Goal: Task Accomplishment & Management: Complete application form

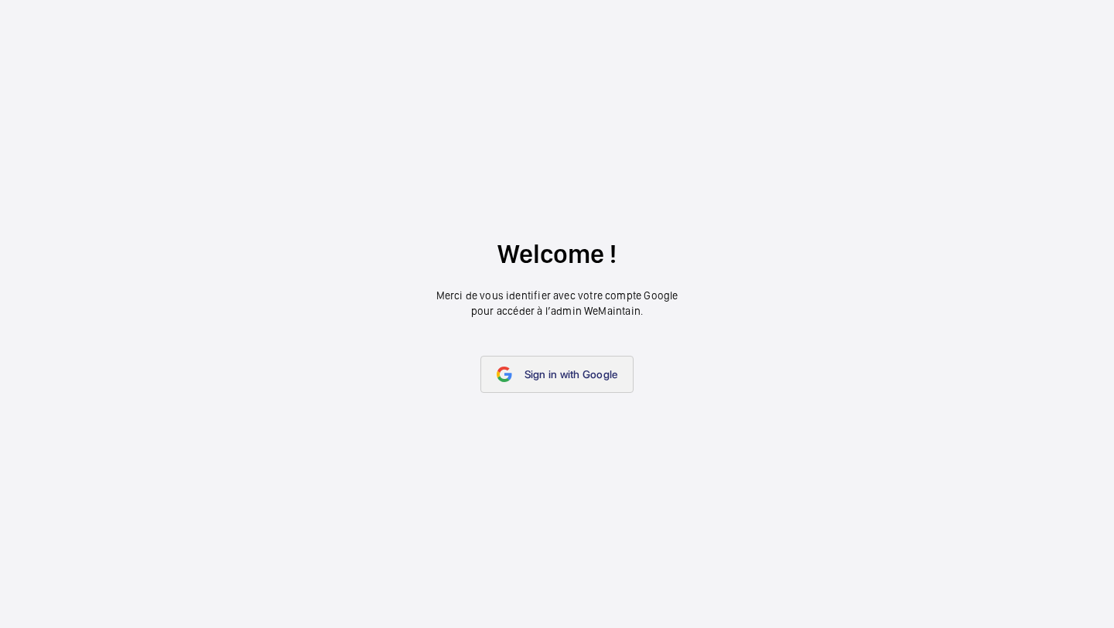
click at [557, 359] on link "Sign in with Google" at bounding box center [557, 374] width 154 height 37
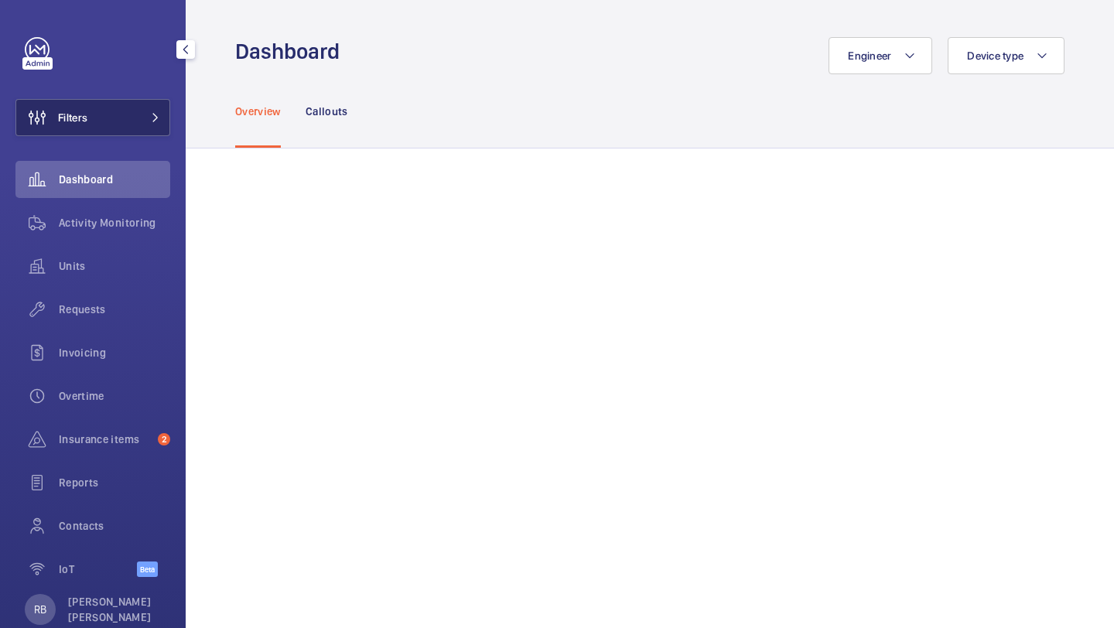
click at [149, 104] on button "Filters" at bounding box center [92, 117] width 155 height 37
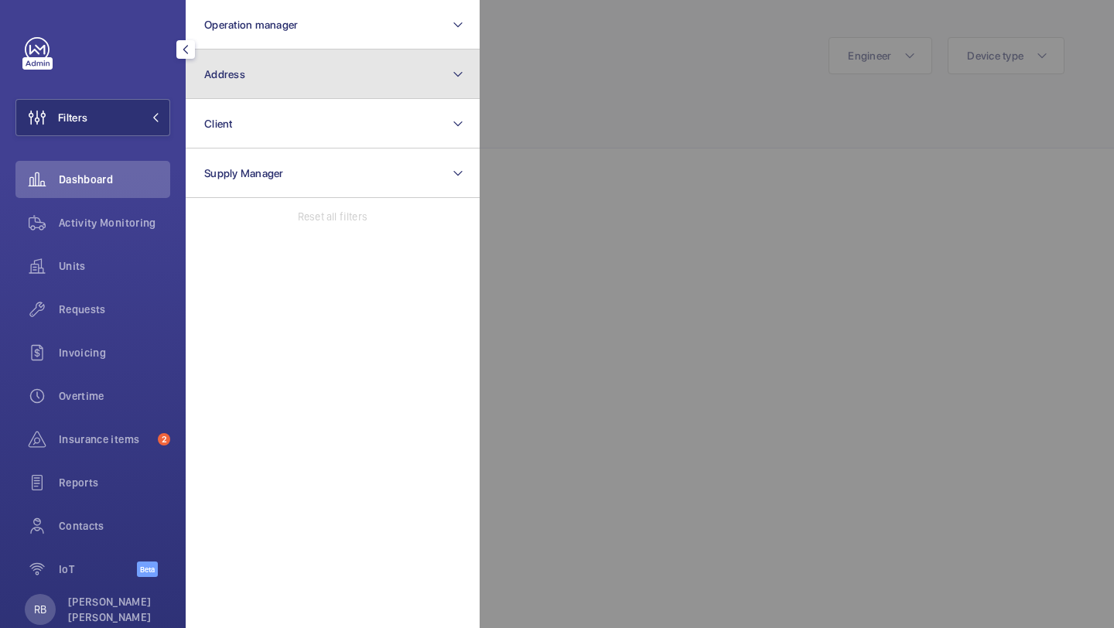
click at [300, 77] on button "Address" at bounding box center [333, 75] width 294 height 50
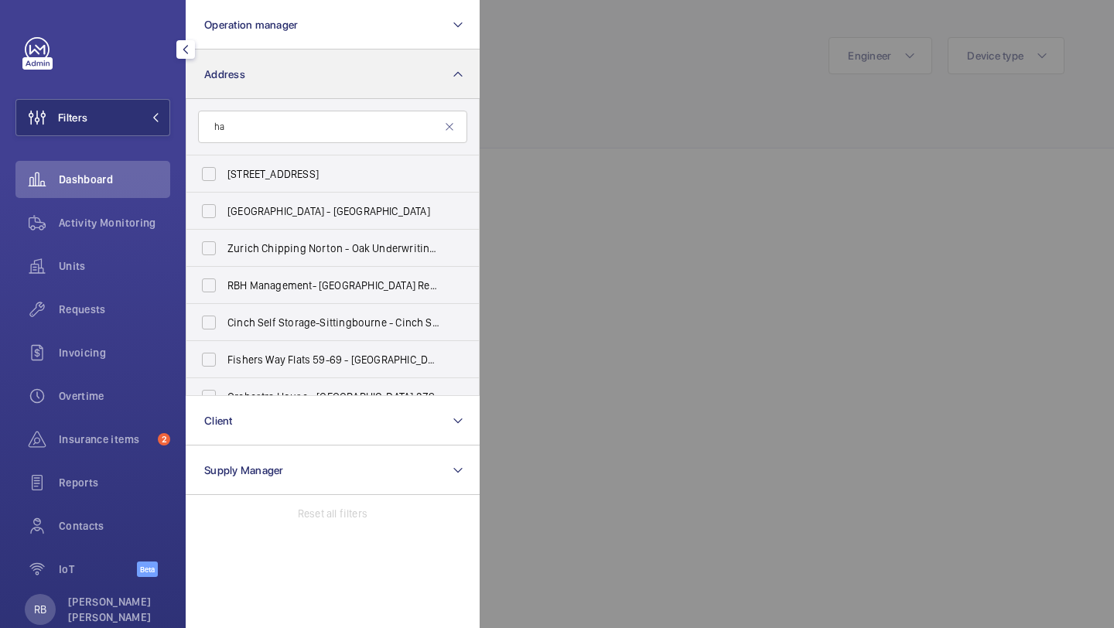
type input "h"
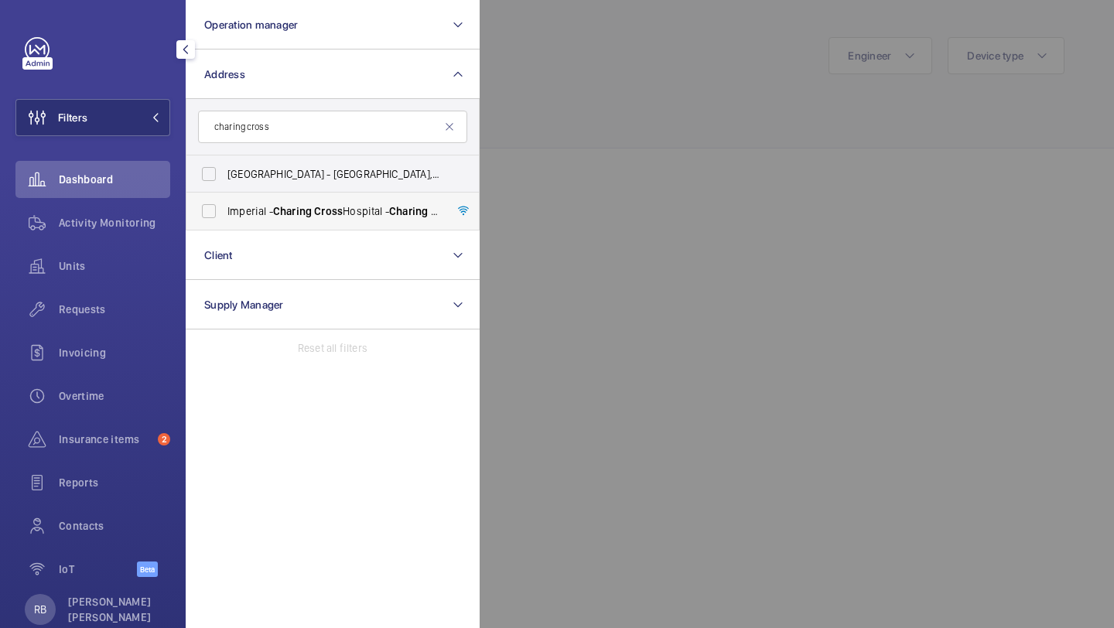
type input "charing cross"
click at [286, 201] on label "Imperial - Charing Cross Hospital - Charing Cross Hospital, LONDON W6 8RF" at bounding box center [320, 211] width 269 height 37
click at [224, 201] on input "Imperial - Charing Cross Hospital - Charing Cross Hospital, LONDON W6 8RF" at bounding box center [208, 211] width 31 height 31
checkbox input "true"
click at [535, 134] on div at bounding box center [1037, 314] width 1114 height 628
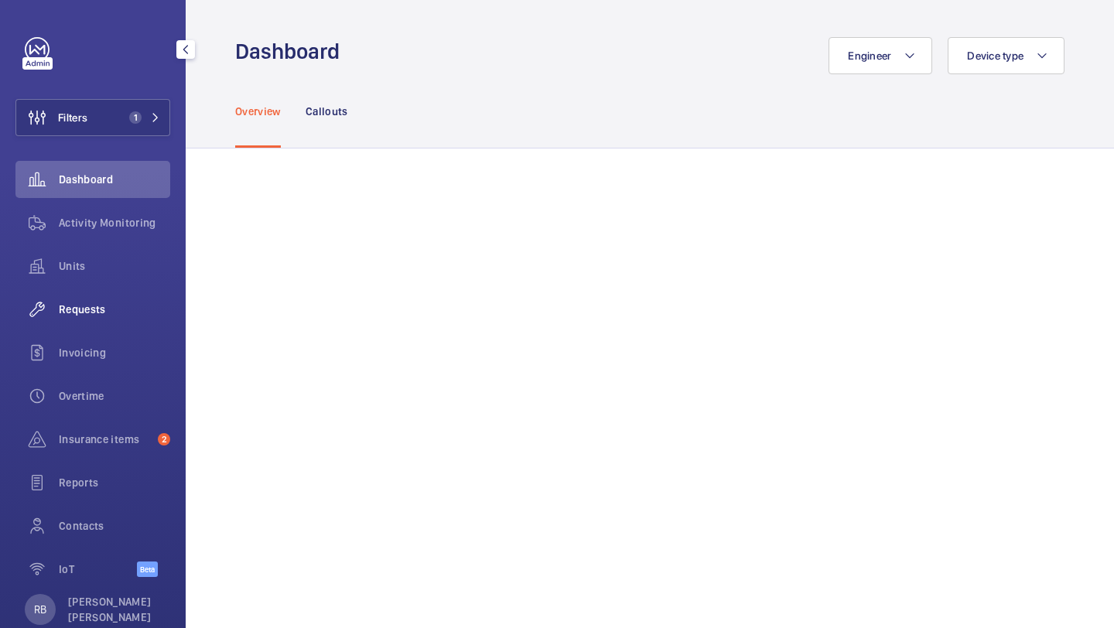
click at [97, 303] on span "Requests" at bounding box center [114, 309] width 111 height 15
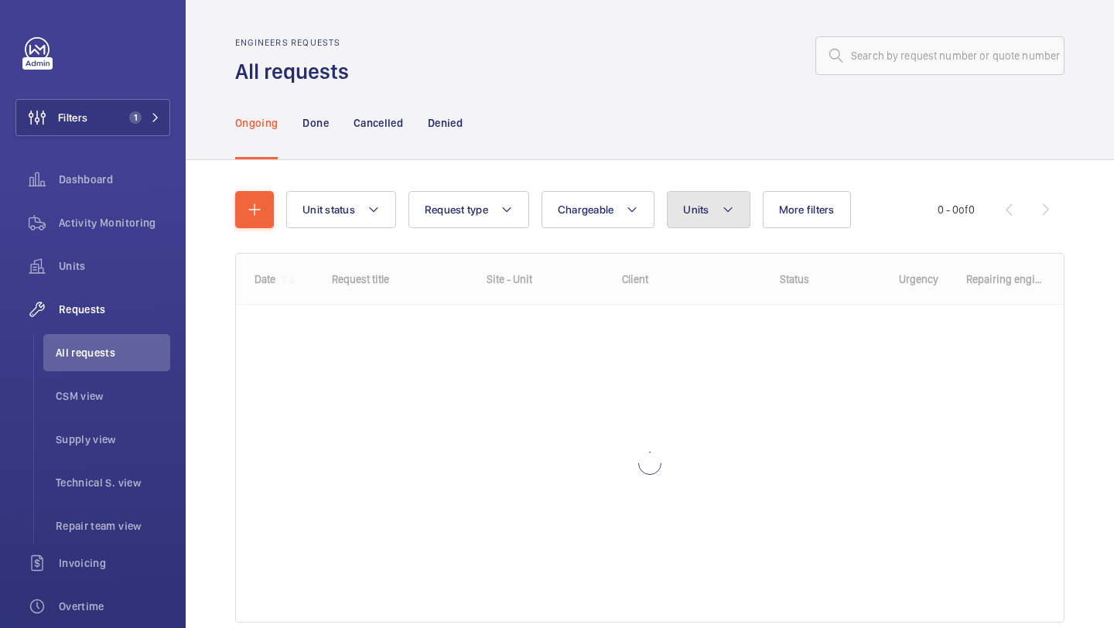
click at [702, 212] on span "Units" at bounding box center [696, 209] width 26 height 12
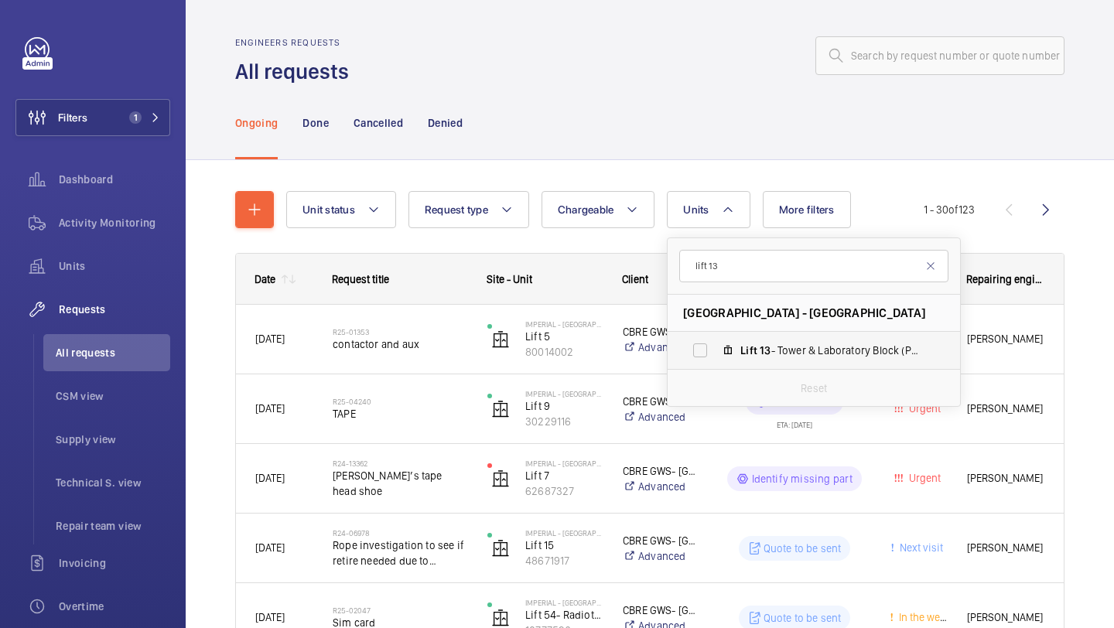
type input "lift 13"
click at [791, 353] on span "Lift 13 - Tower & Laboratory Block (Passenger), 83045843" at bounding box center [829, 350] width 179 height 15
click at [715, 353] on input "Lift 13 - Tower & Laboratory Block (Passenger), 83045843" at bounding box center [700, 350] width 31 height 31
checkbox input "true"
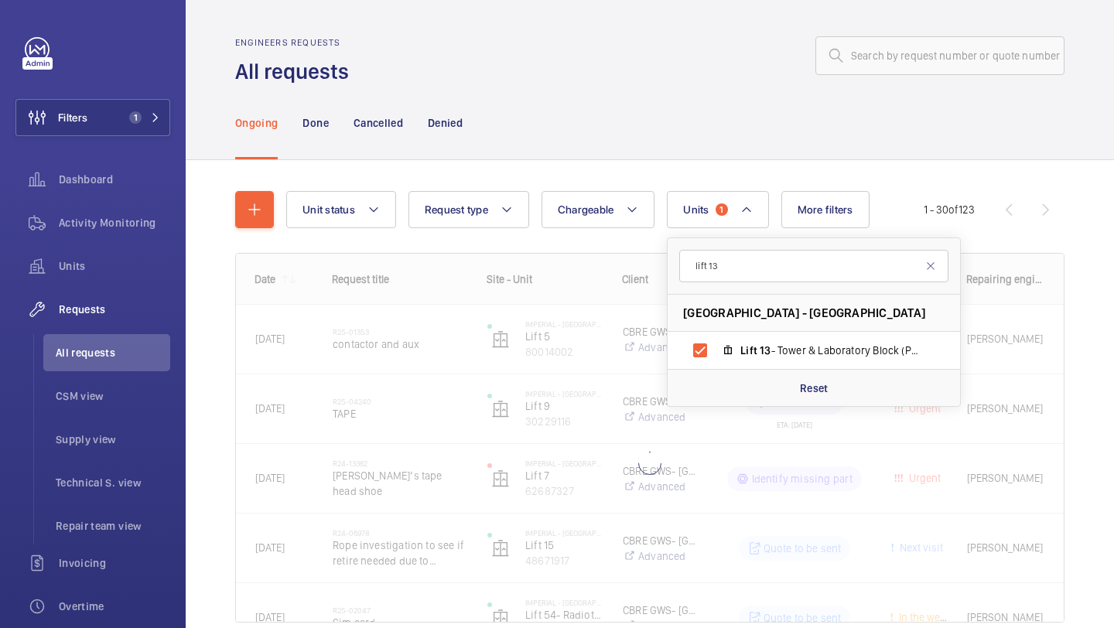
click at [1113, 193] on div "Unit status Request type Chargeable Units 1 lift 13 Imperial - Charing Cross Ho…" at bounding box center [650, 428] width 928 height 537
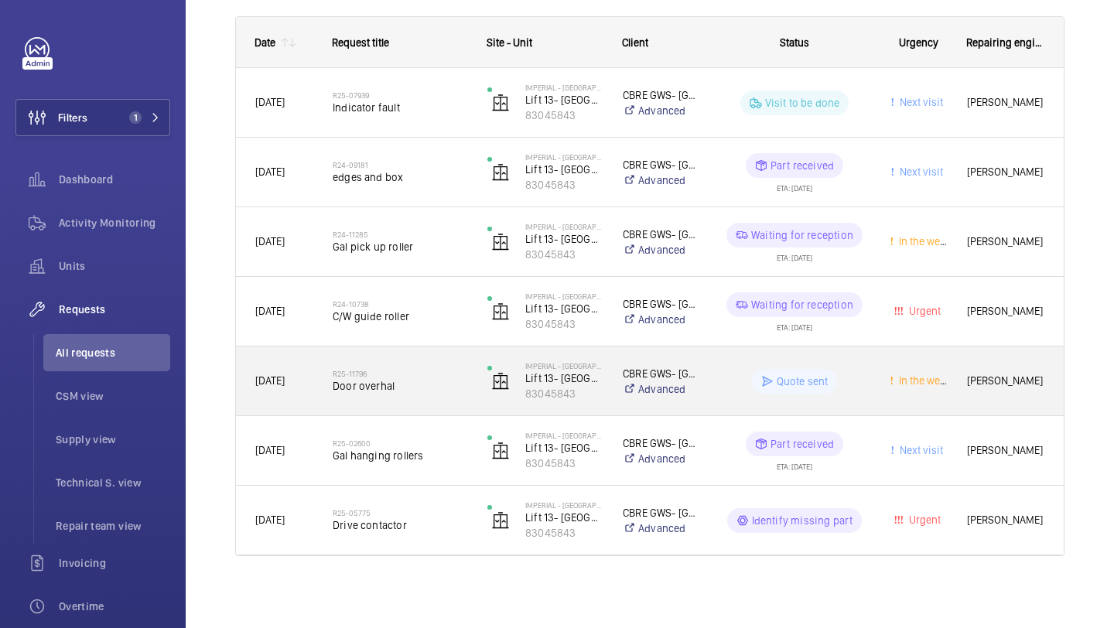
scroll to position [239, 0]
click at [414, 380] on span "Door overhal" at bounding box center [400, 383] width 135 height 15
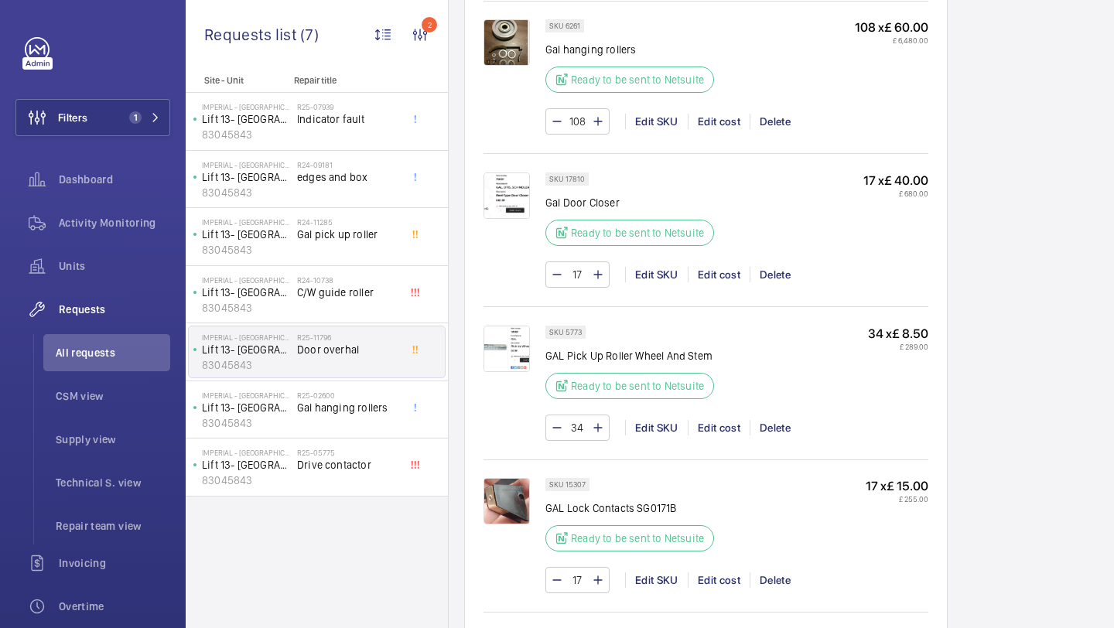
scroll to position [1205, 0]
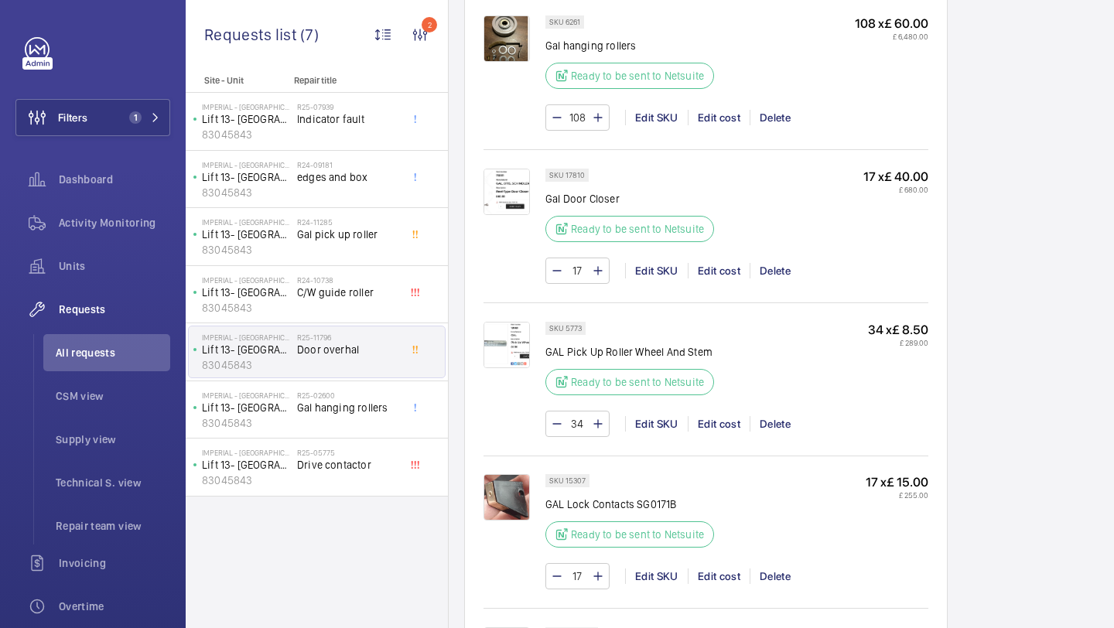
click at [509, 189] on img at bounding box center [506, 192] width 46 height 46
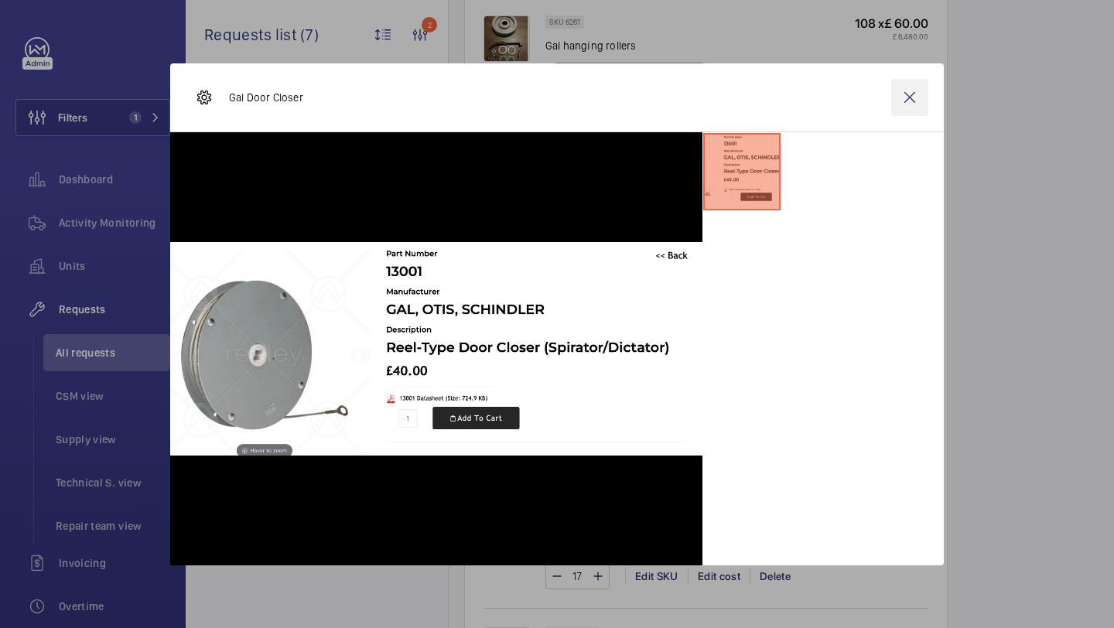
click at [908, 91] on wm-front-icon-button at bounding box center [909, 97] width 37 height 37
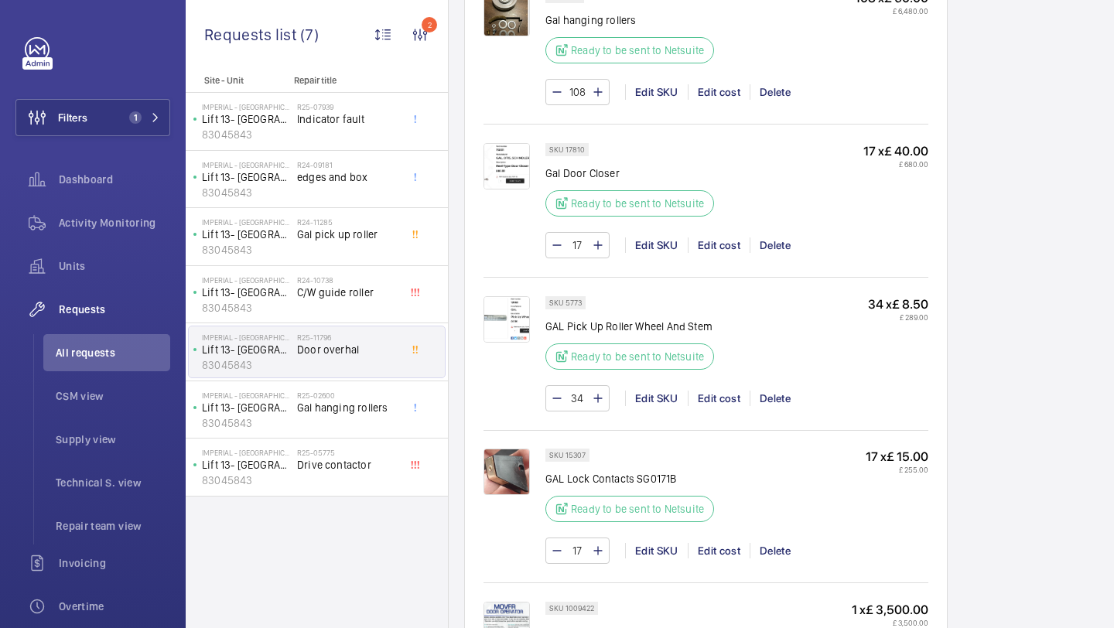
scroll to position [1233, 0]
click at [523, 166] on img at bounding box center [506, 164] width 46 height 46
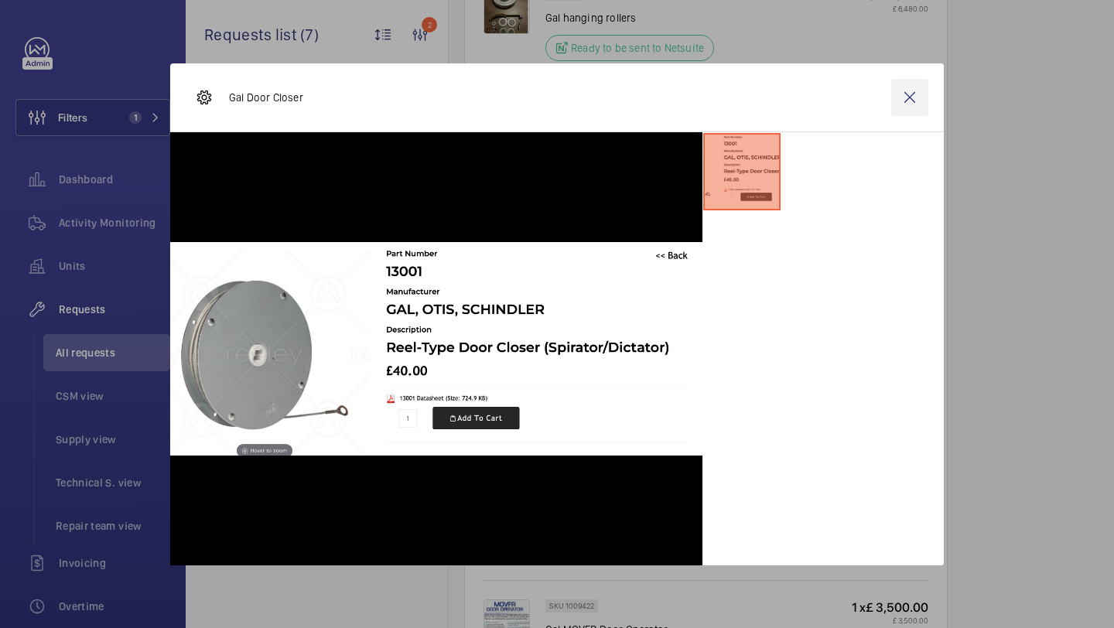
click at [902, 98] on wm-front-icon-button at bounding box center [909, 97] width 37 height 37
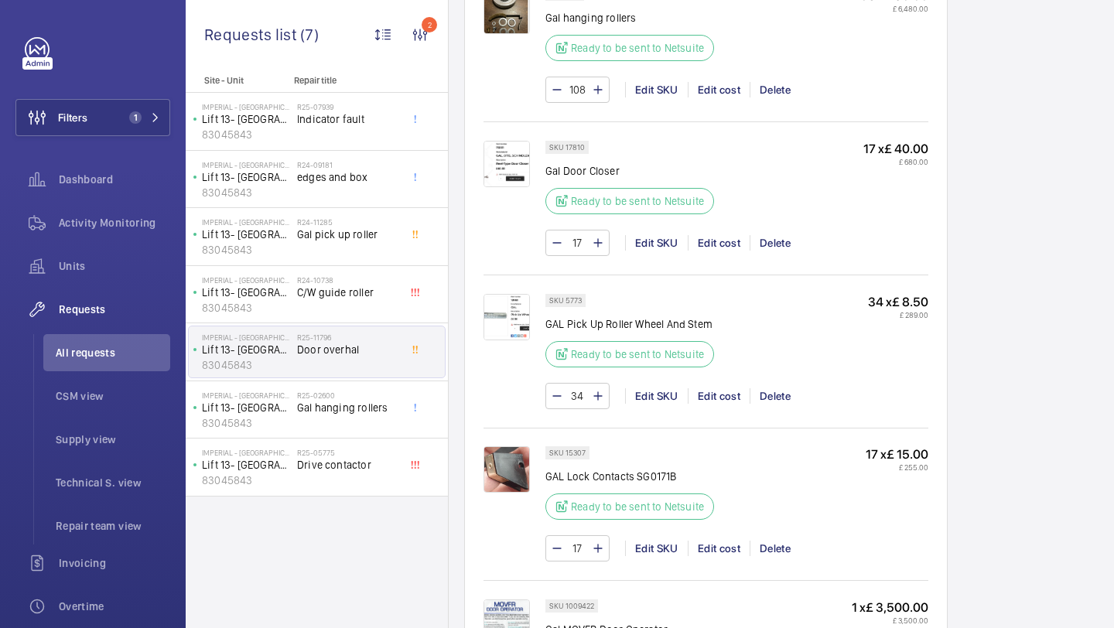
click at [511, 169] on img at bounding box center [506, 164] width 46 height 46
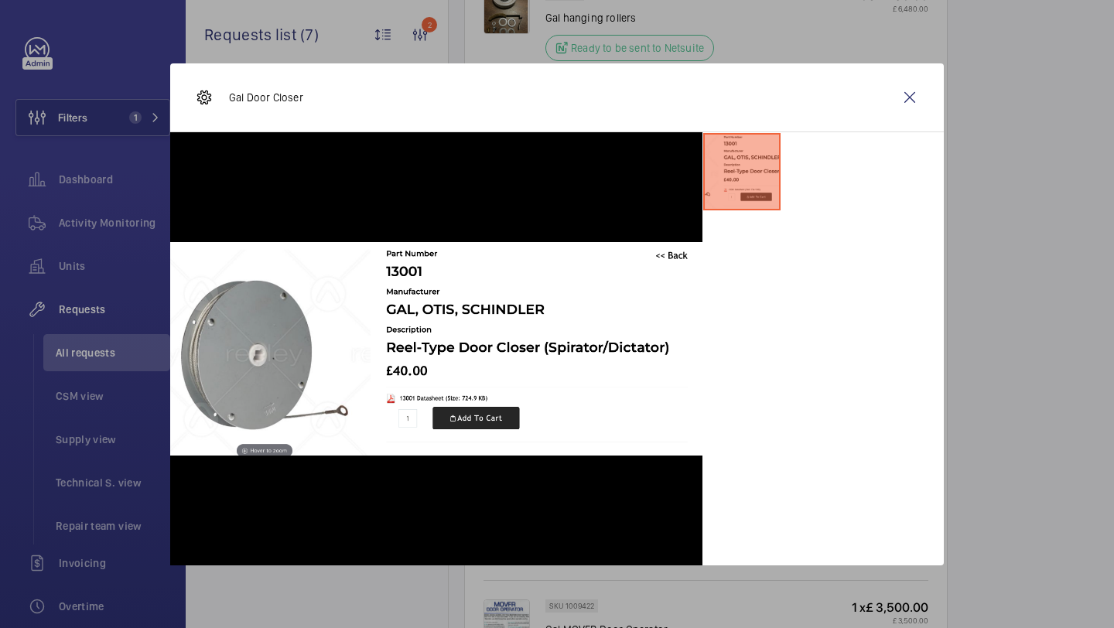
click at [920, 71] on div "Gal Door Closer" at bounding box center [556, 97] width 773 height 69
click at [911, 85] on wm-front-icon-button at bounding box center [909, 97] width 37 height 37
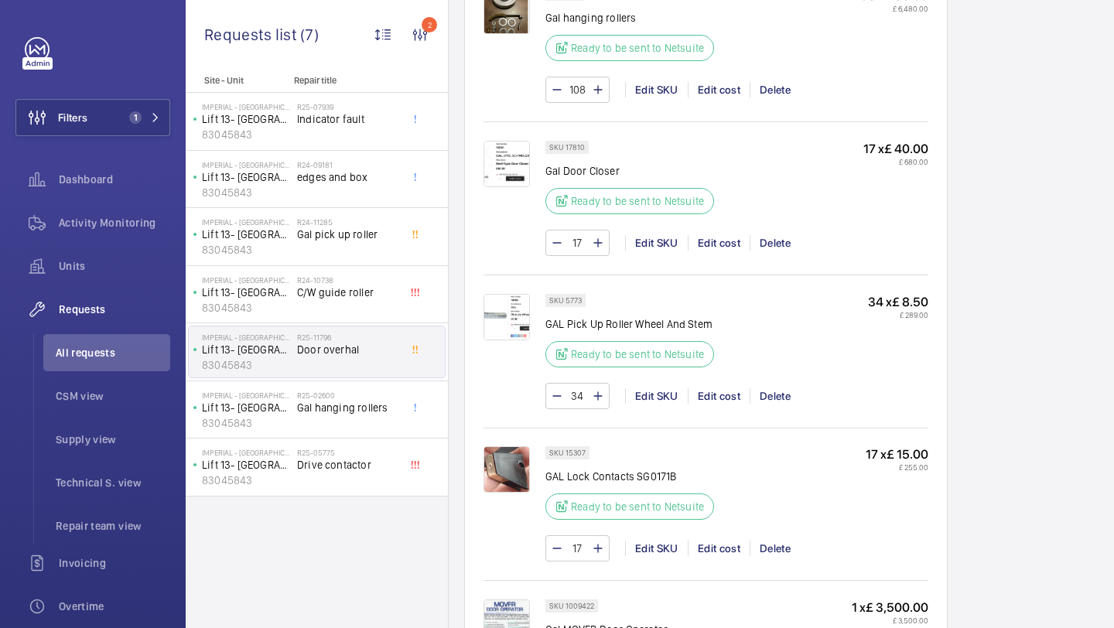
click at [515, 319] on img at bounding box center [506, 317] width 46 height 46
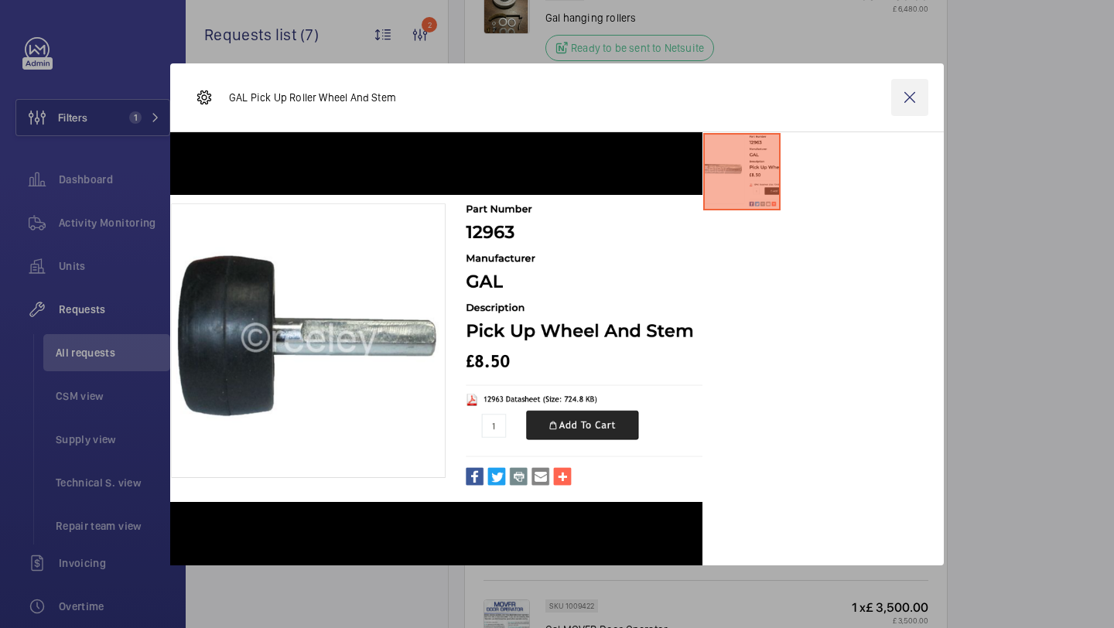
click at [916, 90] on wm-front-icon-button at bounding box center [909, 97] width 37 height 37
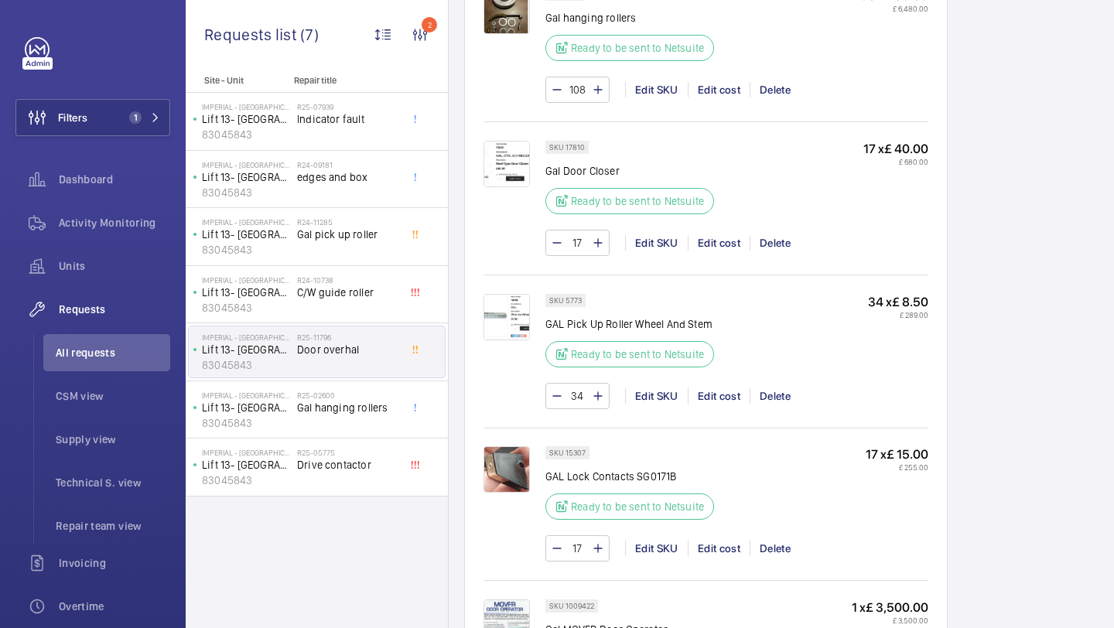
click at [504, 153] on img at bounding box center [506, 164] width 46 height 46
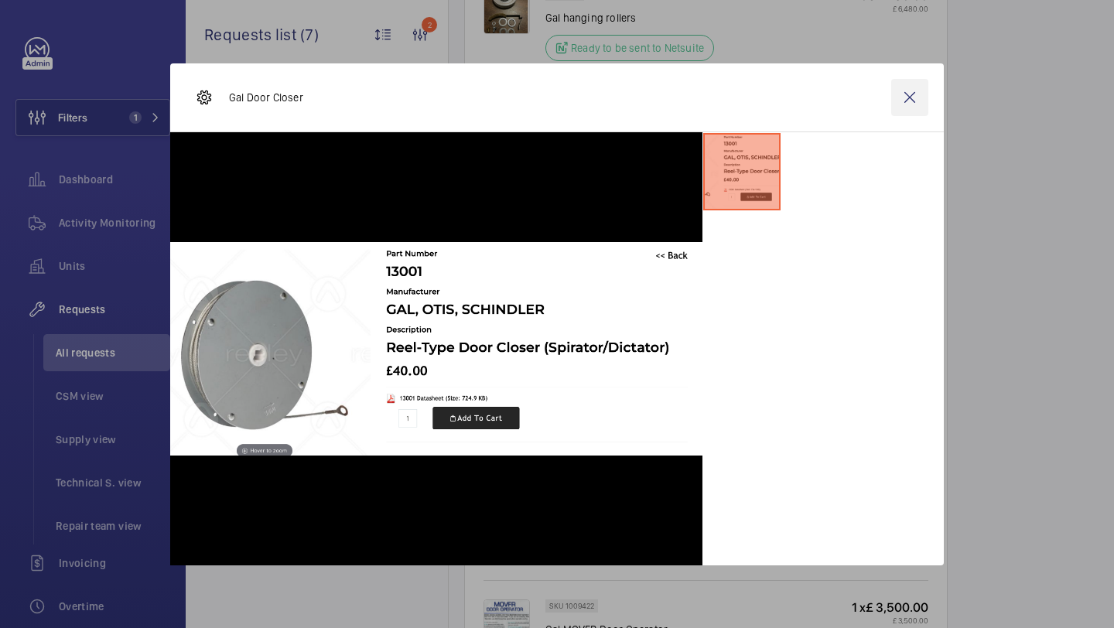
click at [902, 101] on wm-front-icon-button at bounding box center [909, 97] width 37 height 37
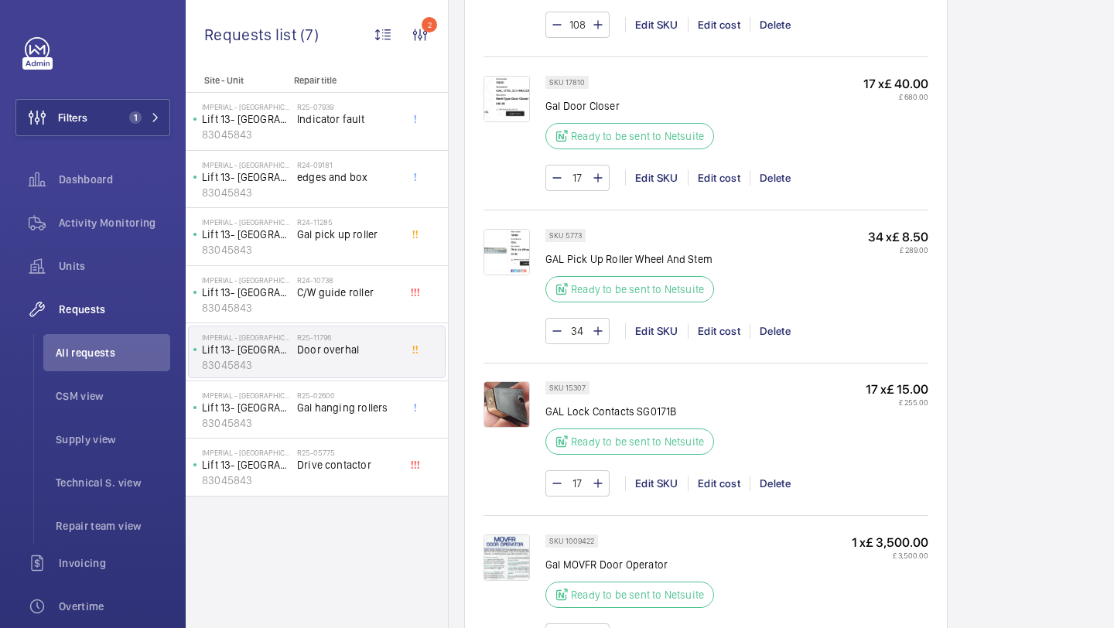
scroll to position [1320, 0]
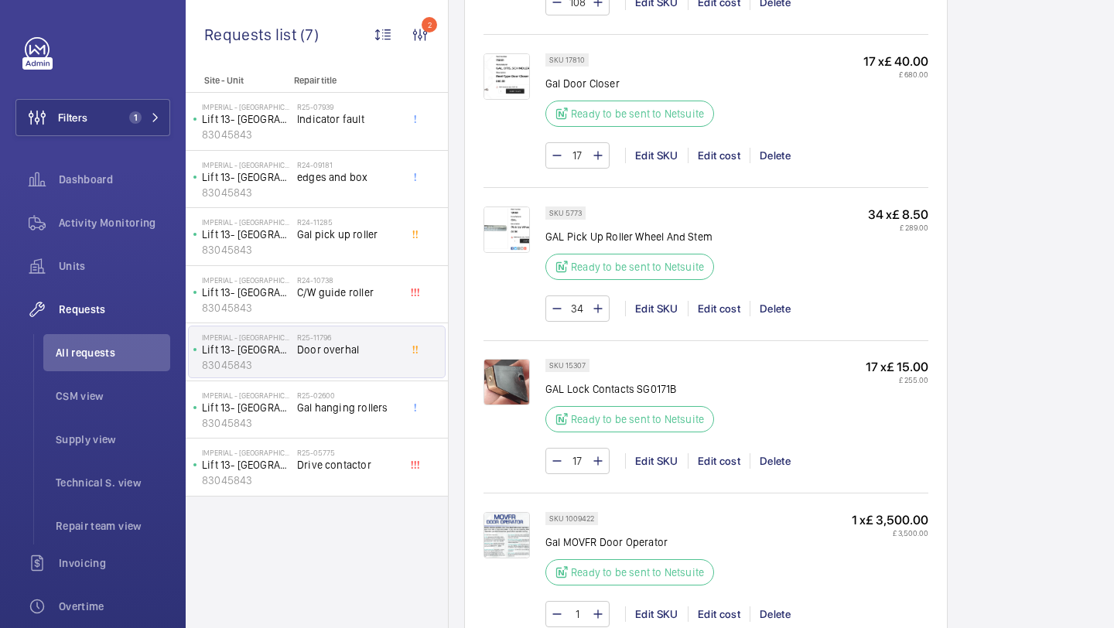
click at [507, 241] on img at bounding box center [506, 230] width 46 height 46
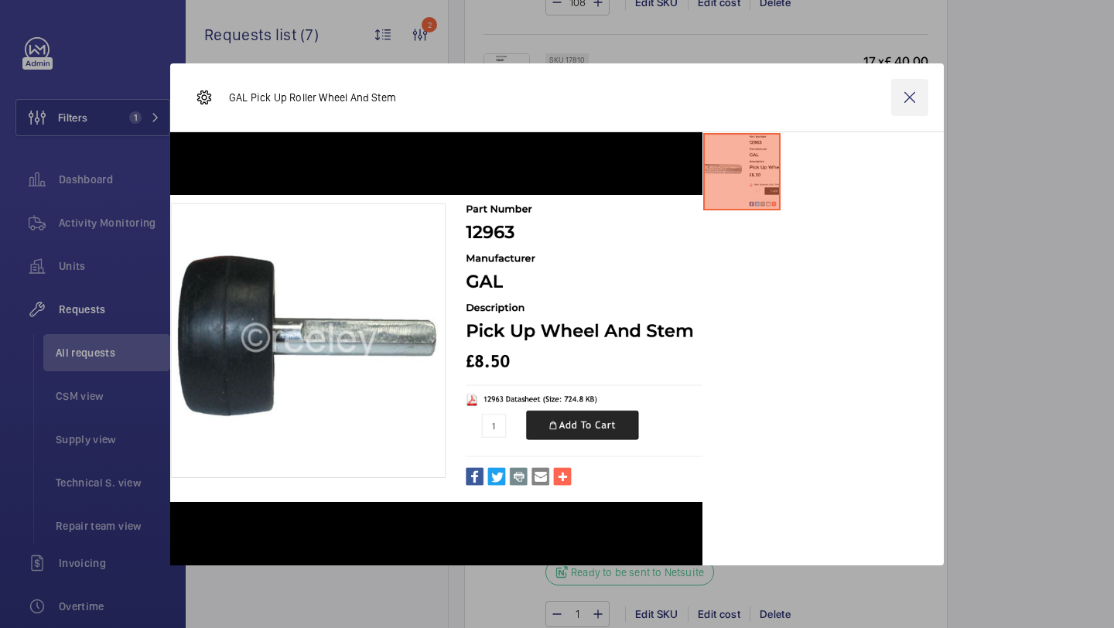
click at [907, 101] on wm-front-icon-button at bounding box center [909, 97] width 37 height 37
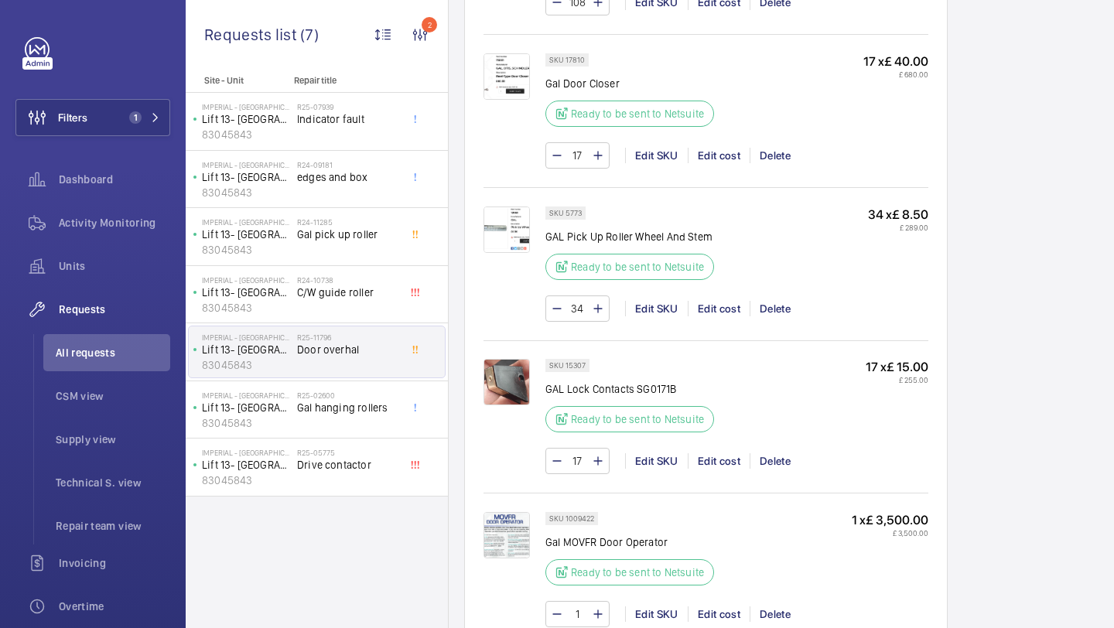
click at [530, 202] on div "SKU 5773 GAL Pick Up Roller Wheel And Stem Ready to be sent to Netsuite 34 x £ …" at bounding box center [705, 262] width 445 height 150
click at [514, 222] on img at bounding box center [506, 230] width 46 height 46
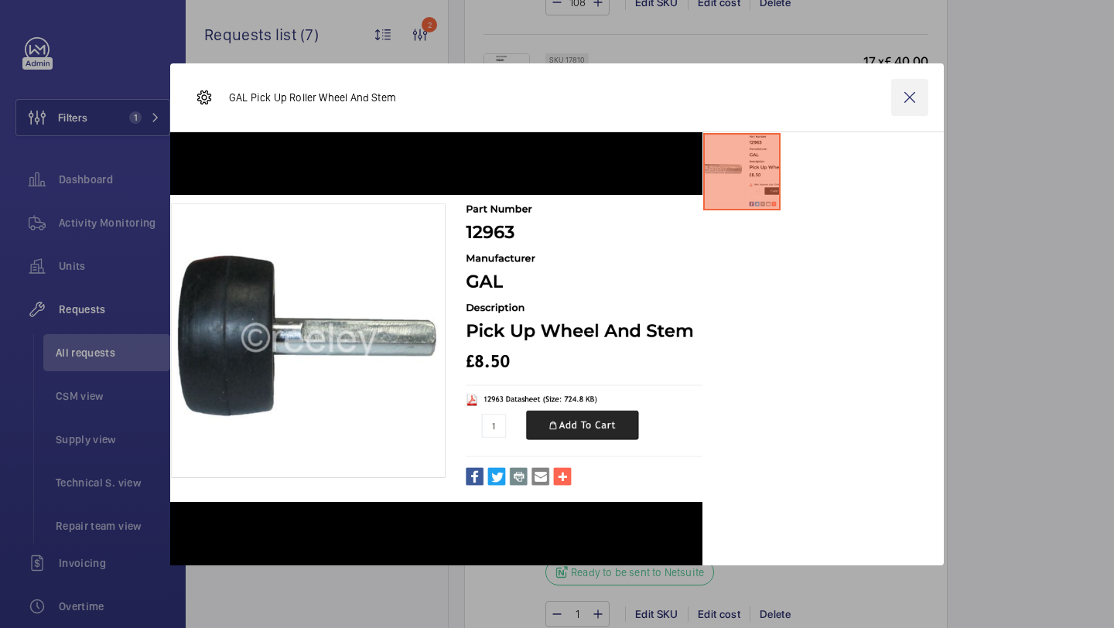
click at [915, 92] on wm-front-icon-button at bounding box center [909, 97] width 37 height 37
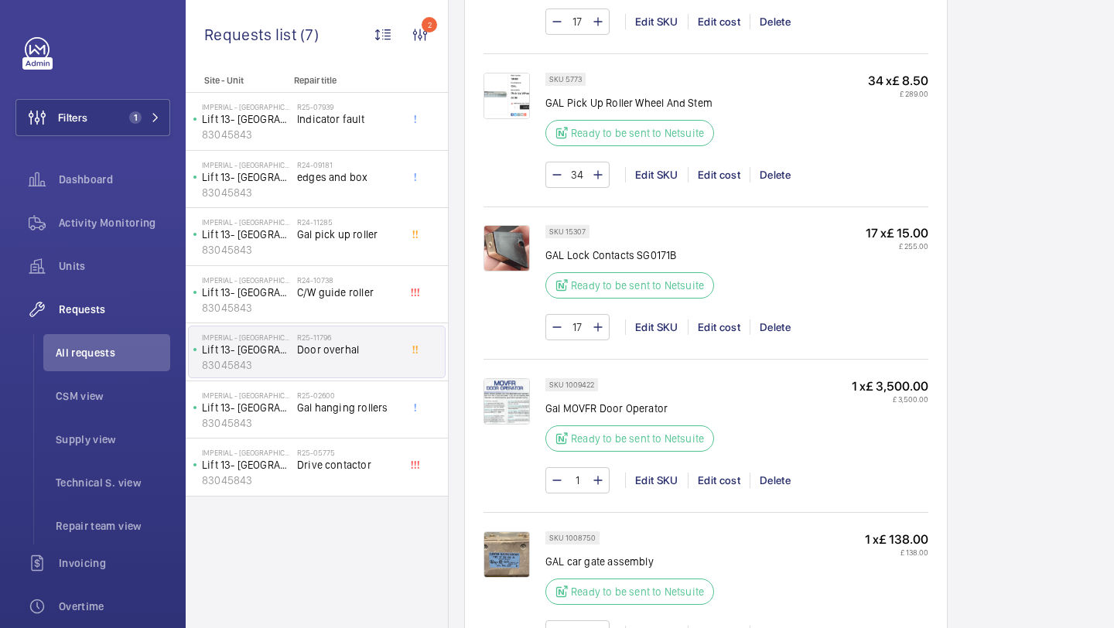
scroll to position [1484, 0]
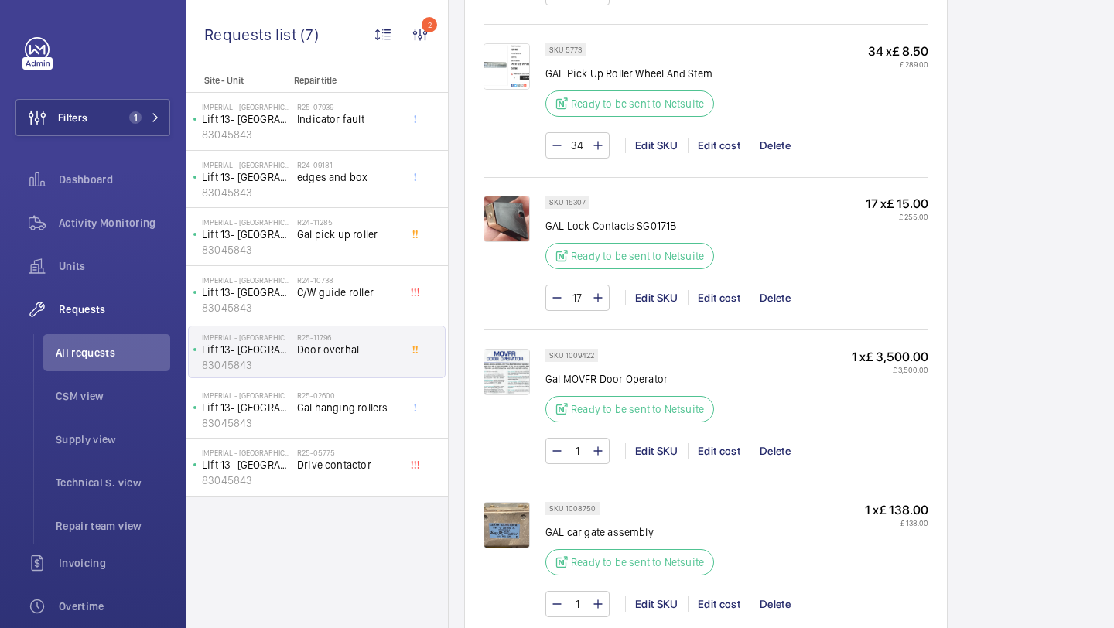
click at [504, 230] on img at bounding box center [506, 219] width 46 height 46
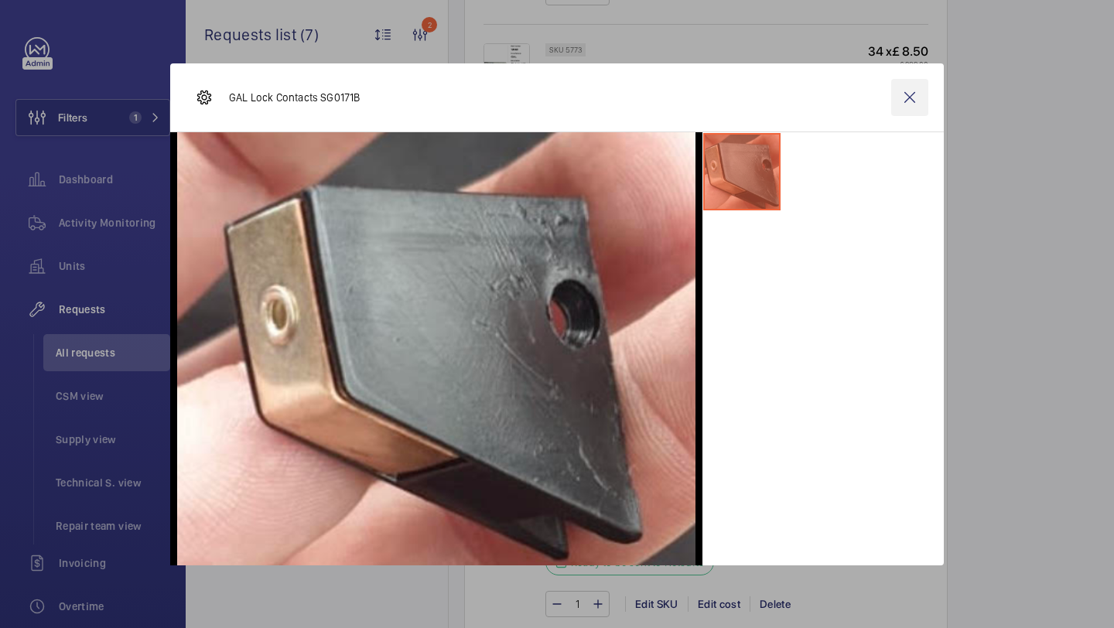
click at [917, 100] on wm-front-icon-button at bounding box center [909, 97] width 37 height 37
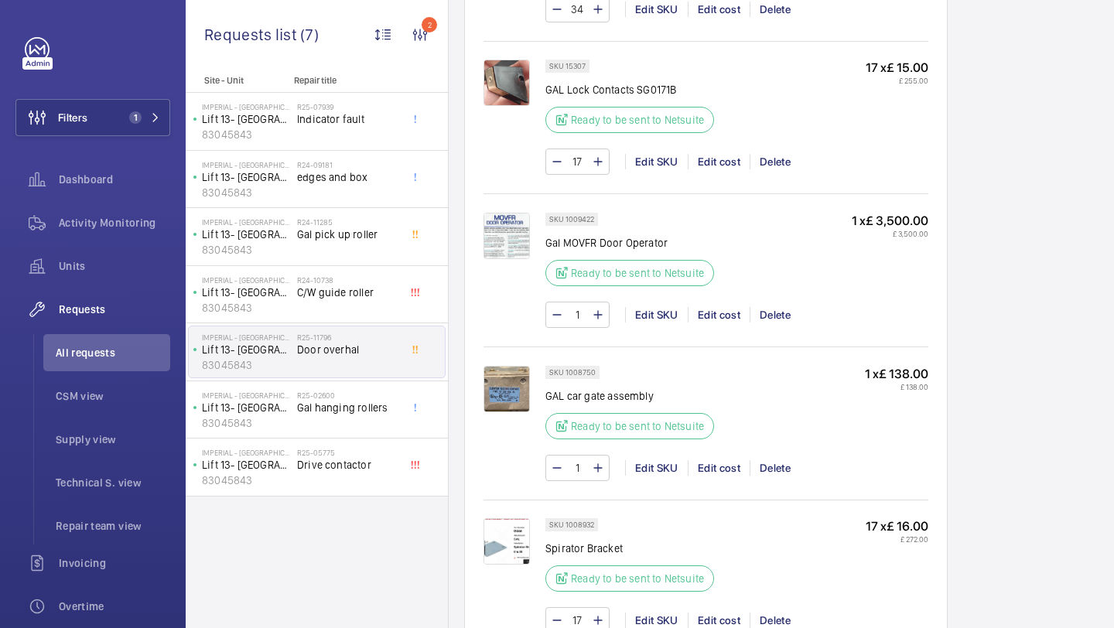
scroll to position [1644, 0]
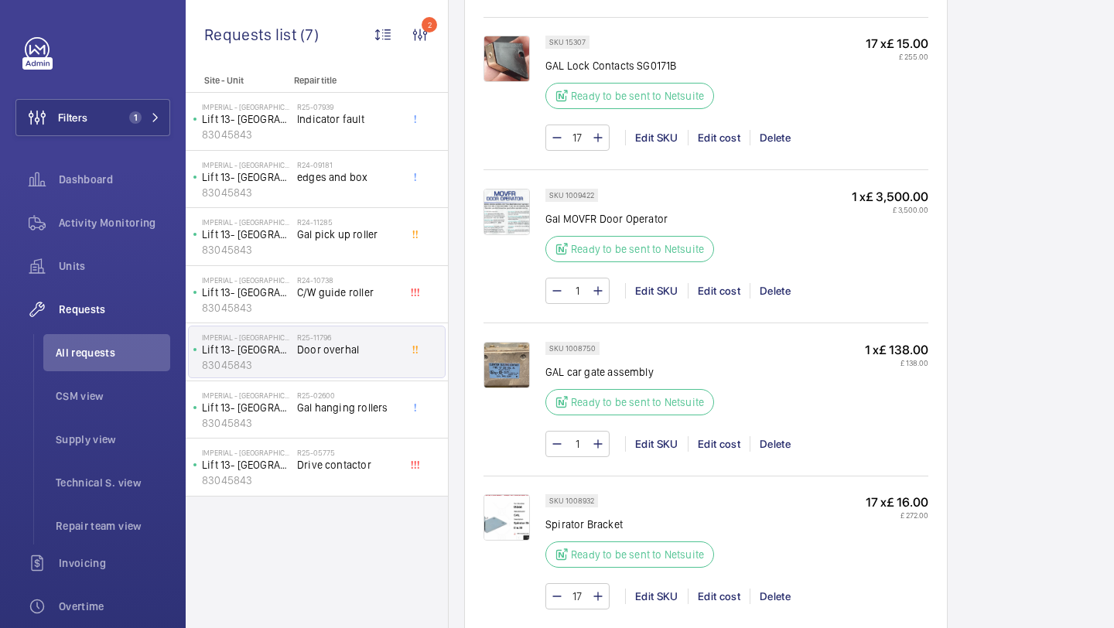
click at [511, 200] on img at bounding box center [506, 212] width 46 height 46
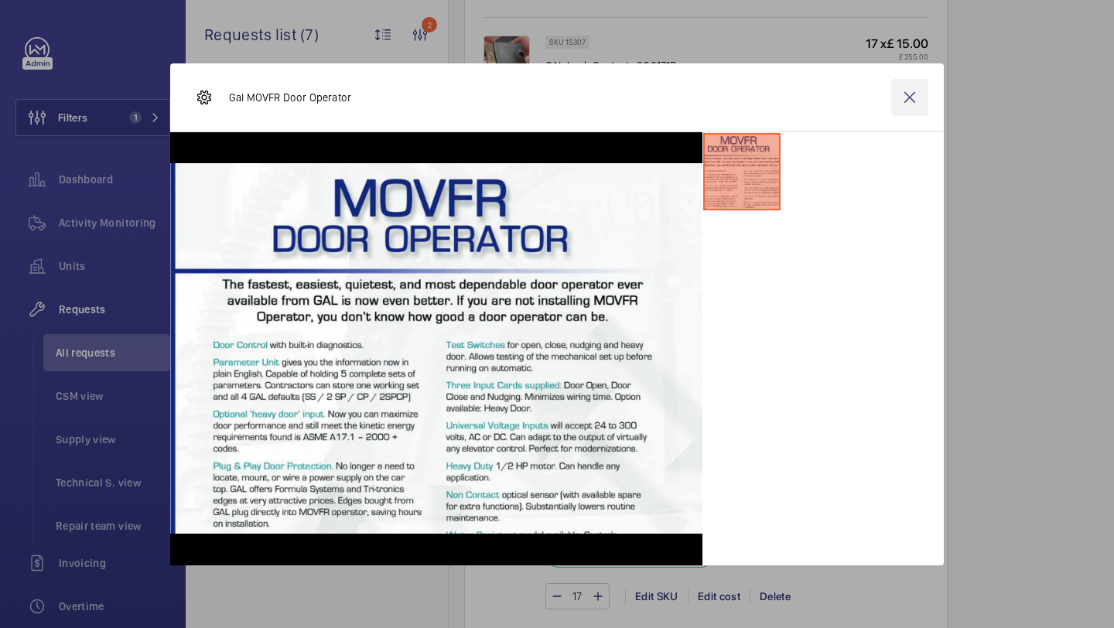
click at [910, 94] on wm-front-icon-button at bounding box center [909, 97] width 37 height 37
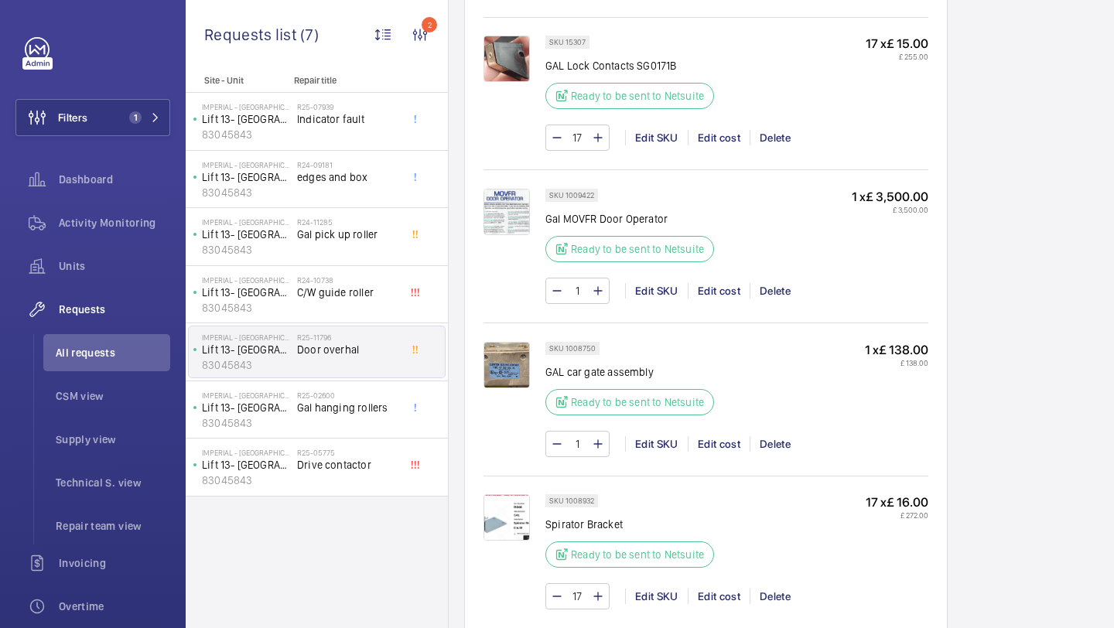
scroll to position [1709, 0]
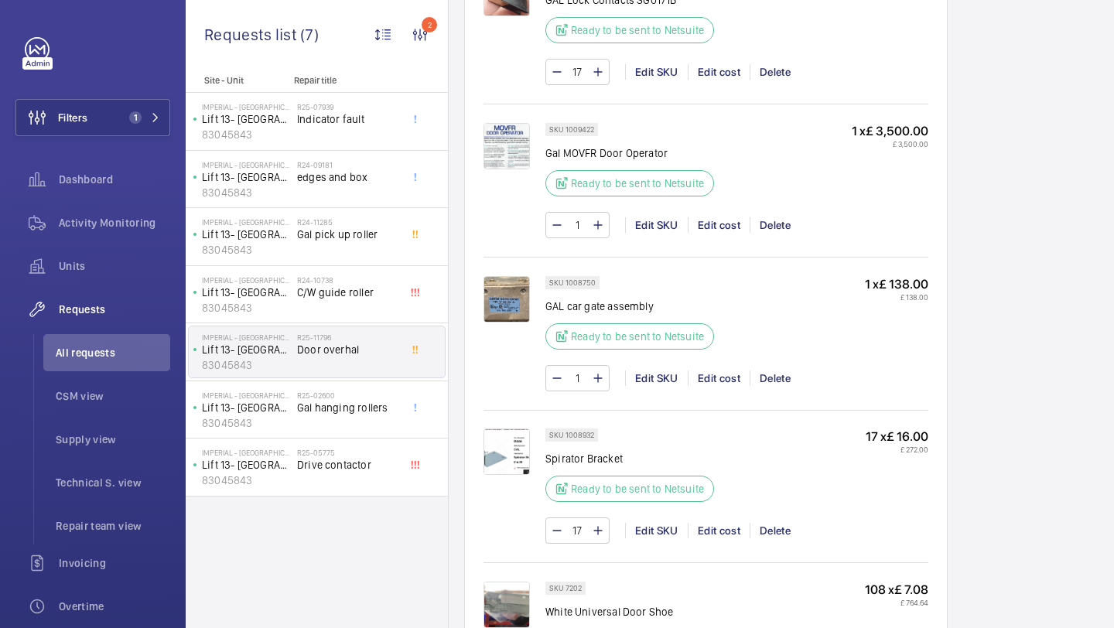
click at [515, 314] on img at bounding box center [506, 299] width 46 height 46
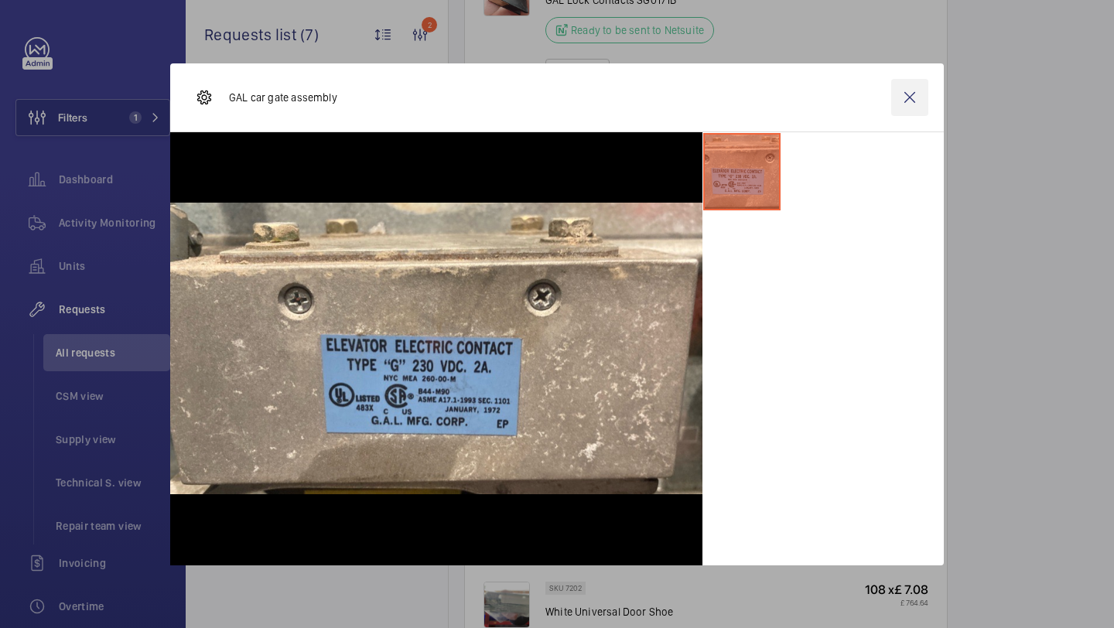
click at [906, 97] on wm-front-icon-button at bounding box center [909, 97] width 37 height 37
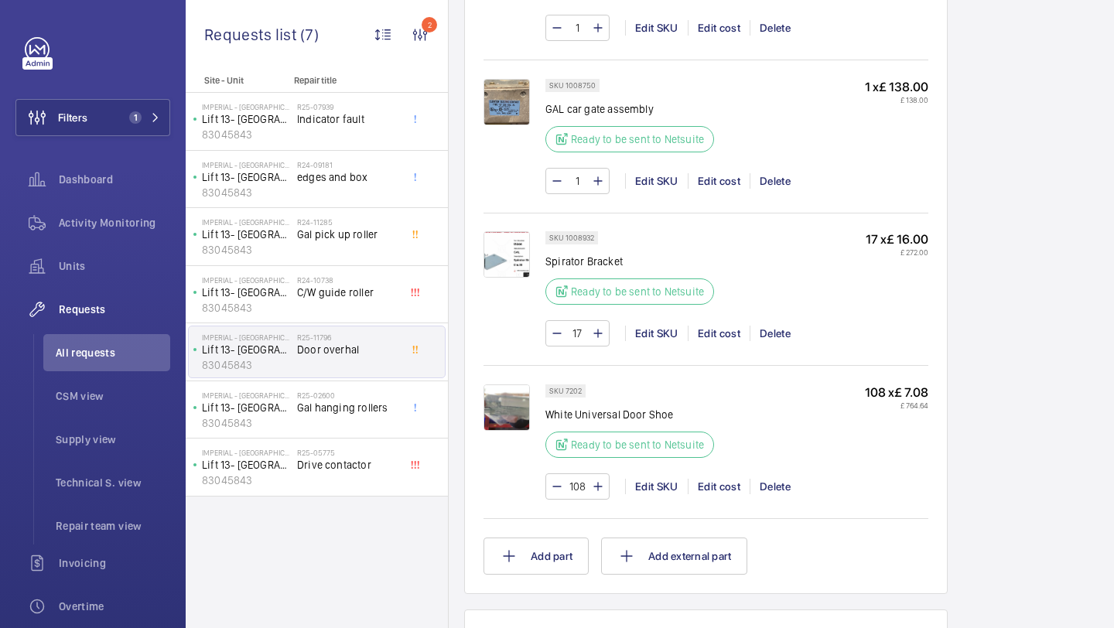
scroll to position [1911, 0]
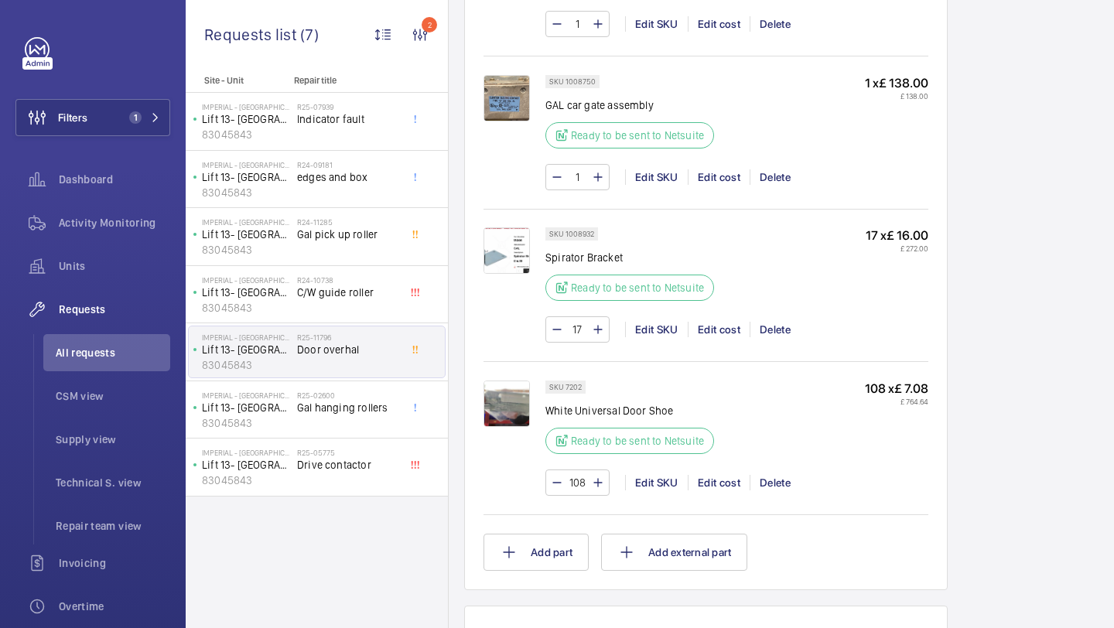
click at [507, 259] on img at bounding box center [506, 250] width 46 height 46
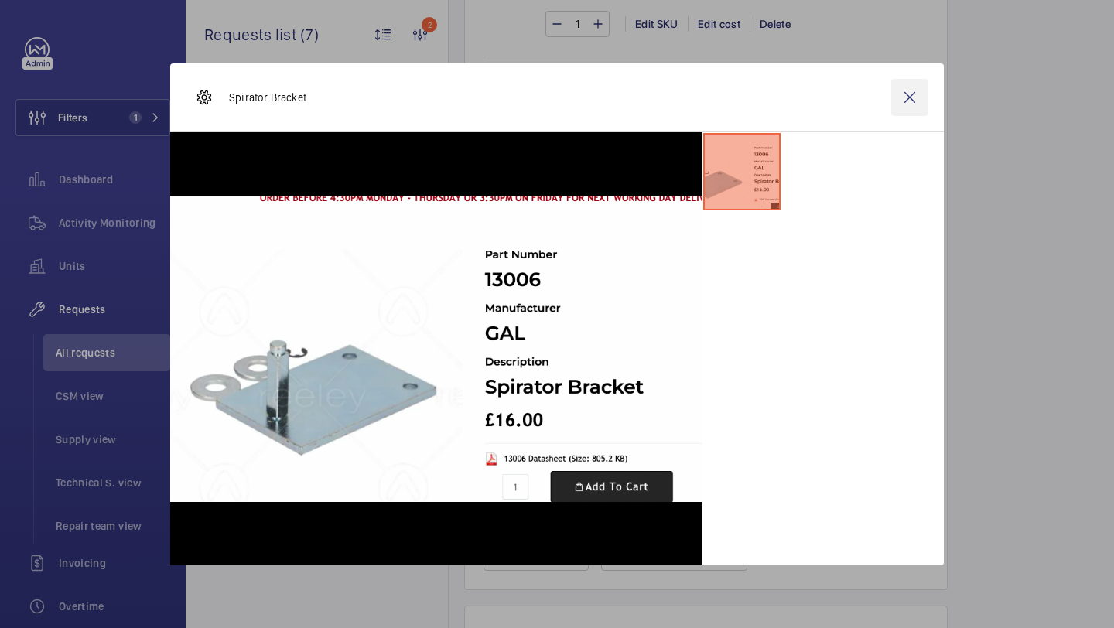
click at [906, 94] on wm-front-icon-button at bounding box center [909, 97] width 37 height 37
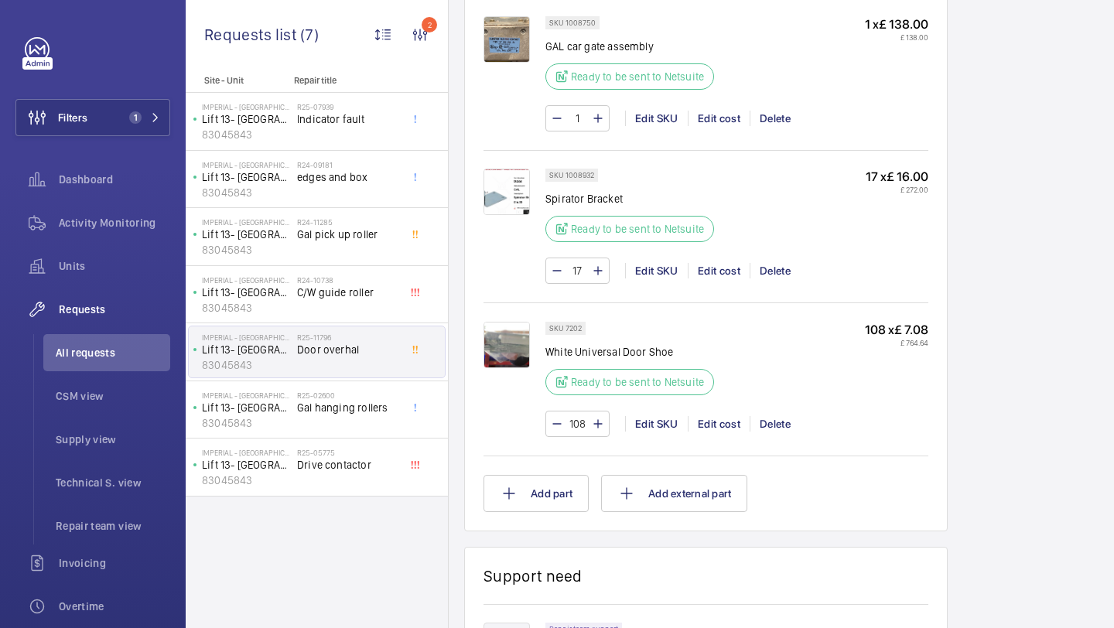
scroll to position [1970, 0]
click at [487, 339] on img at bounding box center [506, 344] width 46 height 46
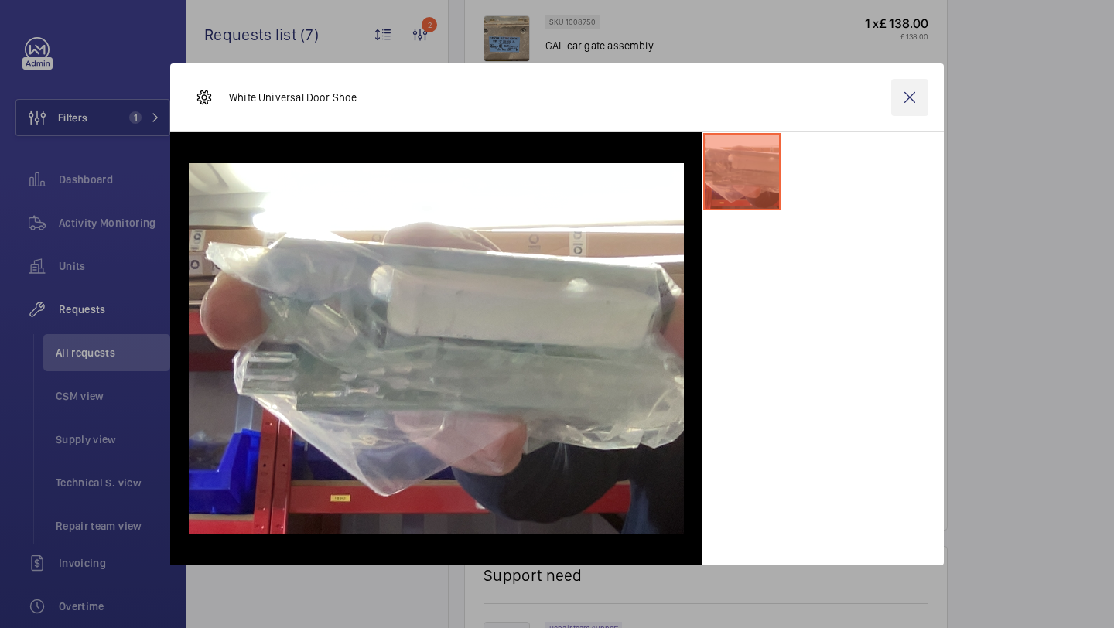
click at [900, 107] on wm-front-icon-button at bounding box center [909, 97] width 37 height 37
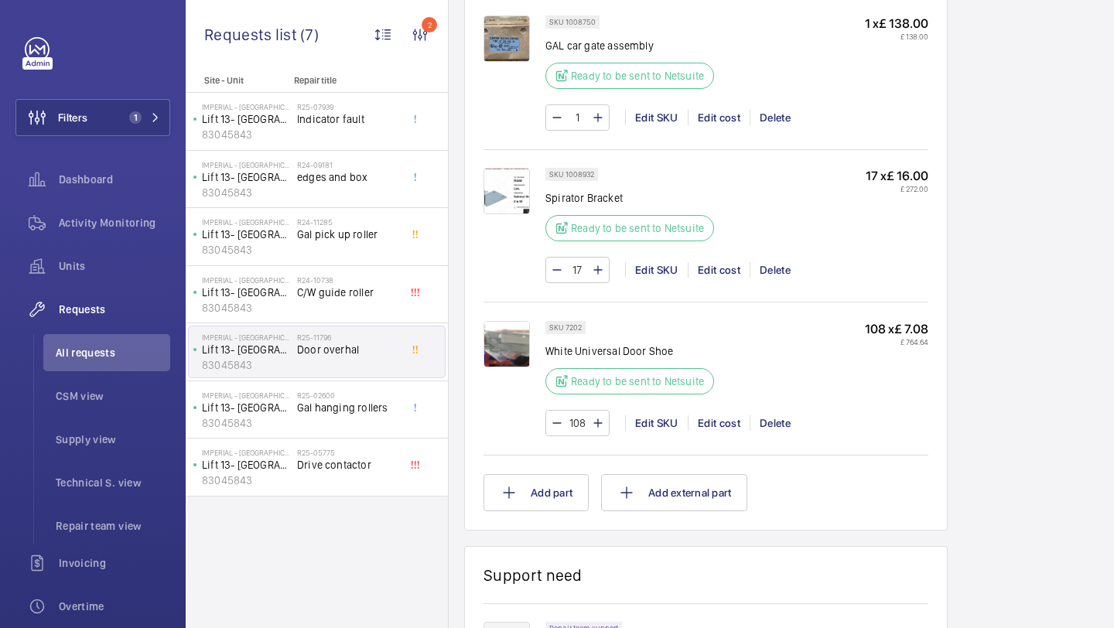
click at [504, 216] on div at bounding box center [514, 225] width 62 height 115
click at [507, 200] on img at bounding box center [506, 191] width 46 height 46
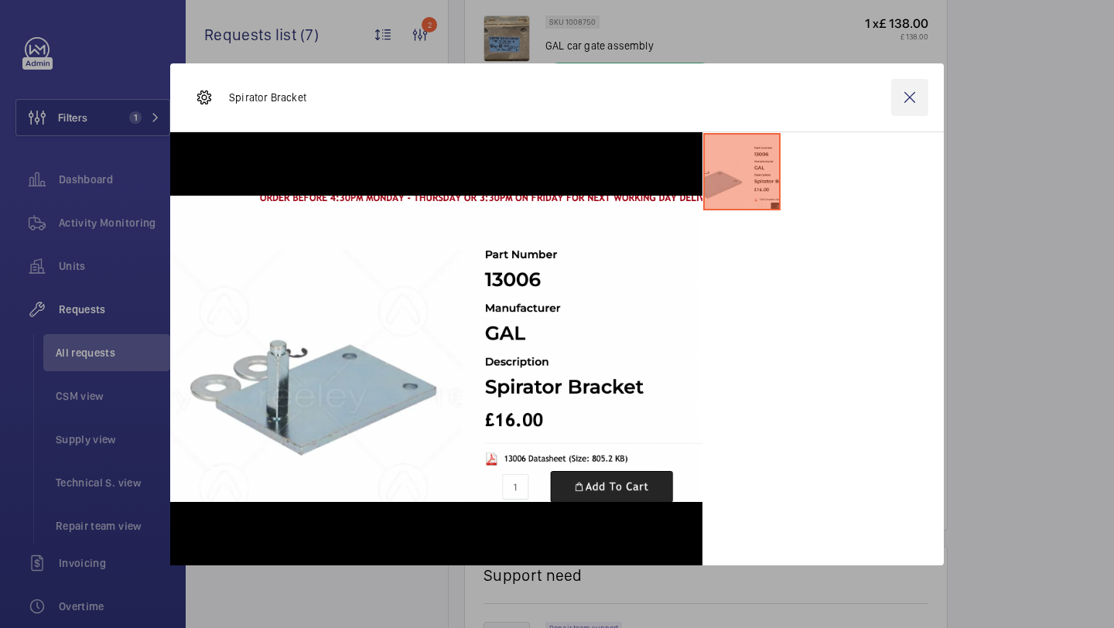
click at [920, 93] on wm-front-icon-button at bounding box center [909, 97] width 37 height 37
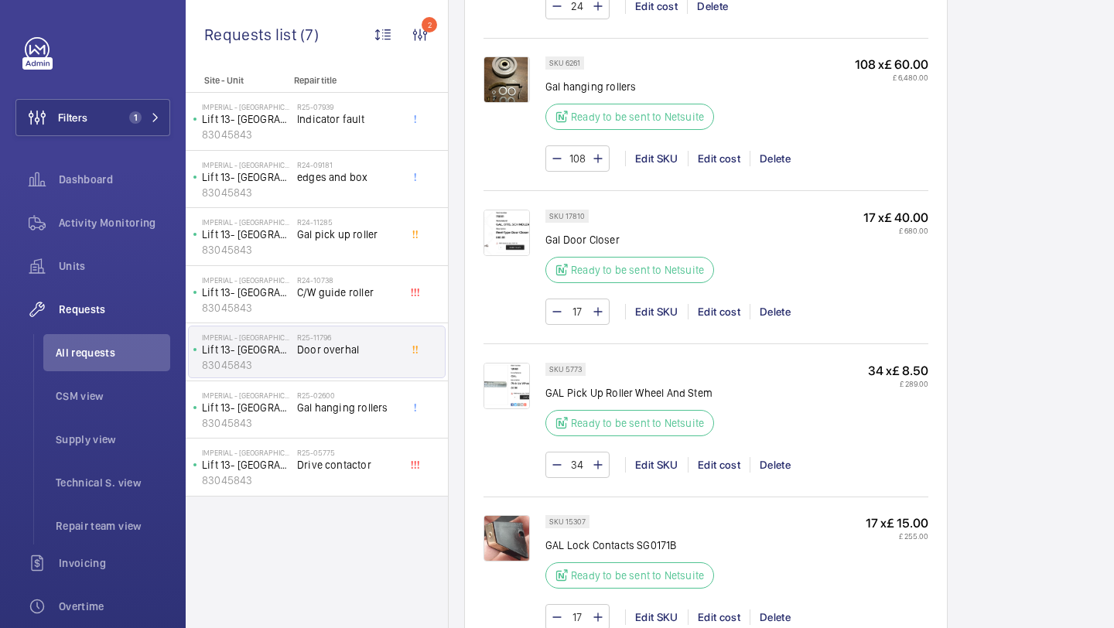
scroll to position [1204, 0]
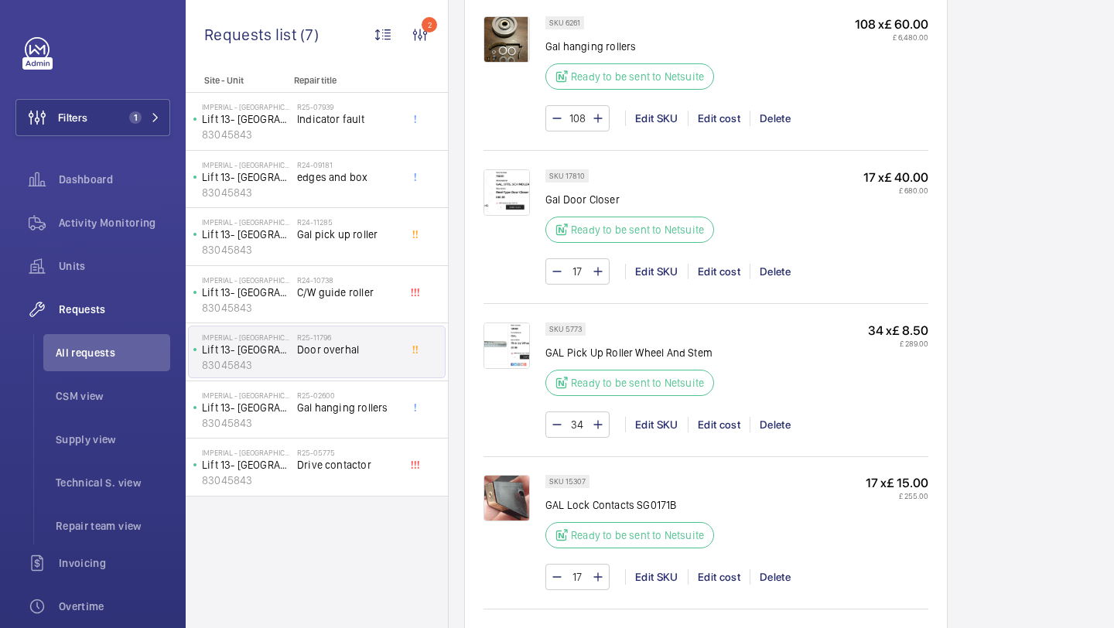
click at [508, 198] on img at bounding box center [506, 192] width 46 height 46
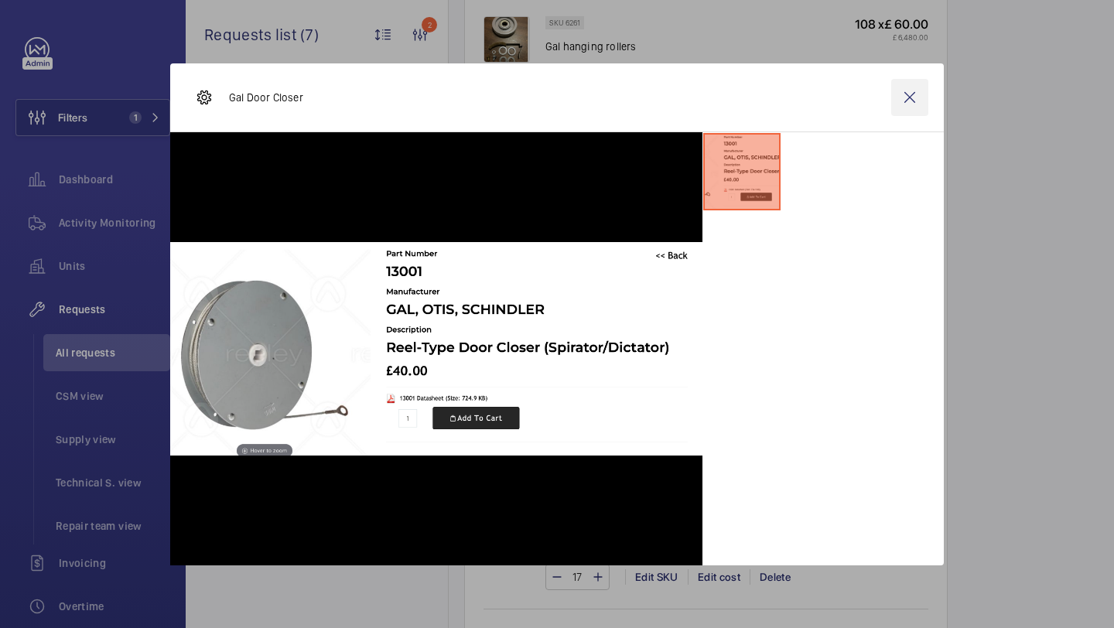
click at [920, 104] on wm-front-icon-button at bounding box center [909, 97] width 37 height 37
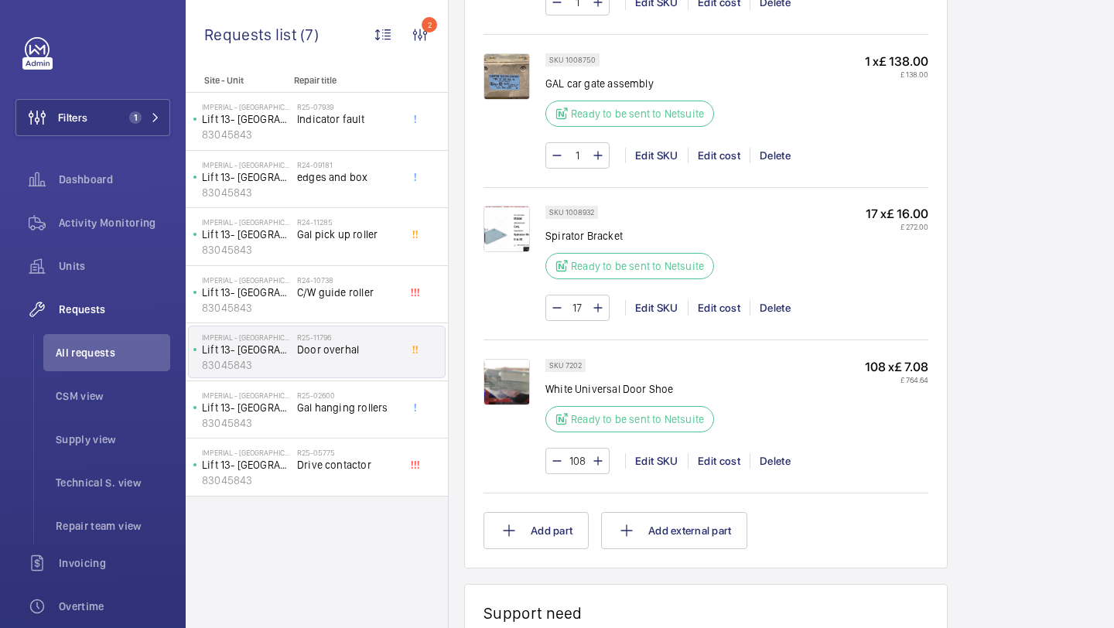
scroll to position [1840, 0]
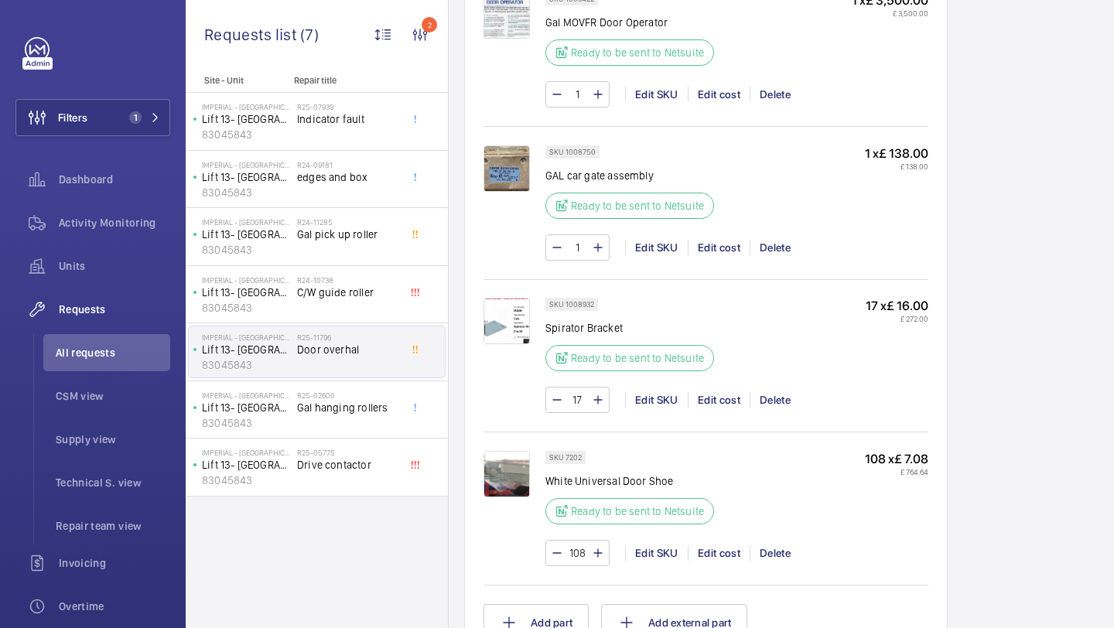
click at [514, 173] on img at bounding box center [506, 168] width 46 height 46
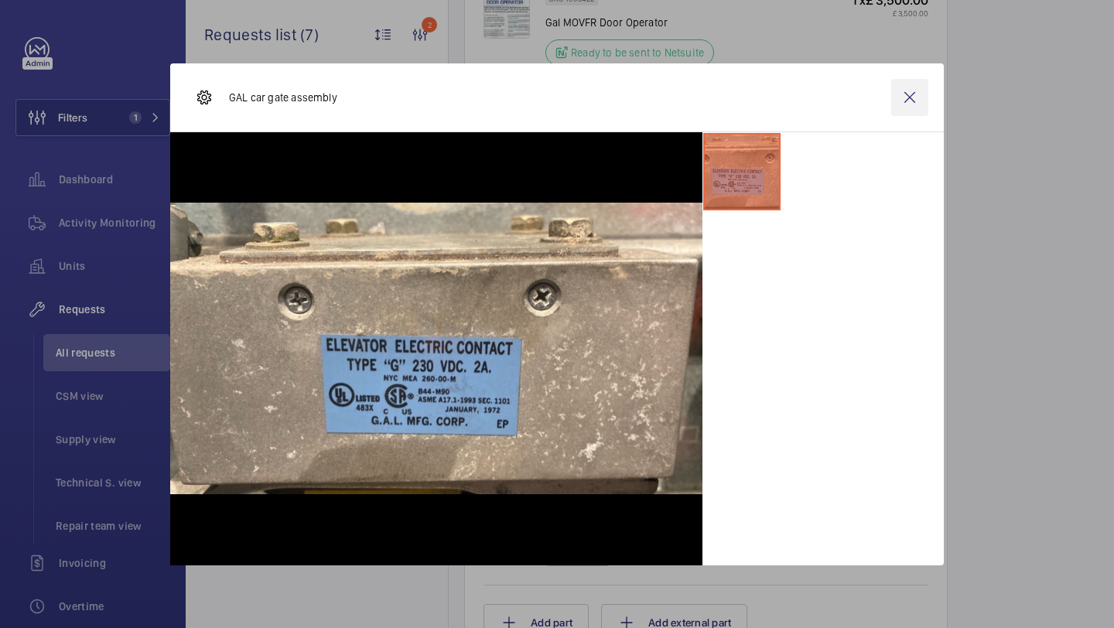
click at [919, 98] on wm-front-icon-button at bounding box center [909, 97] width 37 height 37
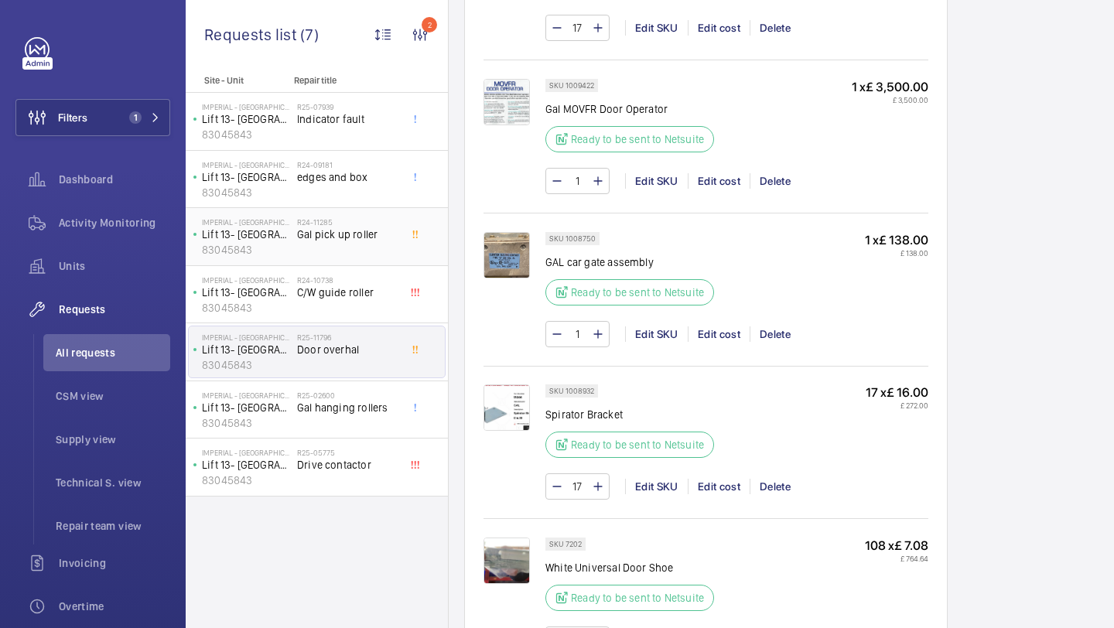
scroll to position [1607, 0]
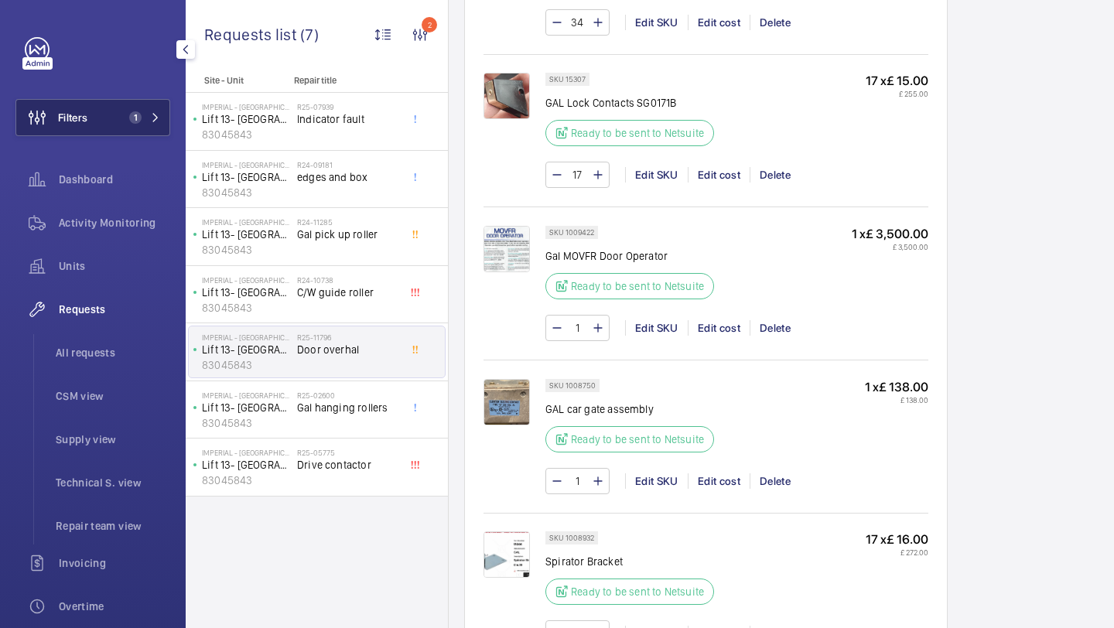
click at [118, 122] on button "Filters 1" at bounding box center [92, 117] width 155 height 37
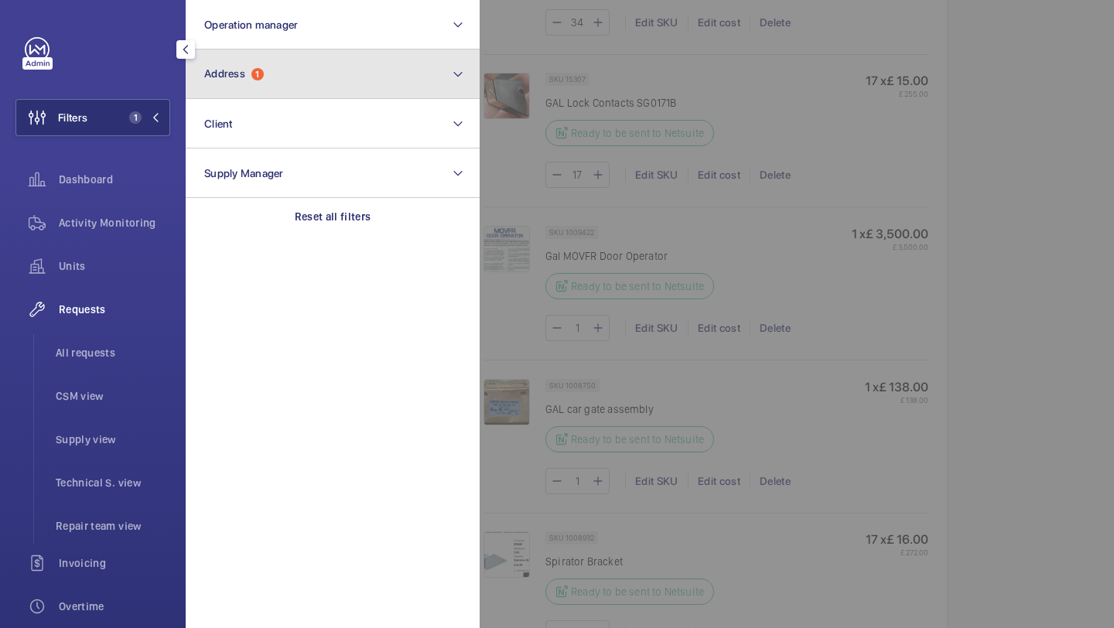
click at [254, 64] on button "Address 1" at bounding box center [333, 75] width 294 height 50
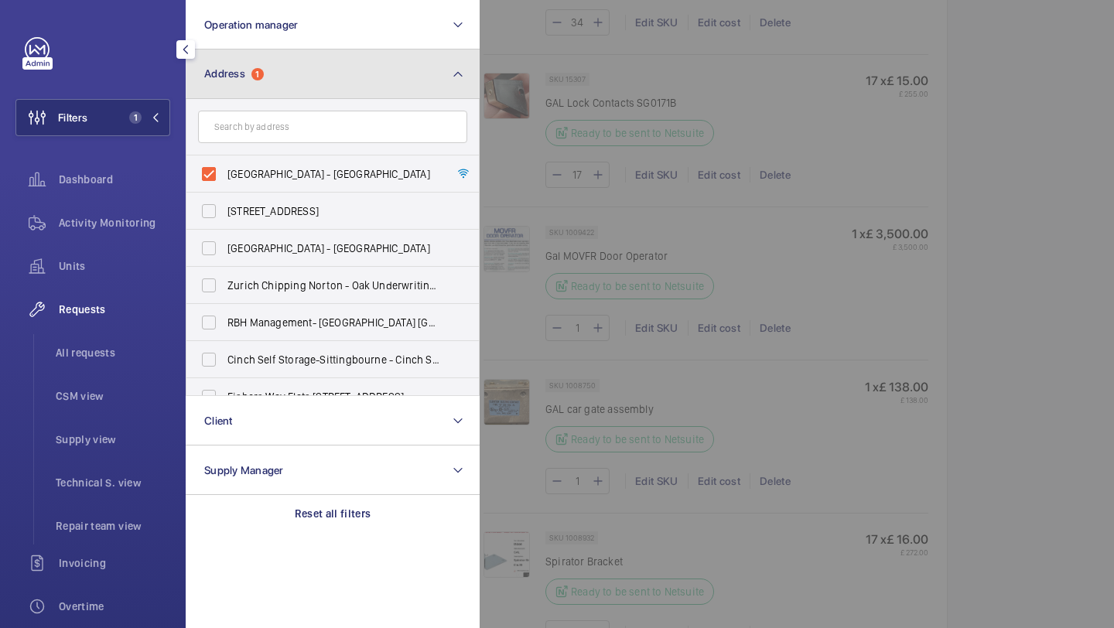
click at [346, 84] on button "Address 1" at bounding box center [333, 75] width 294 height 50
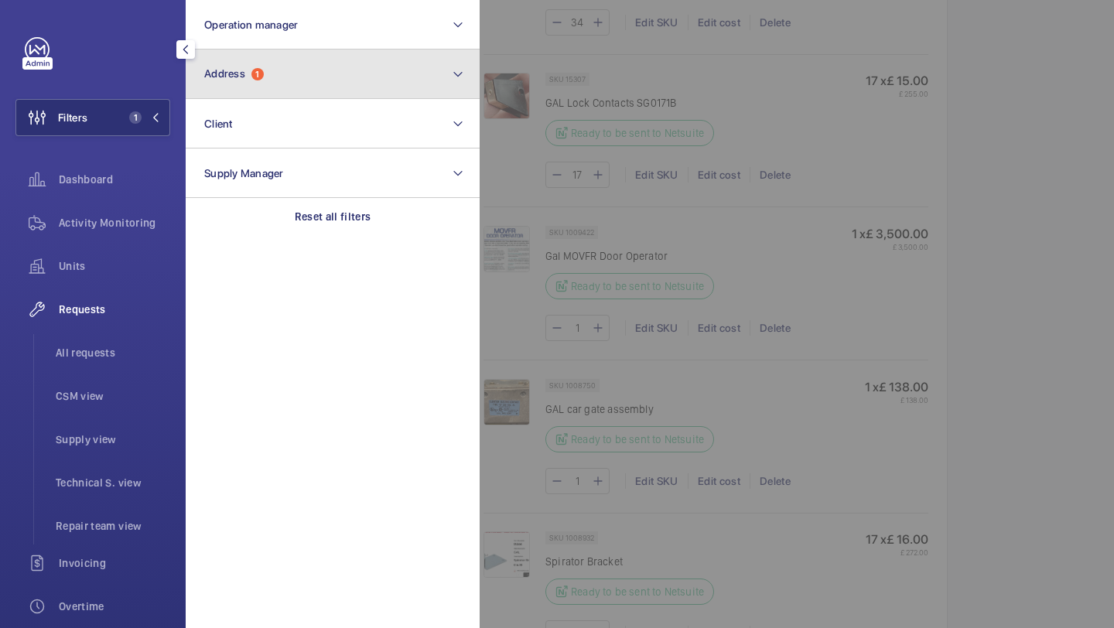
click at [326, 85] on button "Address 1" at bounding box center [333, 75] width 294 height 50
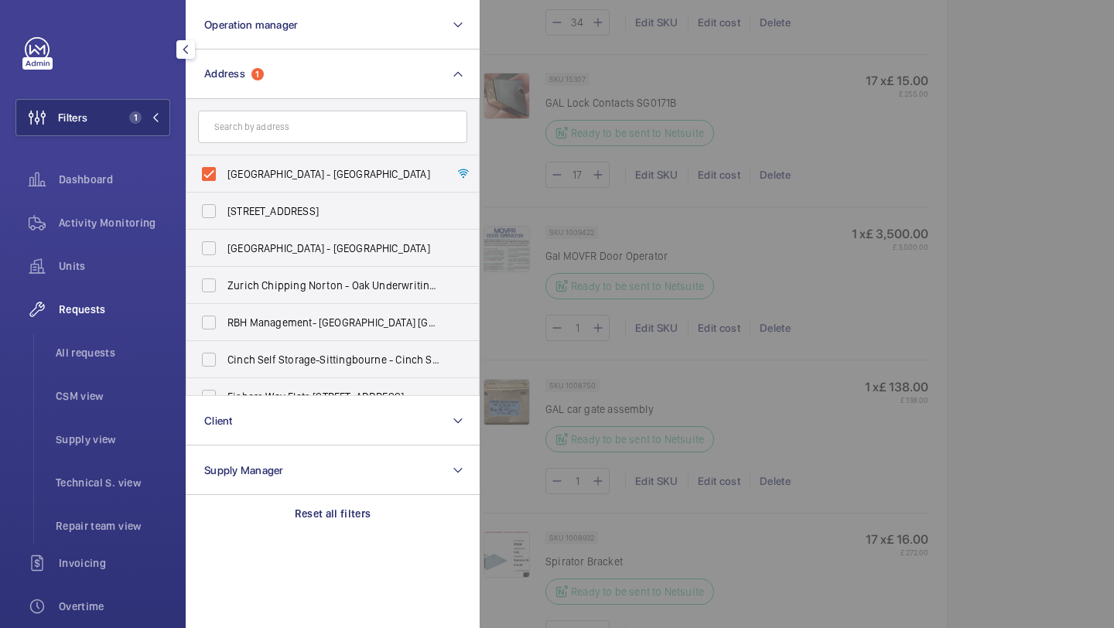
click at [579, 77] on div at bounding box center [1037, 314] width 1114 height 628
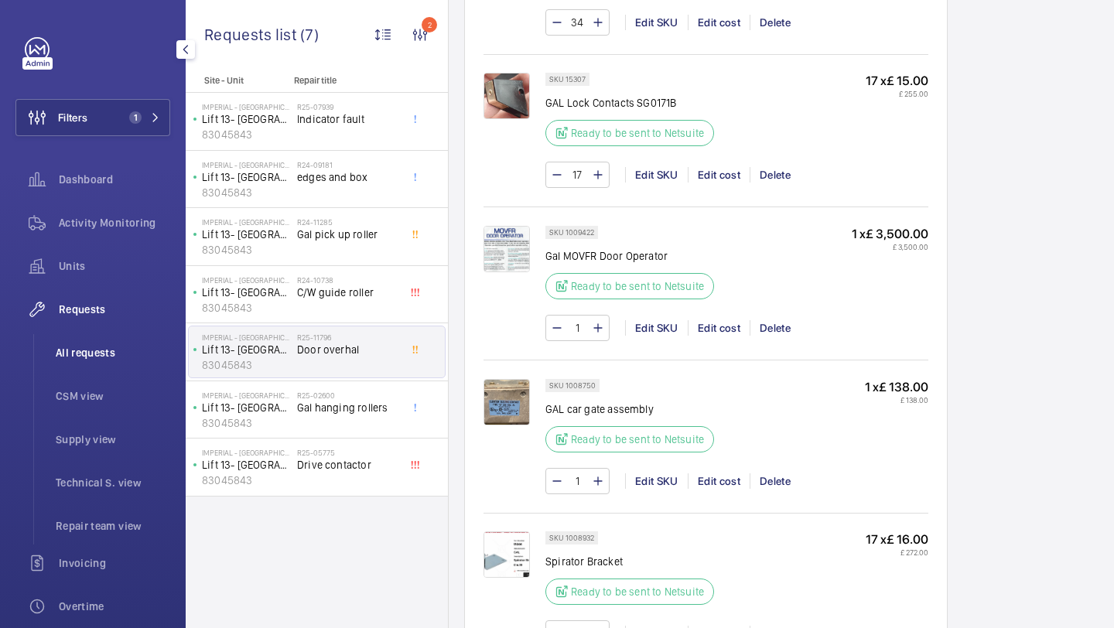
click at [93, 363] on li "All requests" at bounding box center [106, 352] width 127 height 37
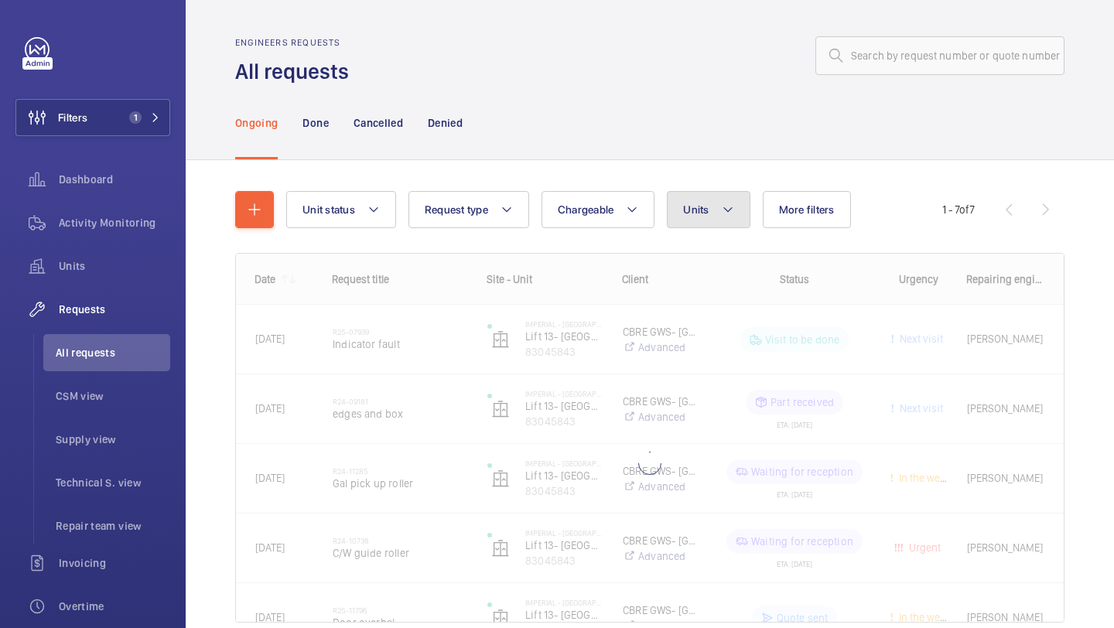
click at [678, 206] on button "Units" at bounding box center [708, 209] width 83 height 37
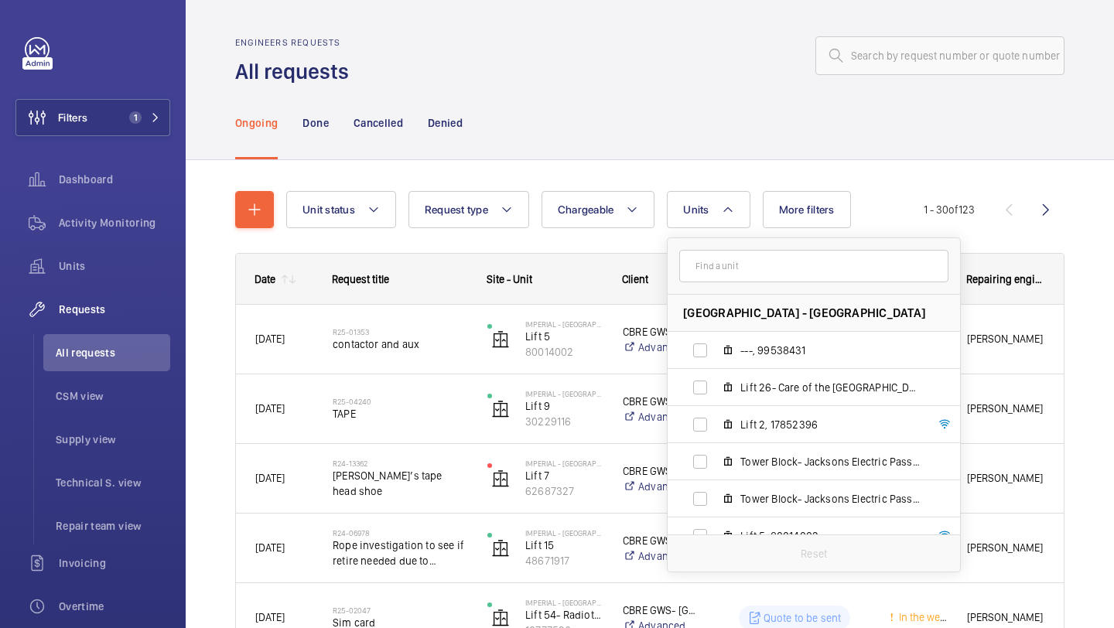
click at [754, 276] on input "text" at bounding box center [813, 266] width 269 height 32
type input "lift 1"
click at [721, 374] on label "Lift 1 , 42847446" at bounding box center [802, 387] width 268 height 37
click at [715, 374] on input "Lift 1 , 42847446" at bounding box center [700, 387] width 31 height 31
checkbox input "true"
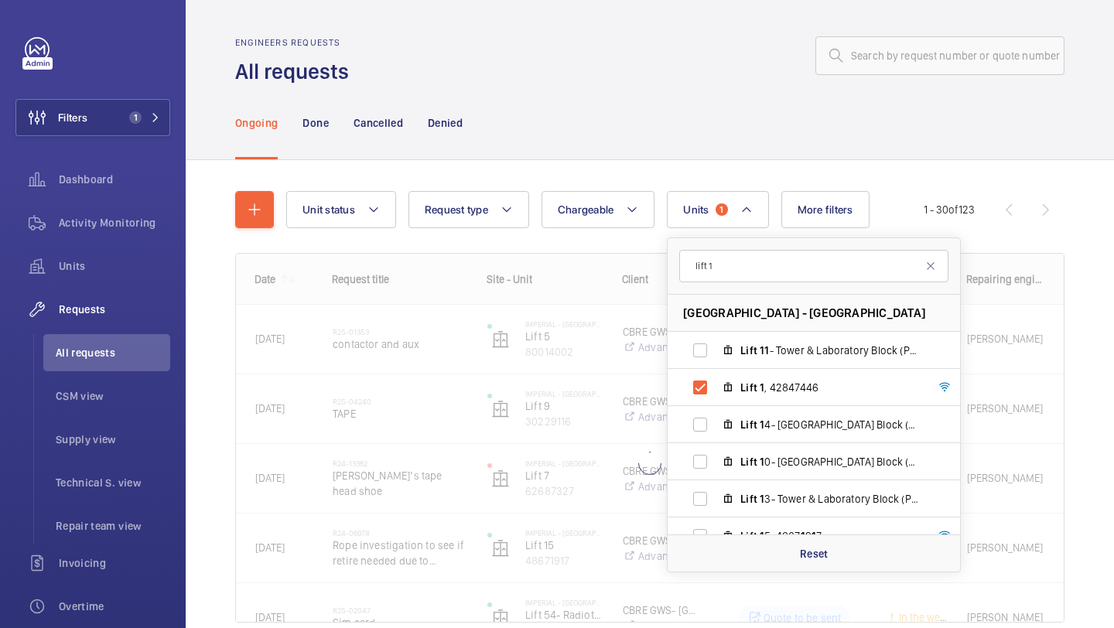
click at [1113, 275] on div "Unit status Request type Chargeable Units 1 lift 1 Imperial - Charing Cross Hos…" at bounding box center [650, 428] width 928 height 537
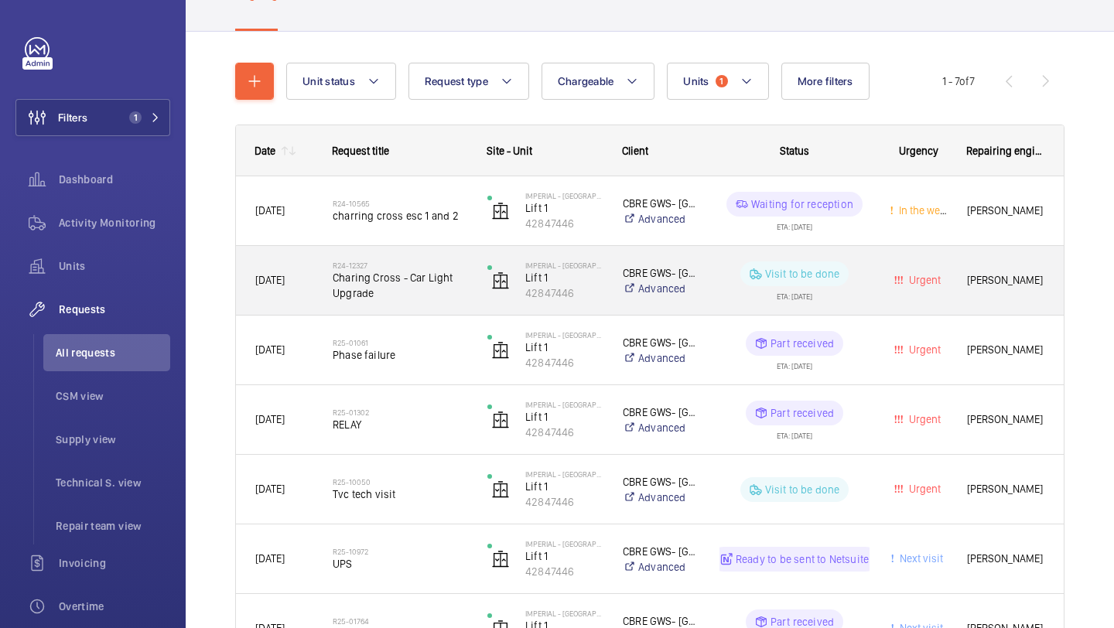
scroll to position [188, 0]
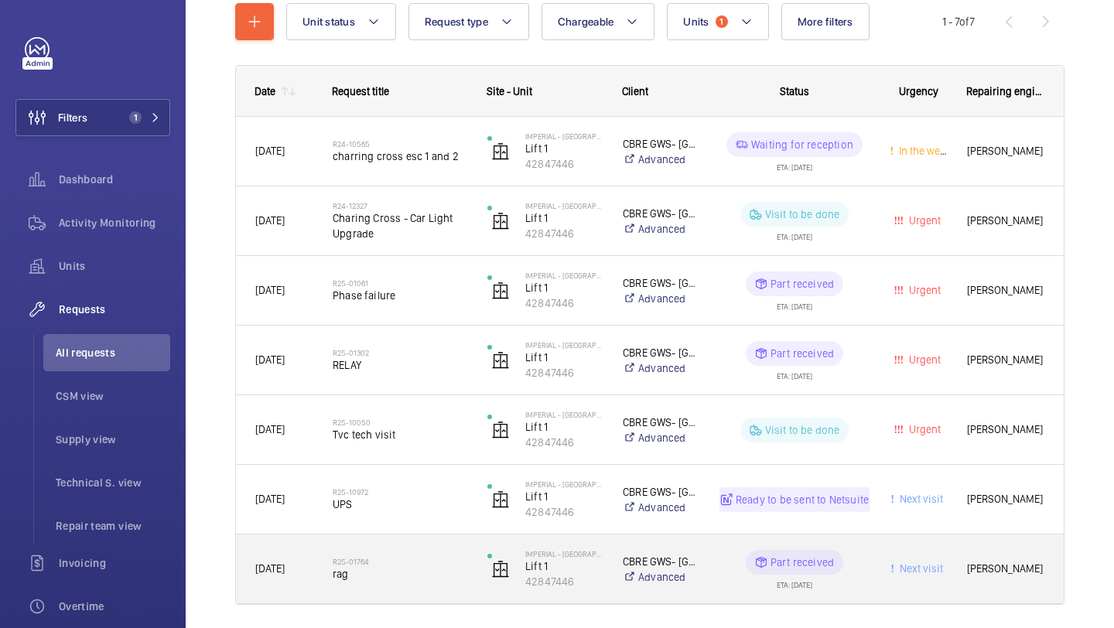
click at [429, 567] on span "rag" at bounding box center [400, 573] width 135 height 15
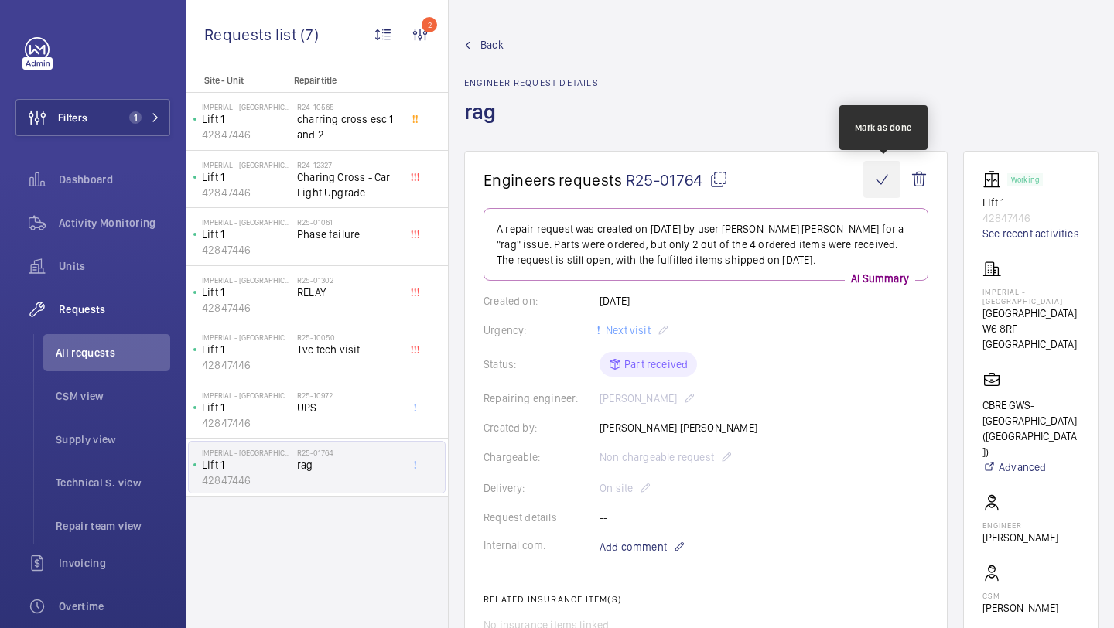
click at [879, 190] on wm-front-icon-button at bounding box center [881, 179] width 37 height 37
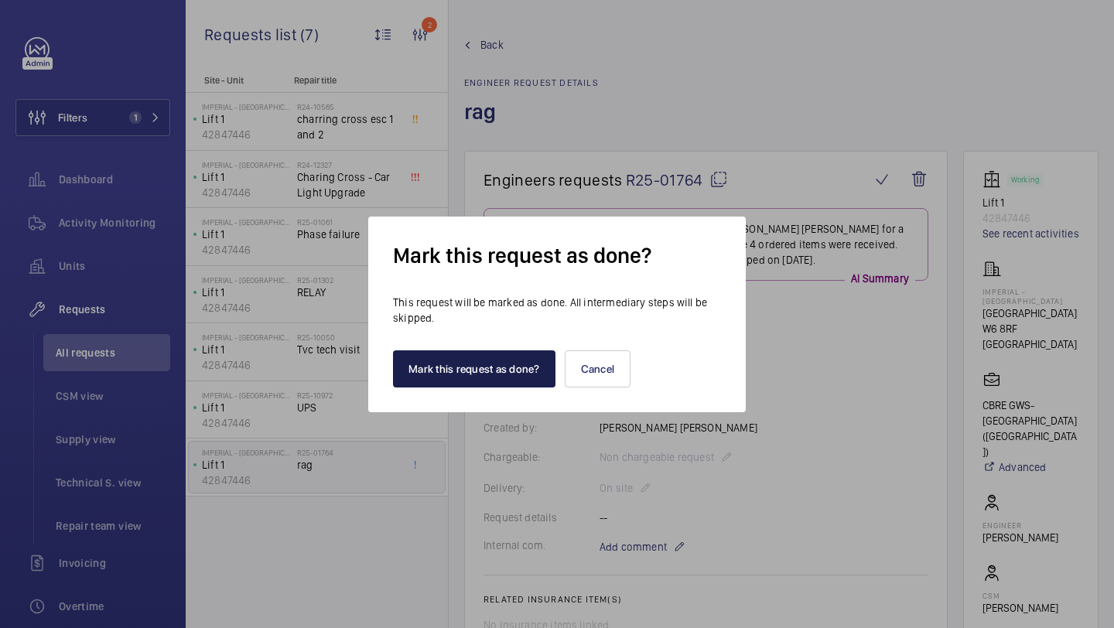
click at [520, 382] on button "Mark this request as done?" at bounding box center [474, 368] width 162 height 37
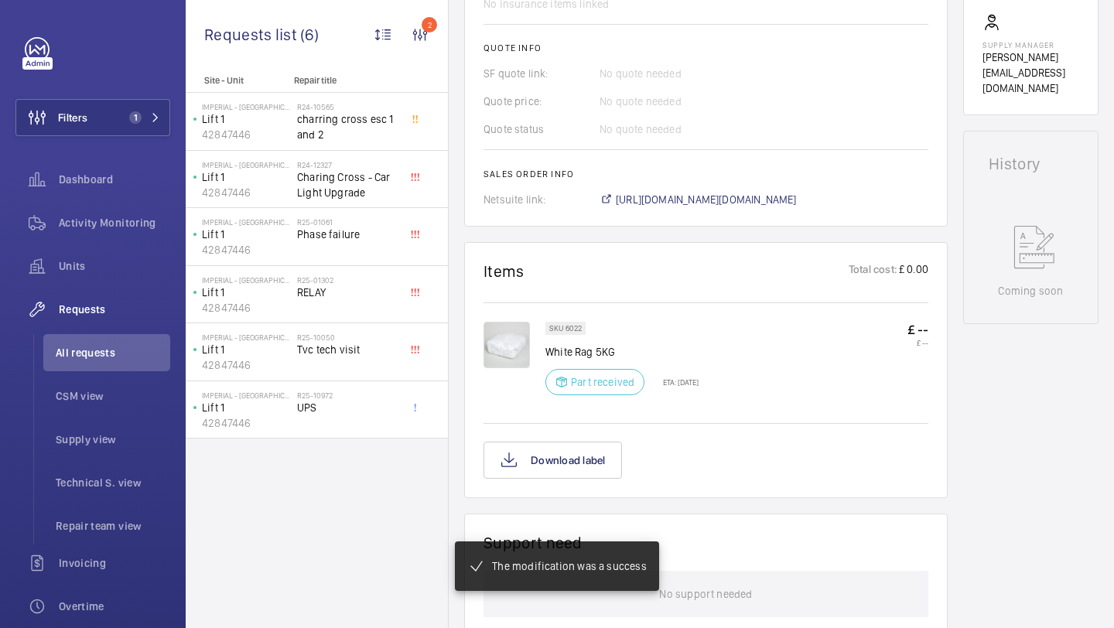
scroll to position [565, 0]
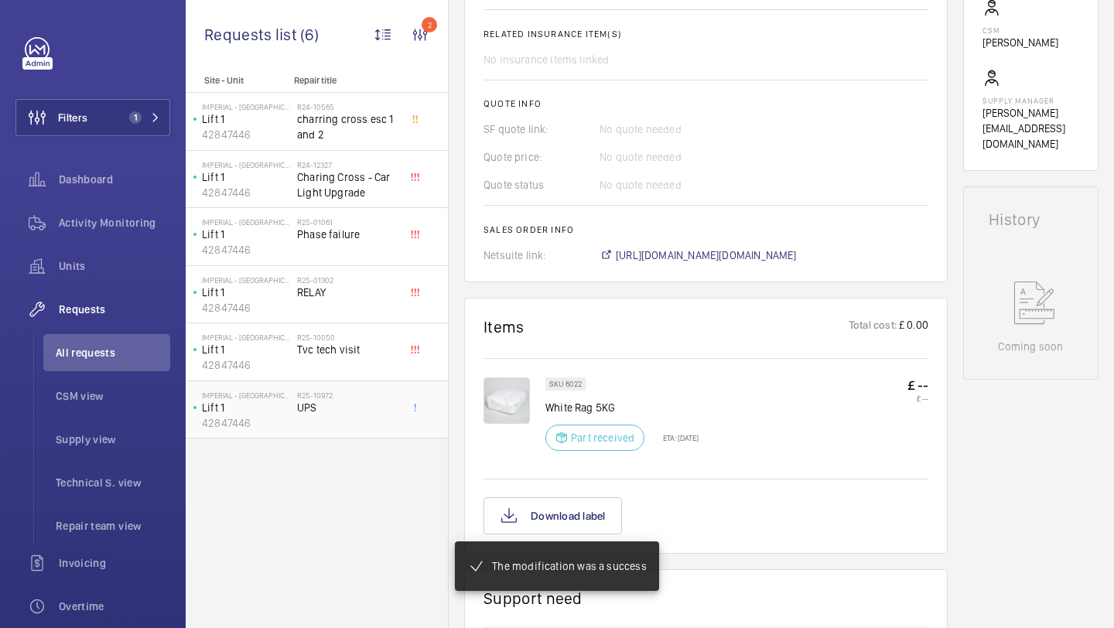
click at [331, 397] on h2 "R25-10972" at bounding box center [348, 395] width 102 height 9
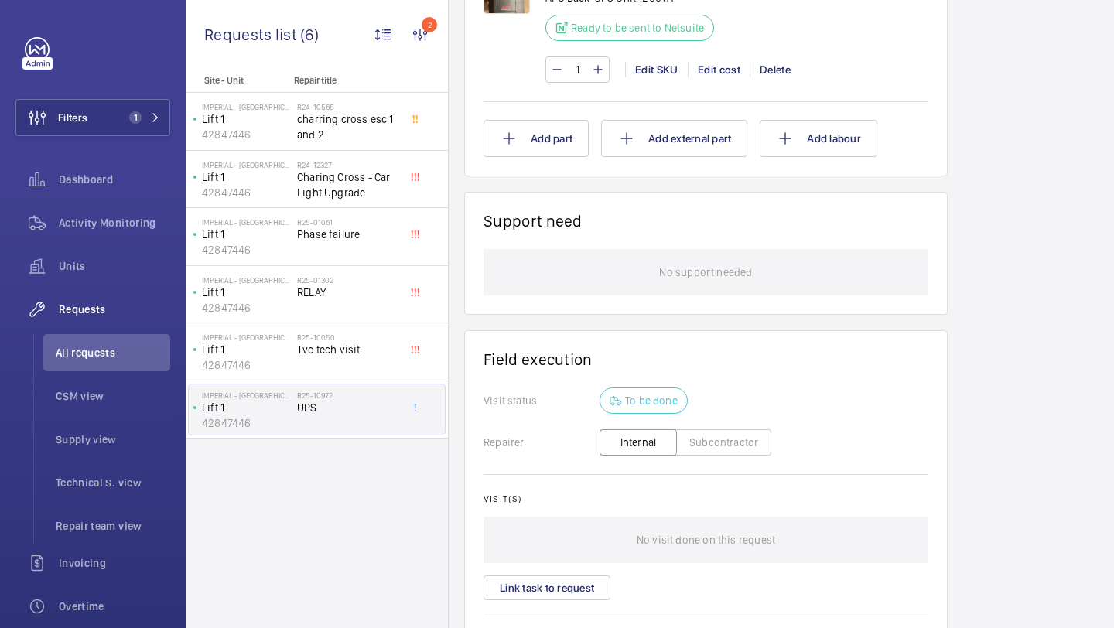
scroll to position [1132, 0]
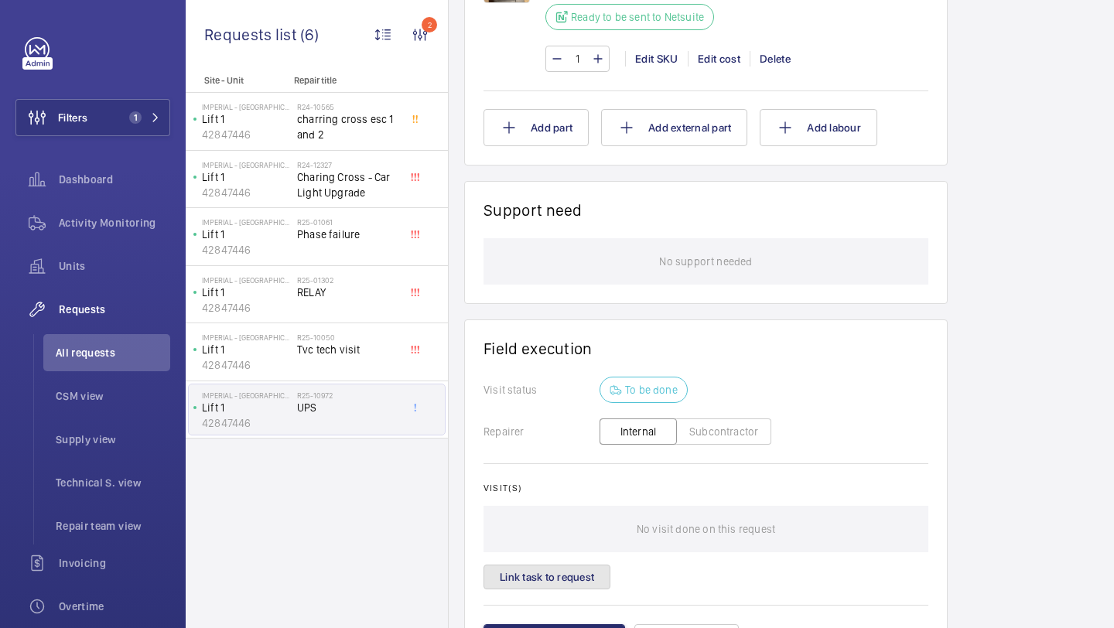
click at [560, 576] on button "Link task to request" at bounding box center [546, 577] width 127 height 25
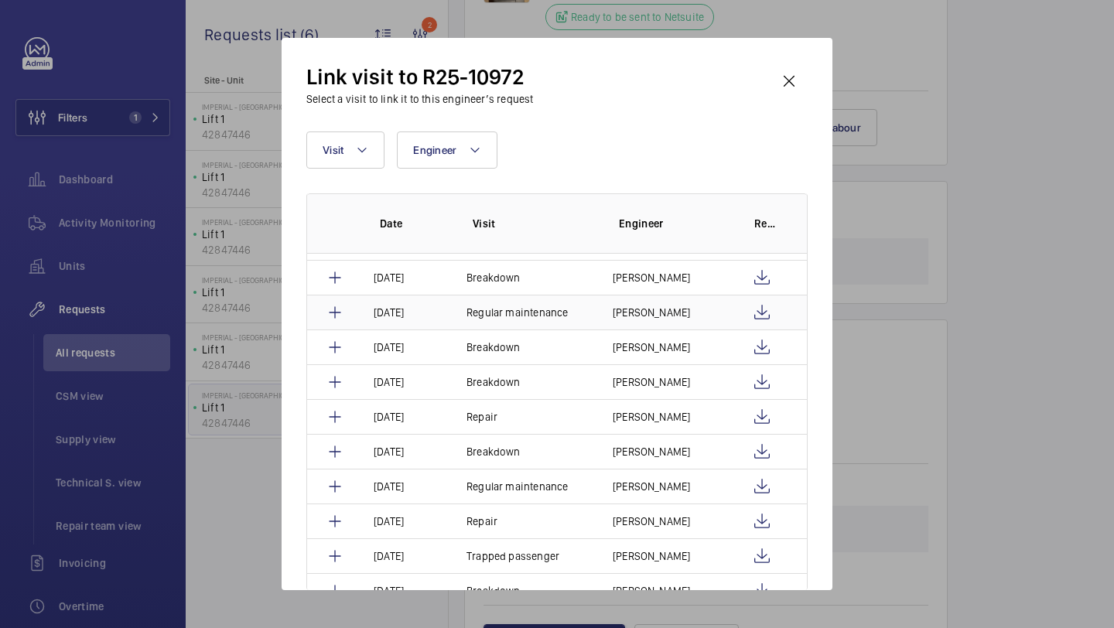
scroll to position [340, 0]
click at [759, 413] on wm-front-icon-button at bounding box center [762, 417] width 19 height 19
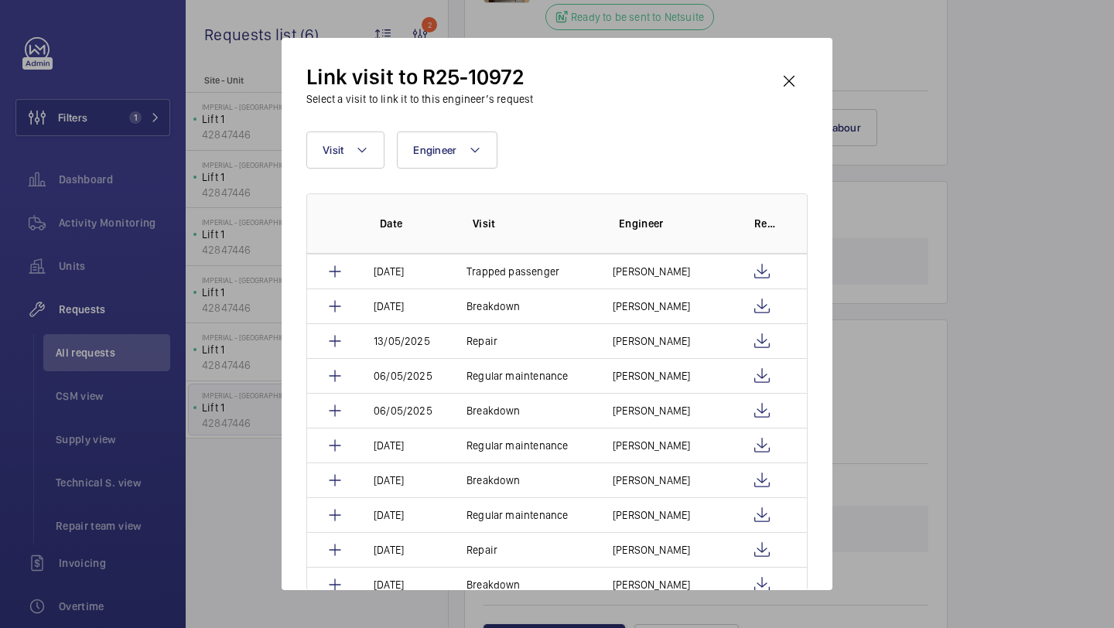
scroll to position [558, 0]
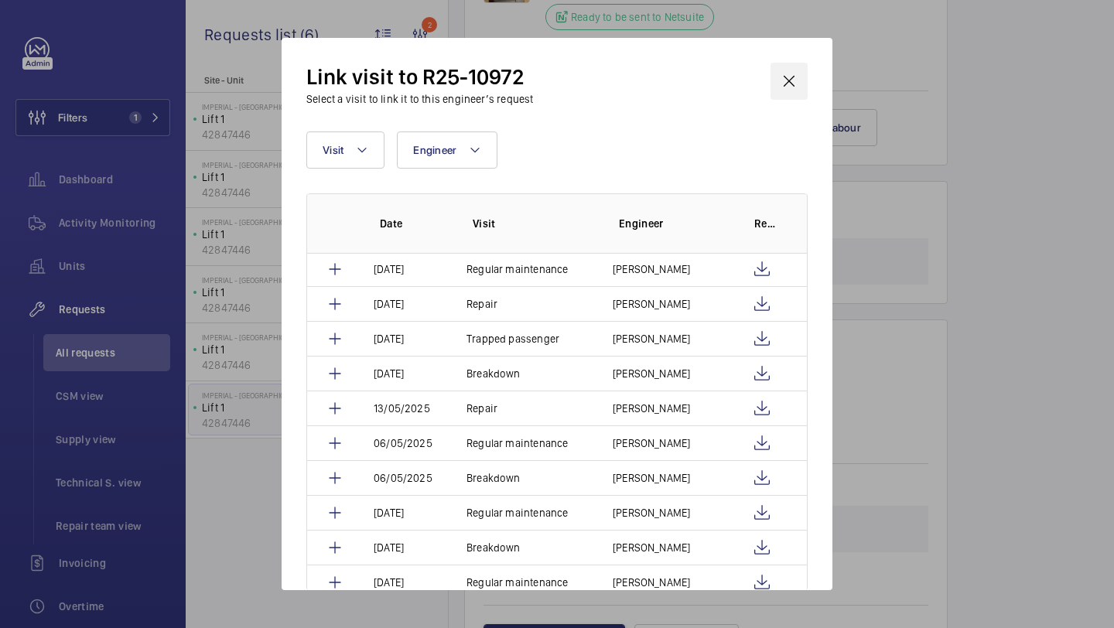
click at [781, 67] on wm-front-icon-button at bounding box center [788, 81] width 37 height 37
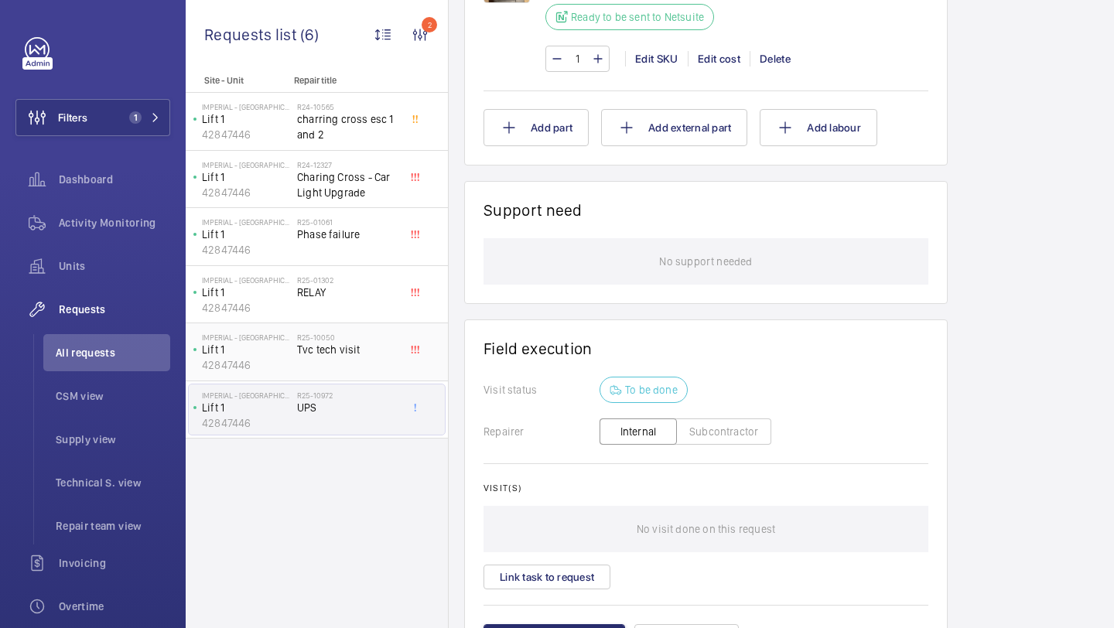
click at [290, 360] on p "42847446" at bounding box center [246, 364] width 89 height 15
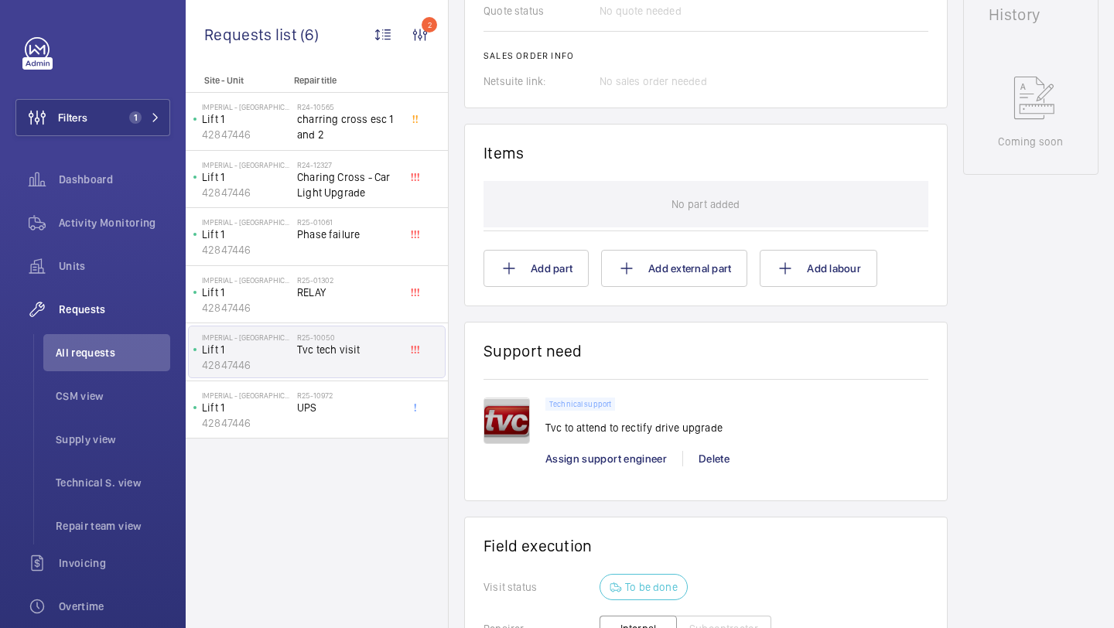
scroll to position [1112, 0]
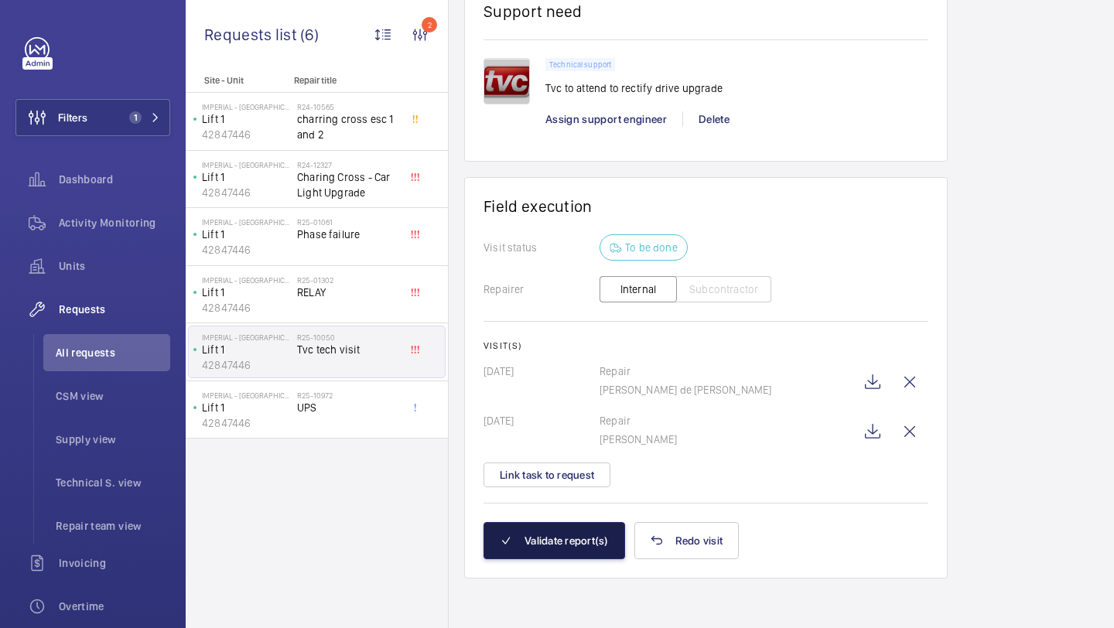
click at [577, 544] on button "Validate report(s)" at bounding box center [554, 540] width 142 height 37
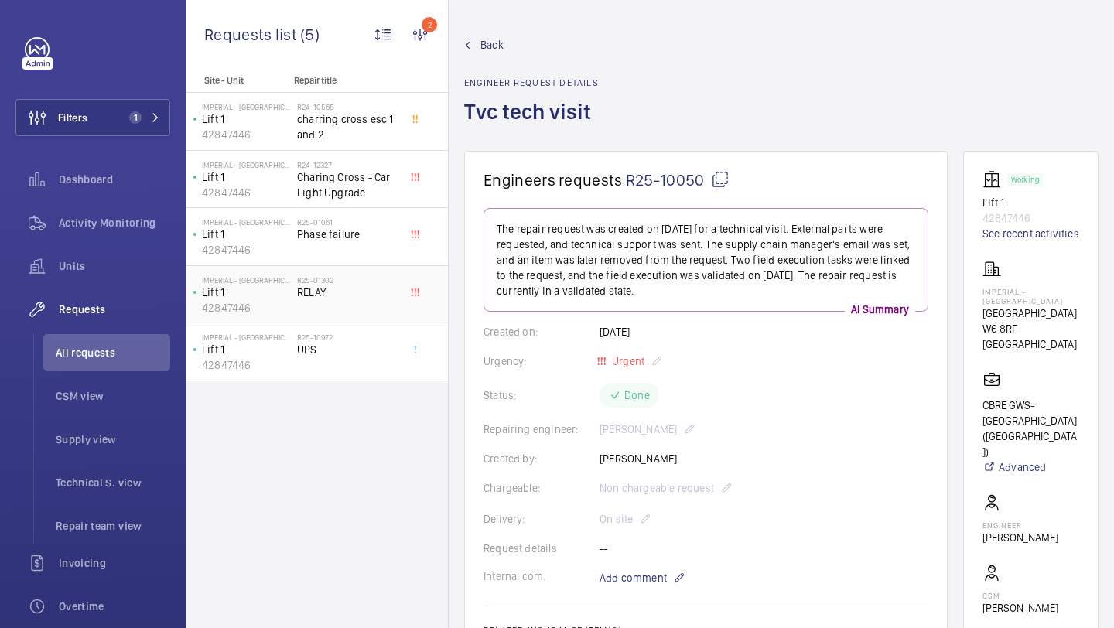
click at [364, 280] on h2 "R25-01302" at bounding box center [348, 279] width 102 height 9
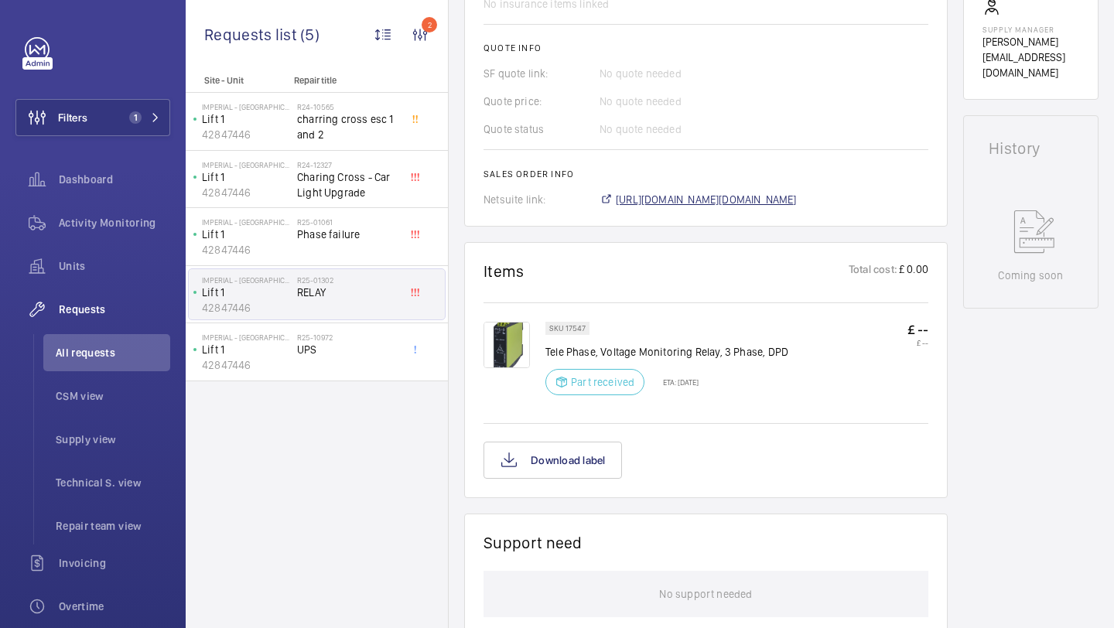
scroll to position [637, 0]
click at [518, 344] on img at bounding box center [506, 344] width 46 height 46
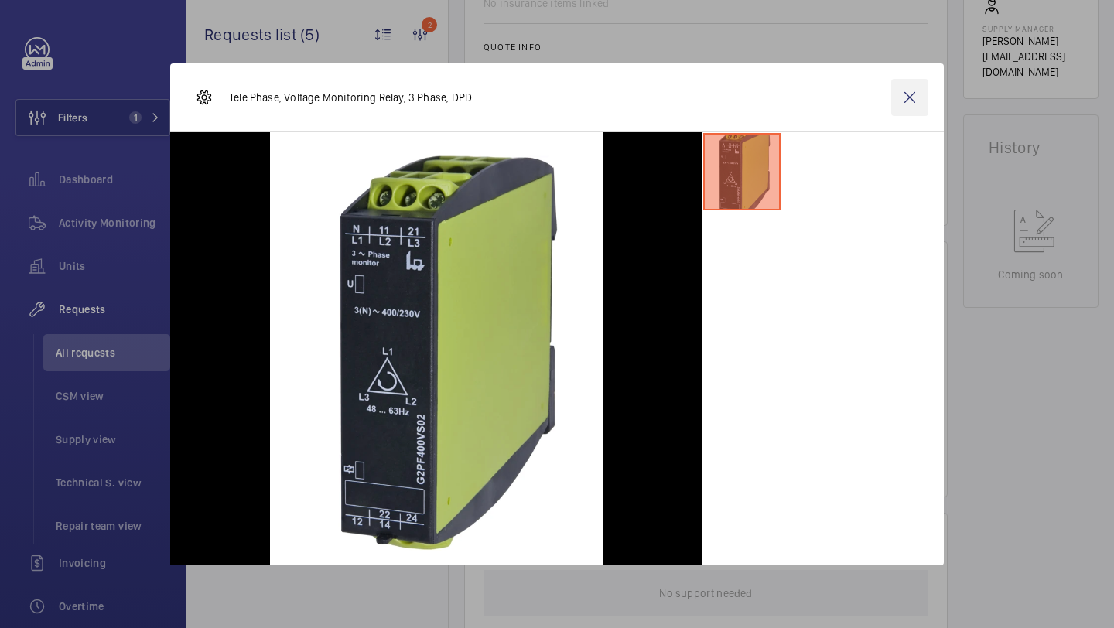
click at [911, 103] on wm-front-icon-button at bounding box center [909, 97] width 37 height 37
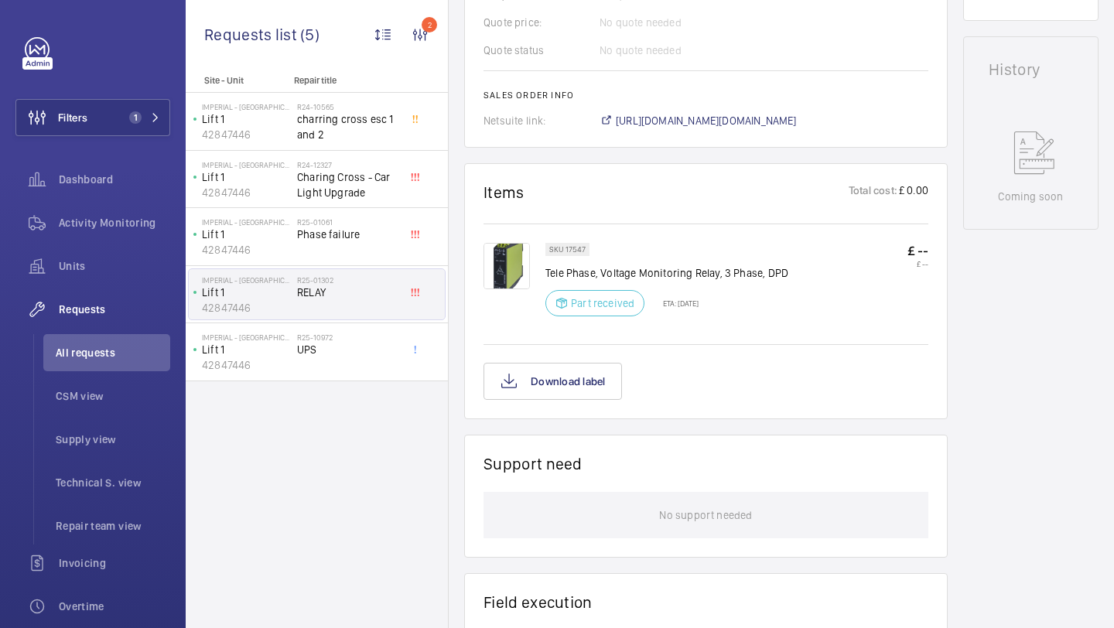
scroll to position [1073, 0]
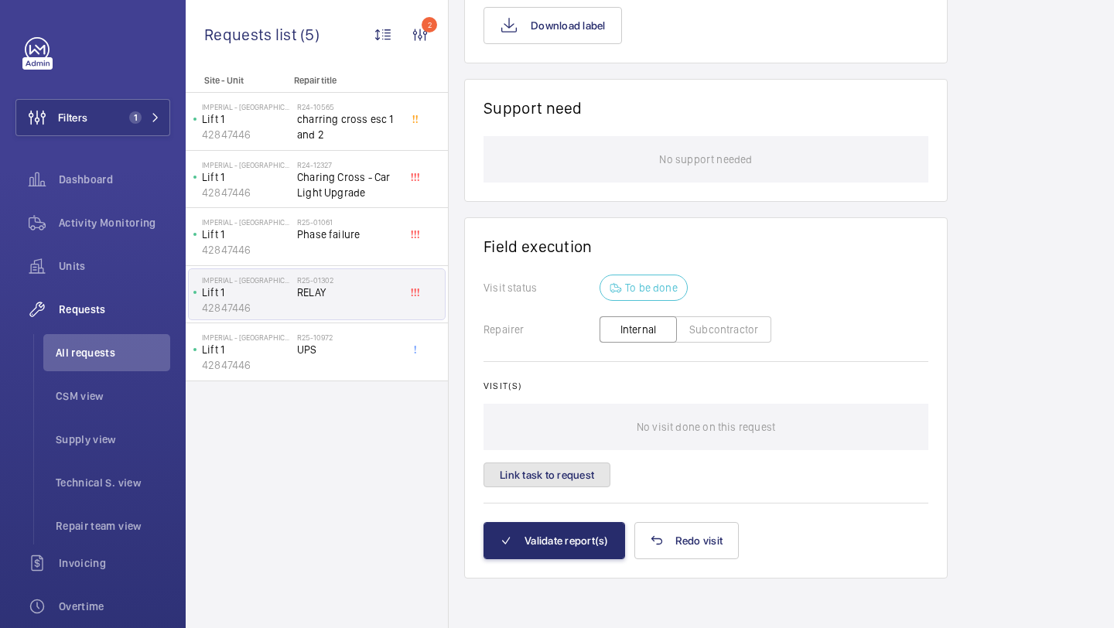
click at [564, 467] on button "Link task to request" at bounding box center [546, 475] width 127 height 25
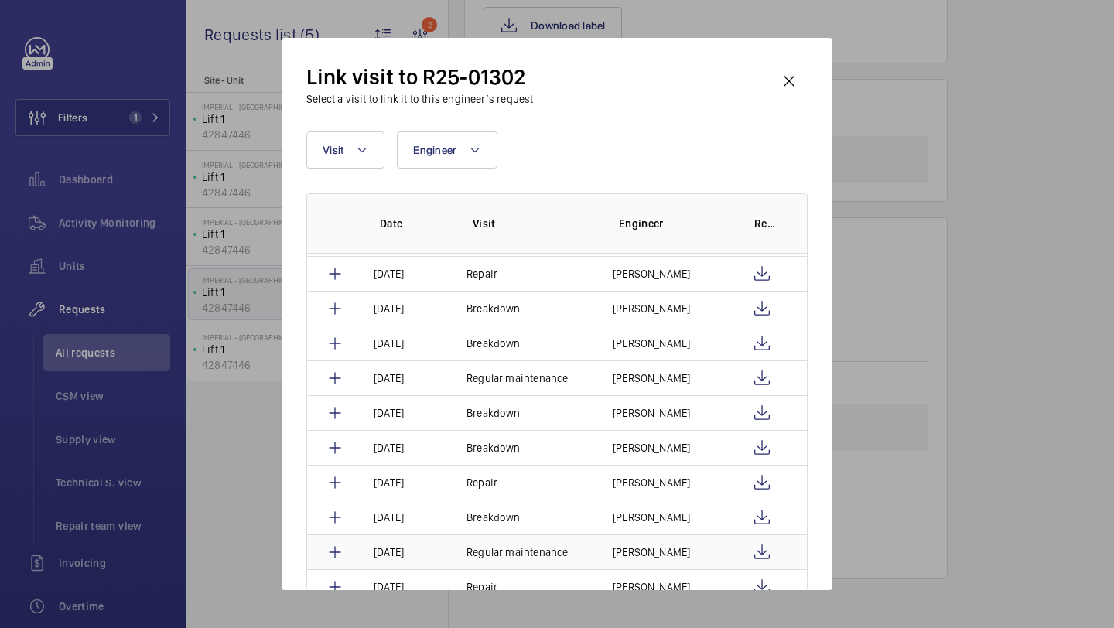
scroll to position [284, 0]
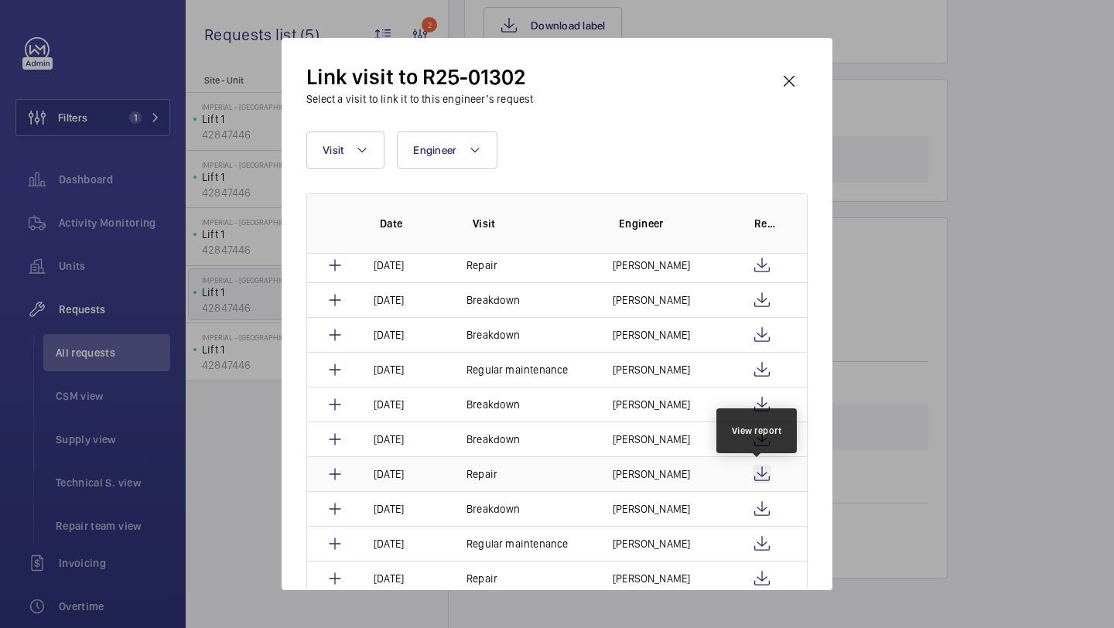
click at [756, 472] on wm-front-icon-button at bounding box center [762, 474] width 19 height 19
click at [791, 90] on wm-front-icon-button at bounding box center [788, 81] width 37 height 37
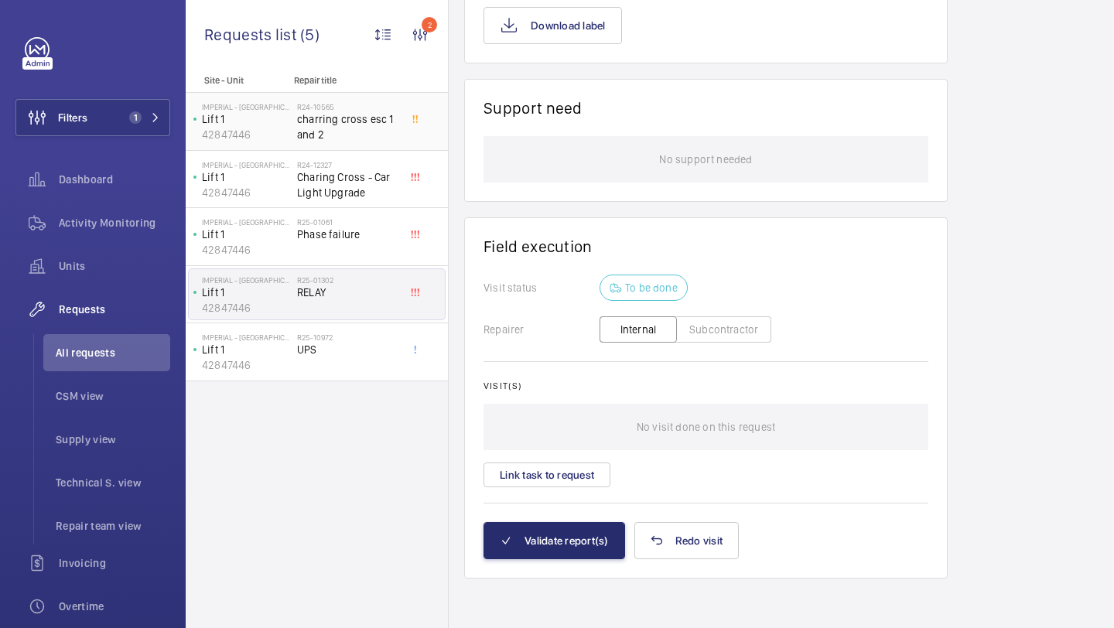
click at [374, 131] on span "charring cross esc 1 and 2" at bounding box center [348, 126] width 102 height 31
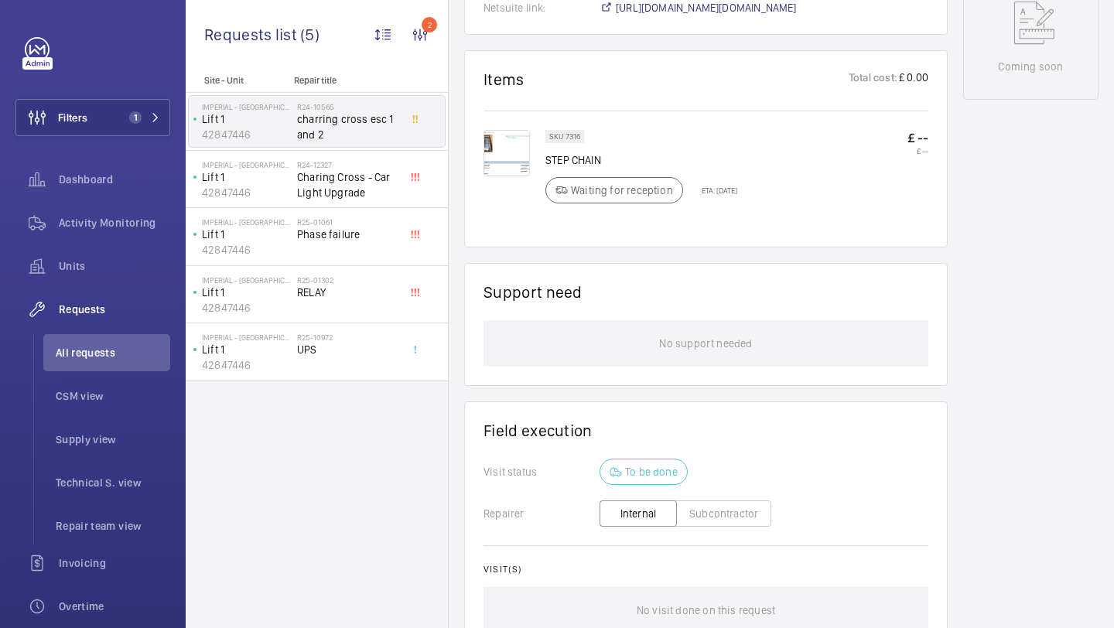
scroll to position [855, 0]
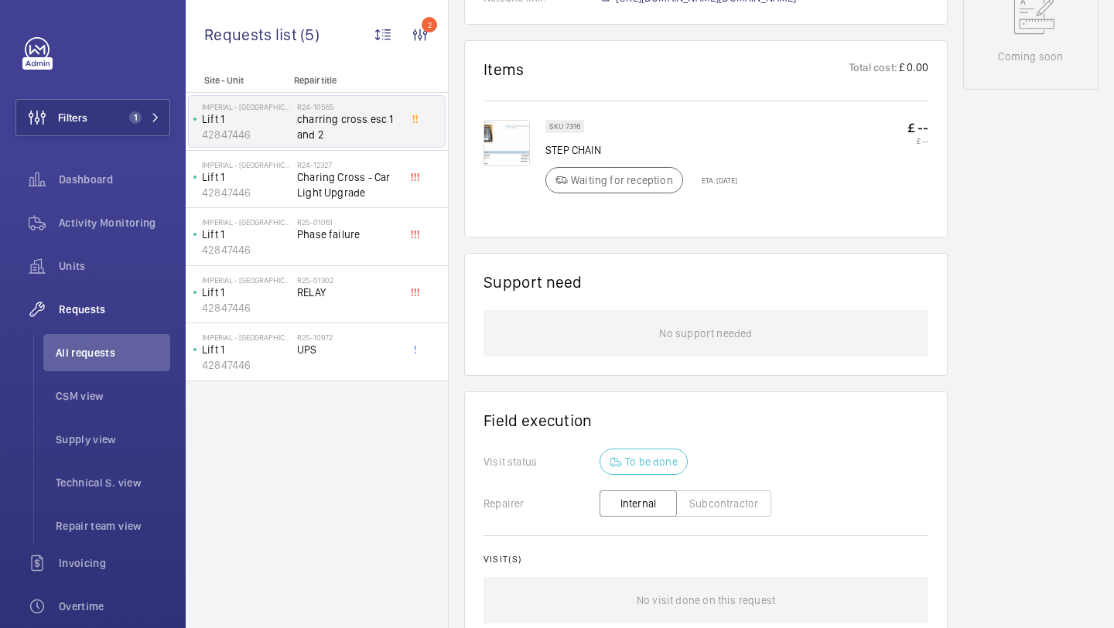
click at [509, 159] on img at bounding box center [506, 143] width 46 height 46
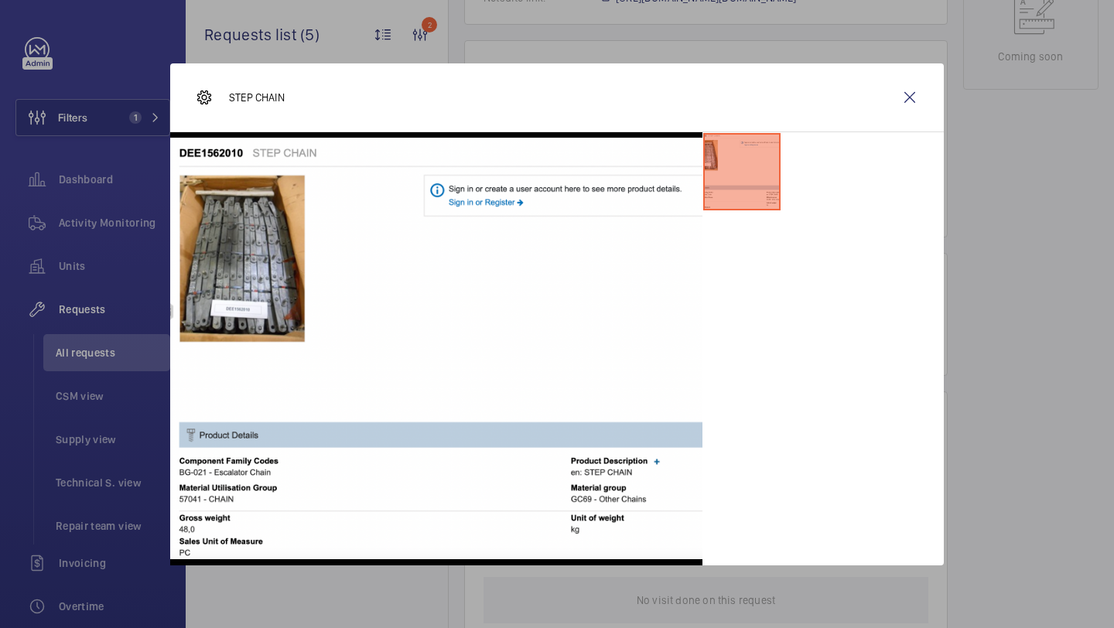
click at [907, 77] on div "STEP CHAIN" at bounding box center [556, 97] width 773 height 69
click at [909, 109] on wm-front-icon-button at bounding box center [909, 97] width 37 height 37
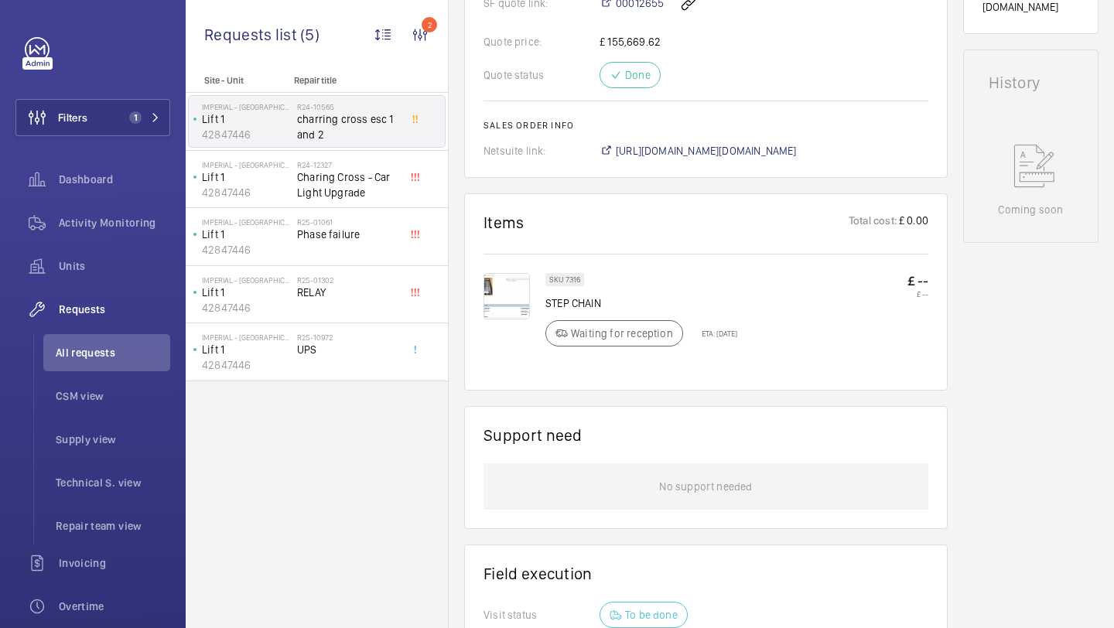
scroll to position [677, 0]
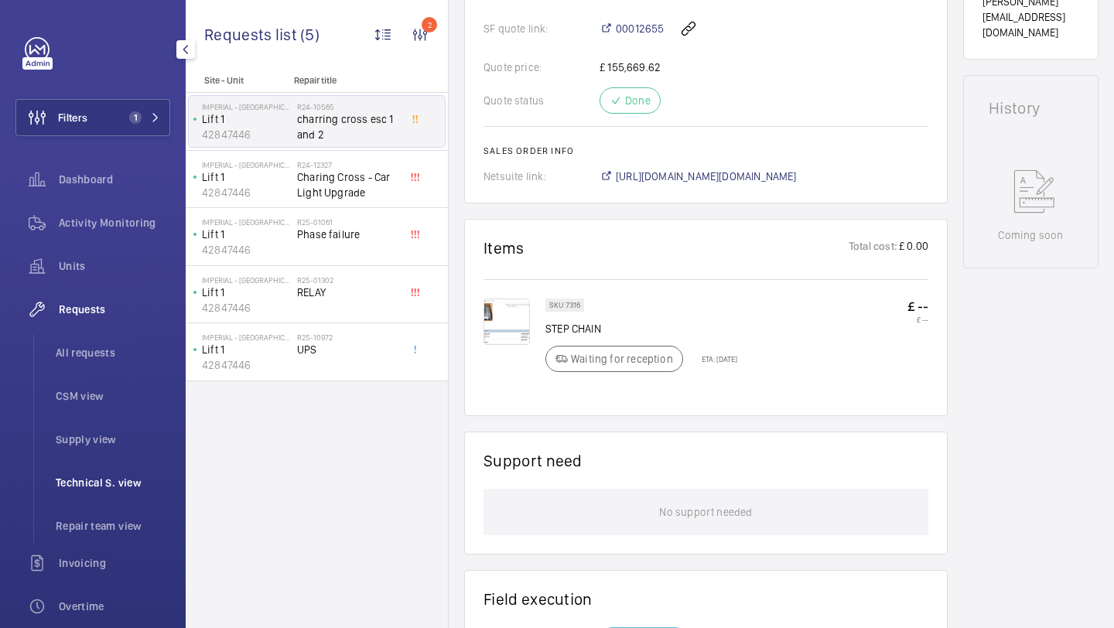
scroll to position [70, 0]
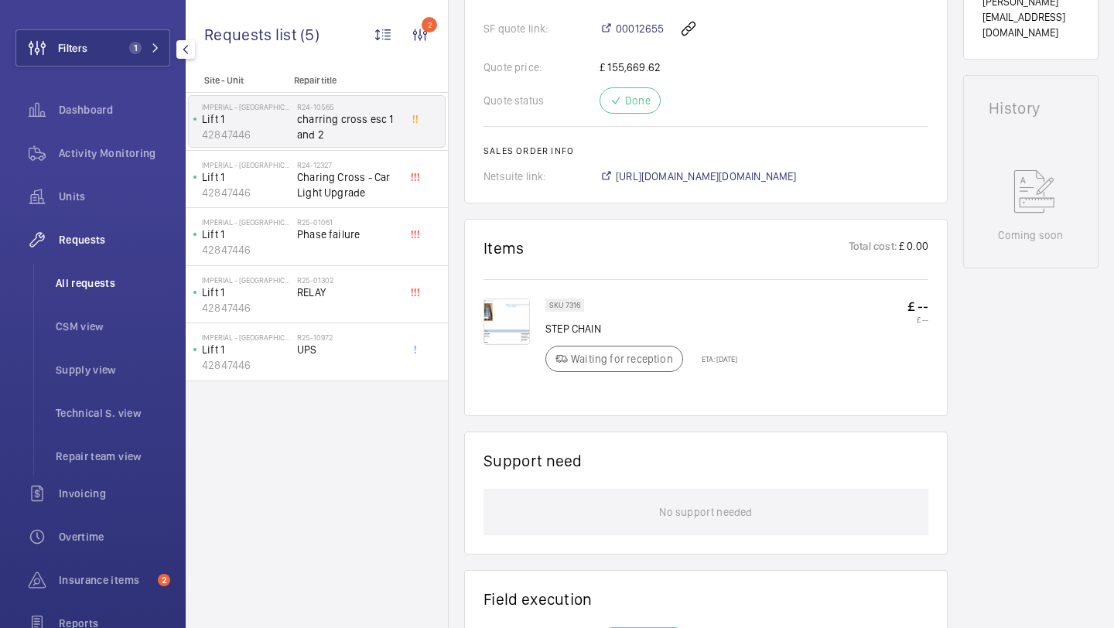
click at [108, 292] on li "All requests" at bounding box center [106, 283] width 127 height 37
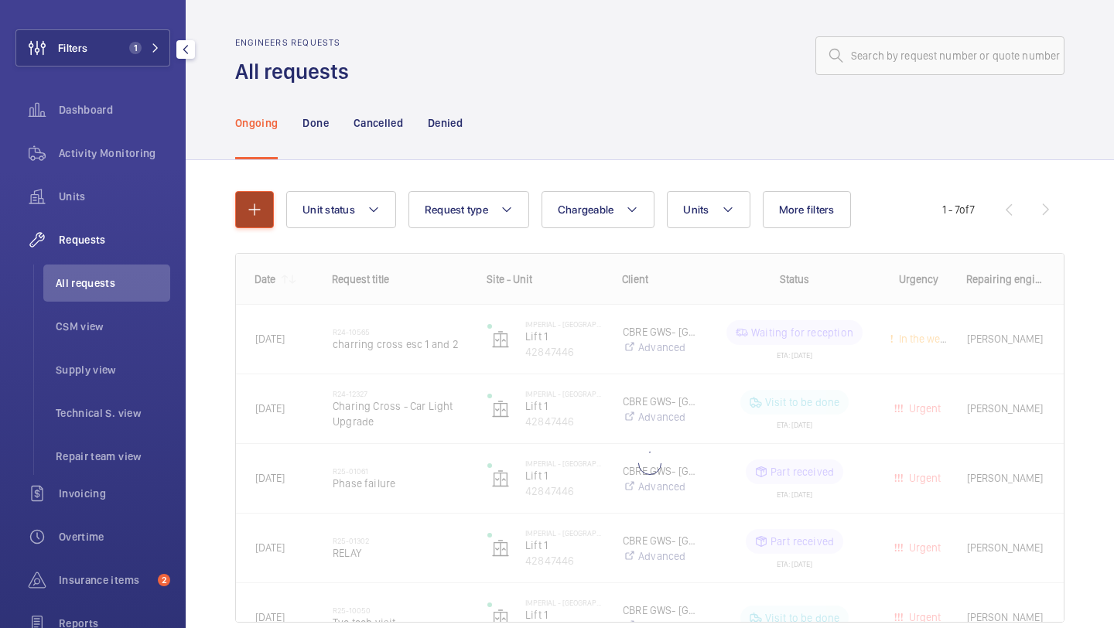
click at [251, 219] on mat-icon "button" at bounding box center [254, 209] width 19 height 19
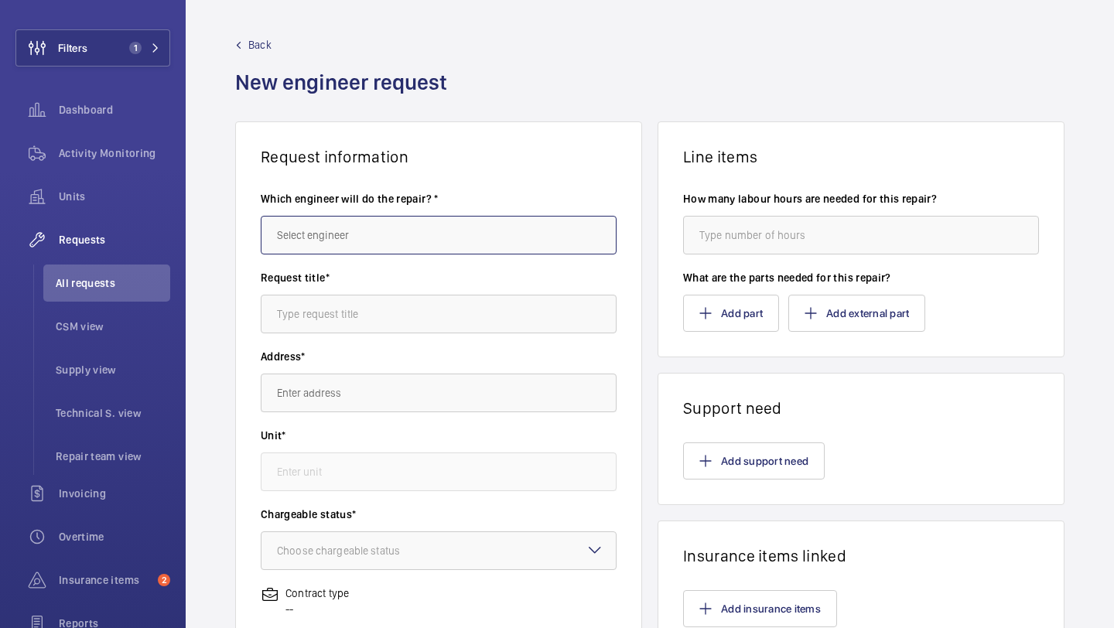
click at [466, 244] on input "text" at bounding box center [439, 235] width 356 height 39
click at [432, 270] on mat-option "[PERSON_NAME]" at bounding box center [438, 281] width 354 height 37
type input "[PERSON_NAME]"
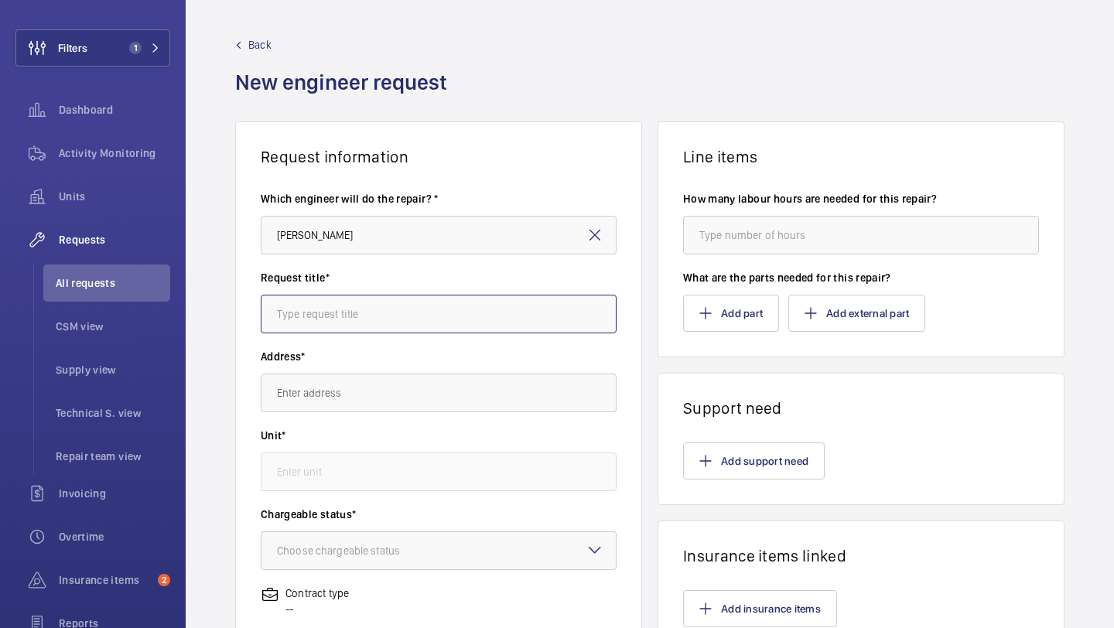
click at [408, 305] on input "text" at bounding box center [439, 314] width 356 height 39
click at [395, 320] on input "text" at bounding box center [439, 314] width 356 height 39
type input "Shaft Light Upgrades Lifts 1, 2, 3 And 4"
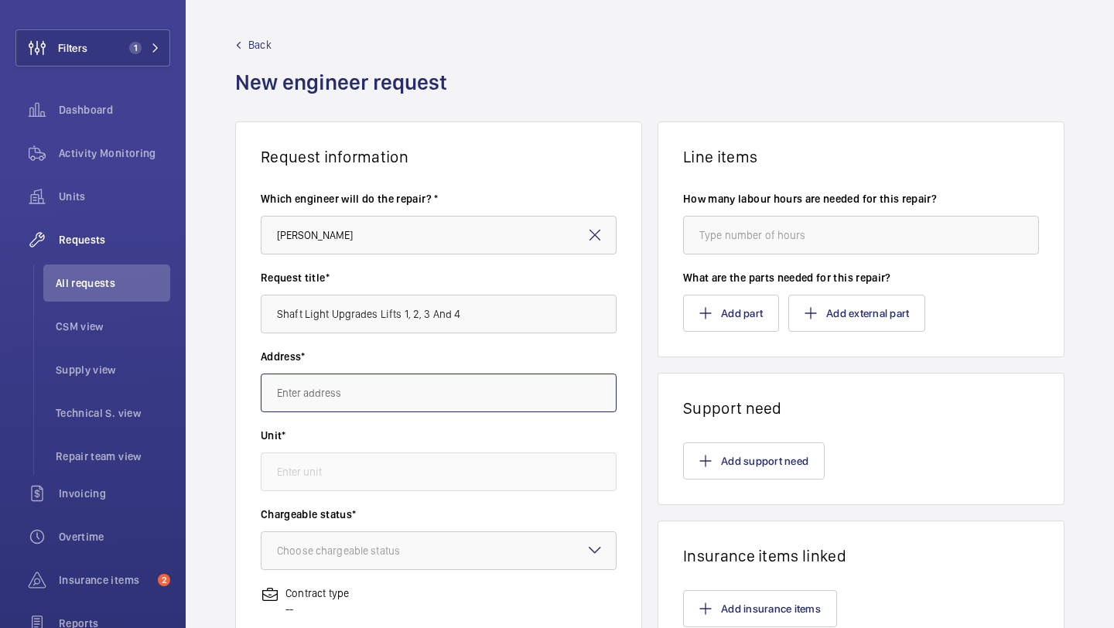
click at [364, 381] on input "text" at bounding box center [439, 393] width 356 height 39
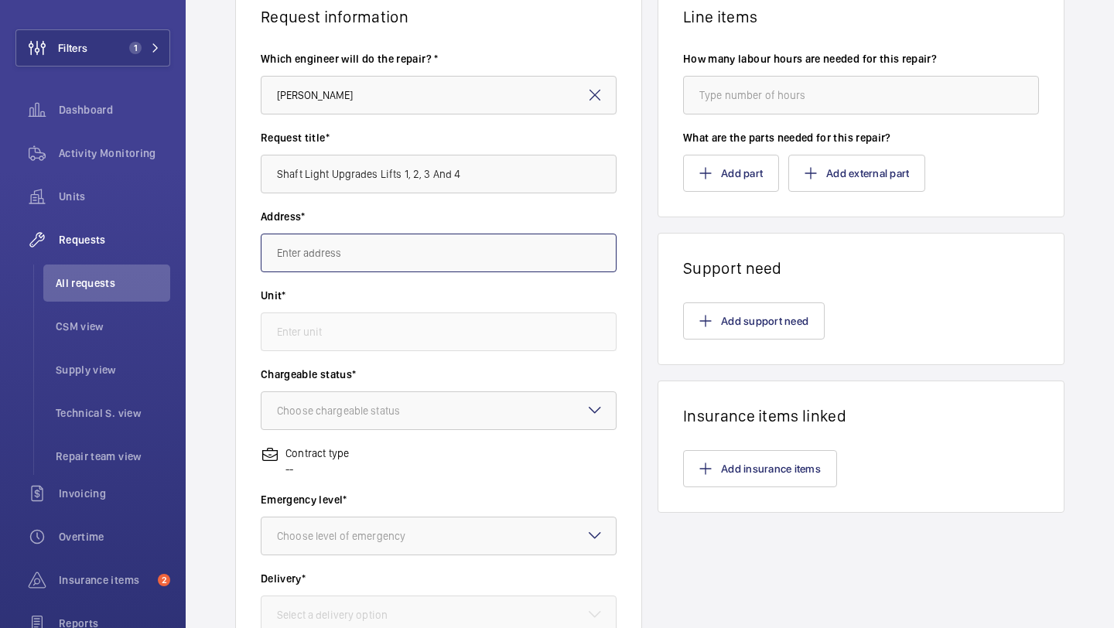
scroll to position [145, 0]
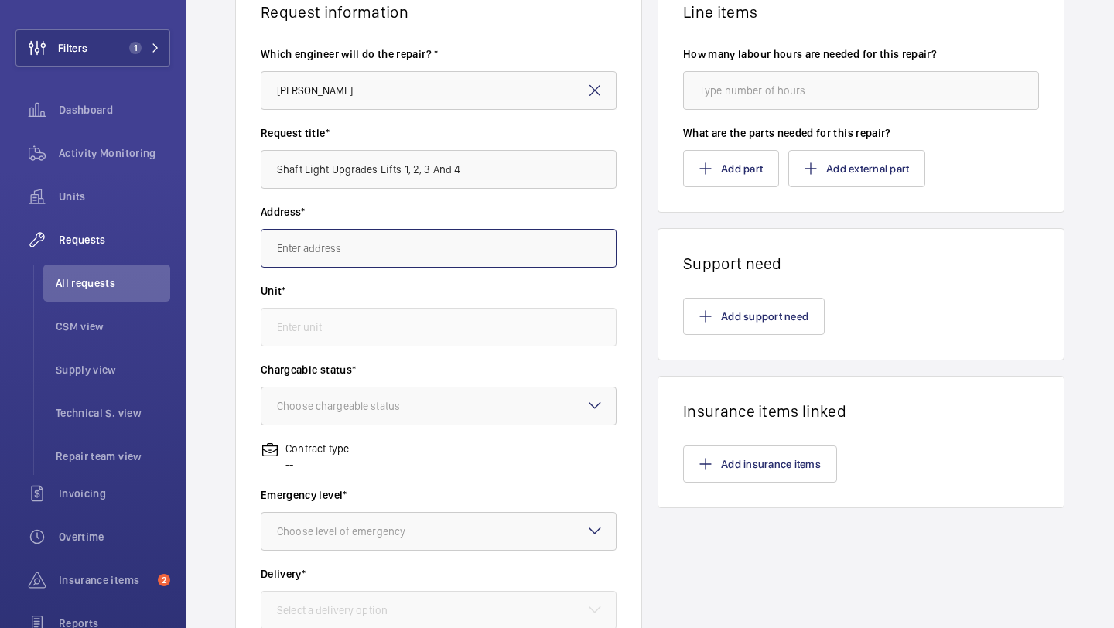
click at [388, 249] on input "text" at bounding box center [439, 248] width 356 height 39
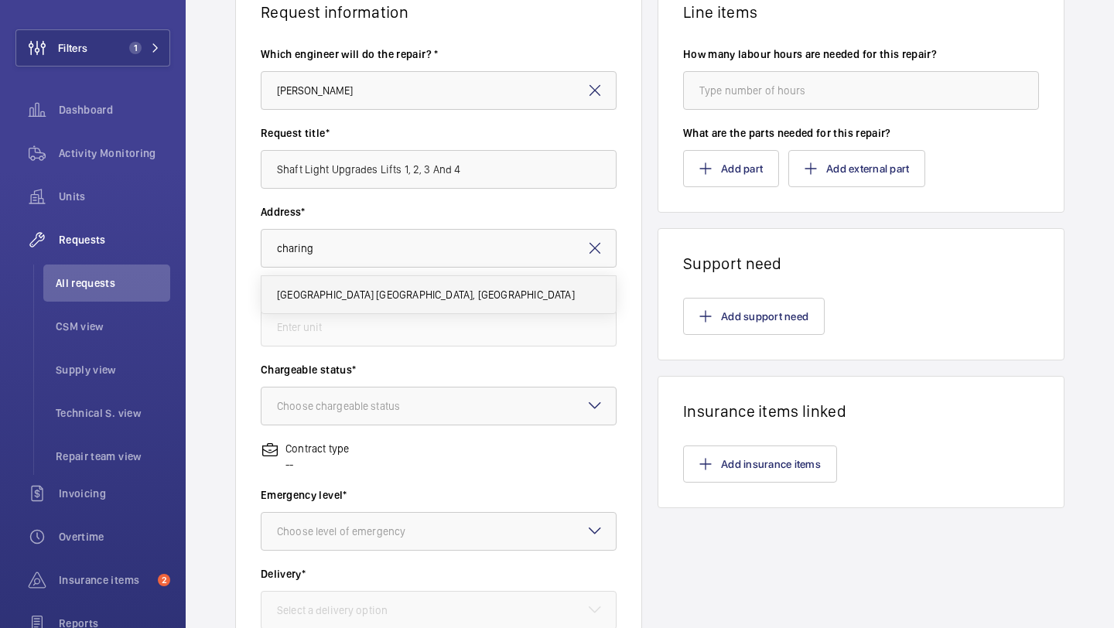
click at [367, 297] on span "Imperial - Charing Cross Hospital Charing Cross Hospital, W6 8RF LONDON" at bounding box center [426, 294] width 298 height 15
type input "Imperial - Charing Cross Hospital Charing Cross Hospital, W6 8RF LONDON"
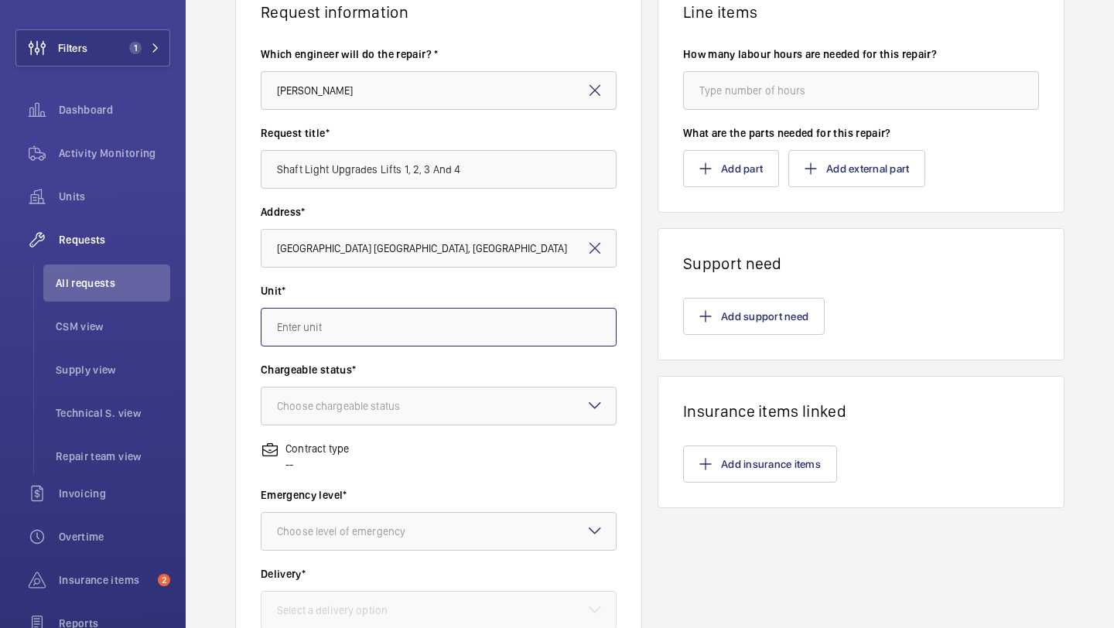
scroll to position [0, 0]
click at [348, 318] on input "text" at bounding box center [439, 327] width 356 height 39
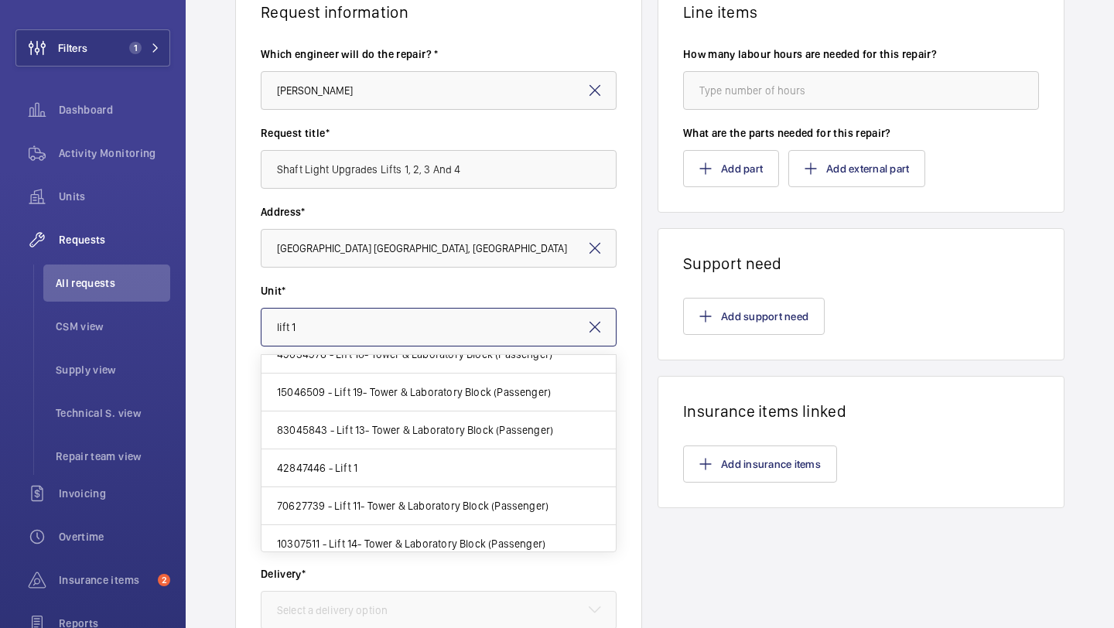
scroll to position [144, 0]
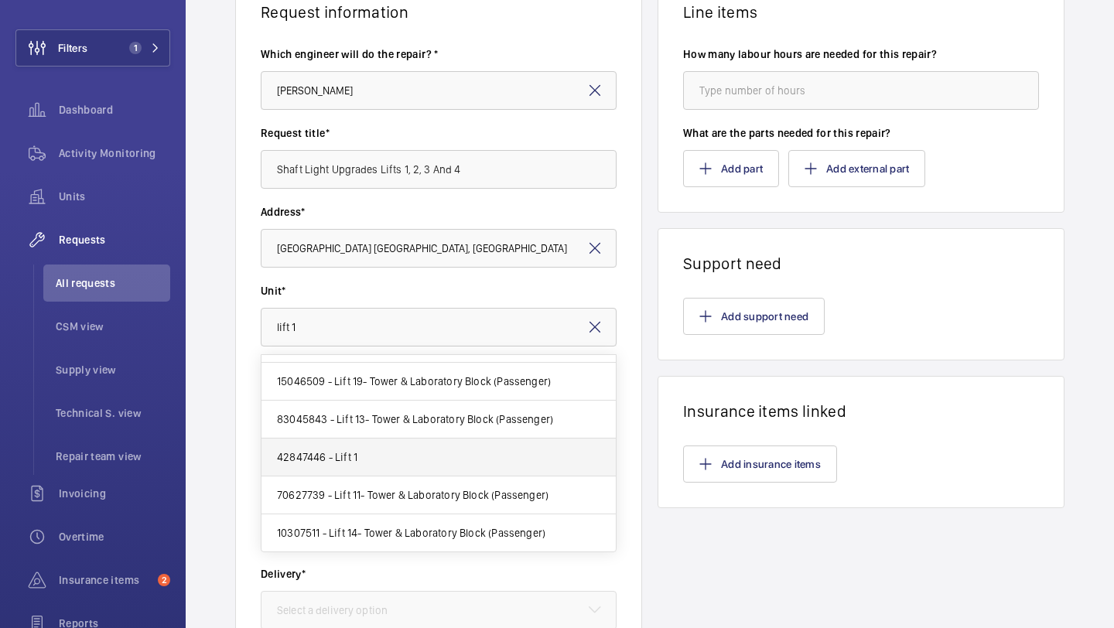
click at [382, 443] on mat-option "42847446 - Lift 1" at bounding box center [438, 458] width 354 height 38
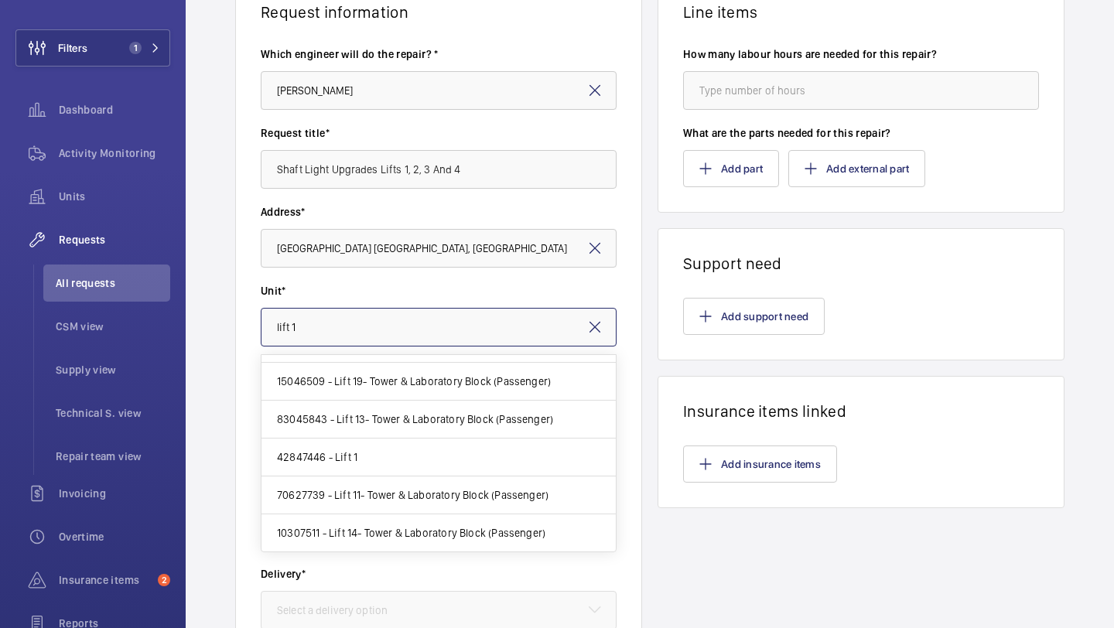
type input "42847446 - Lift 1"
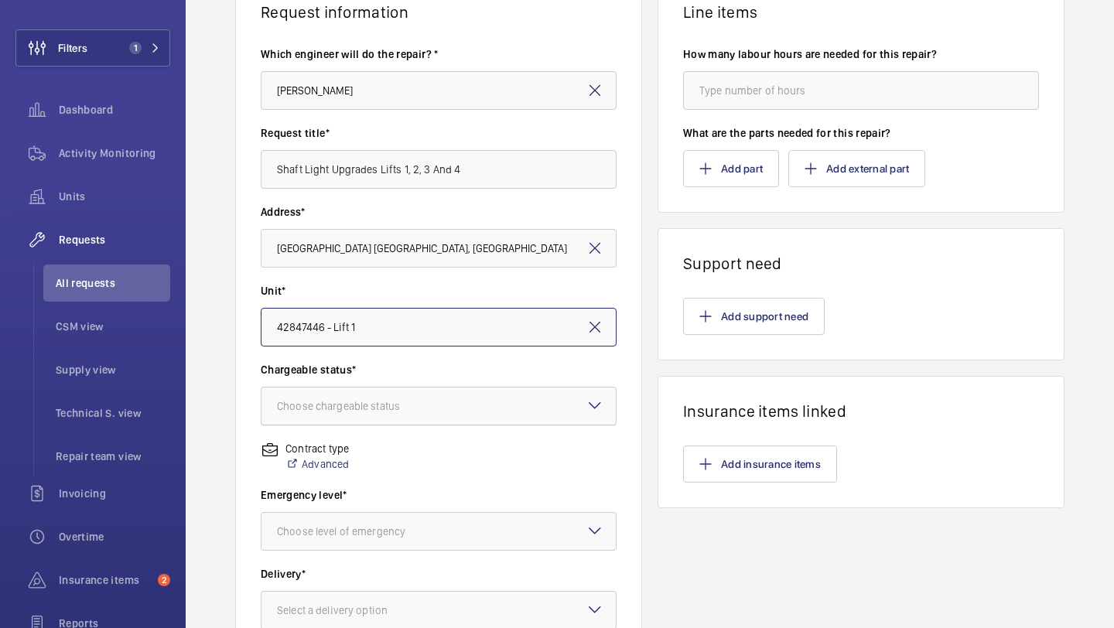
click at [395, 407] on div "Choose chargeable status" at bounding box center [358, 405] width 162 height 15
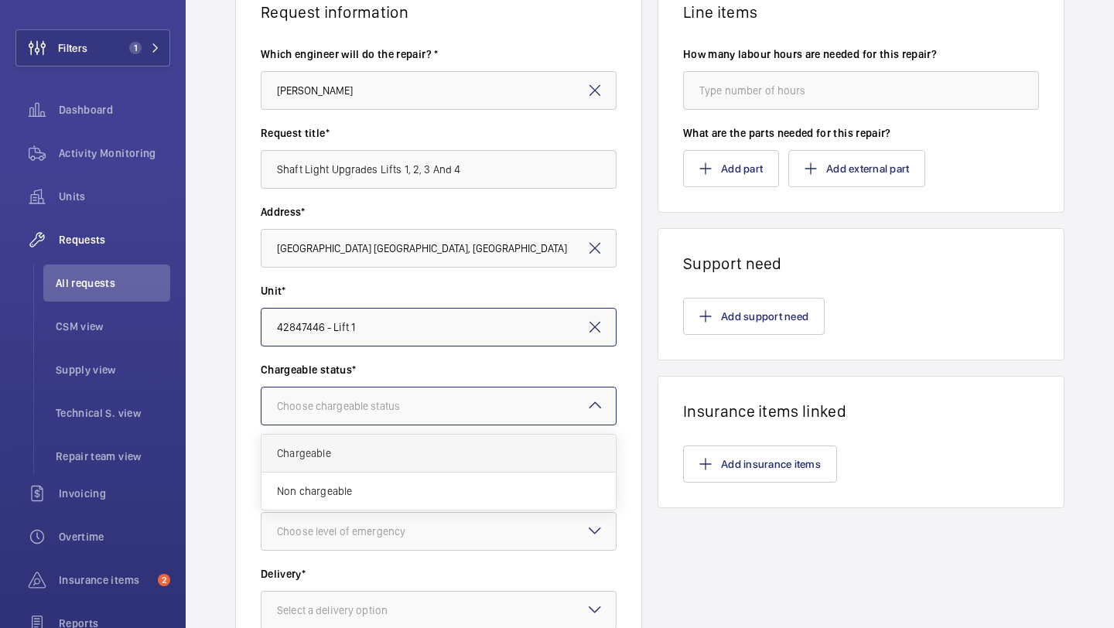
click at [376, 446] on span "Chargeable" at bounding box center [438, 453] width 323 height 15
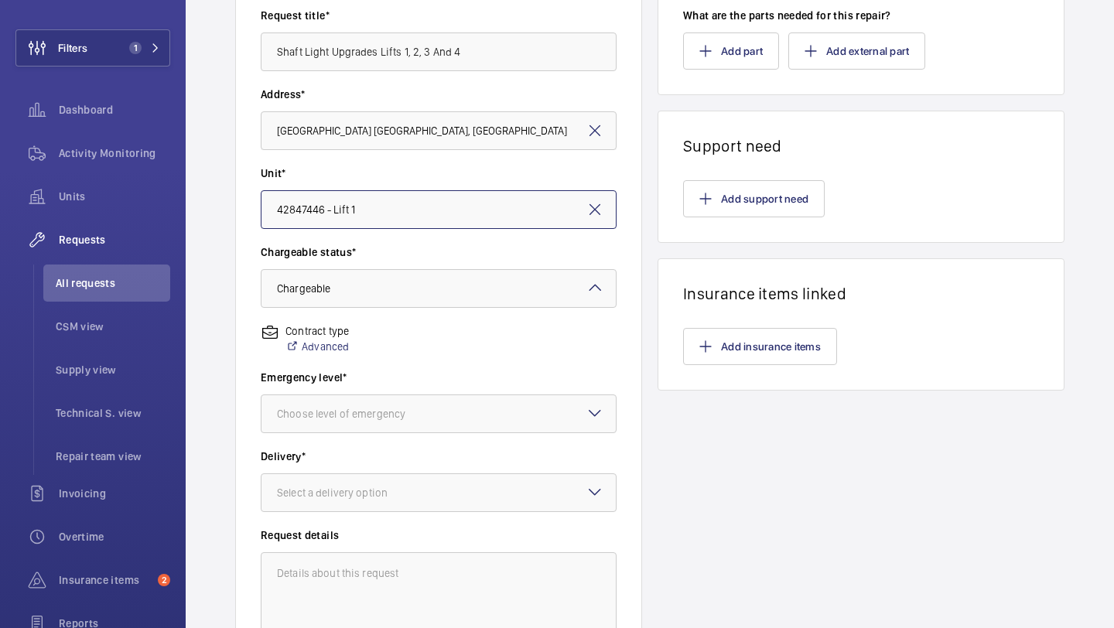
scroll to position [297, 0]
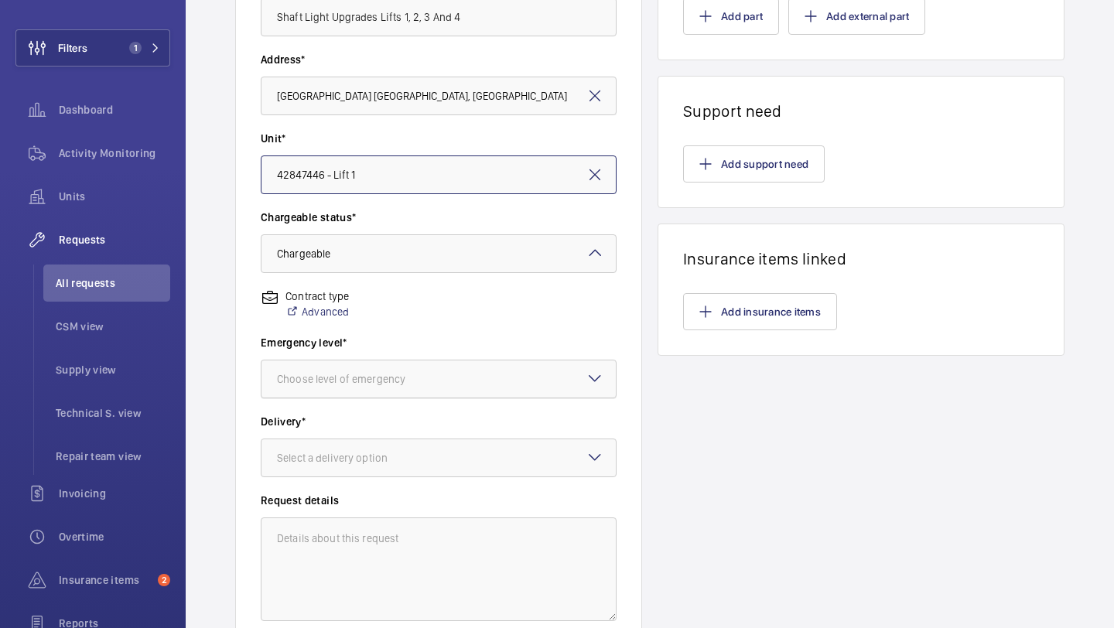
click at [398, 382] on div "Choose level of emergency" at bounding box center [360, 378] width 167 height 15
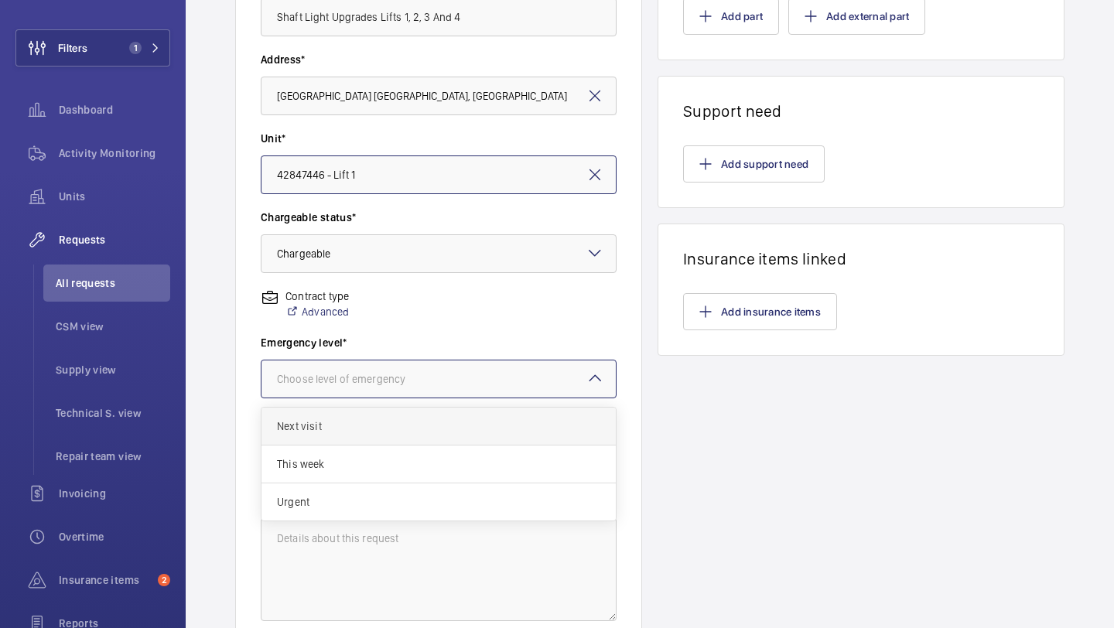
click at [374, 423] on span "Next visit" at bounding box center [438, 425] width 323 height 15
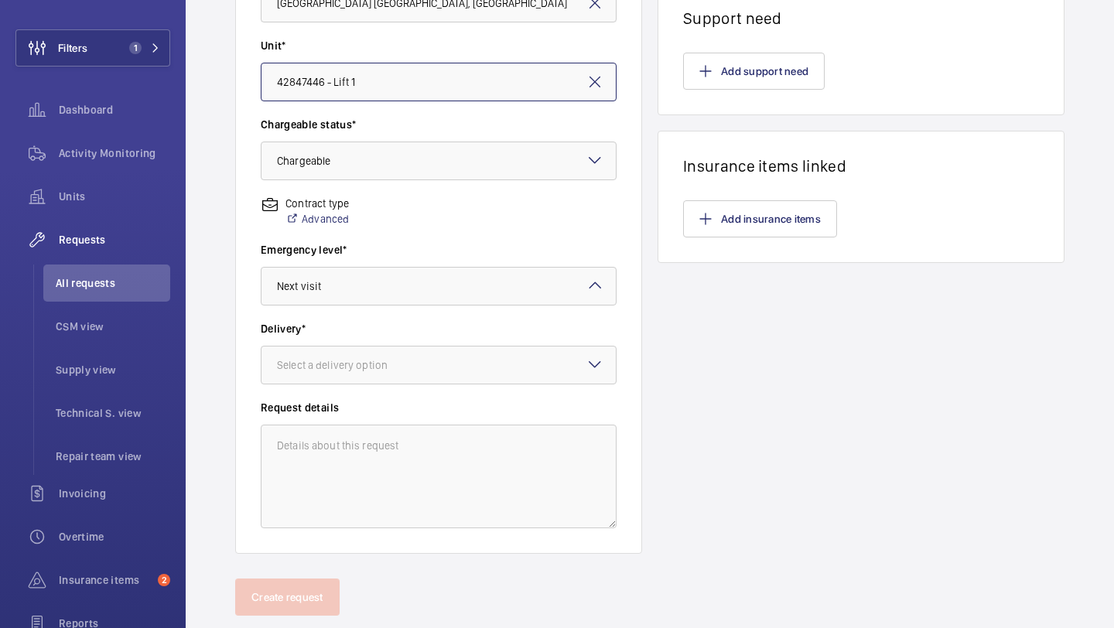
scroll to position [393, 0]
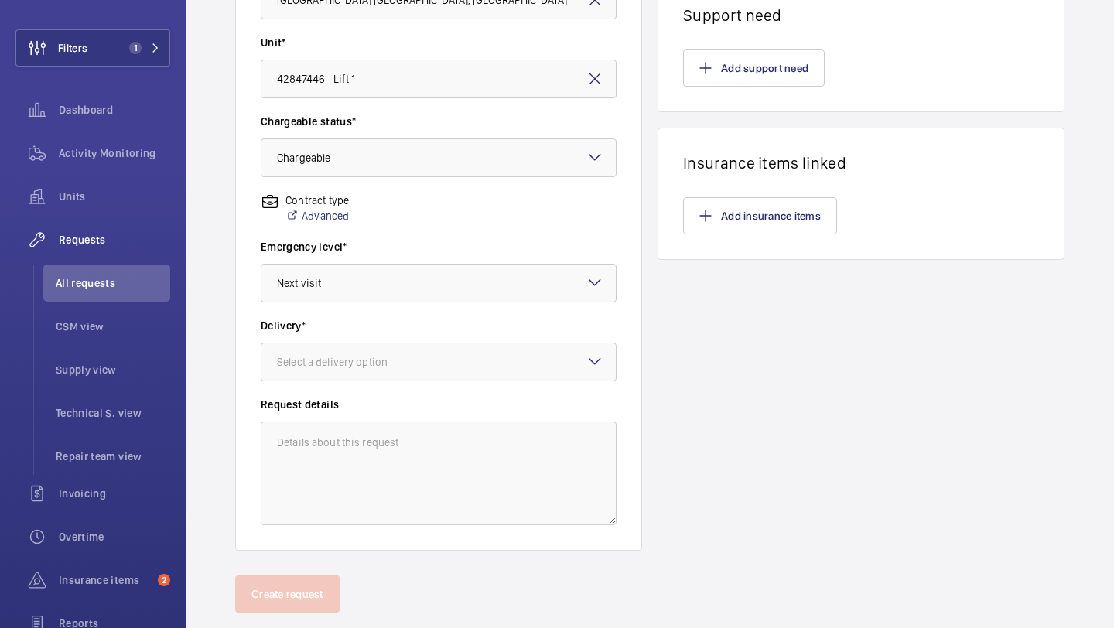
click at [397, 388] on div "Delivery* Select a delivery option" at bounding box center [439, 357] width 356 height 79
click at [405, 370] on div at bounding box center [438, 361] width 354 height 37
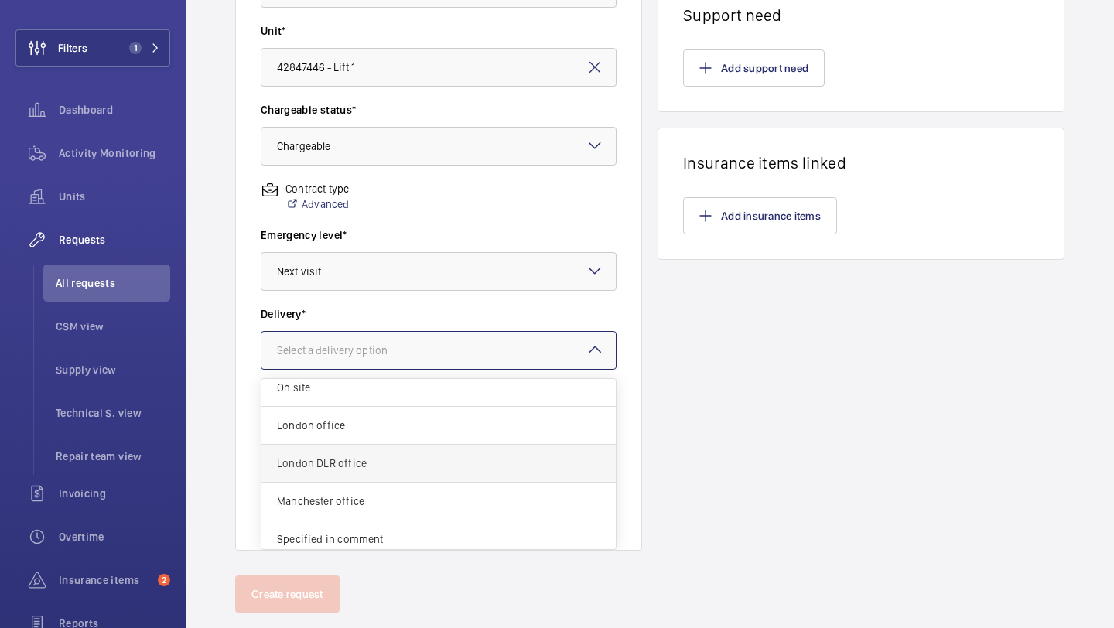
scroll to position [47, 0]
click at [400, 433] on span "London office" at bounding box center [438, 425] width 323 height 15
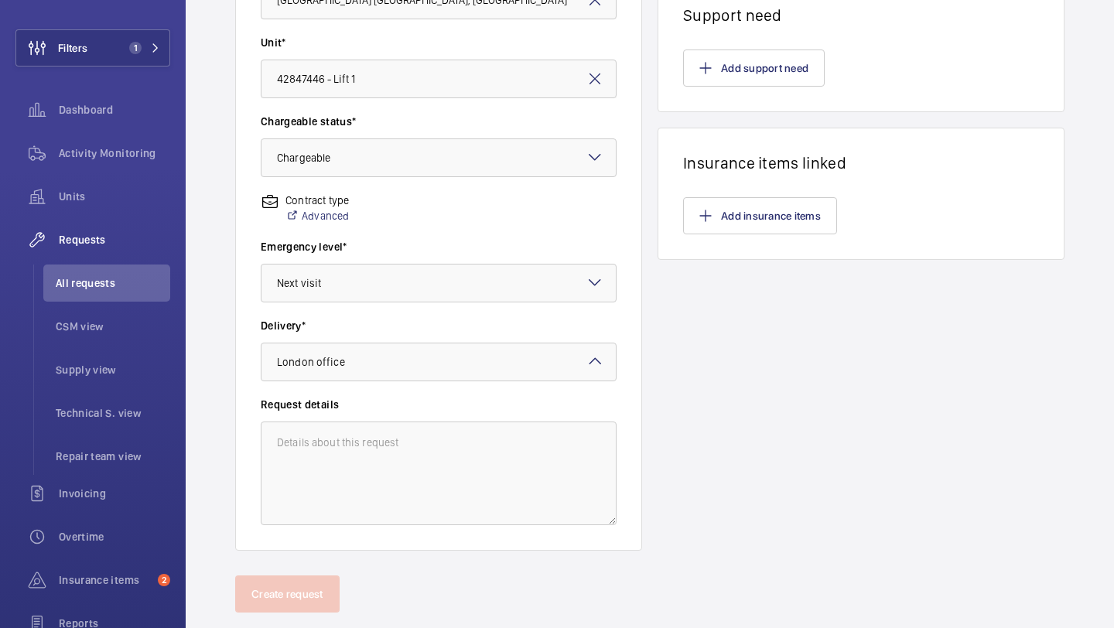
scroll to position [405, 0]
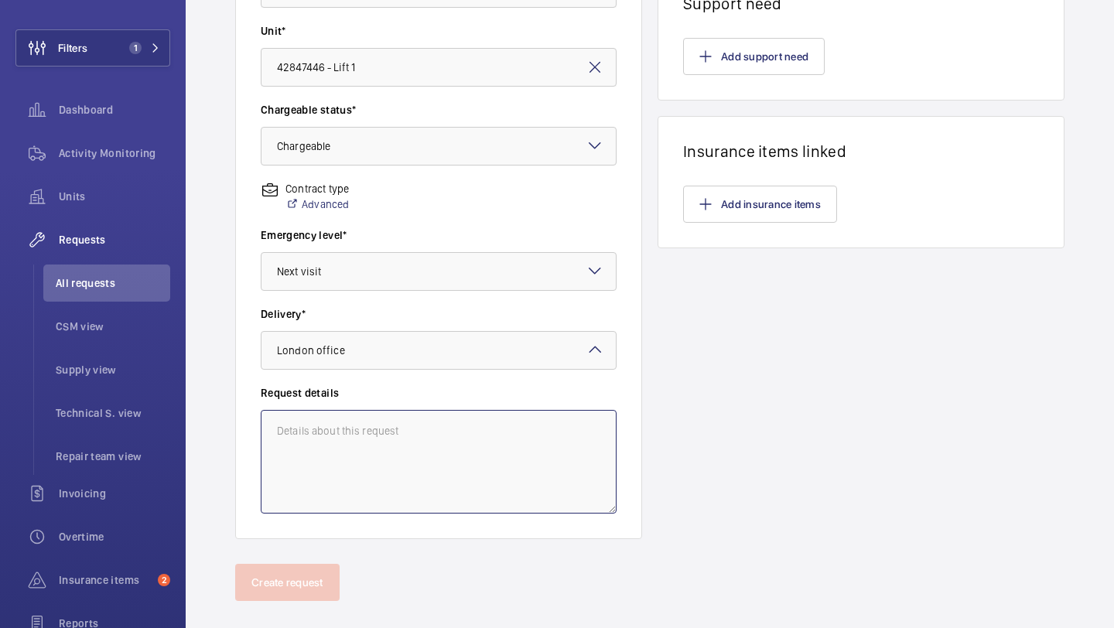
click at [359, 457] on textarea at bounding box center [439, 462] width 356 height 104
type textarea "S"
click at [446, 444] on textarea "Carry out shaft light upgrades to LED. Re-wire Shaft lights to bypass balasts, …" at bounding box center [439, 462] width 356 height 104
click at [447, 446] on textarea "Carry out shaft light upgrades to LED. Re-wire Shaft lights to bypass balasts, …" at bounding box center [439, 462] width 356 height 104
click at [437, 446] on textarea "Carry out shaft light upgrades to LED. Re-wire Shaft lights to bypass balasts, …" at bounding box center [439, 462] width 356 height 104
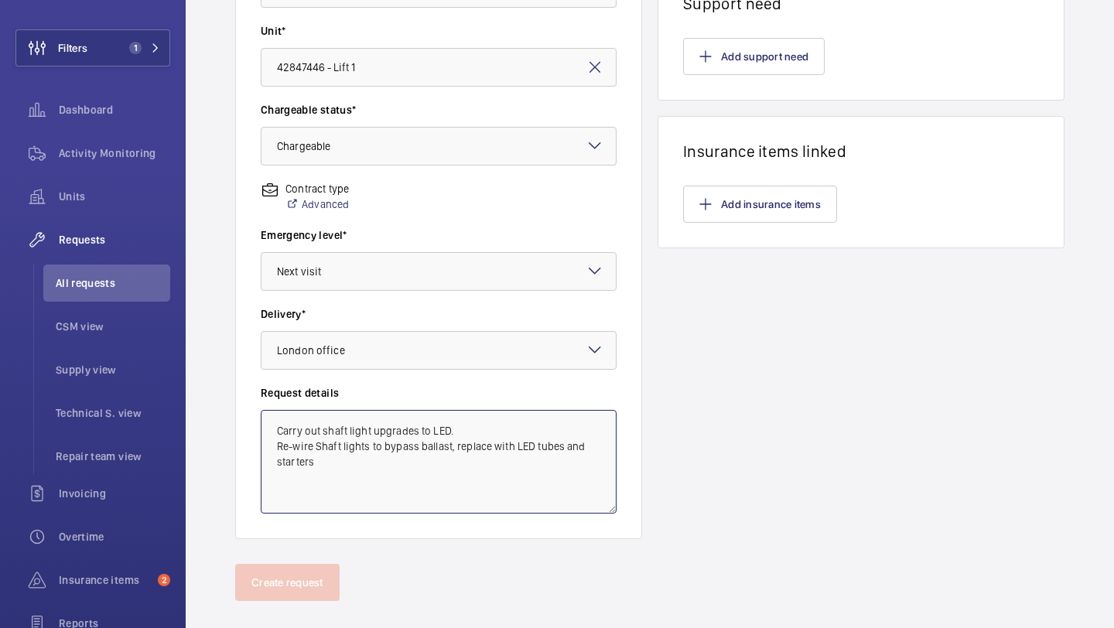
click at [448, 459] on textarea "Carry out shaft light upgrades to LED. Re-wire Shaft lights to bypass ballast, …" at bounding box center [439, 462] width 356 height 104
click at [391, 471] on textarea "Carry out shaft light upgrades to LED. Re-wire Shaft lights to bypass ballast, …" at bounding box center [439, 462] width 356 height 104
drag, startPoint x: 313, startPoint y: 462, endPoint x: 271, endPoint y: 433, distance: 51.3
click at [271, 433] on textarea "Carry out shaft light upgrades to LED. Re-wire Shaft lights to bypass ballast, …" at bounding box center [439, 462] width 356 height 104
click at [397, 447] on textarea "Carry out shaft light upgrades to LED. Re-wire Shaft lights to bypass ballast, …" at bounding box center [439, 462] width 356 height 104
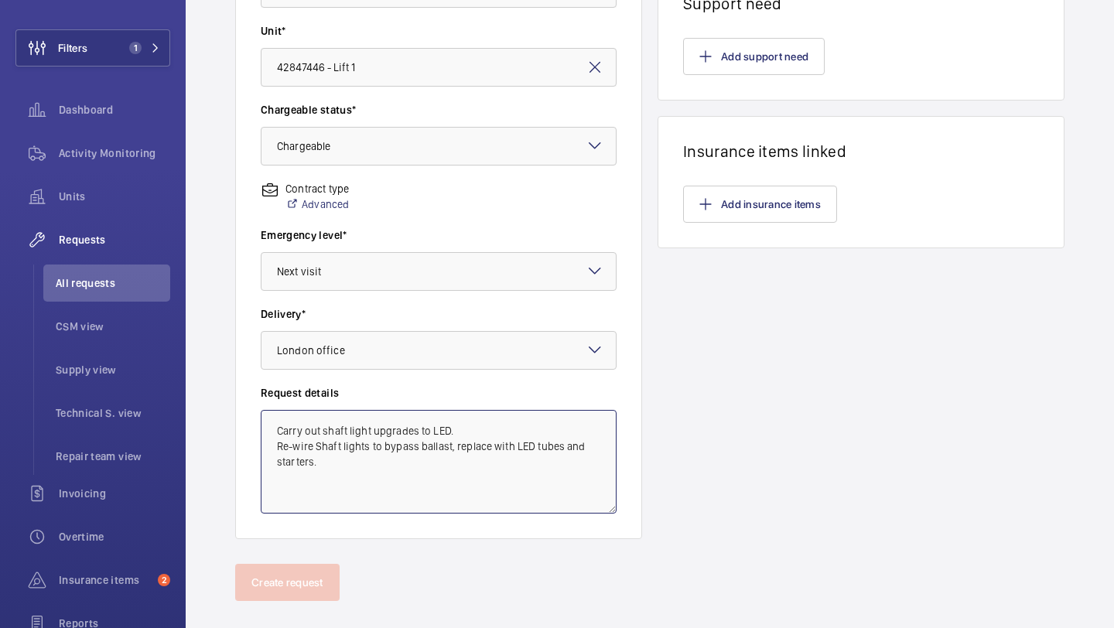
drag, startPoint x: 384, startPoint y: 462, endPoint x: 248, endPoint y: 414, distance: 144.3
click at [248, 414] on wm-front-card-body "Which engineer will do the repair? * Keith Bishop Request title* Shaft Light Up…" at bounding box center [438, 150] width 405 height 777
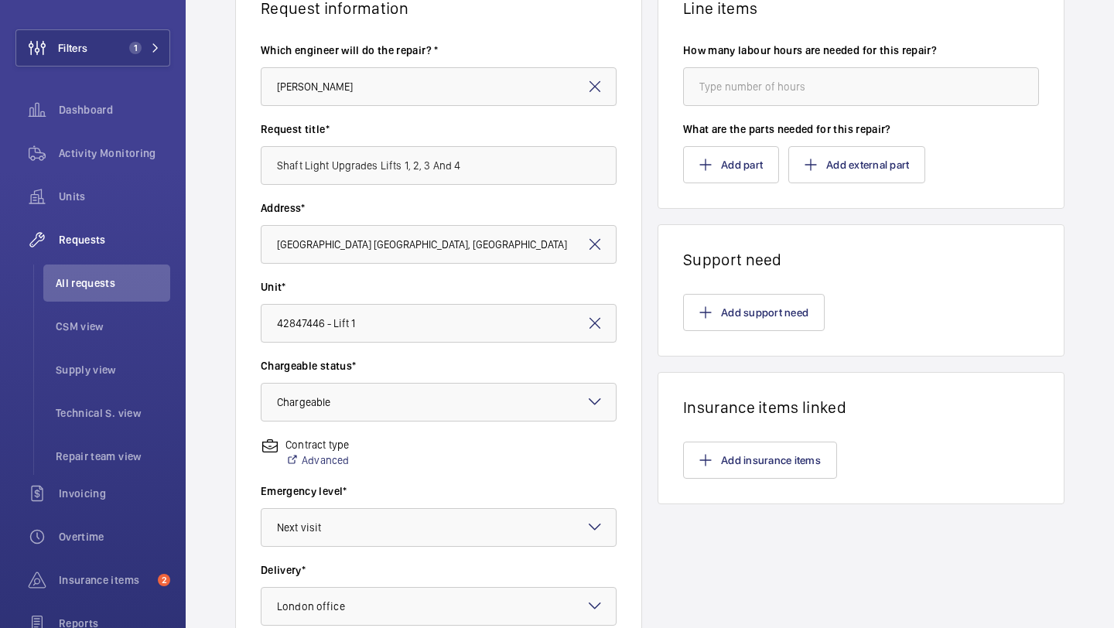
scroll to position [0, 0]
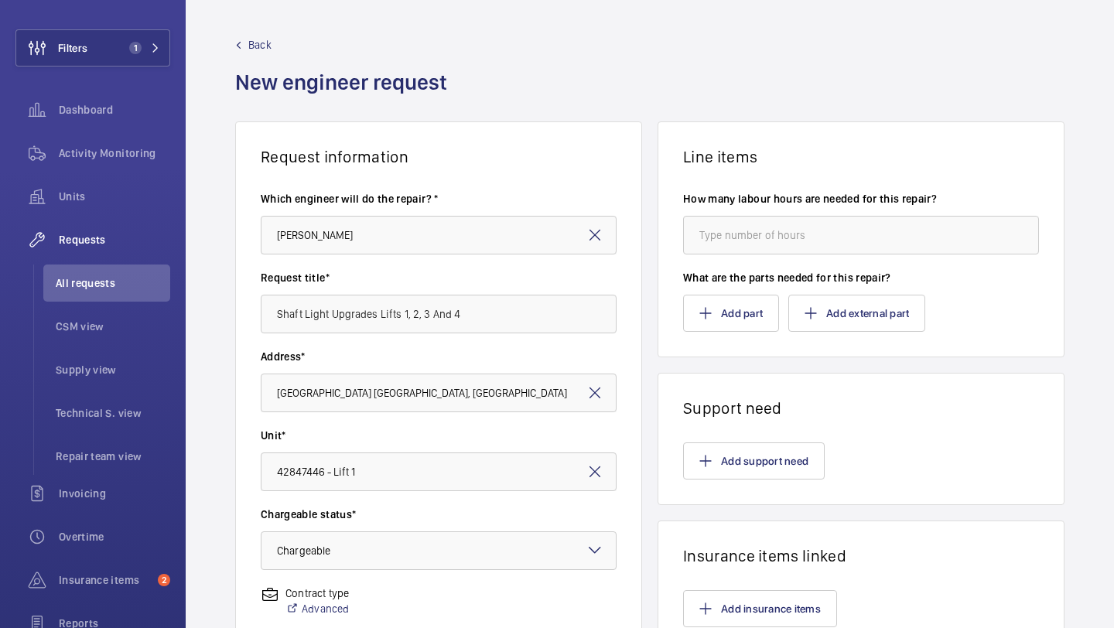
type textarea "Carry out shaft light upgrades to LED. Re-wire Shaft lights to bypass ballast, …"
click at [797, 249] on input "number" at bounding box center [861, 235] width 356 height 39
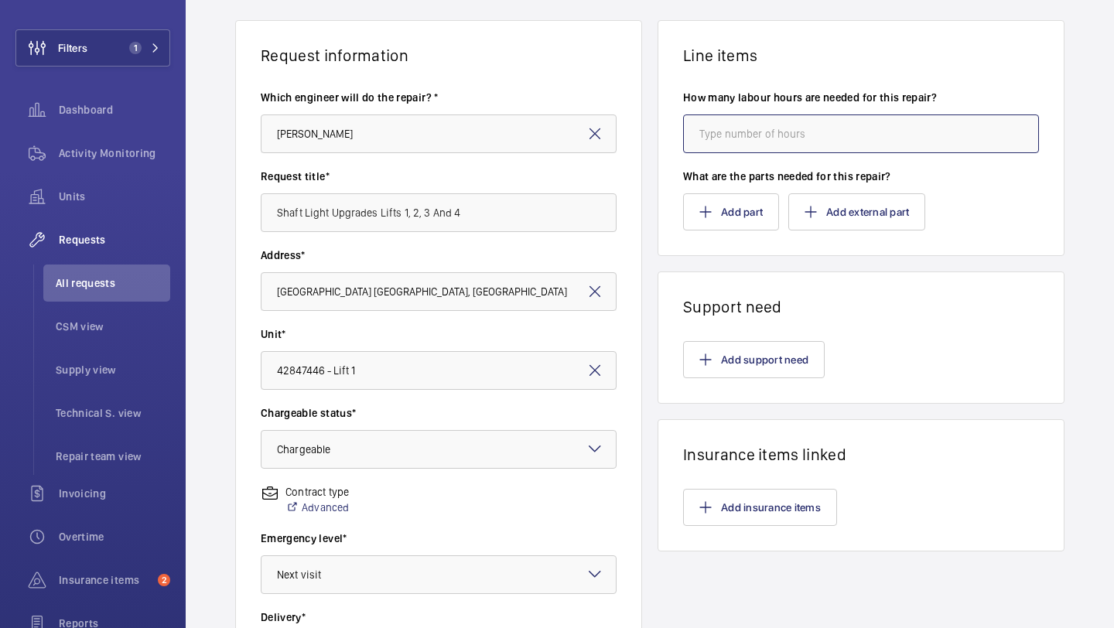
scroll to position [39, 0]
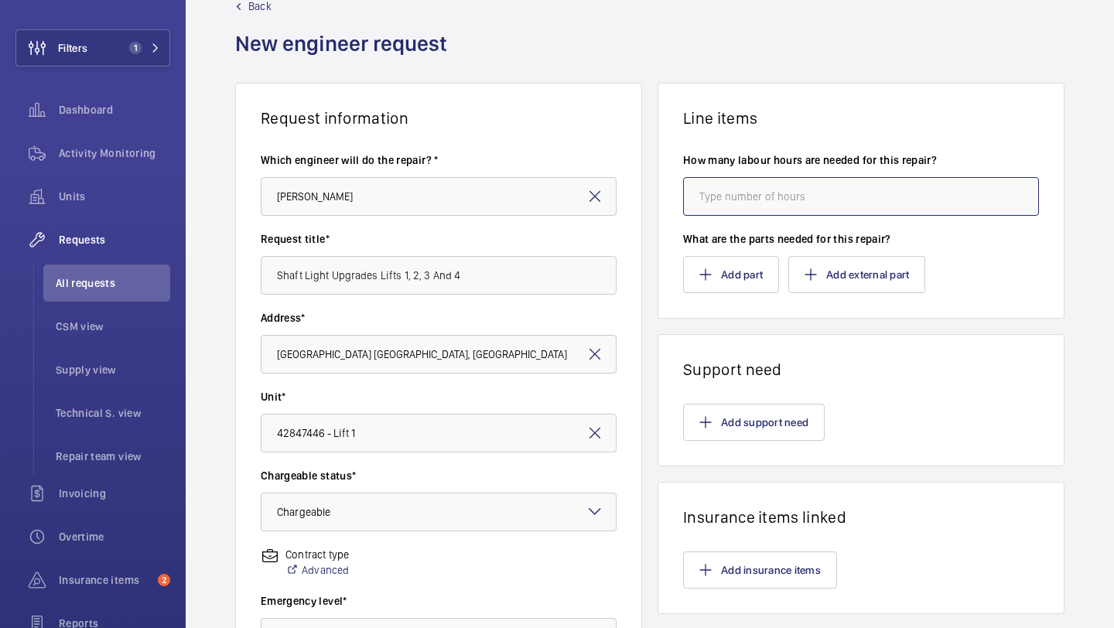
click at [746, 183] on input "number" at bounding box center [861, 196] width 356 height 39
click at [745, 196] on input "number" at bounding box center [861, 196] width 356 height 39
click at [756, 197] on input "number" at bounding box center [861, 196] width 356 height 39
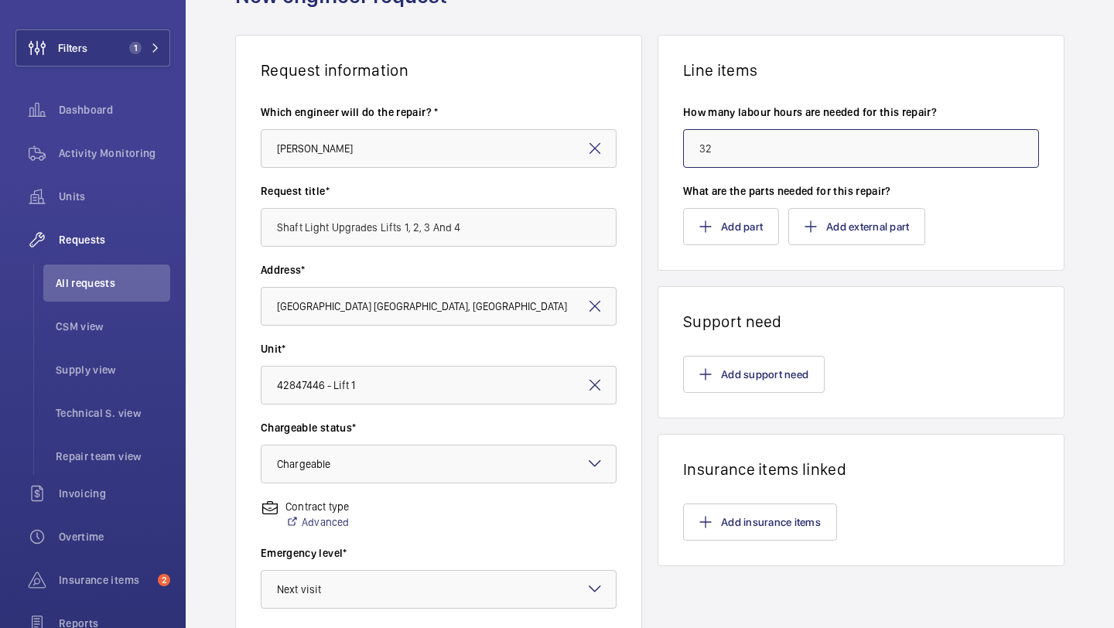
type input "32"
click at [725, 419] on div "Line items How many labour hours are needed for this repair? 32 What are the pa…" at bounding box center [860, 446] width 407 height 822
click at [746, 364] on button "Add support need" at bounding box center [754, 374] width 142 height 37
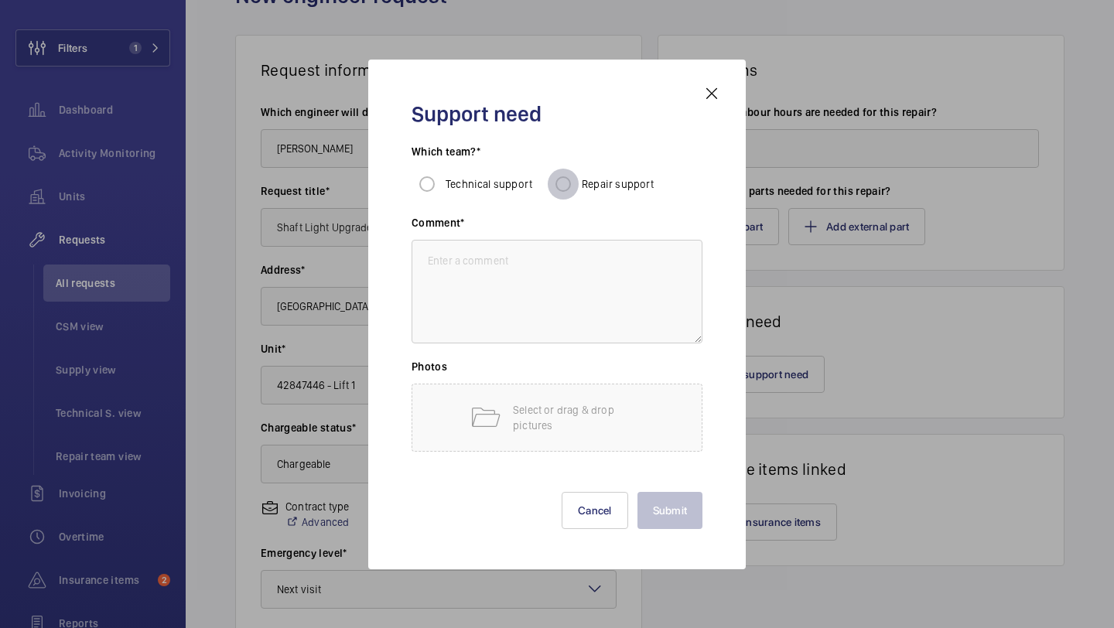
click at [569, 174] on input "Repair support" at bounding box center [563, 184] width 31 height 31
radio input "true"
click at [565, 254] on textarea at bounding box center [557, 292] width 291 height 104
paste textarea "Carry out shaft light upgrades to LED. Re-wire Shaft lights to bypass ballast, …"
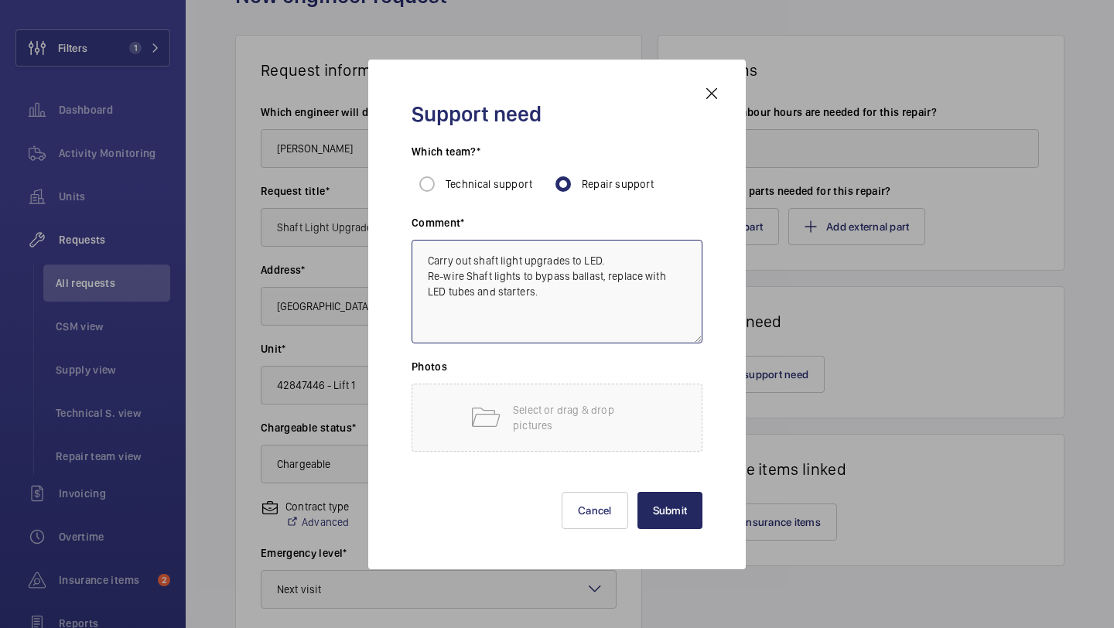
type textarea "Carry out shaft light upgrades to LED. Re-wire Shaft lights to bypass ballast, …"
click at [689, 512] on button "Submit" at bounding box center [670, 510] width 66 height 37
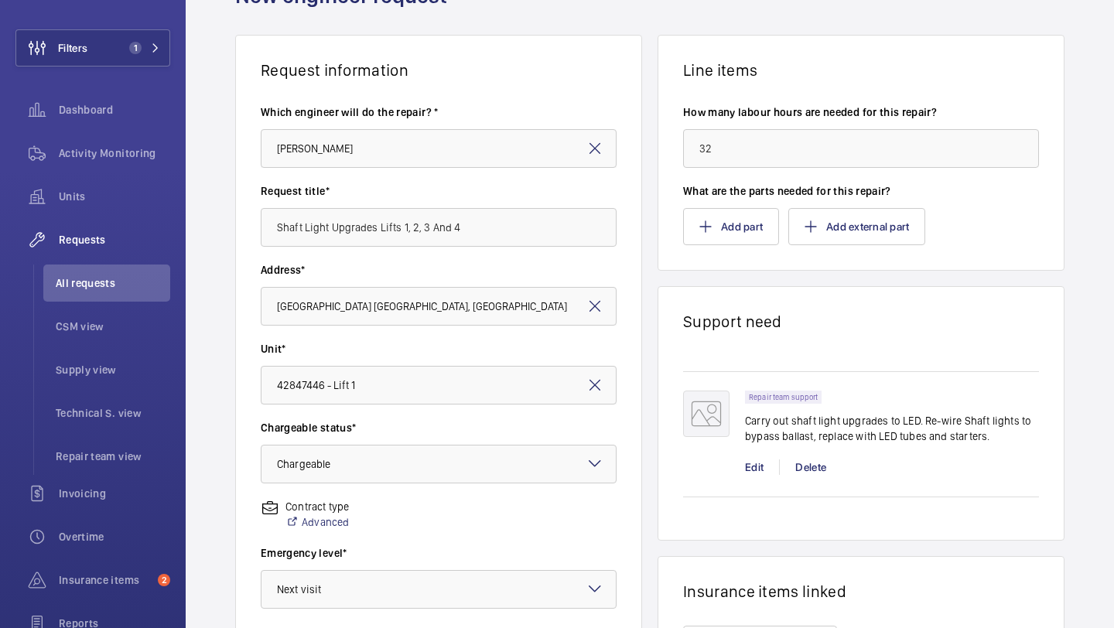
scroll to position [116, 0]
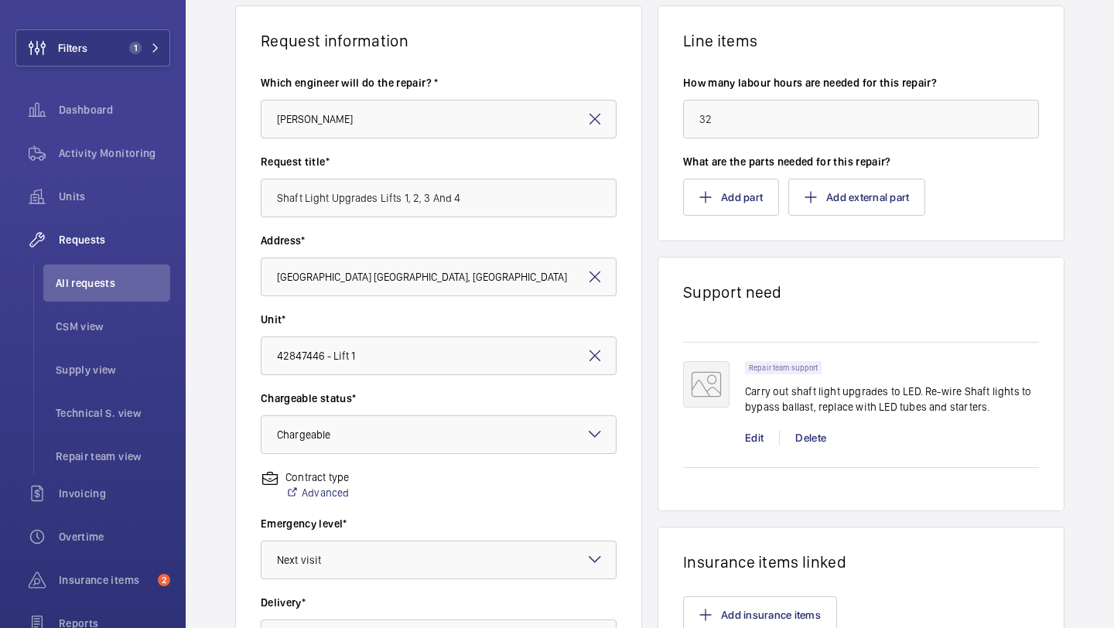
click at [738, 173] on wm-front-parts-input "What are the parts needed for this repair? Add part Add external part" at bounding box center [861, 185] width 356 height 62
click at [729, 196] on button "Add part" at bounding box center [731, 197] width 96 height 37
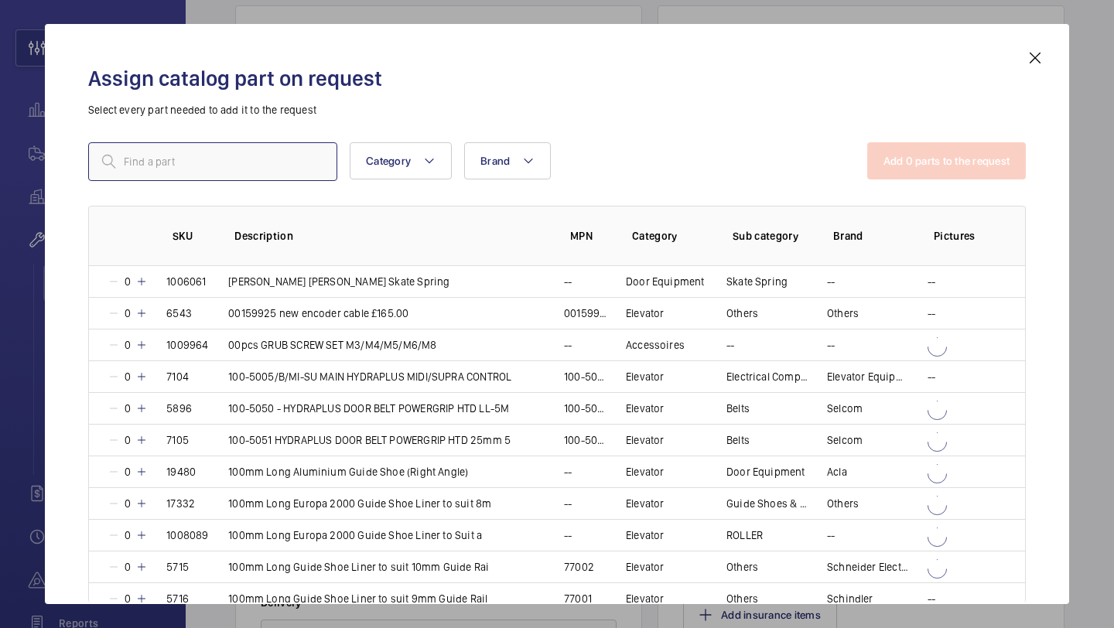
click at [193, 180] on input "text" at bounding box center [212, 161] width 249 height 39
click at [203, 158] on input "text" at bounding box center [212, 161] width 249 height 39
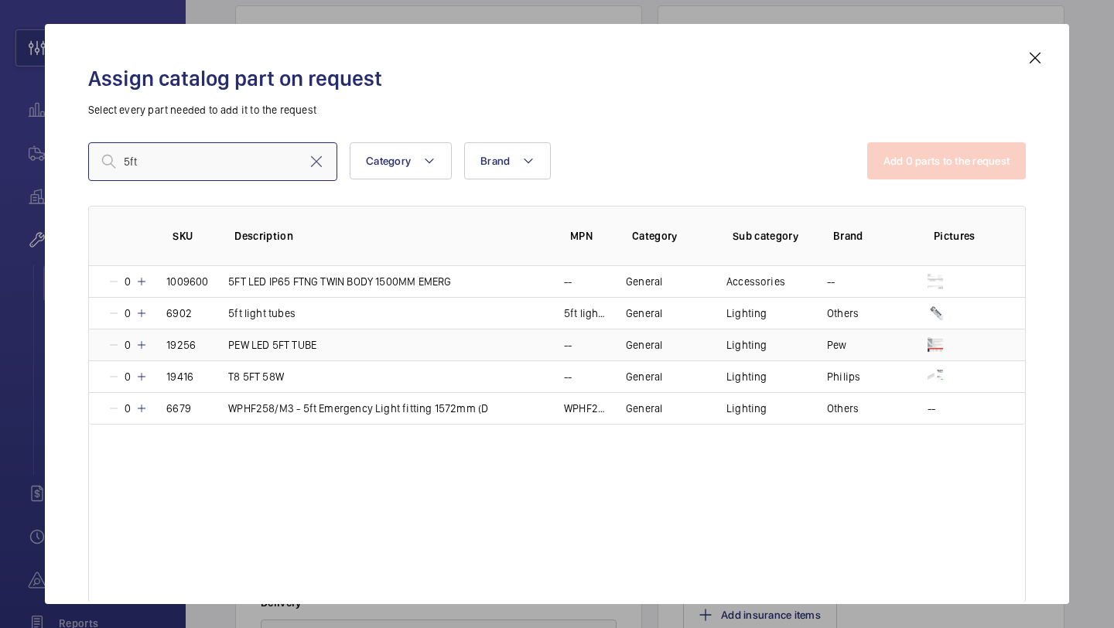
type input "5ft"
click at [144, 343] on mat-icon at bounding box center [141, 345] width 12 height 12
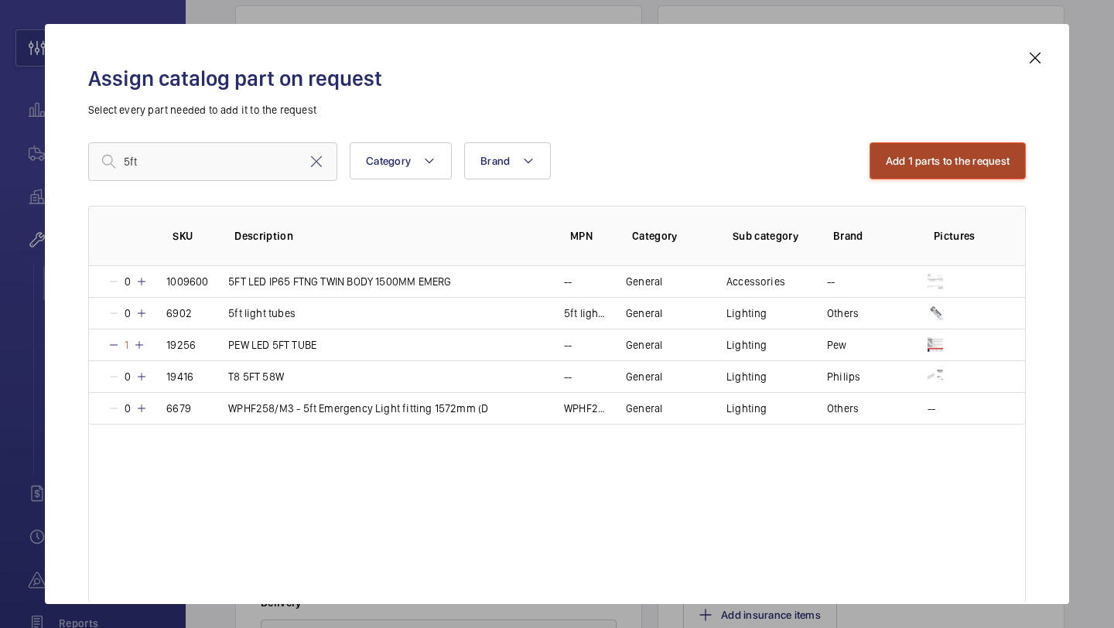
click at [937, 152] on button "Add 1 parts to the request" at bounding box center [947, 160] width 157 height 37
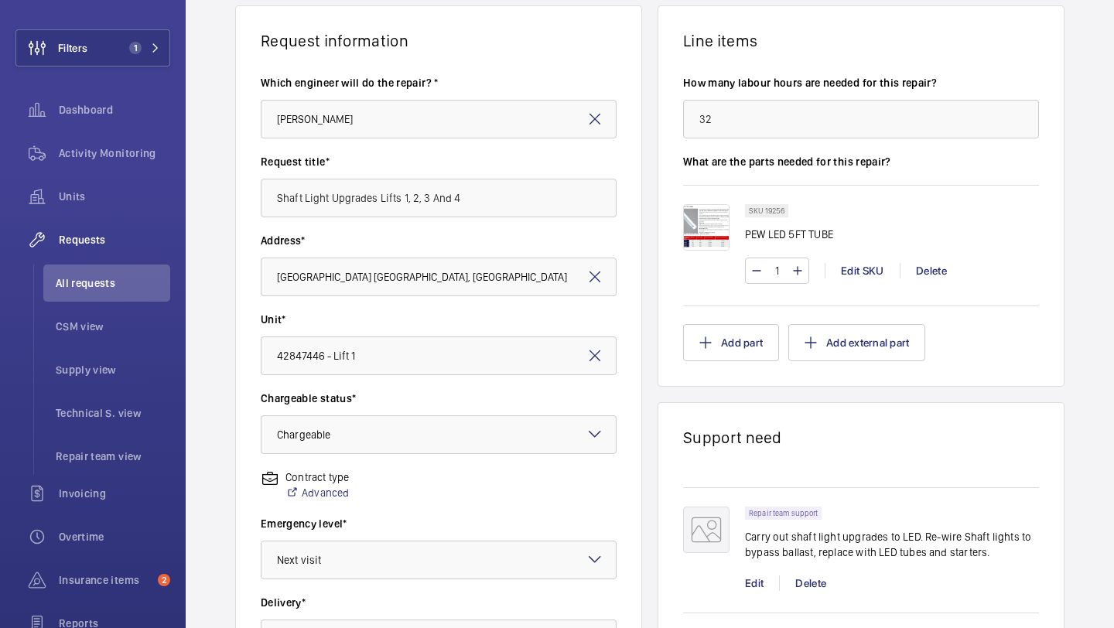
click at [780, 268] on input "1" at bounding box center [777, 270] width 29 height 25
click at [814, 238] on p "PEW LED 5FT TUBE" at bounding box center [789, 234] width 88 height 15
click at [783, 271] on input "152" at bounding box center [777, 270] width 29 height 25
type input "160"
click at [848, 229] on div "SKU 19256 PEW LED 5FT TUBE" at bounding box center [892, 227] width 294 height 47
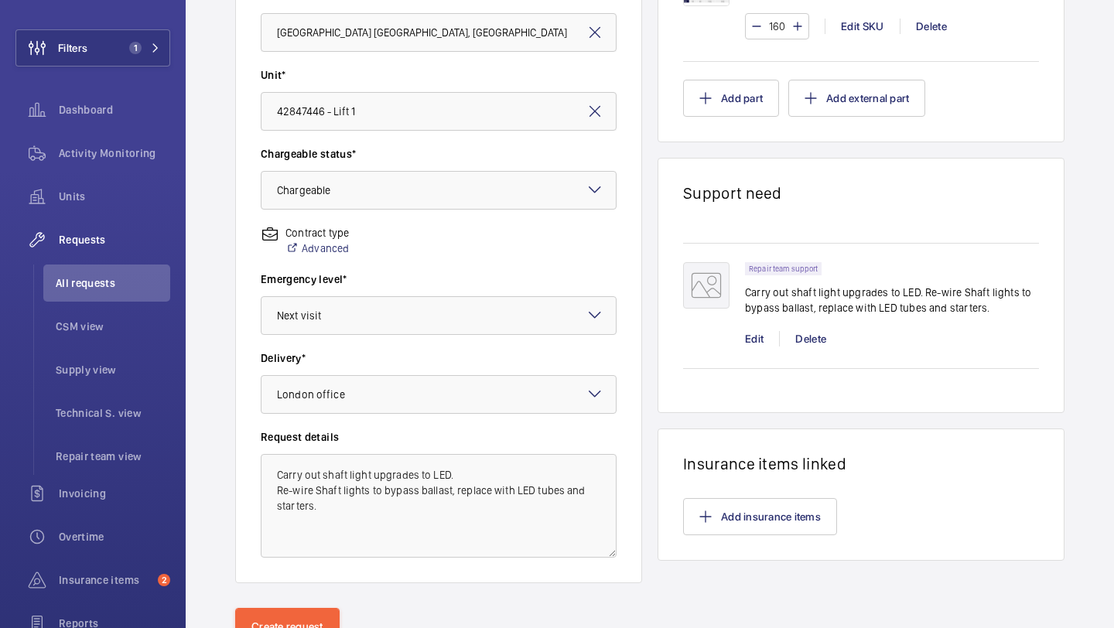
scroll to position [427, 0]
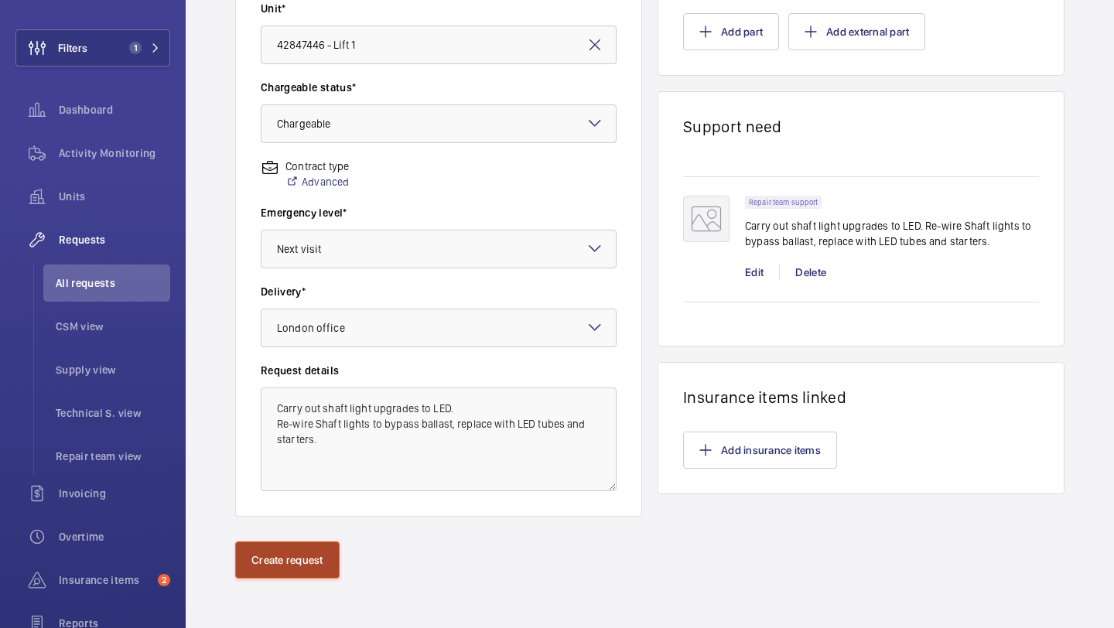
click at [320, 569] on button "Create request" at bounding box center [287, 559] width 104 height 37
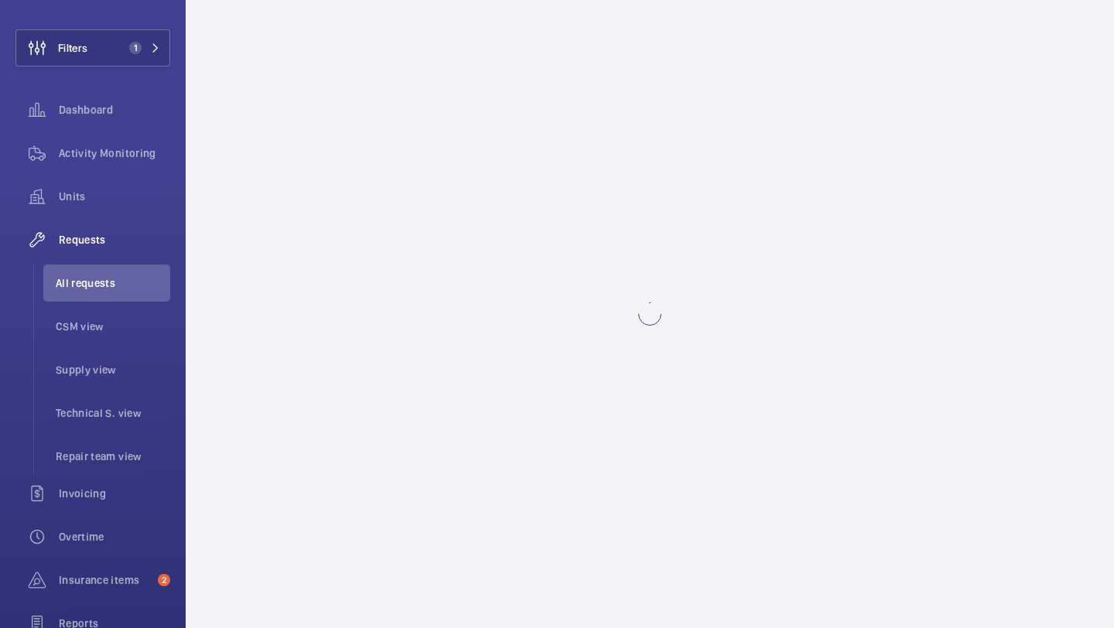
scroll to position [0, 0]
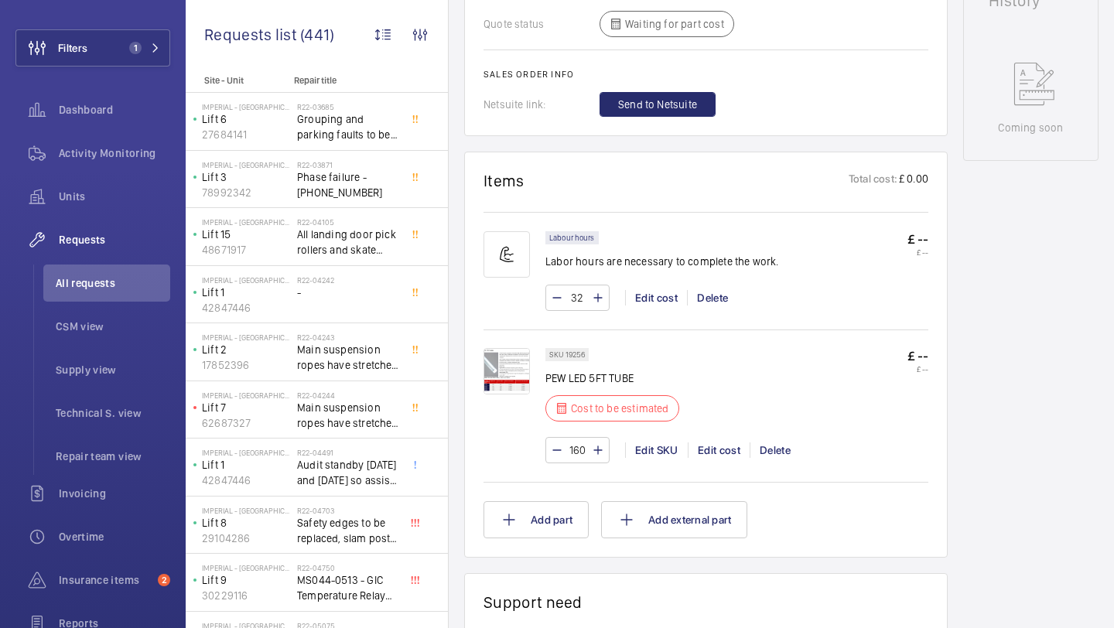
scroll to position [787, 0]
click at [513, 346] on img at bounding box center [506, 369] width 46 height 46
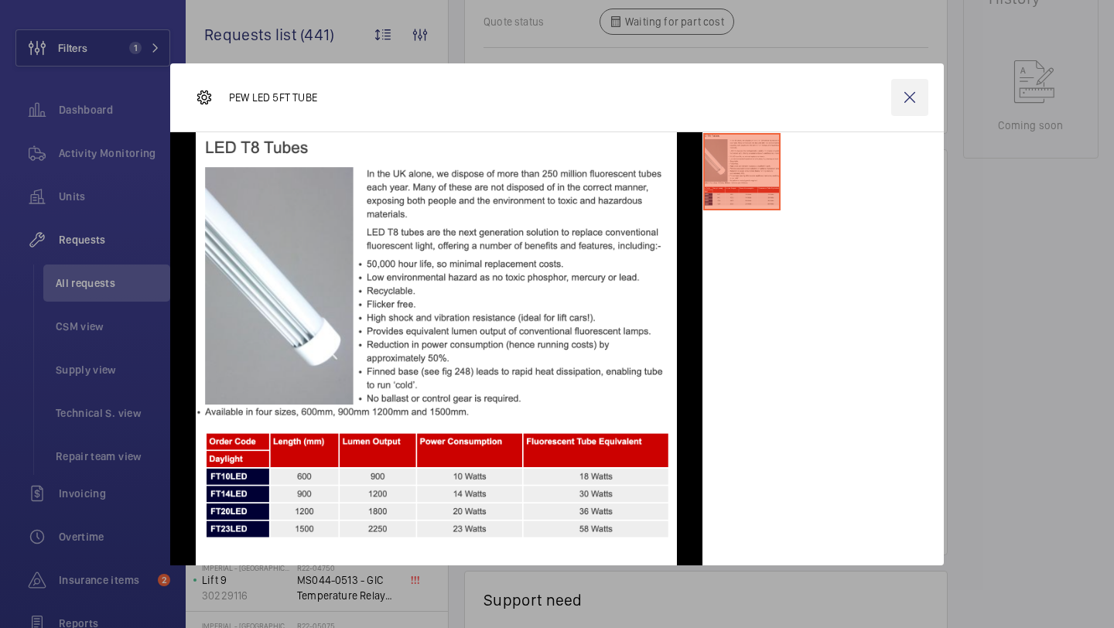
click at [906, 94] on wm-front-icon-button at bounding box center [909, 97] width 37 height 37
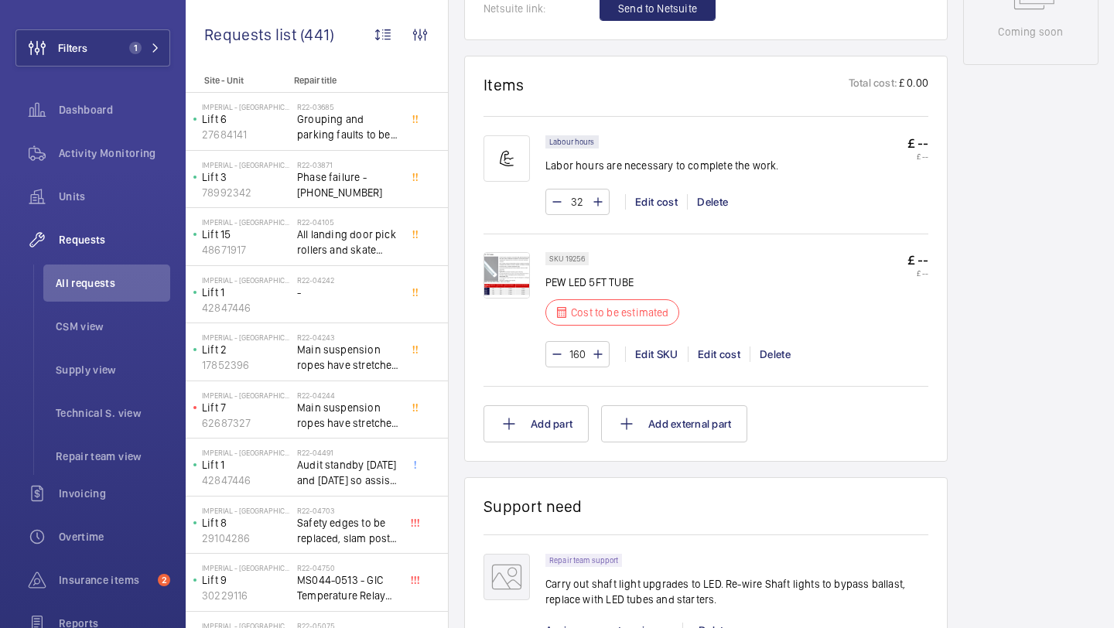
scroll to position [879, 0]
click at [531, 406] on button "Add part" at bounding box center [535, 424] width 105 height 37
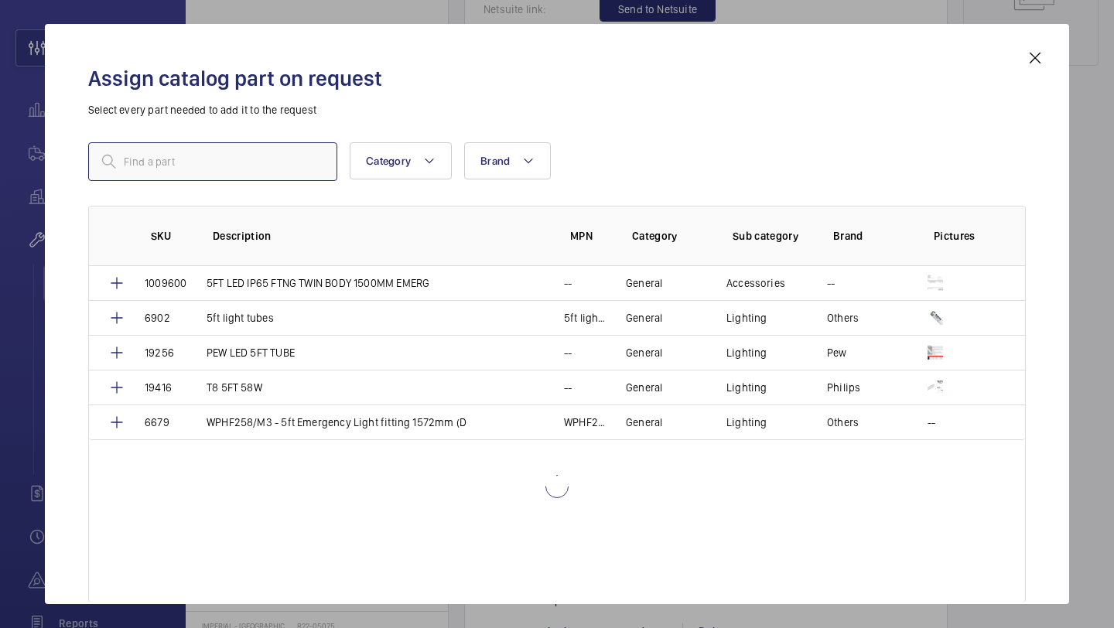
click at [228, 150] on input "text" at bounding box center [212, 161] width 249 height 39
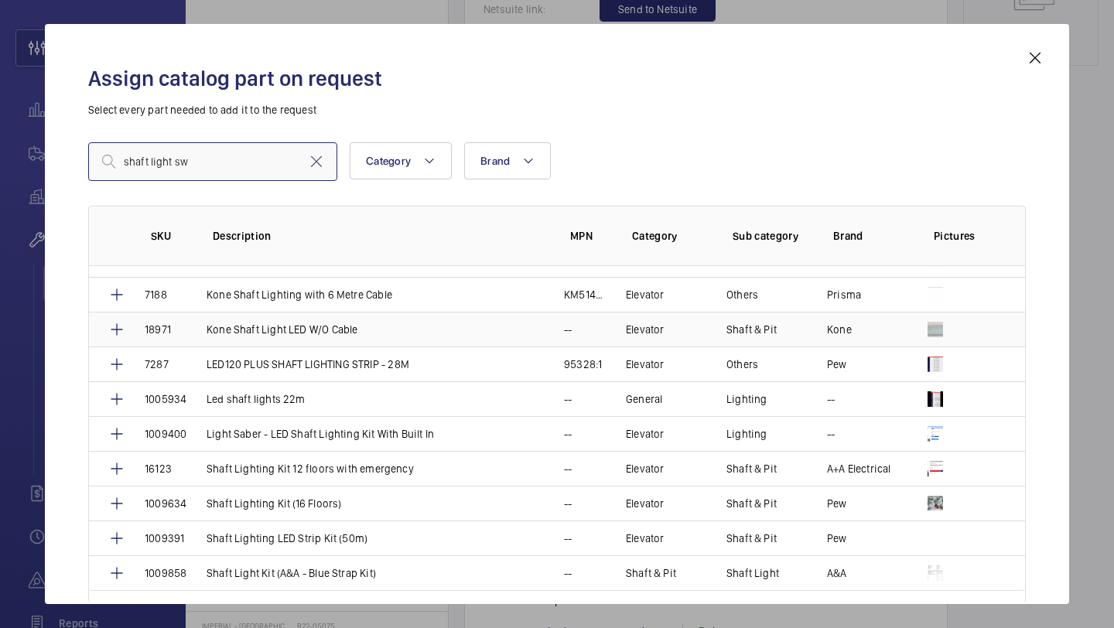
scroll to position [116, 0]
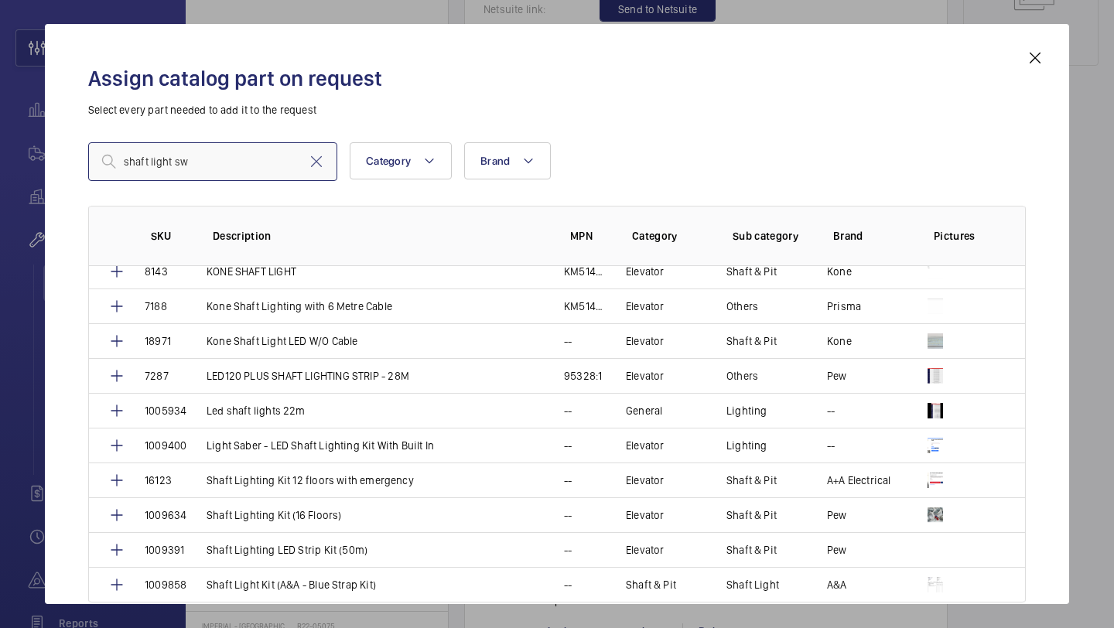
type input "shaft light sw"
click at [1035, 57] on mat-icon at bounding box center [1035, 58] width 19 height 19
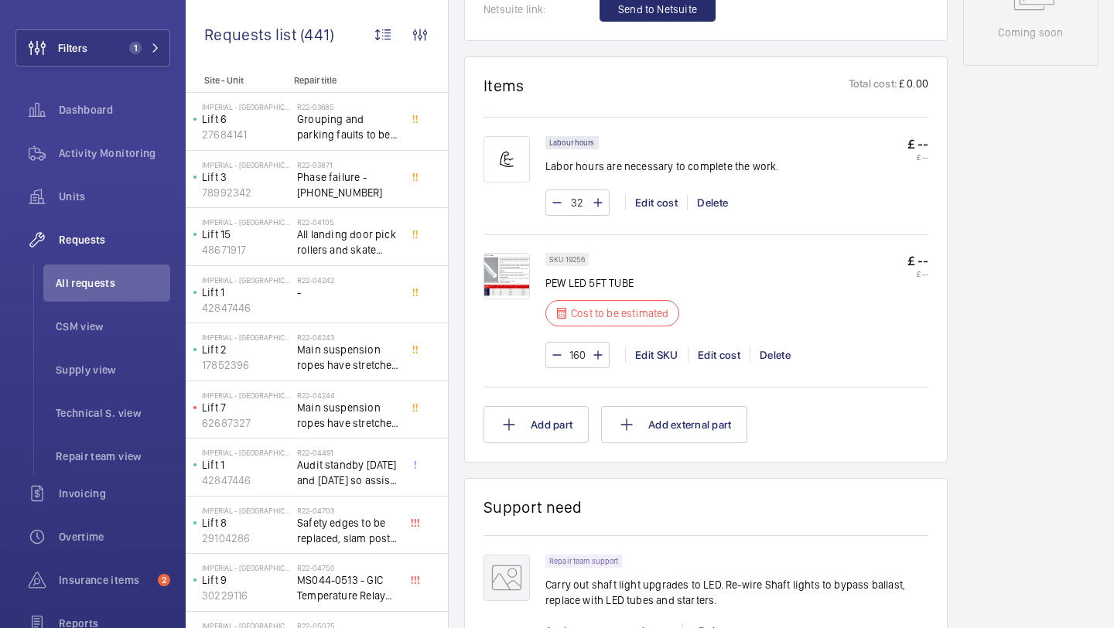
click at [509, 273] on img at bounding box center [506, 276] width 46 height 46
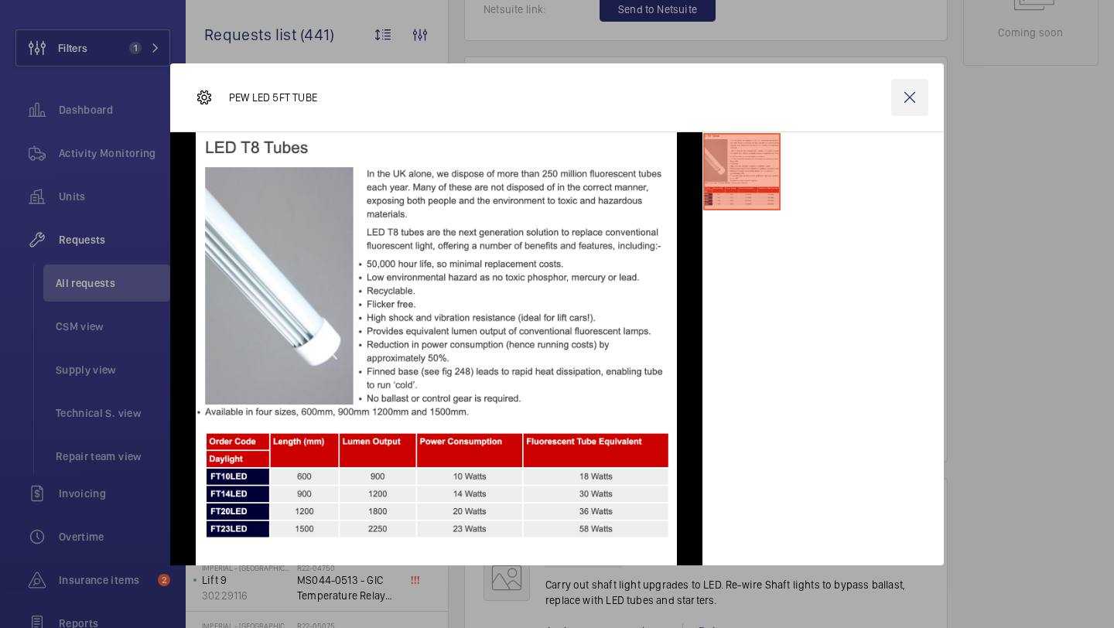
click at [917, 108] on wm-front-icon-button at bounding box center [909, 97] width 37 height 37
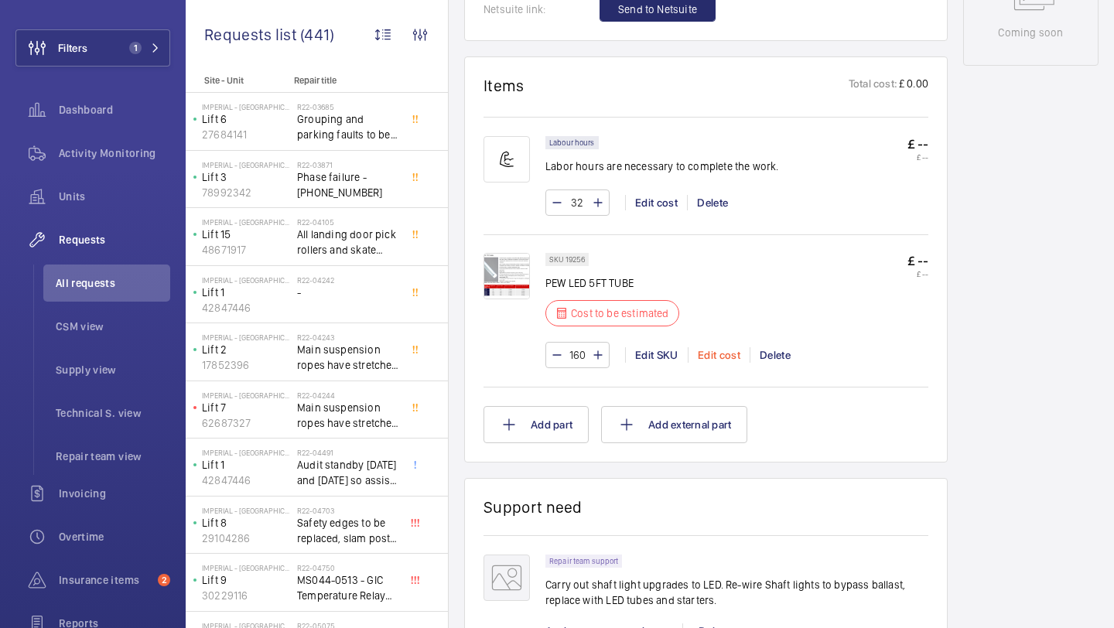
click at [729, 347] on div "Edit cost" at bounding box center [719, 354] width 62 height 15
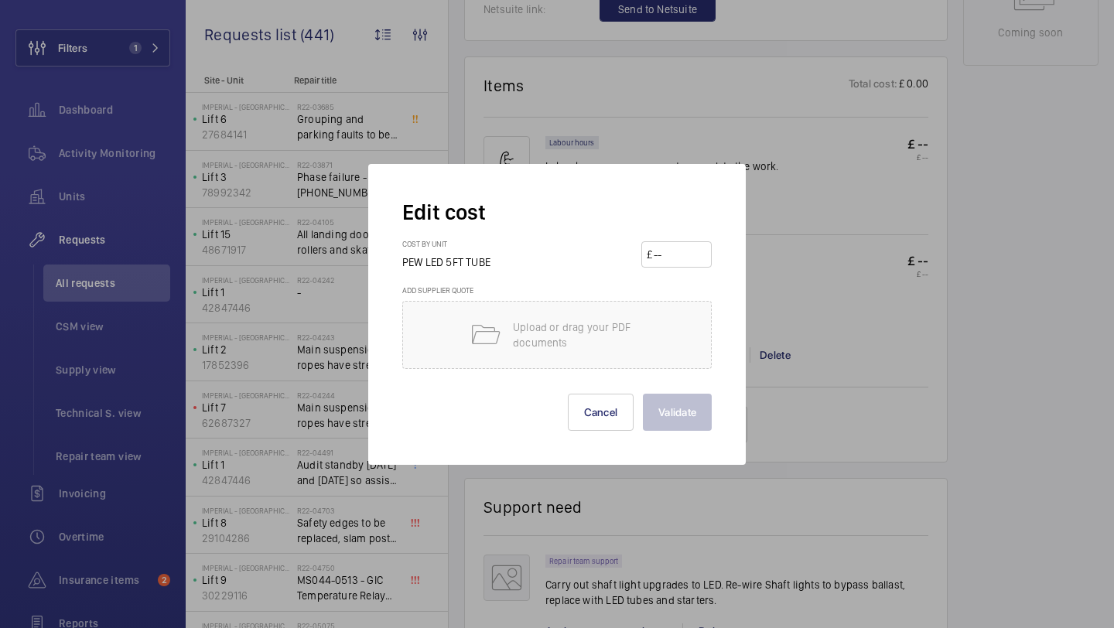
click at [678, 258] on input "number" at bounding box center [679, 254] width 54 height 25
type input "9"
type input "9.0"
click at [688, 252] on input "9.00" at bounding box center [679, 254] width 54 height 25
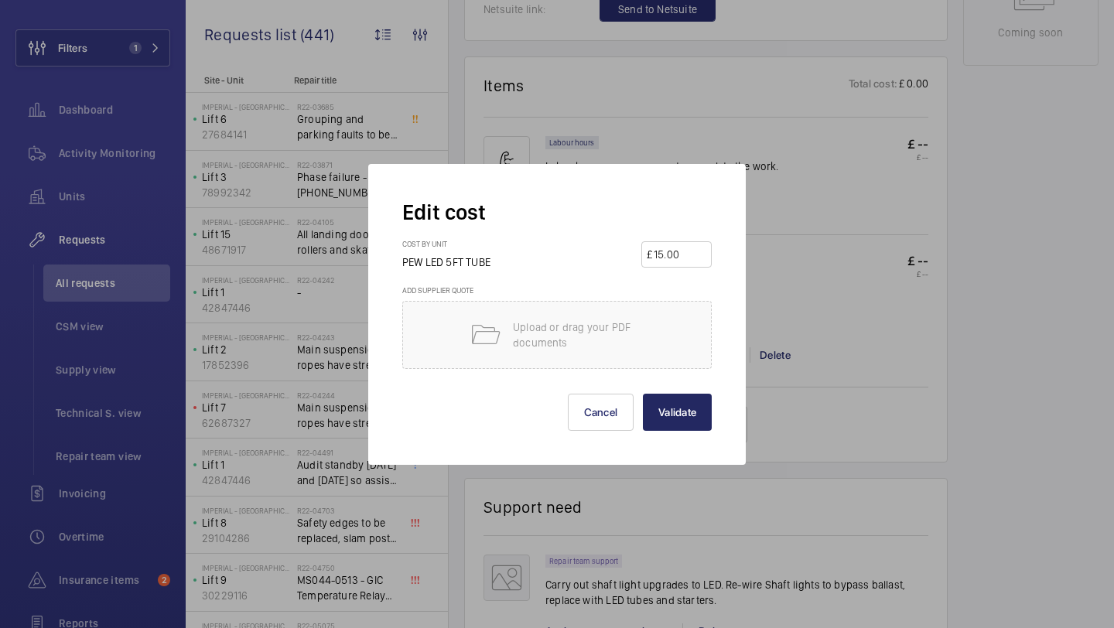
type input "15.00"
click at [678, 414] on button "Validate" at bounding box center [677, 412] width 69 height 37
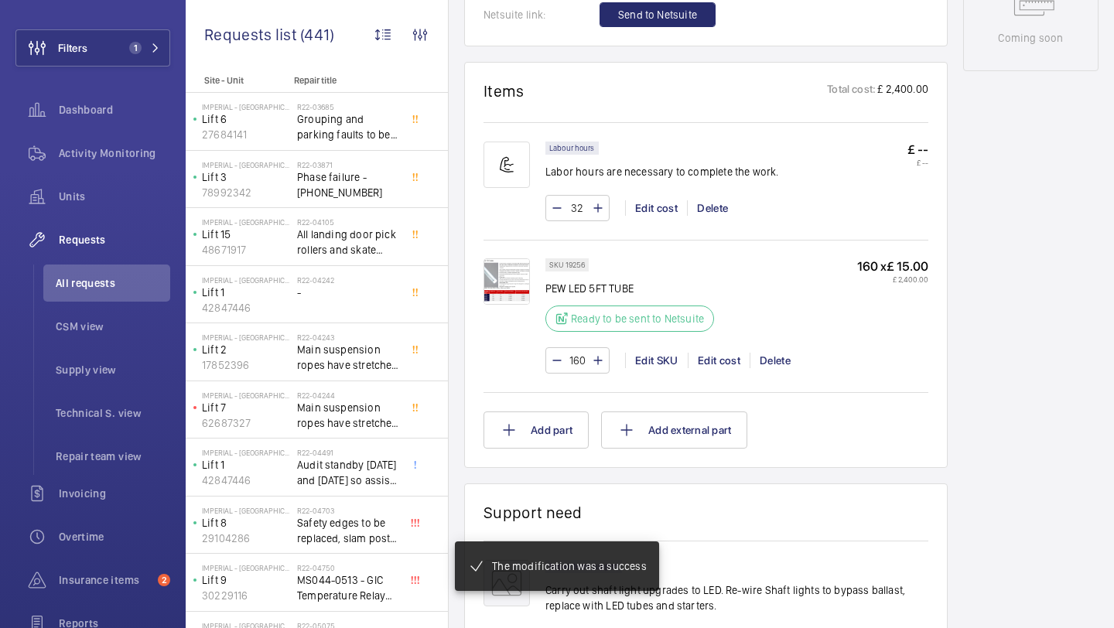
scroll to position [895, 0]
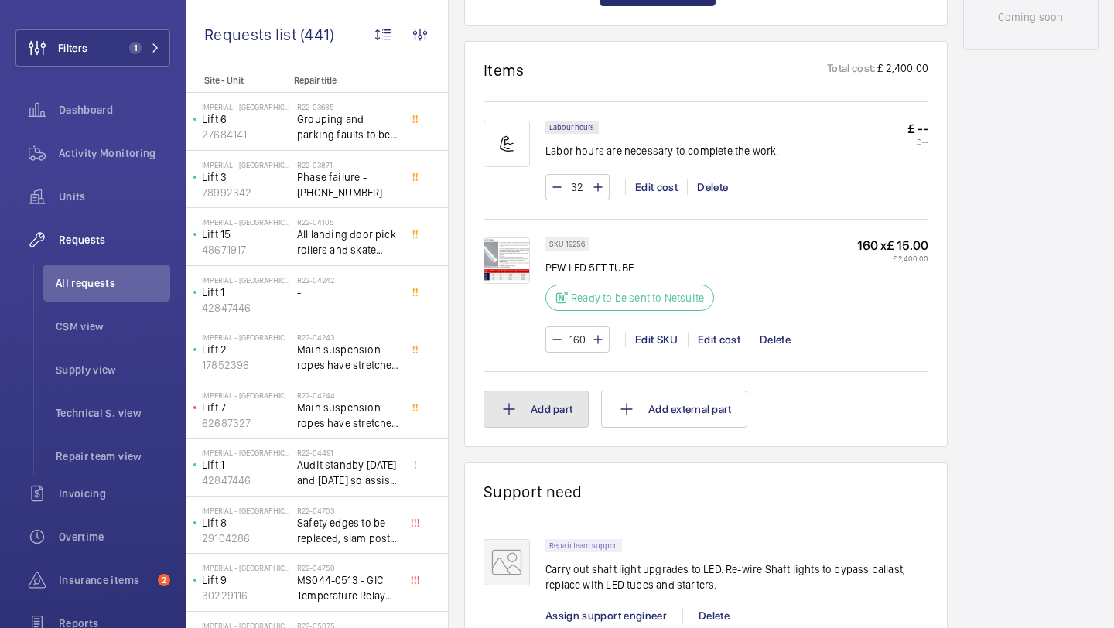
click at [576, 424] on button "Add part" at bounding box center [535, 409] width 105 height 37
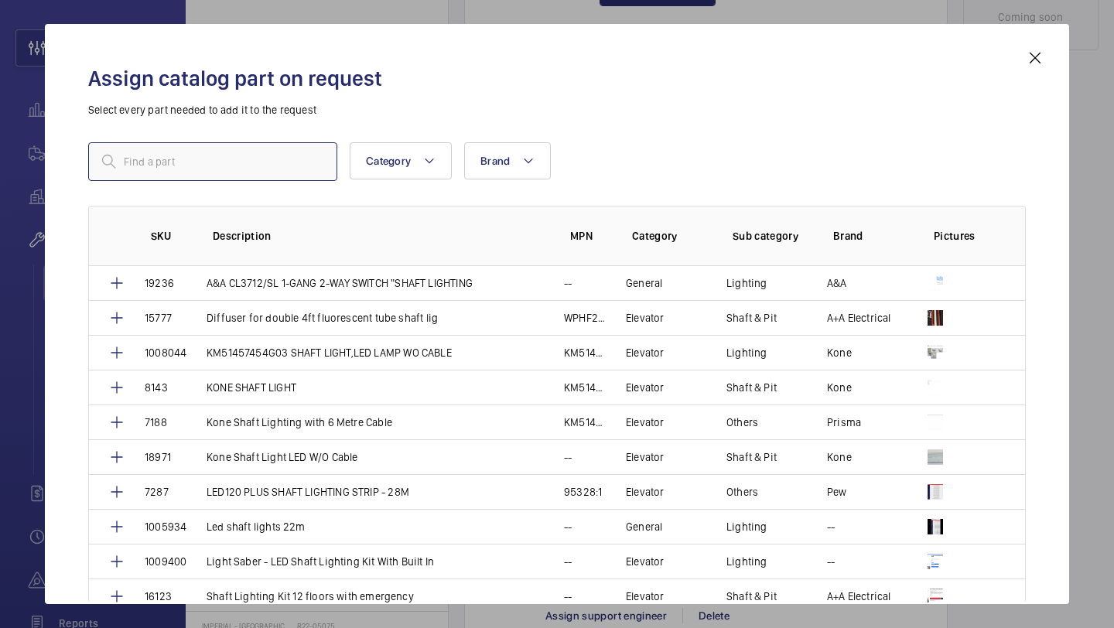
click at [217, 149] on input "text" at bounding box center [212, 161] width 249 height 39
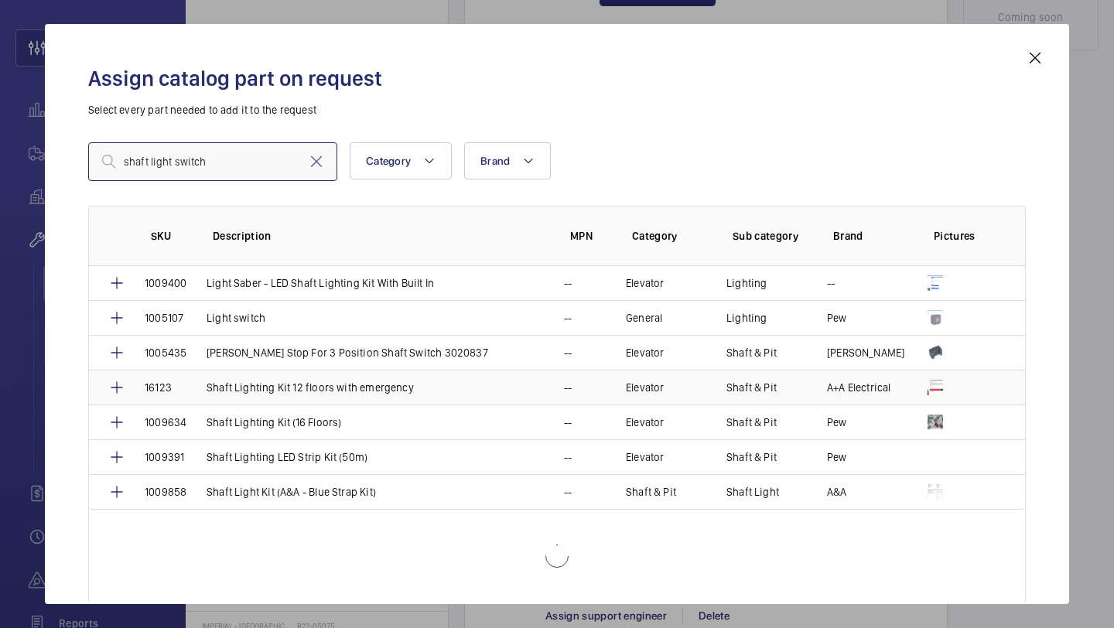
scroll to position [151, 0]
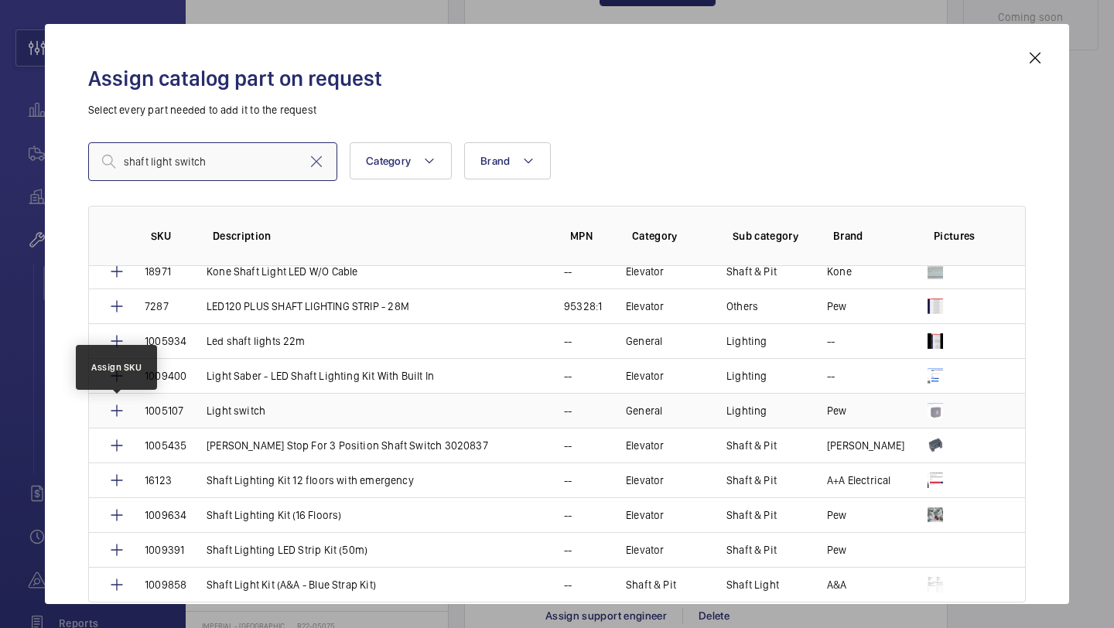
type input "shaft light switch"
click at [116, 408] on mat-icon at bounding box center [117, 410] width 19 height 19
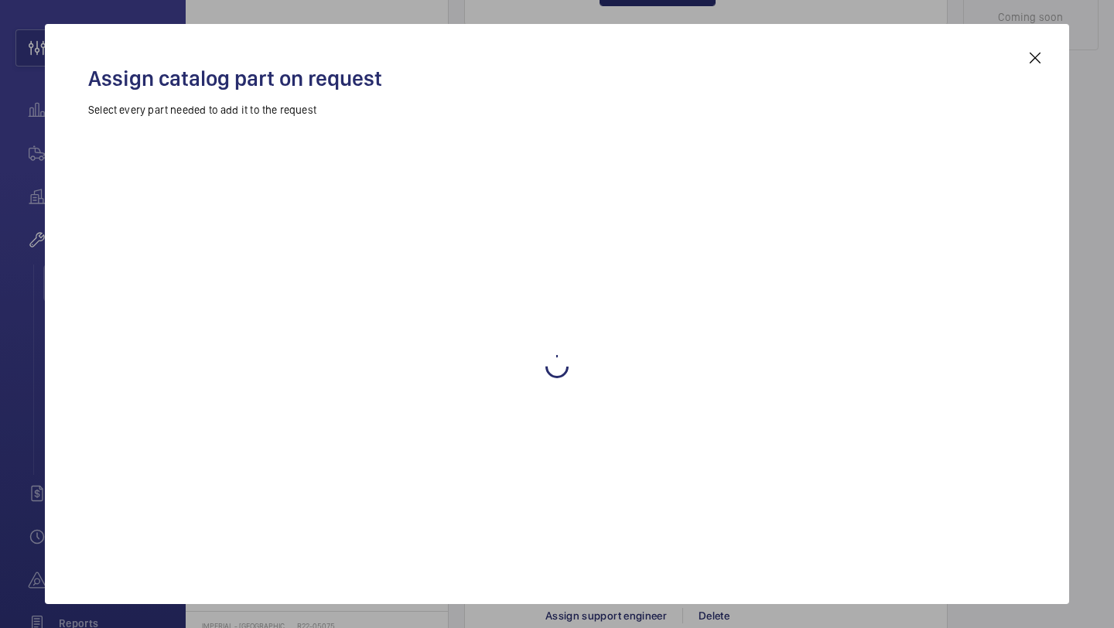
click at [116, 408] on div at bounding box center [556, 379] width 937 height 522
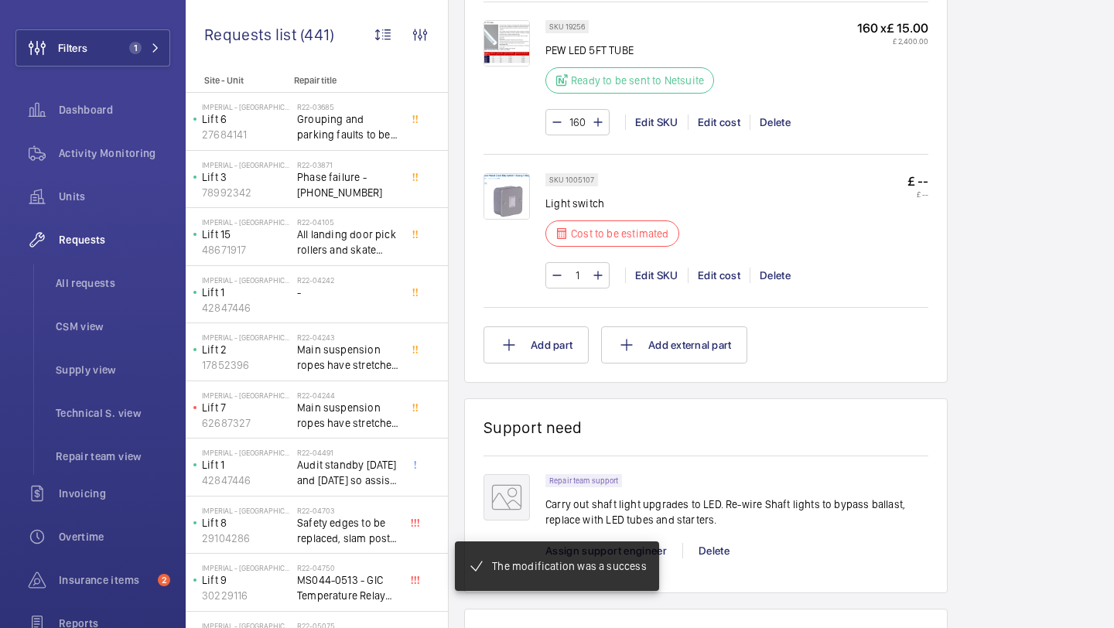
scroll to position [1118, 0]
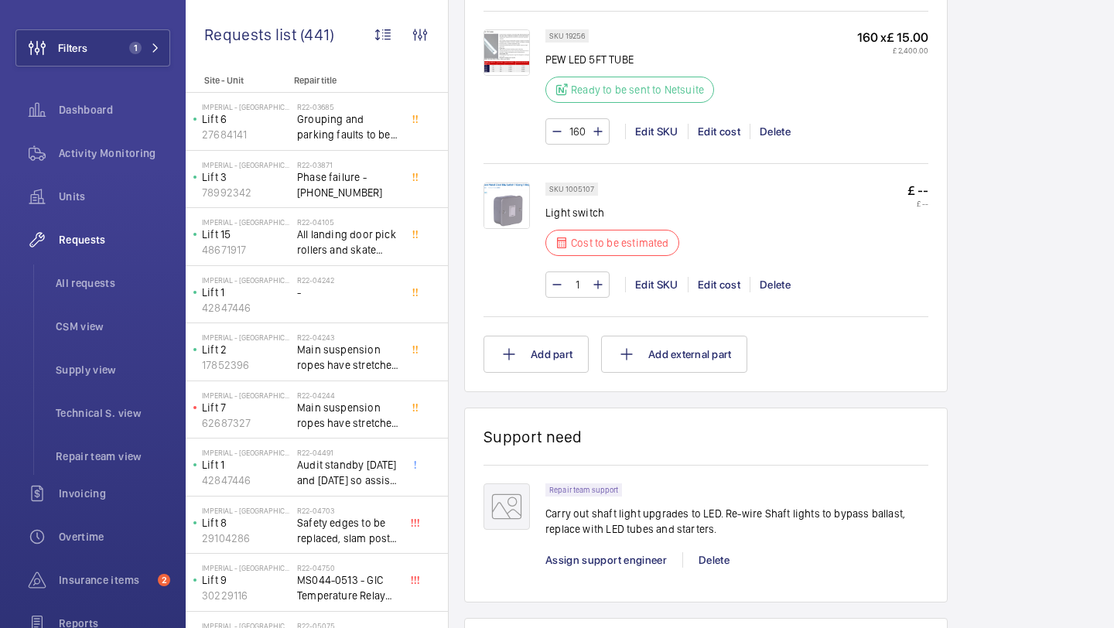
click at [501, 220] on img at bounding box center [506, 206] width 46 height 46
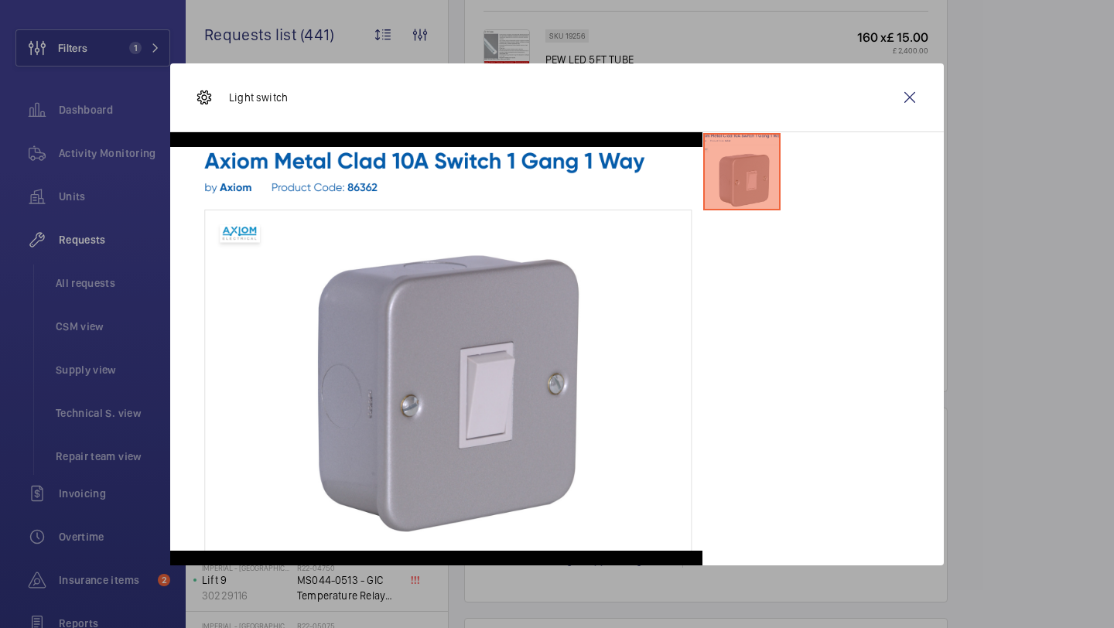
click at [754, 255] on div at bounding box center [822, 348] width 241 height 433
click at [907, 101] on wm-front-icon-button at bounding box center [909, 97] width 37 height 37
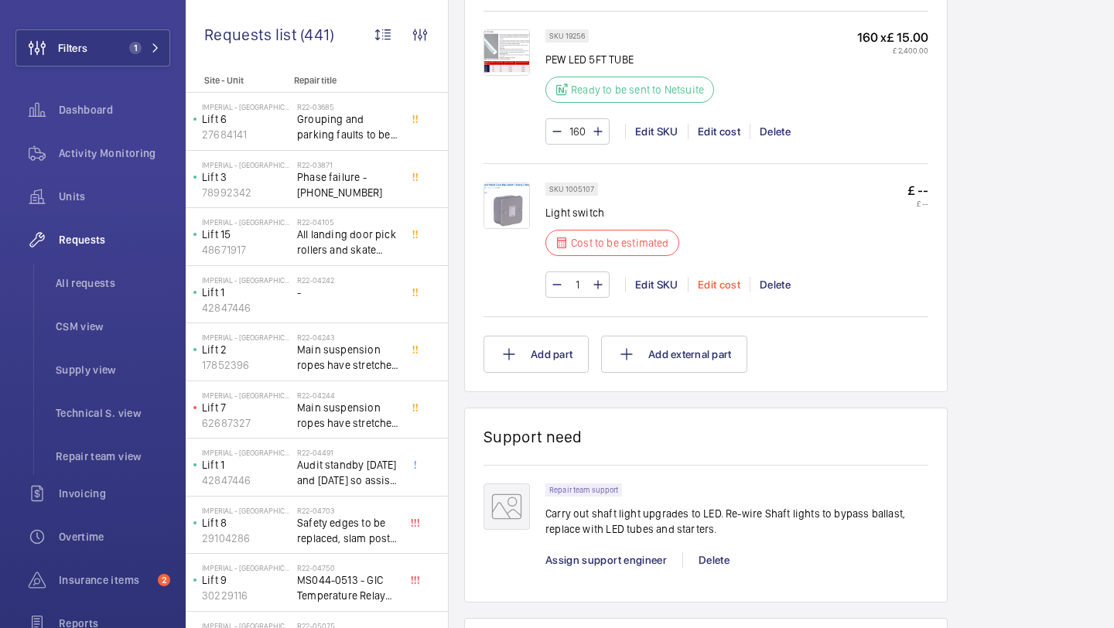
click at [705, 283] on div "Edit cost" at bounding box center [719, 284] width 62 height 15
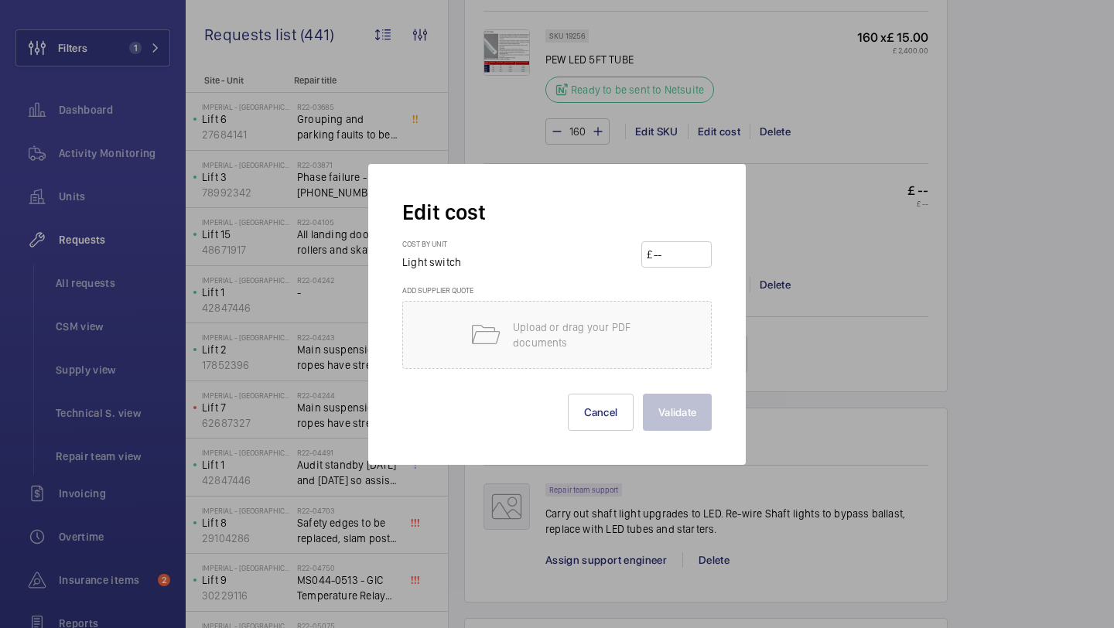
click at [666, 251] on input "number" at bounding box center [679, 254] width 54 height 25
type input "25"
click at [778, 340] on div at bounding box center [557, 314] width 1114 height 628
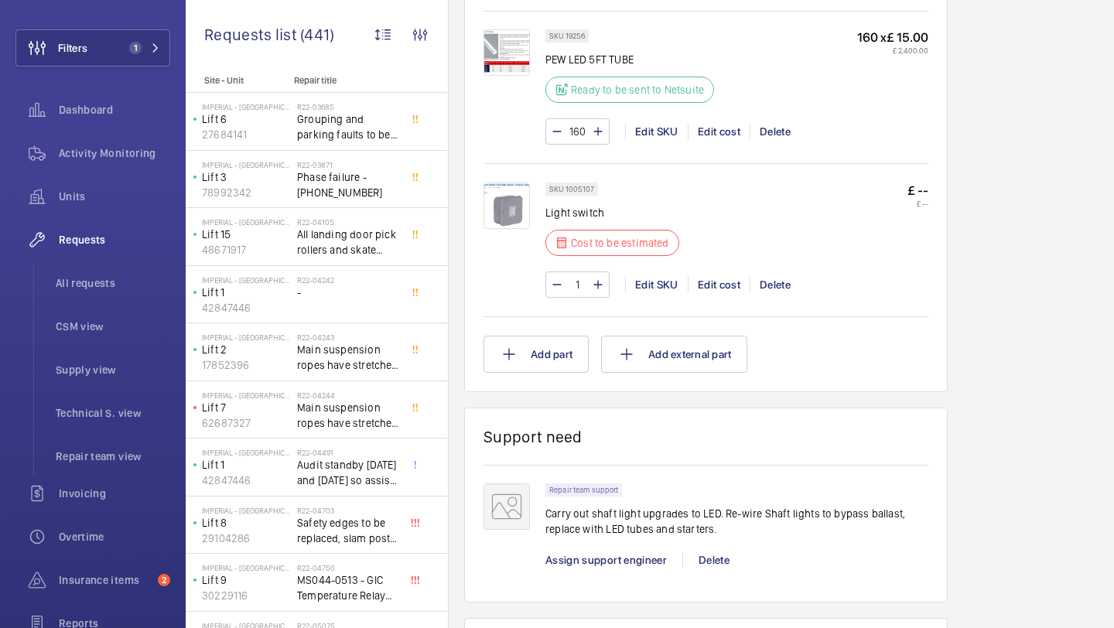
click at [503, 209] on img at bounding box center [506, 206] width 46 height 46
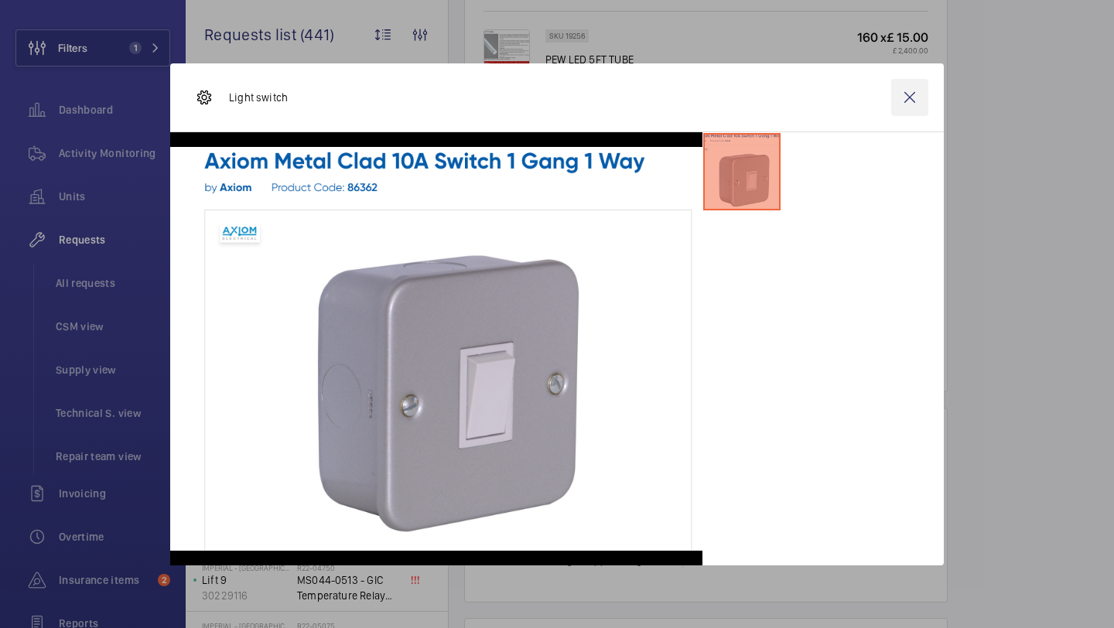
click at [904, 105] on wm-front-icon-button at bounding box center [909, 97] width 37 height 37
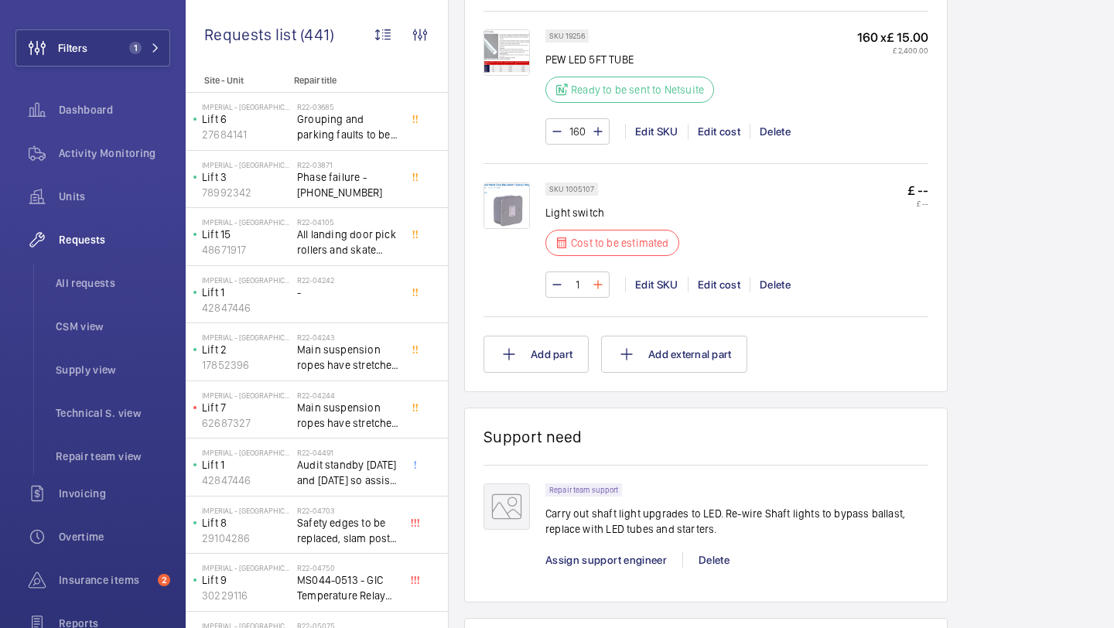
click at [596, 282] on mat-icon at bounding box center [598, 284] width 12 height 19
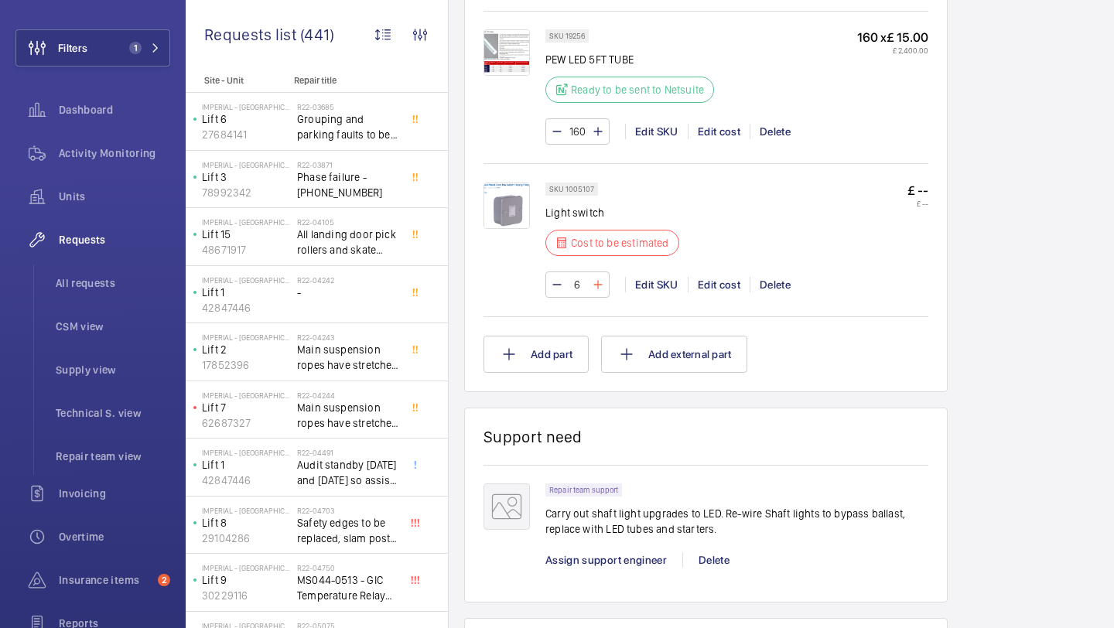
click at [596, 282] on mat-icon at bounding box center [598, 284] width 12 height 19
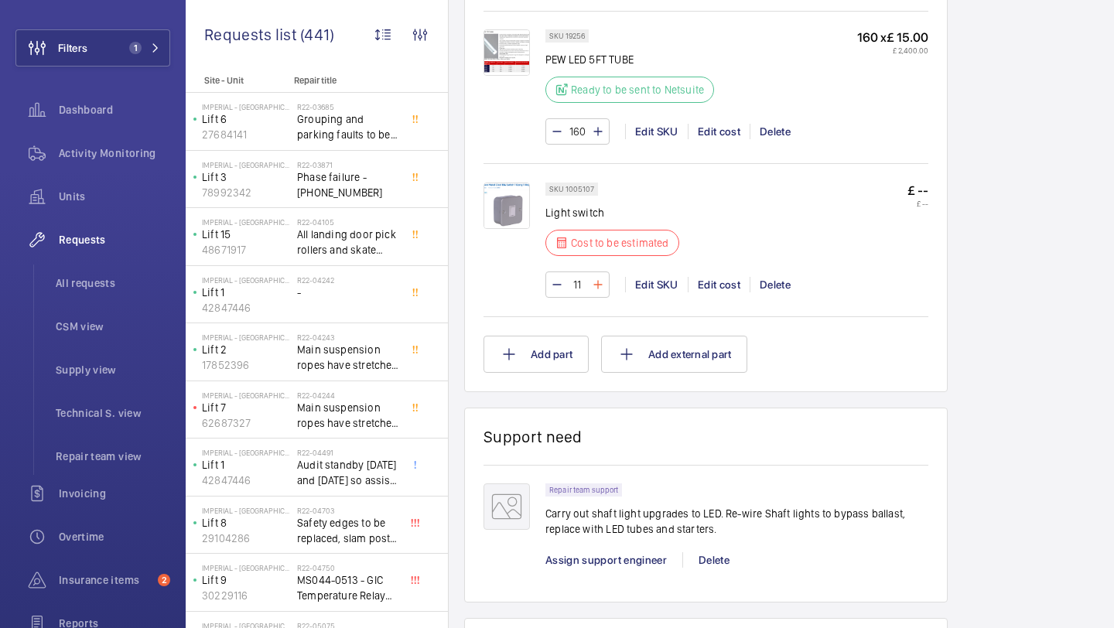
click at [596, 282] on mat-icon at bounding box center [598, 284] width 12 height 19
type input "12"
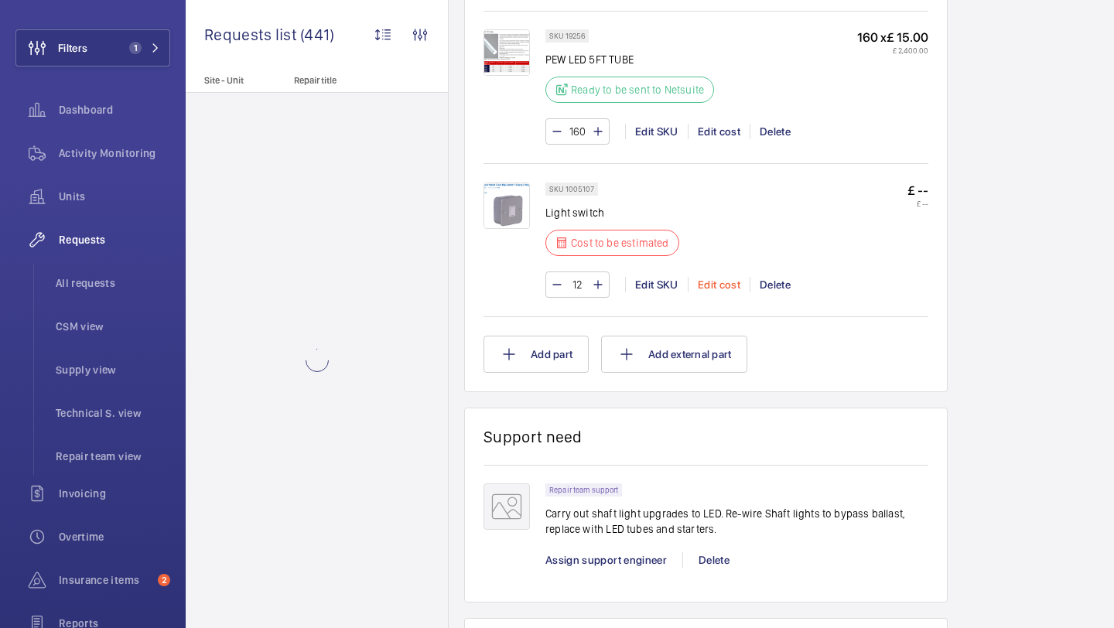
click at [722, 289] on div "Edit cost" at bounding box center [719, 284] width 62 height 15
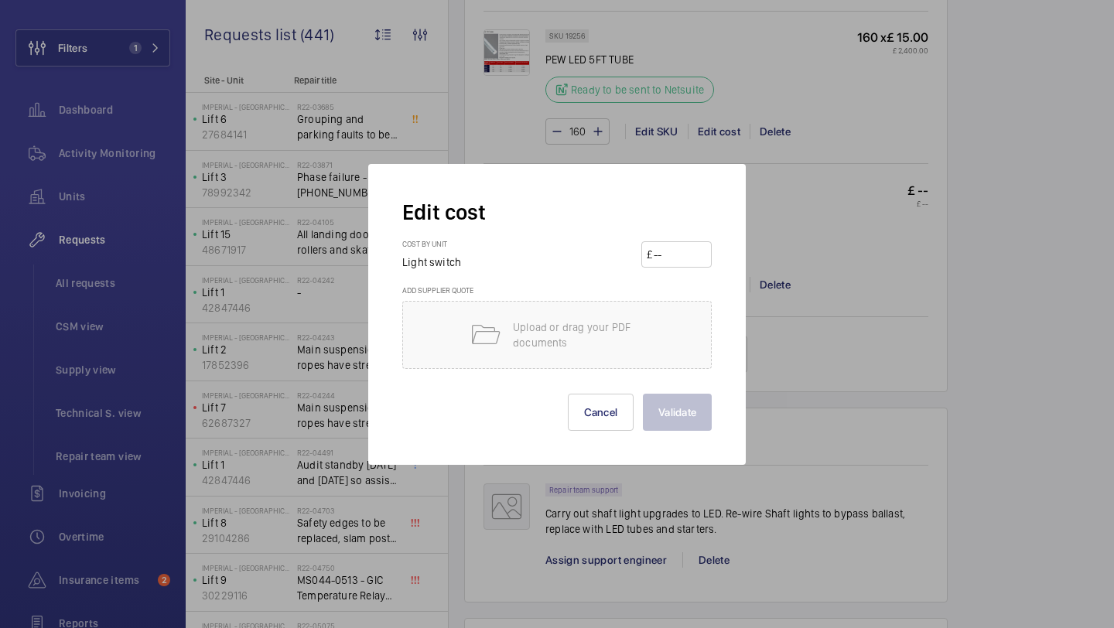
click at [692, 259] on input "number" at bounding box center [679, 254] width 54 height 25
type input "1"
type input "25"
click at [687, 403] on button "Validate" at bounding box center [677, 412] width 69 height 37
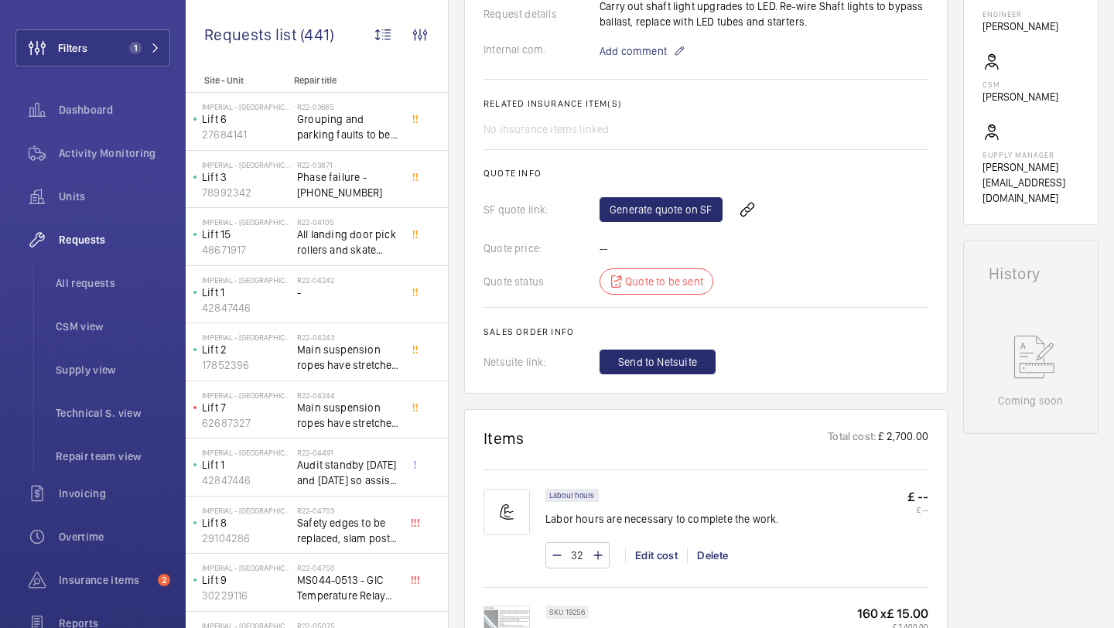
scroll to position [478, 0]
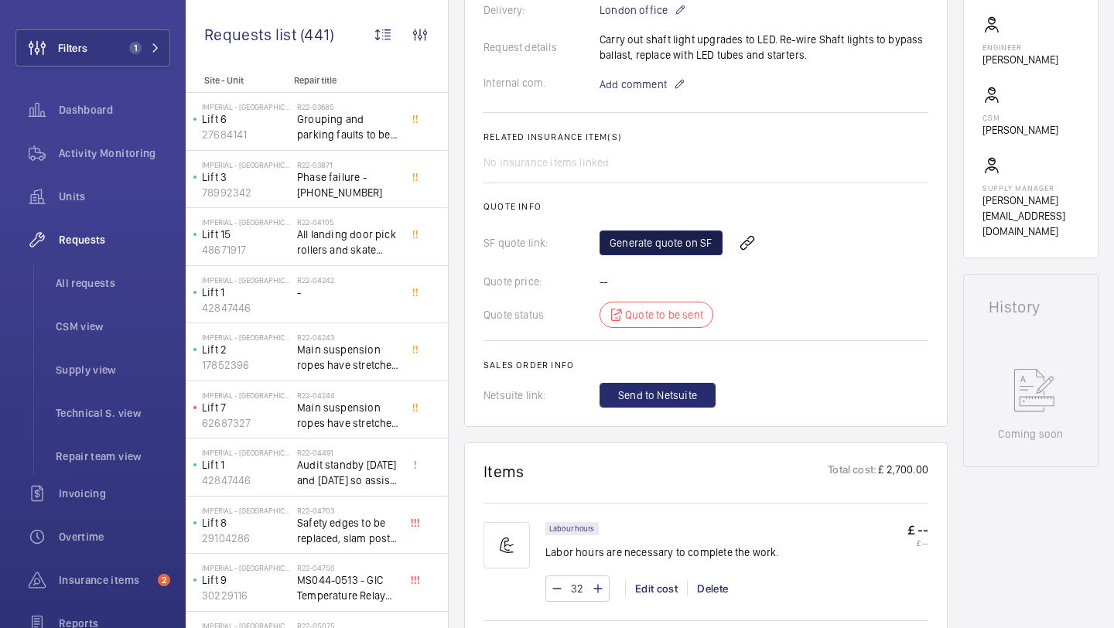
click at [664, 241] on link "Generate quote on SF" at bounding box center [660, 243] width 123 height 25
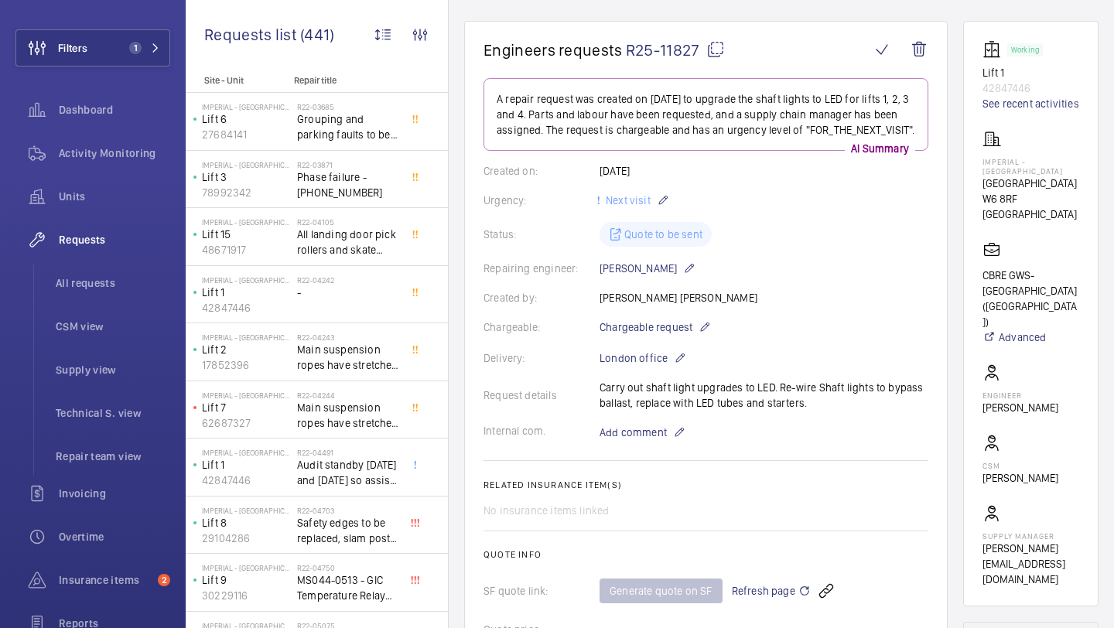
scroll to position [175, 0]
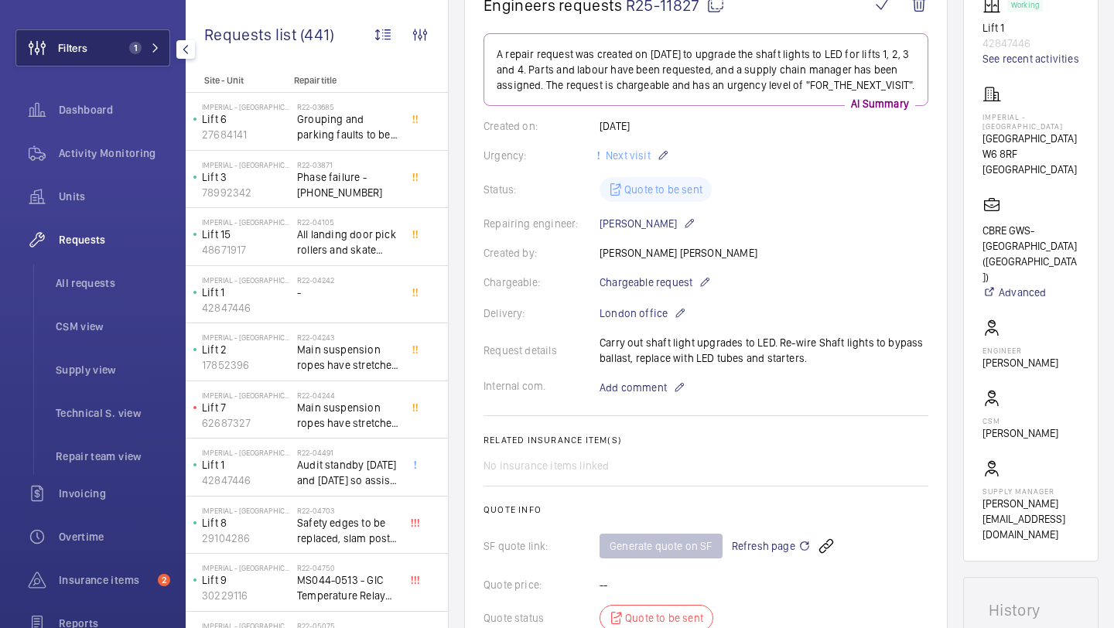
click at [86, 56] on span "Filters" at bounding box center [51, 47] width 71 height 37
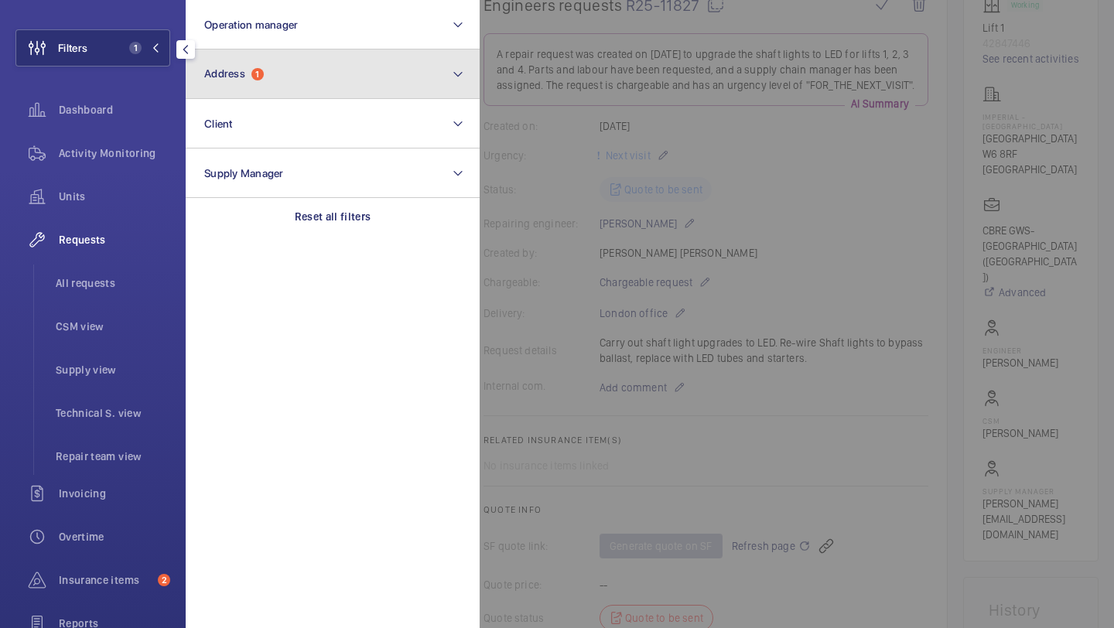
click at [254, 60] on button "Address 1" at bounding box center [333, 75] width 294 height 50
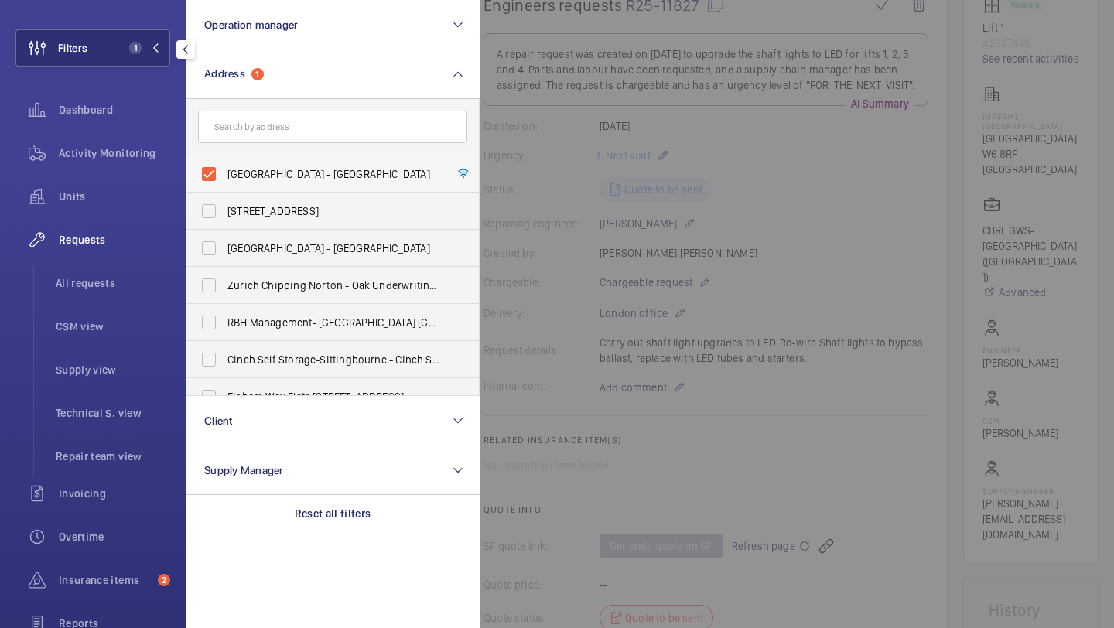
click at [289, 171] on span "[GEOGRAPHIC_DATA] - [GEOGRAPHIC_DATA]" at bounding box center [333, 173] width 213 height 15
click at [224, 171] on input "[GEOGRAPHIC_DATA] - [GEOGRAPHIC_DATA]" at bounding box center [208, 174] width 31 height 31
checkbox input "false"
click at [691, 138] on div at bounding box center [1037, 314] width 1114 height 628
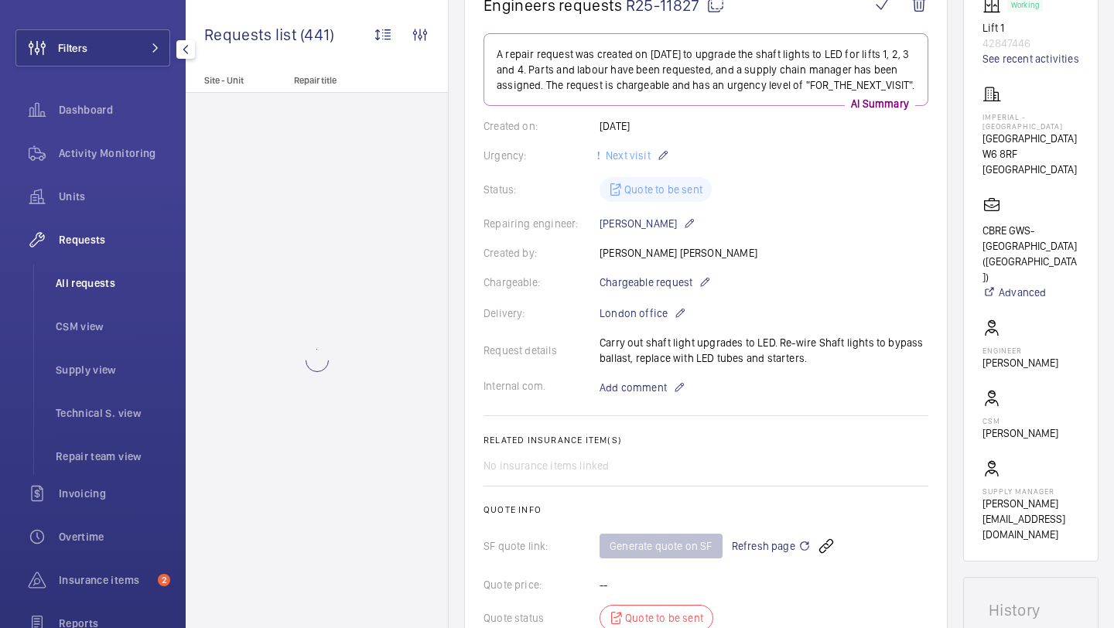
click at [101, 291] on li "All requests" at bounding box center [106, 283] width 127 height 37
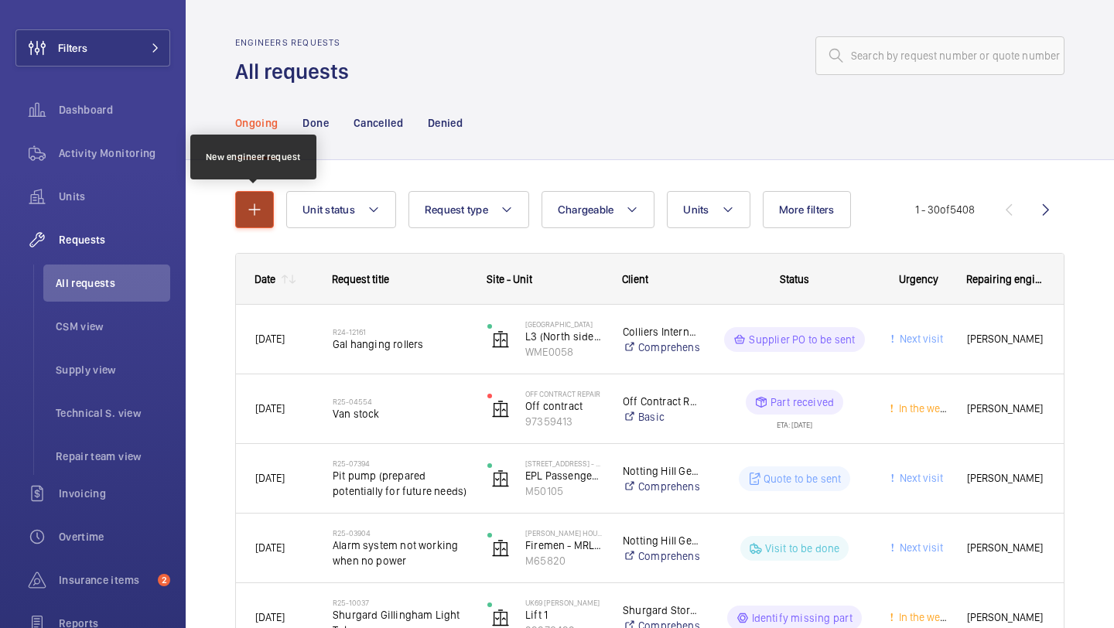
click at [262, 207] on mat-icon "button" at bounding box center [254, 209] width 19 height 19
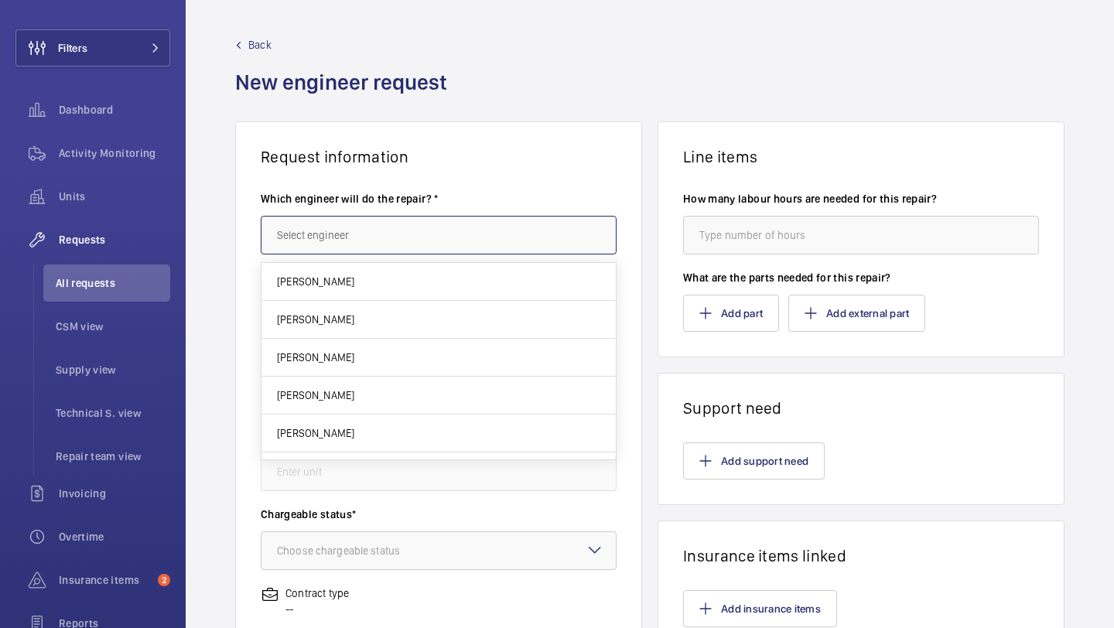
click at [354, 242] on input "text" at bounding box center [439, 235] width 356 height 39
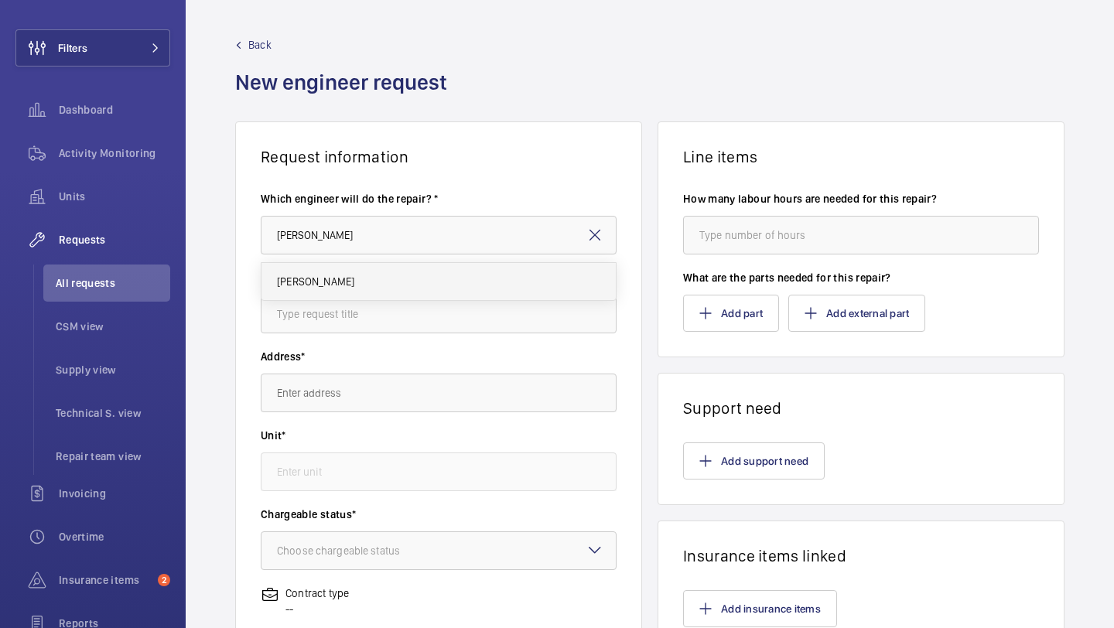
click at [331, 267] on mat-option "[PERSON_NAME]" at bounding box center [438, 281] width 354 height 37
type input "[PERSON_NAME]"
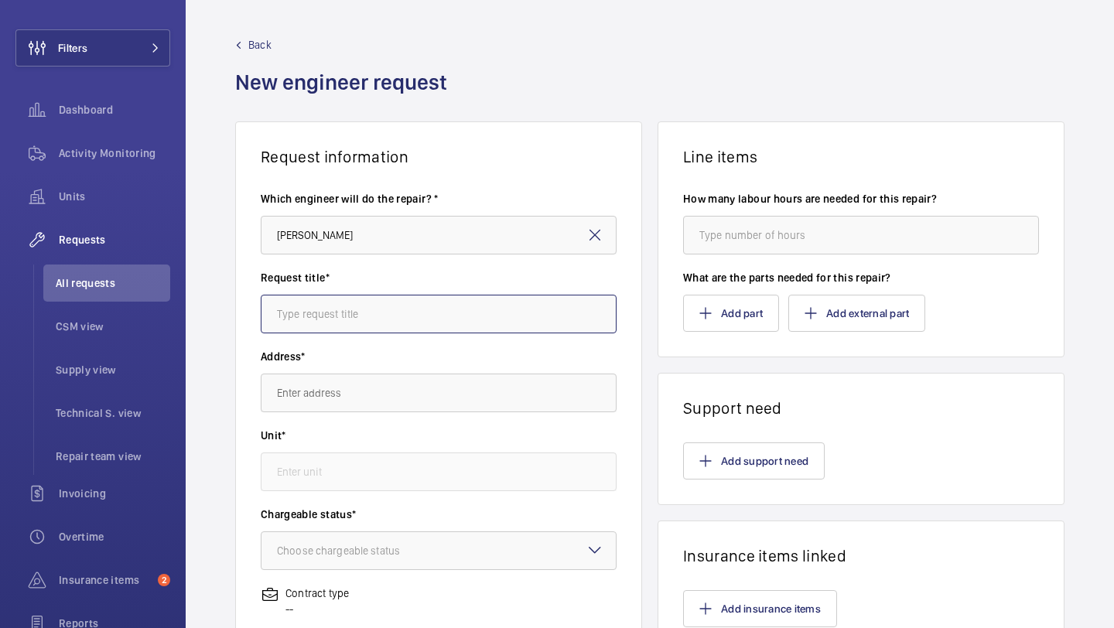
click at [331, 320] on input "text" at bounding box center [439, 314] width 356 height 39
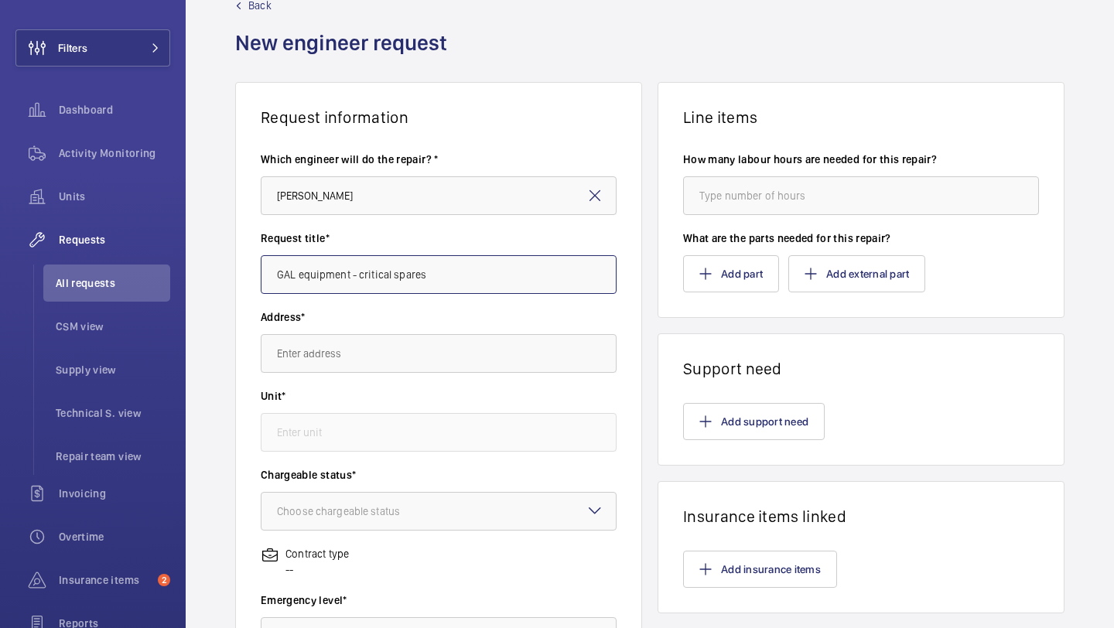
click at [359, 275] on input "GAL equipment - critical spares" at bounding box center [439, 274] width 356 height 39
click at [361, 275] on input "GAL equipment - critical spares" at bounding box center [439, 274] width 356 height 39
click at [395, 278] on input "GAL equipment - Critical spares" at bounding box center [439, 274] width 356 height 39
click at [304, 272] on input "GAL equipment - Critical Spares" at bounding box center [439, 274] width 356 height 39
click at [437, 275] on input "GAL Equipment - Critical Spares" at bounding box center [439, 274] width 356 height 39
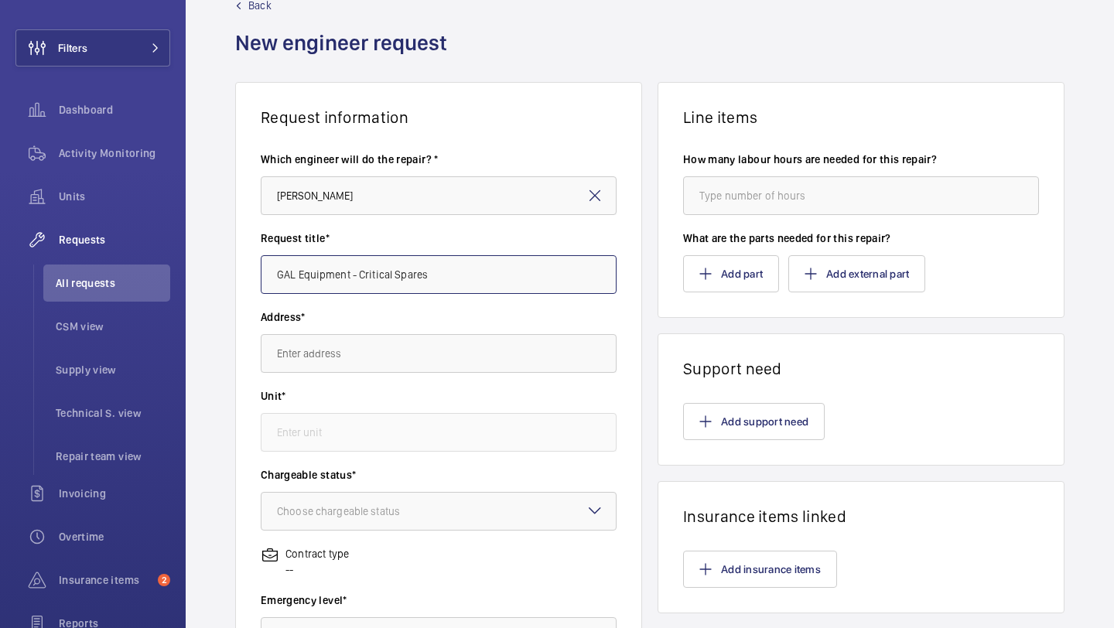
type input "GAL Equipment - Critical Spares"
click at [418, 322] on label "Address*" at bounding box center [439, 316] width 356 height 15
click at [408, 347] on input "text" at bounding box center [439, 353] width 356 height 39
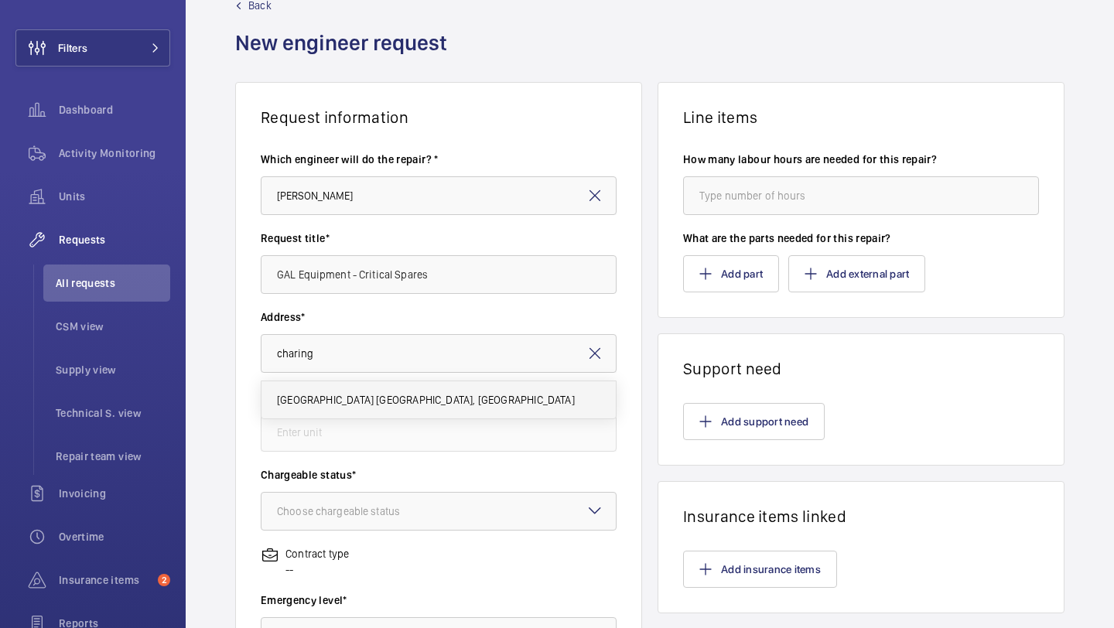
click at [394, 391] on mat-option "Imperial - Charing Cross Hospital Charing Cross Hospital, W6 8RF LONDON" at bounding box center [438, 399] width 354 height 37
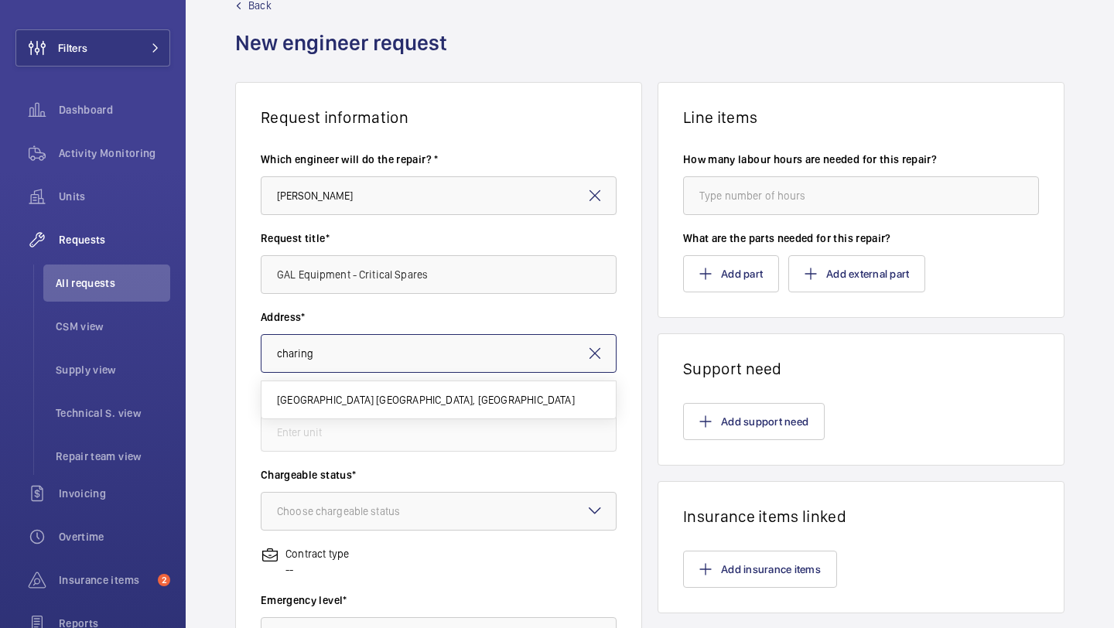
type input "Imperial - Charing Cross Hospital Charing Cross Hospital, W6 8RF LONDON"
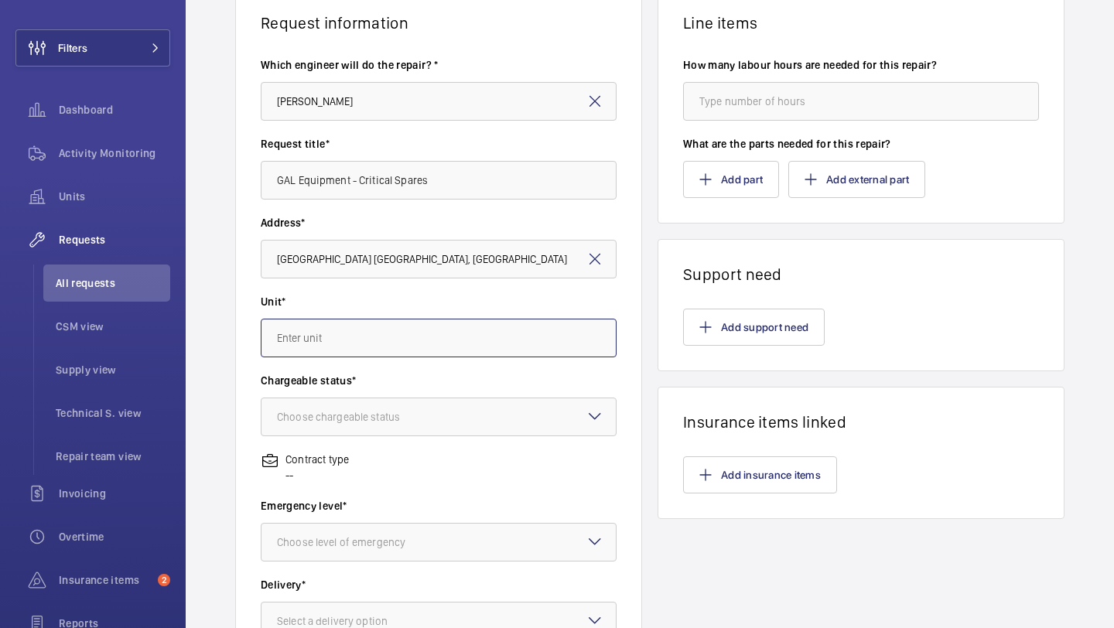
click at [412, 335] on input "text" at bounding box center [439, 338] width 356 height 39
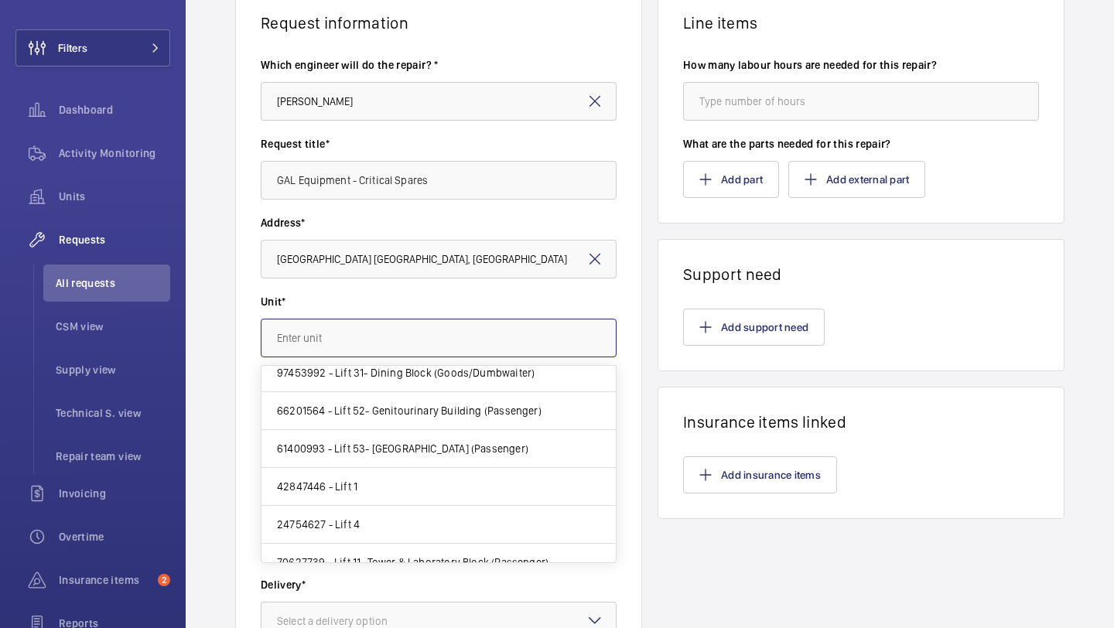
scroll to position [745, 0]
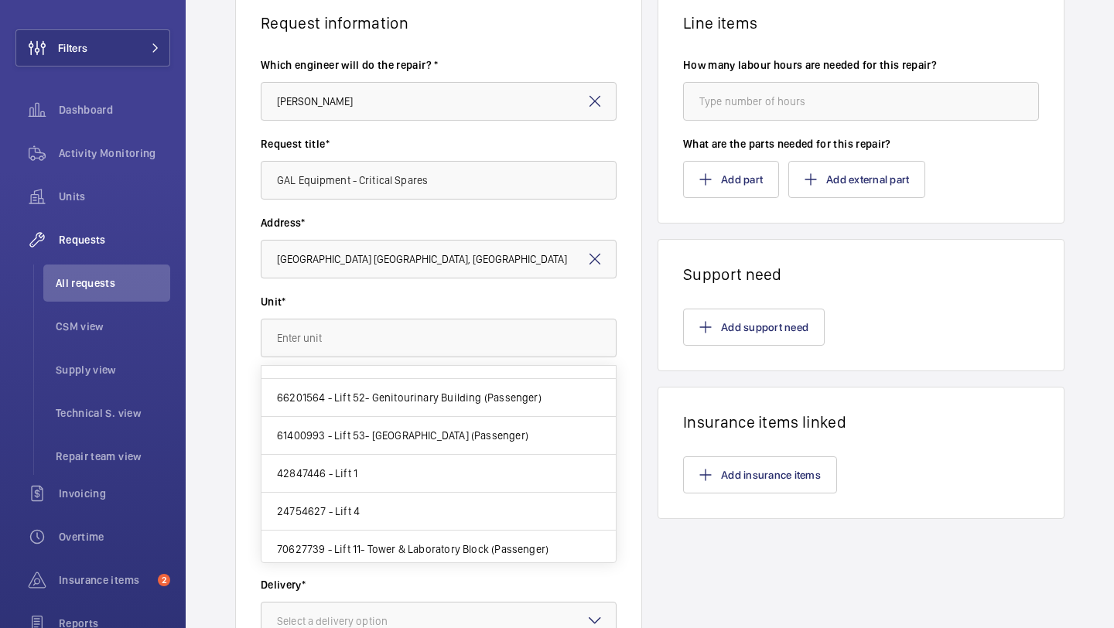
click at [384, 471] on mat-option "42847446 - Lift 1" at bounding box center [438, 474] width 354 height 38
type input "42847446 - Lift 1"
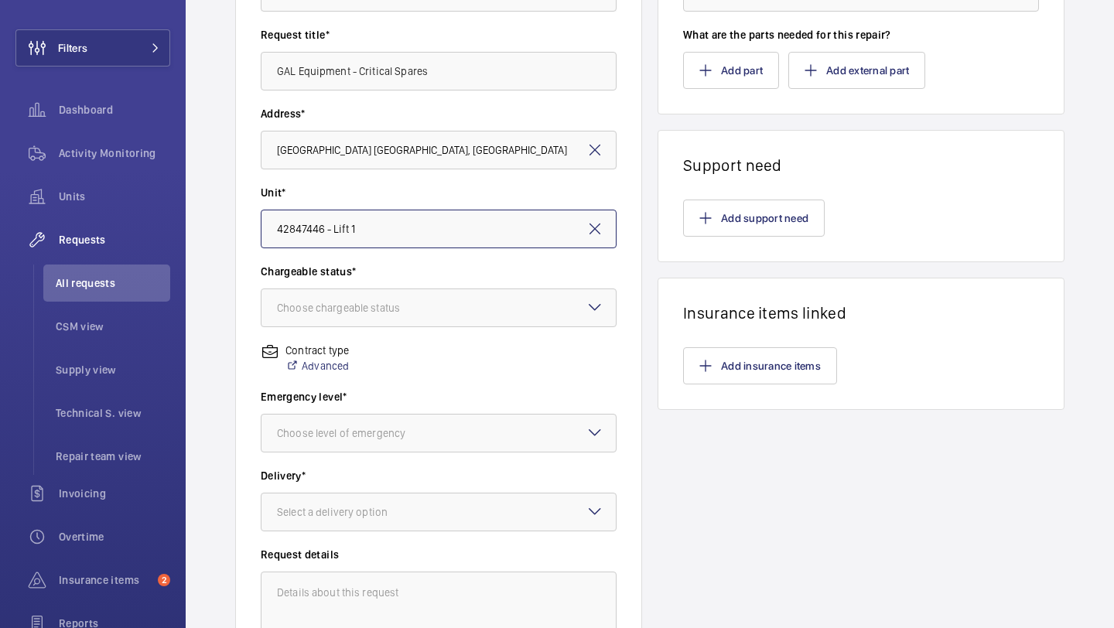
scroll to position [272, 0]
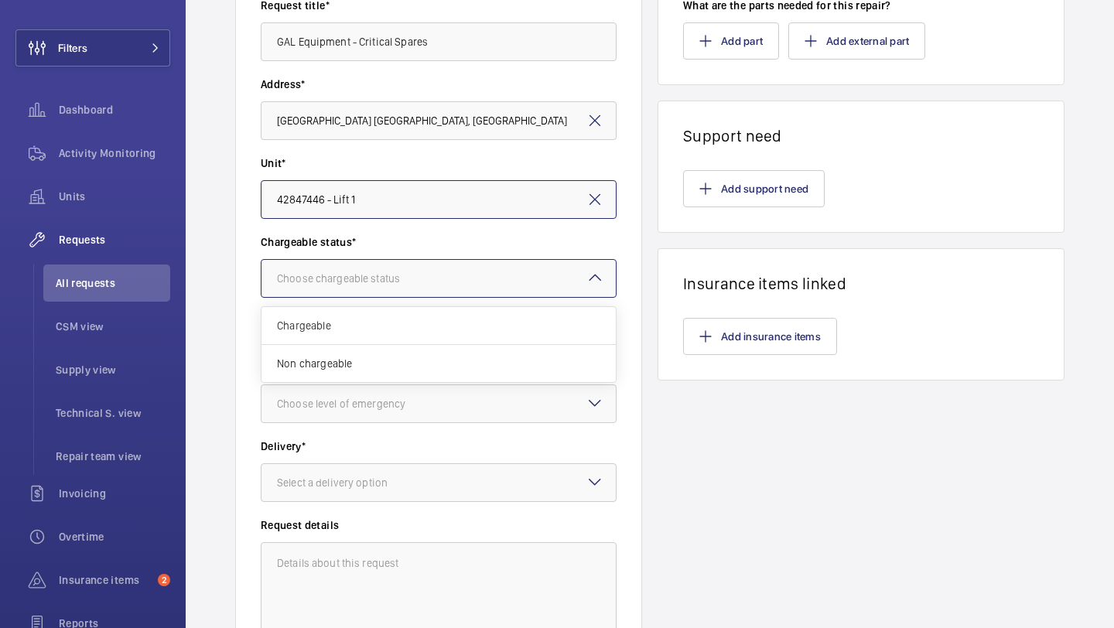
click at [438, 294] on div at bounding box center [438, 278] width 354 height 37
click at [420, 310] on div "Chargeable" at bounding box center [438, 326] width 354 height 38
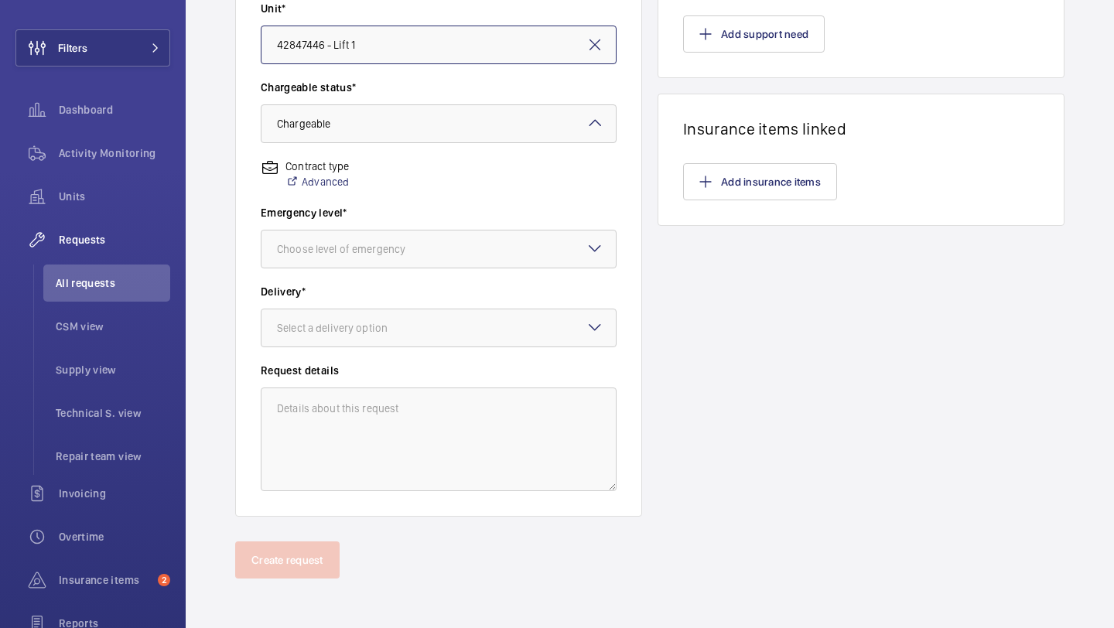
scroll to position [426, 0]
click at [439, 253] on div "Choose level of emergency" at bounding box center [360, 249] width 167 height 15
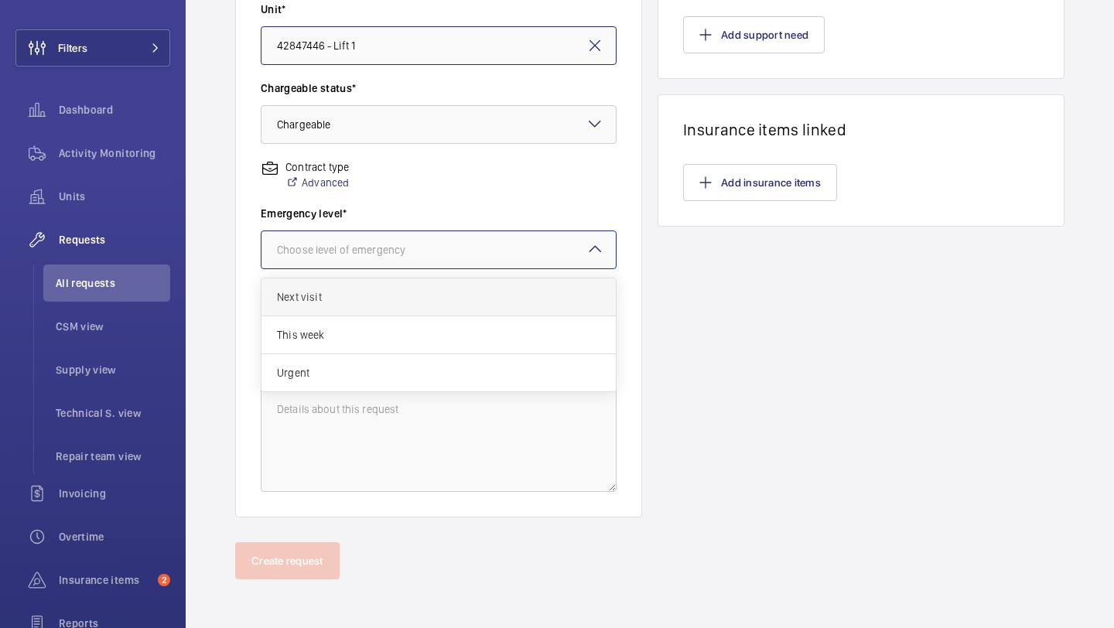
click at [408, 306] on div "Next visit" at bounding box center [438, 297] width 354 height 38
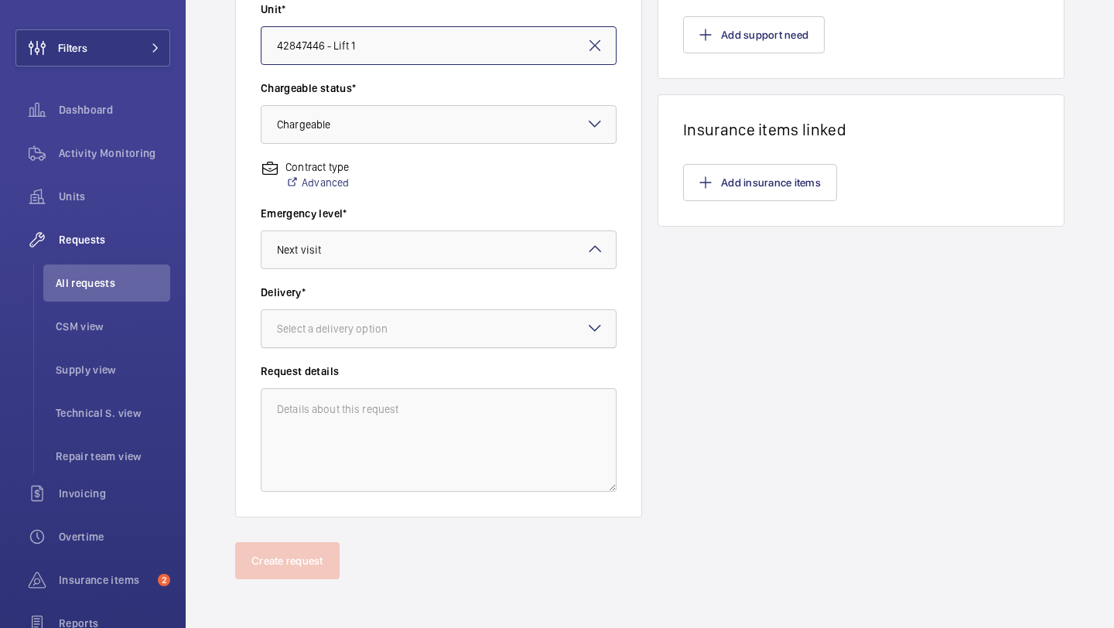
click at [398, 325] on div "Select a delivery option" at bounding box center [351, 328] width 149 height 15
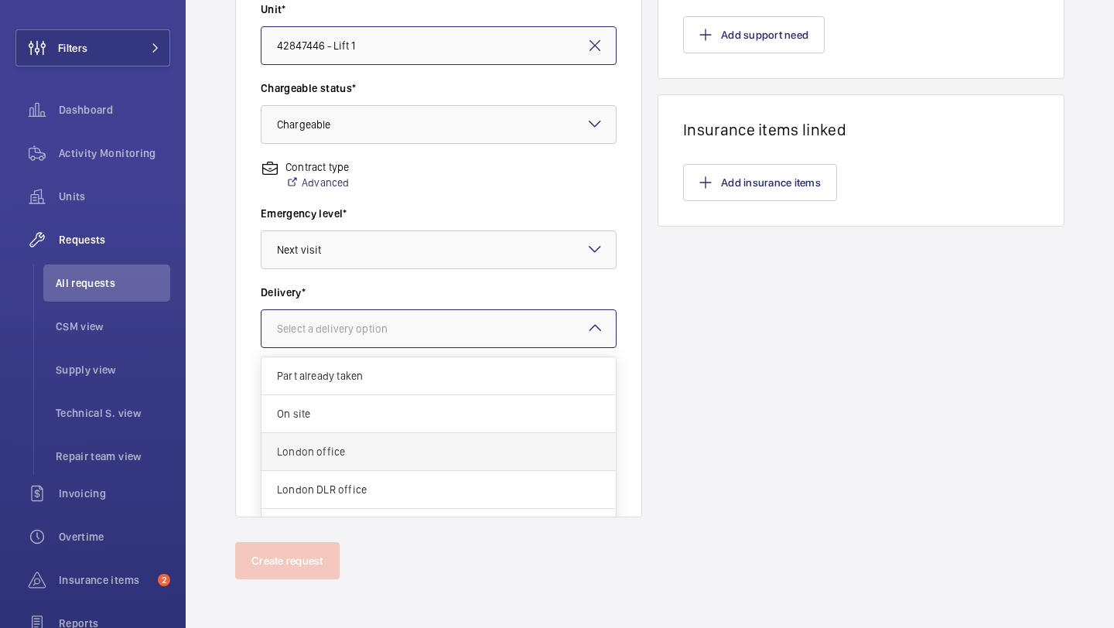
click at [366, 455] on span "London office" at bounding box center [438, 451] width 323 height 15
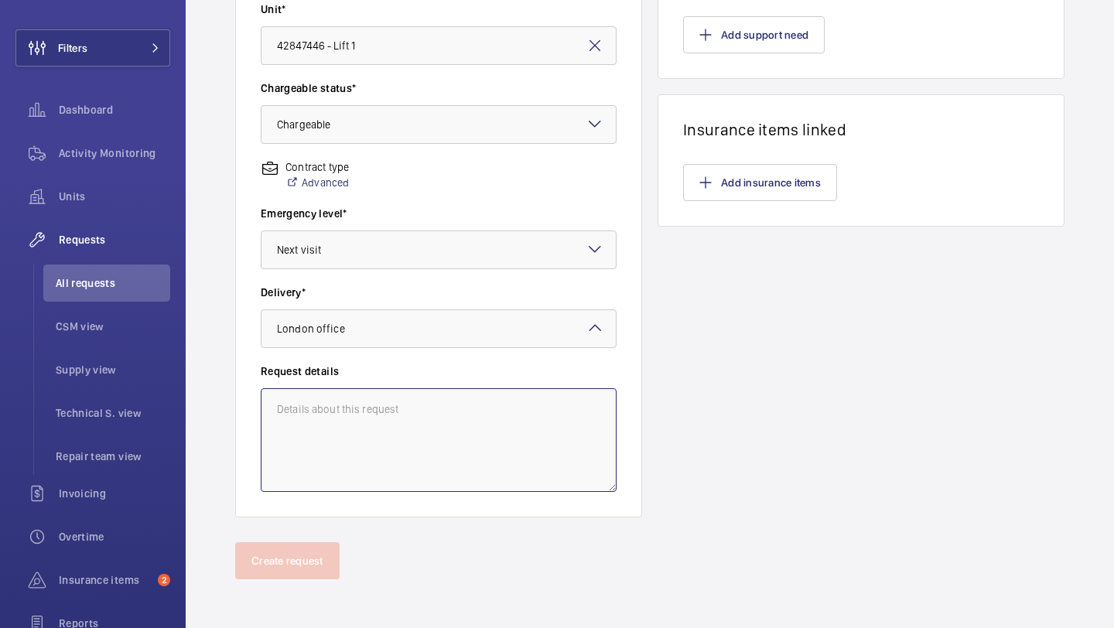
click at [377, 432] on textarea at bounding box center [439, 440] width 356 height 104
type textarea "S"
click at [398, 415] on textarea "Supply of G" at bounding box center [439, 440] width 356 height 104
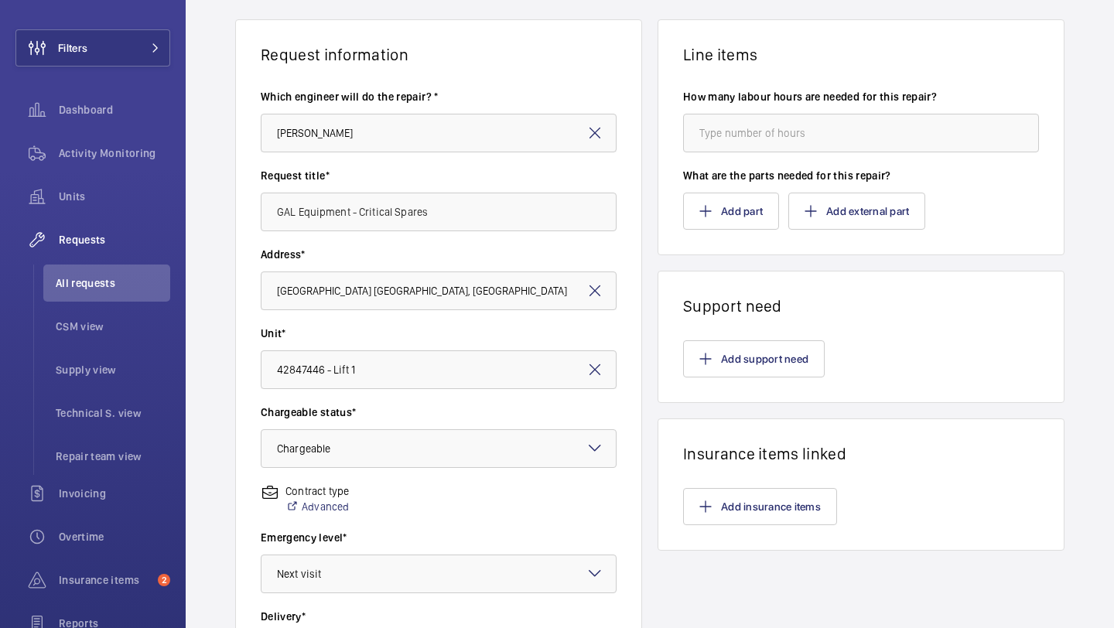
scroll to position [77, 0]
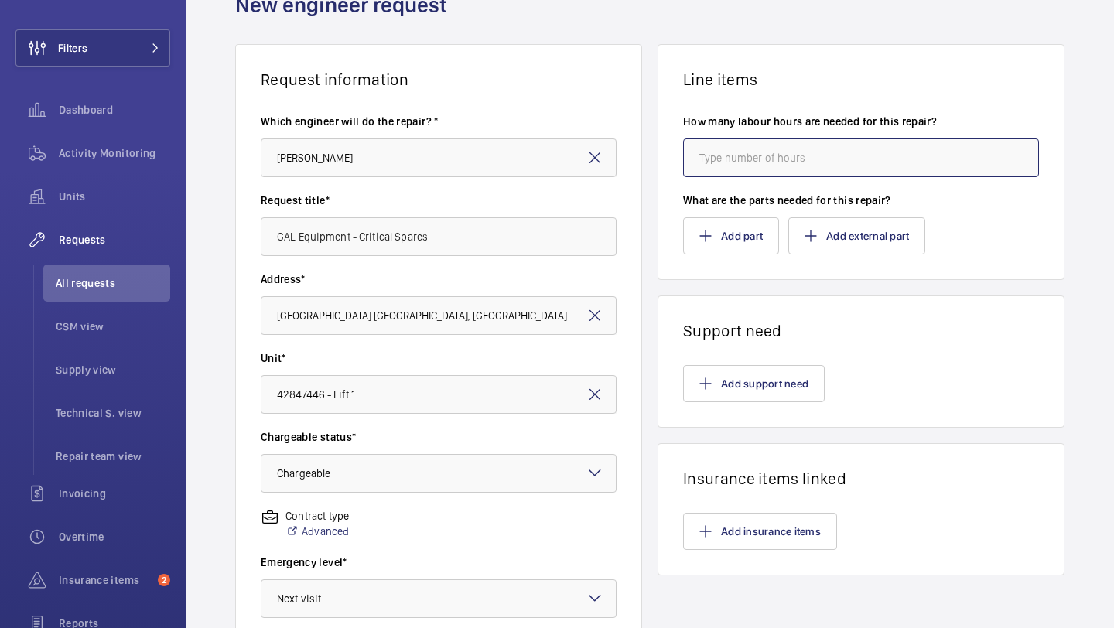
click at [743, 140] on input "number" at bounding box center [861, 157] width 356 height 39
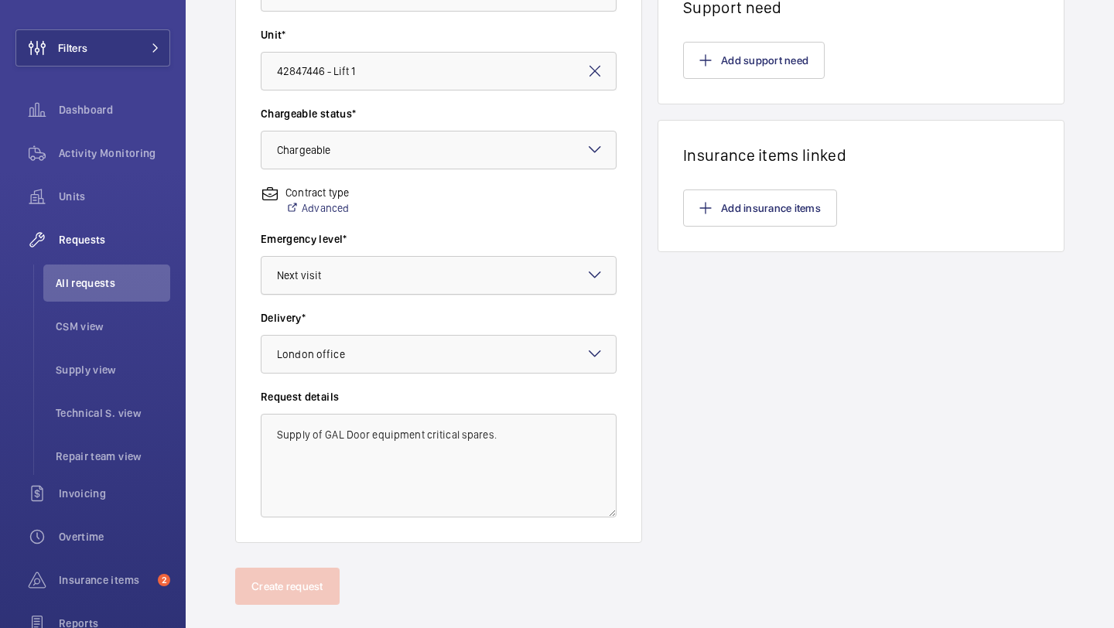
scroll to position [401, 0]
click at [531, 446] on textarea "Supply of GAL Door equipment critical spares." at bounding box center [439, 465] width 356 height 104
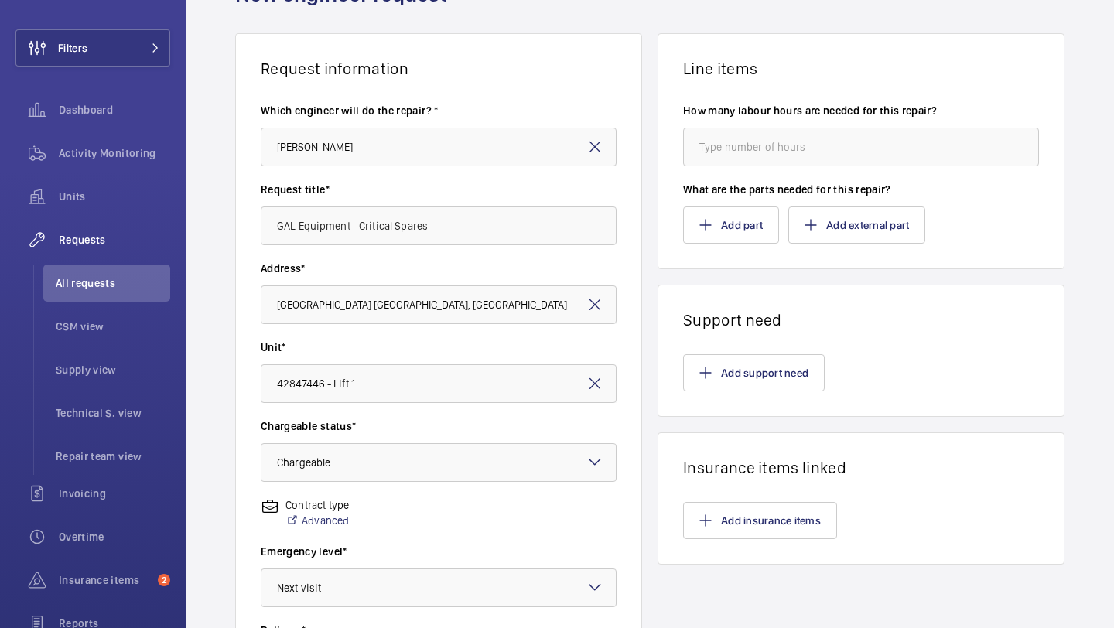
scroll to position [0, 0]
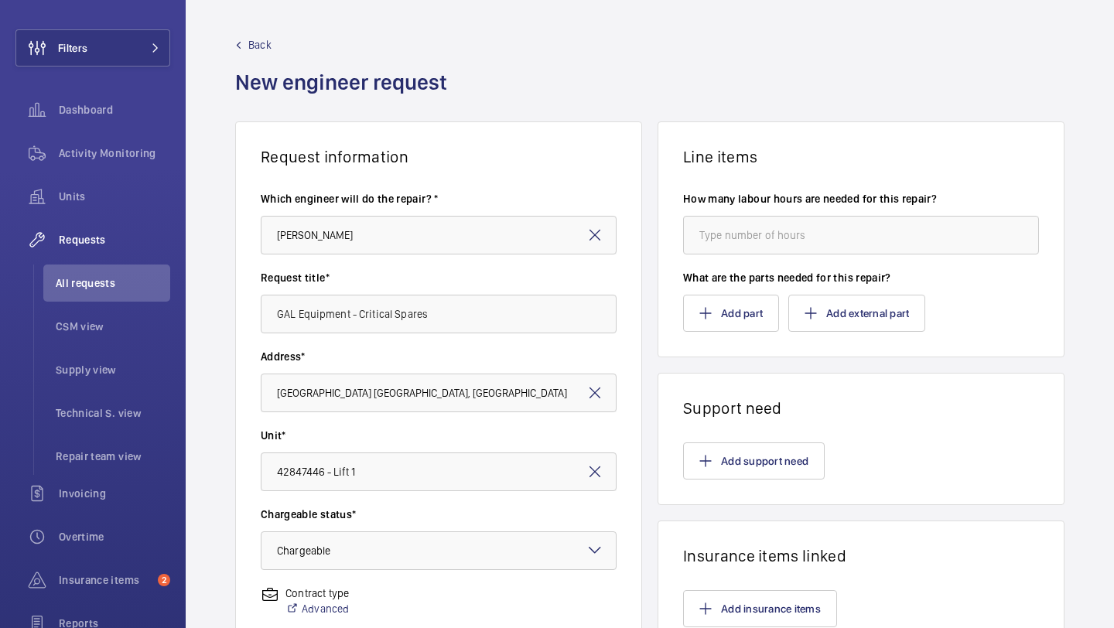
type textarea "Supply of GAL Door equipment critical spares for lifts 1-4"
click at [491, 322] on input "GAL Equipment - Critical Spares" at bounding box center [439, 314] width 356 height 39
type input "GAL Equipment - Critical Spares"
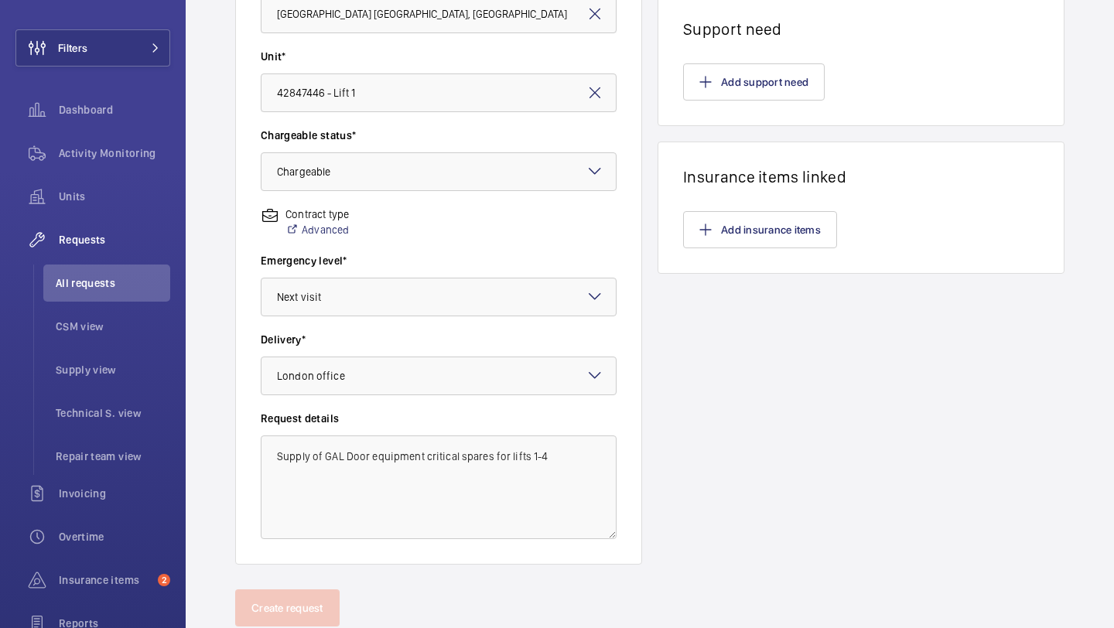
scroll to position [381, 0]
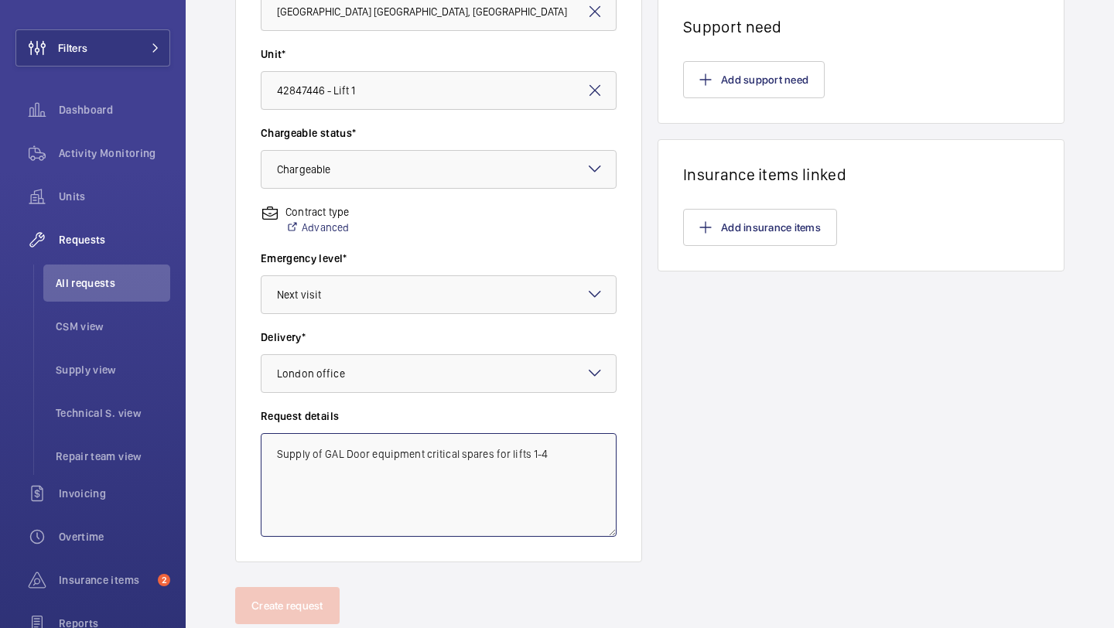
click at [554, 448] on textarea "Supply of GAL Door equipment critical spares for lifts 1-4" at bounding box center [439, 485] width 356 height 104
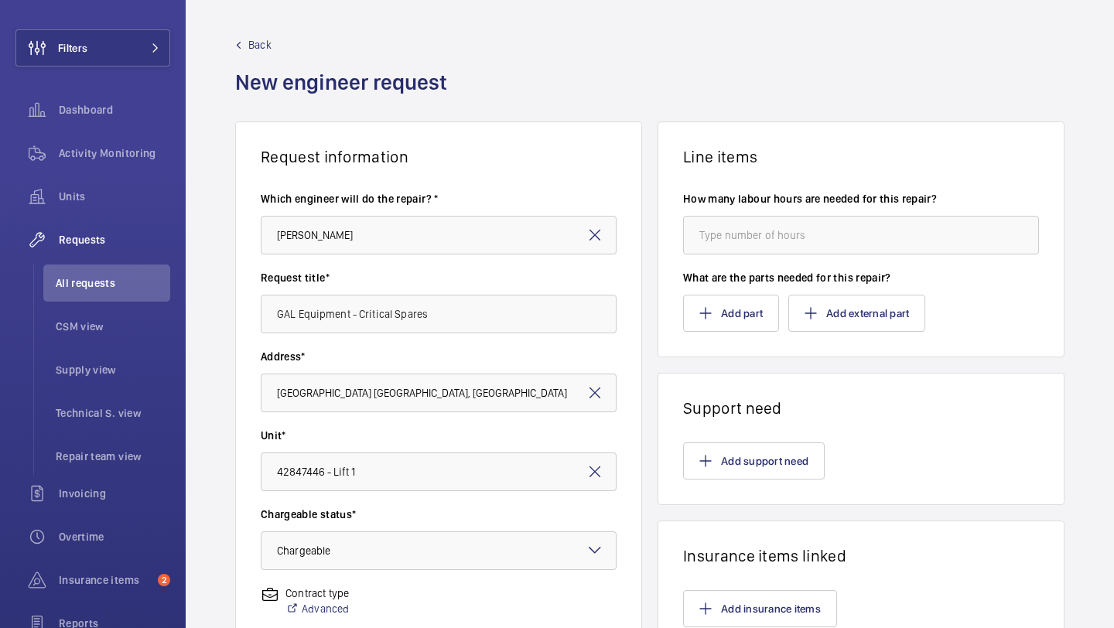
type textarea "Supply of GAL Door equipment critical spares"
click at [764, 231] on input "number" at bounding box center [861, 235] width 356 height 39
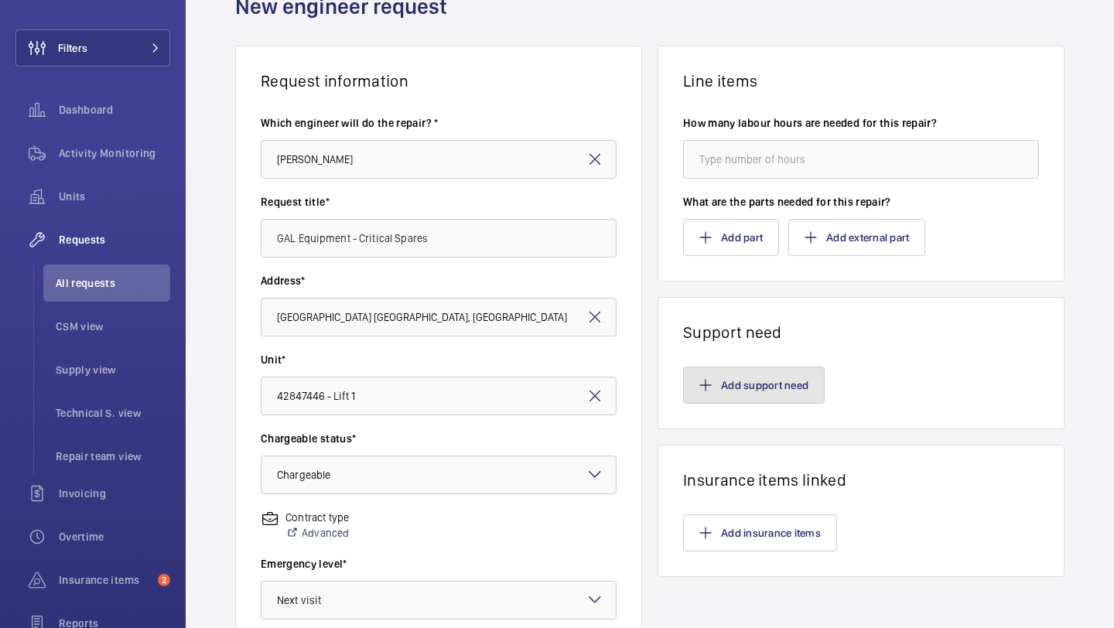
click at [747, 367] on button "Add support need" at bounding box center [754, 385] width 142 height 37
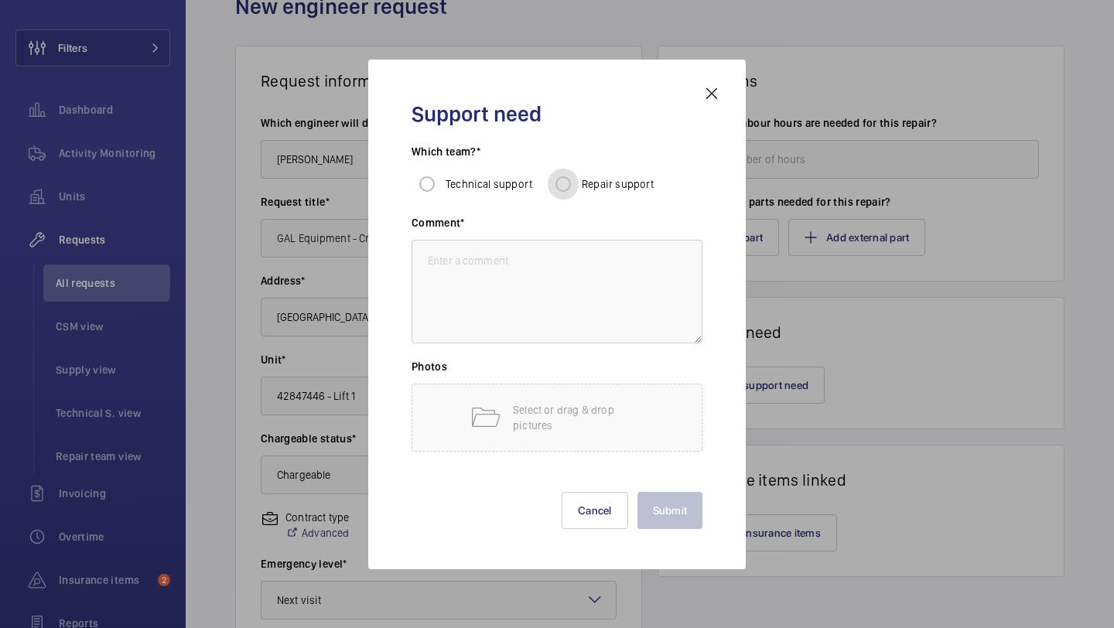
click at [562, 189] on input "Repair support" at bounding box center [563, 184] width 31 height 31
radio input "true"
click at [524, 282] on textarea at bounding box center [557, 292] width 291 height 104
click at [568, 508] on button "Cancel" at bounding box center [595, 510] width 67 height 37
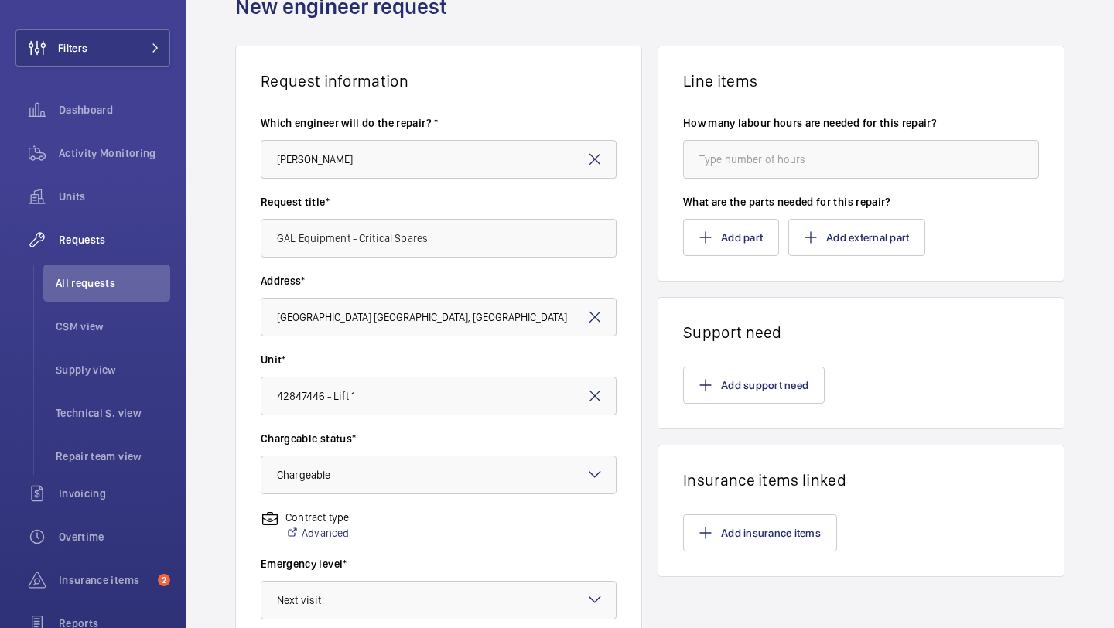
scroll to position [427, 0]
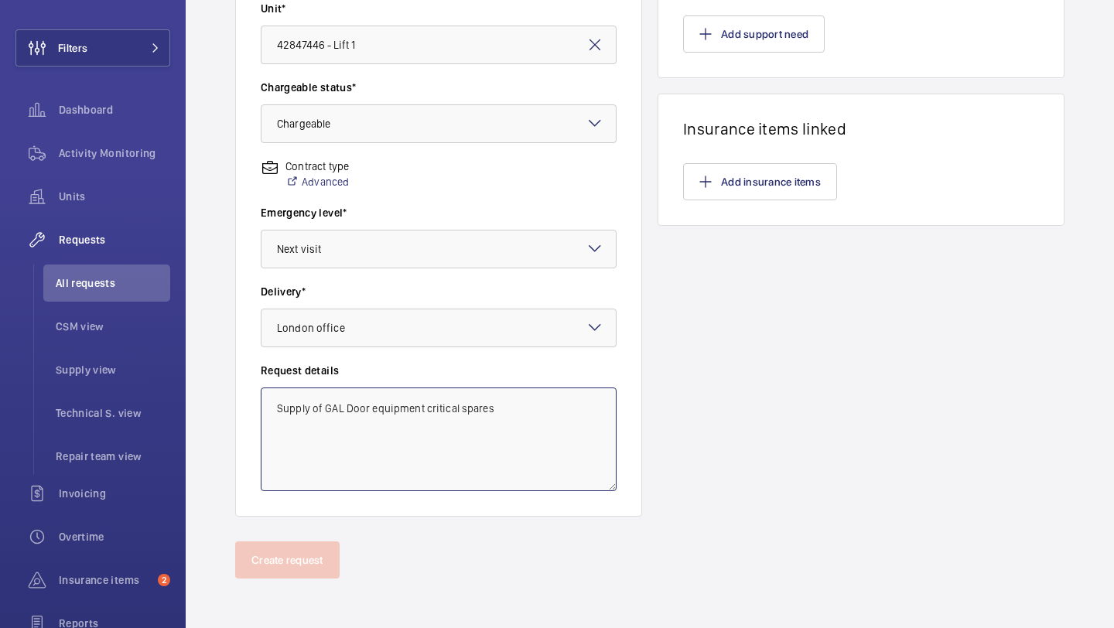
drag, startPoint x: 534, startPoint y: 416, endPoint x: 197, endPoint y: 408, distance: 336.6
click at [197, 408] on div "Request information Which engineer will do the repair? * Keith Bishop Request t…" at bounding box center [650, 117] width 928 height 847
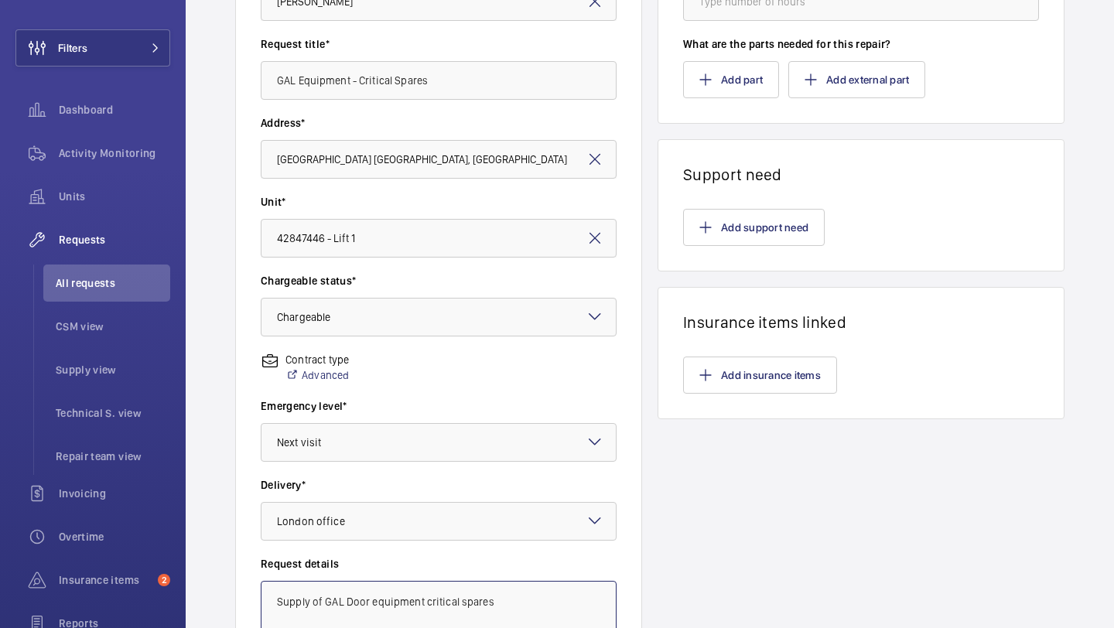
scroll to position [46, 0]
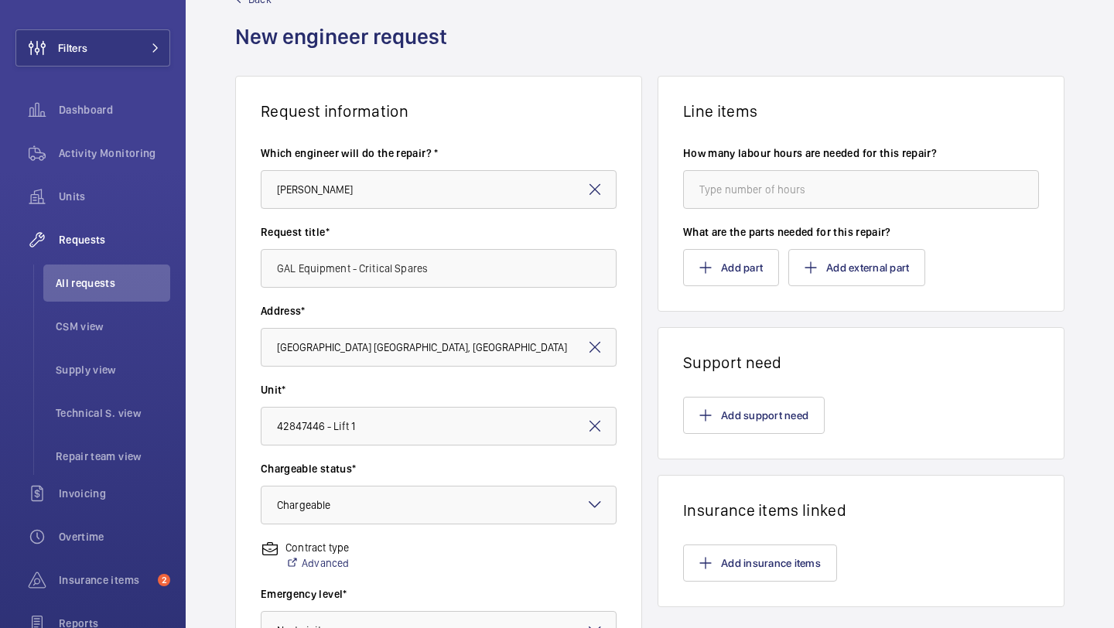
click at [737, 456] on wm-front-card-body "Add support need" at bounding box center [860, 415] width 405 height 87
click at [757, 433] on button "Add support need" at bounding box center [754, 415] width 142 height 37
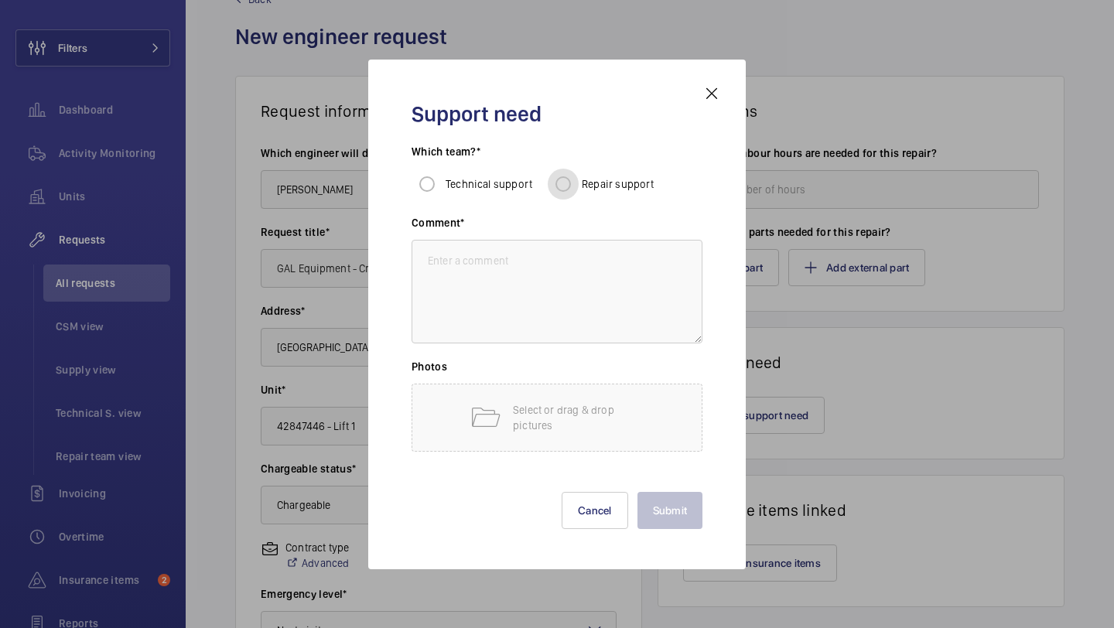
click at [569, 169] on input "Repair support" at bounding box center [563, 184] width 31 height 31
radio input "true"
click at [552, 265] on textarea at bounding box center [557, 292] width 291 height 104
paste textarea "Supply of GAL Door equipment critical spares"
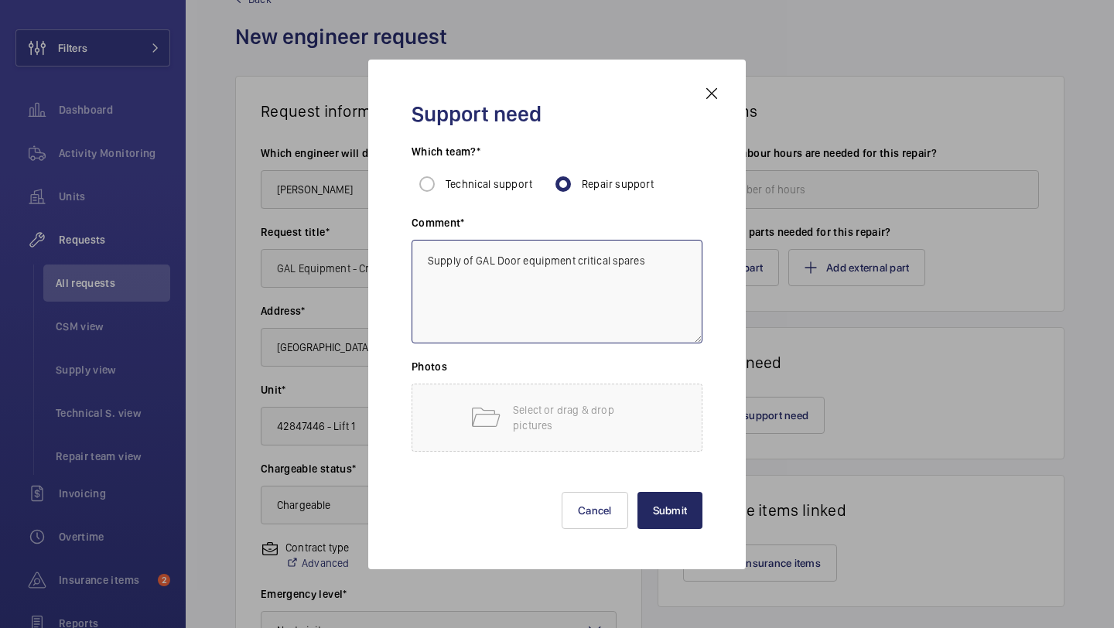
type textarea "Supply of GAL Door equipment critical spares"
click at [688, 519] on button "Submit" at bounding box center [670, 510] width 66 height 37
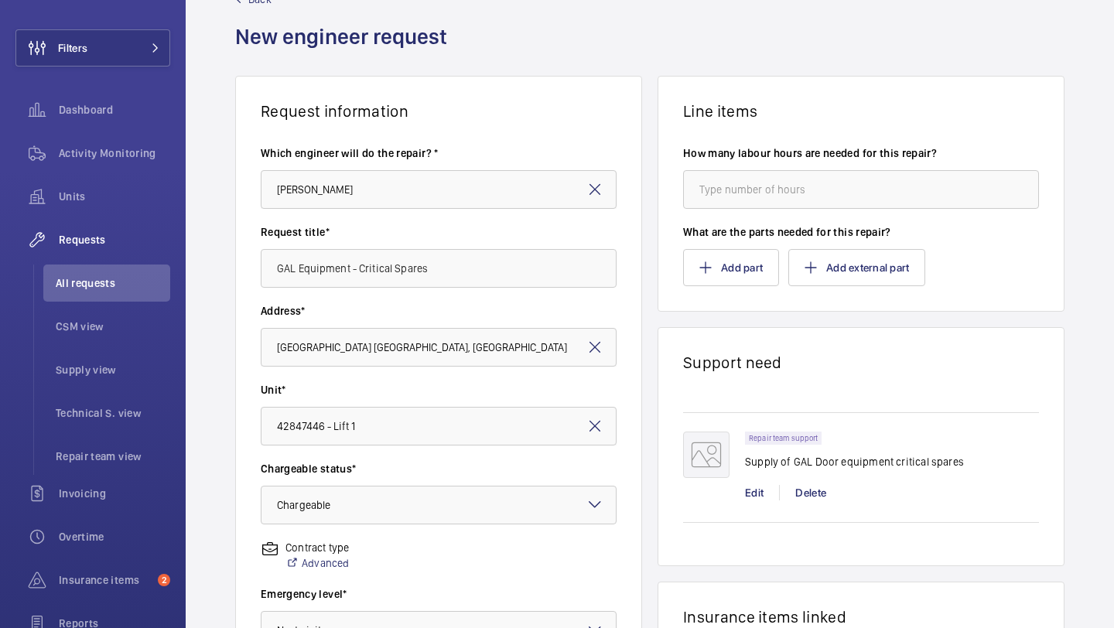
scroll to position [409, 0]
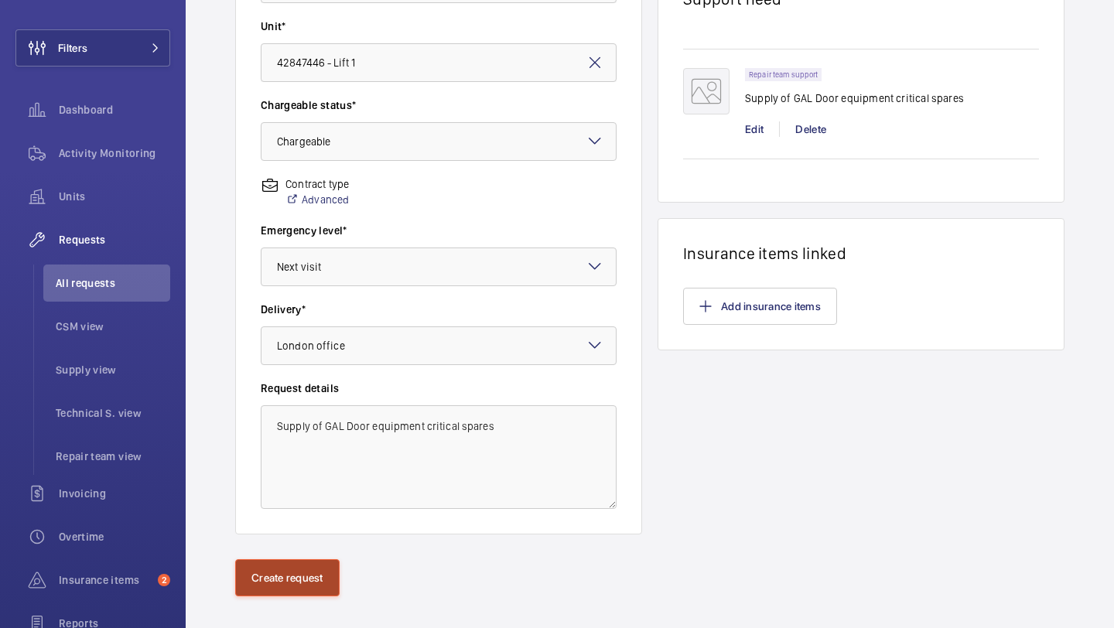
click at [333, 571] on button "Create request" at bounding box center [287, 577] width 104 height 37
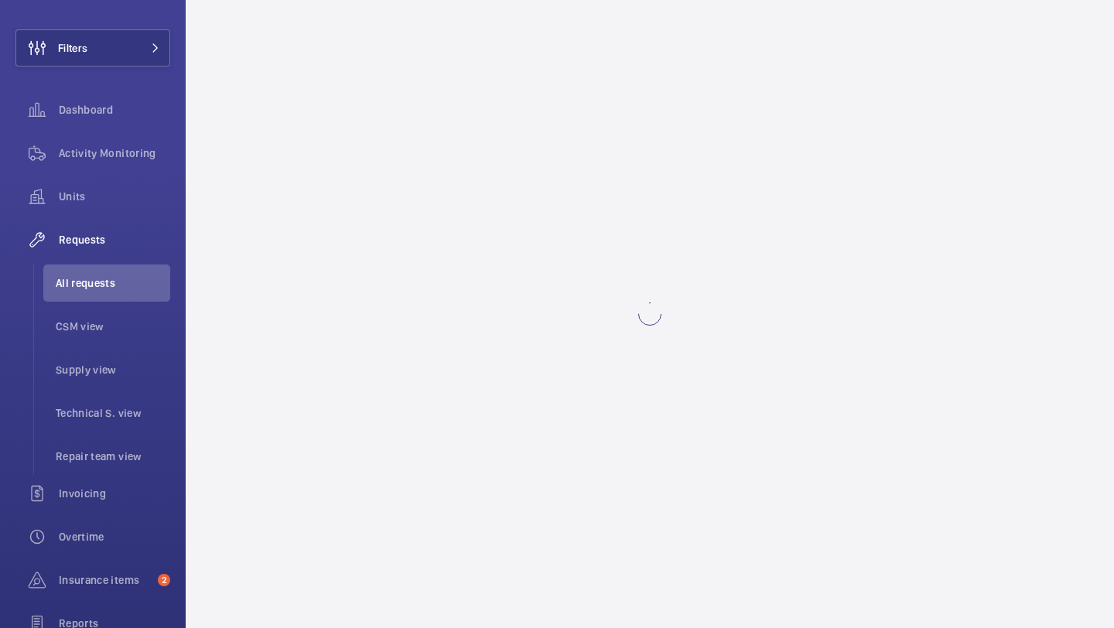
scroll to position [0, 0]
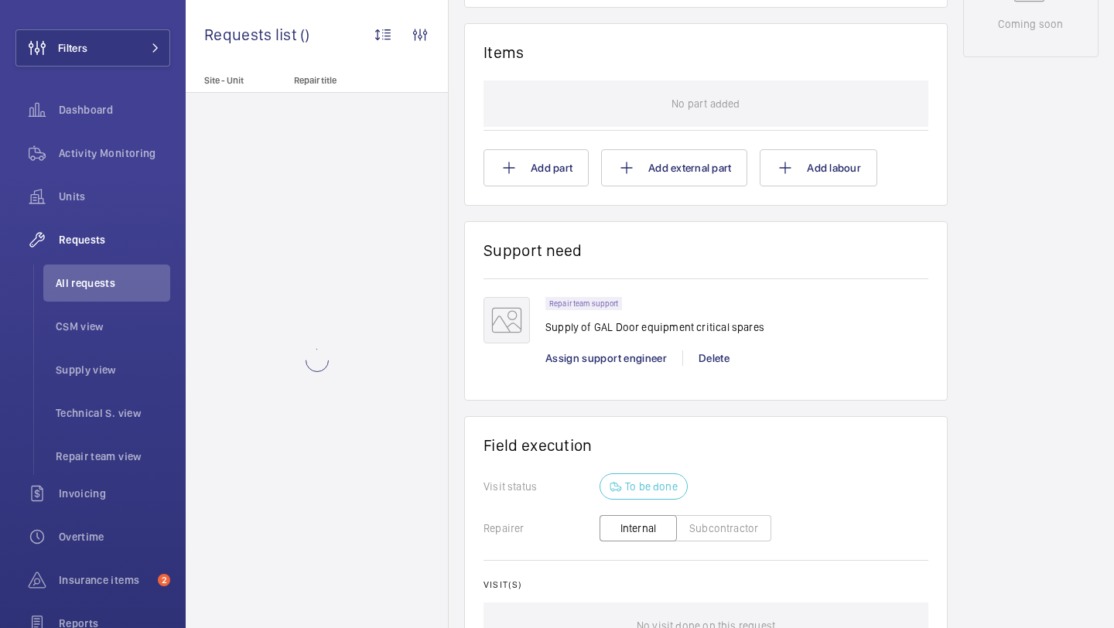
scroll to position [917, 0]
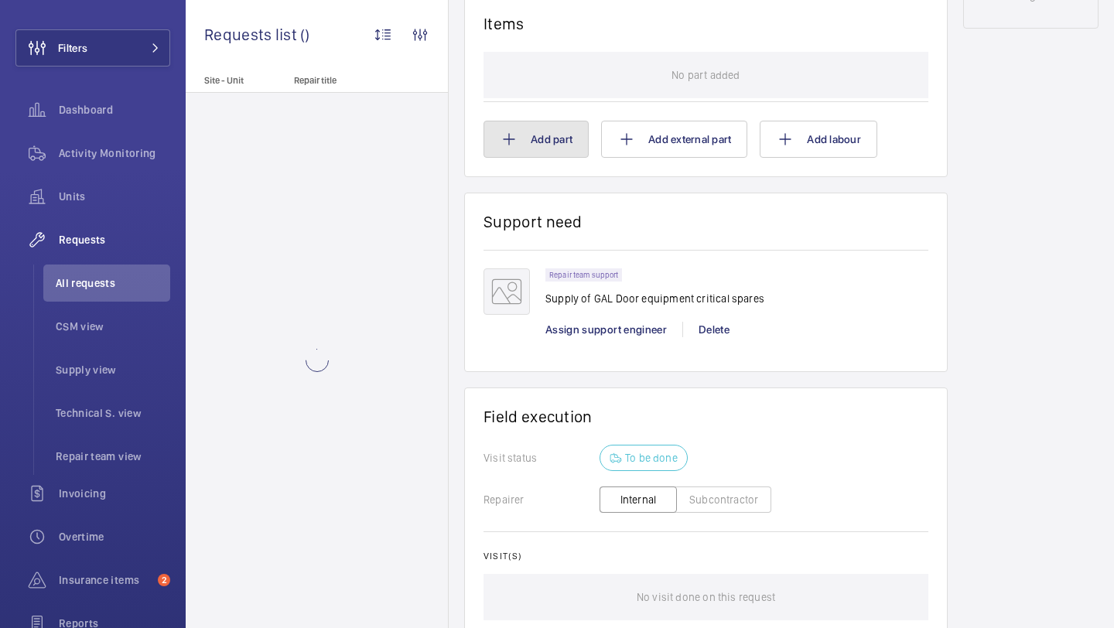
click at [531, 149] on button "Add part" at bounding box center [535, 139] width 105 height 37
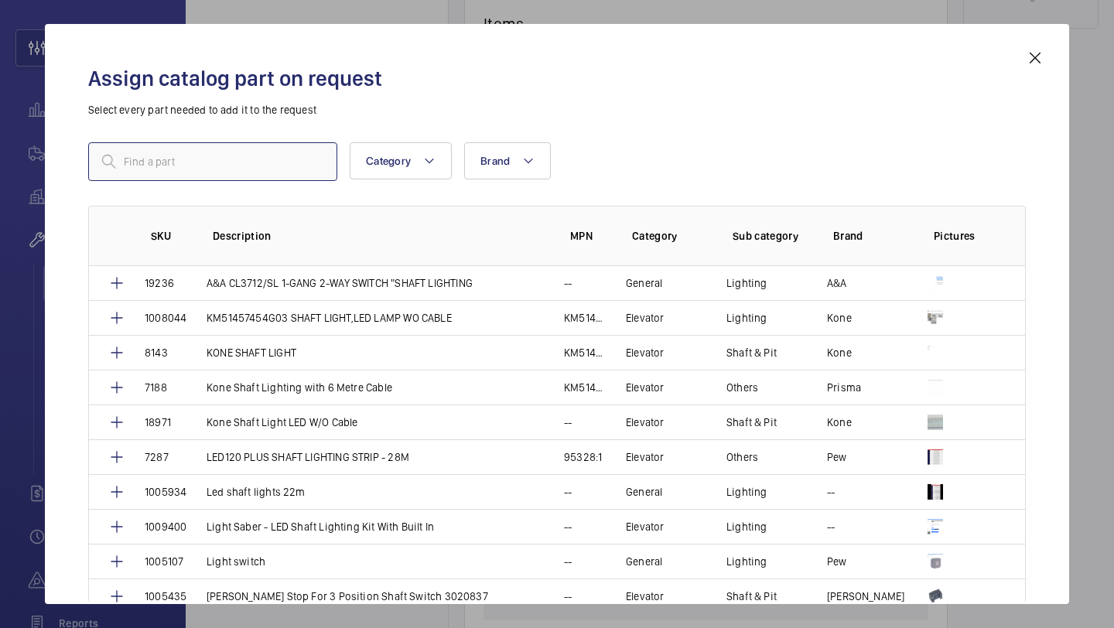
click at [210, 155] on input "text" at bounding box center [212, 161] width 249 height 39
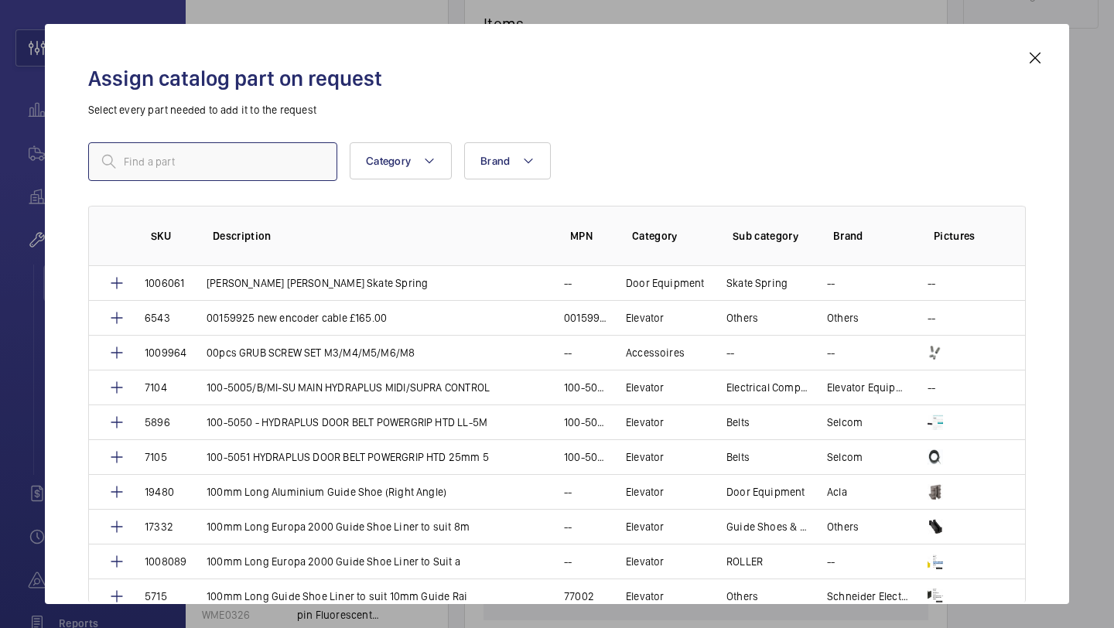
click at [210, 155] on input "text" at bounding box center [212, 161] width 249 height 39
type input "G"
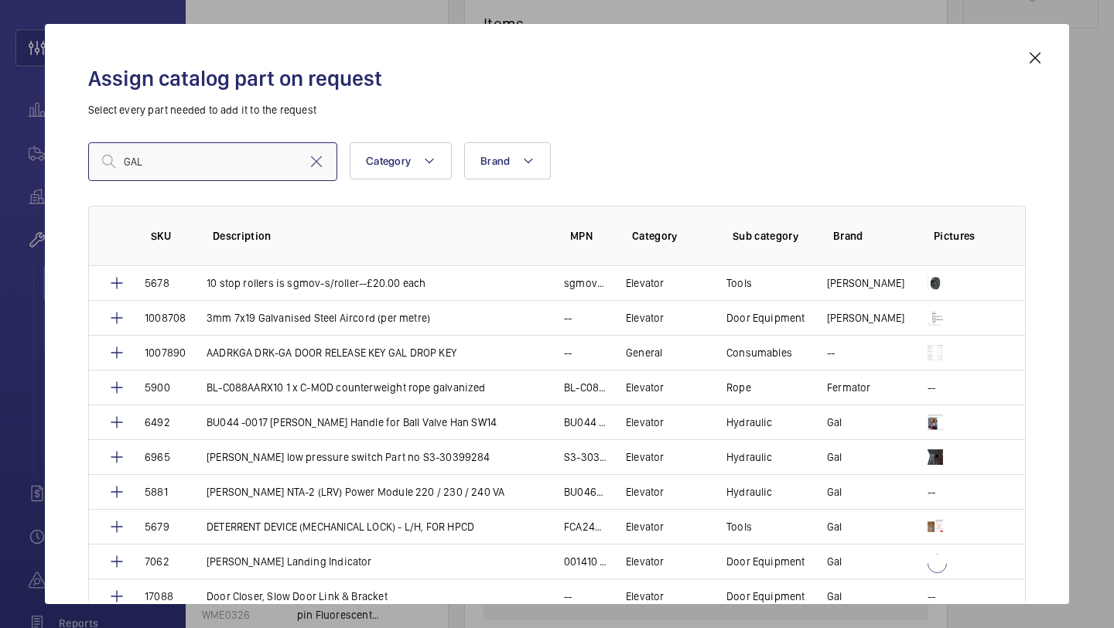
click at [260, 158] on input "GAL" at bounding box center [212, 161] width 249 height 39
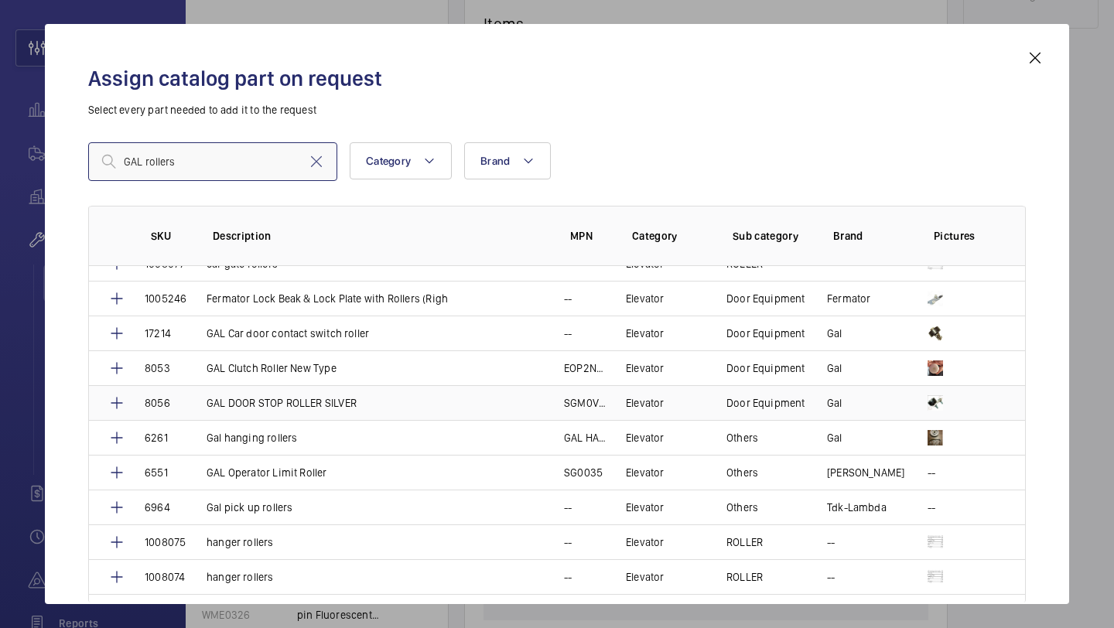
scroll to position [95, 0]
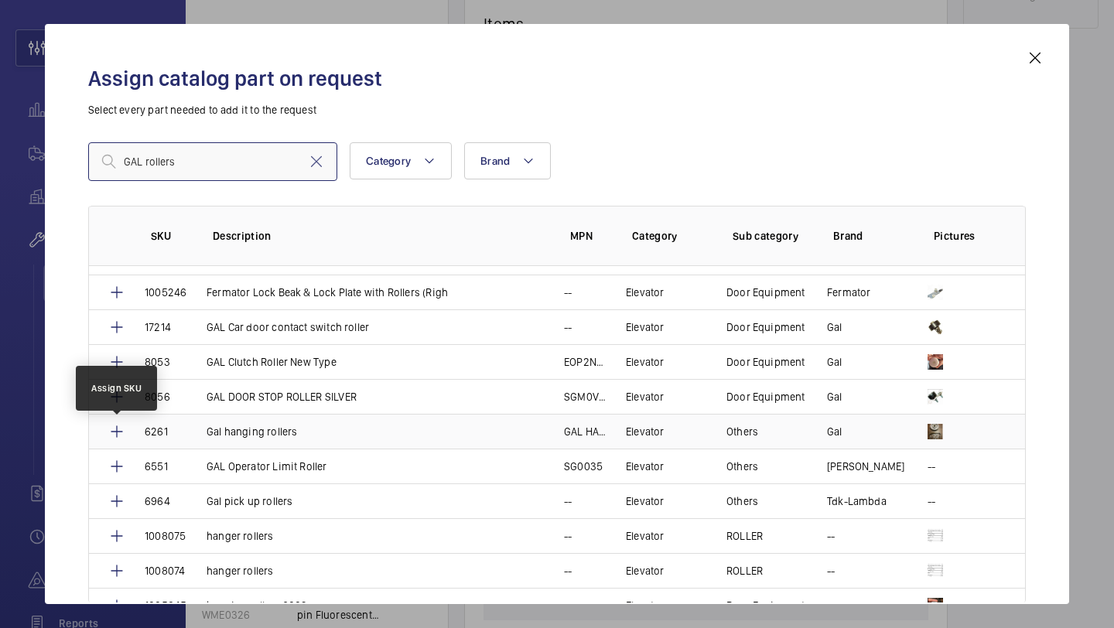
type input "GAL rollers"
click at [119, 429] on mat-icon at bounding box center [117, 431] width 19 height 19
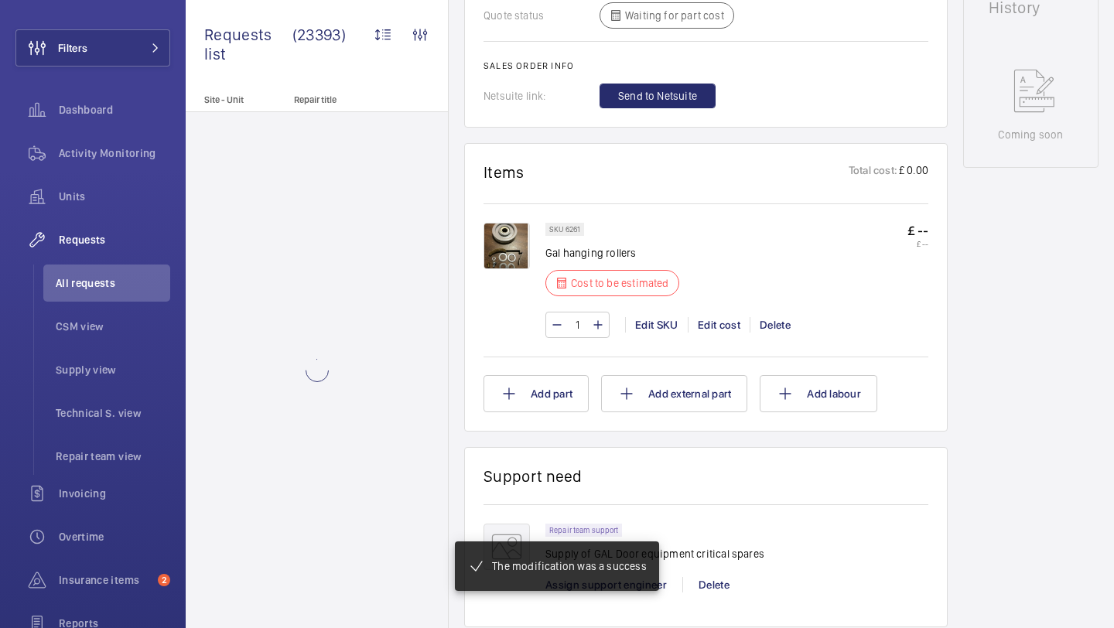
click at [587, 320] on input "1" at bounding box center [577, 324] width 29 height 25
click at [586, 320] on input "1" at bounding box center [577, 323] width 29 height 25
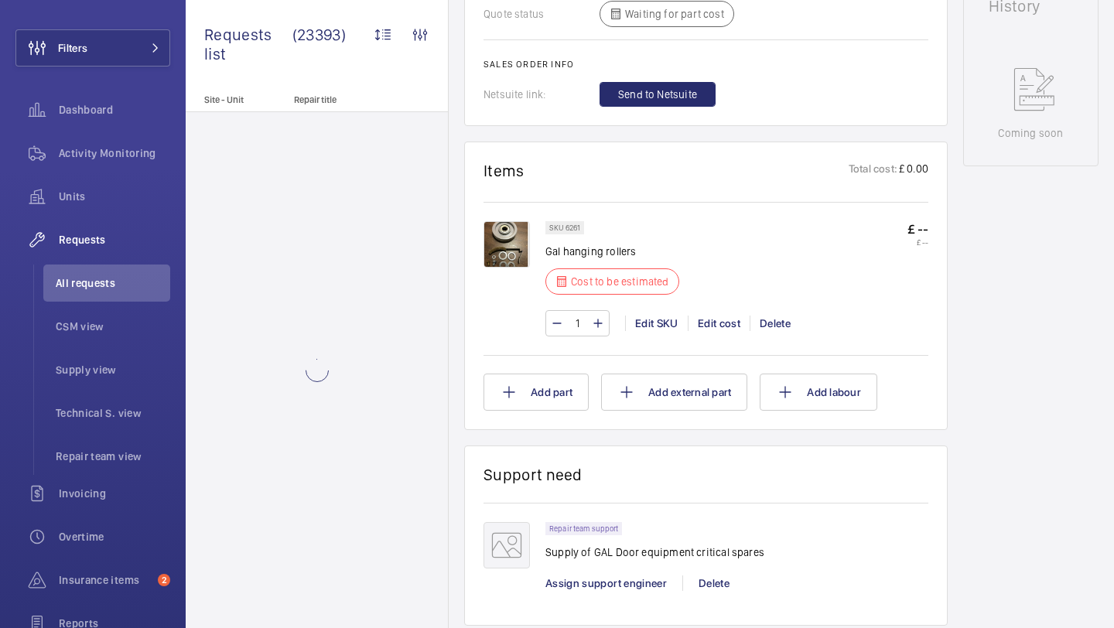
click at [586, 320] on input "1" at bounding box center [577, 323] width 29 height 25
type input "200"
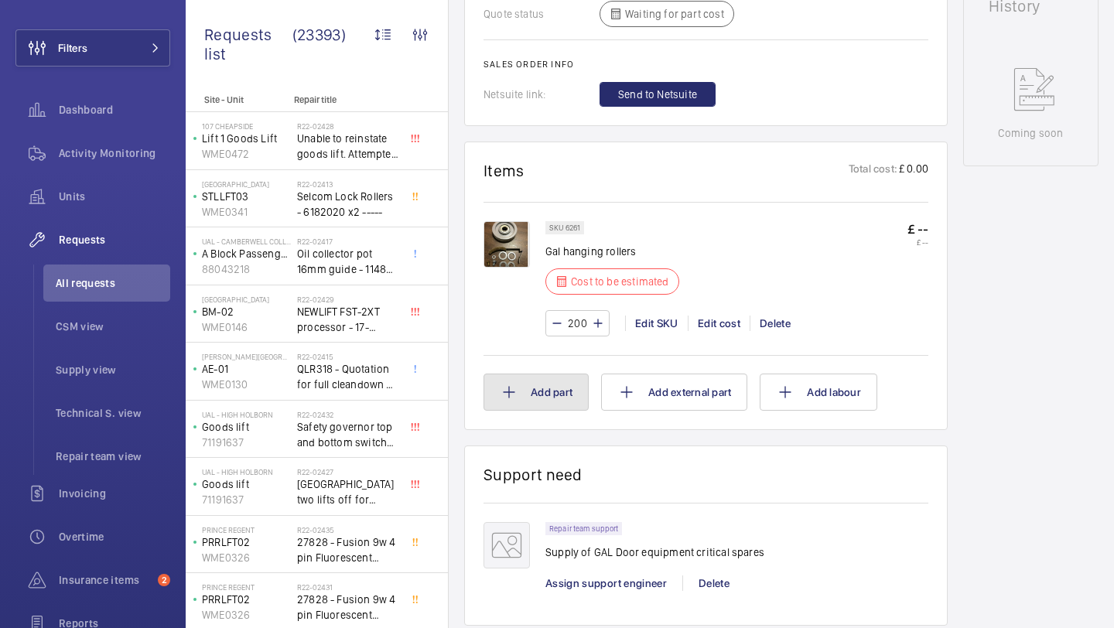
click at [552, 402] on button "Add part" at bounding box center [535, 392] width 105 height 37
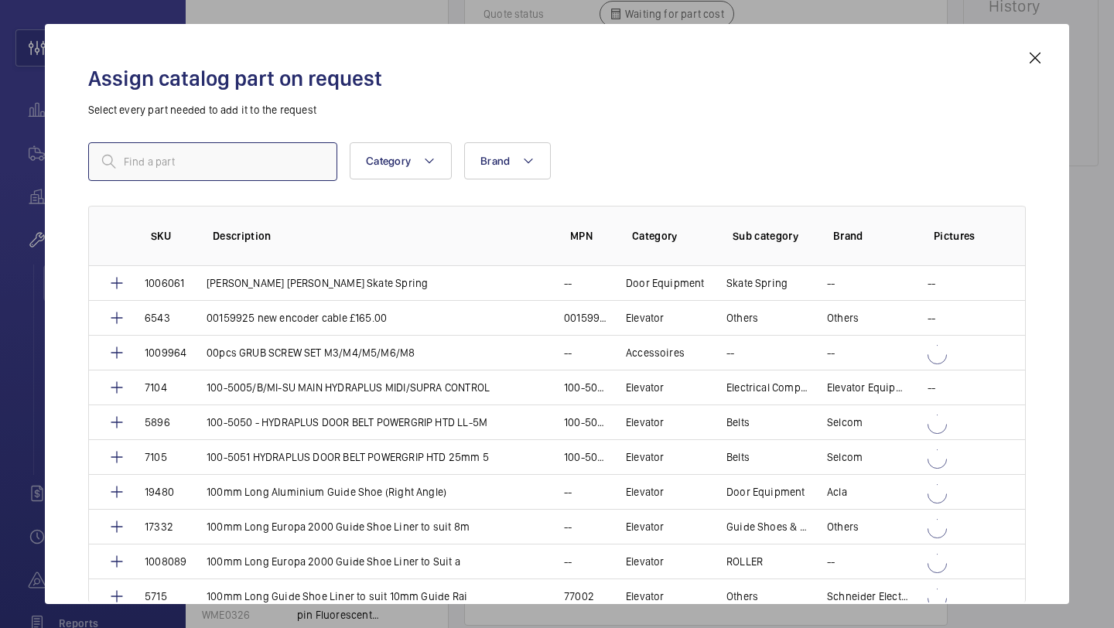
click at [220, 161] on input "text" at bounding box center [212, 161] width 249 height 39
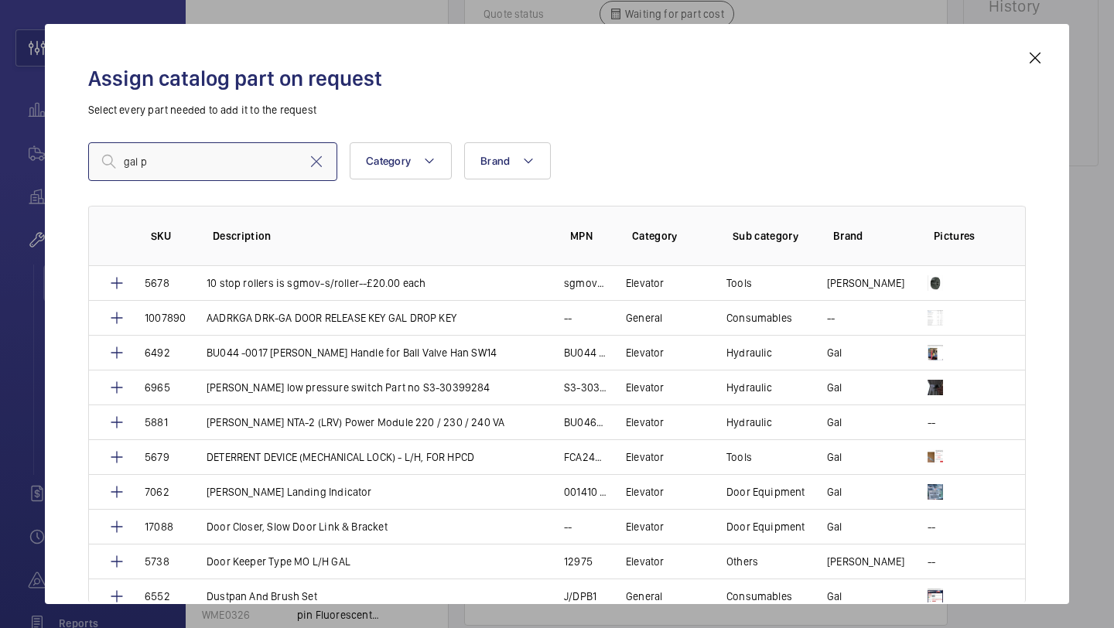
click at [221, 159] on input "gal p" at bounding box center [212, 161] width 249 height 39
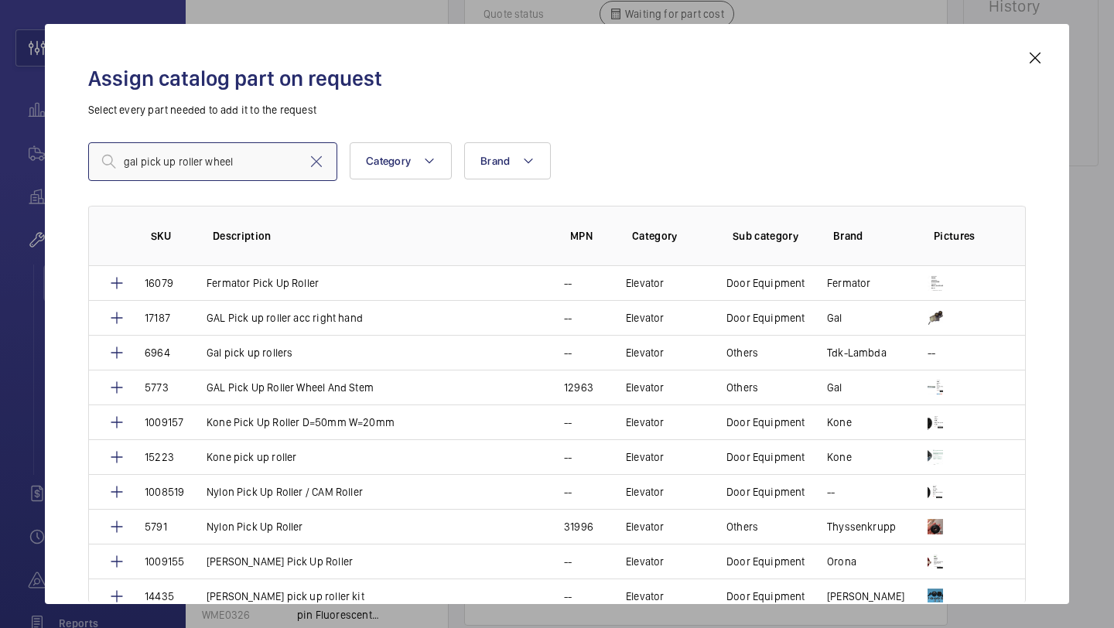
type input "gal pick up roller wheel"
click at [325, 171] on input "gal pick up roller wheel" at bounding box center [212, 161] width 249 height 39
click at [317, 166] on mat-icon at bounding box center [316, 161] width 19 height 19
click at [260, 165] on input "text" at bounding box center [212, 161] width 249 height 39
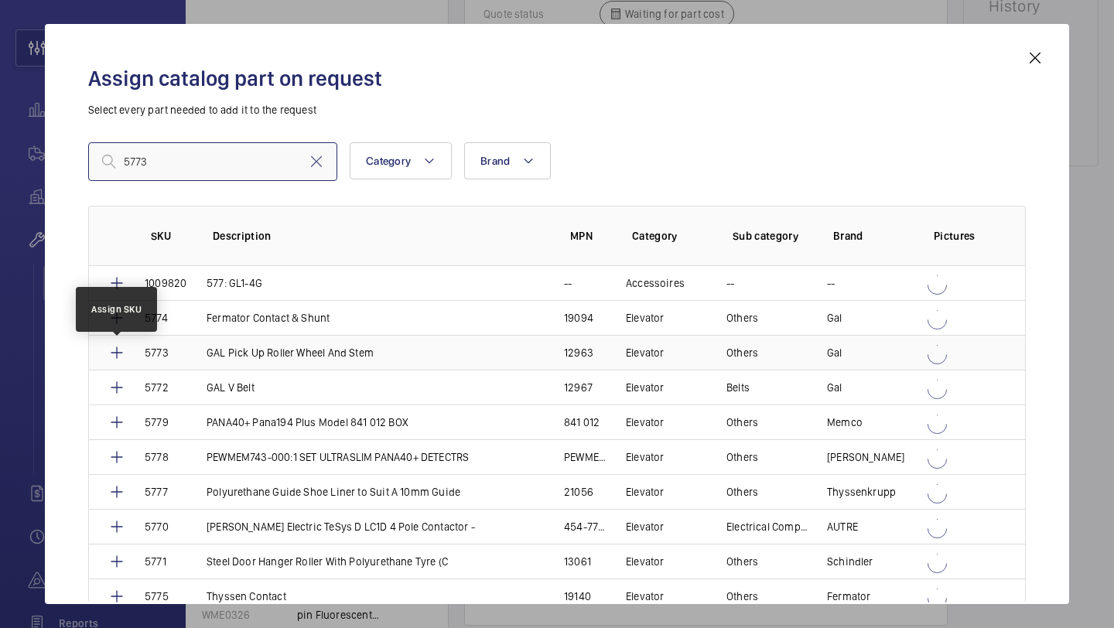
type input "5773"
click at [117, 348] on mat-icon at bounding box center [117, 352] width 19 height 19
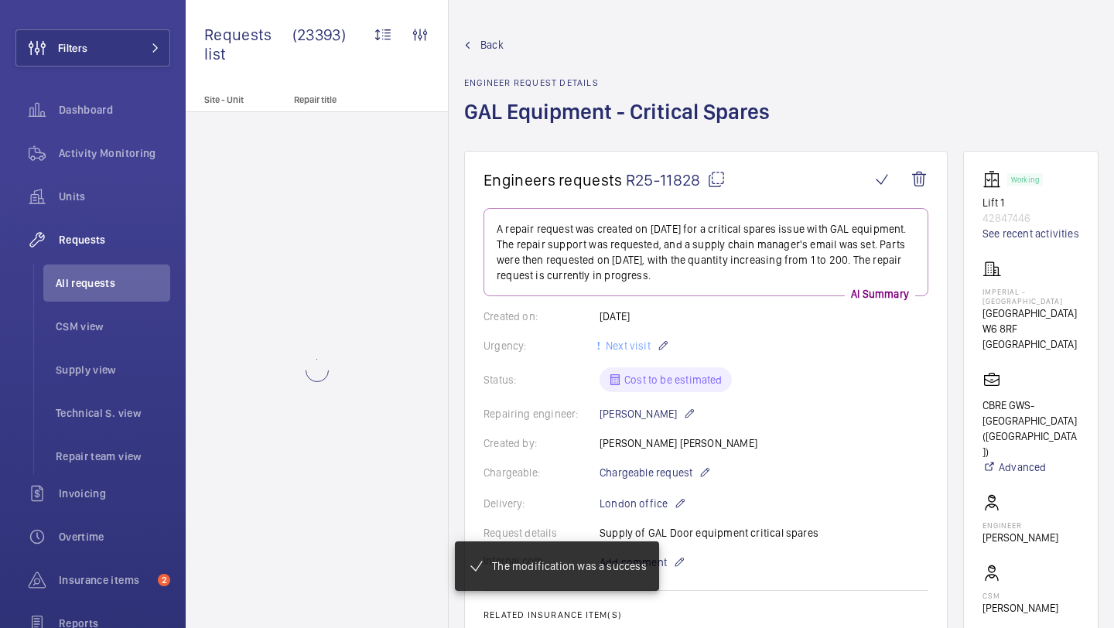
scroll to position [884, 0]
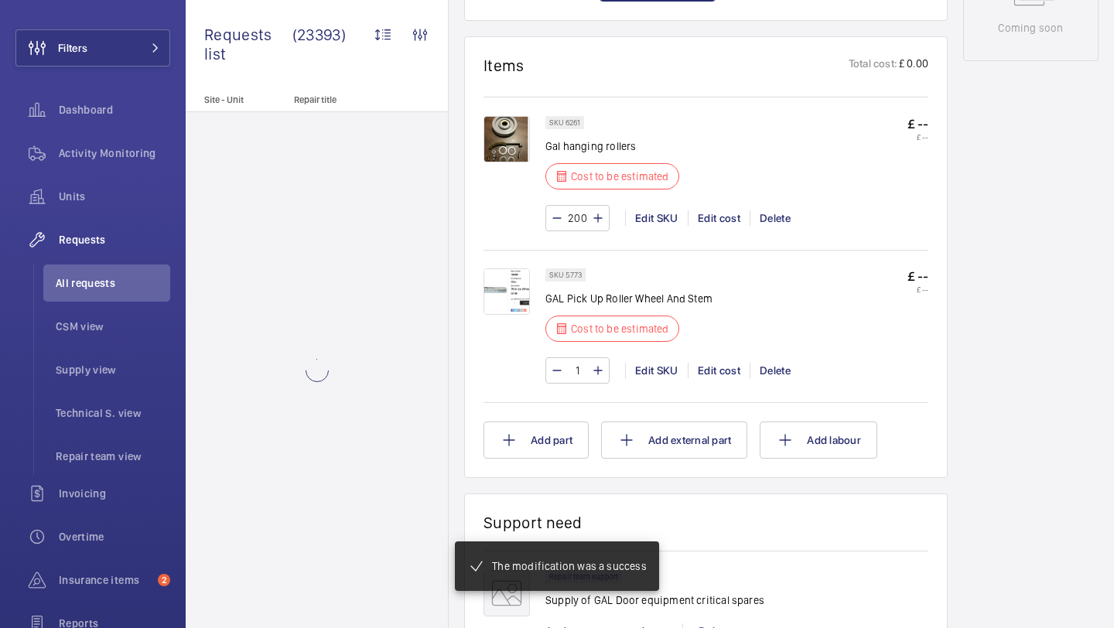
click at [579, 374] on input "1" at bounding box center [577, 370] width 29 height 25
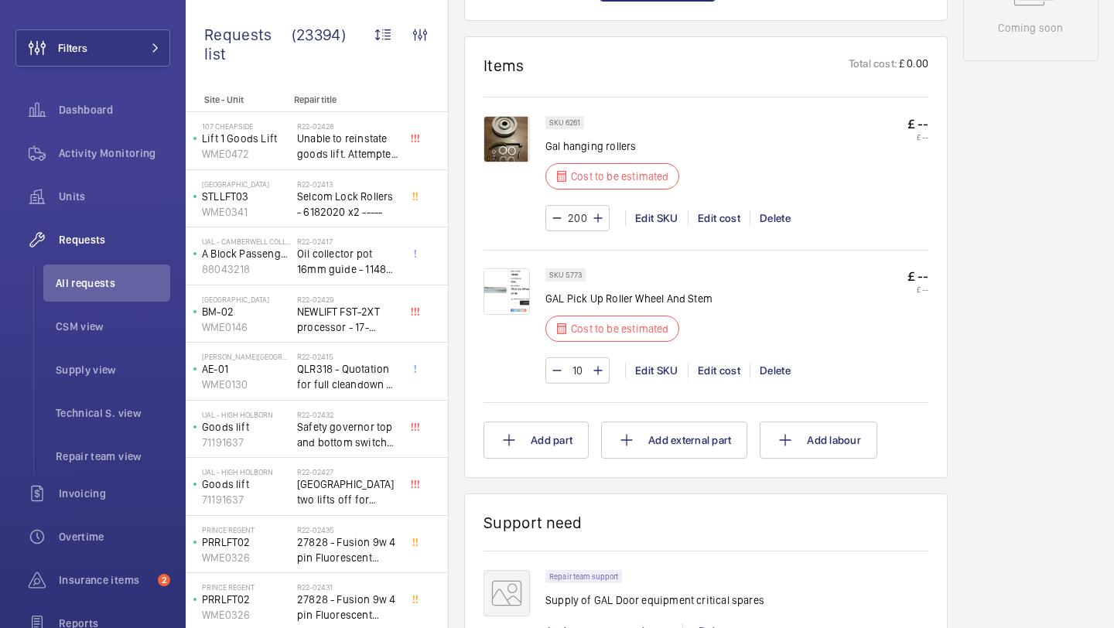
type input "100"
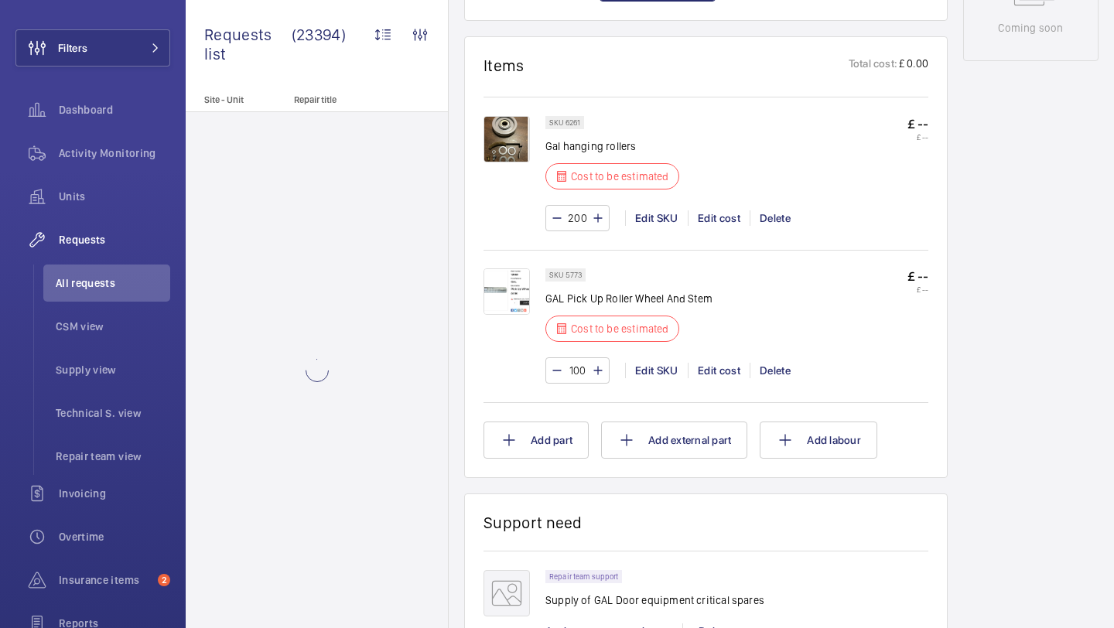
click at [1057, 253] on div "Working Lift 1 42847446 See recent activities Imperial - Charing Cross Hospital…" at bounding box center [1030, 158] width 135 height 1783
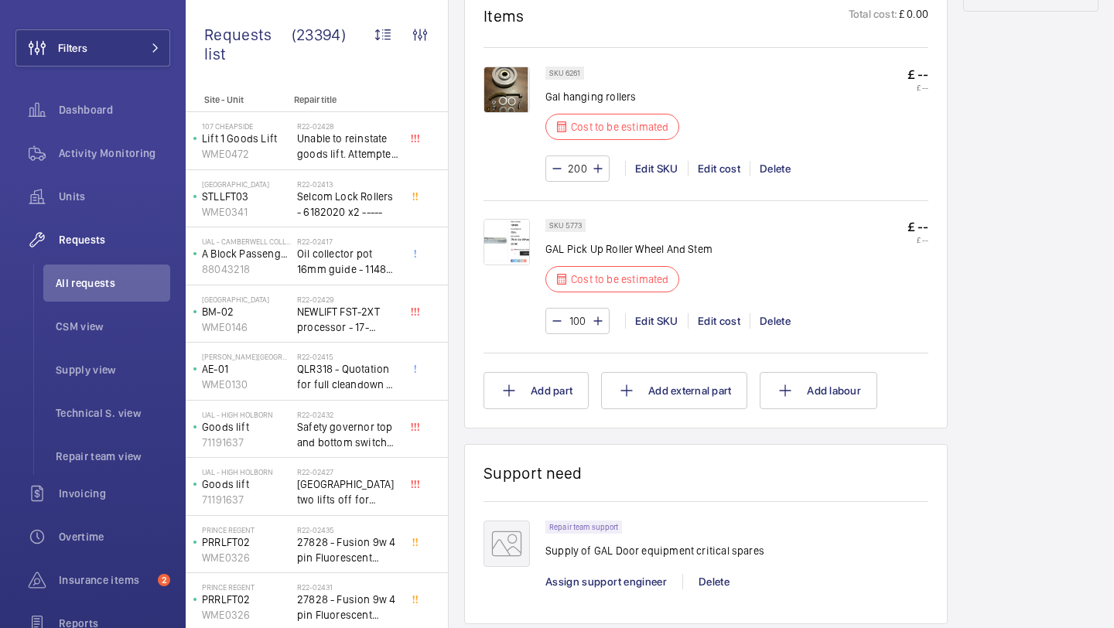
scroll to position [927, 0]
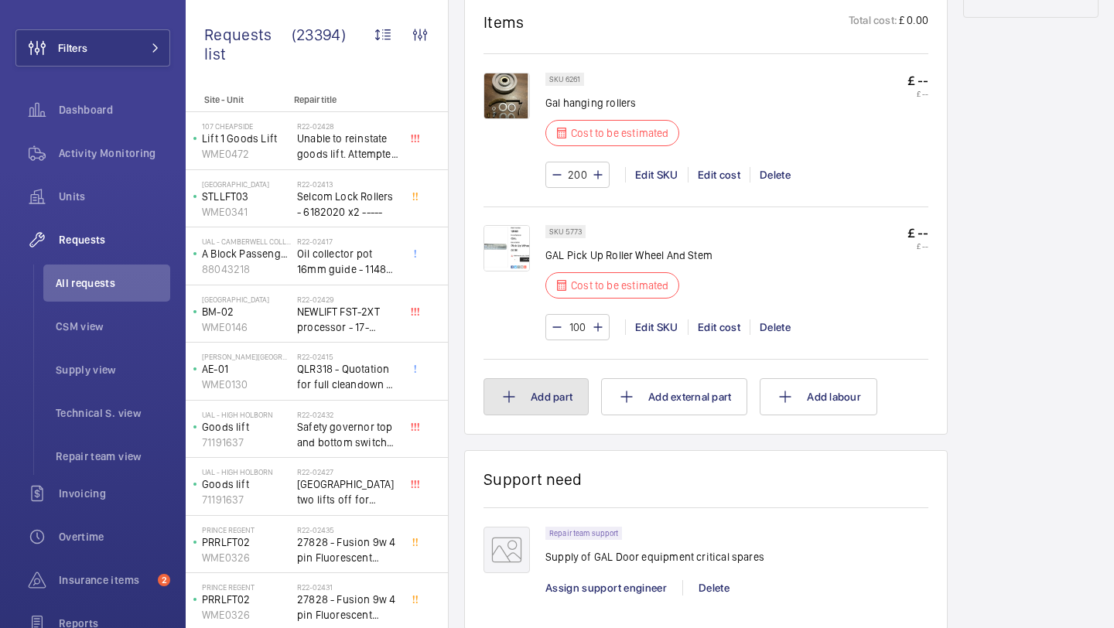
click at [541, 389] on button "Add part" at bounding box center [535, 396] width 105 height 37
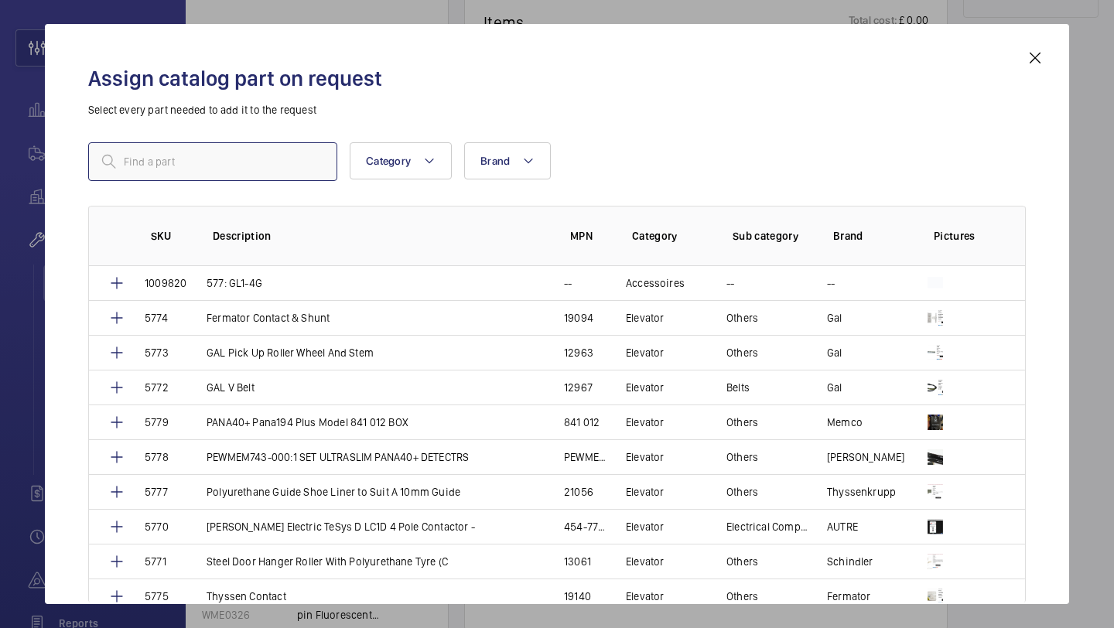
click at [317, 158] on input "text" at bounding box center [212, 161] width 249 height 39
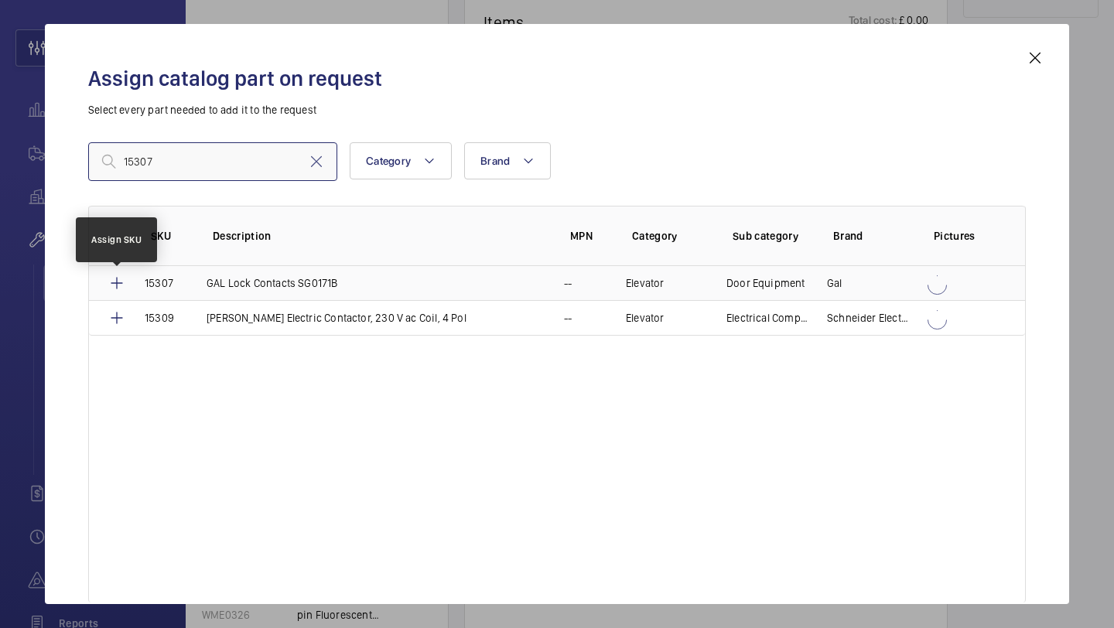
type input "15307"
click at [119, 280] on mat-icon at bounding box center [117, 283] width 19 height 19
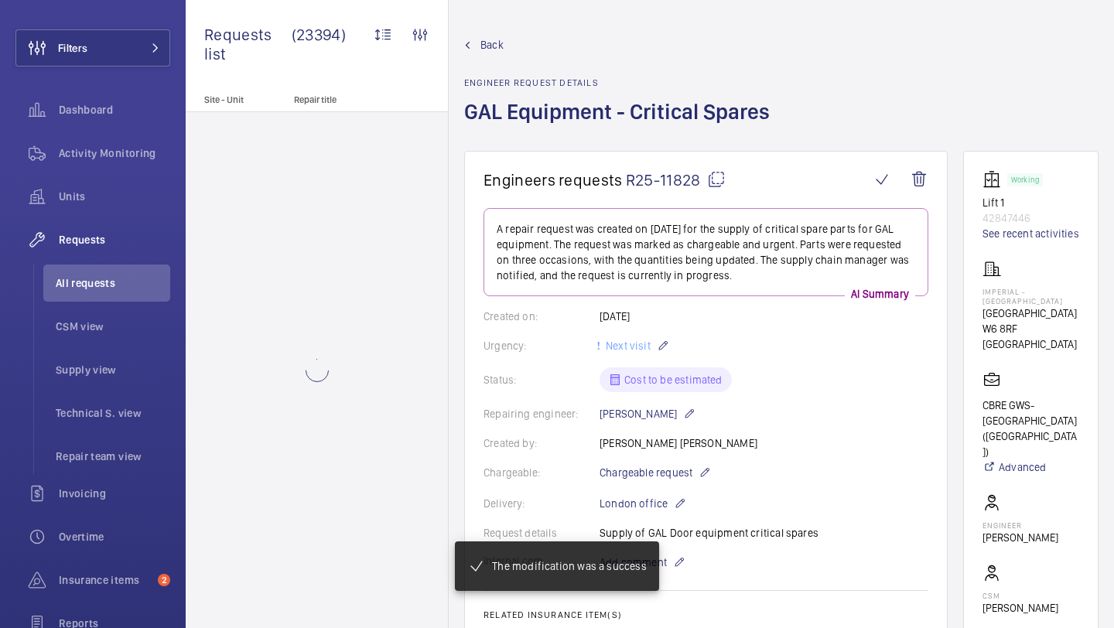
scroll to position [1071, 0]
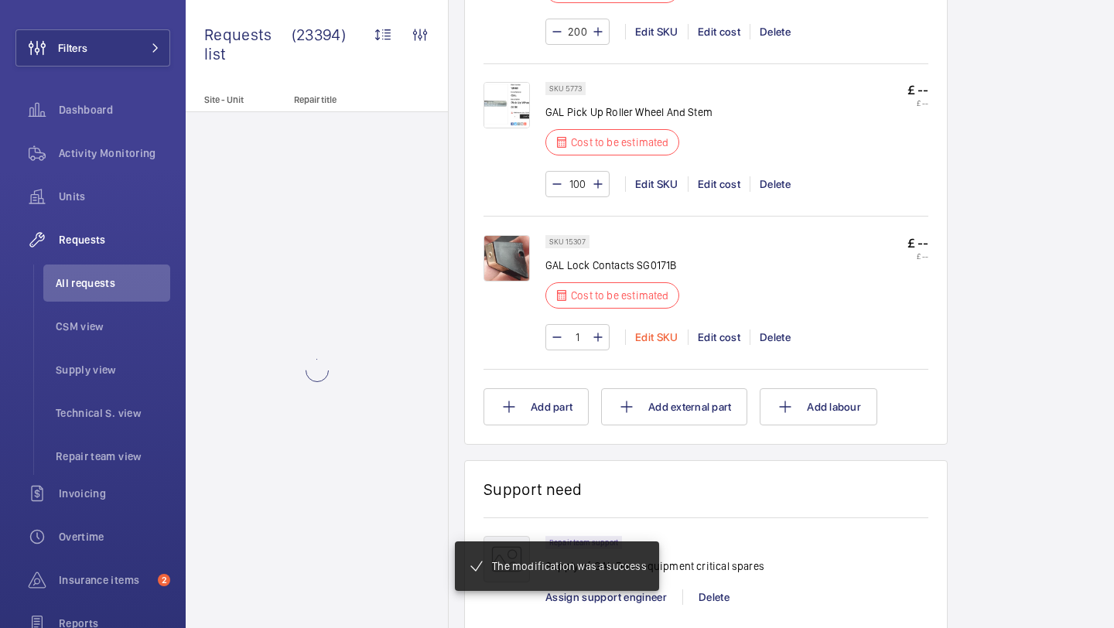
click at [580, 341] on input "1" at bounding box center [577, 337] width 29 height 25
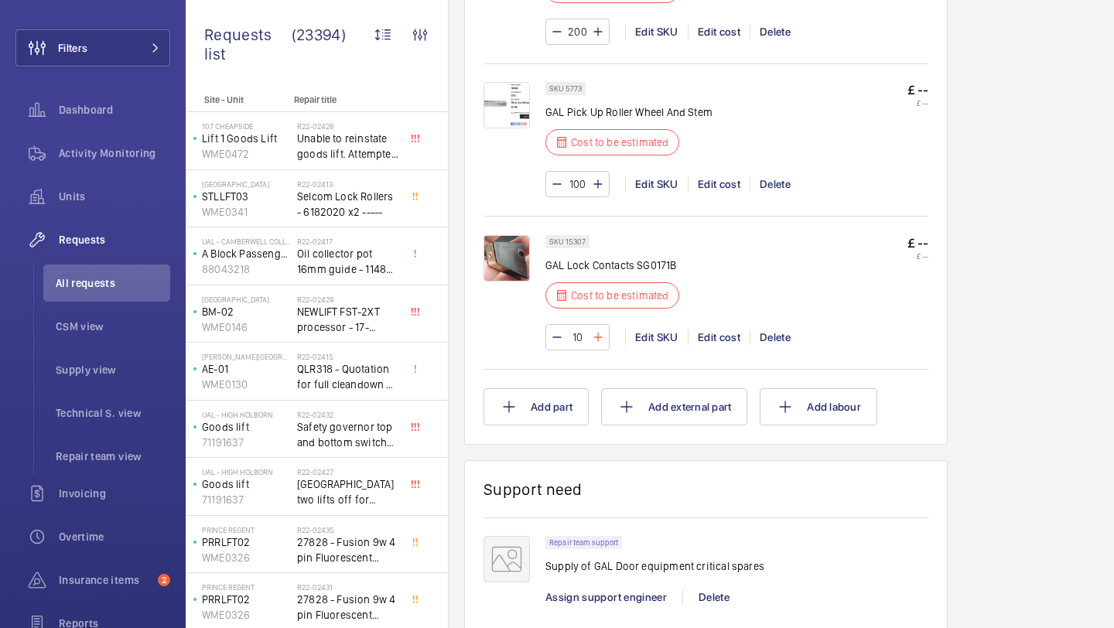
type input "100"
click at [524, 401] on button "Add part" at bounding box center [535, 406] width 105 height 37
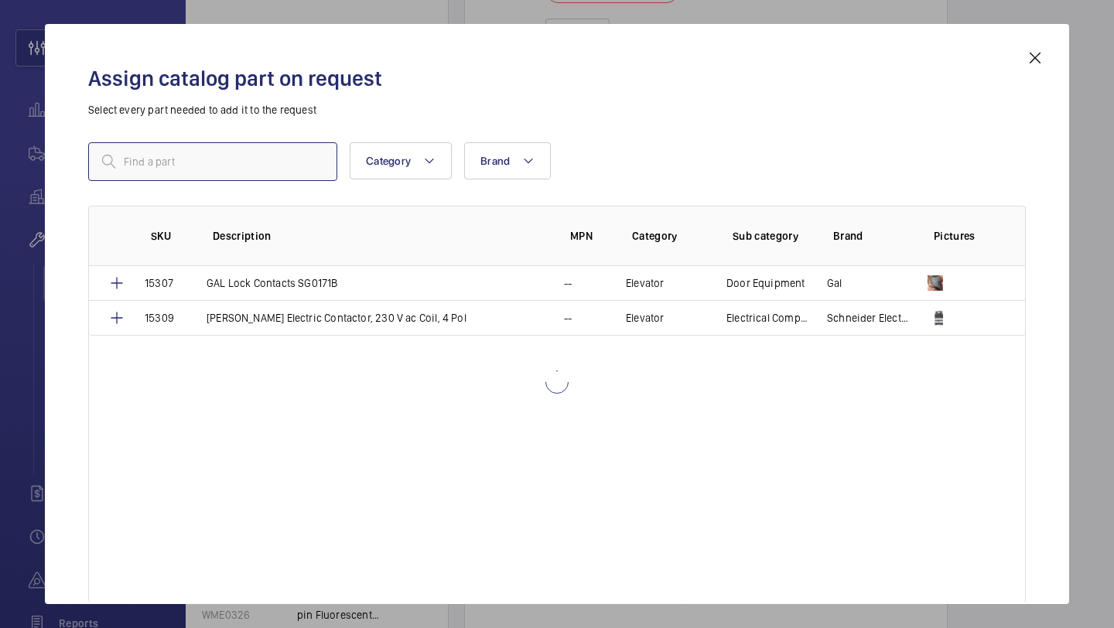
click at [198, 162] on input "text" at bounding box center [212, 161] width 249 height 39
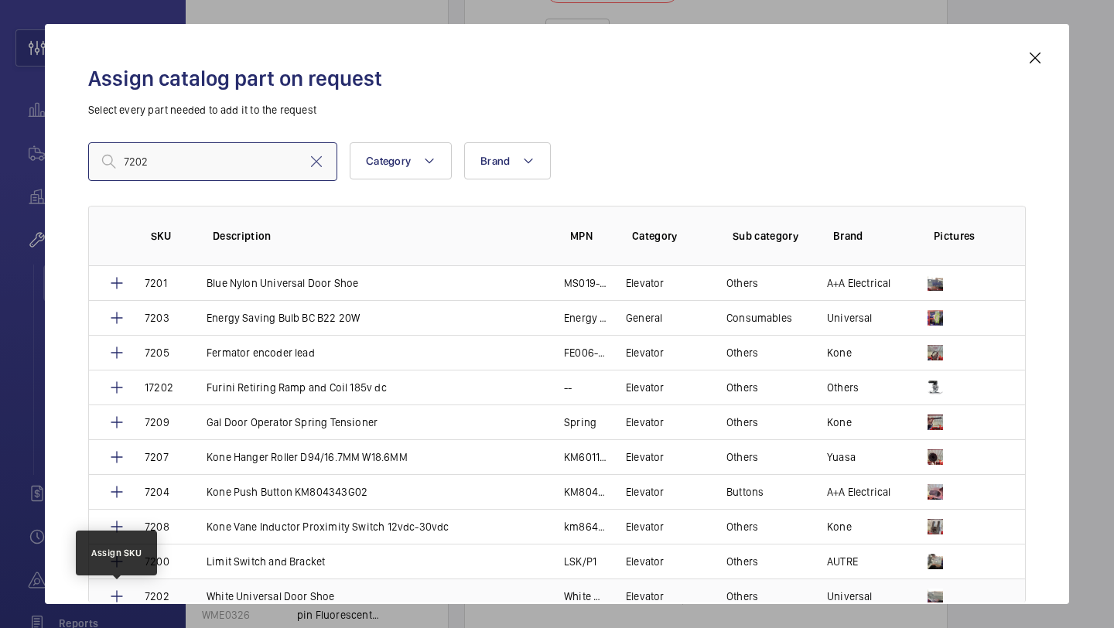
type input "7202"
click at [117, 589] on mat-icon at bounding box center [117, 596] width 19 height 19
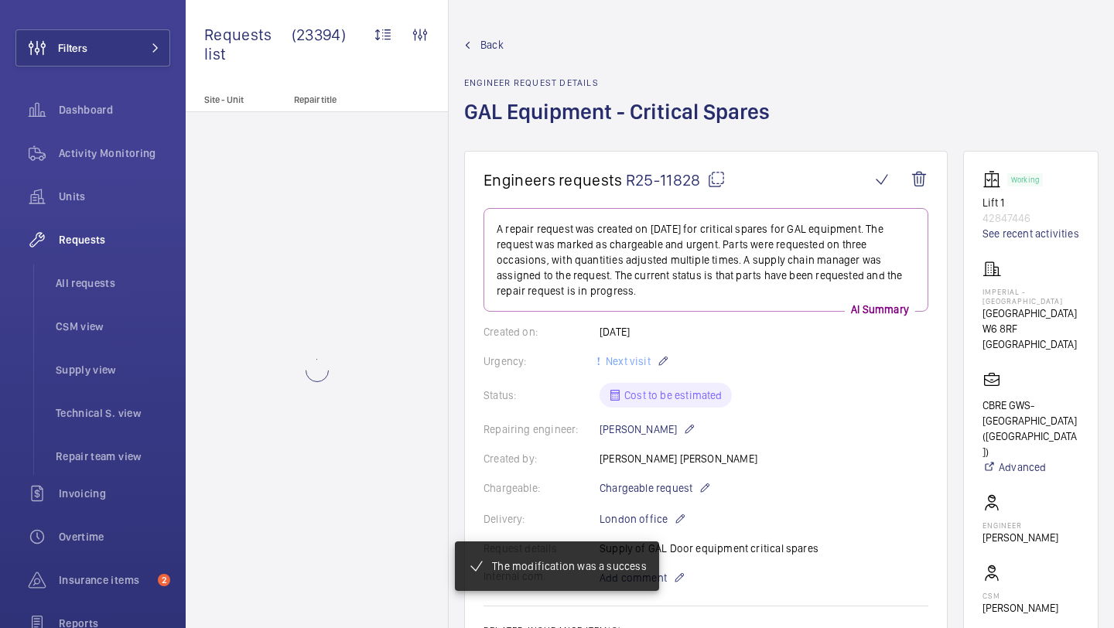
scroll to position [1090, 0]
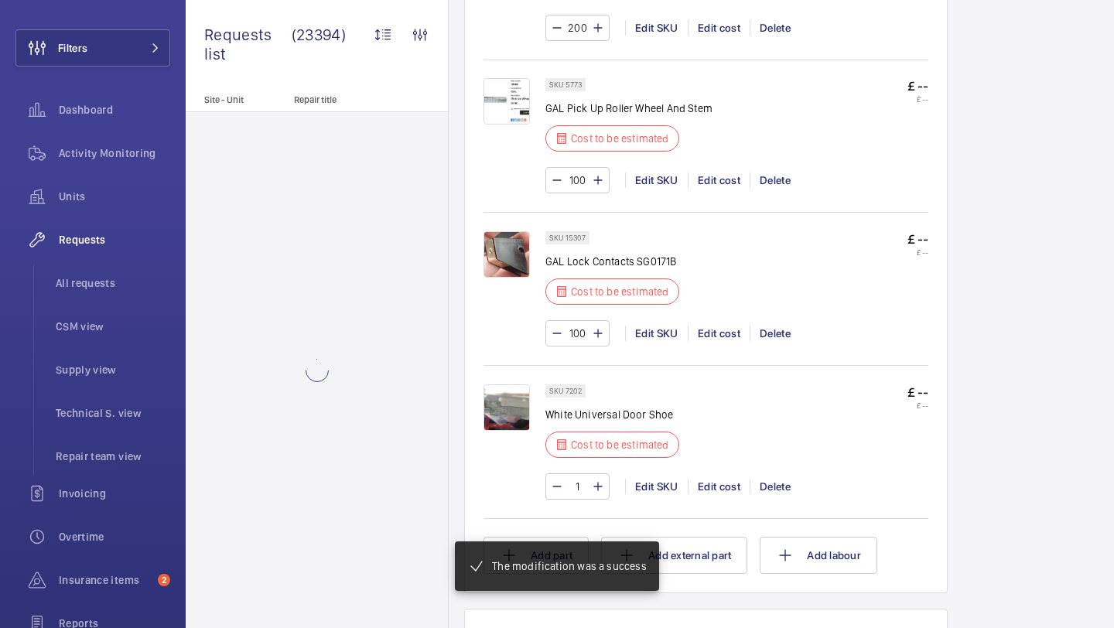
click at [578, 486] on input "1" at bounding box center [577, 486] width 29 height 25
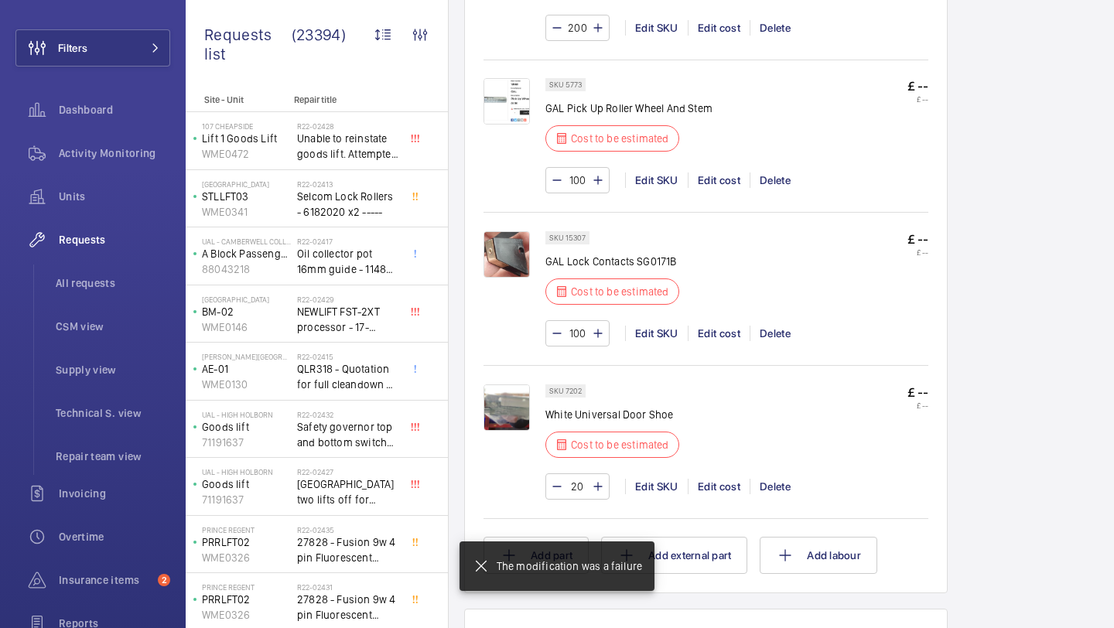
type input "200"
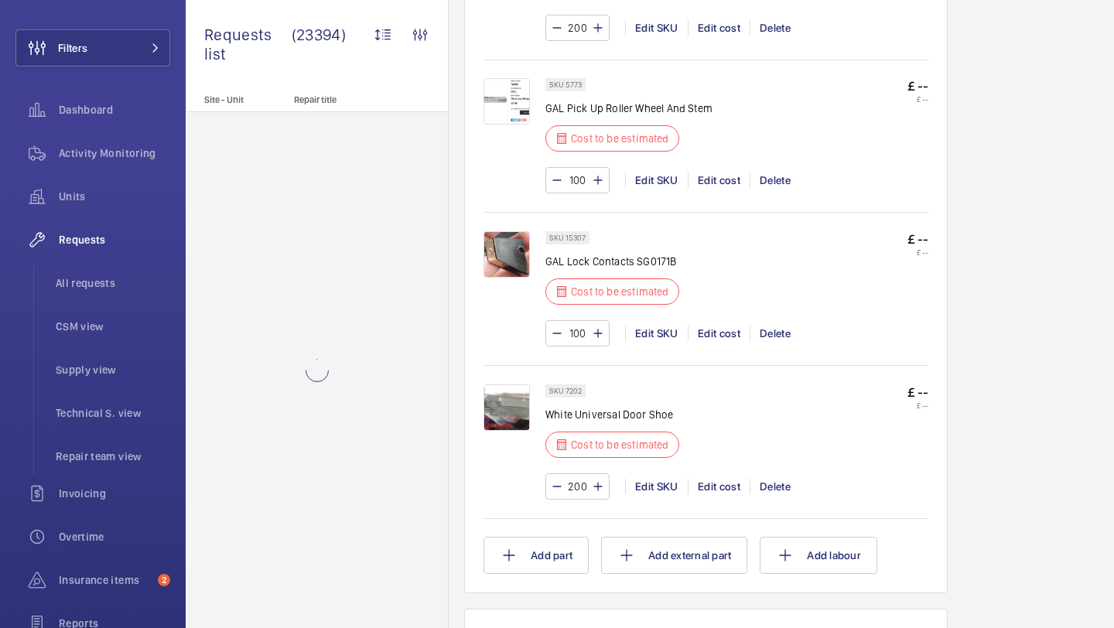
click at [1005, 449] on div "Working Lift 1 42847446 See recent activities Imperial - Charing Cross Hospital…" at bounding box center [1030, 113] width 135 height 2104
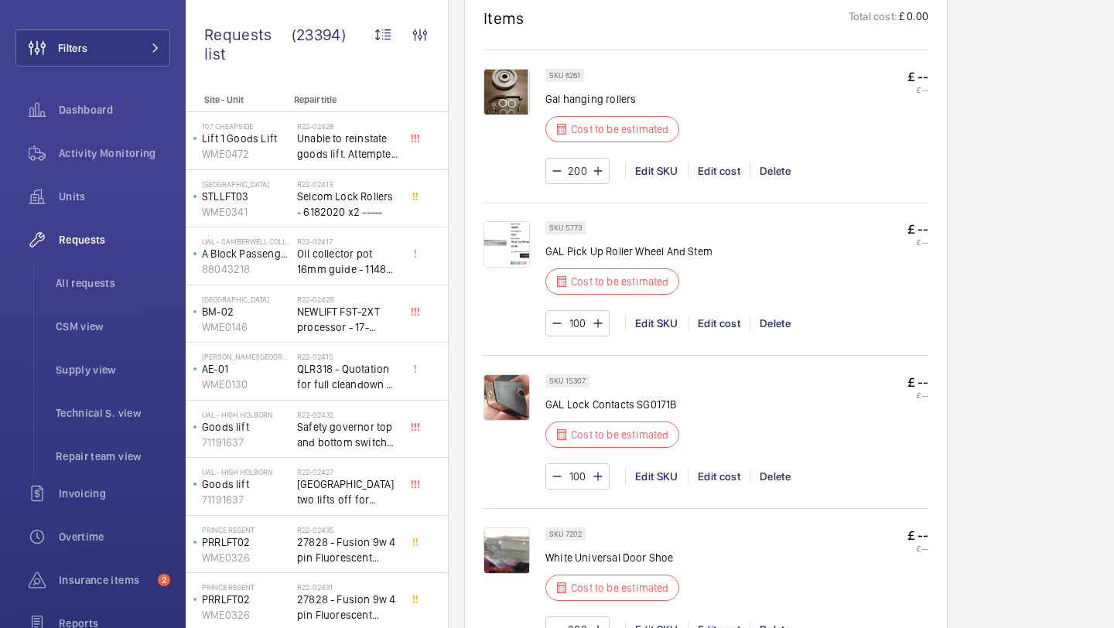
scroll to position [948, 0]
click at [591, 252] on p "GAL Pick Up Roller Wheel And Stem" at bounding box center [628, 249] width 167 height 15
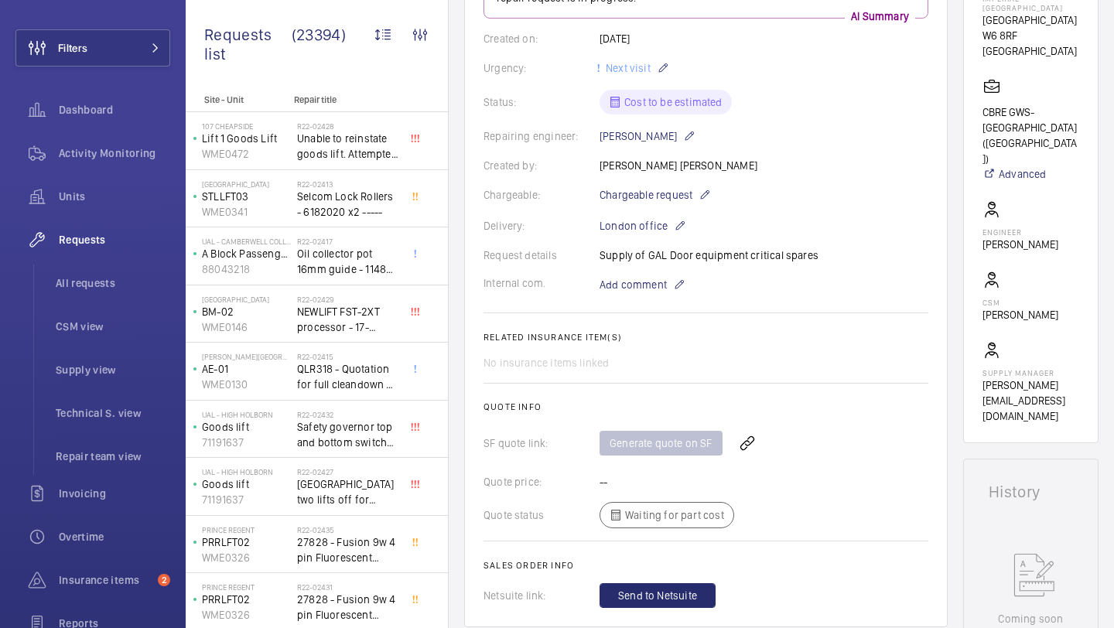
scroll to position [283, 0]
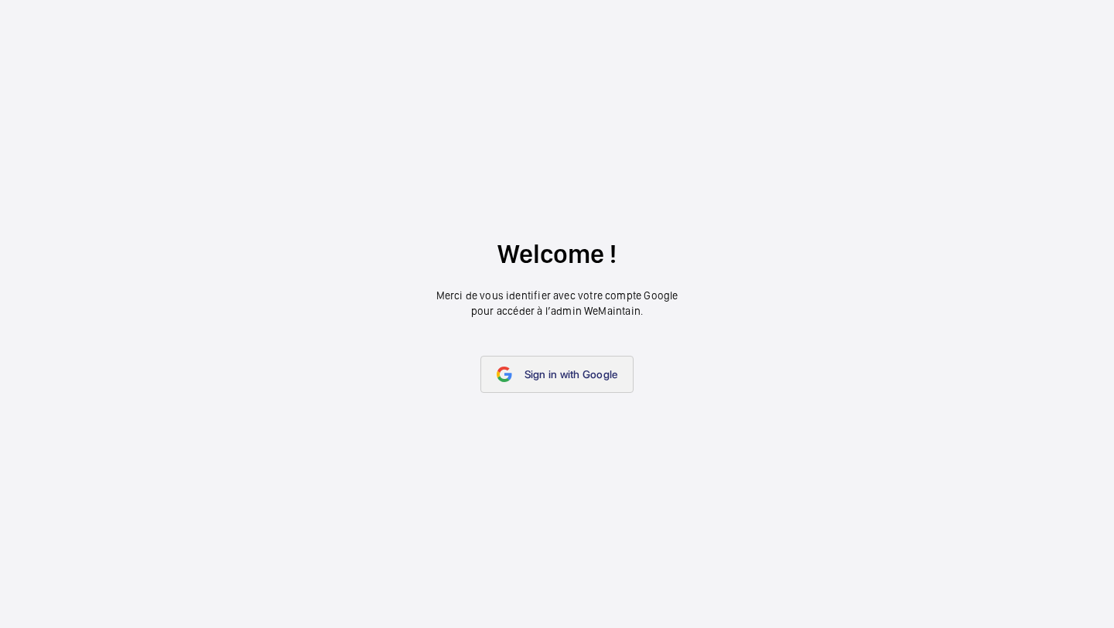
click at [563, 362] on link "Sign in with Google" at bounding box center [557, 374] width 154 height 37
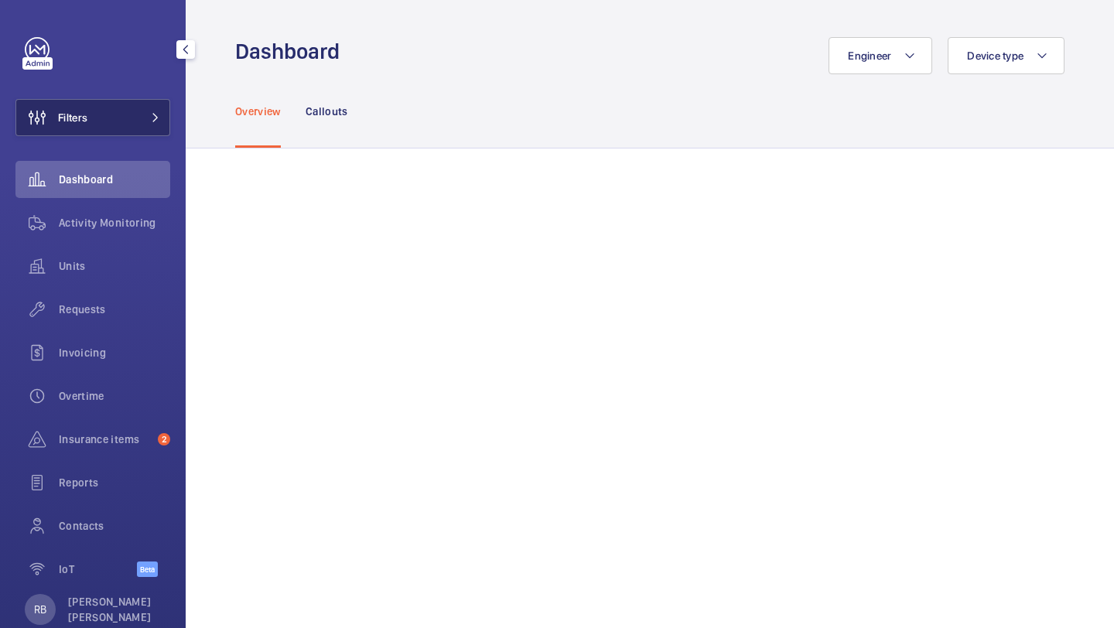
click at [131, 111] on button "Filters" at bounding box center [92, 117] width 155 height 37
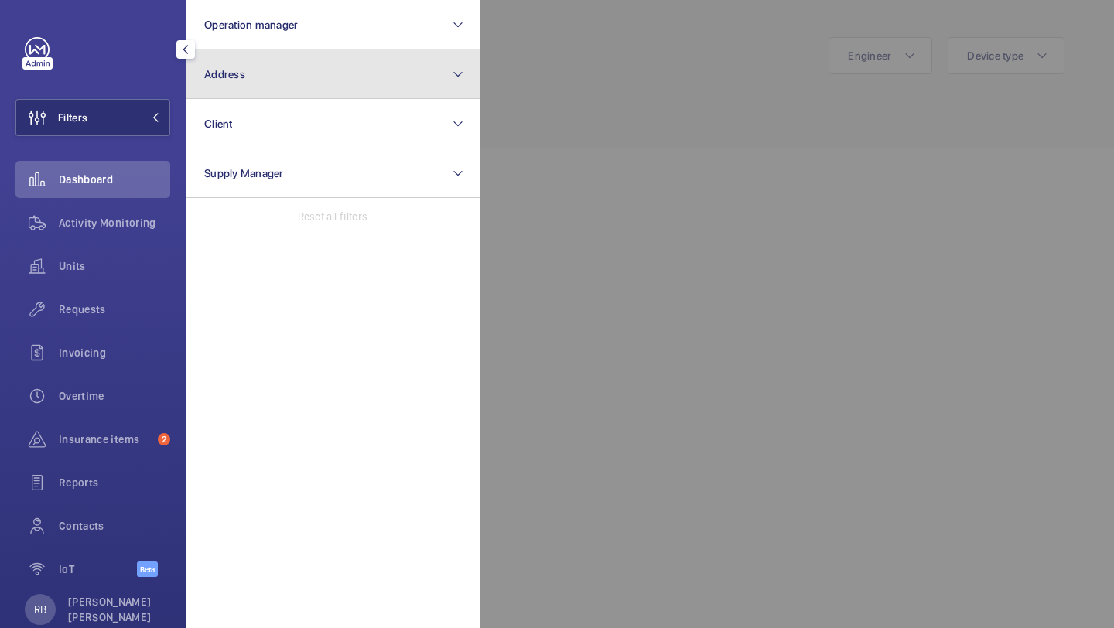
click at [278, 77] on button "Address" at bounding box center [333, 75] width 294 height 50
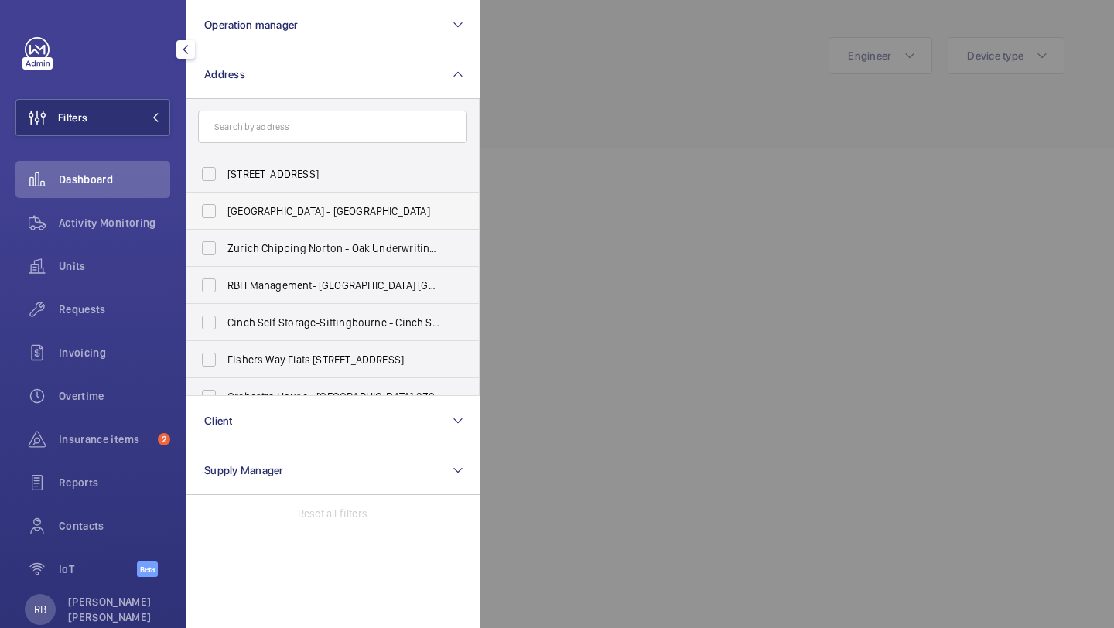
scroll to position [18, 0]
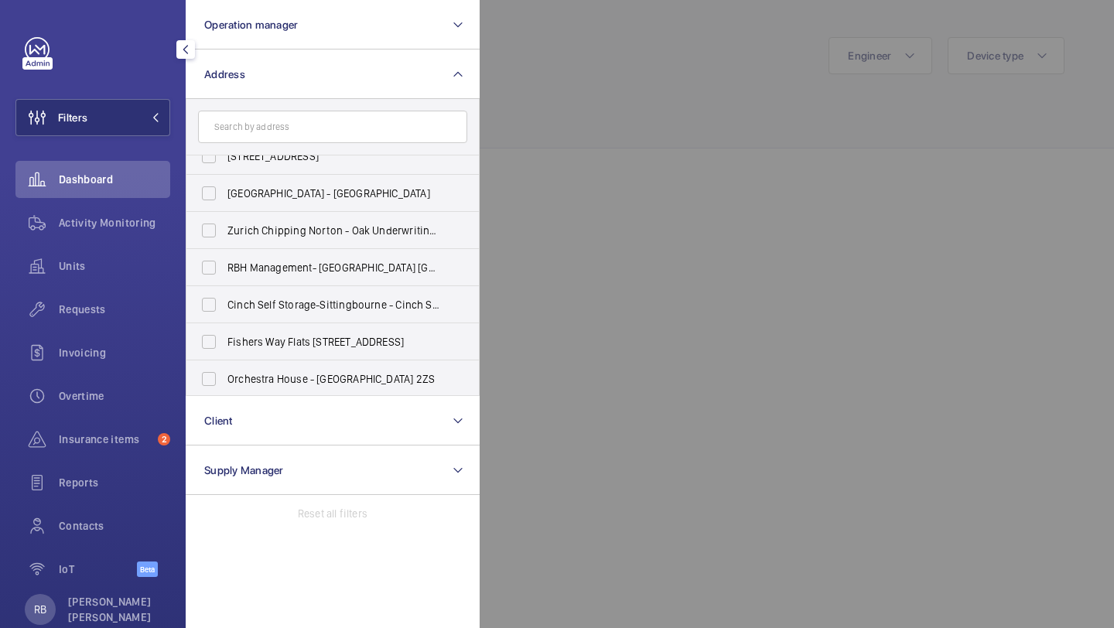
click at [300, 132] on input "text" at bounding box center [332, 127] width 269 height 32
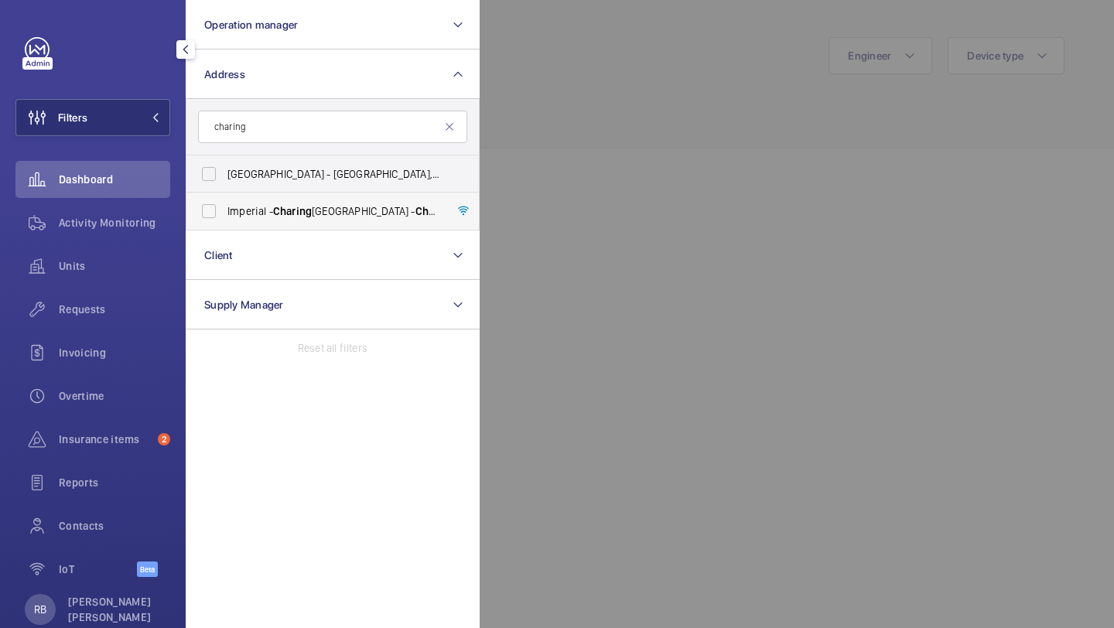
type input "charing"
click at [285, 205] on span "Charing" at bounding box center [292, 211] width 39 height 12
click at [224, 204] on input "Imperial - Charing Cross Hospital - Charing Cross Hospital, LONDON W6 8RF" at bounding box center [208, 211] width 31 height 31
checkbox input "true"
click at [605, 196] on div at bounding box center [1037, 314] width 1114 height 628
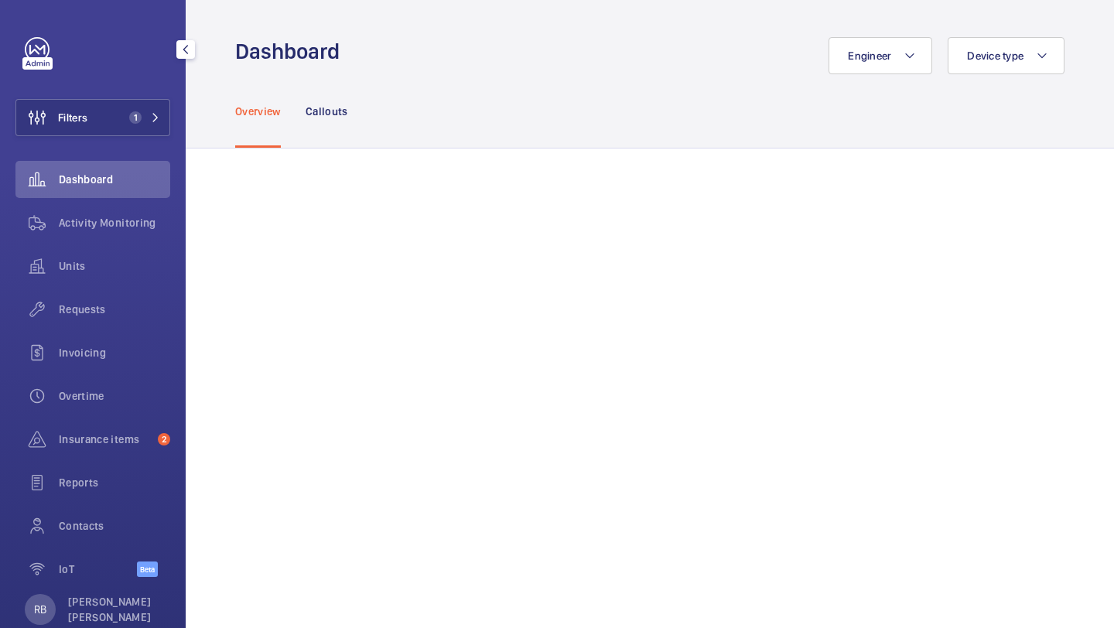
click at [103, 331] on div "Requests" at bounding box center [92, 312] width 155 height 43
click at [111, 309] on span "Requests" at bounding box center [114, 309] width 111 height 15
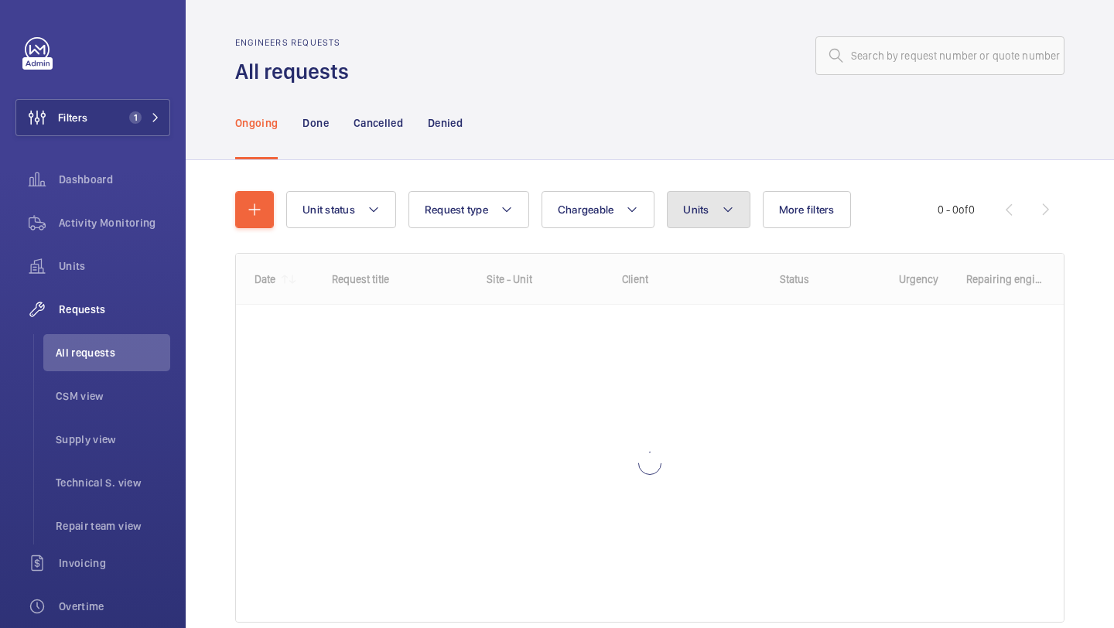
click at [702, 210] on span "Units" at bounding box center [696, 209] width 26 height 12
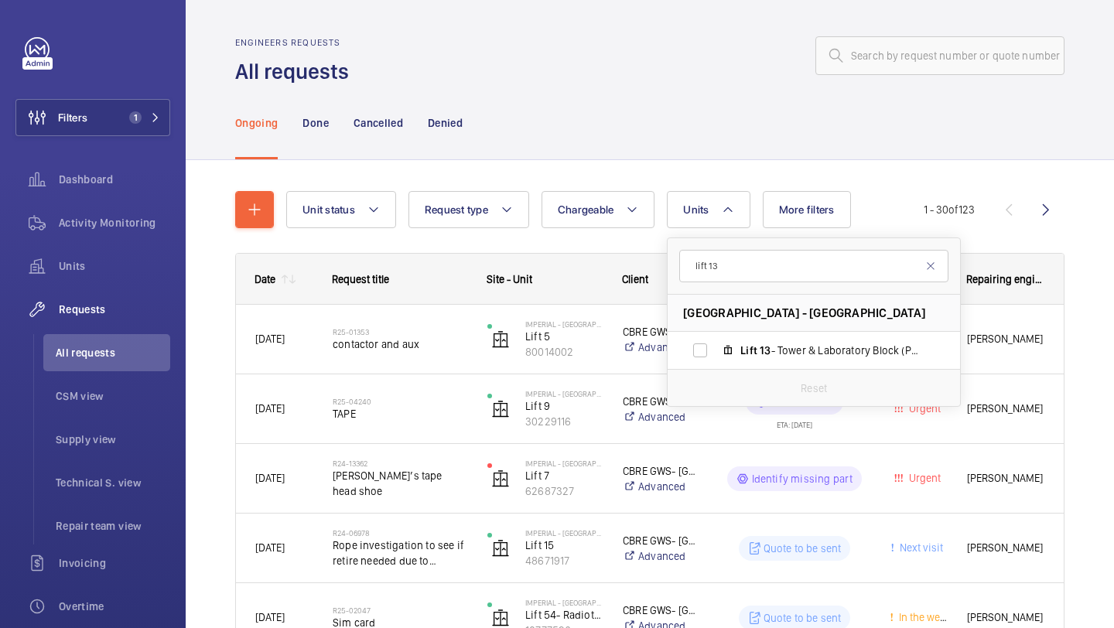
type input "lift 13"
click at [744, 370] on div "Reset" at bounding box center [814, 387] width 292 height 37
click at [746, 365] on label "Lift 13 - Tower & Laboratory Block (Passenger), 83045843" at bounding box center [802, 350] width 268 height 37
click at [715, 365] on input "Lift 13 - Tower & Laboratory Block (Passenger), 83045843" at bounding box center [700, 350] width 31 height 31
checkbox input "true"
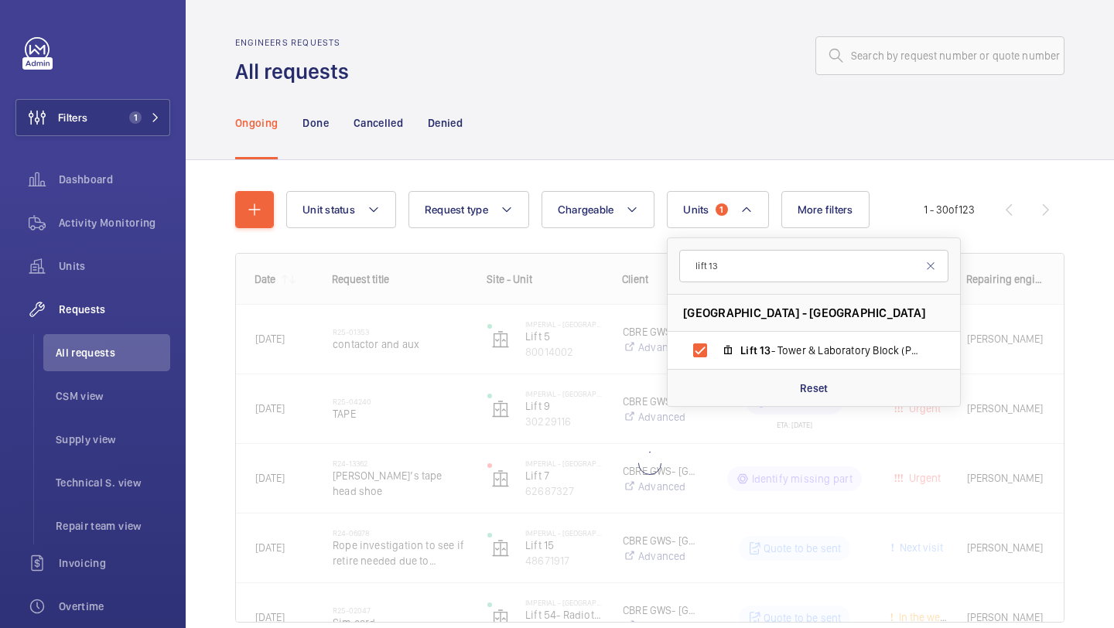
click at [1113, 292] on div "Unit status Request type Chargeable Units 1 lift 13 Imperial - Charing Cross Ho…" at bounding box center [650, 428] width 928 height 537
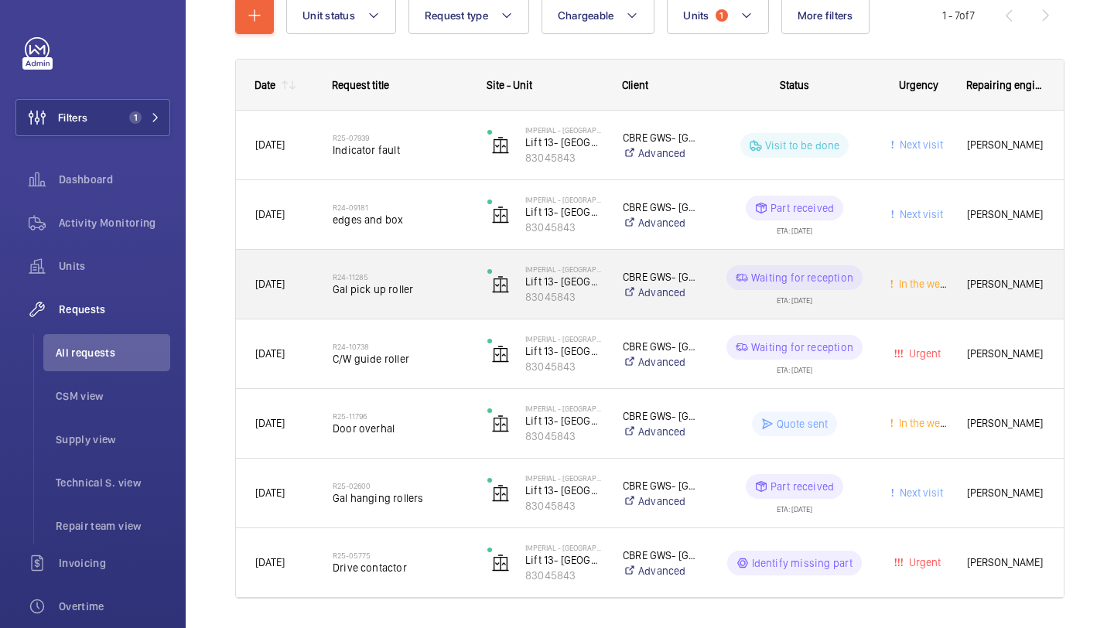
scroll to position [210, 0]
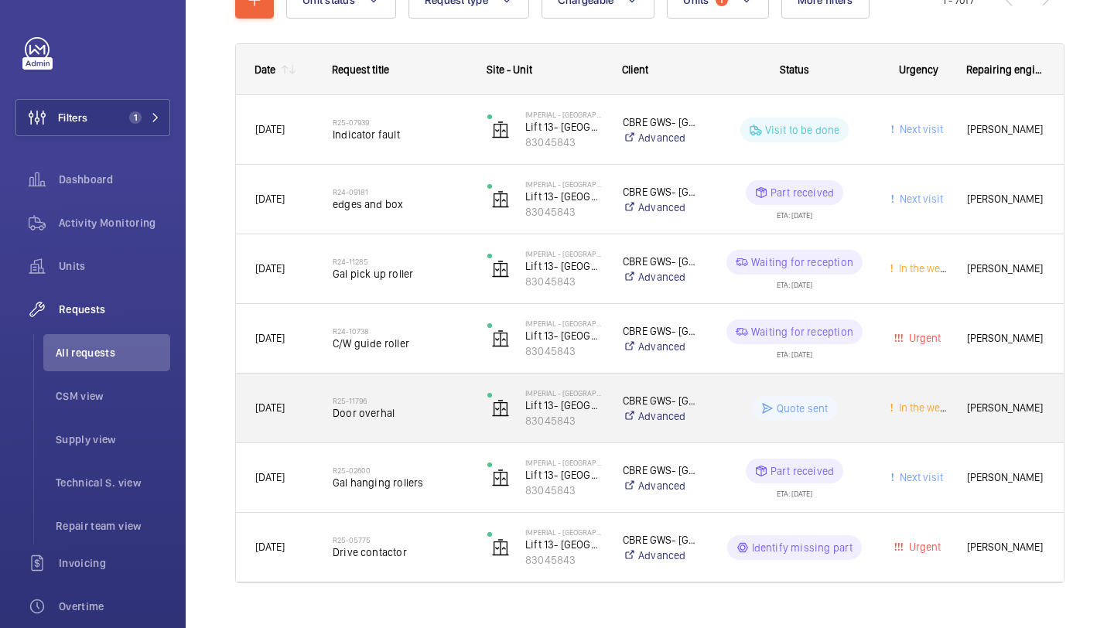
click at [435, 406] on span "Door overhal" at bounding box center [400, 412] width 135 height 15
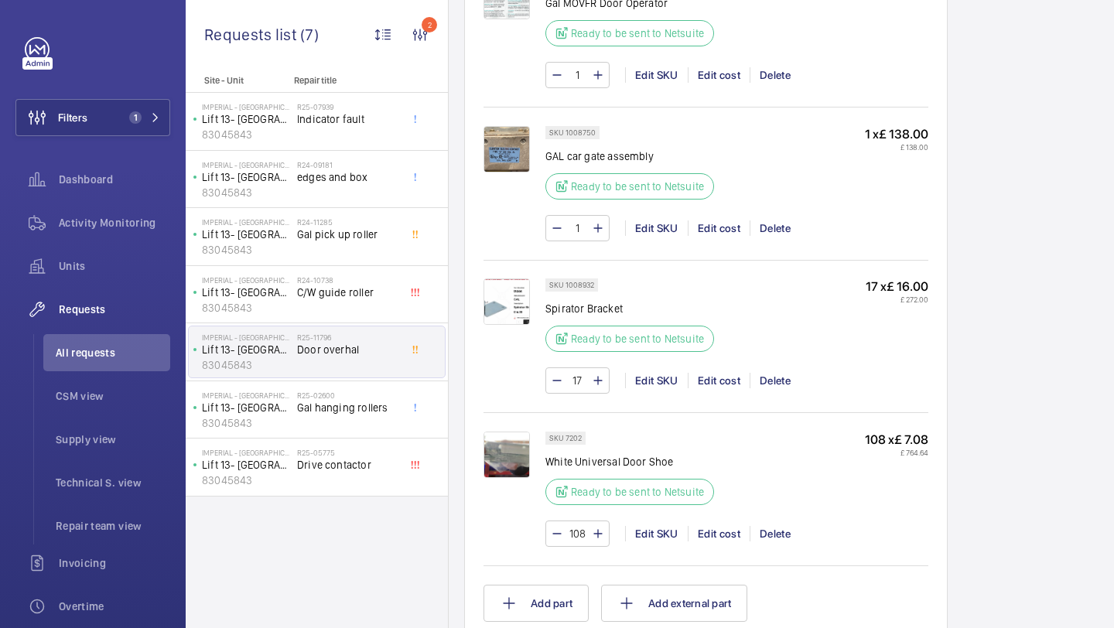
scroll to position [1883, 0]
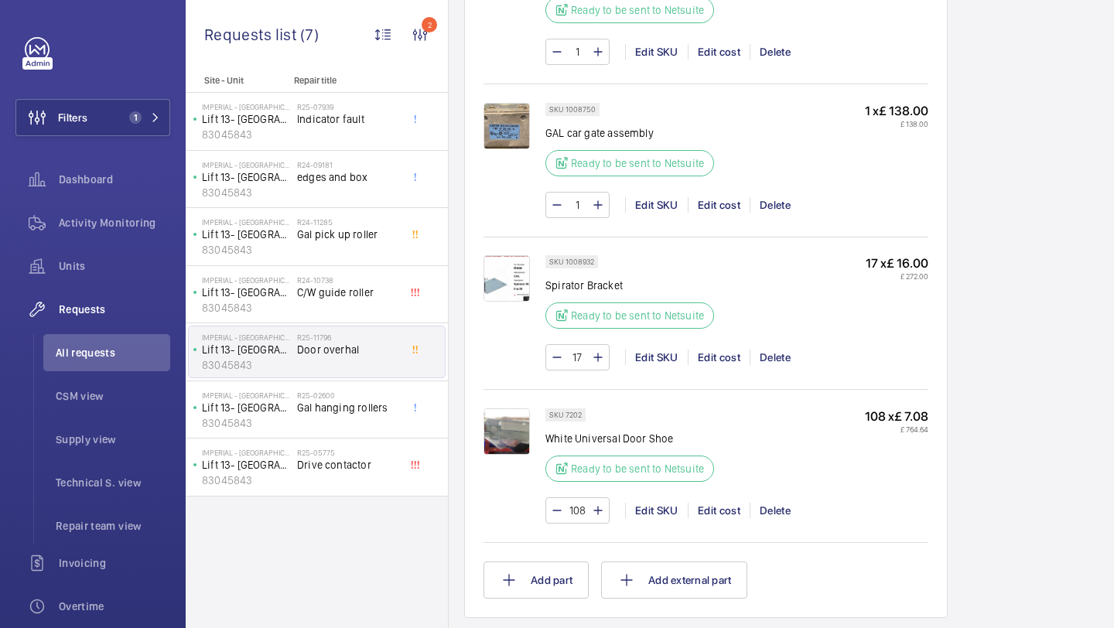
click at [511, 441] on img at bounding box center [506, 431] width 46 height 46
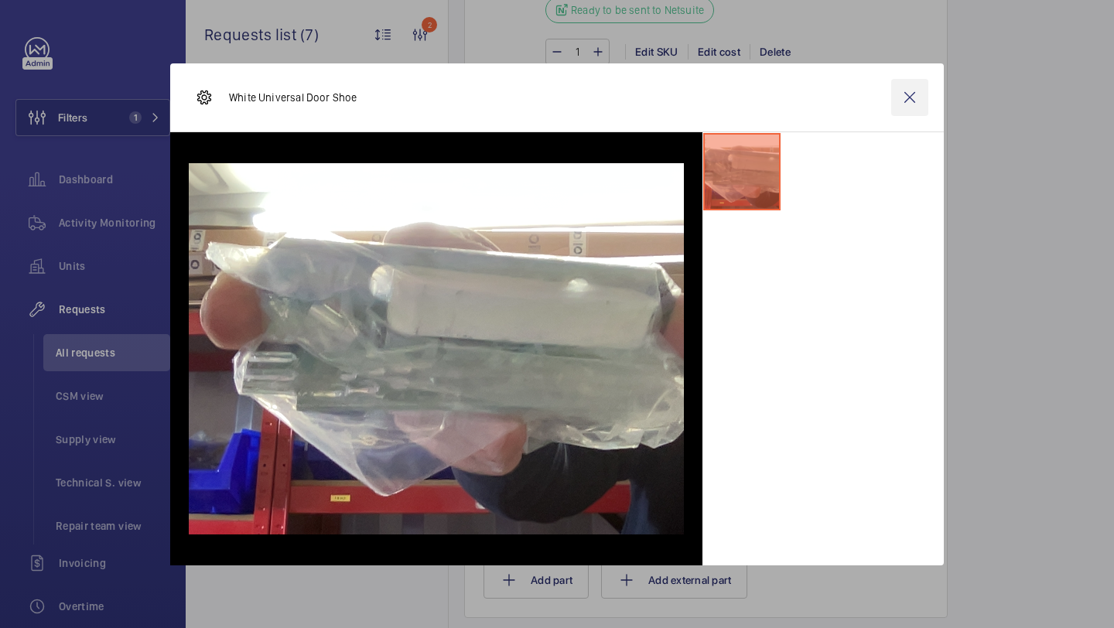
click at [907, 101] on wm-front-icon-button at bounding box center [909, 97] width 37 height 37
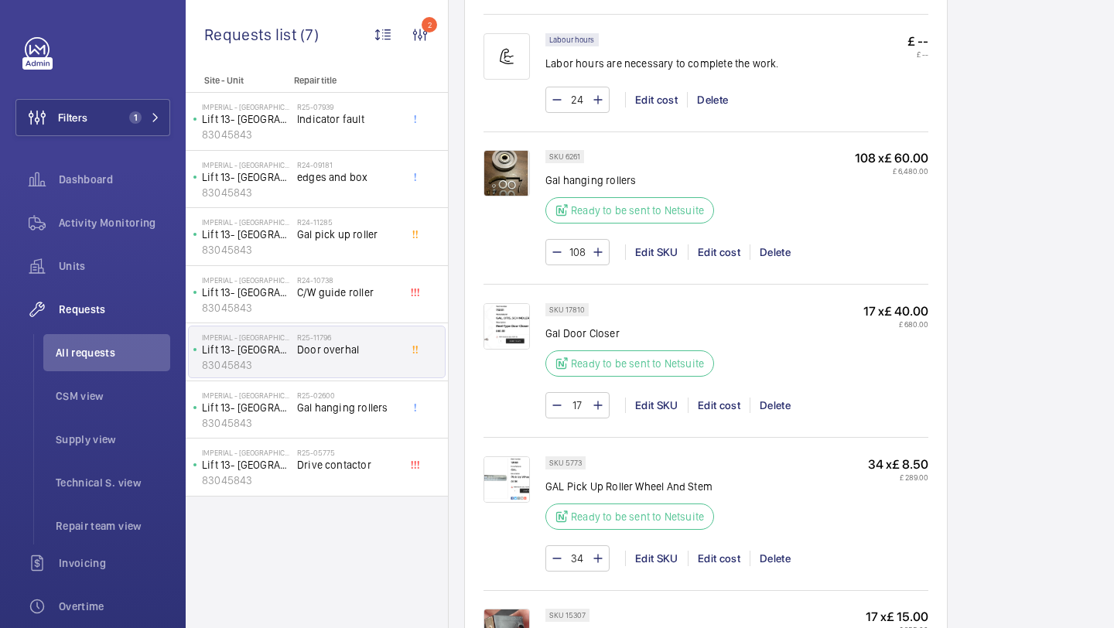
scroll to position [1102, 0]
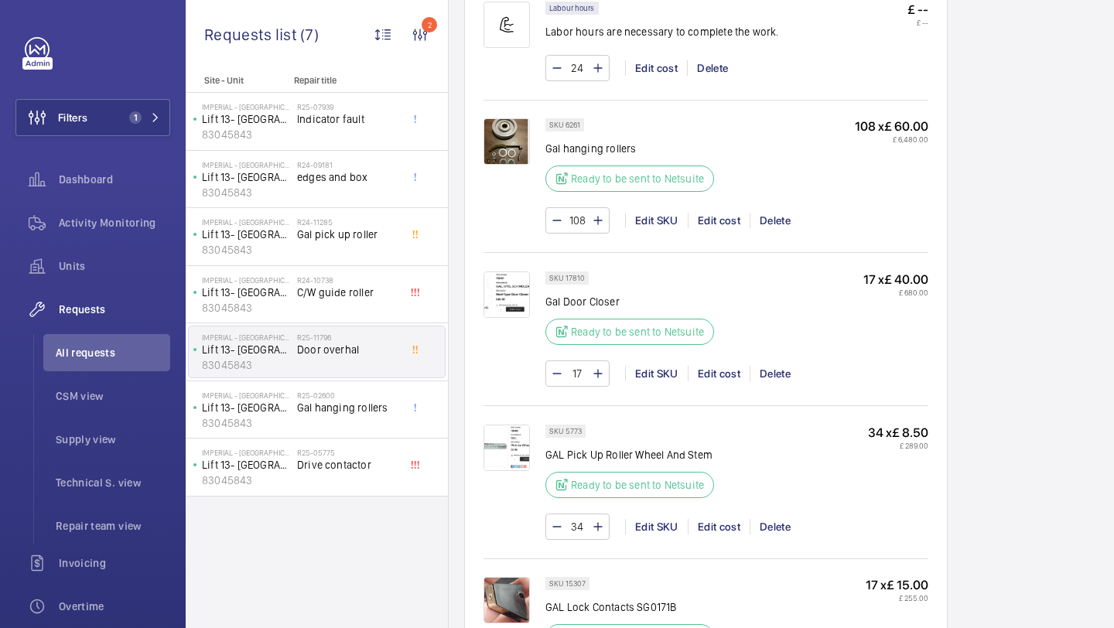
click at [508, 283] on img at bounding box center [506, 294] width 46 height 46
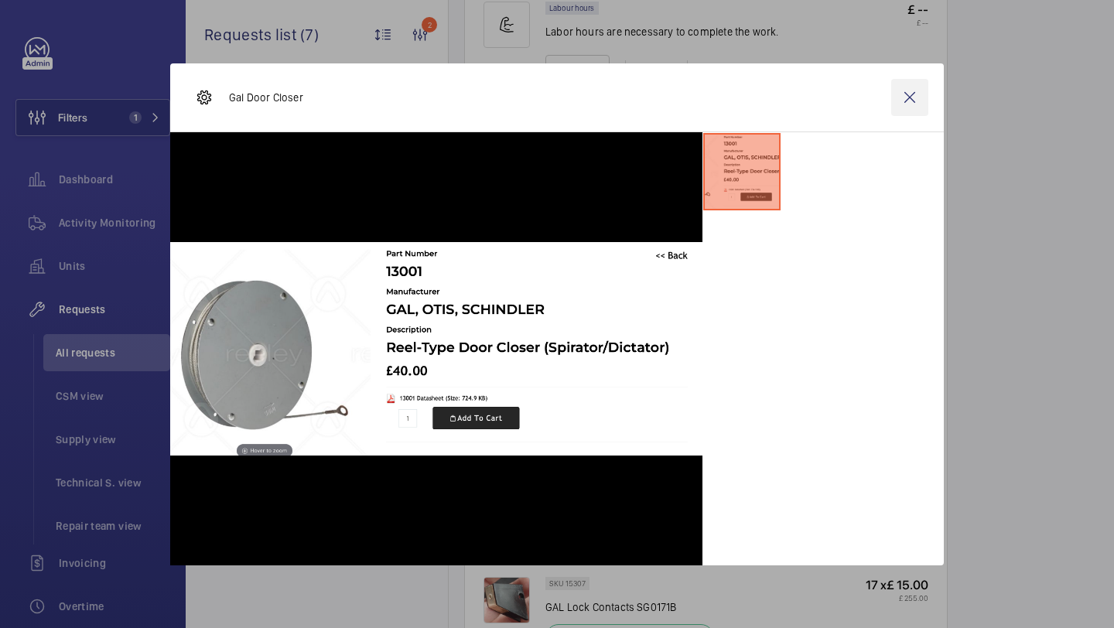
click at [908, 100] on wm-front-icon-button at bounding box center [909, 97] width 37 height 37
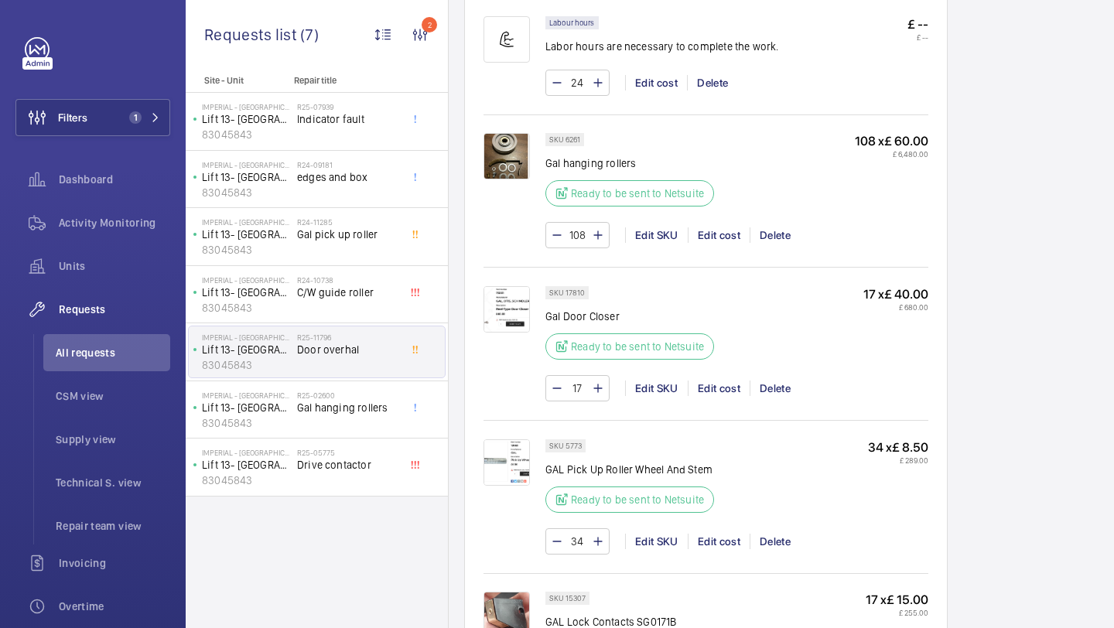
scroll to position [1115, 0]
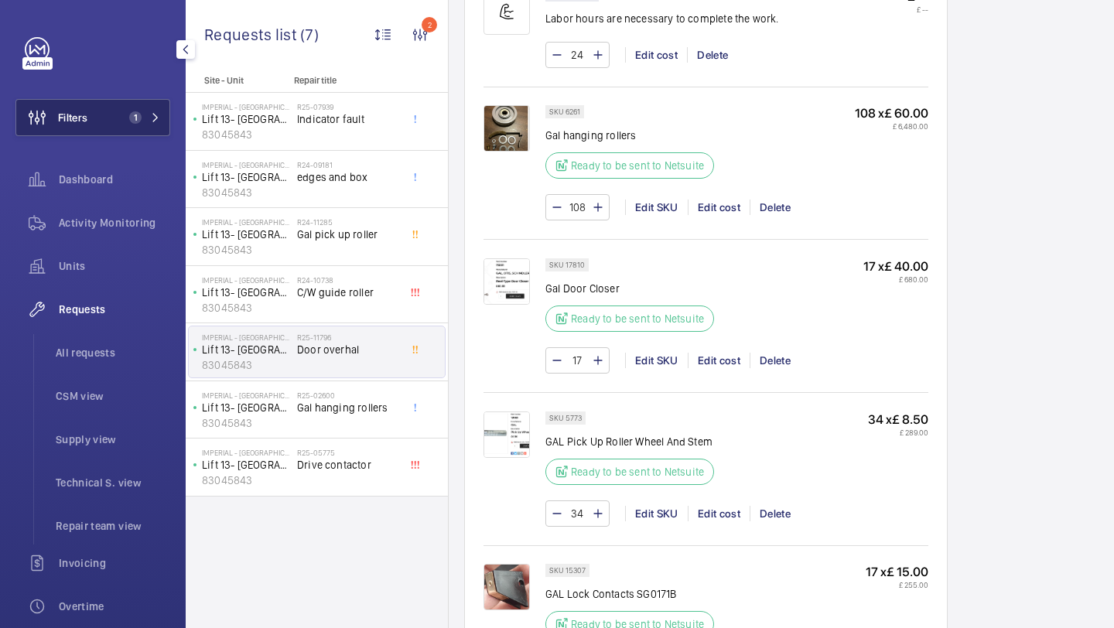
click at [90, 131] on button "Filters 1" at bounding box center [92, 117] width 155 height 37
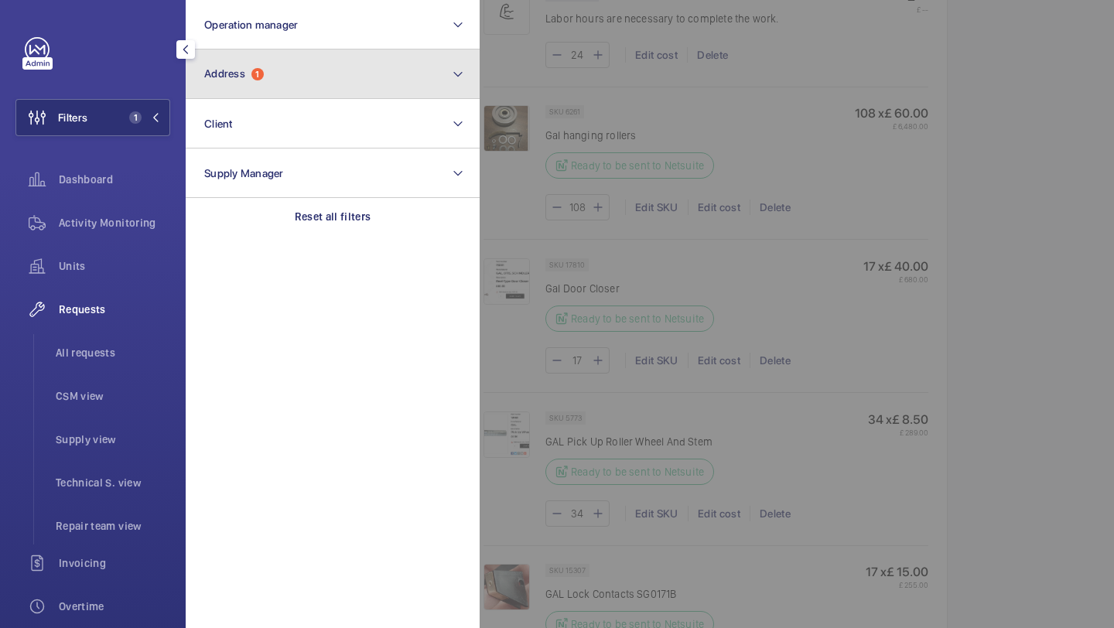
click at [239, 80] on span "Address 1" at bounding box center [234, 73] width 60 height 13
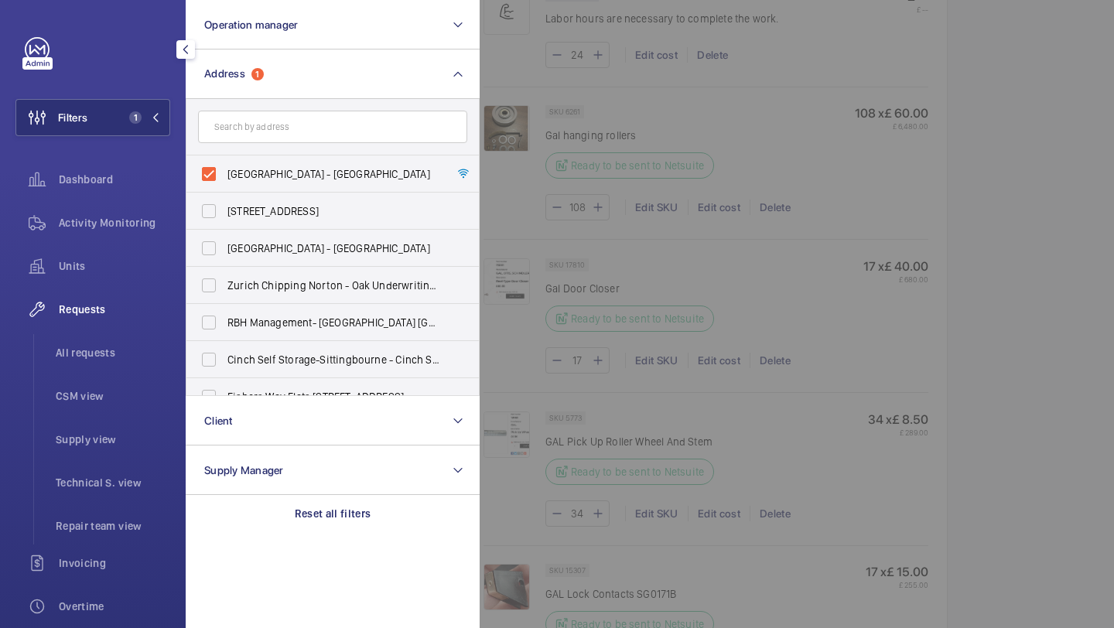
click at [251, 179] on span "Imperial - Charing Cross Hospital - Charing Cross Hospital, LONDON W6 8RF" at bounding box center [333, 173] width 213 height 15
click at [224, 179] on input "Imperial - Charing Cross Hospital - Charing Cross Hospital, LONDON W6 8RF" at bounding box center [208, 174] width 31 height 31
checkbox input "false"
click at [278, 138] on input "text" at bounding box center [332, 127] width 269 height 32
click at [289, 128] on input "text" at bounding box center [332, 127] width 269 height 32
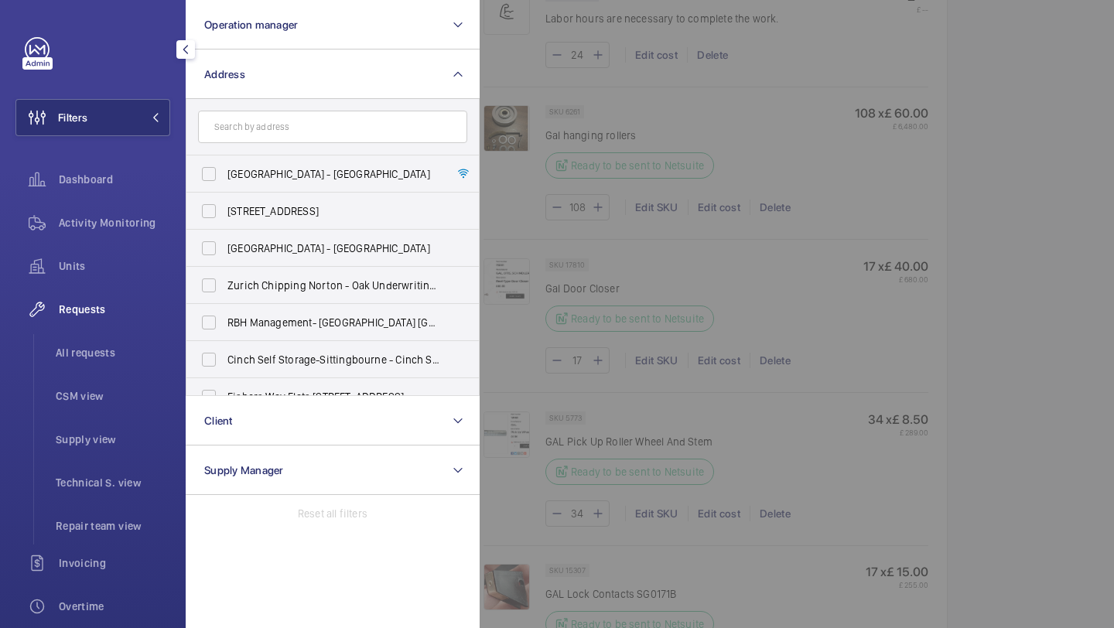
click at [75, 97] on div "Filters Operation manager Address Imperial - Charing Cross Hospital - Charing C…" at bounding box center [92, 420] width 155 height 767
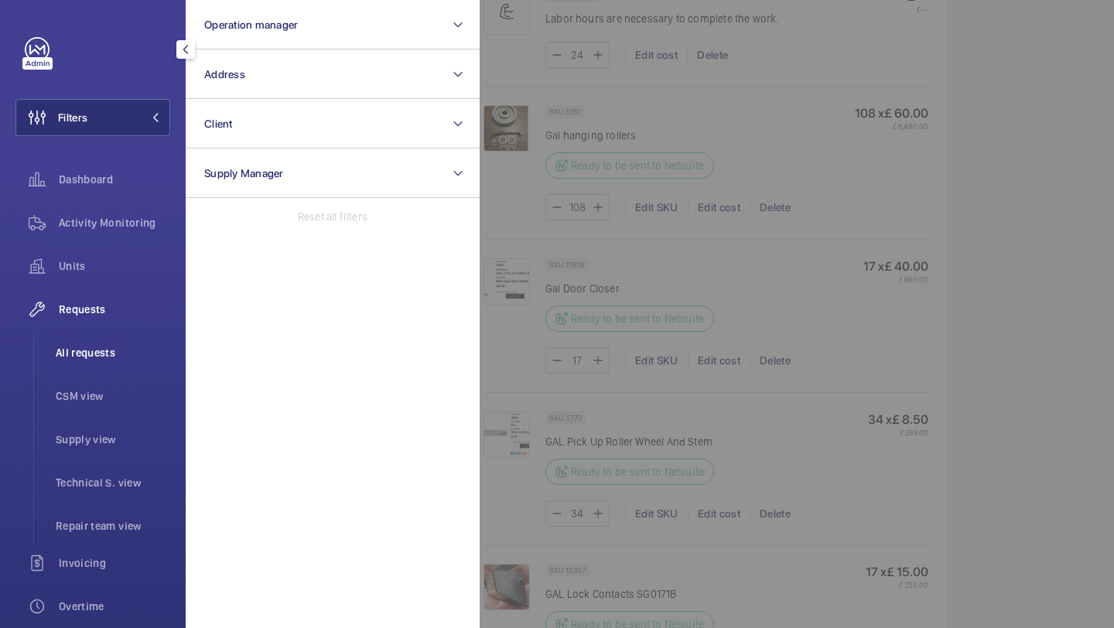
click at [114, 341] on li "All requests" at bounding box center [106, 352] width 127 height 37
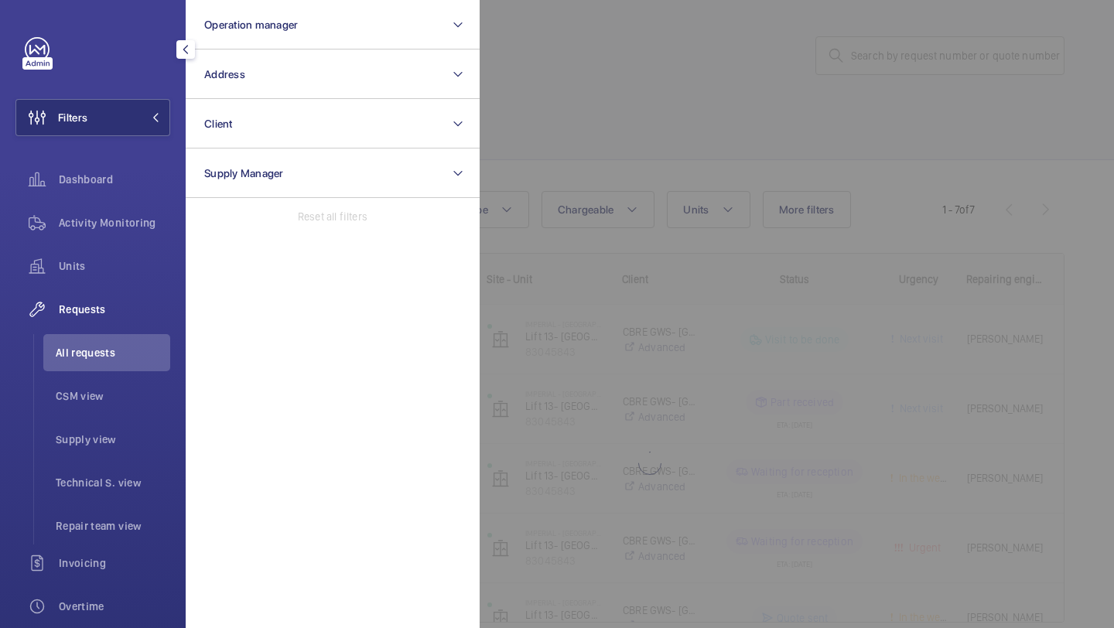
click at [654, 138] on div at bounding box center [1037, 314] width 1114 height 628
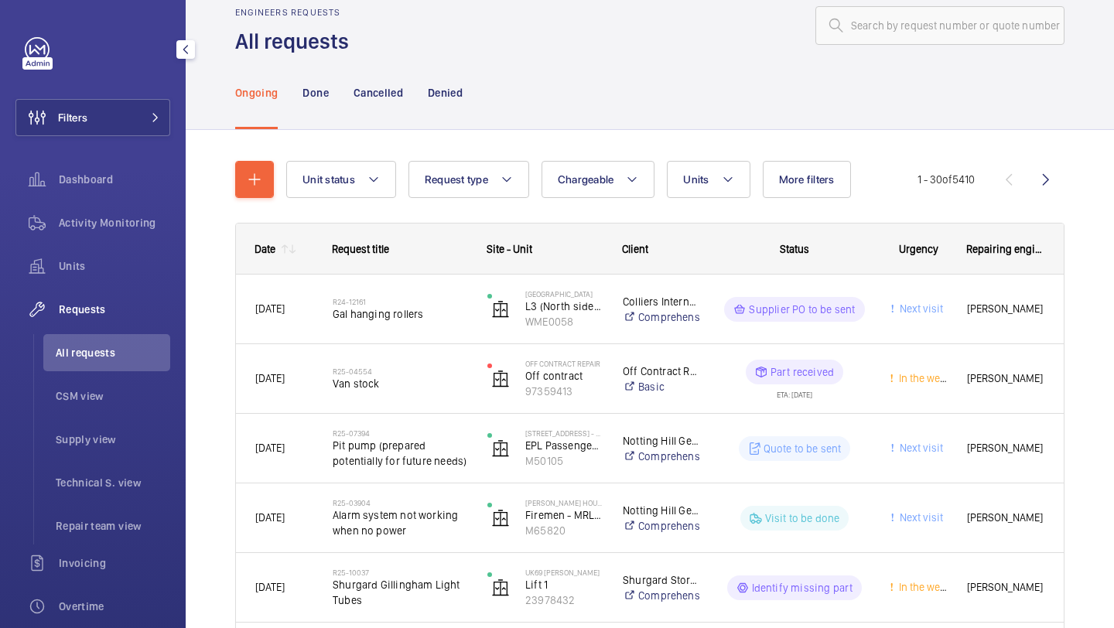
scroll to position [31, 0]
click at [89, 504] on ul "All requests CSM view Supply view Technical S. view Repair team view" at bounding box center [101, 439] width 137 height 210
click at [88, 511] on li "Repair team view" at bounding box center [106, 525] width 127 height 37
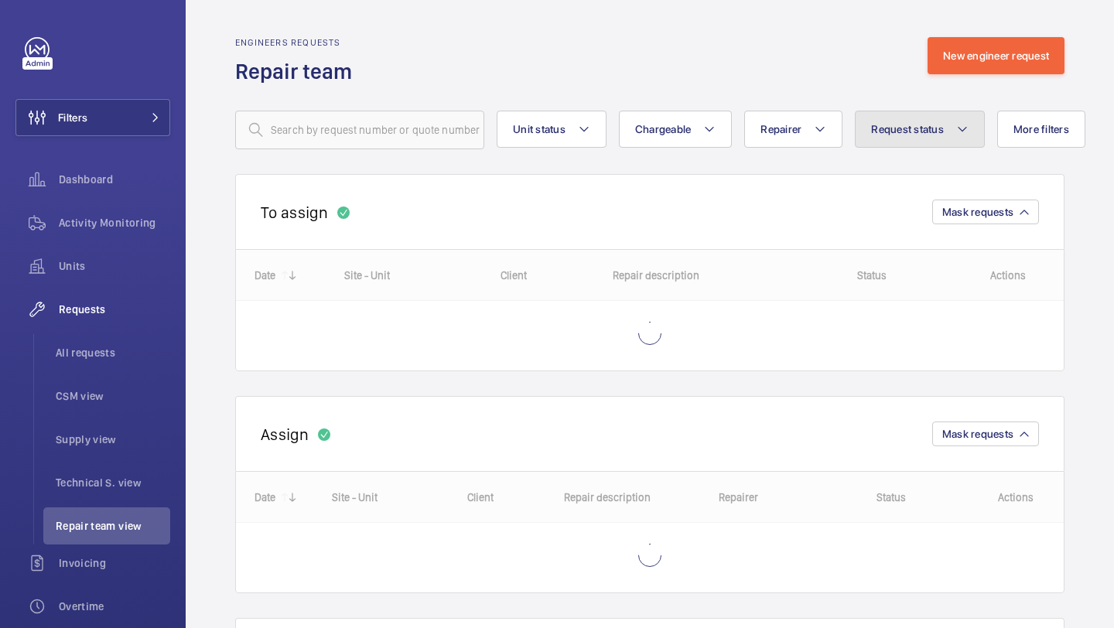
click at [922, 124] on span "Request status" at bounding box center [907, 129] width 73 height 12
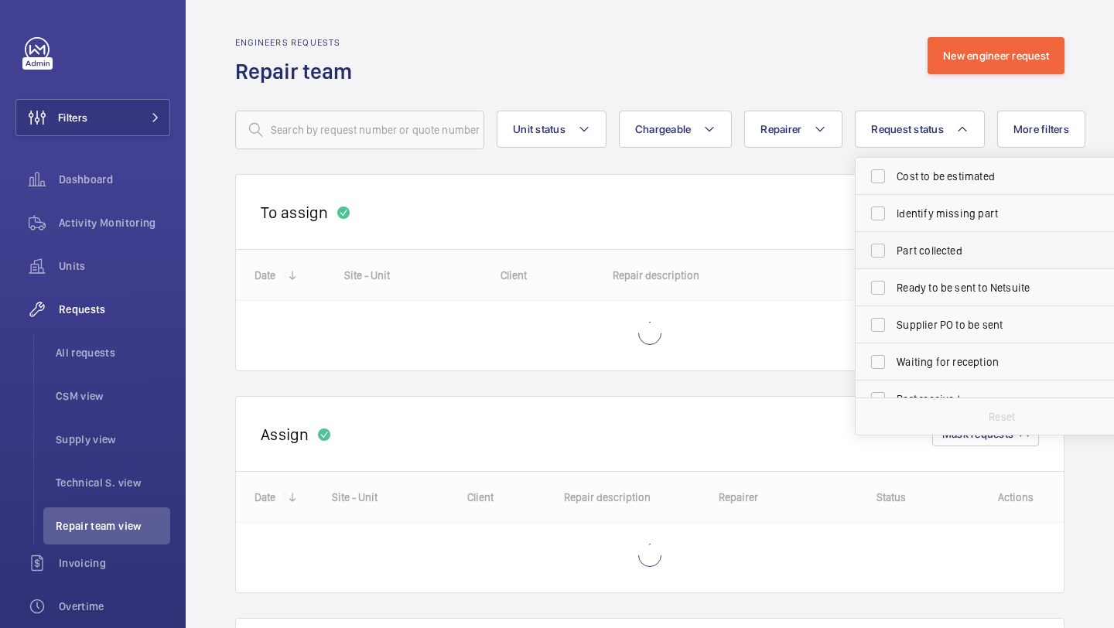
scroll to position [176, 0]
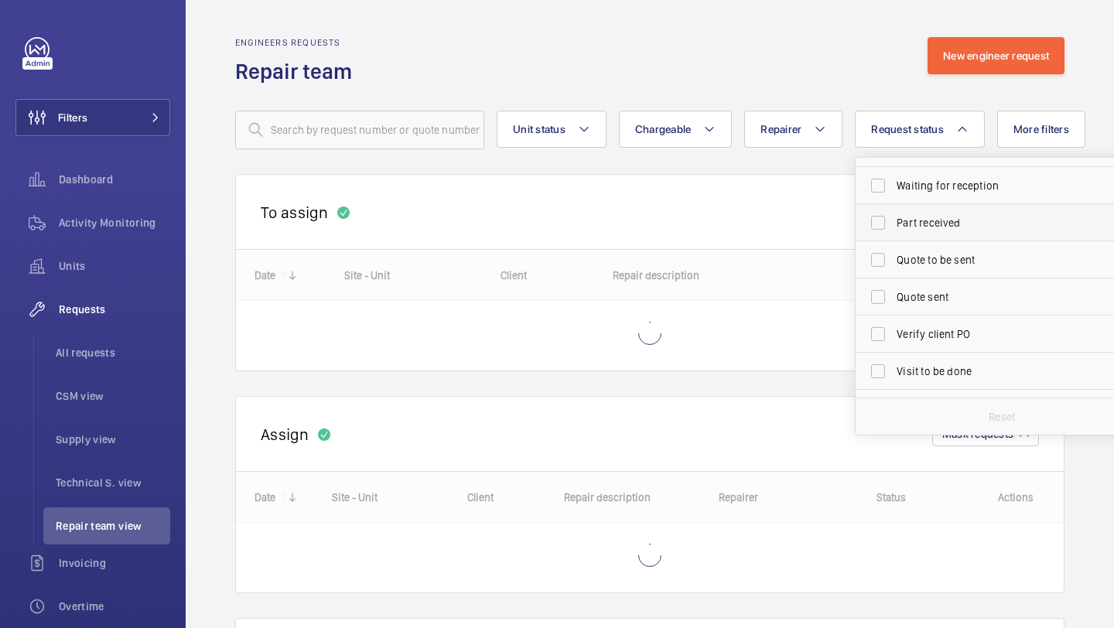
click at [905, 228] on span "Part received" at bounding box center [1002, 222] width 213 height 15
click at [893, 228] on input "Part received" at bounding box center [877, 222] width 31 height 31
checkbox input "true"
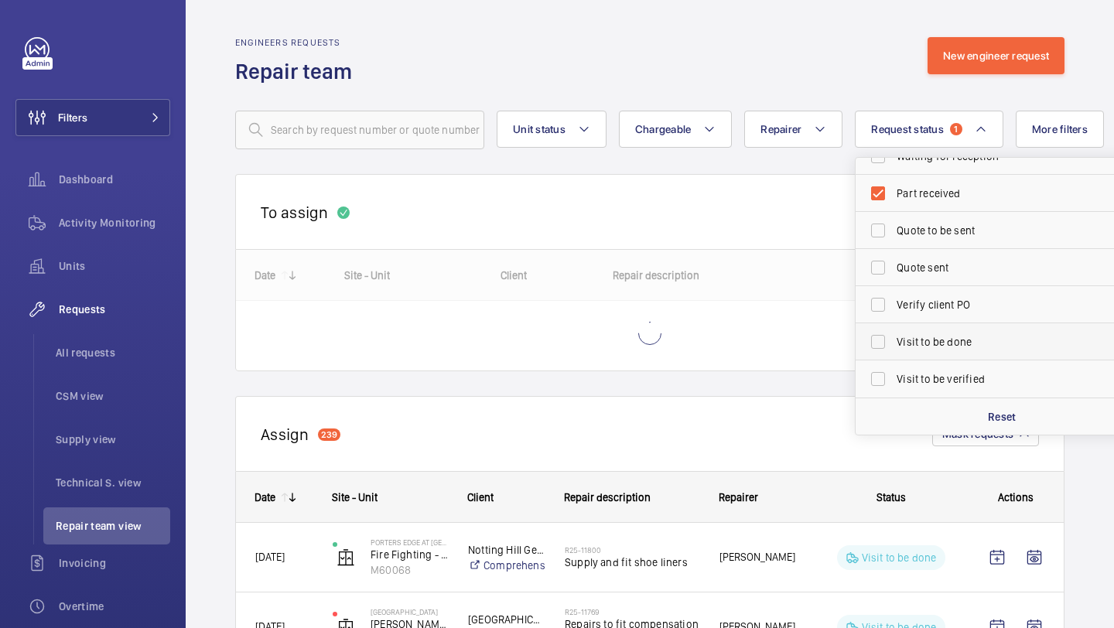
click at [911, 336] on span "Visit to be done" at bounding box center [1002, 341] width 213 height 15
click at [893, 336] on input "Visit to be done" at bounding box center [877, 341] width 31 height 31
checkbox input "true"
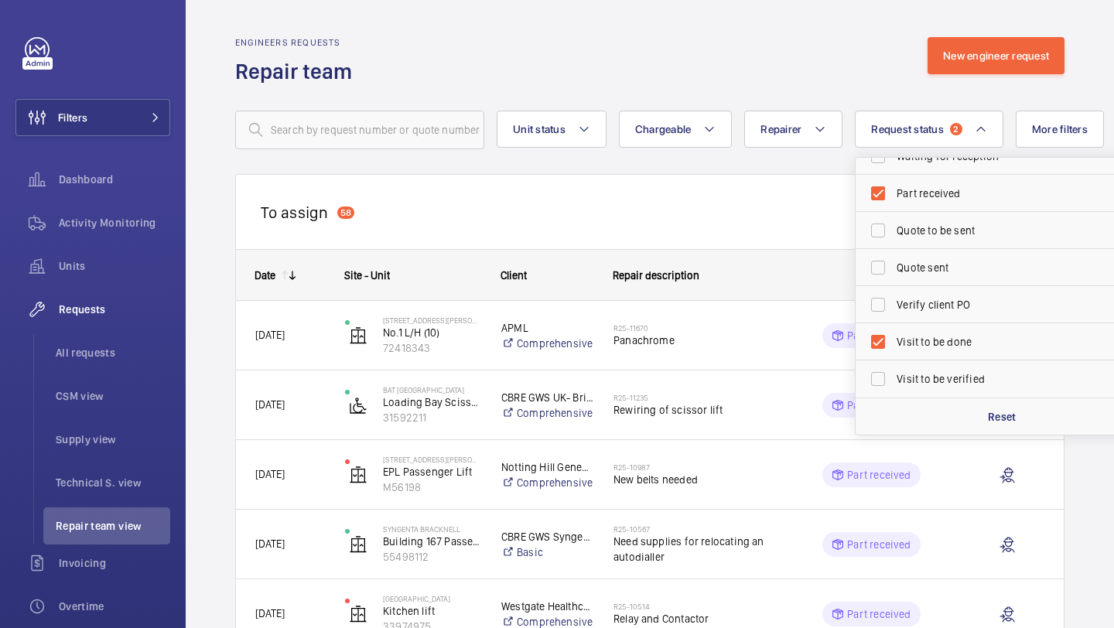
click at [784, 93] on wm-front-routed-filters "Unit status Chargeable Repairer Request status 2 Cost to be estimated Identify …" at bounding box center [649, 117] width 829 height 63
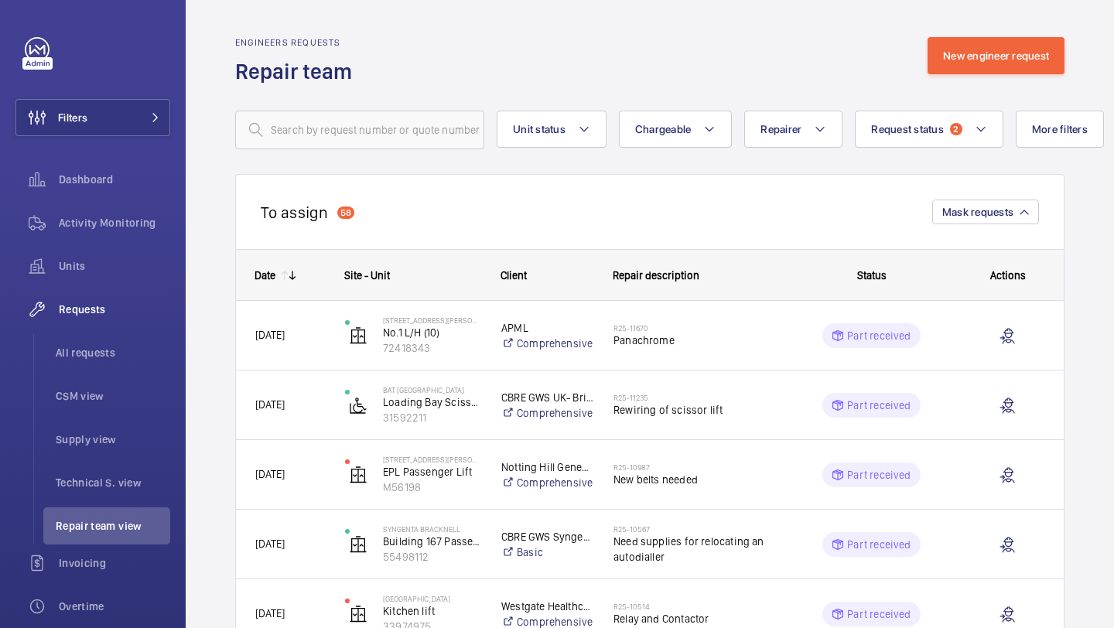
click at [664, 138] on button "Chargeable" at bounding box center [676, 129] width 114 height 37
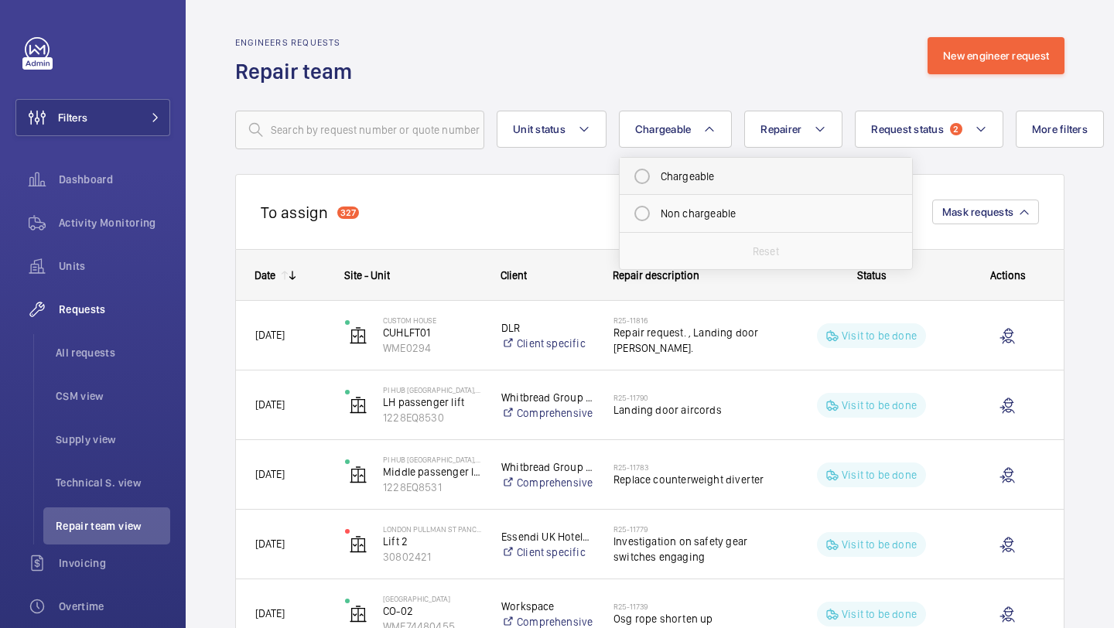
click at [685, 194] on li "Chargeable" at bounding box center [766, 176] width 292 height 37
click at [690, 99] on wm-front-routed-filters "Unit status Chargeable Chargeable Non chargeable Reset Repairer Request status …" at bounding box center [649, 117] width 829 height 63
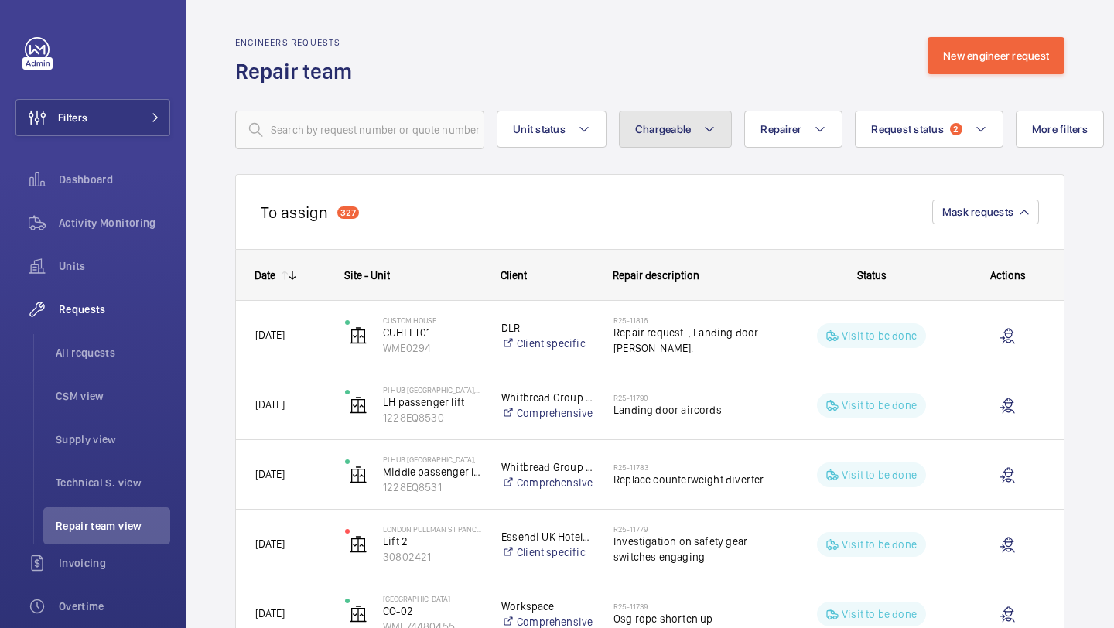
click at [688, 135] on span "Chargeable" at bounding box center [663, 129] width 56 height 12
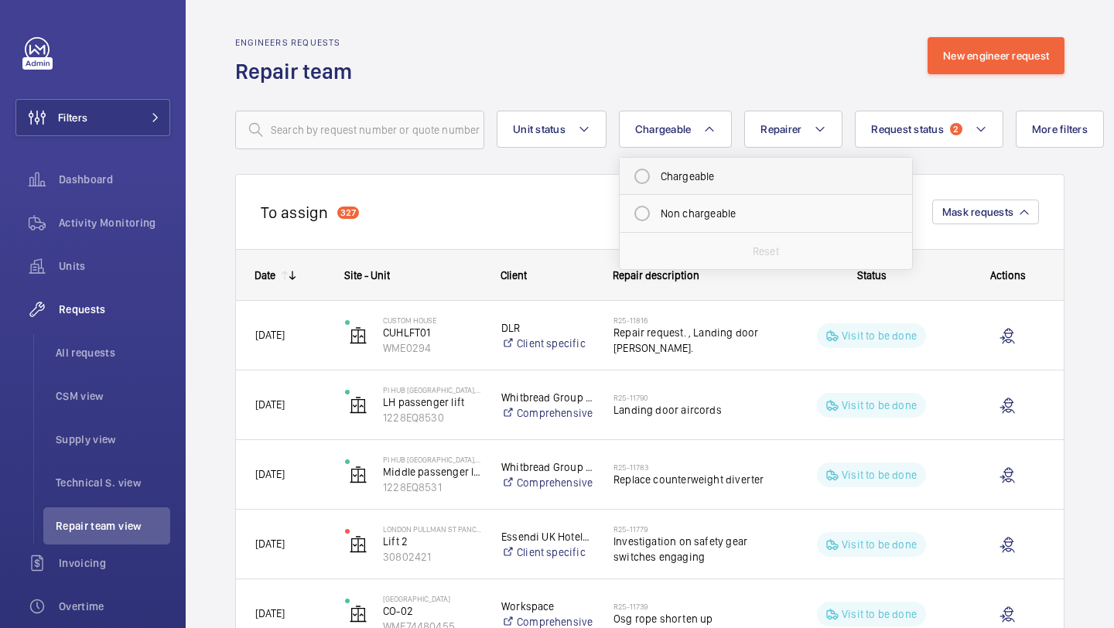
click at [676, 179] on mat-radio-button "Chargeable" at bounding box center [766, 176] width 278 height 31
radio input "true"
click at [705, 71] on div "Engineers requests Repair team New engineer request" at bounding box center [649, 61] width 829 height 49
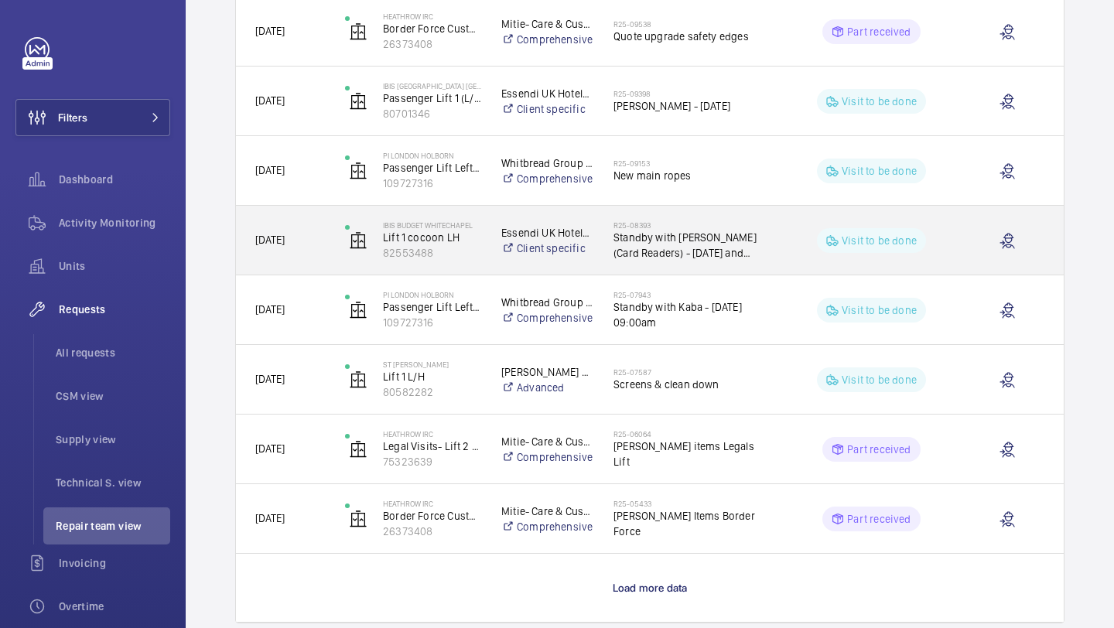
scroll to position [1138, 0]
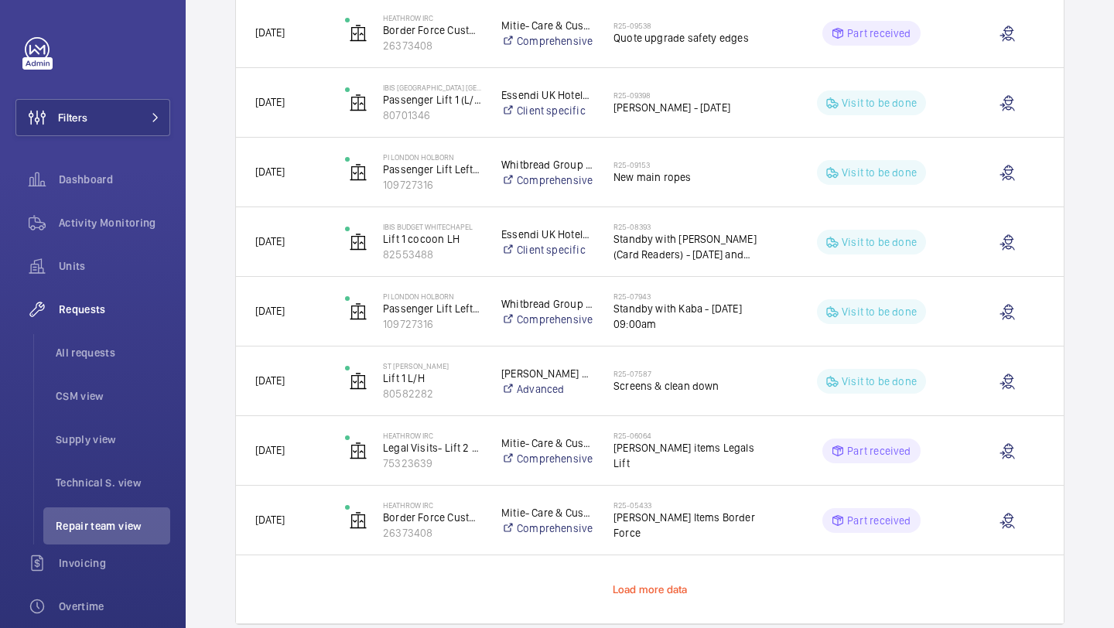
click at [640, 589] on span "Load more data" at bounding box center [650, 589] width 75 height 12
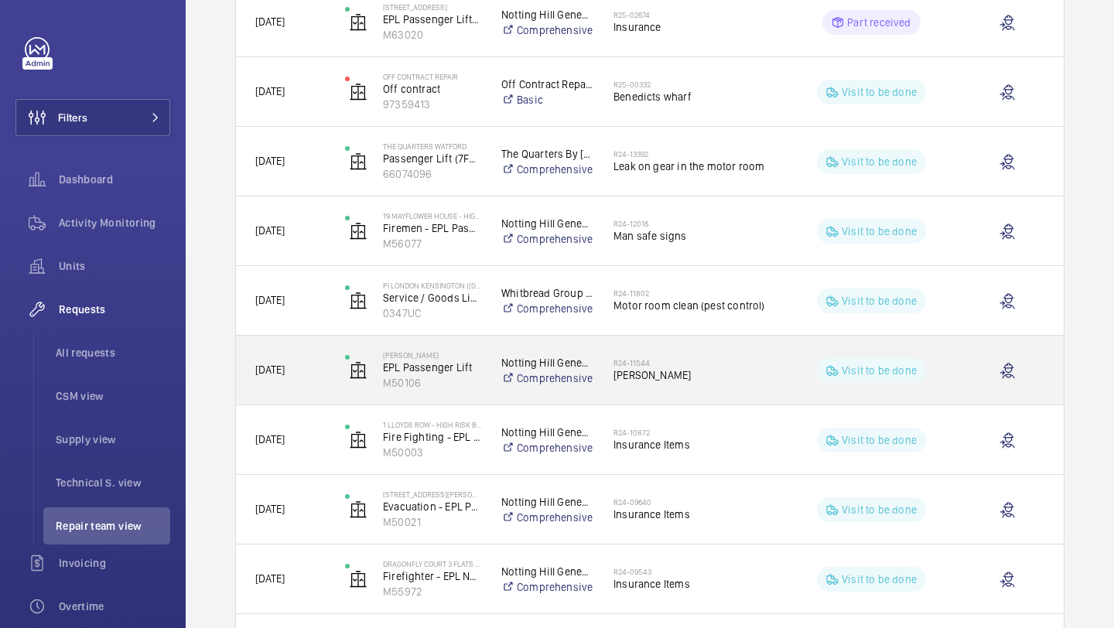
scroll to position [1777, 0]
click at [661, 359] on h2 "R24-11544" at bounding box center [692, 360] width 159 height 9
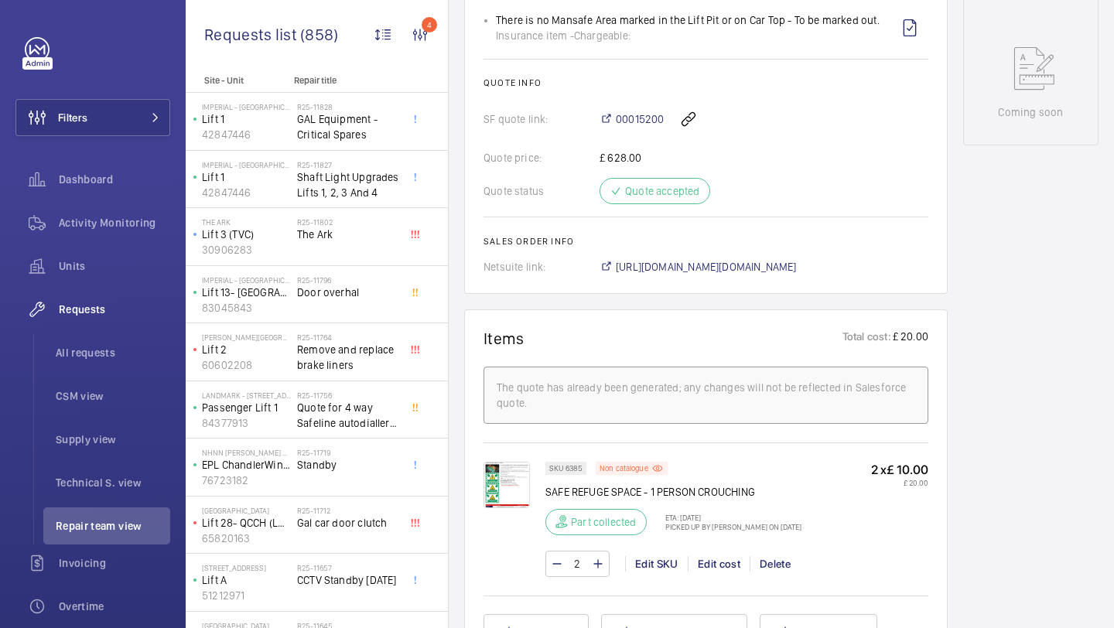
scroll to position [848, 0]
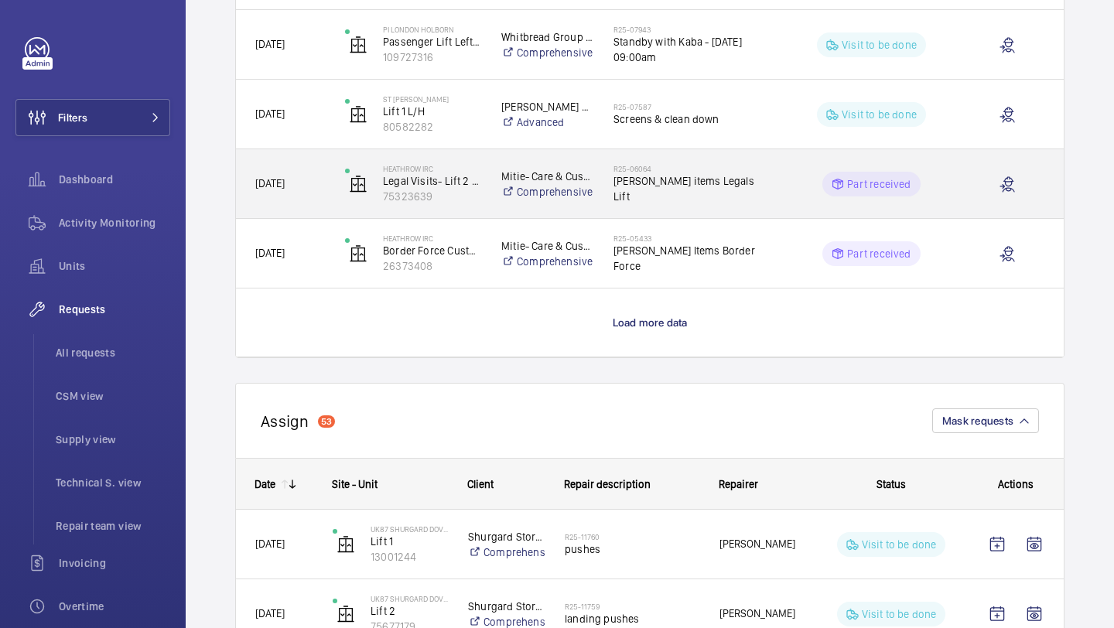
scroll to position [1420, 0]
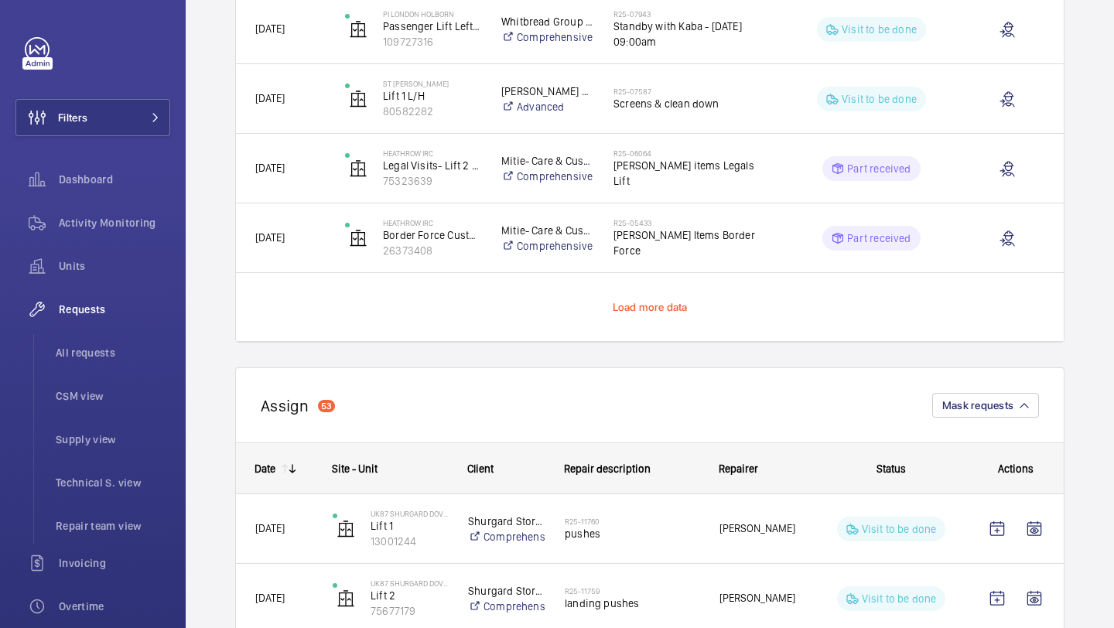
click at [645, 303] on span "Load more data" at bounding box center [650, 307] width 75 height 12
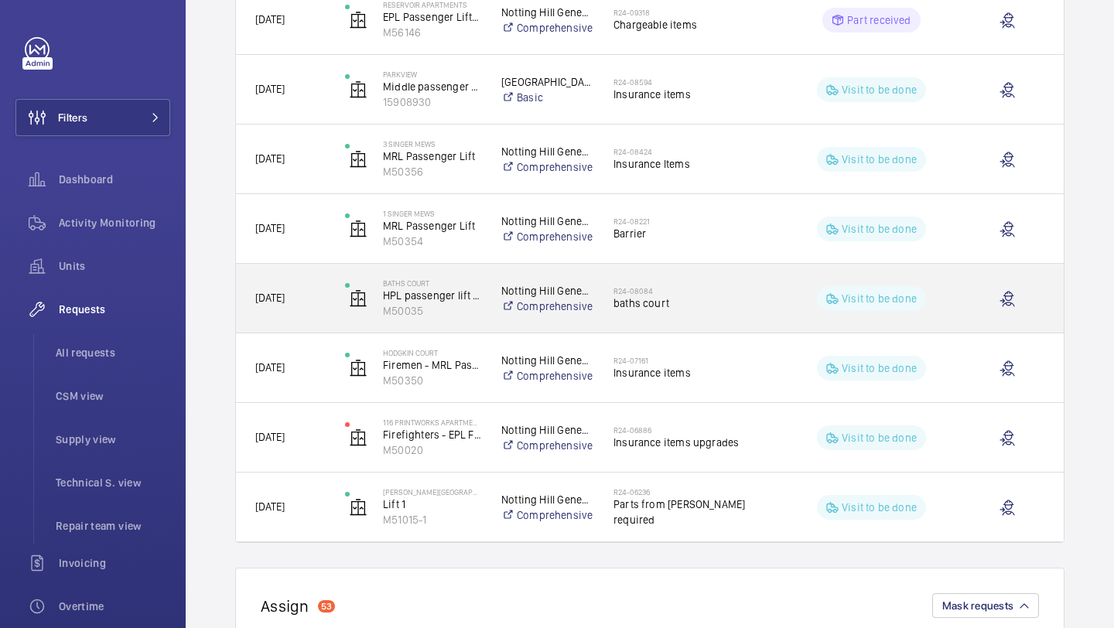
scroll to position [2474, 0]
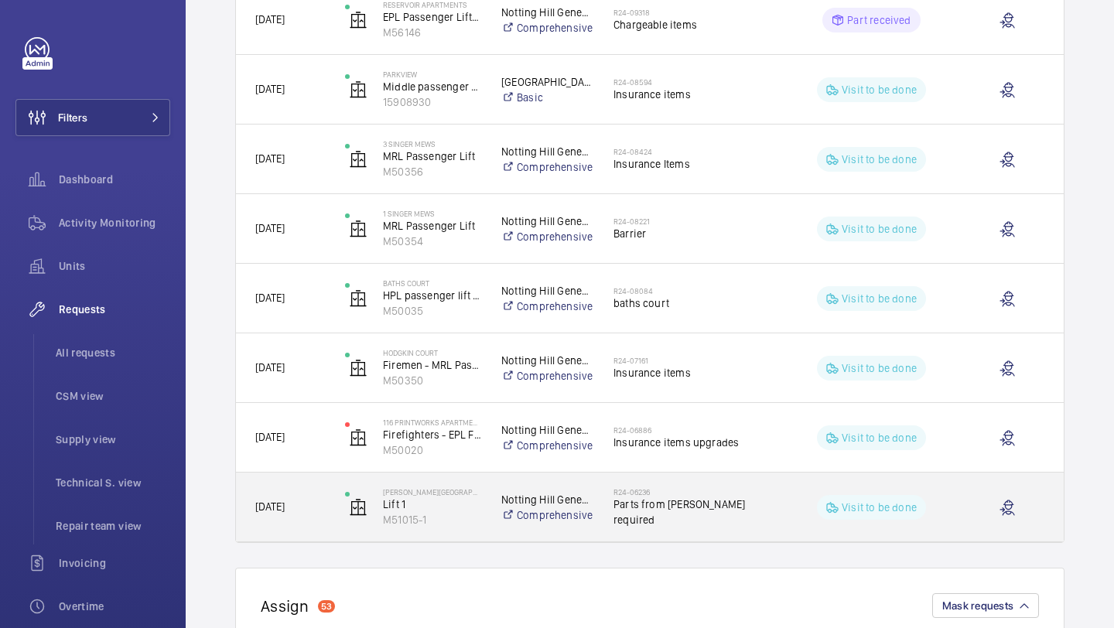
click at [646, 516] on span "Parts from delap required" at bounding box center [692, 512] width 159 height 31
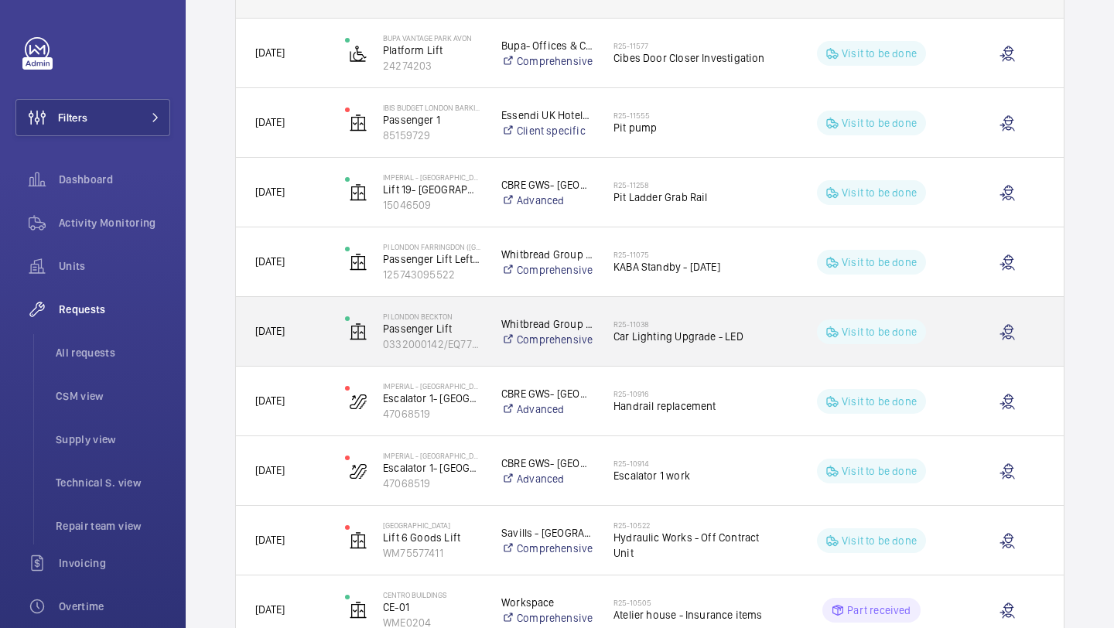
scroll to position [282, 0]
click at [670, 326] on h2 "R25-11038" at bounding box center [692, 324] width 159 height 9
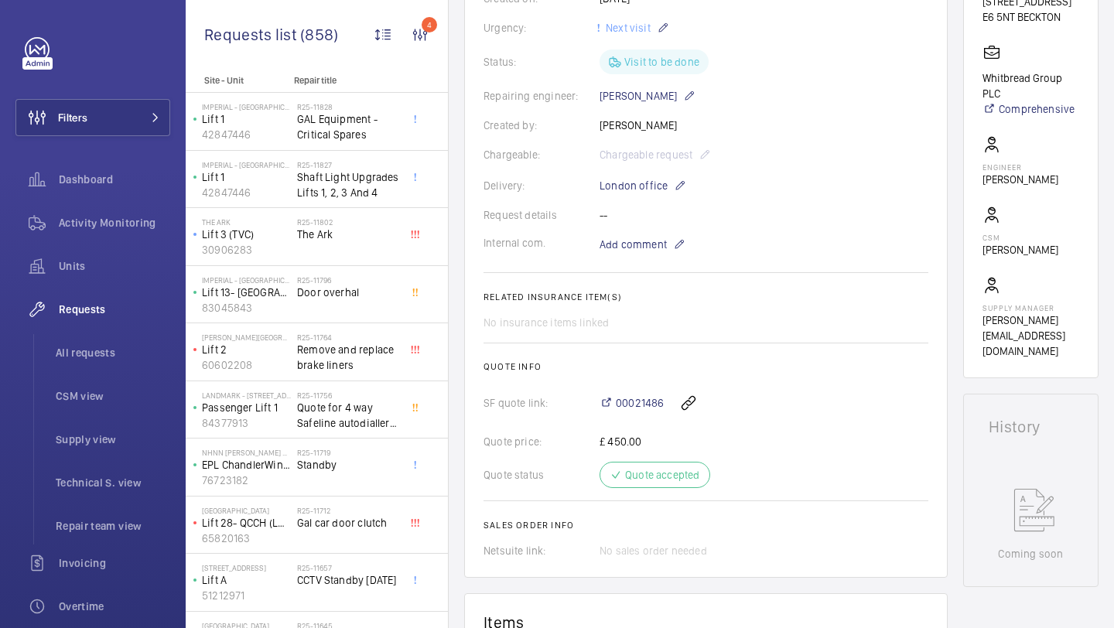
scroll to position [228, 0]
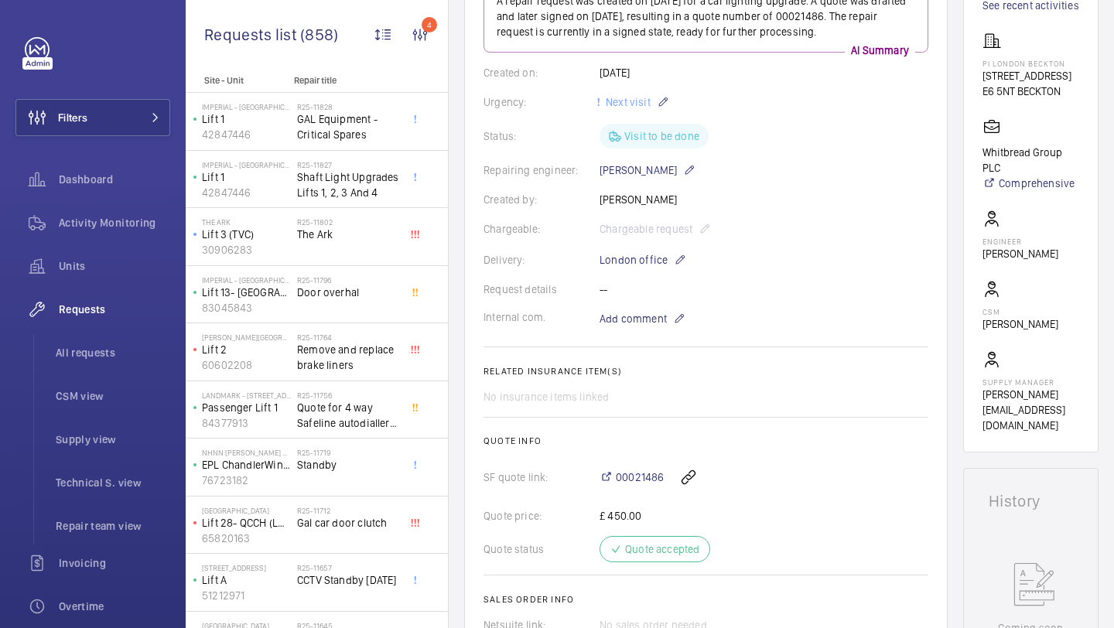
click at [639, 467] on div "00021486" at bounding box center [763, 477] width 329 height 37
click at [635, 483] on span "00021486" at bounding box center [640, 477] width 48 height 15
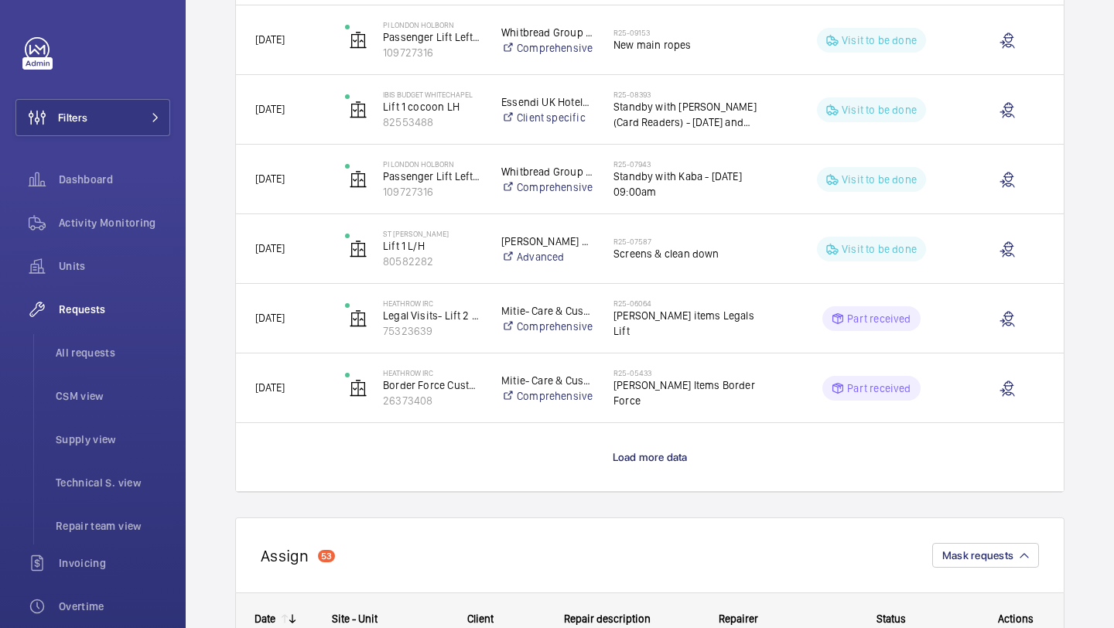
scroll to position [1287, 0]
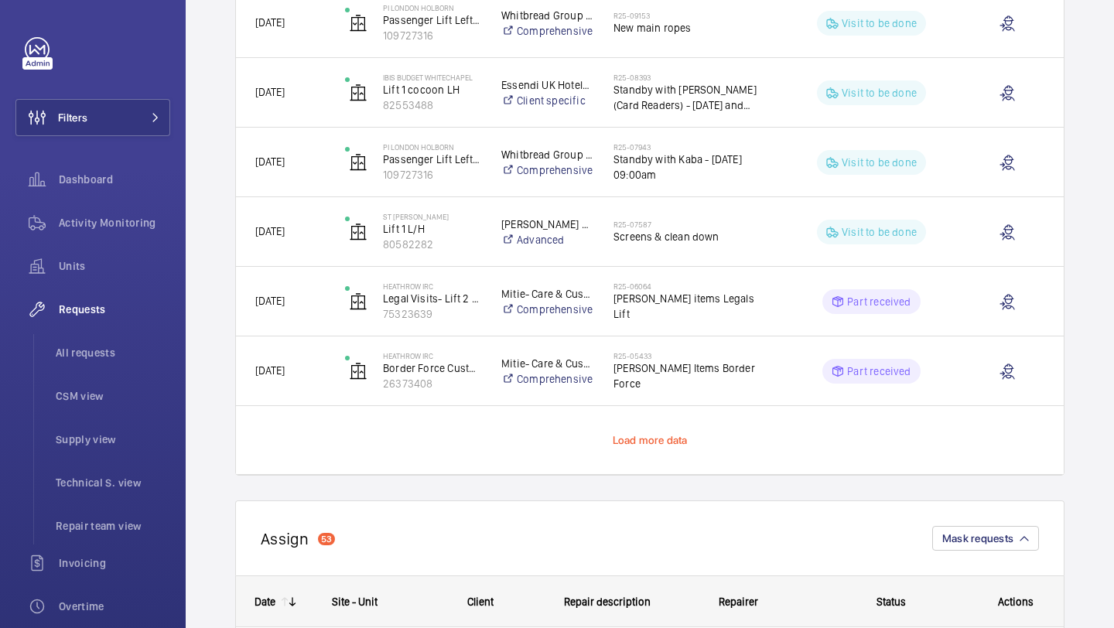
click at [644, 438] on span "Load more data" at bounding box center [650, 440] width 75 height 12
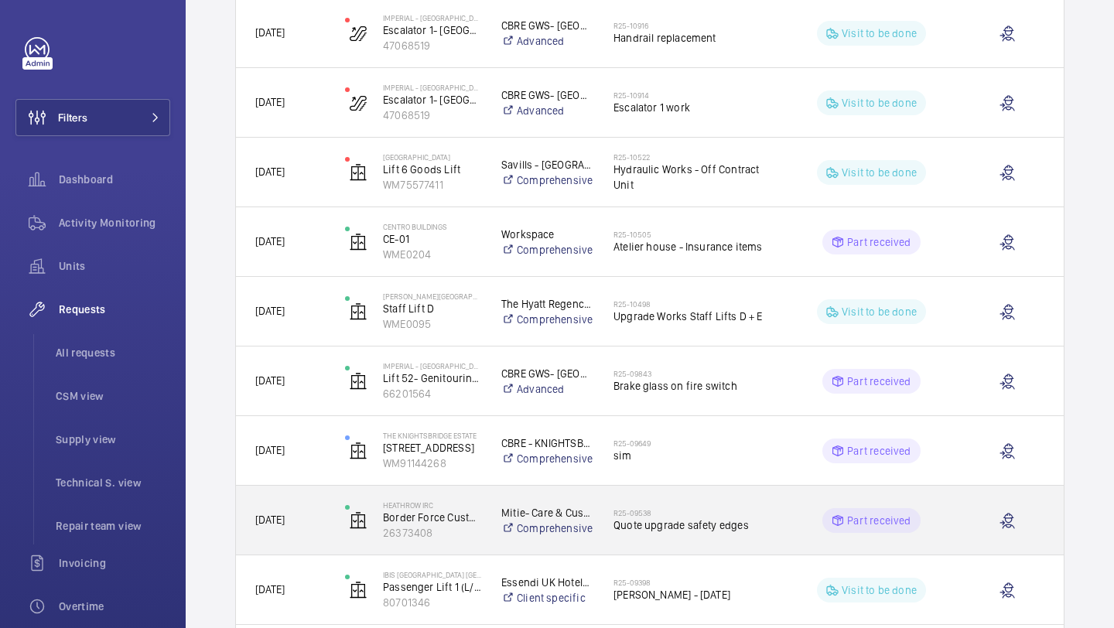
scroll to position [631, 0]
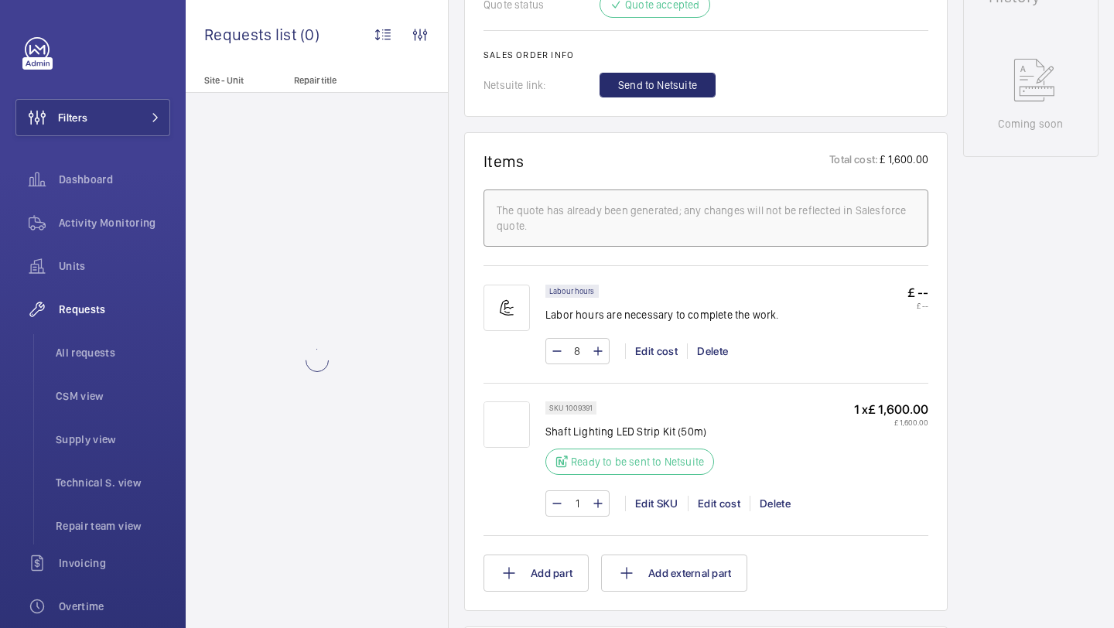
scroll to position [842, 0]
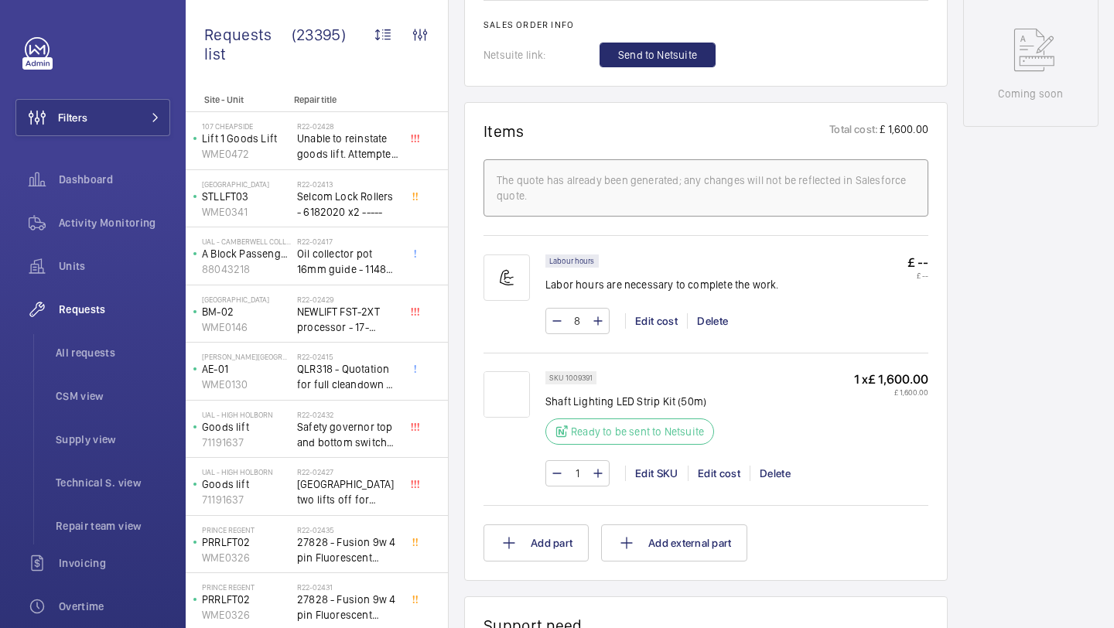
scroll to position [897, 0]
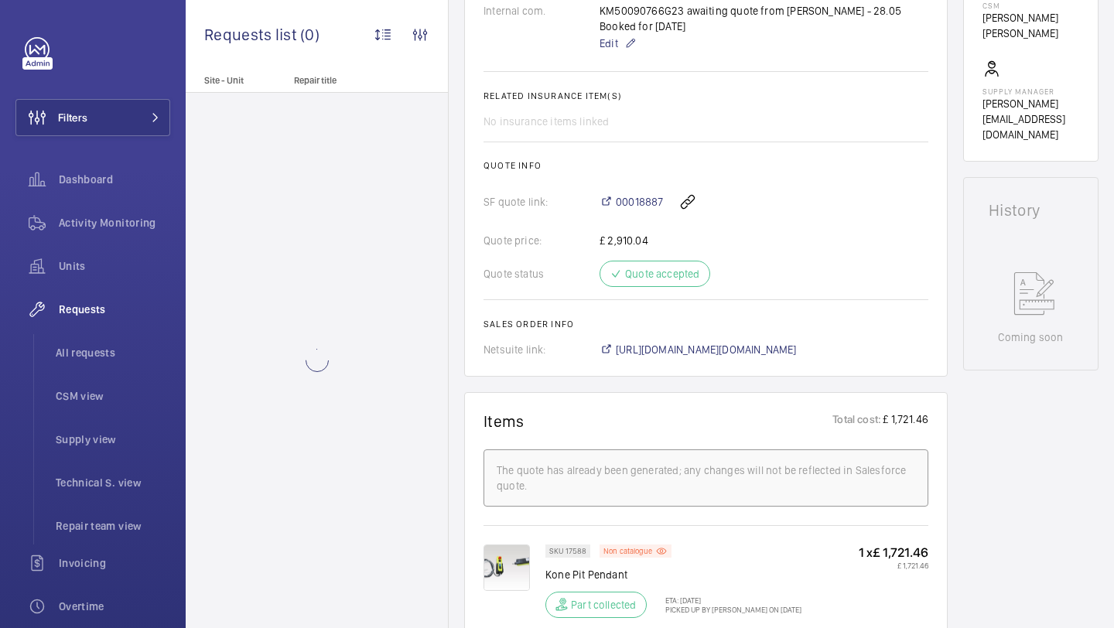
scroll to position [688, 0]
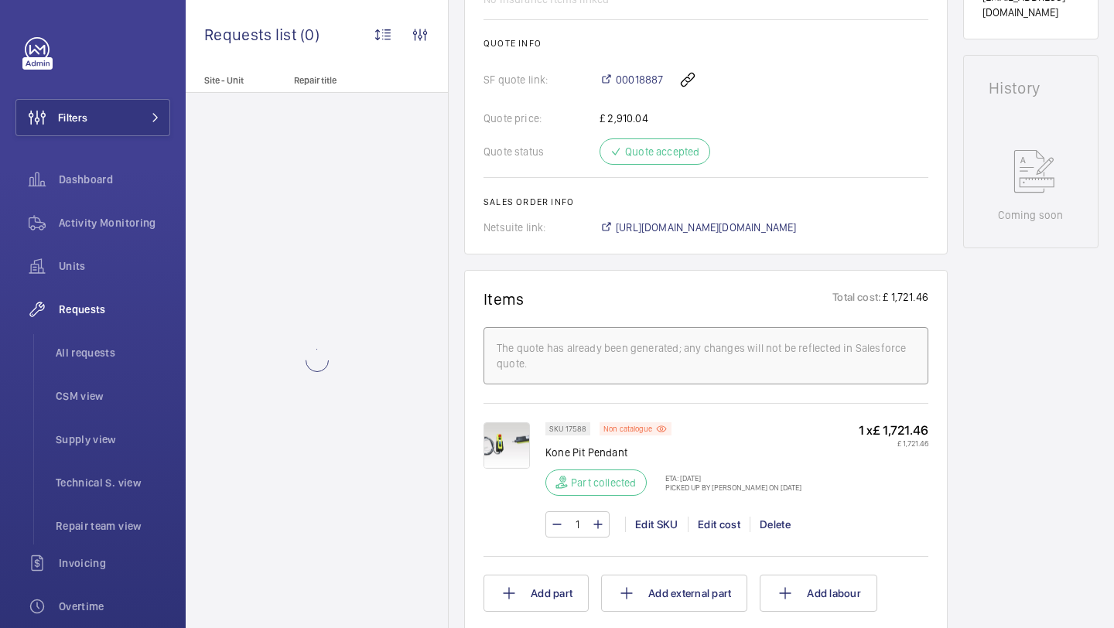
click at [701, 480] on p "ETA: 30 May 2025" at bounding box center [728, 477] width 145 height 9
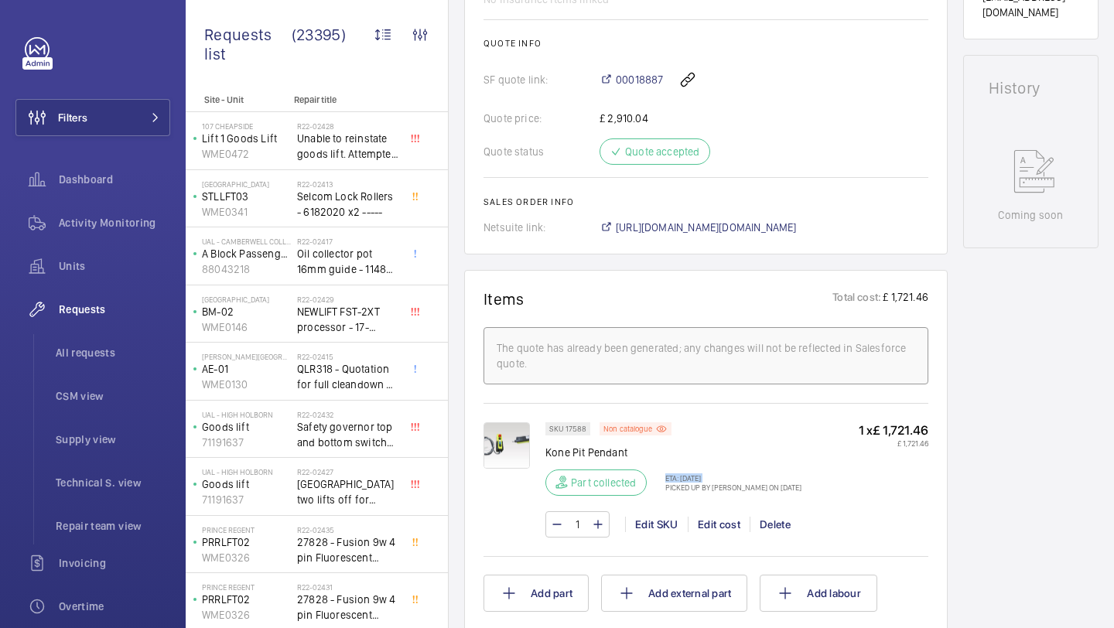
click at [705, 480] on p "ETA: 30 May 2025" at bounding box center [728, 477] width 145 height 9
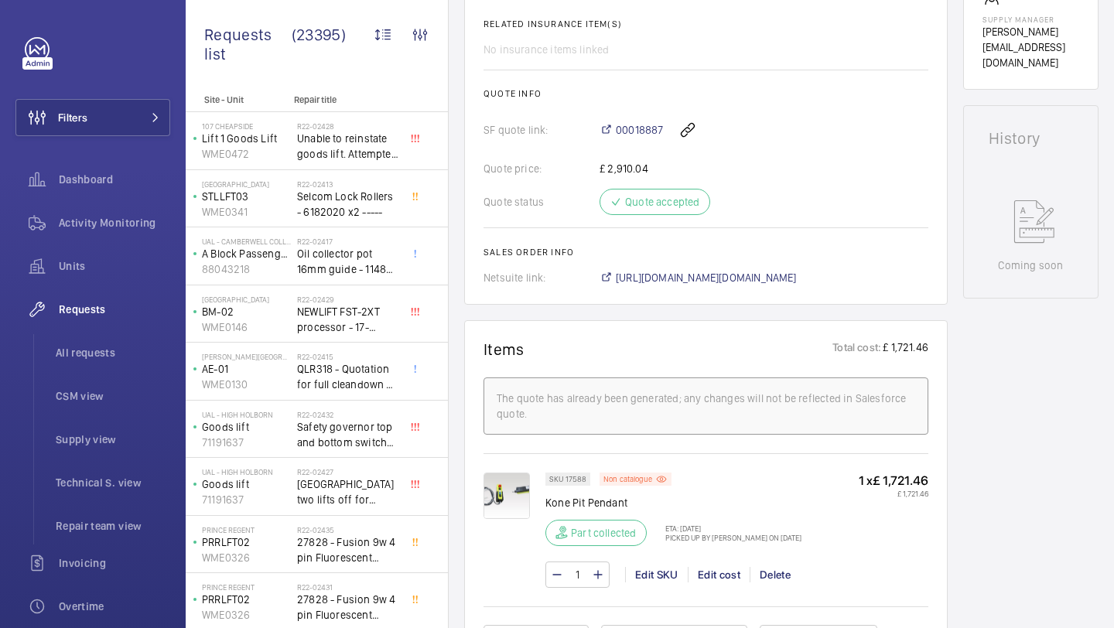
scroll to position [612, 0]
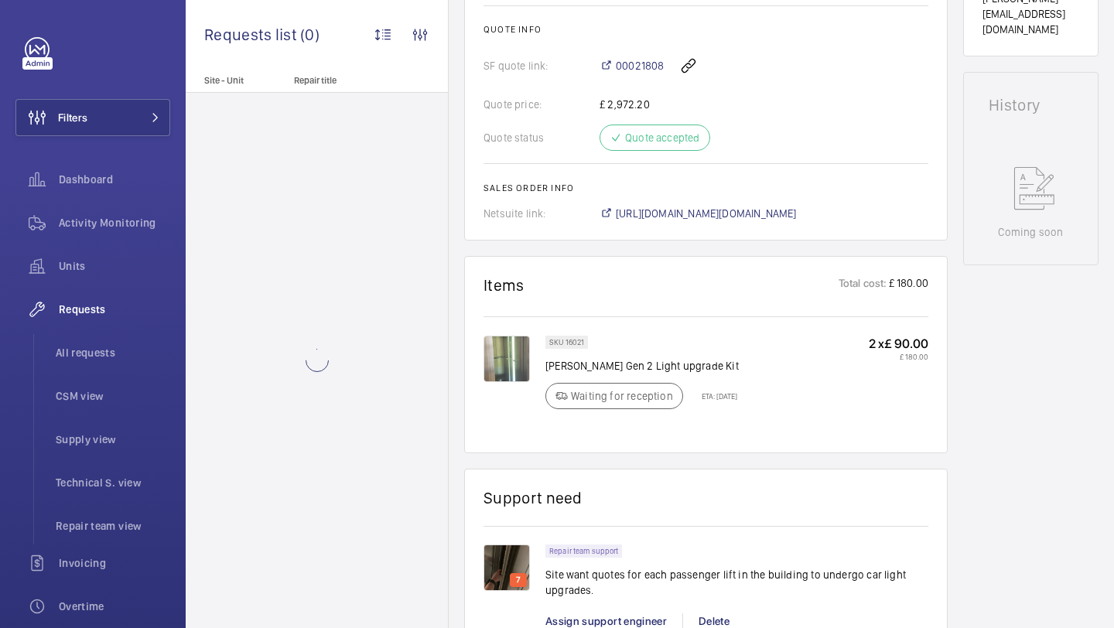
scroll to position [659, 0]
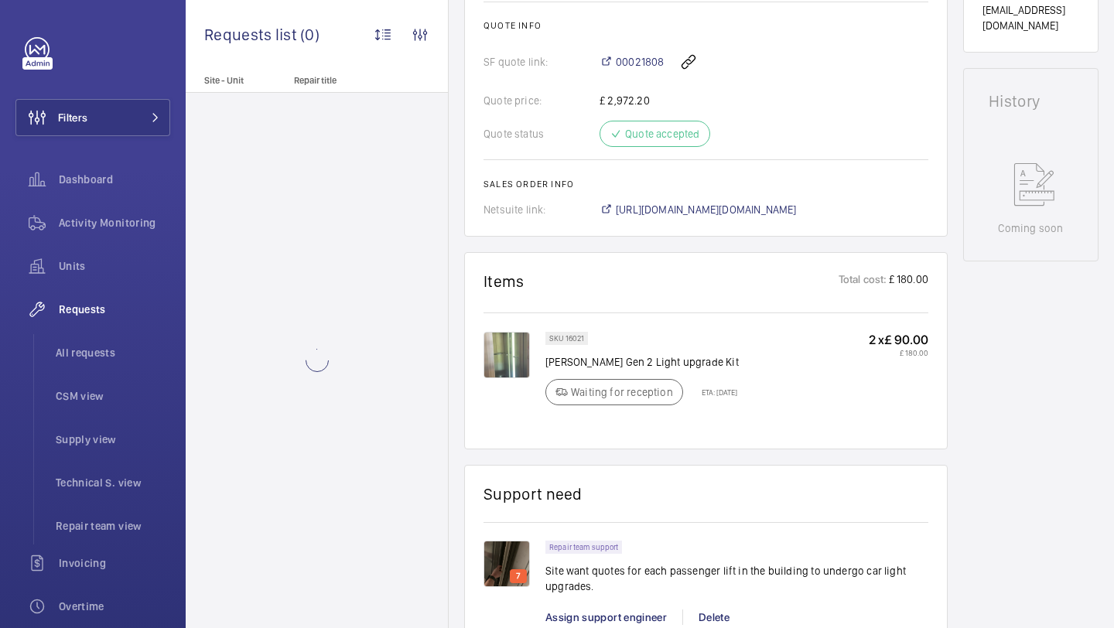
click at [737, 398] on div "Waiting for reception ETA: [DATE]" at bounding box center [641, 392] width 192 height 26
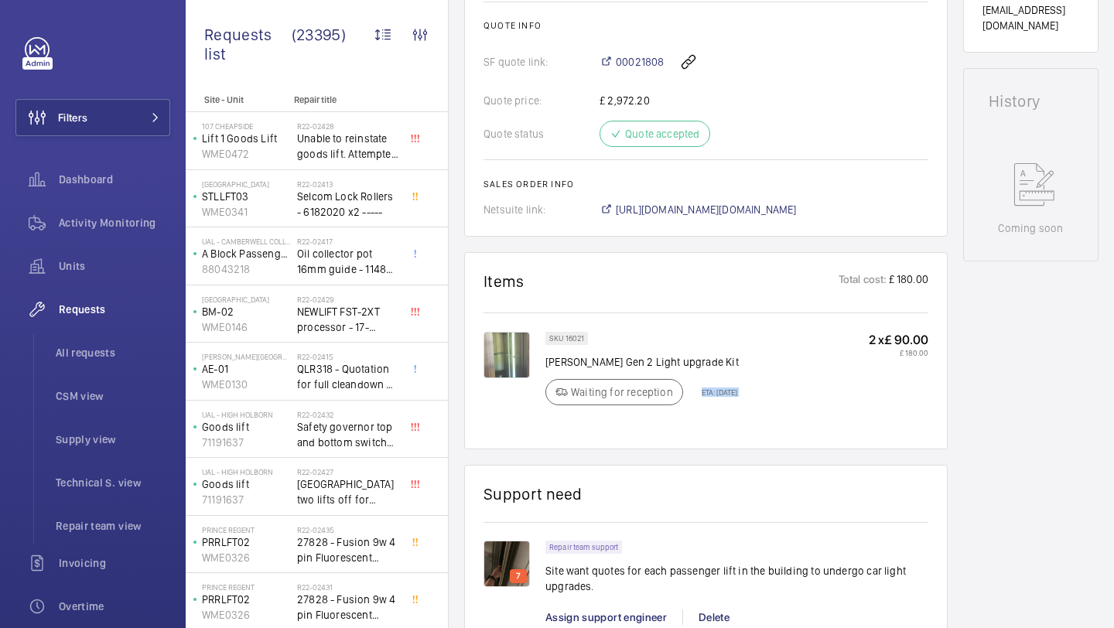
click at [737, 388] on p "ETA: 3 Sept 2025" at bounding box center [714, 392] width 45 height 9
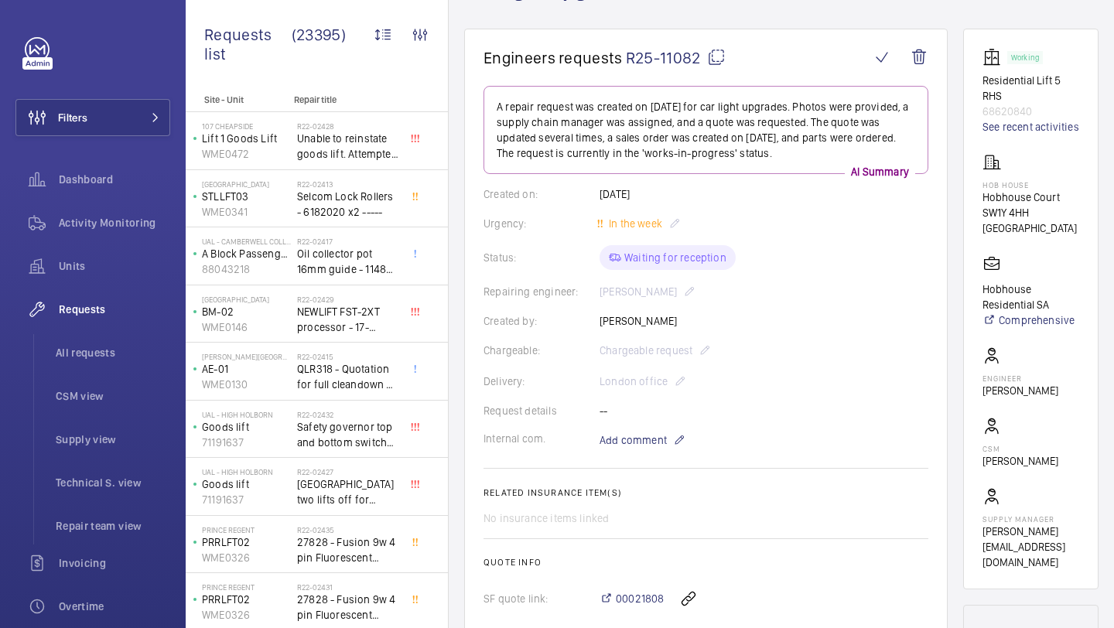
scroll to position [107, 0]
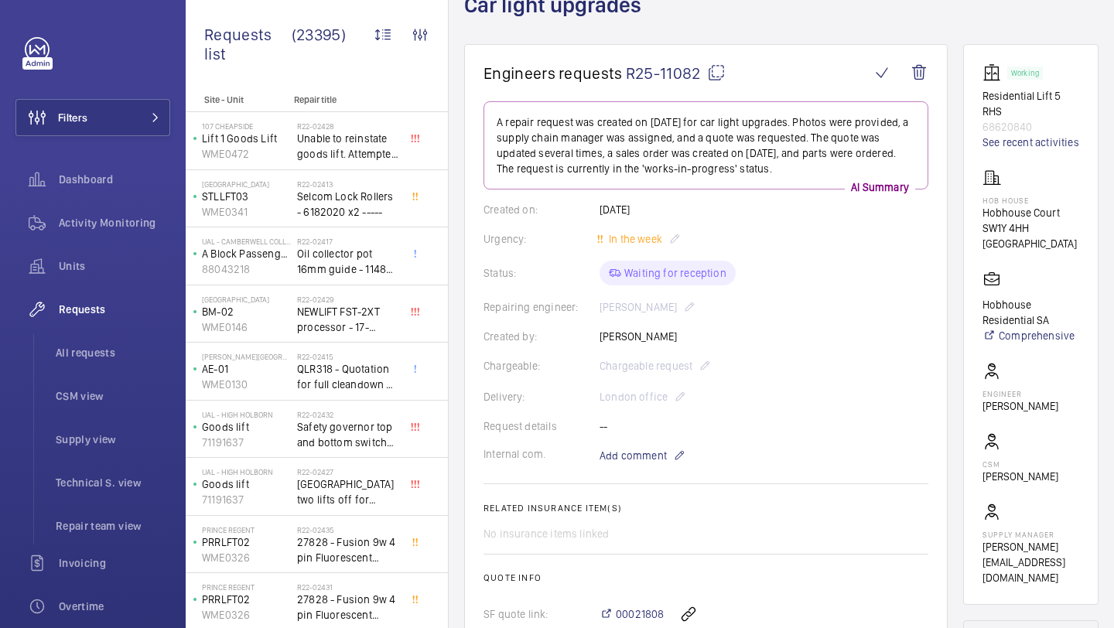
click at [708, 76] on mat-icon at bounding box center [716, 72] width 19 height 19
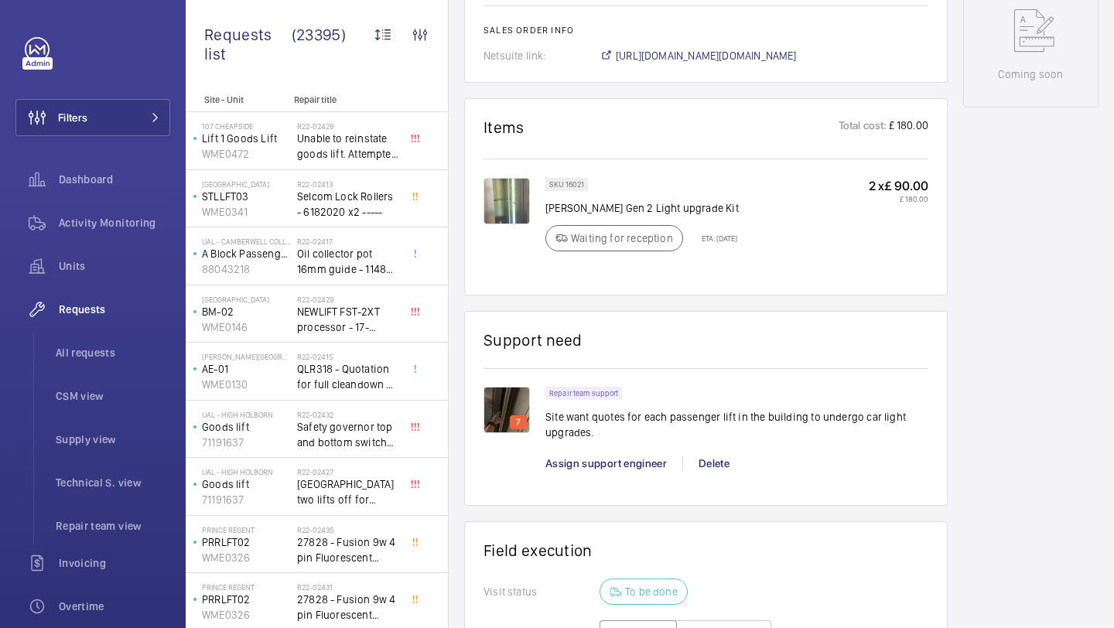
scroll to position [816, 0]
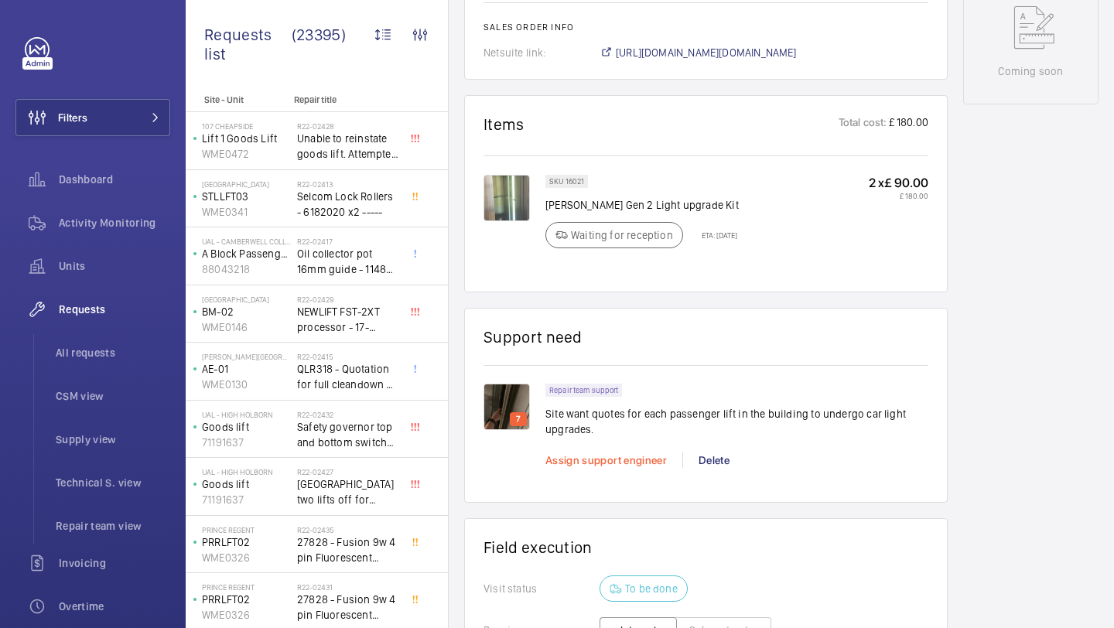
click at [614, 463] on span "Assign support engineer" at bounding box center [605, 460] width 121 height 12
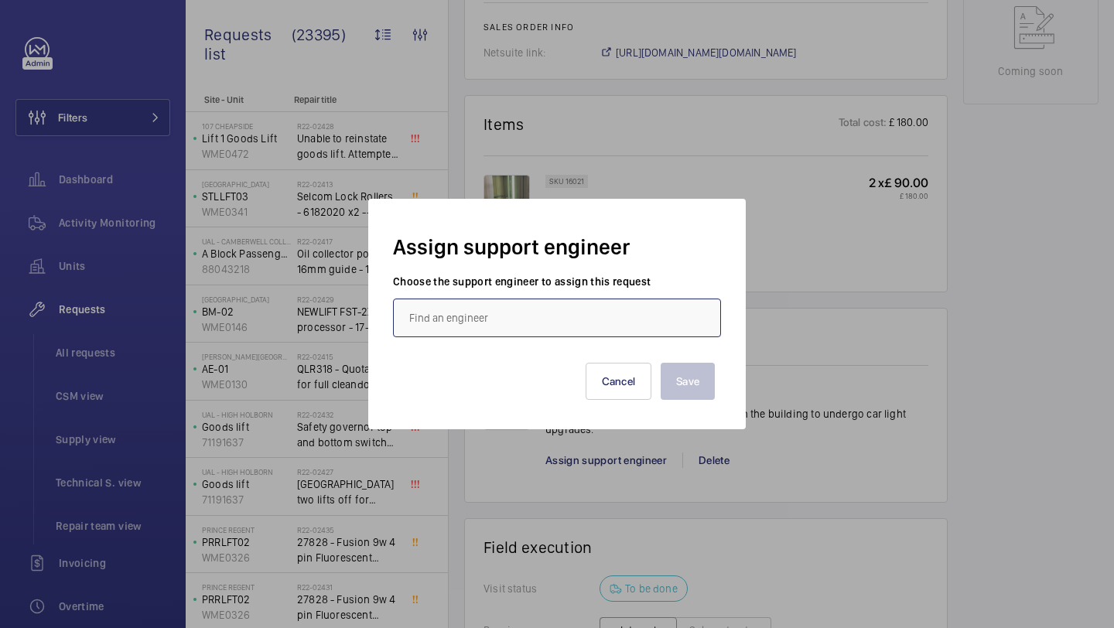
click at [498, 312] on input "text" at bounding box center [557, 318] width 328 height 39
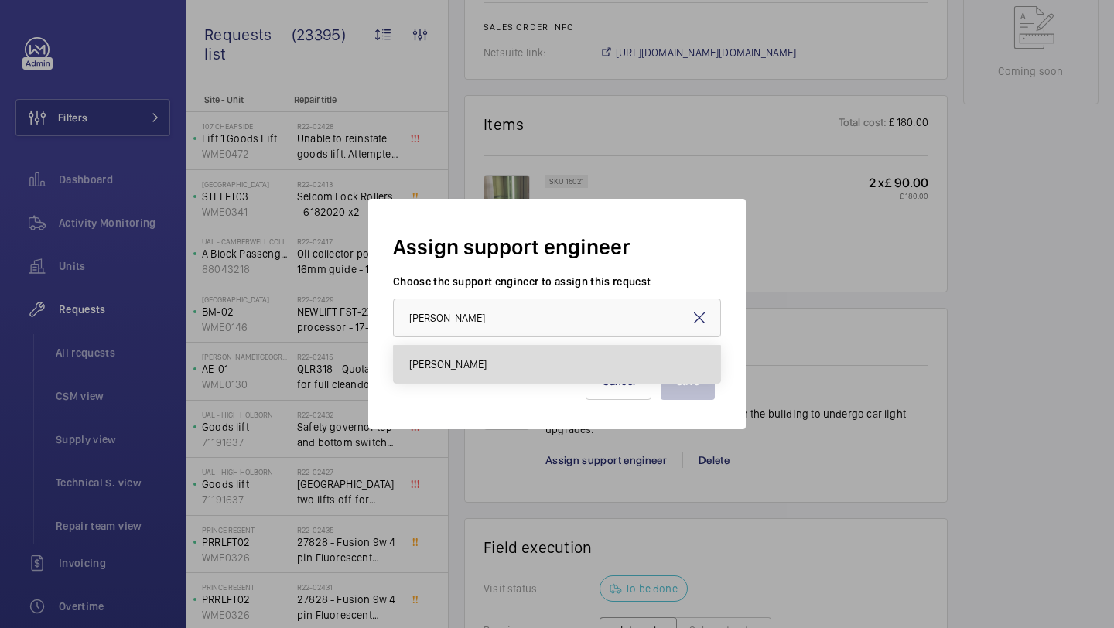
click at [497, 356] on mat-option "[PERSON_NAME]" at bounding box center [557, 364] width 326 height 37
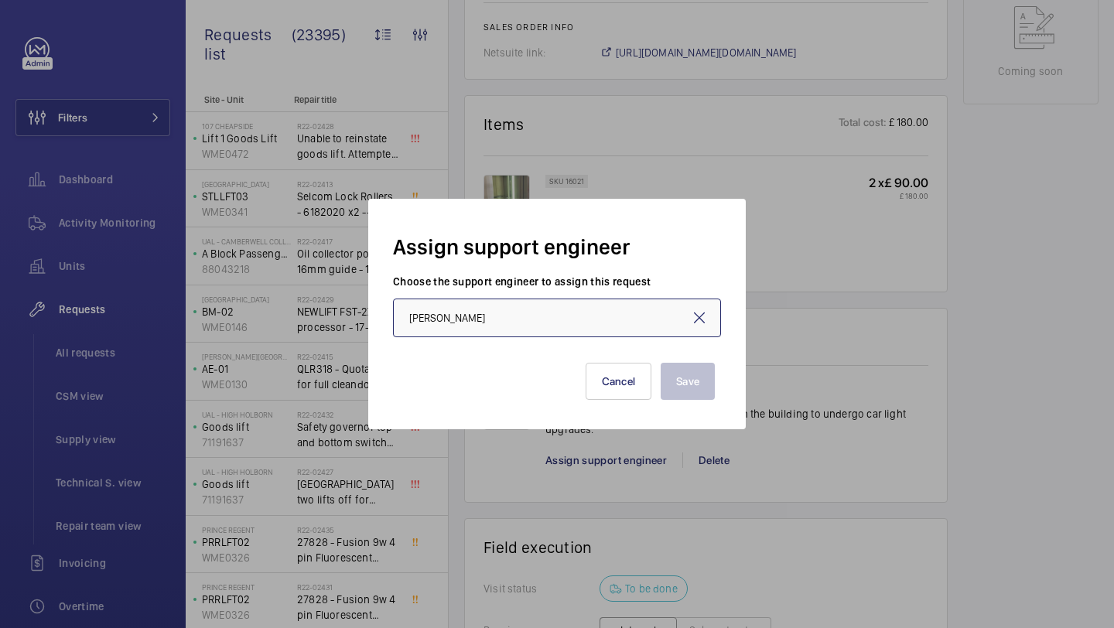
type input "[PERSON_NAME]"
click at [672, 388] on button "Save" at bounding box center [688, 381] width 54 height 37
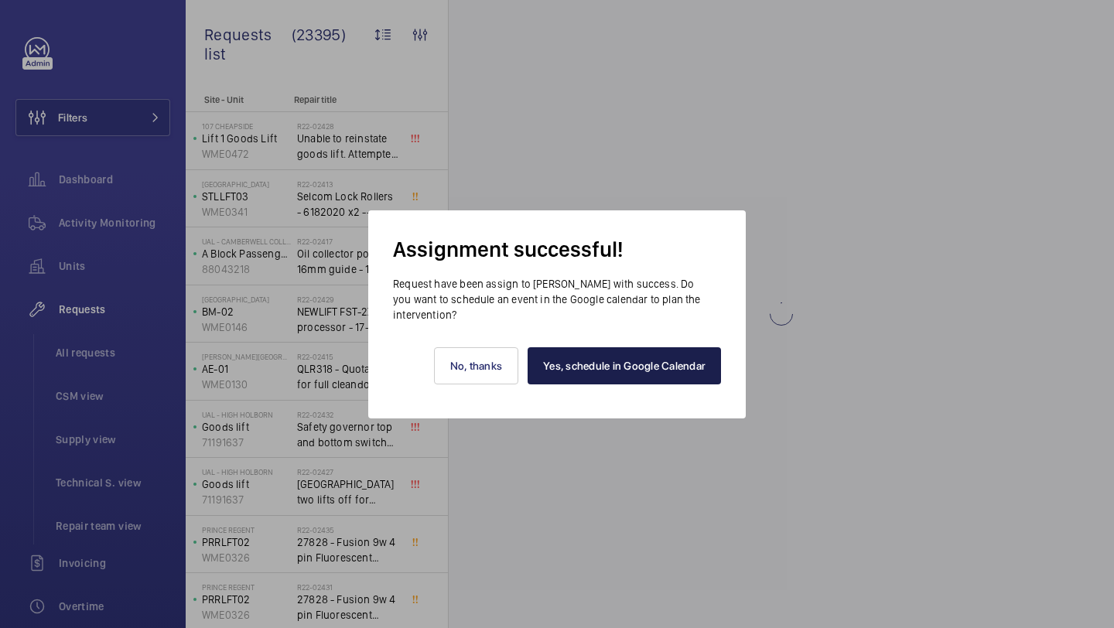
click at [585, 370] on link "Yes, schedule in Google Calendar" at bounding box center [624, 365] width 193 height 37
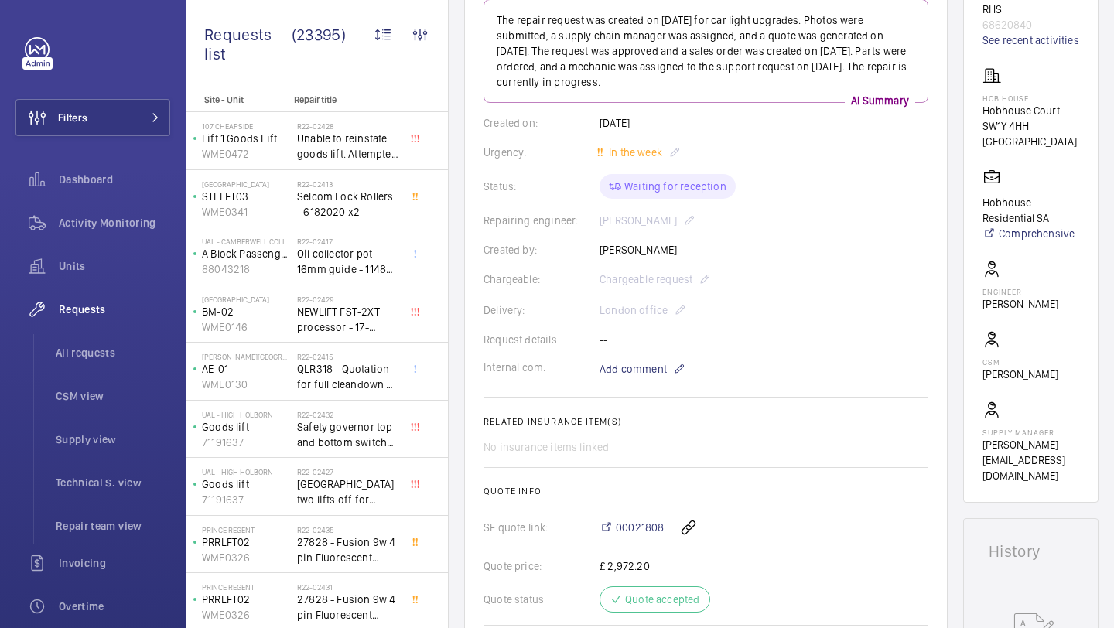
scroll to position [0, 0]
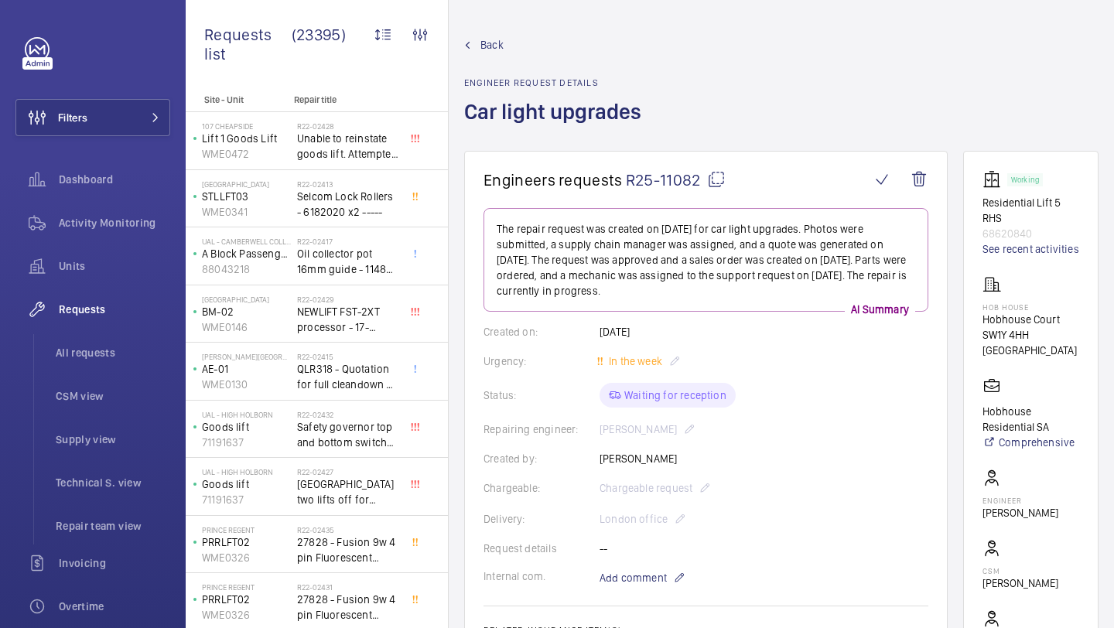
drag, startPoint x: 700, startPoint y: 186, endPoint x: 629, endPoint y: 179, distance: 71.4
click at [628, 179] on span "R25-11082" at bounding box center [676, 179] width 100 height 19
copy span "R25-11082"
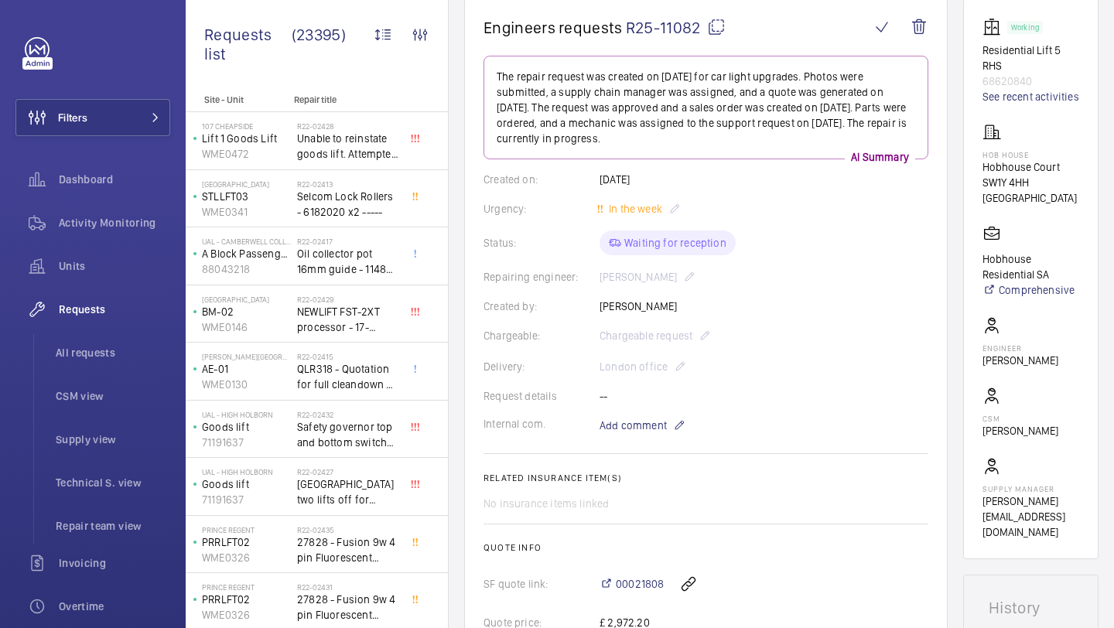
scroll to position [171, 0]
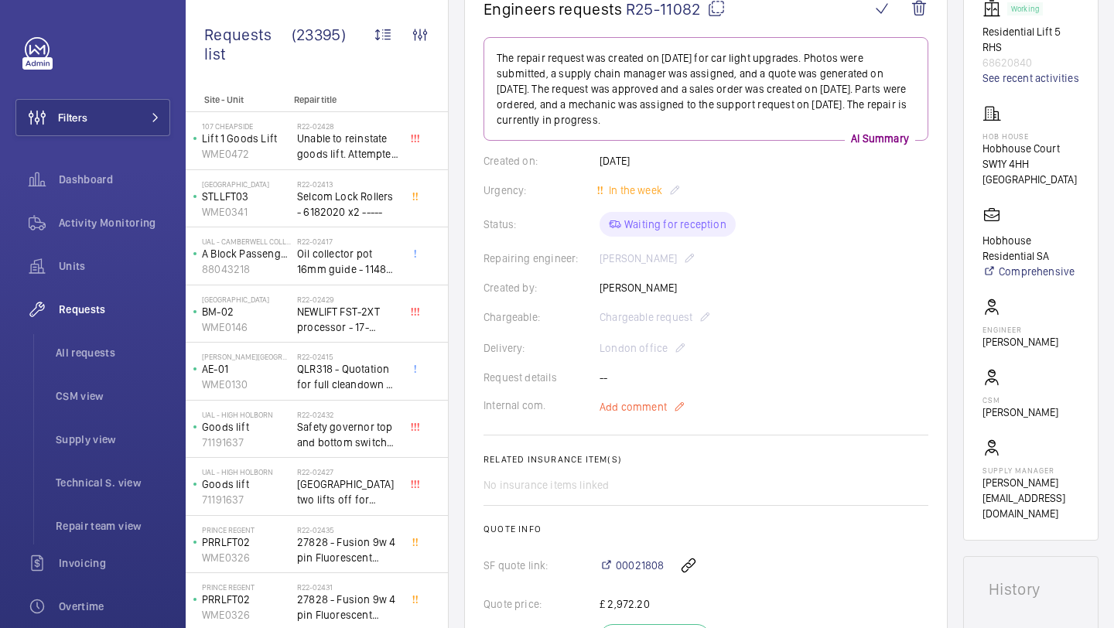
click at [657, 400] on span "Add comment" at bounding box center [632, 406] width 67 height 15
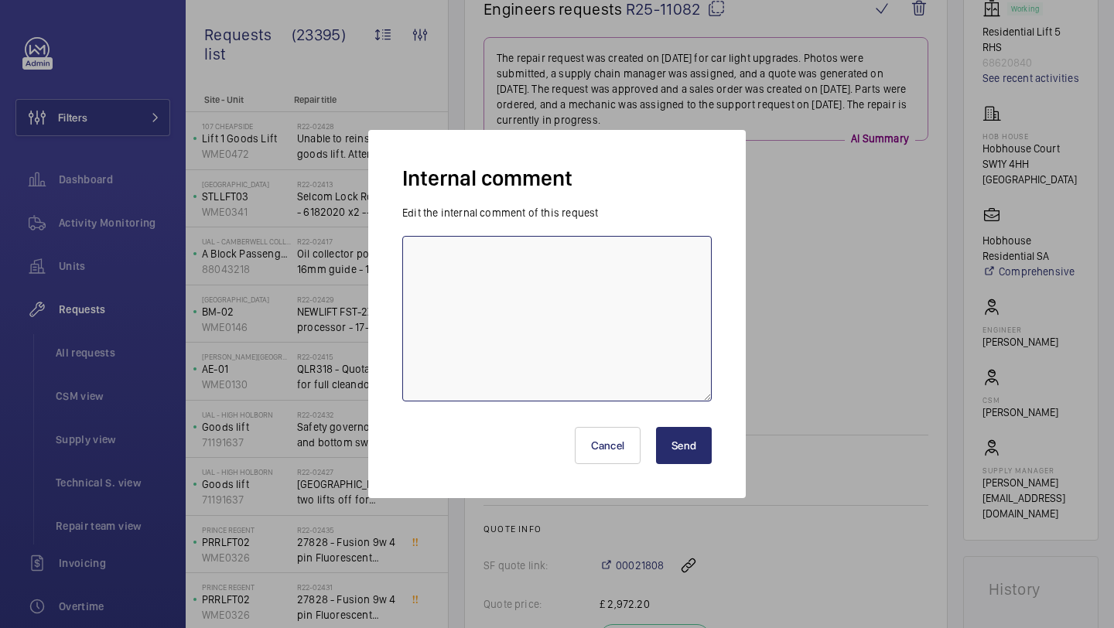
click at [580, 288] on textarea at bounding box center [556, 319] width 309 height 166
type textarea "LUKE N BOOKED FOR MONDAY 08TH SEPTEMBER"
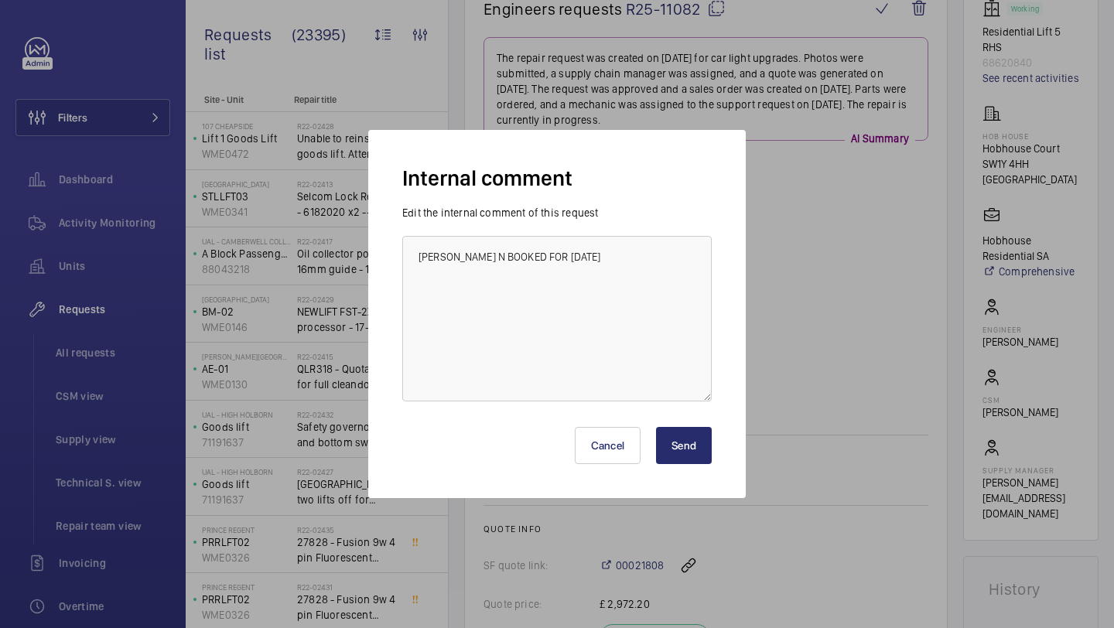
click at [693, 446] on button "Send" at bounding box center [684, 445] width 56 height 37
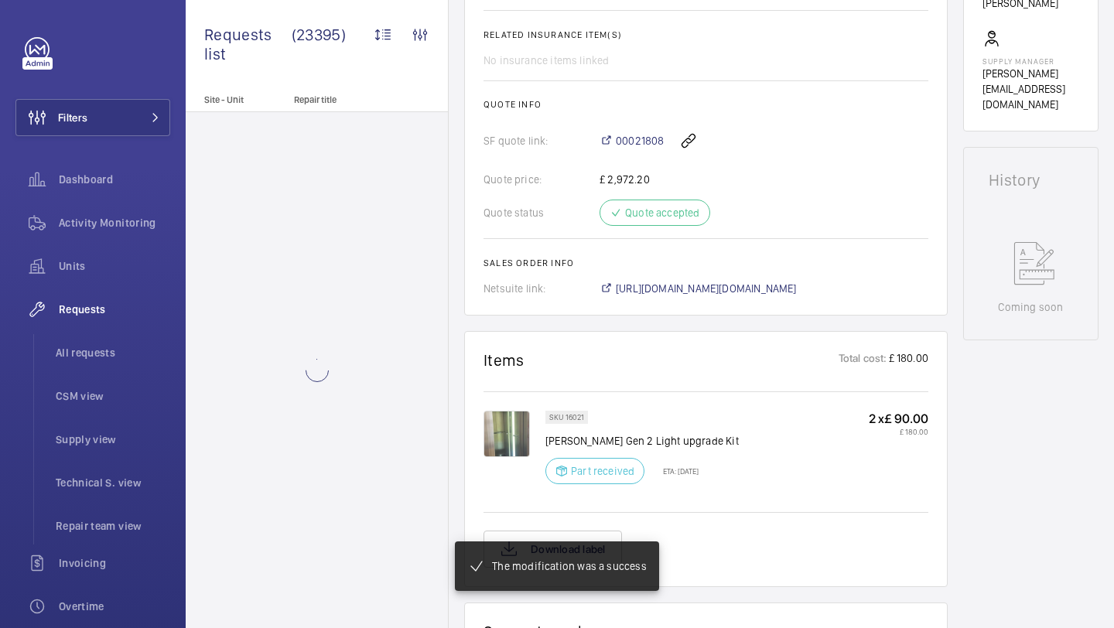
scroll to position [780, 0]
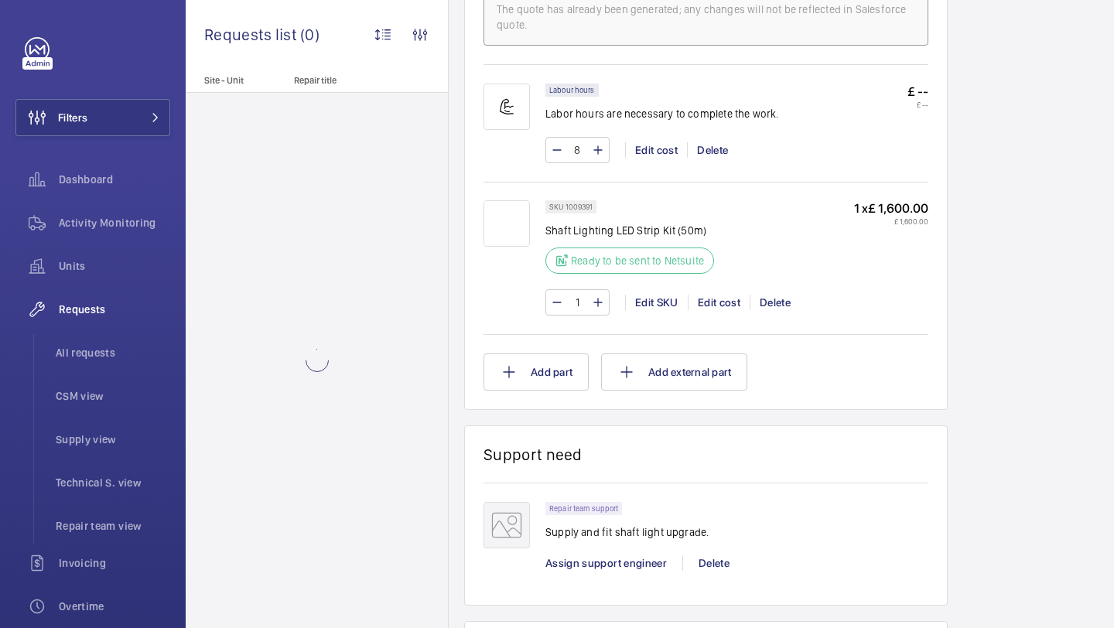
scroll to position [992, 0]
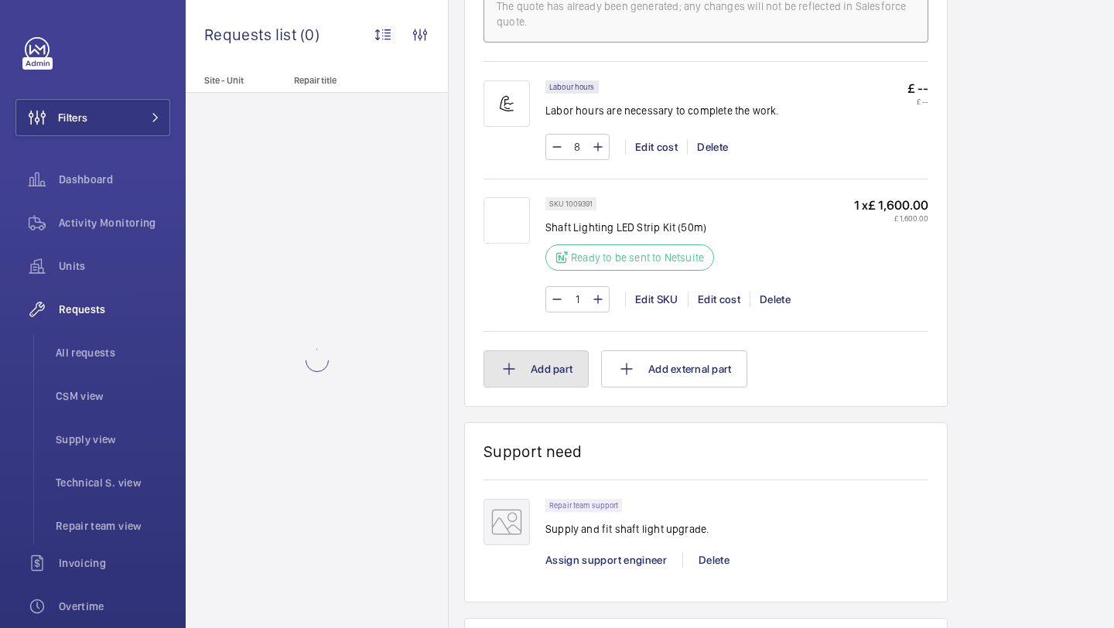
click at [555, 371] on button "Add part" at bounding box center [535, 368] width 105 height 37
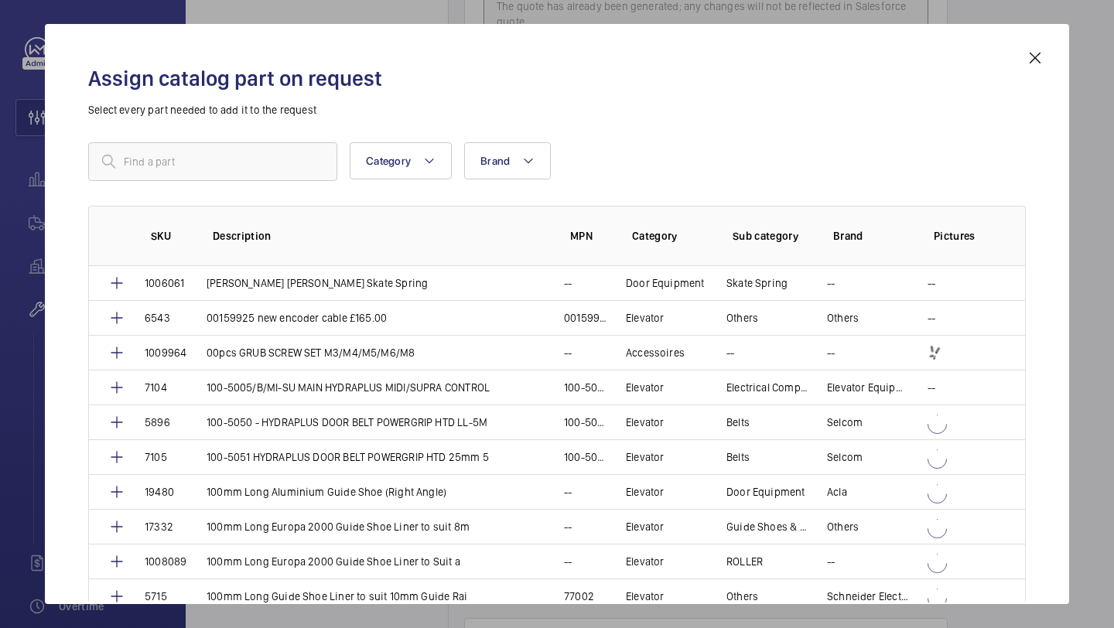
click at [145, 142] on div "Assign catalog part on request Select every part needed to add it to the reques…" at bounding box center [557, 326] width 975 height 555
click at [145, 147] on input "text" at bounding box center [212, 161] width 249 height 39
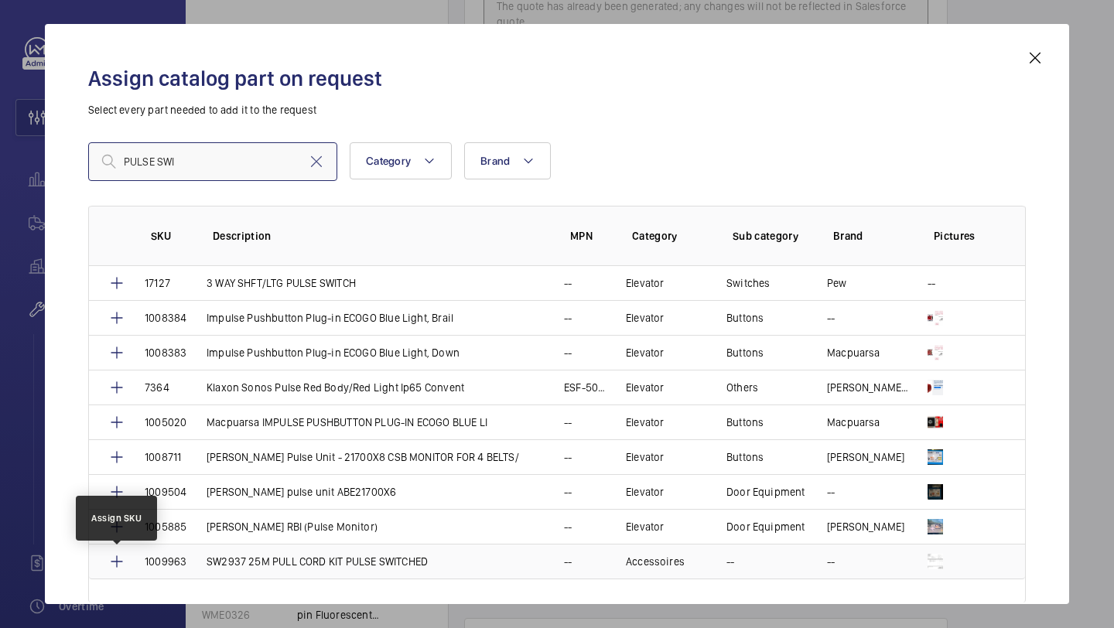
type input "PULSE SWI"
click at [119, 562] on mat-icon at bounding box center [117, 561] width 19 height 19
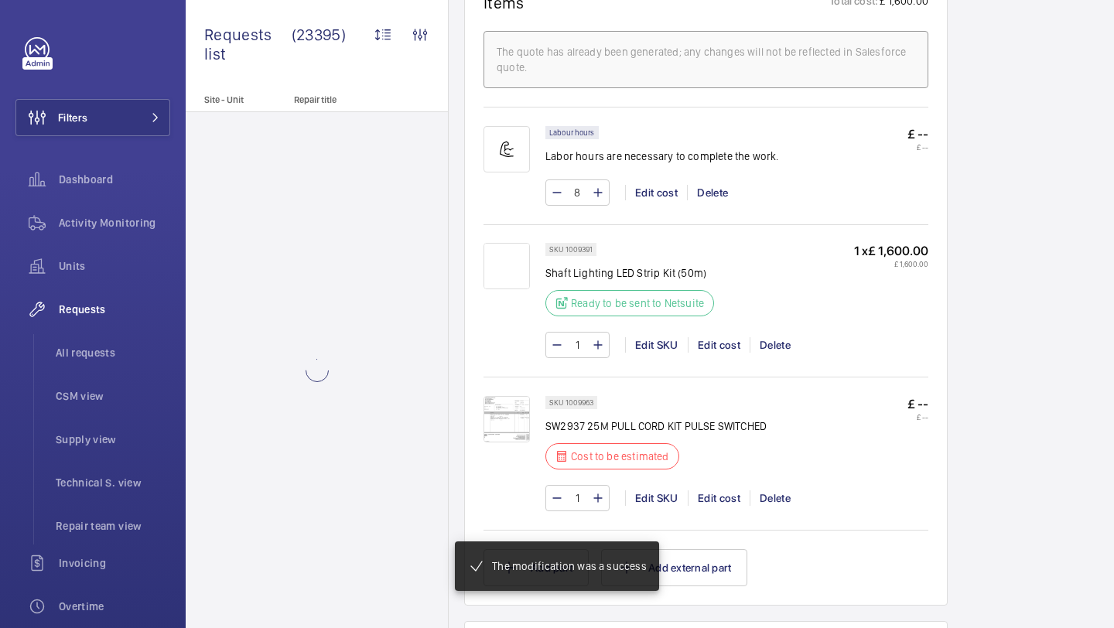
scroll to position [937, 0]
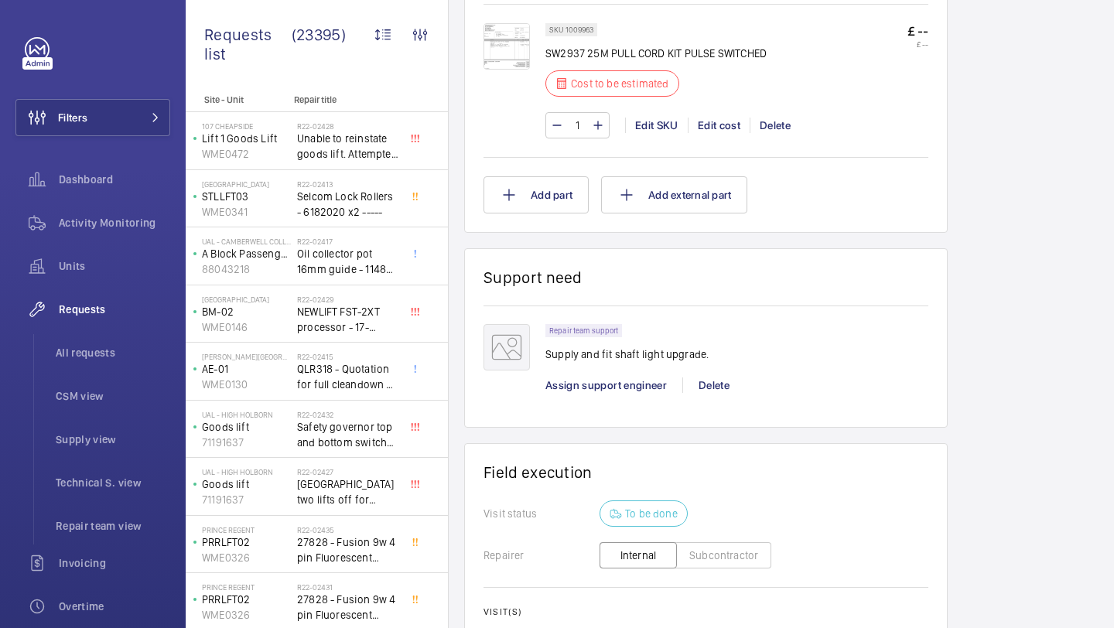
scroll to position [1319, 0]
click at [613, 391] on span "Assign support engineer" at bounding box center [605, 386] width 121 height 12
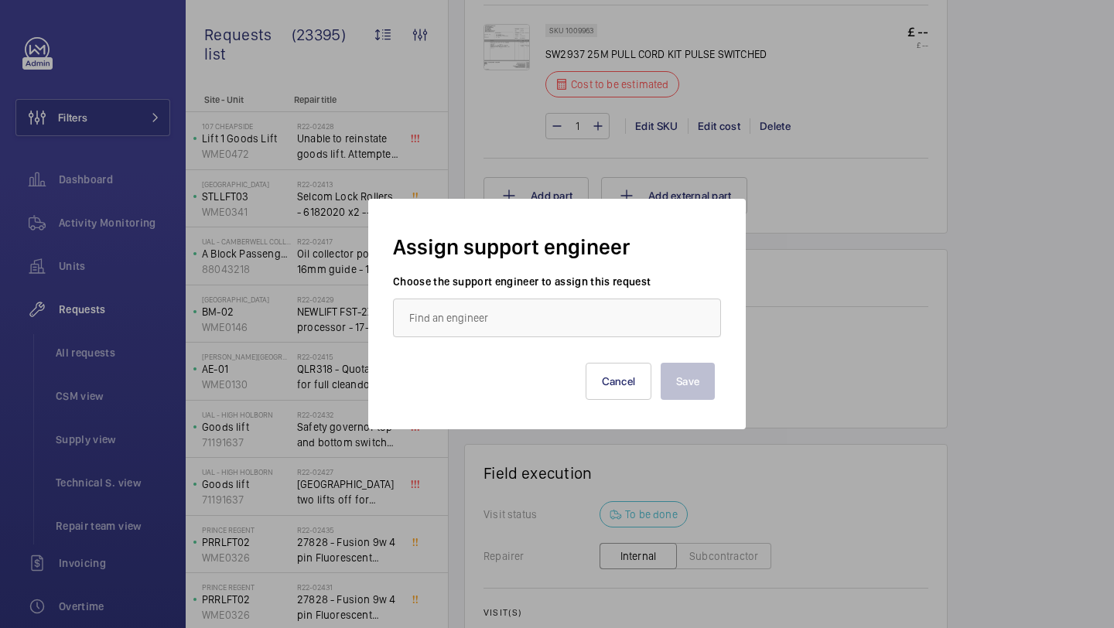
click at [469, 293] on wm-front-autocomplete-dropdown-select "Choose the support engineer to assign this request" at bounding box center [557, 305] width 328 height 63
click at [466, 307] on input "text" at bounding box center [557, 318] width 328 height 39
type input "L"
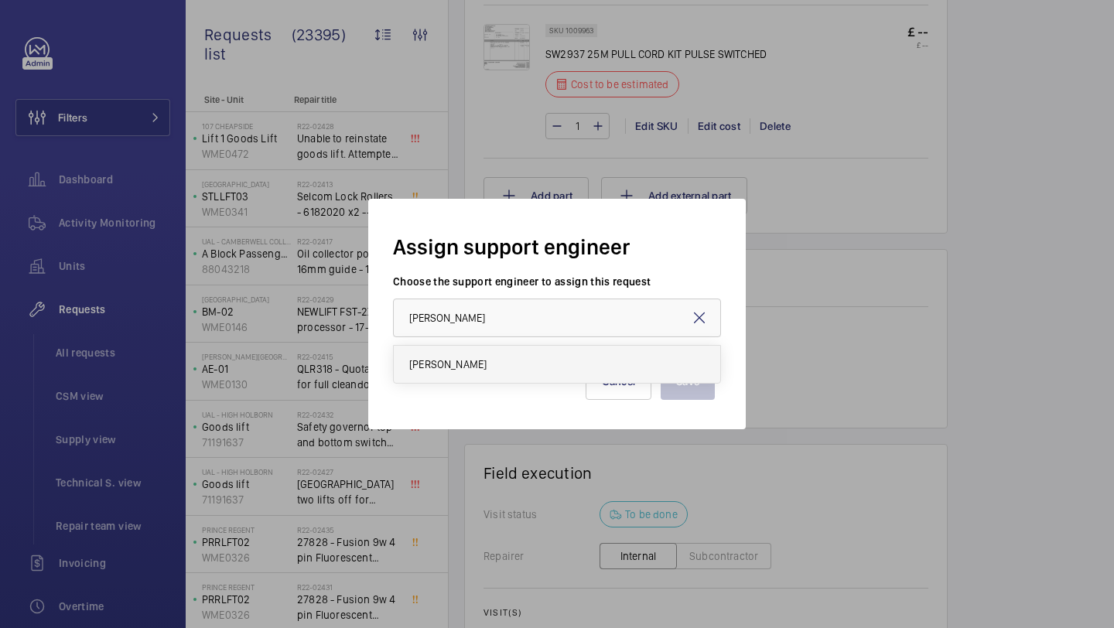
click at [465, 356] on mat-option "[PERSON_NAME]" at bounding box center [557, 364] width 326 height 37
type input "[PERSON_NAME]"
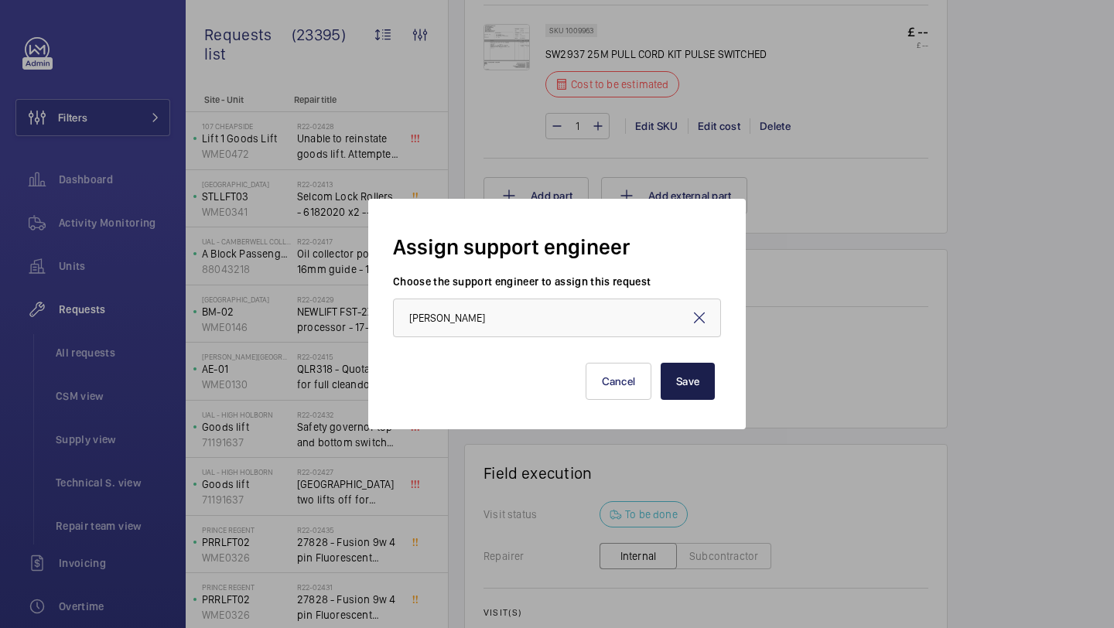
click at [697, 387] on button "Save" at bounding box center [688, 381] width 54 height 37
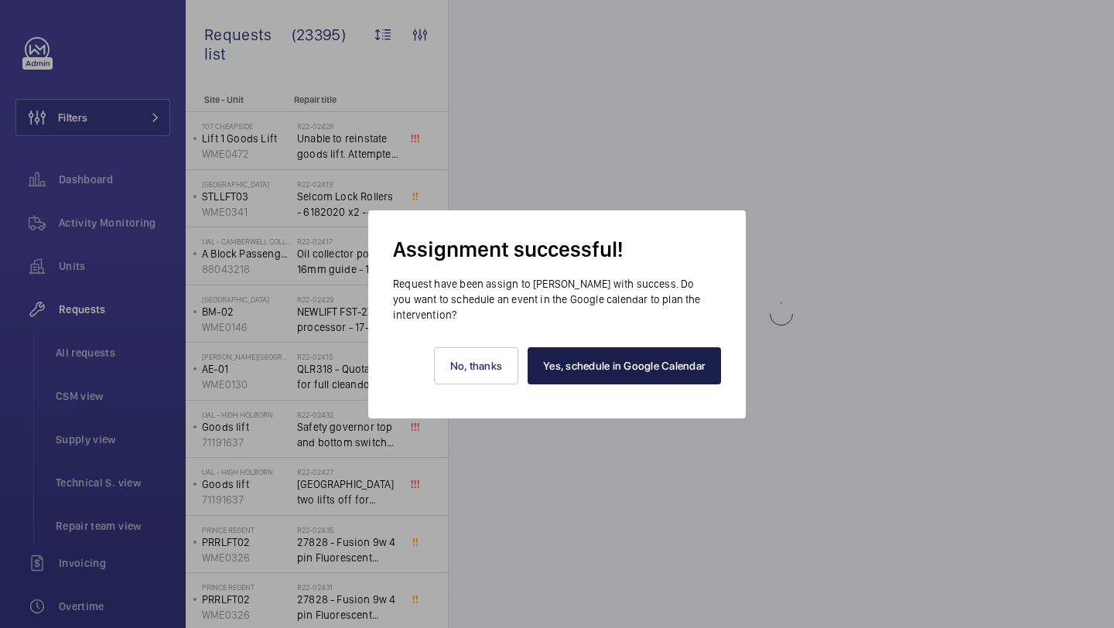
click at [569, 348] on link "Yes, schedule in Google Calendar" at bounding box center [624, 365] width 193 height 37
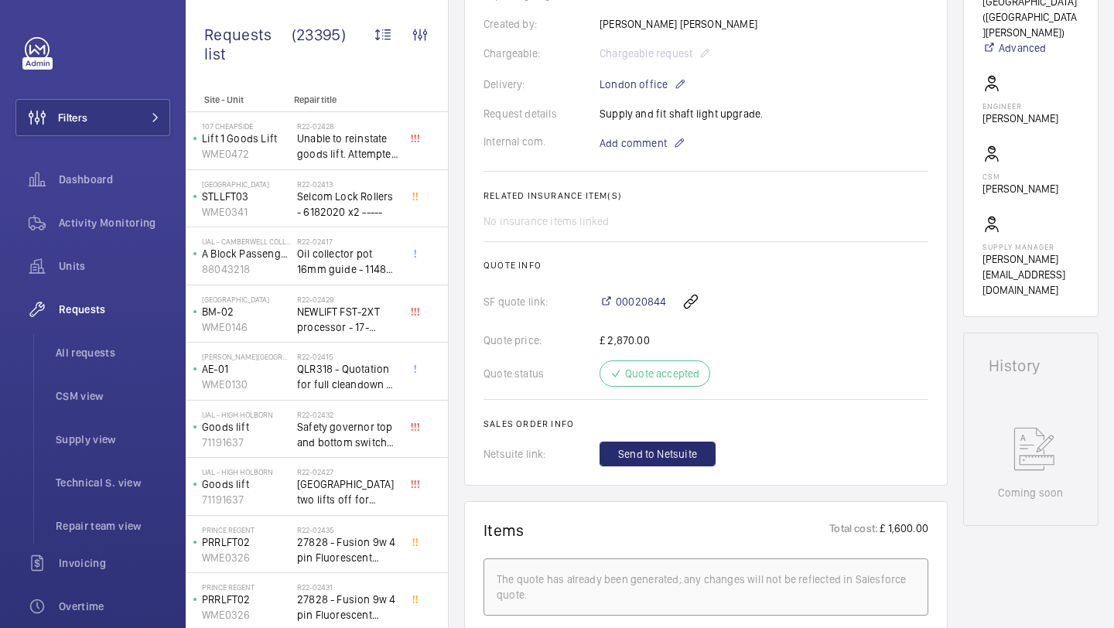
scroll to position [389, 0]
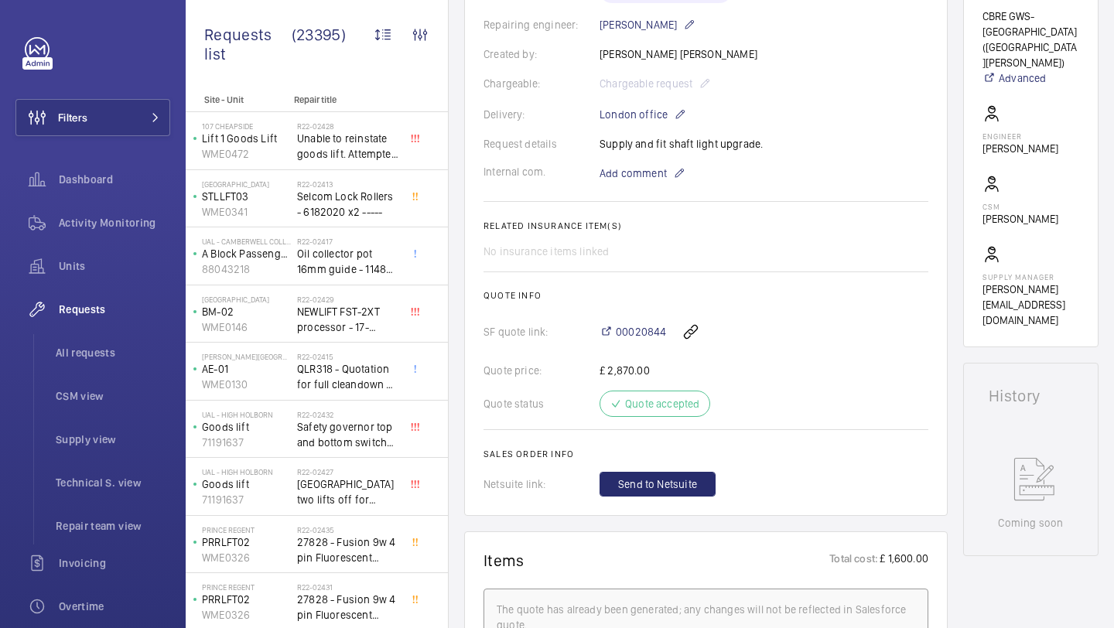
click at [628, 143] on wm-front-card-body "The repair request was created on 2025-07-14 for a shaft light upgrade. A quote…" at bounding box center [705, 158] width 445 height 678
click at [627, 166] on span "Add comment" at bounding box center [632, 173] width 67 height 15
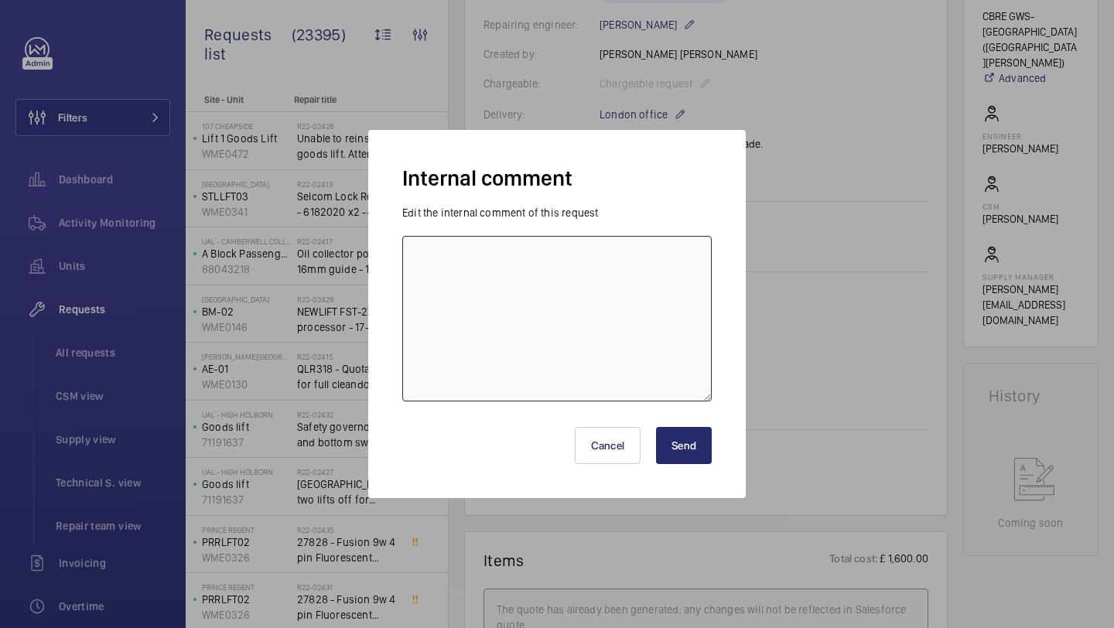
click at [589, 248] on textarea at bounding box center [556, 319] width 309 height 166
type textarea "LUKE N BOOKED FOR WEDNESDAY 10TH SEPTEMBER"
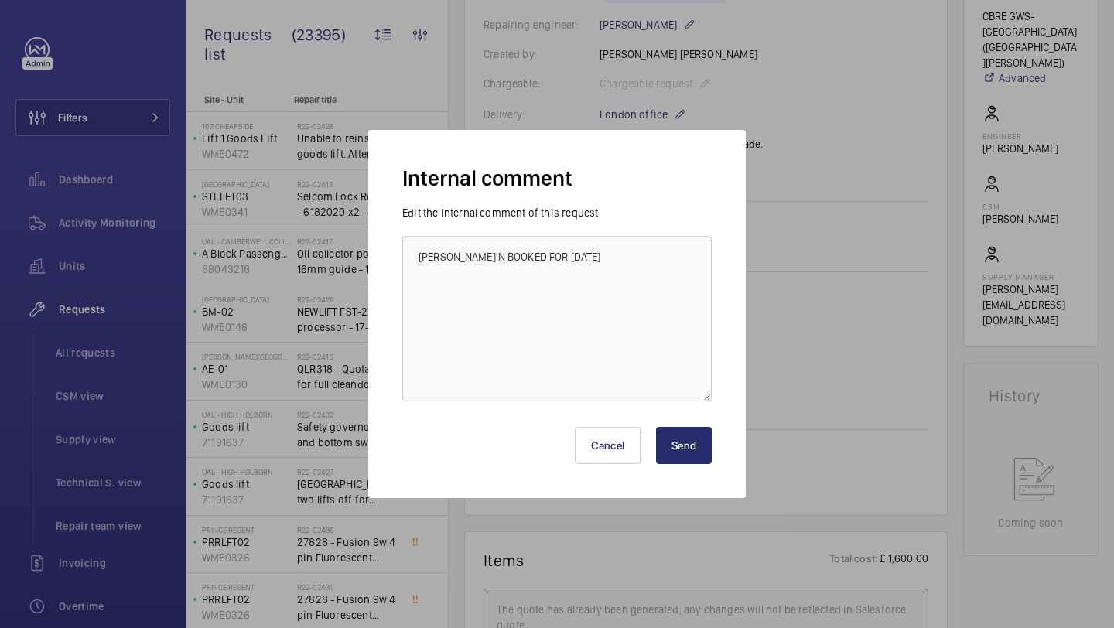
click at [688, 450] on button "Send" at bounding box center [684, 445] width 56 height 37
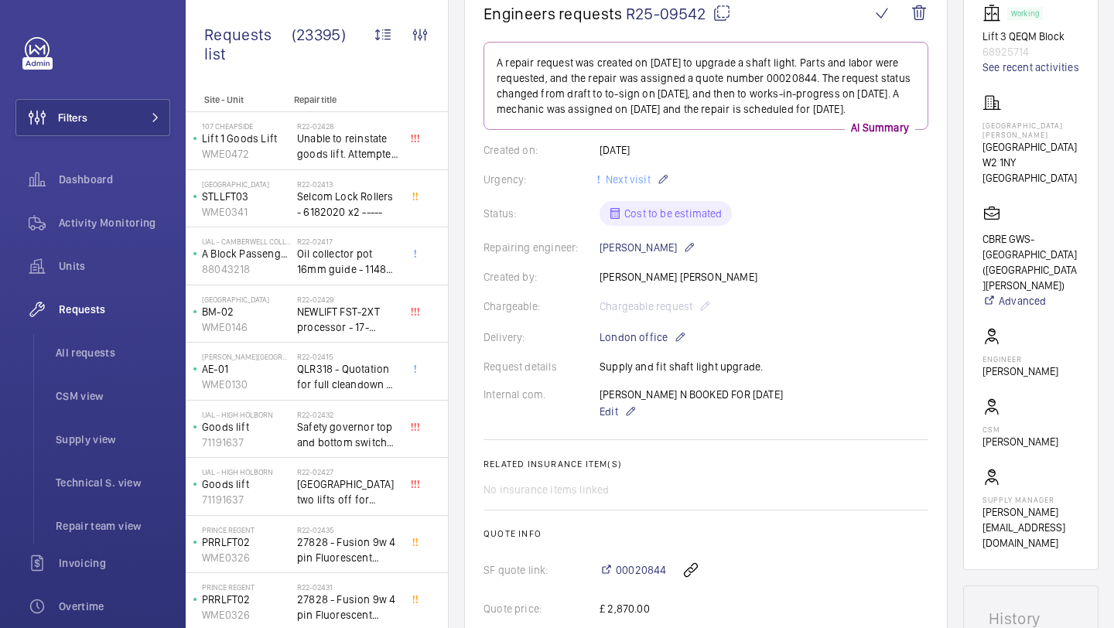
scroll to position [142, 0]
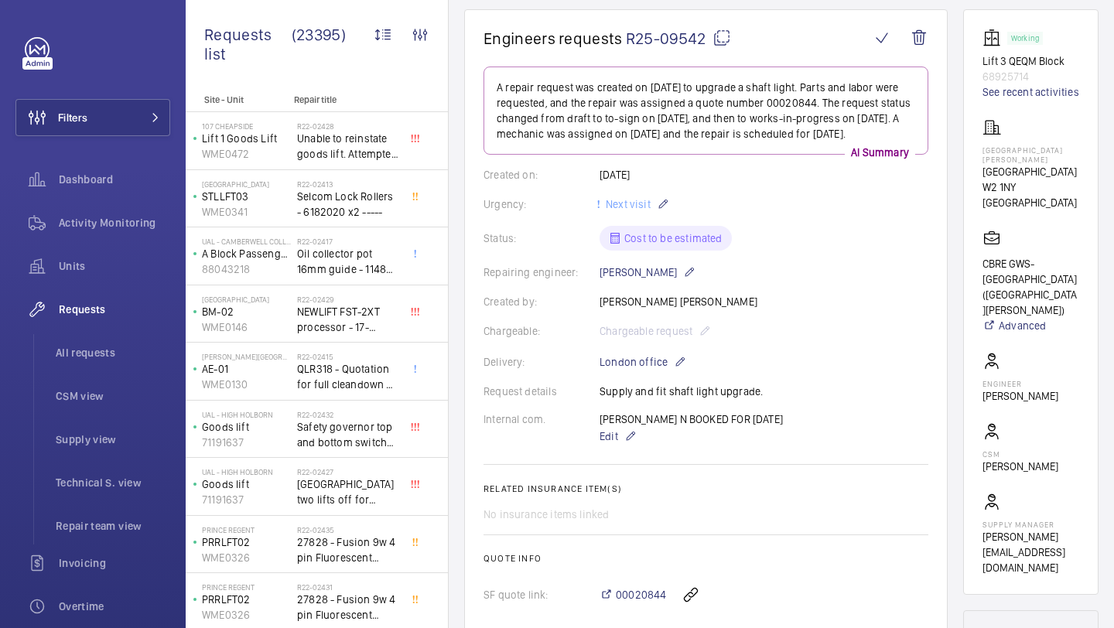
click at [719, 40] on mat-icon at bounding box center [721, 38] width 19 height 19
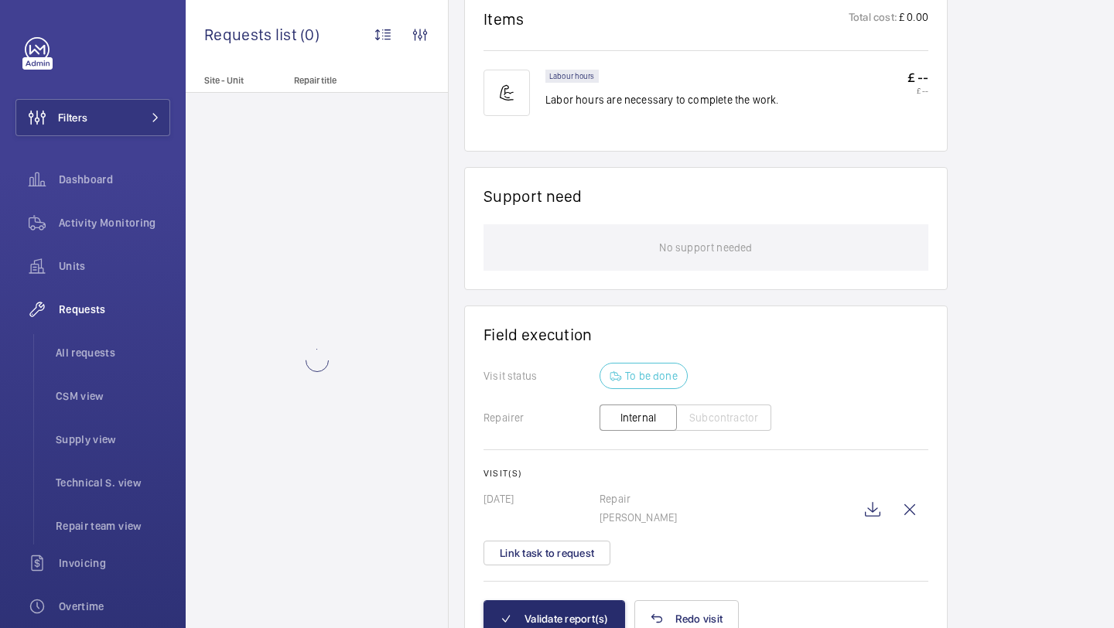
scroll to position [975, 0]
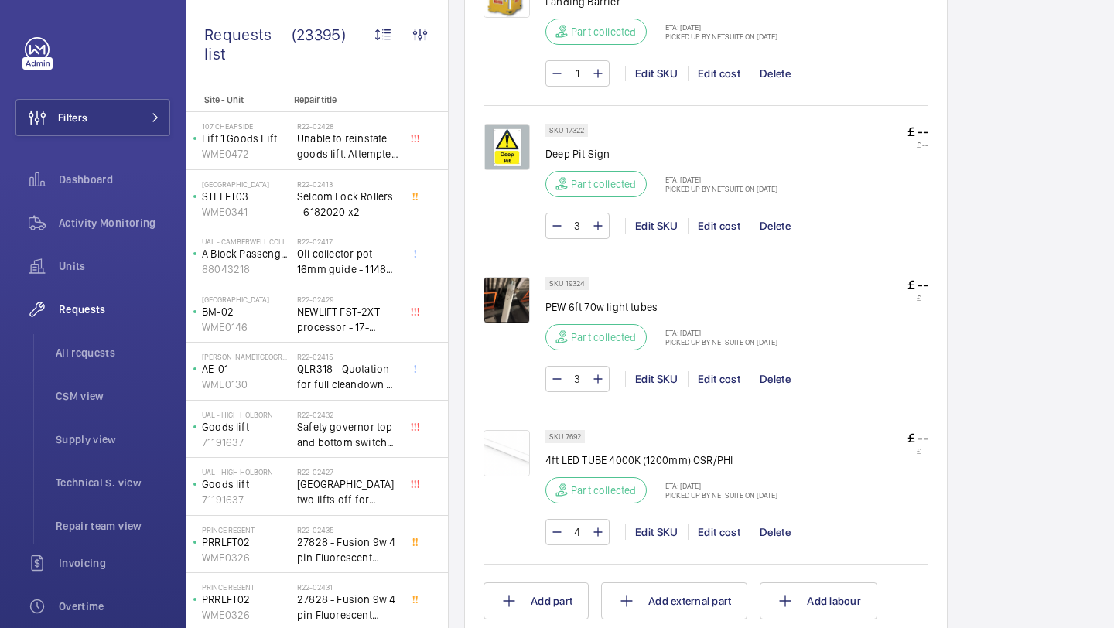
scroll to position [1123, 0]
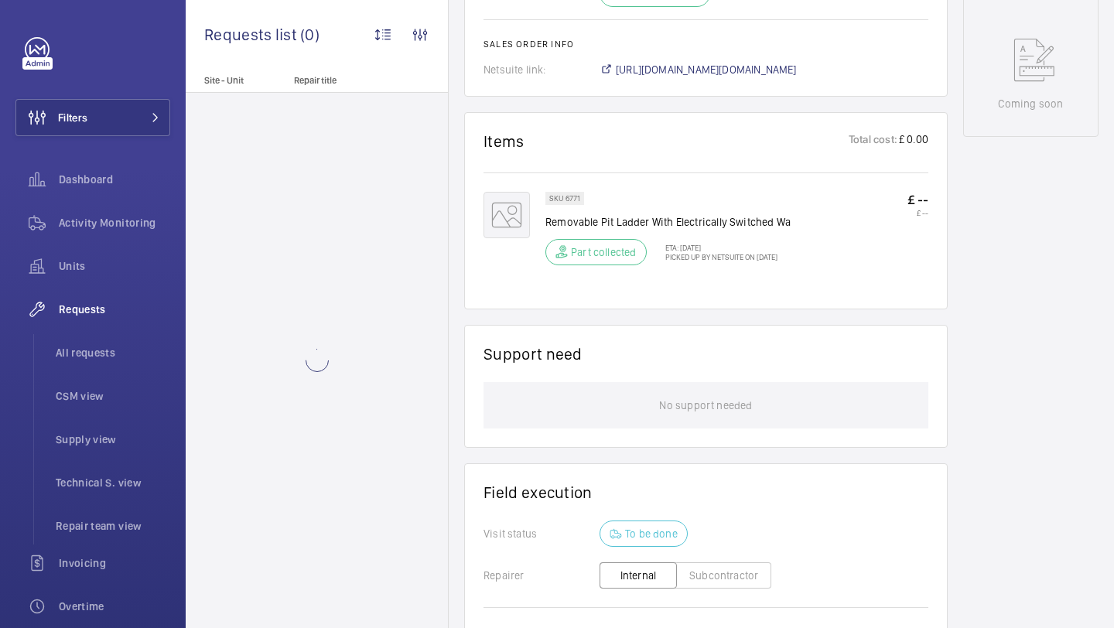
scroll to position [895, 0]
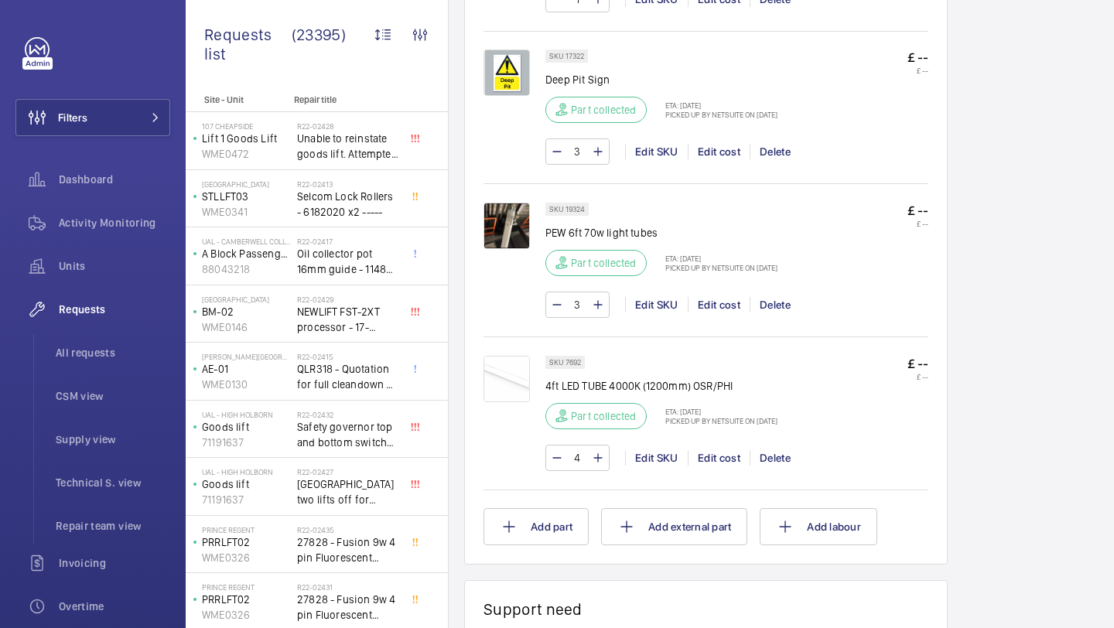
scroll to position [1489, 0]
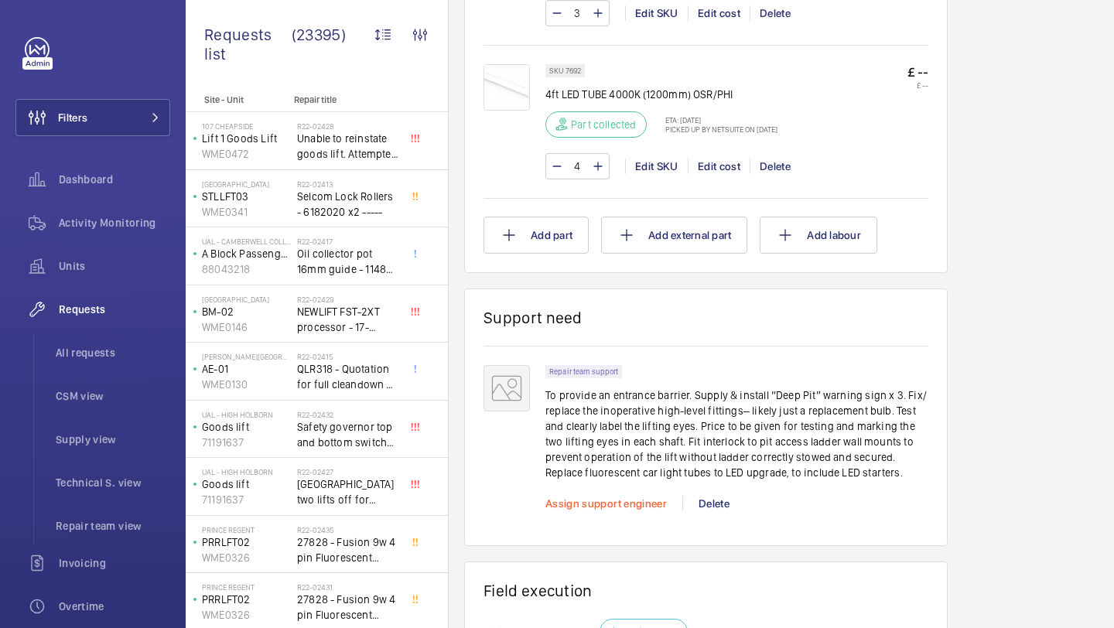
click at [592, 506] on span "Assign support engineer" at bounding box center [605, 503] width 121 height 12
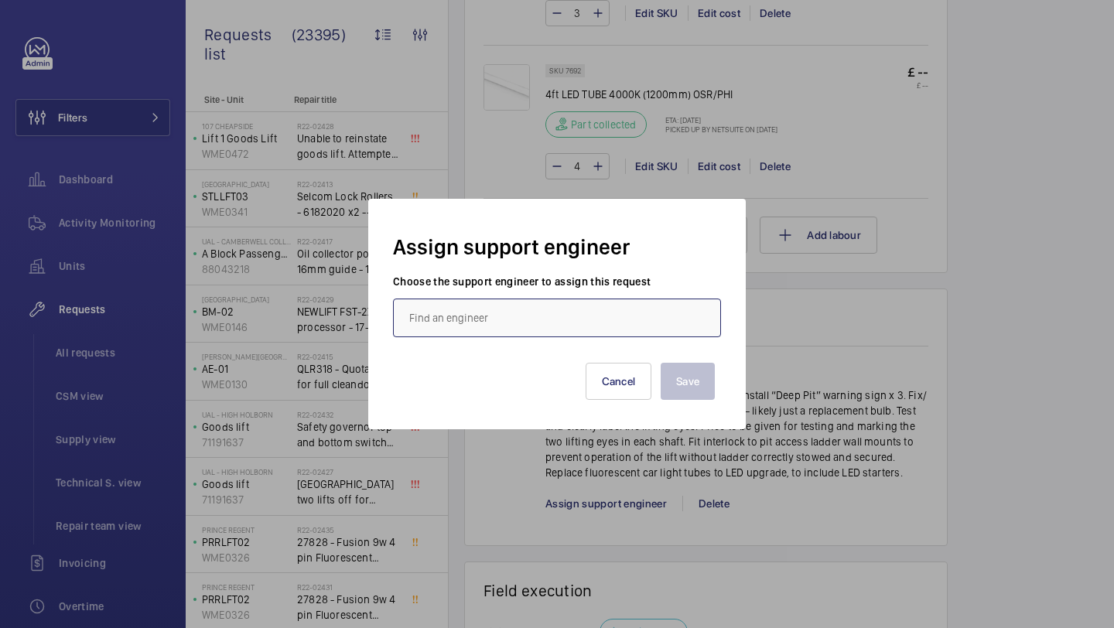
click at [532, 309] on input "text" at bounding box center [557, 318] width 328 height 39
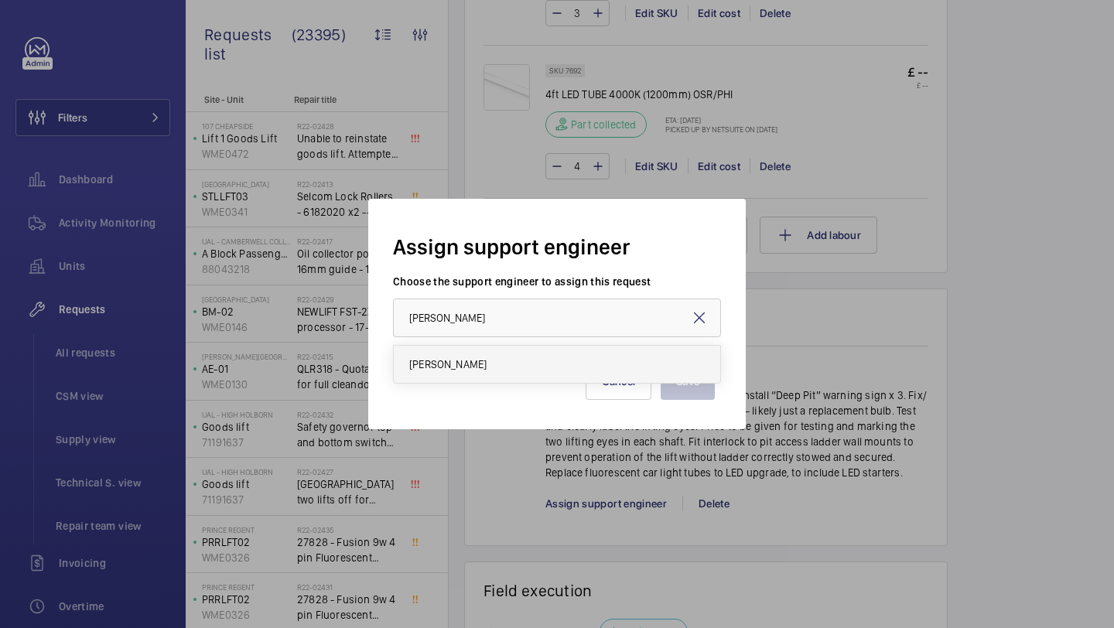
click at [514, 348] on mat-option "[PERSON_NAME]" at bounding box center [557, 364] width 326 height 37
type input "[PERSON_NAME]"
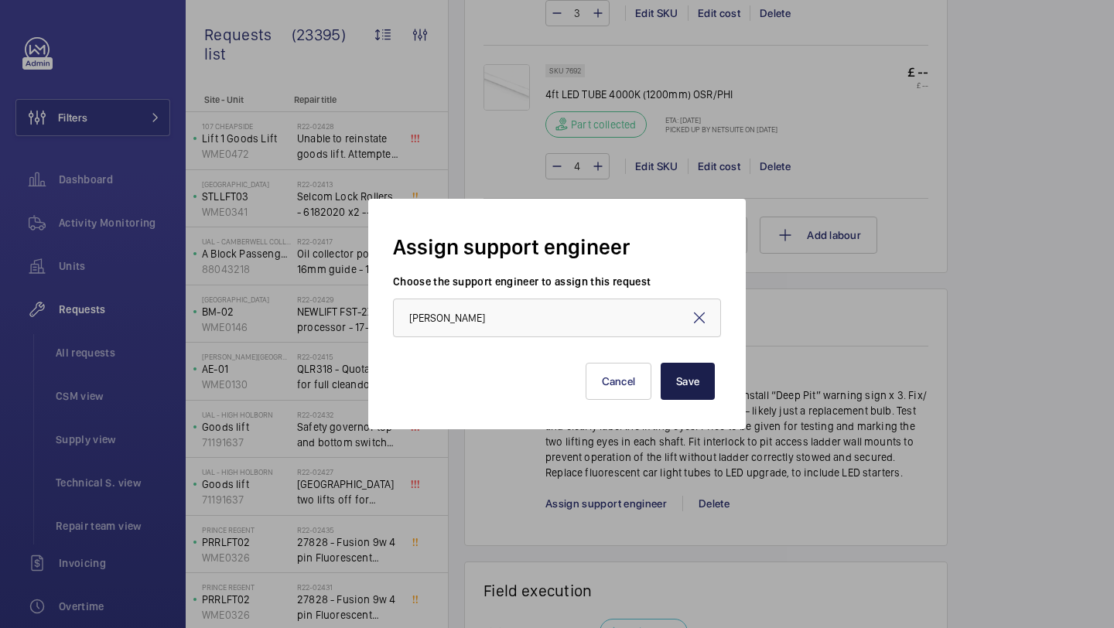
click at [681, 388] on button "Save" at bounding box center [688, 381] width 54 height 37
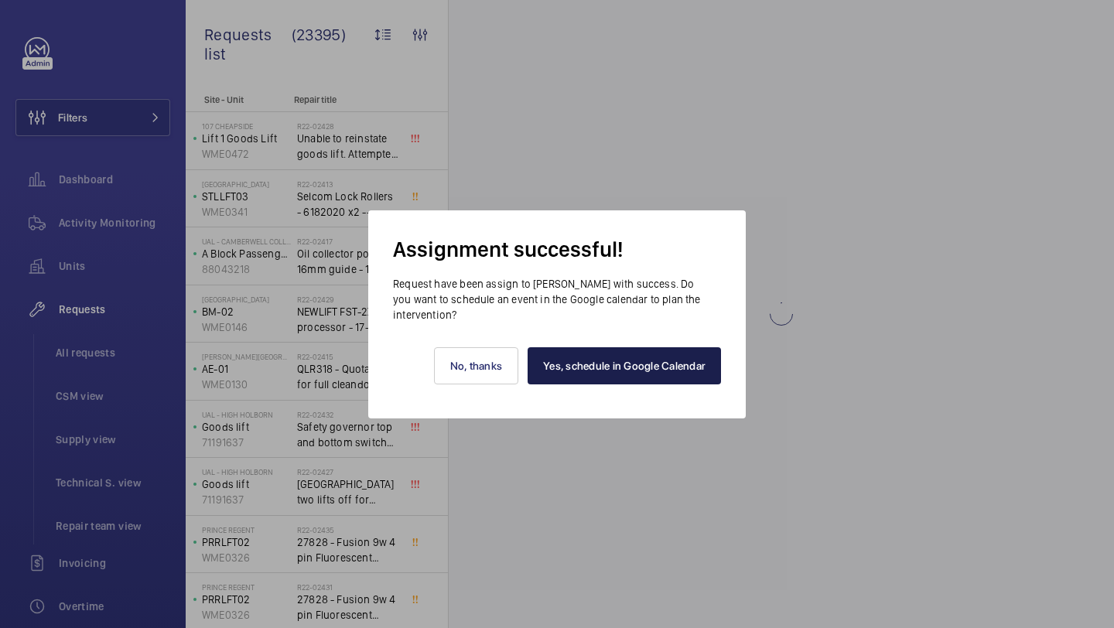
click at [623, 372] on link "Yes, schedule in Google Calendar" at bounding box center [624, 365] width 193 height 37
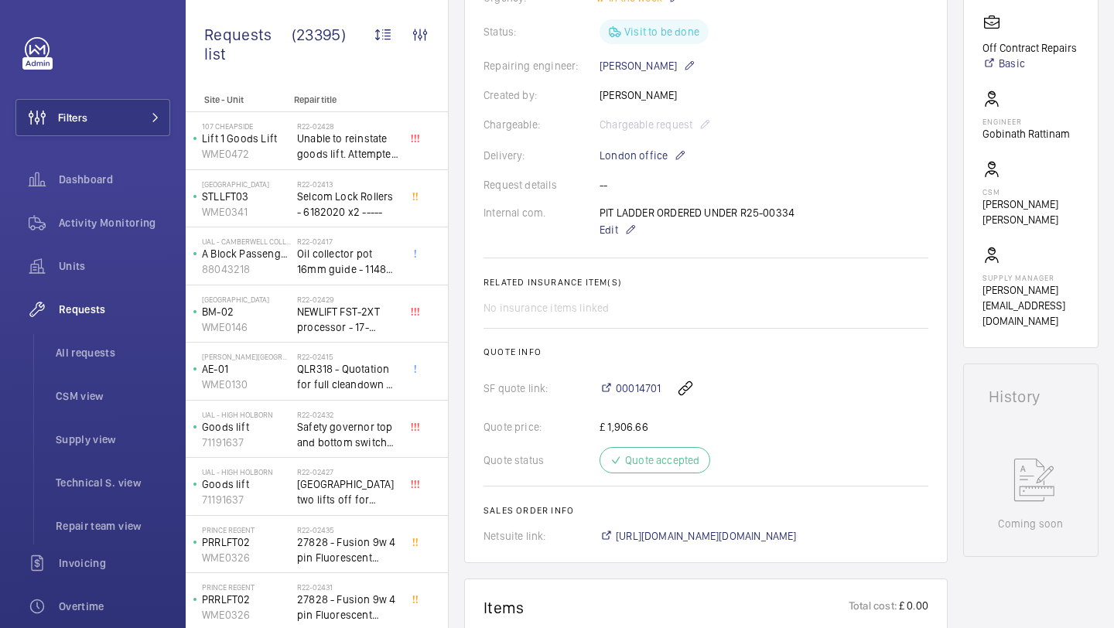
scroll to position [367, 0]
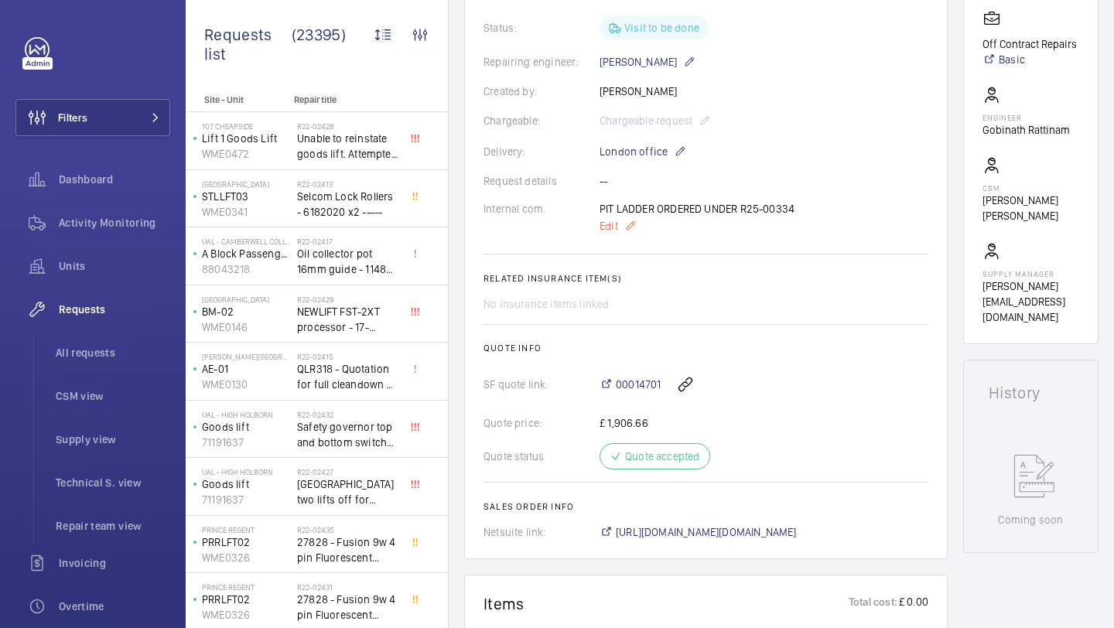
click at [616, 220] on span "Edit" at bounding box center [608, 225] width 19 height 15
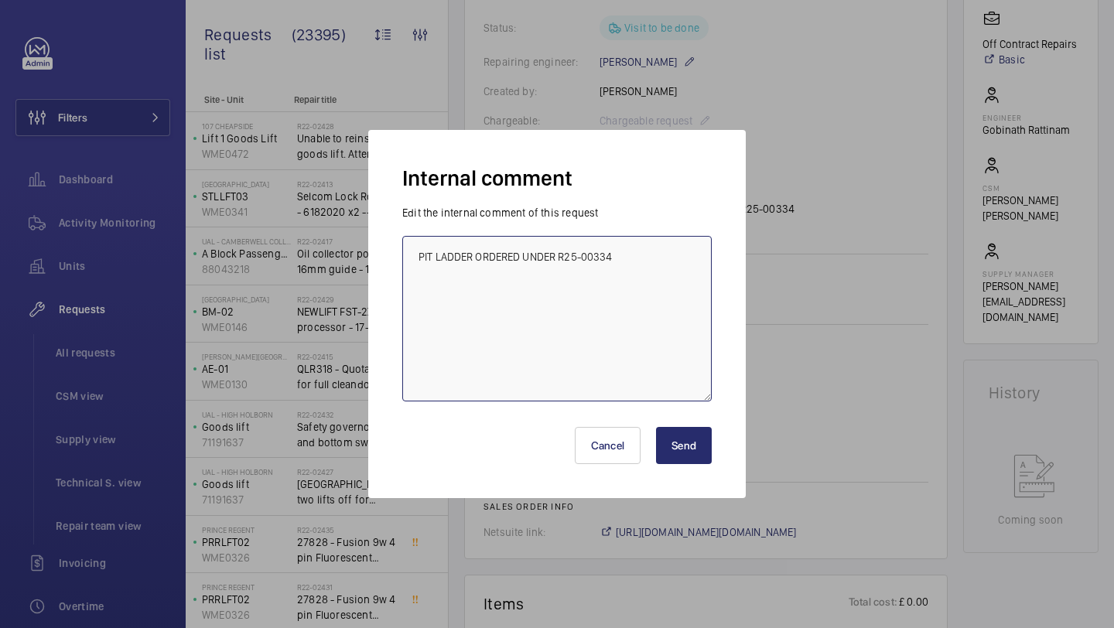
click at [637, 264] on textarea "PIT LADDER ORDERED UNDER R25-00334" at bounding box center [556, 319] width 309 height 166
type textarea "PIT LADDER ORDERED UNDER R25-00334 [PERSON_NAME] BOOKED FOR [DATE]"
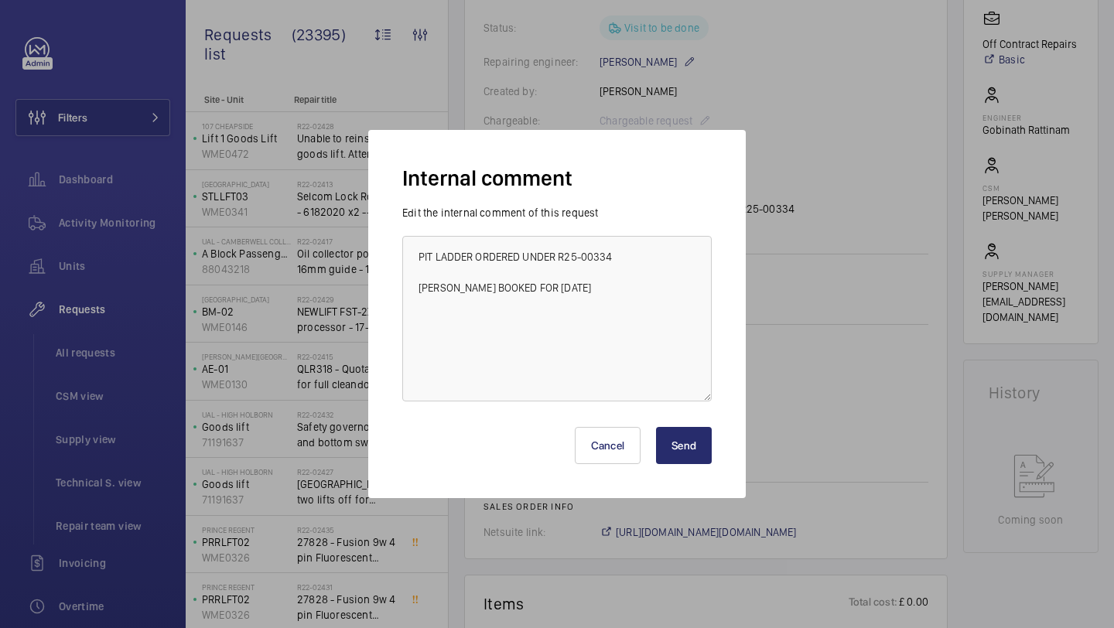
click at [692, 442] on button "Send" at bounding box center [684, 445] width 56 height 37
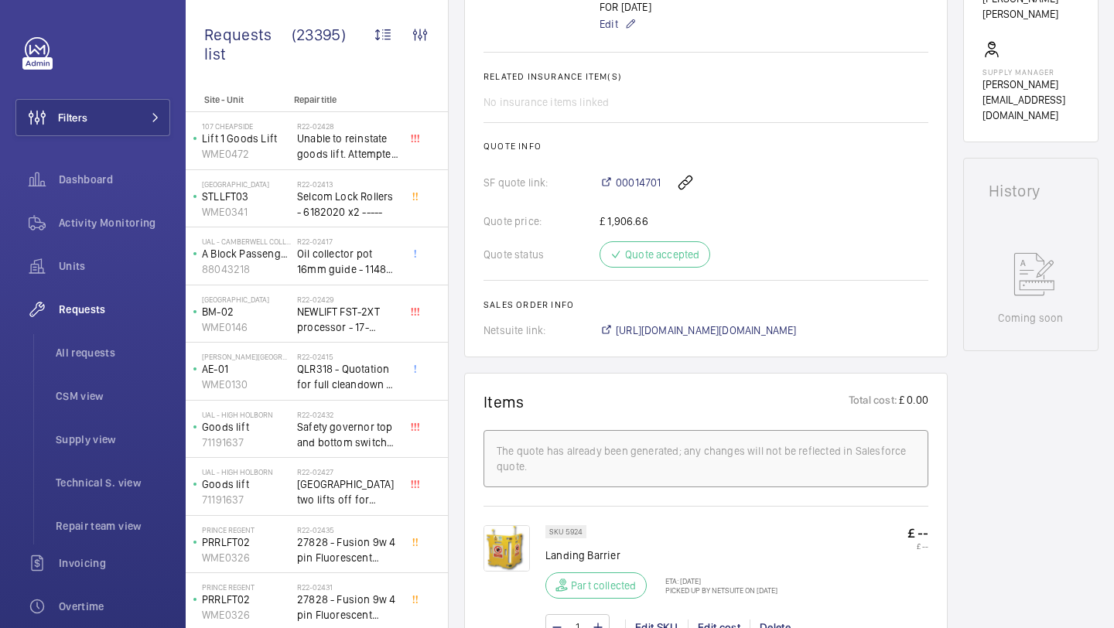
scroll to position [578, 0]
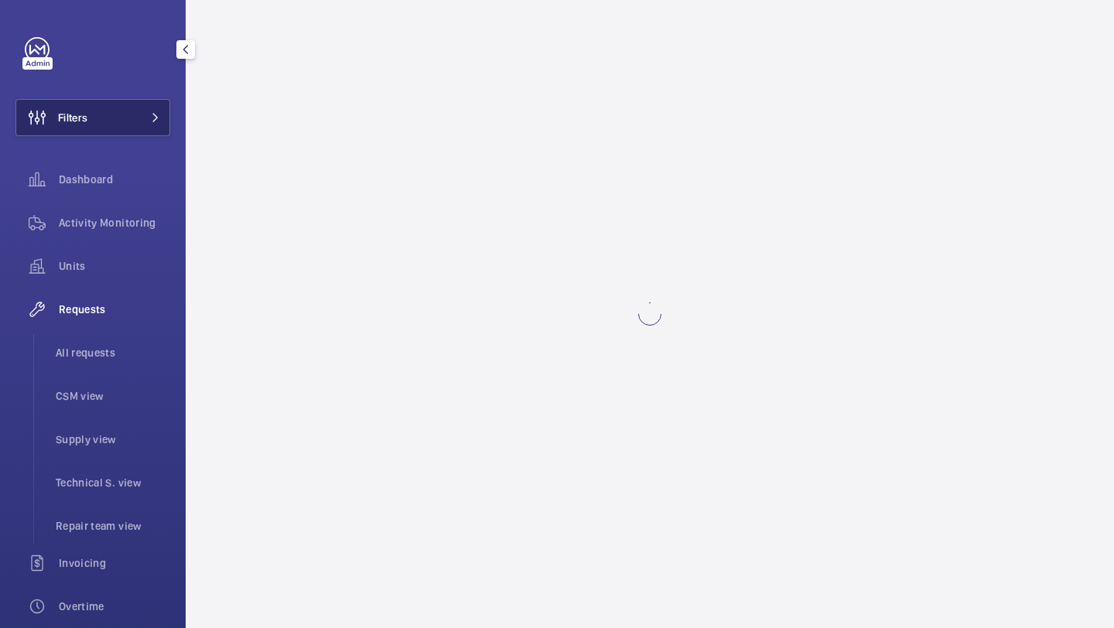
click at [135, 122] on button "Filters" at bounding box center [92, 117] width 155 height 37
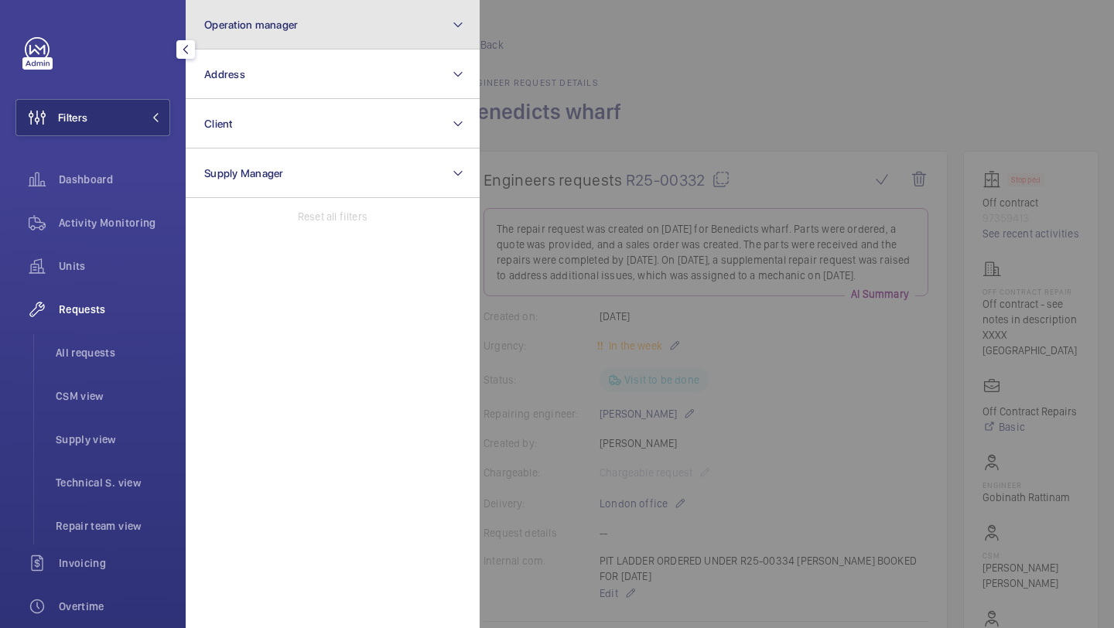
click at [292, 42] on button "Operation manager" at bounding box center [333, 25] width 294 height 50
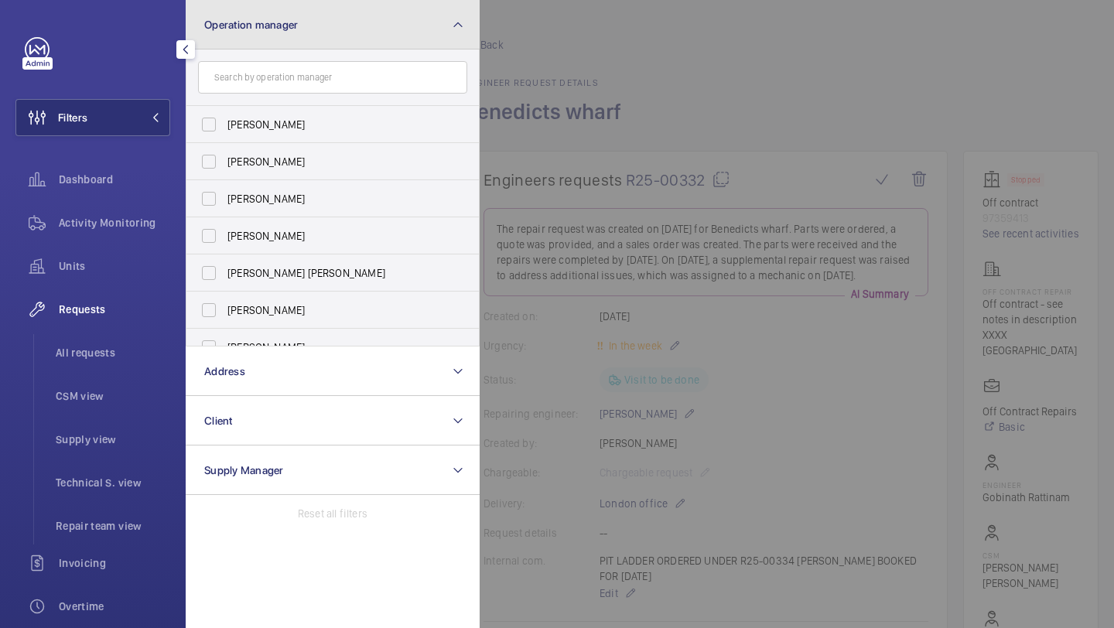
click at [295, 41] on button "Operation manager" at bounding box center [333, 25] width 294 height 50
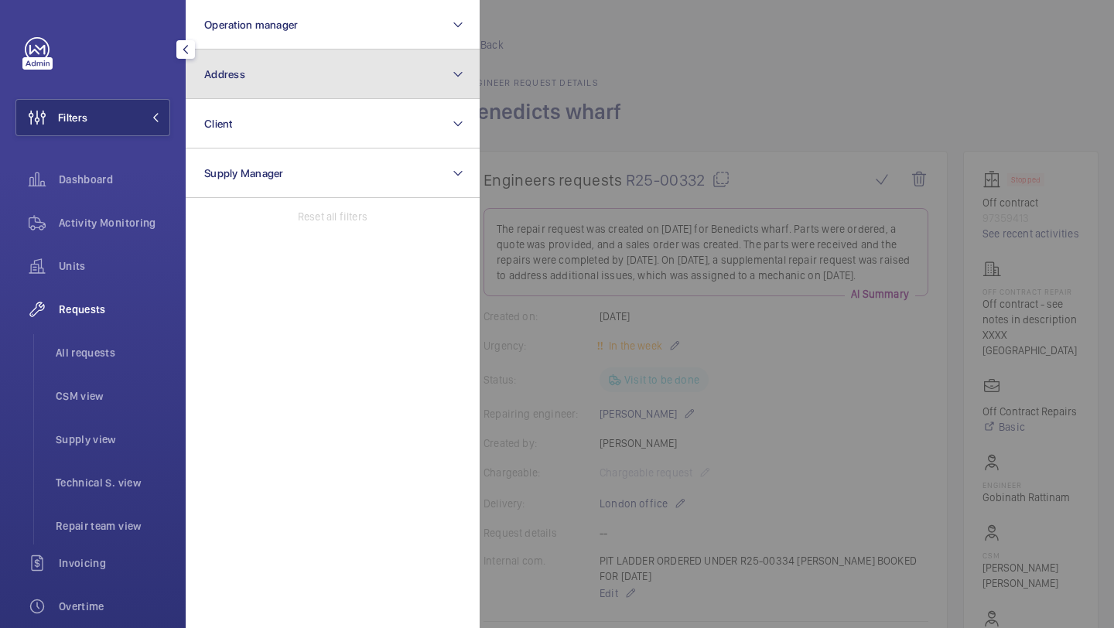
click at [350, 84] on button "Address" at bounding box center [333, 75] width 294 height 50
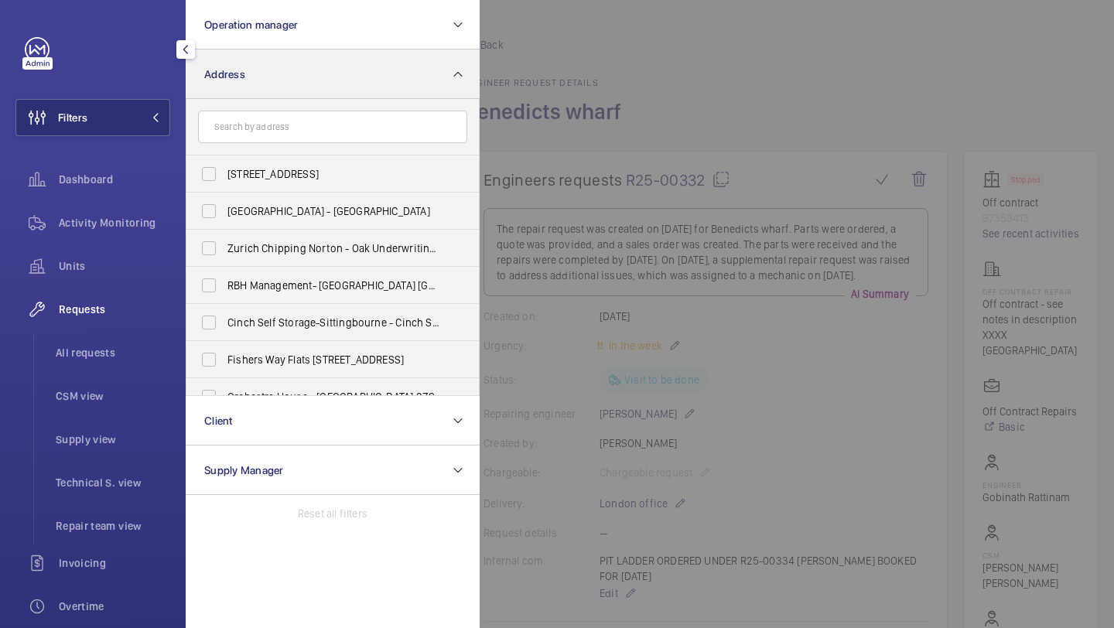
type input "N"
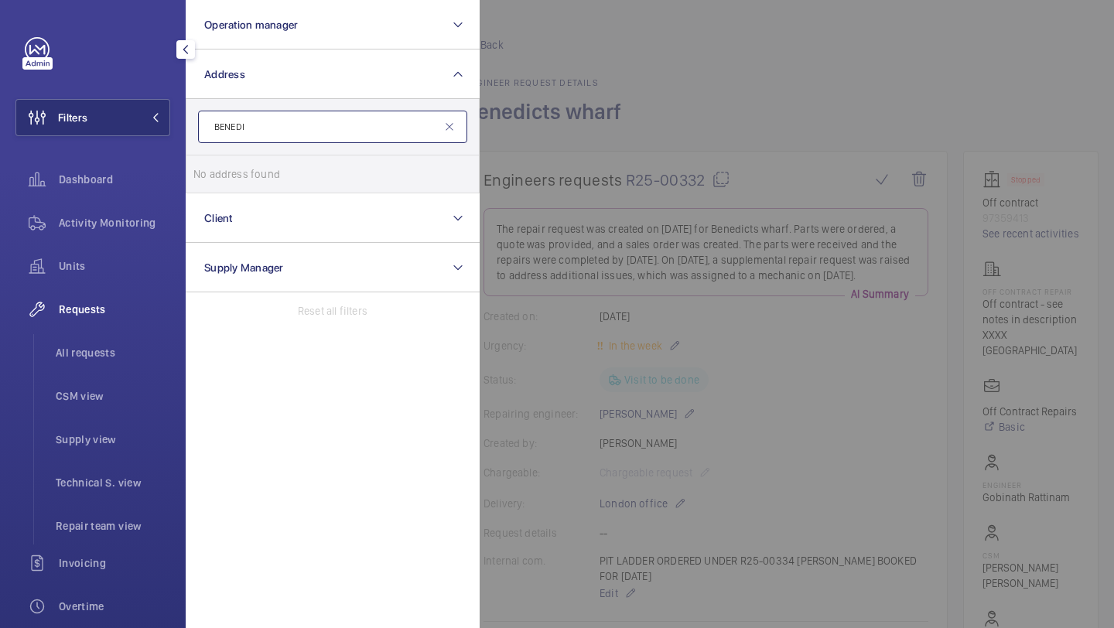
click at [358, 117] on input "BENEDI" at bounding box center [332, 127] width 269 height 32
click at [350, 126] on input "BENEDI" at bounding box center [332, 127] width 269 height 32
type input "B"
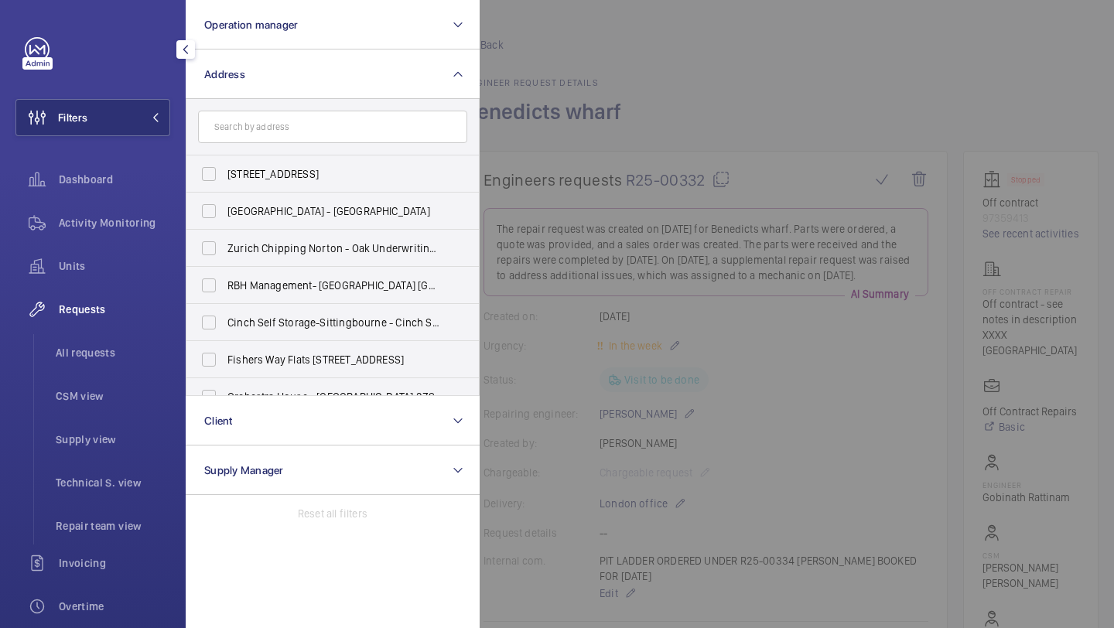
click at [587, 188] on div at bounding box center [1037, 314] width 1114 height 628
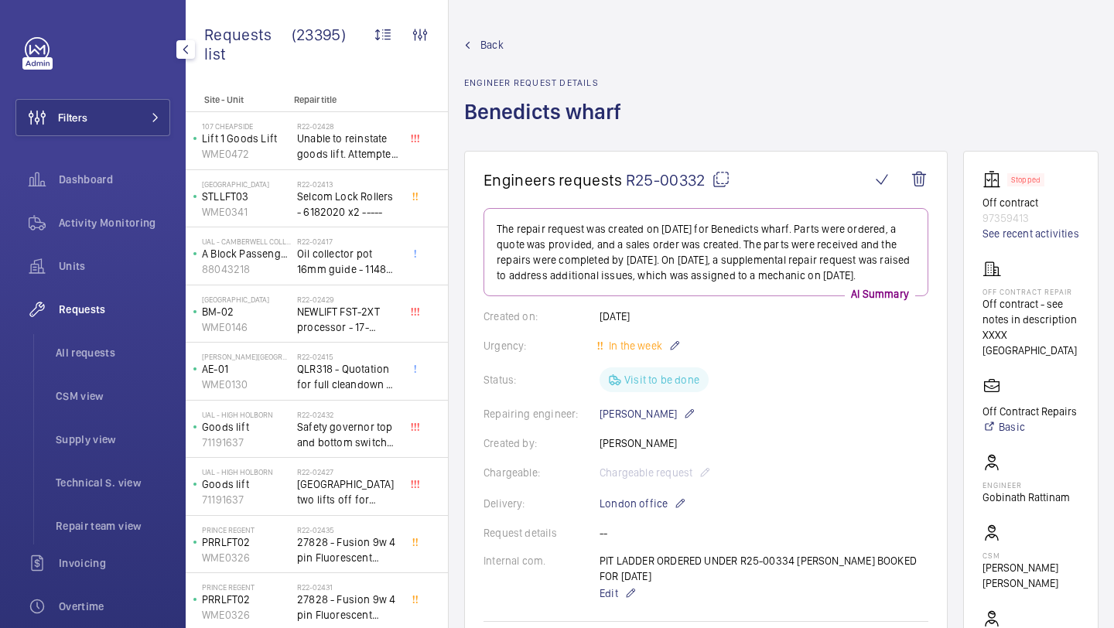
click at [723, 174] on mat-icon at bounding box center [721, 179] width 19 height 19
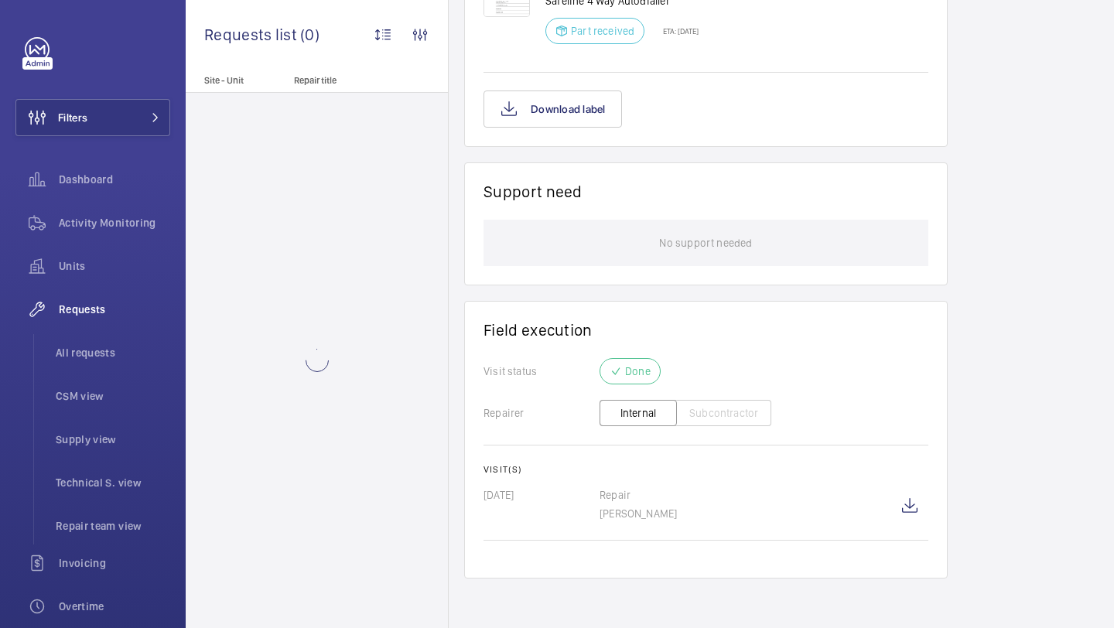
scroll to position [1053, 0]
click at [909, 499] on wm-front-icon-button at bounding box center [909, 505] width 37 height 37
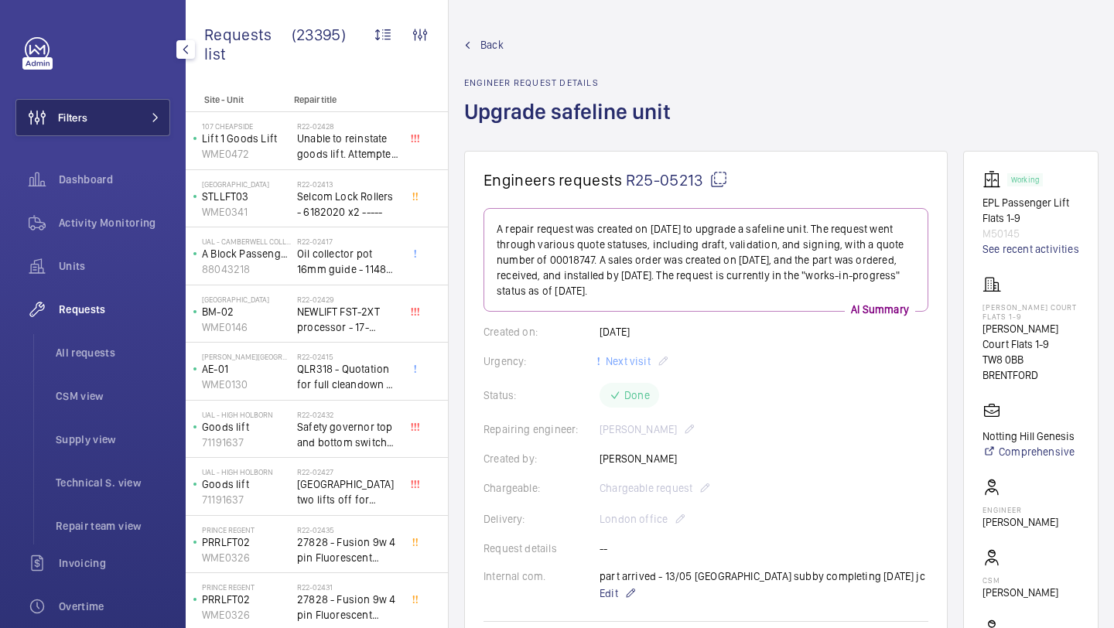
click at [105, 100] on button "Filters" at bounding box center [92, 117] width 155 height 37
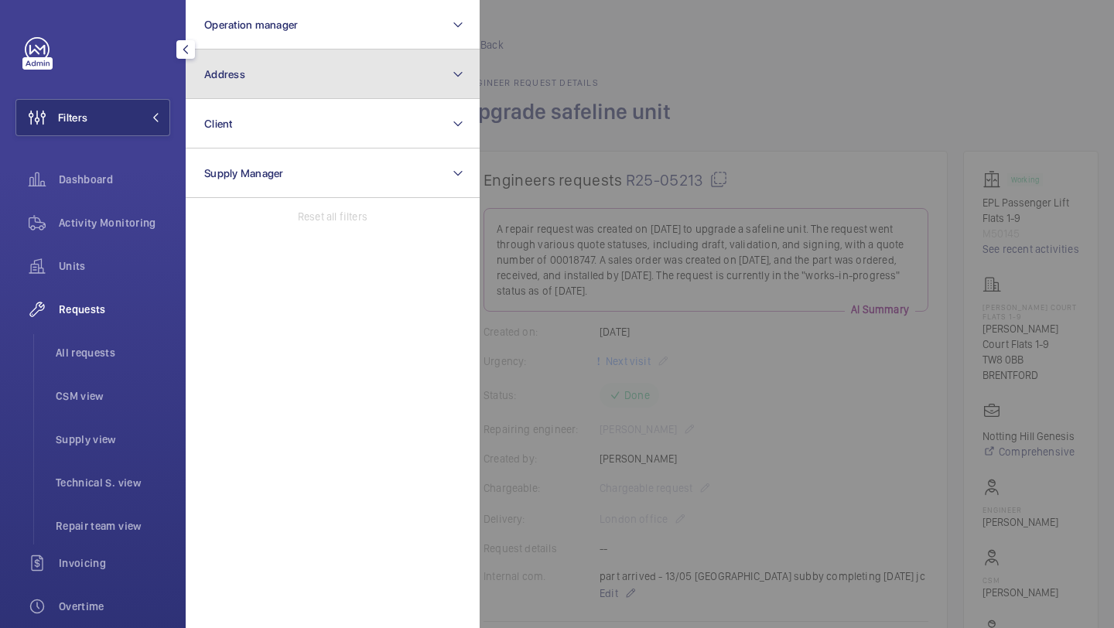
click at [267, 77] on button "Address" at bounding box center [333, 75] width 294 height 50
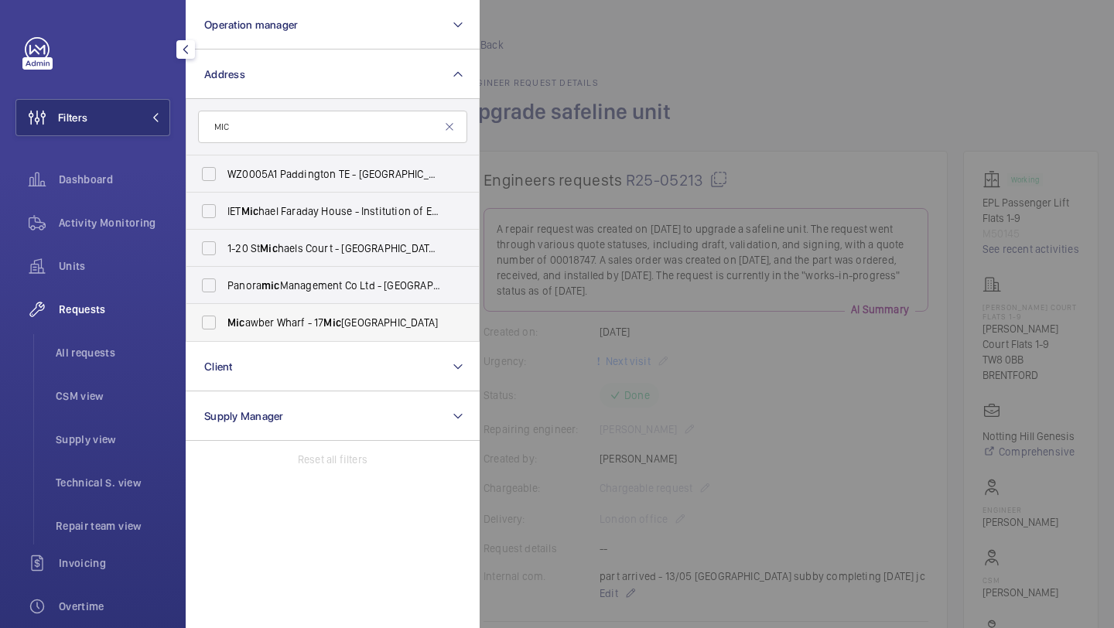
type input "MIC"
click at [249, 322] on span "Mic awber Wharf - [STREET_ADDRESS]" at bounding box center [333, 322] width 213 height 15
click at [224, 322] on input "Mic awber Wharf - [STREET_ADDRESS]" at bounding box center [208, 322] width 31 height 31
checkbox input "true"
click at [564, 126] on div at bounding box center [1037, 314] width 1114 height 628
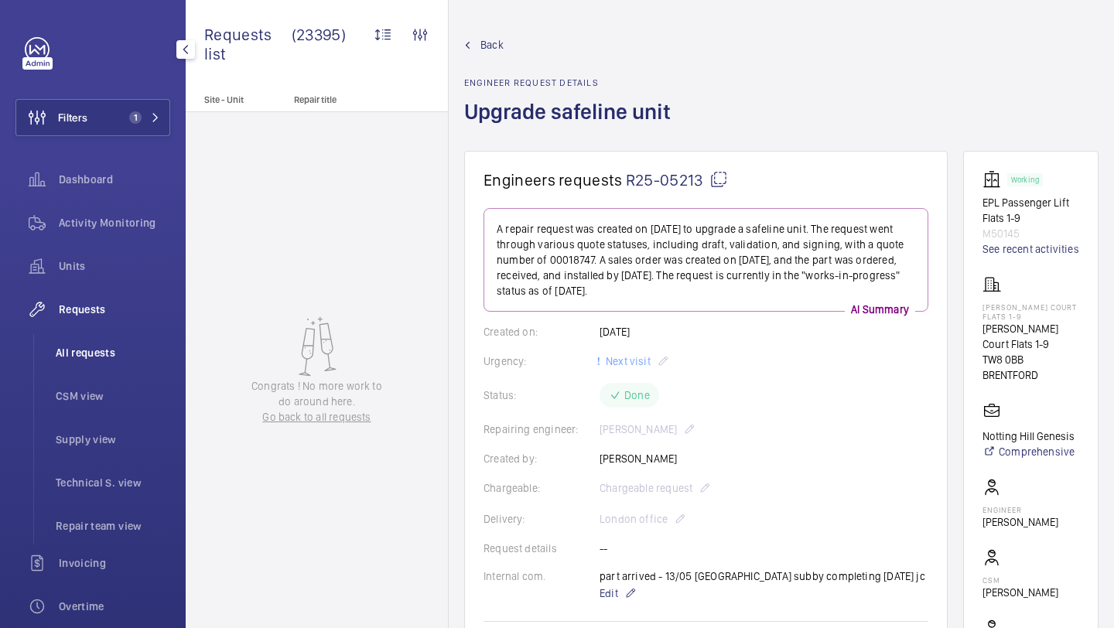
click at [94, 363] on li "All requests" at bounding box center [106, 352] width 127 height 37
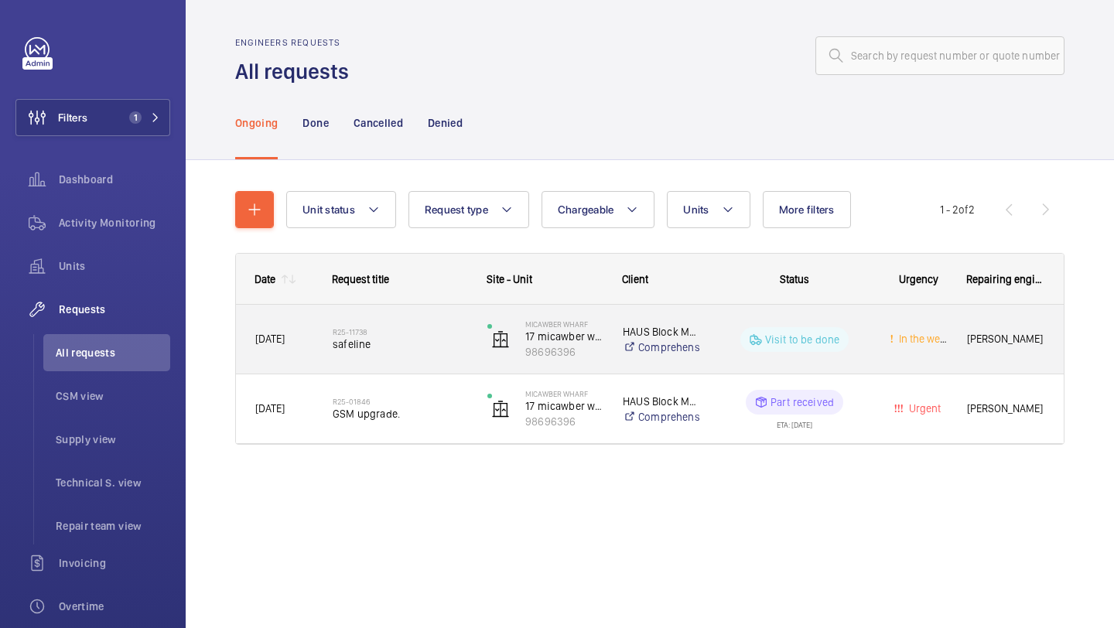
click at [465, 333] on h2 "R25-11738" at bounding box center [400, 331] width 135 height 9
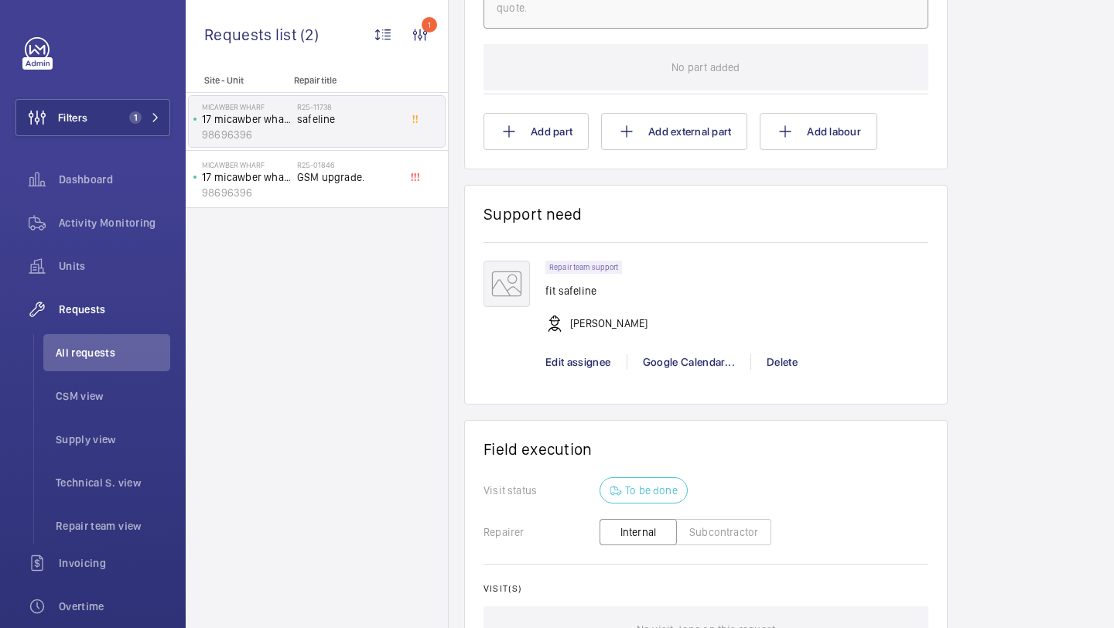
scroll to position [1122, 0]
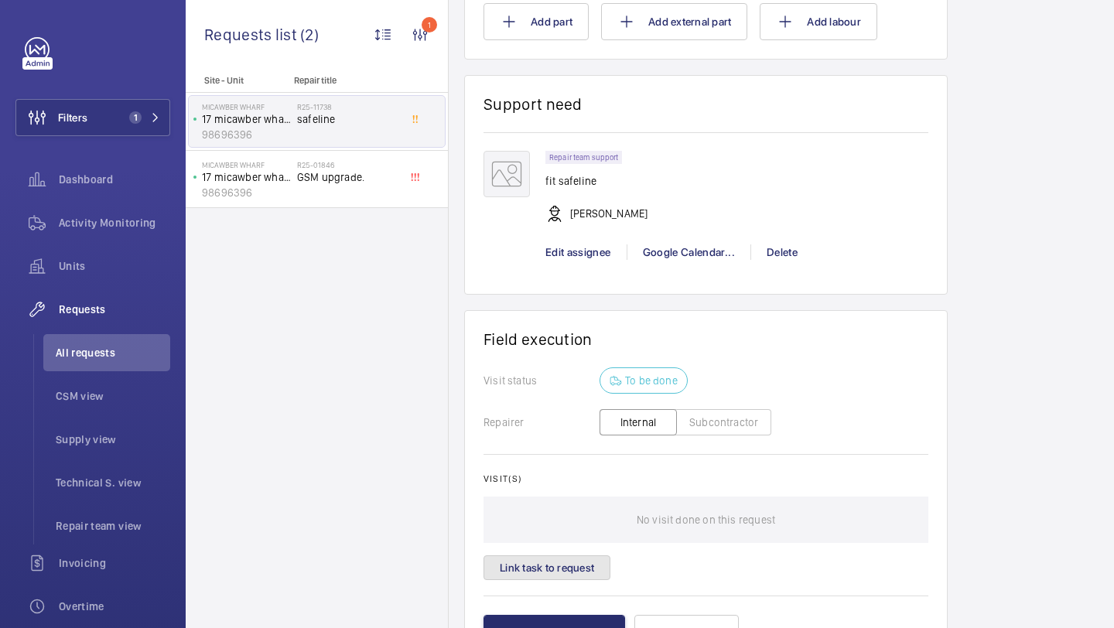
click at [546, 566] on button "Link task to request" at bounding box center [546, 567] width 127 height 25
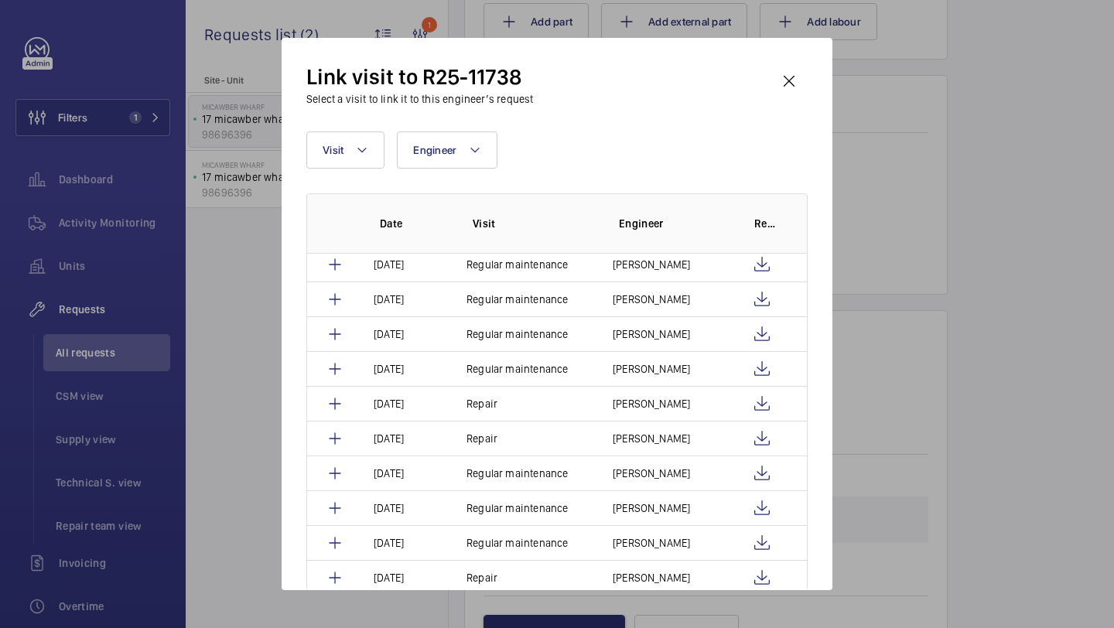
scroll to position [434, 0]
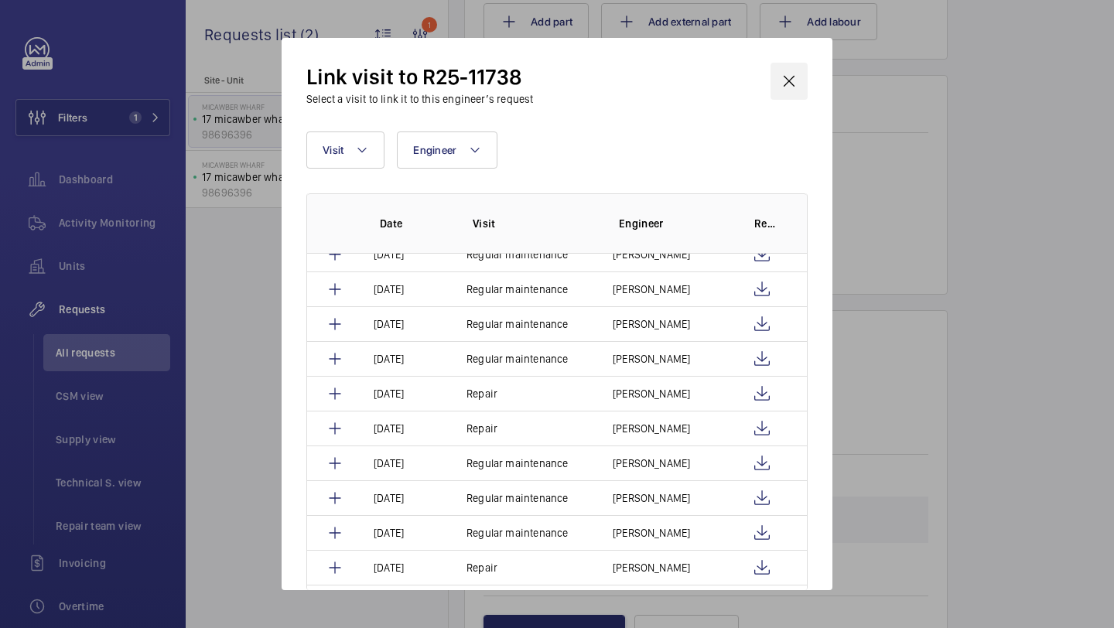
click at [798, 74] on wm-front-icon-button at bounding box center [788, 81] width 37 height 37
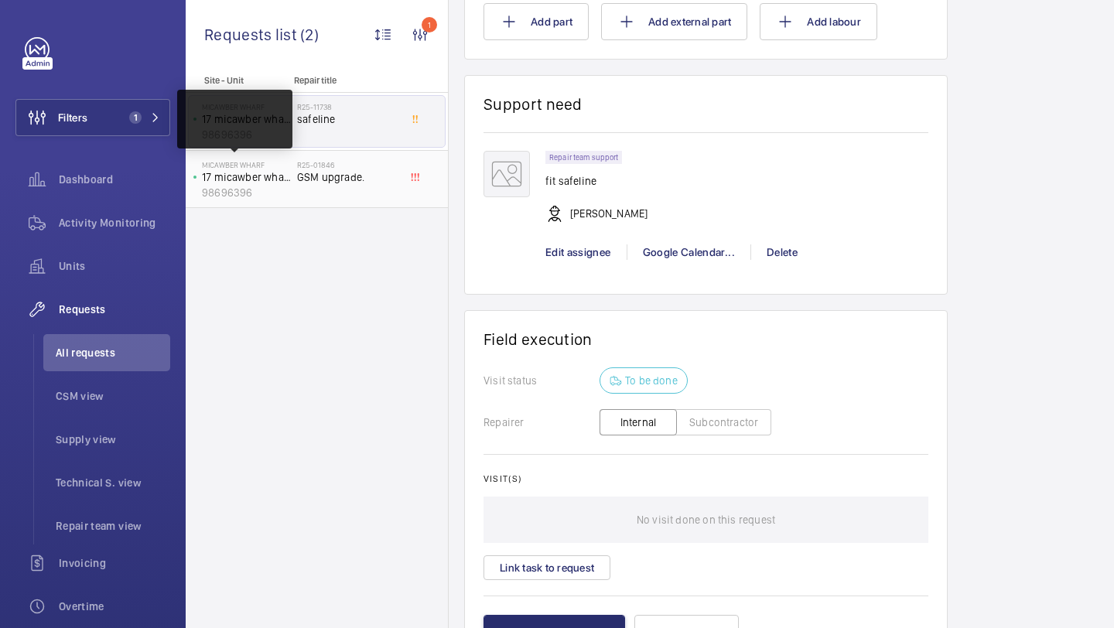
click at [286, 174] on p "17 micawber wharf 1-18 apartments" at bounding box center [246, 176] width 89 height 15
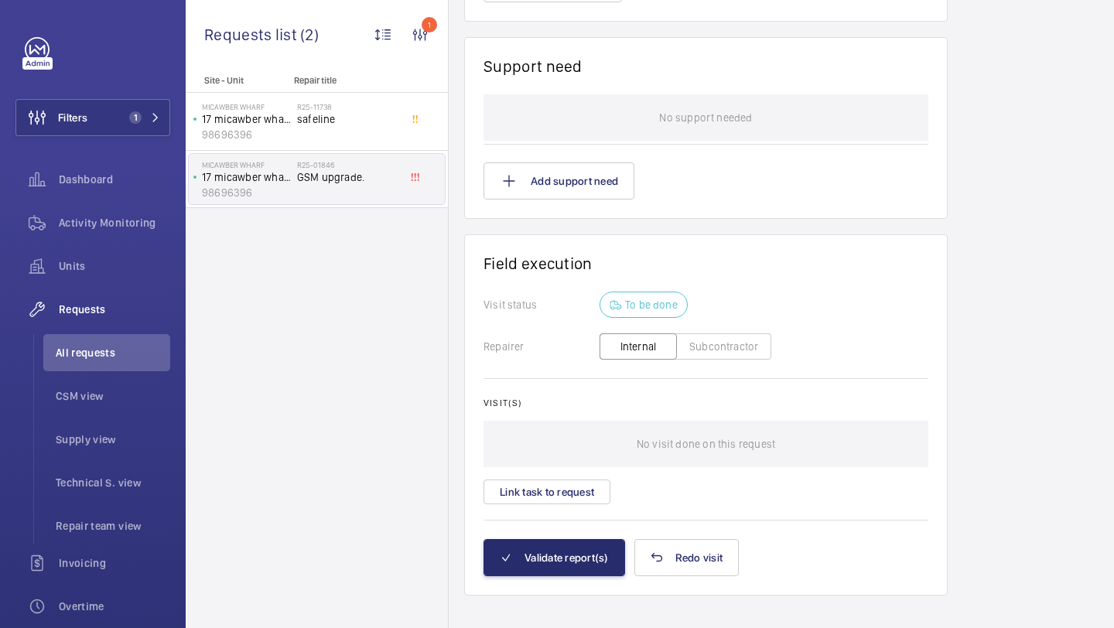
scroll to position [1370, 0]
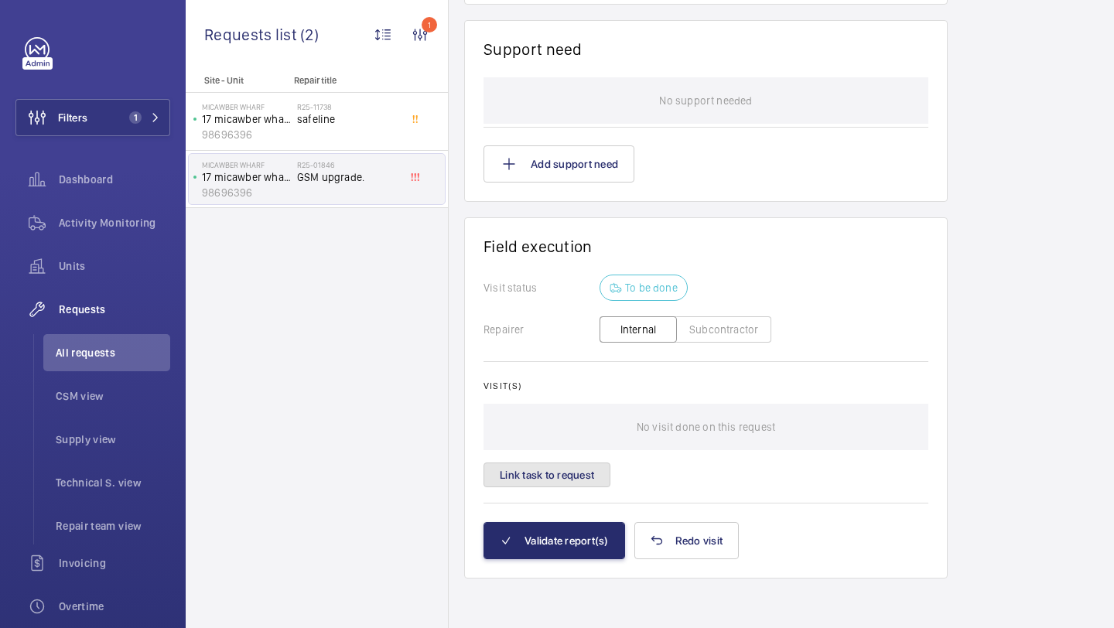
click at [579, 463] on button "Link task to request" at bounding box center [546, 475] width 127 height 25
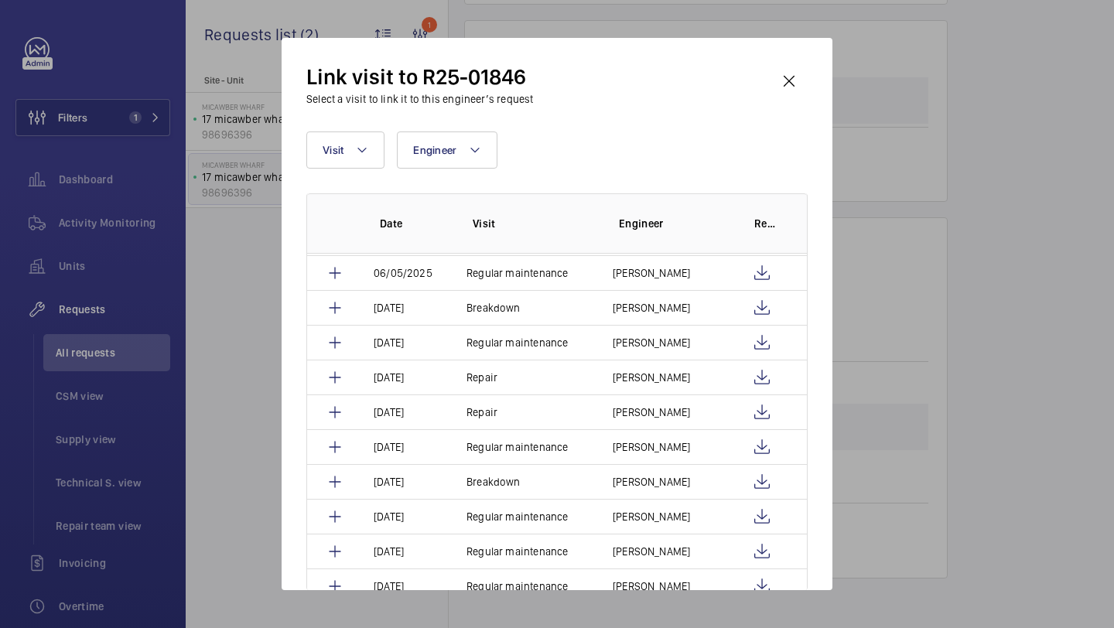
scroll to position [171, 0]
click at [790, 93] on wm-front-icon-button at bounding box center [788, 81] width 37 height 37
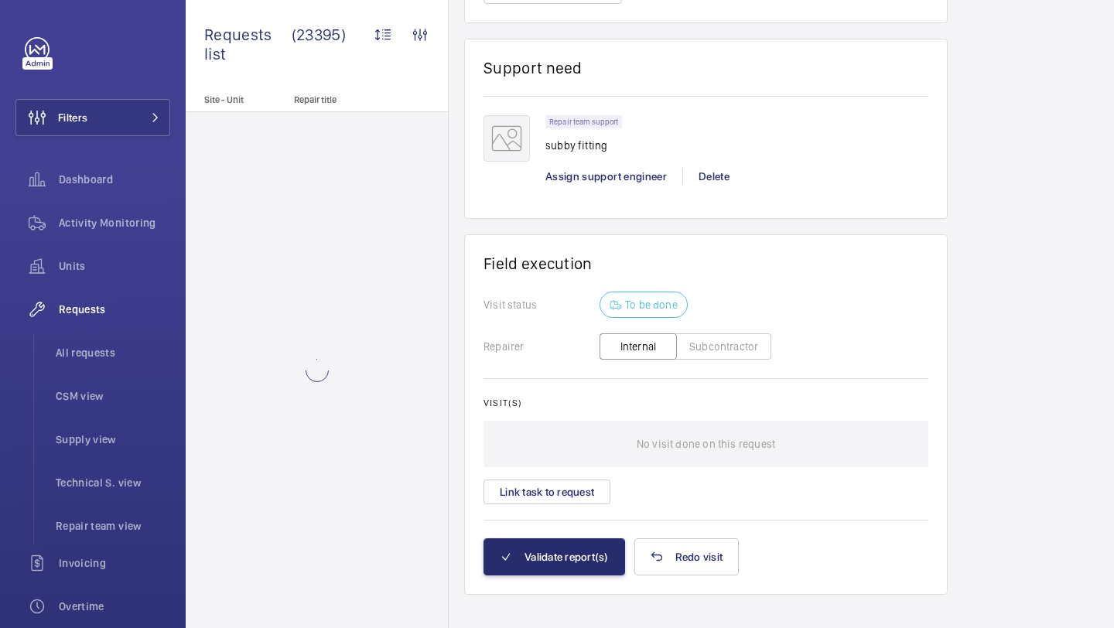
scroll to position [1145, 0]
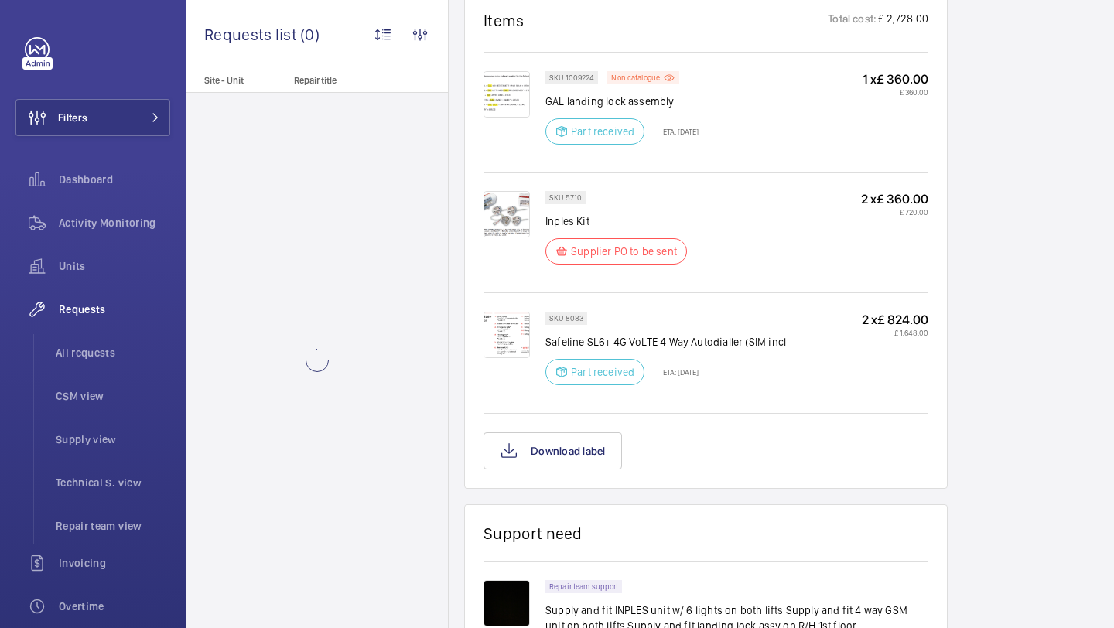
scroll to position [959, 0]
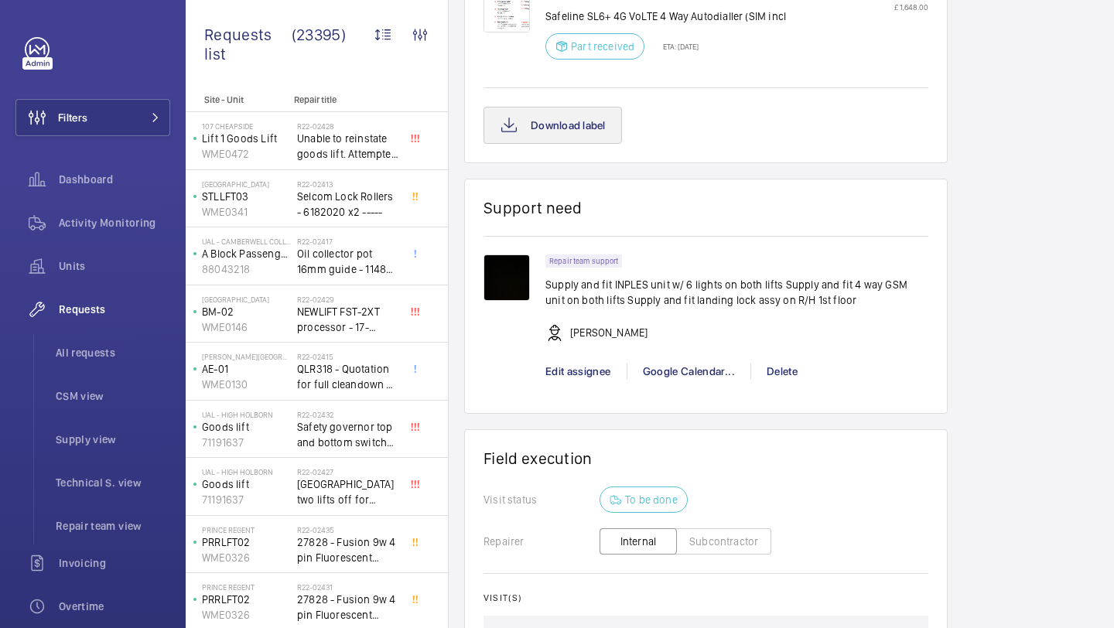
scroll to position [1505, 0]
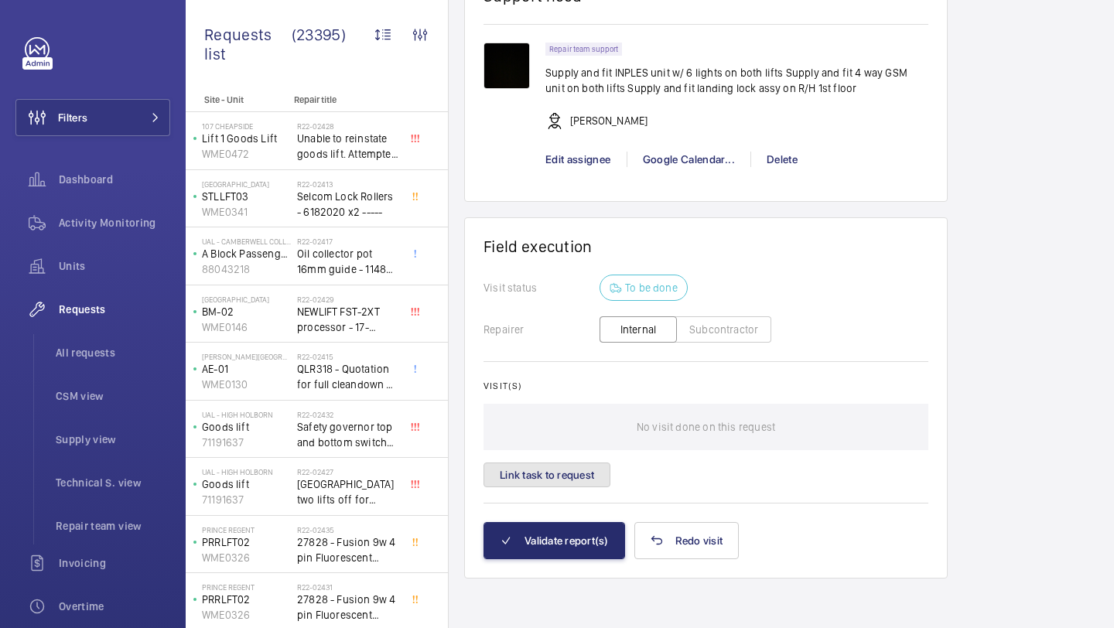
click at [549, 476] on button "Link task to request" at bounding box center [546, 475] width 127 height 25
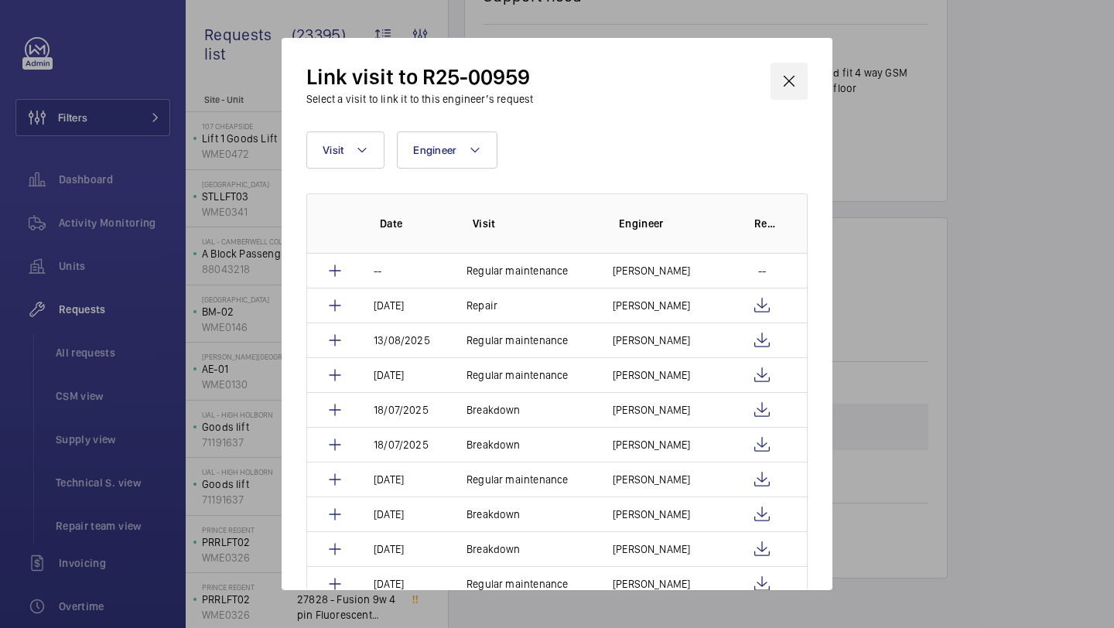
click at [777, 83] on wm-front-icon-button at bounding box center [788, 81] width 37 height 37
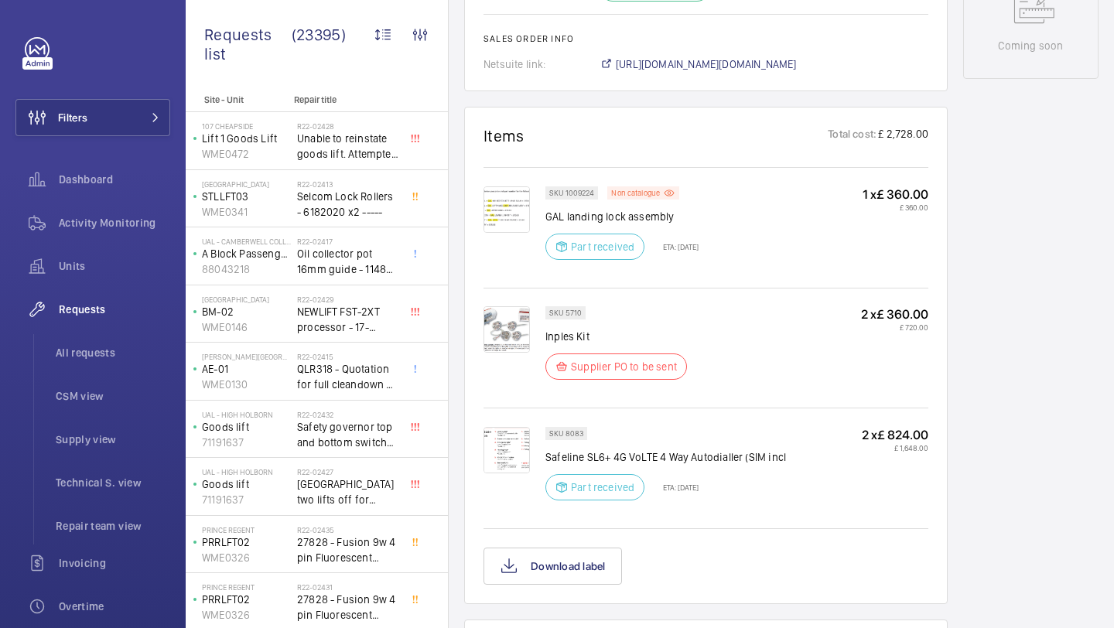
scroll to position [832, 0]
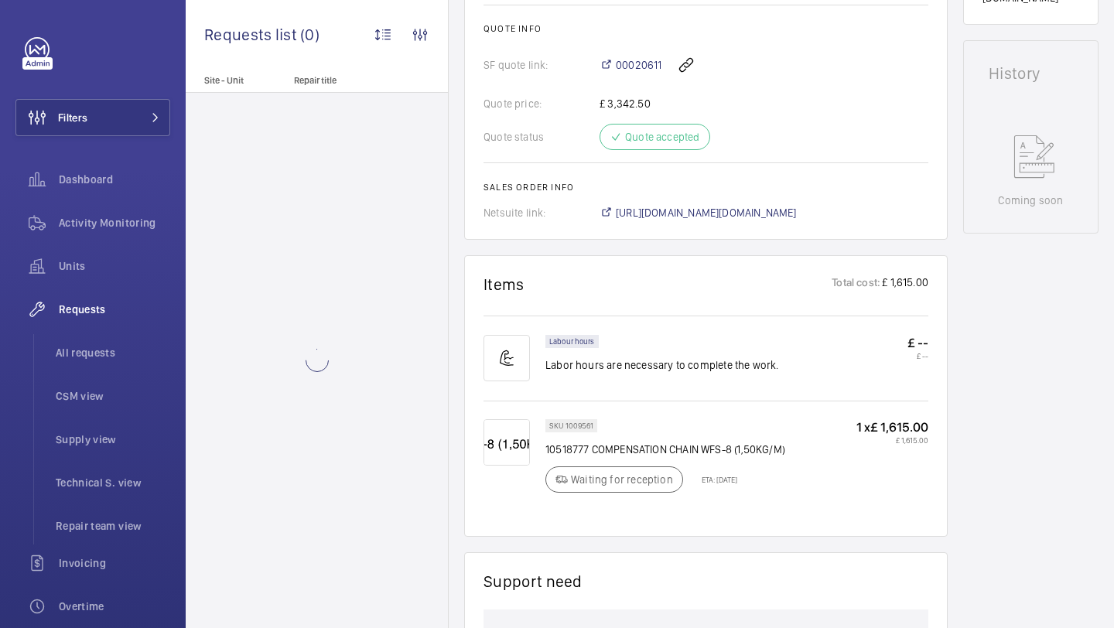
scroll to position [795, 0]
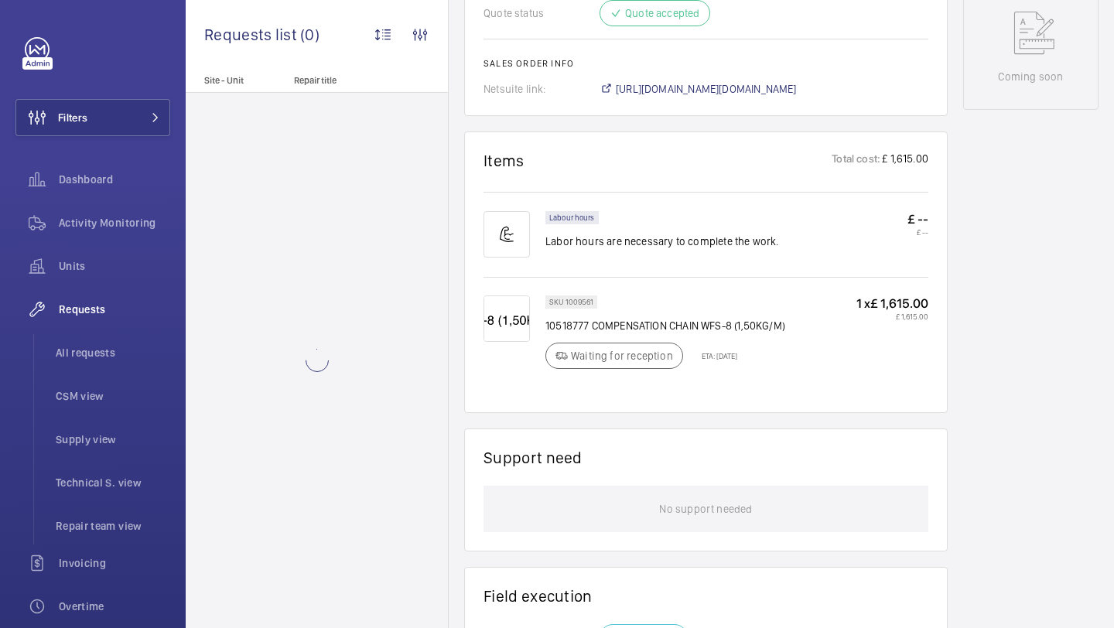
click at [713, 355] on p "ETA: [DATE]" at bounding box center [714, 355] width 45 height 9
click at [714, 355] on p "ETA: [DATE]" at bounding box center [714, 355] width 45 height 9
click at [714, 355] on p "ETA: 8 Aug 2025" at bounding box center [714, 355] width 45 height 9
click at [735, 355] on p "ETA: 8 Aug 2025" at bounding box center [714, 355] width 45 height 9
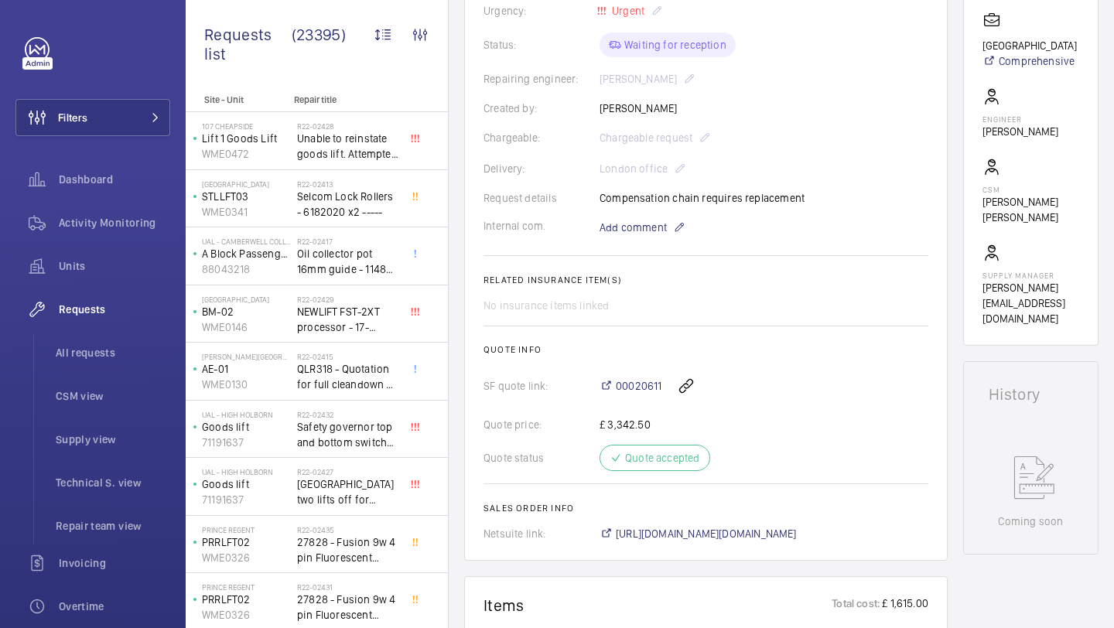
scroll to position [352, 0]
click at [757, 538] on span "https://6461500.app.netsuite.com/app/accounting/transactions/salesord.nl?id=285…" at bounding box center [706, 531] width 181 height 15
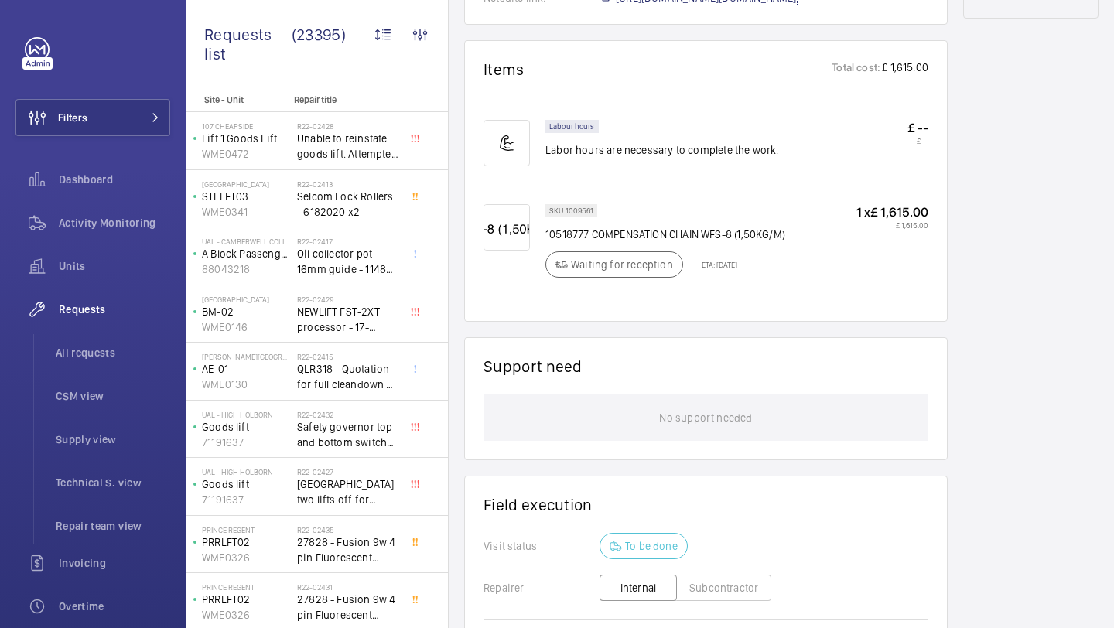
scroll to position [815, 0]
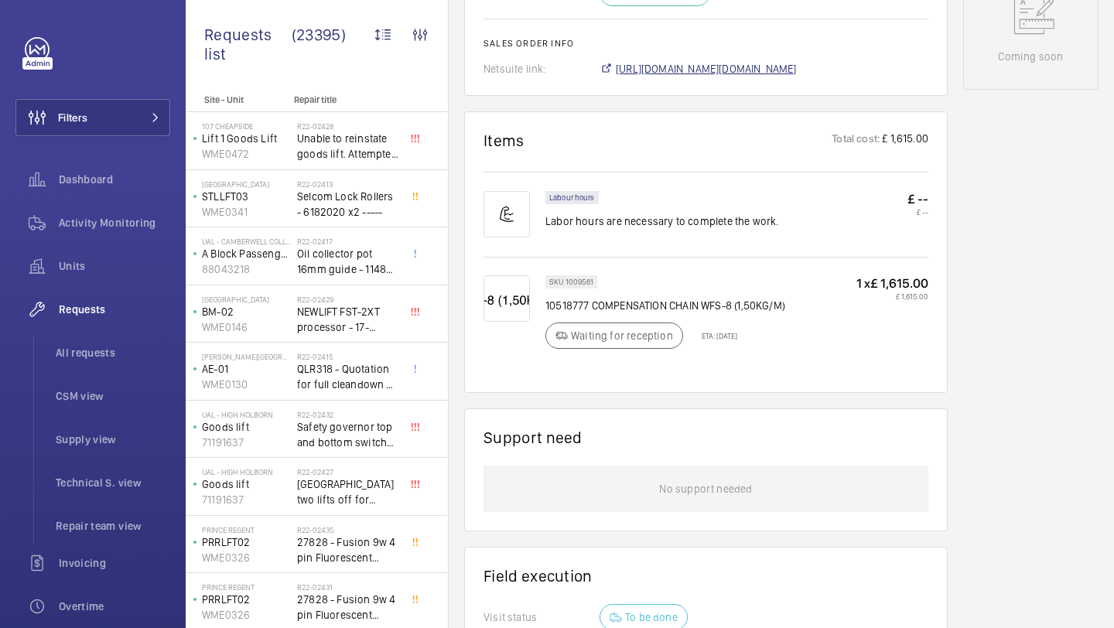
click at [700, 74] on span "https://6461500.app.netsuite.com/app/accounting/transactions/salesord.nl?id=285…" at bounding box center [706, 68] width 181 height 15
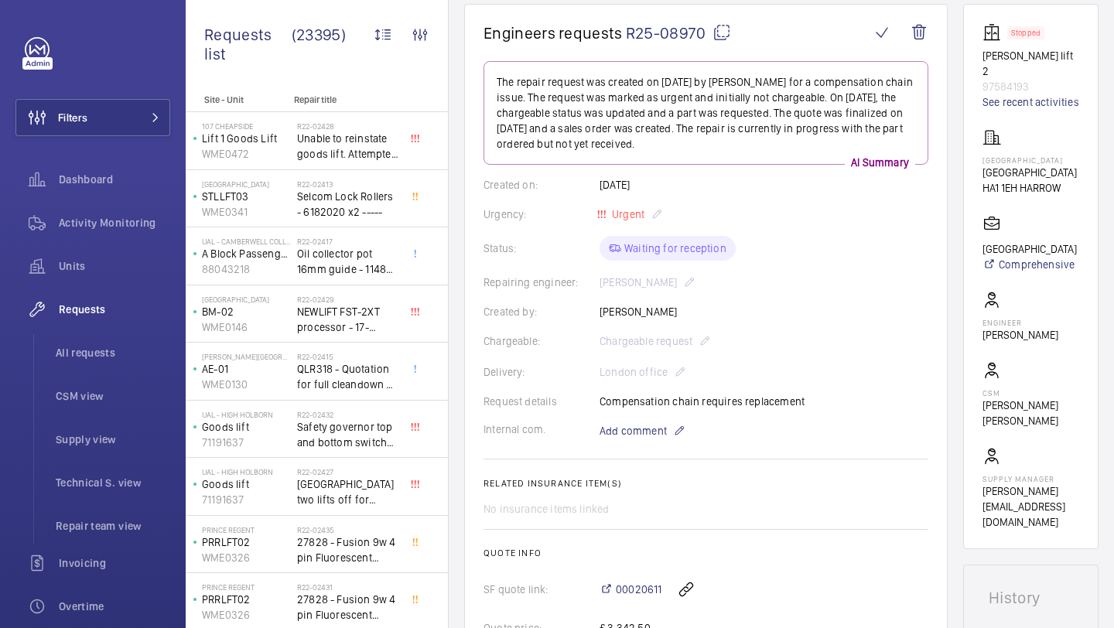
scroll to position [163, 0]
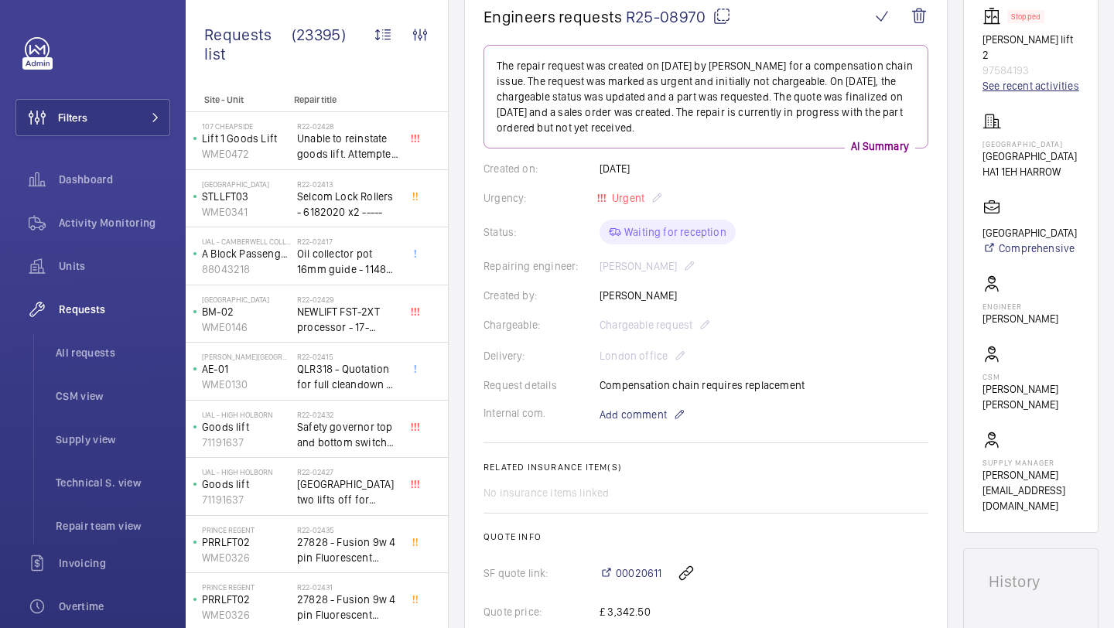
click at [1012, 78] on link "See recent activities" at bounding box center [1030, 85] width 97 height 15
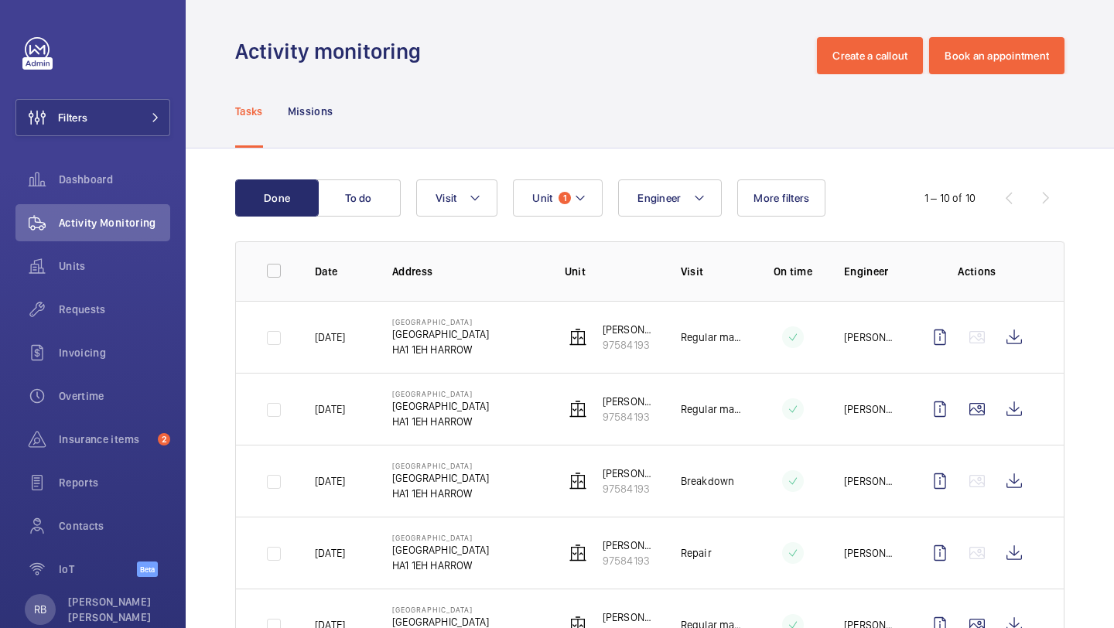
scroll to position [63, 0]
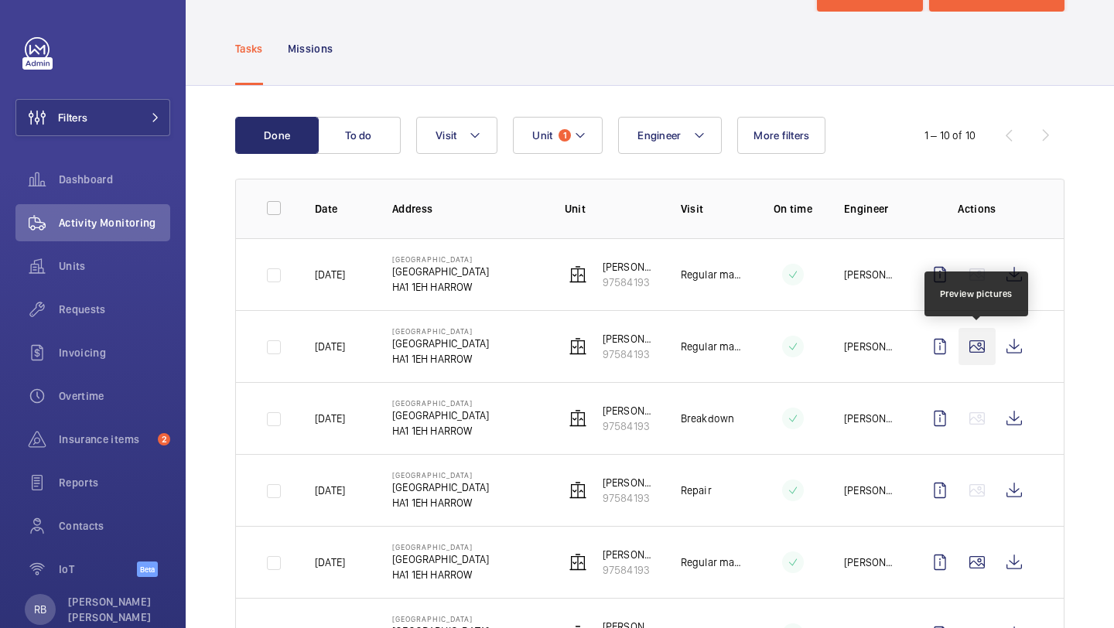
click at [980, 336] on wm-front-icon-button at bounding box center [976, 346] width 37 height 37
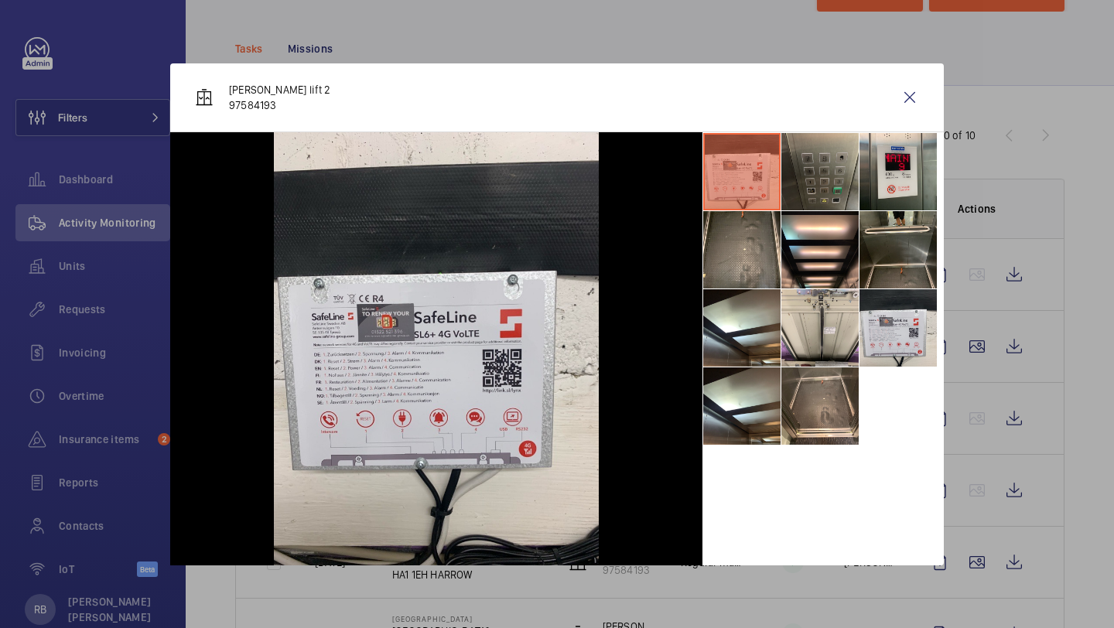
click at [824, 187] on li at bounding box center [819, 171] width 77 height 77
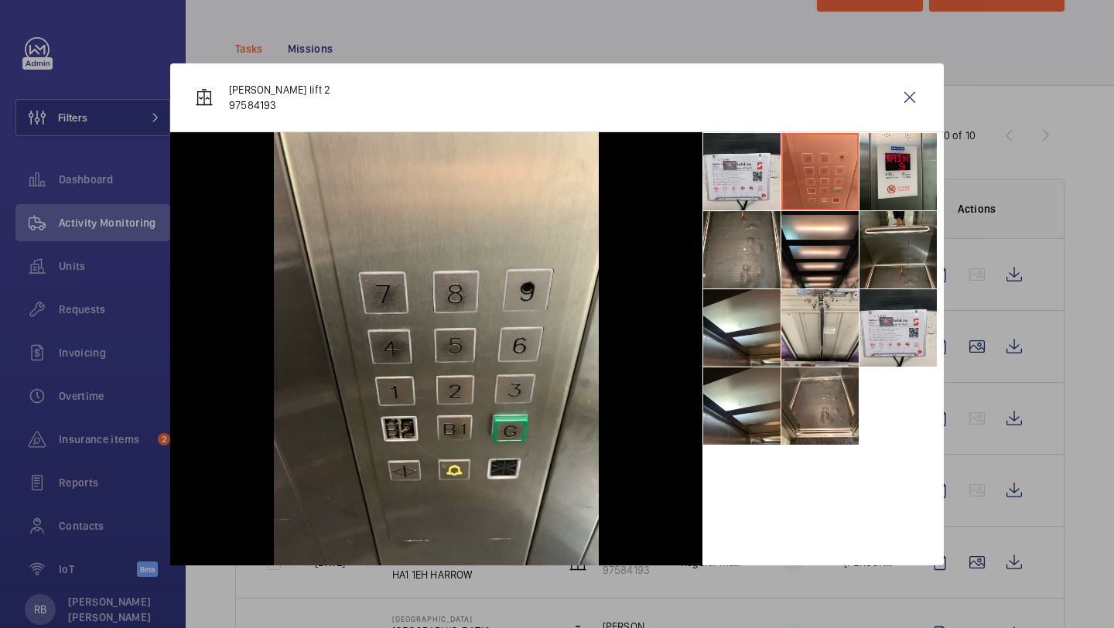
click at [929, 93] on div "Kleemans Lisa lift 2 97584193" at bounding box center [556, 97] width 773 height 69
click at [918, 93] on wm-front-icon-button at bounding box center [909, 97] width 37 height 37
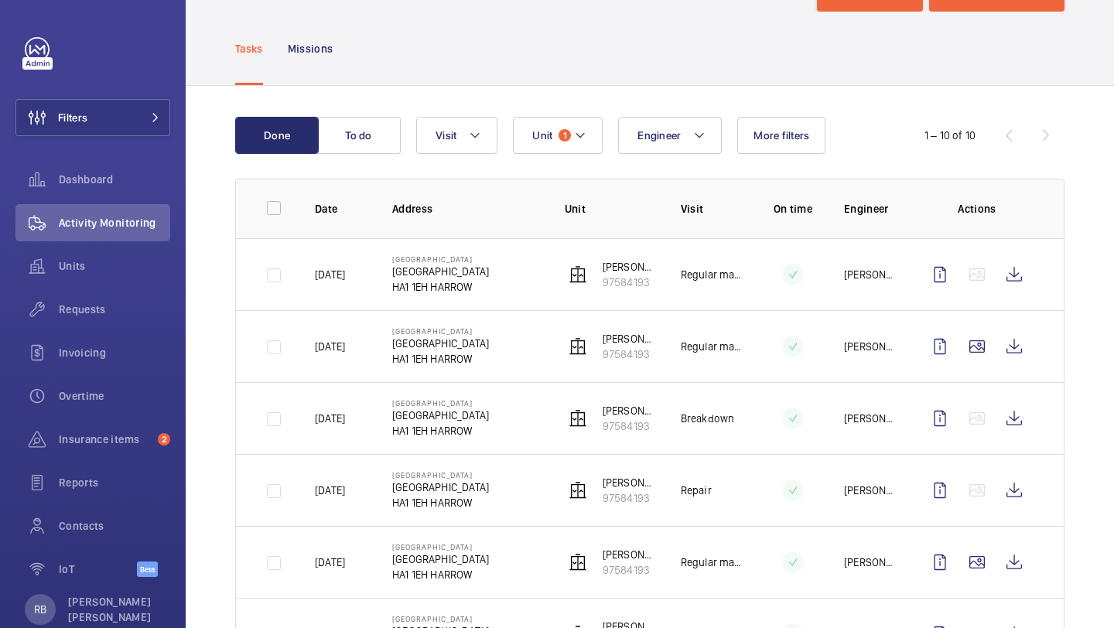
scroll to position [90, 0]
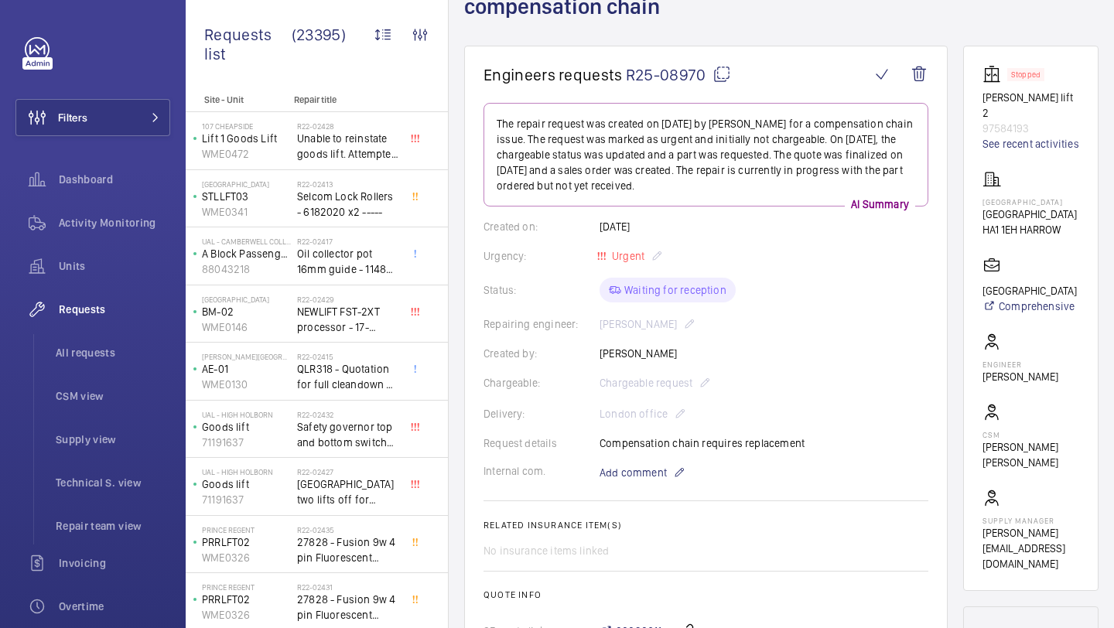
scroll to position [60, 0]
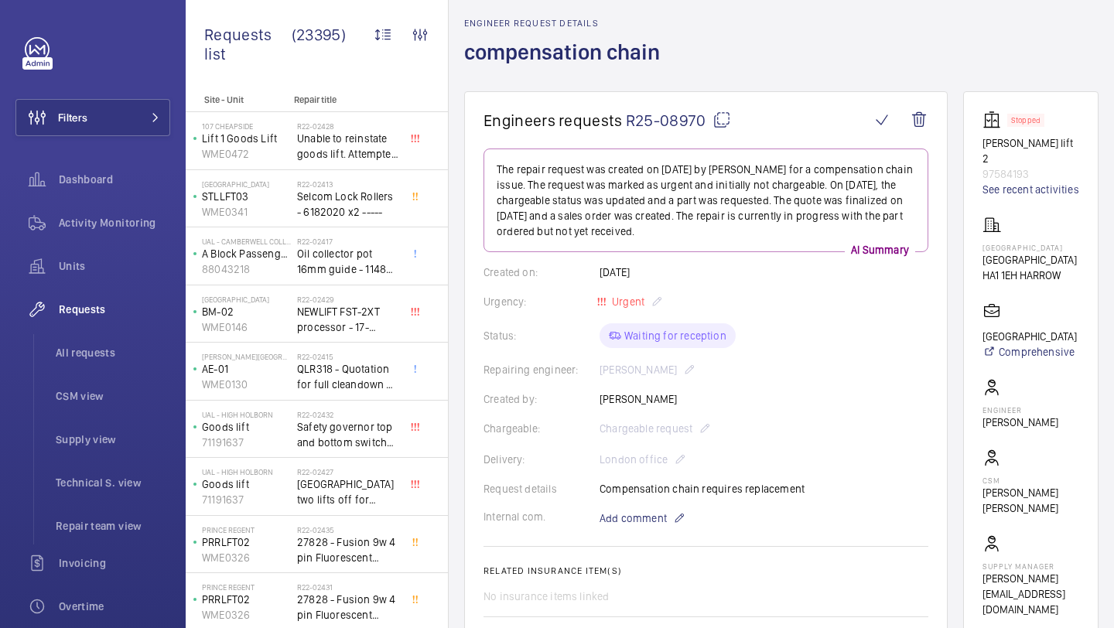
drag, startPoint x: 986, startPoint y: 256, endPoint x: 1064, endPoint y: 267, distance: 78.1
click at [1066, 278] on wm-front-card-body "Stopped Kleemans Lisa lift 2 97584193 See recent activities Bradstowe House Bra…" at bounding box center [1030, 364] width 97 height 507
copy div "Bradstowe House HA1 1EH HARROW"
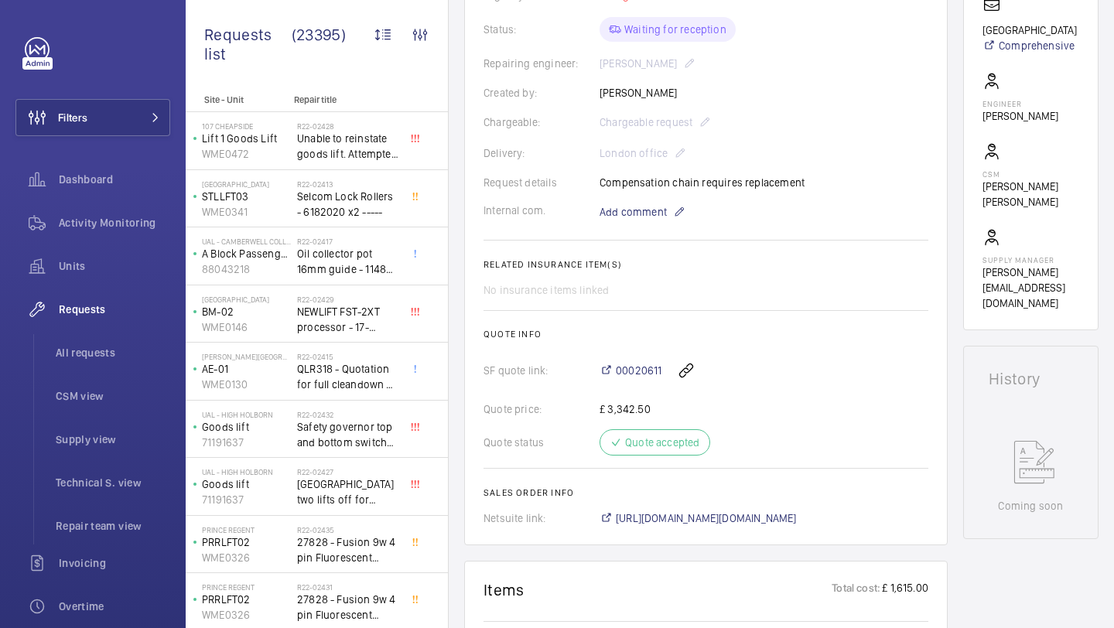
scroll to position [371, 0]
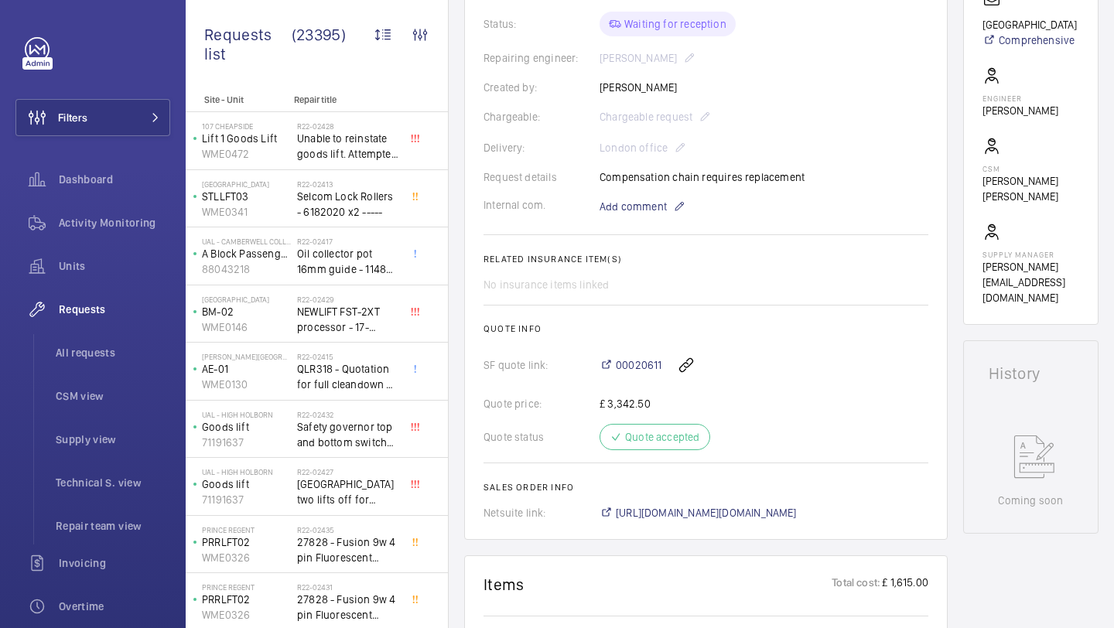
drag, startPoint x: 591, startPoint y: 179, endPoint x: 801, endPoint y: 176, distance: 210.4
click at [801, 176] on div "Request details Compensation chain requires replacement" at bounding box center [705, 176] width 445 height 15
copy div "Compensation chain requires replacement"
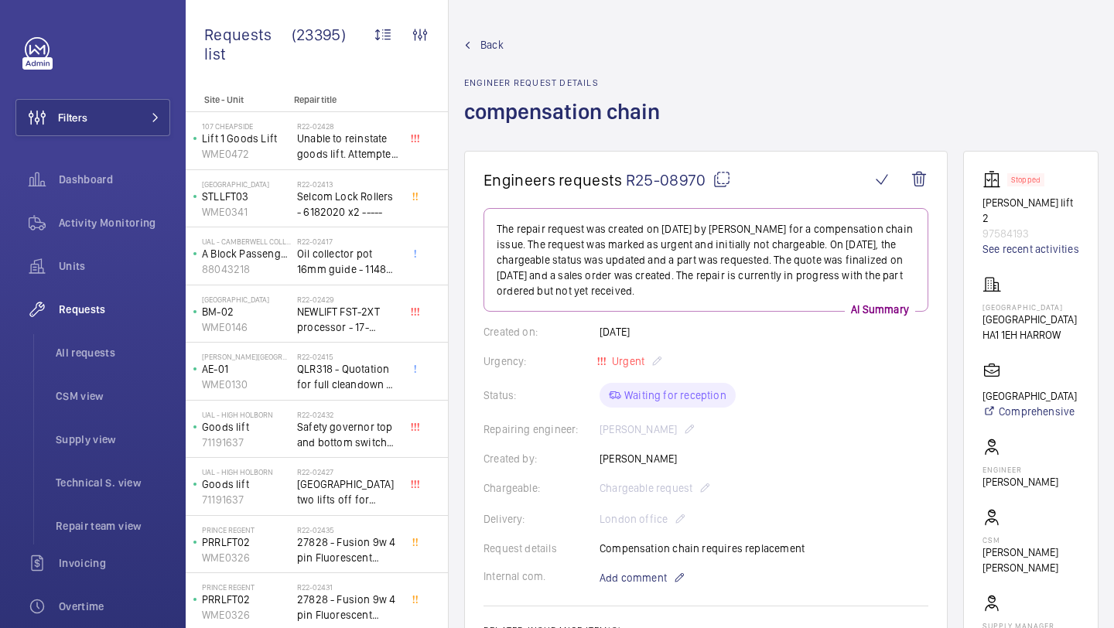
click at [715, 174] on mat-icon at bounding box center [721, 179] width 19 height 19
copy div "Compensation chain requires replacement"
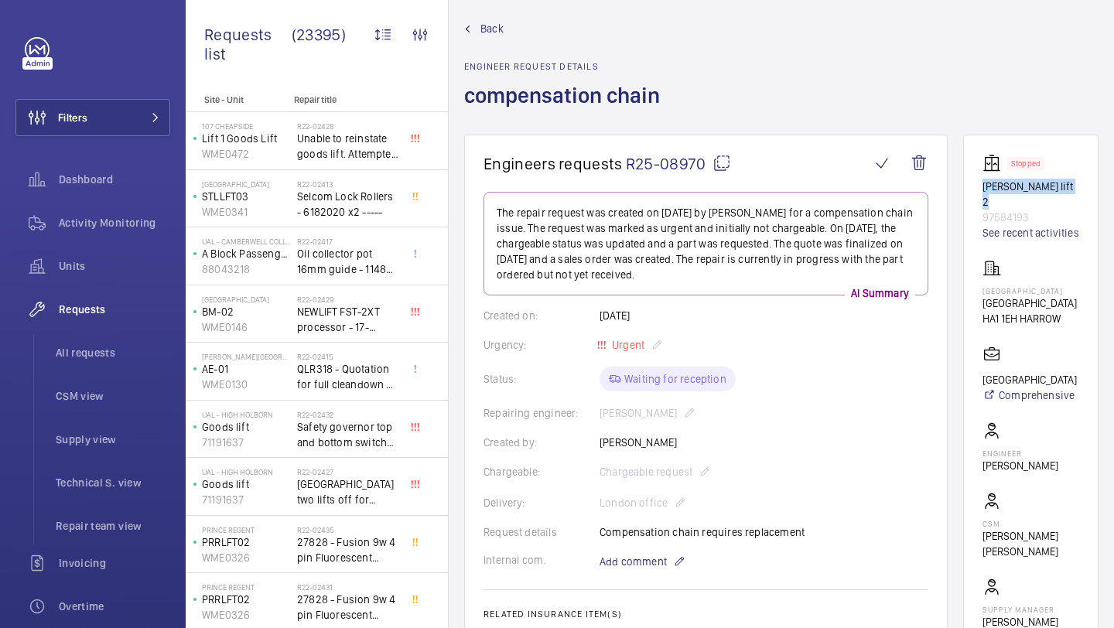
drag, startPoint x: 982, startPoint y: 187, endPoint x: 1081, endPoint y: 186, distance: 99.0
click at [1081, 186] on wm-front-card "Stopped Kleemans Lisa lift 2 97584193 See recent activities Bradstowe House Bra…" at bounding box center [1030, 407] width 135 height 545
copy p "Kleemans Lisa lift 2"
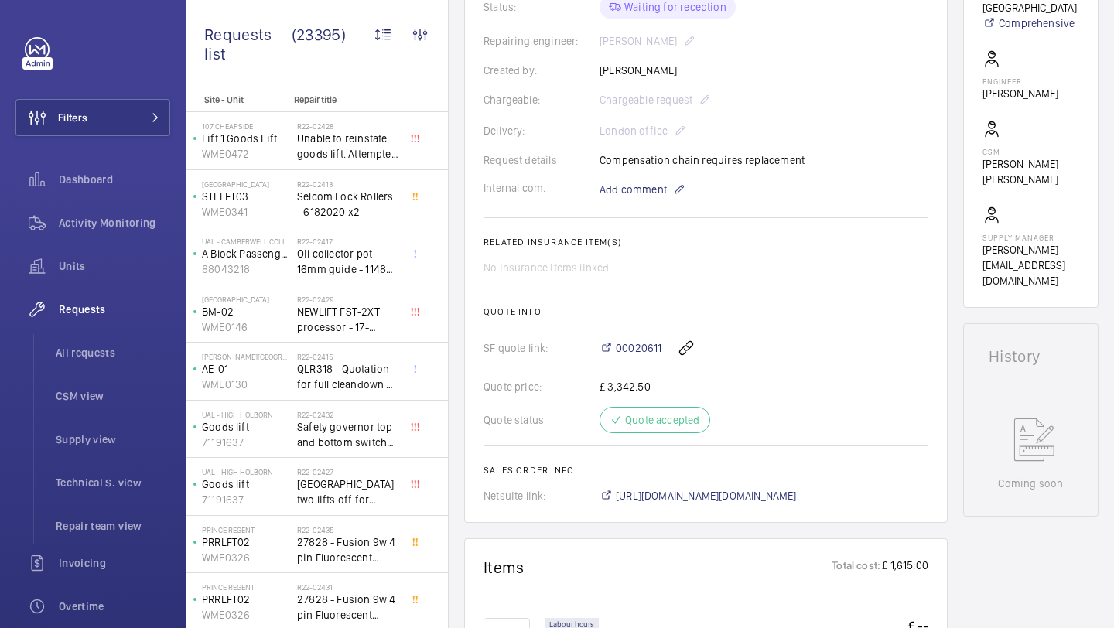
scroll to position [462, 0]
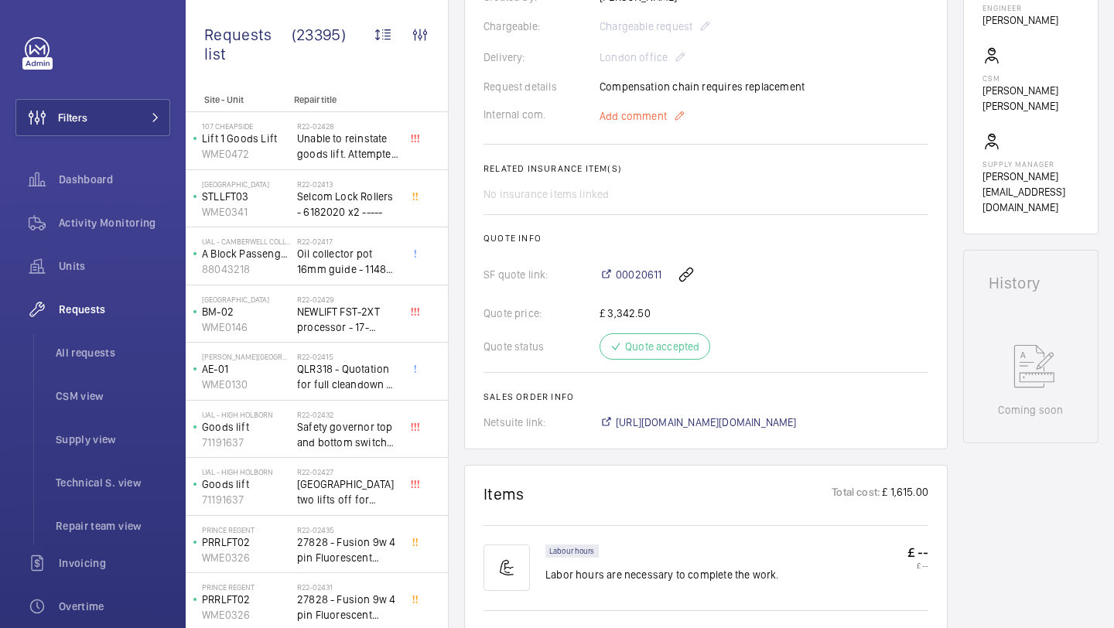
click at [634, 109] on span "Add comment" at bounding box center [632, 115] width 67 height 15
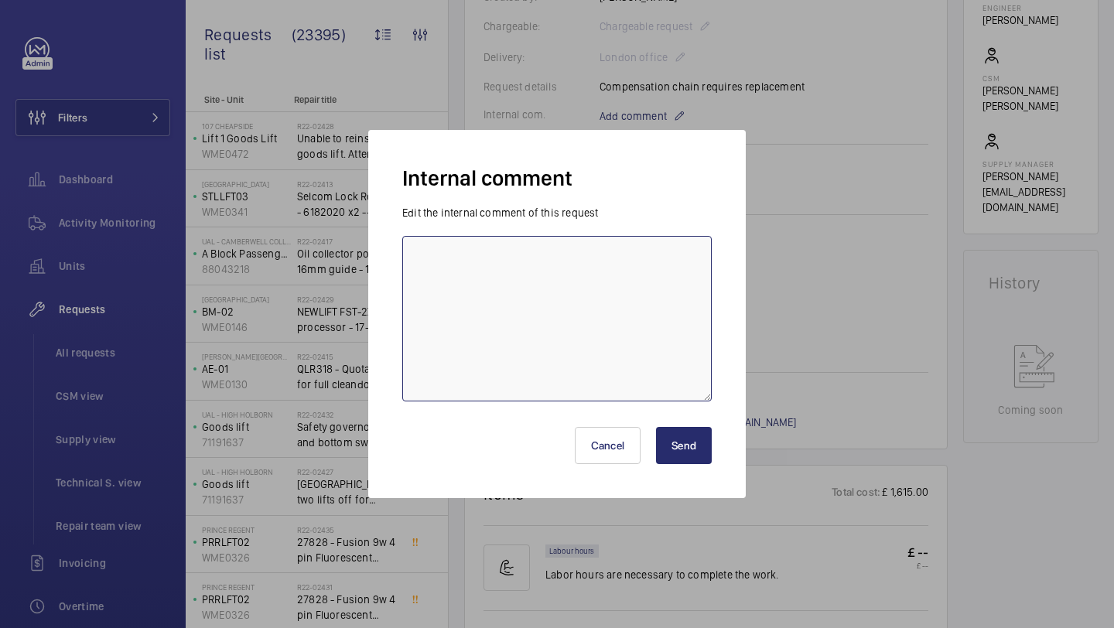
click at [610, 236] on textarea at bounding box center [556, 319] width 309 height 166
type textarea "LUKE NEWTON BOOKED FOR MONDAY 08TH SEPTEMBER"
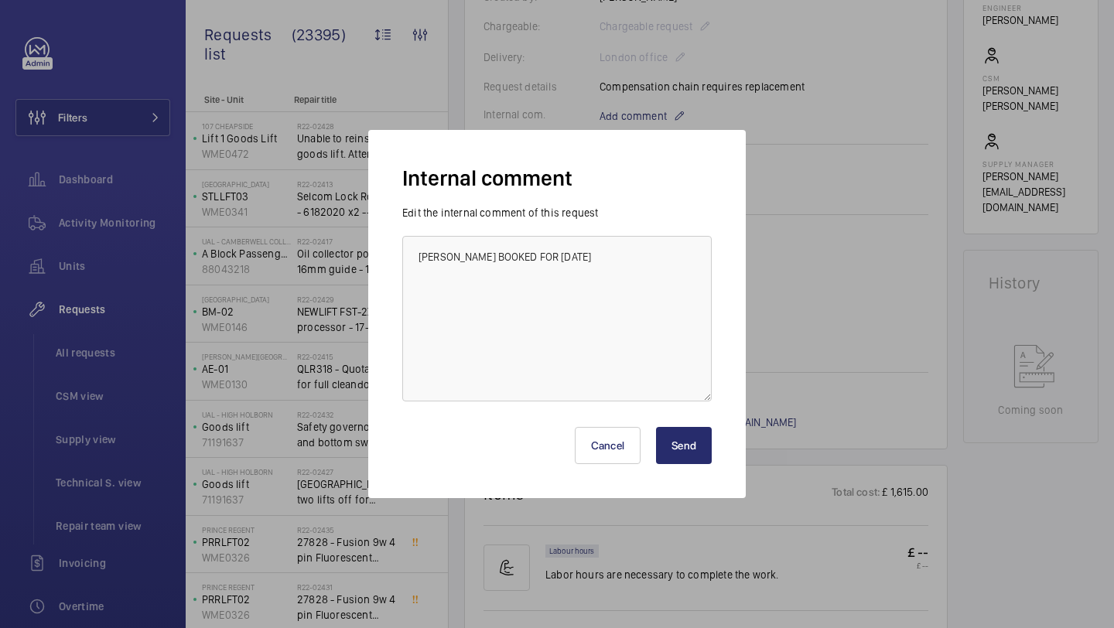
click at [705, 456] on button "Send" at bounding box center [684, 445] width 56 height 37
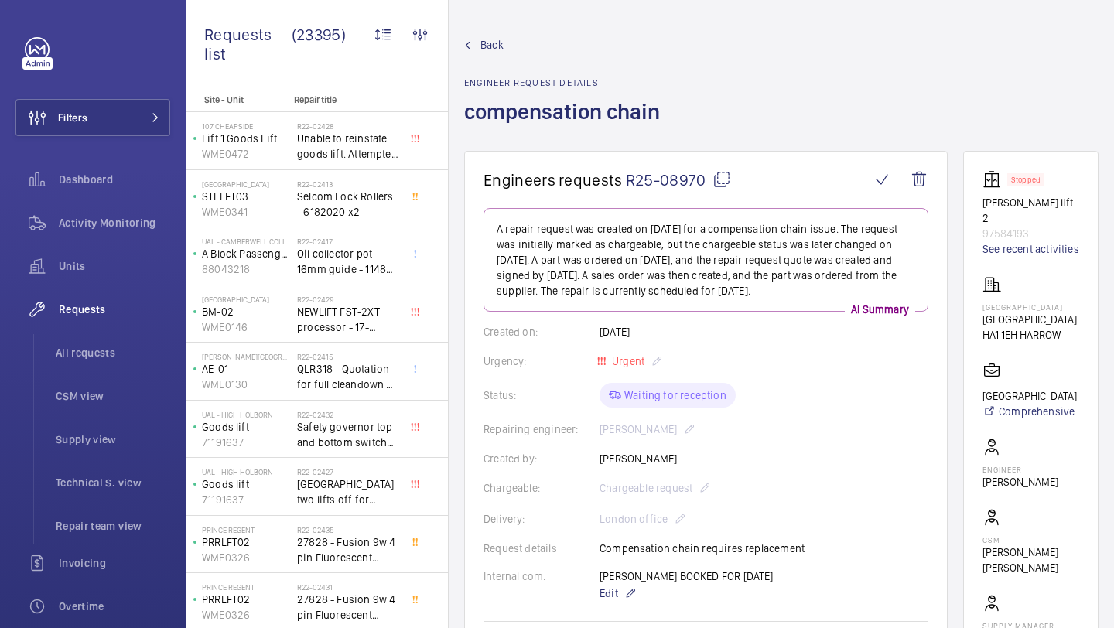
click at [716, 172] on mat-icon at bounding box center [721, 179] width 19 height 19
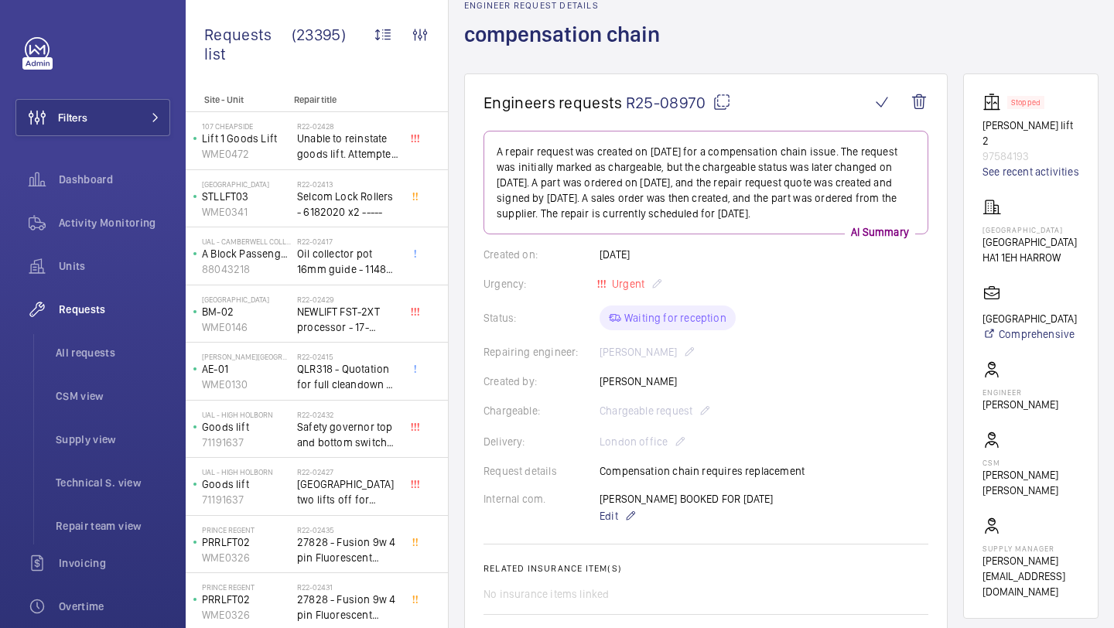
scroll to position [76, 0]
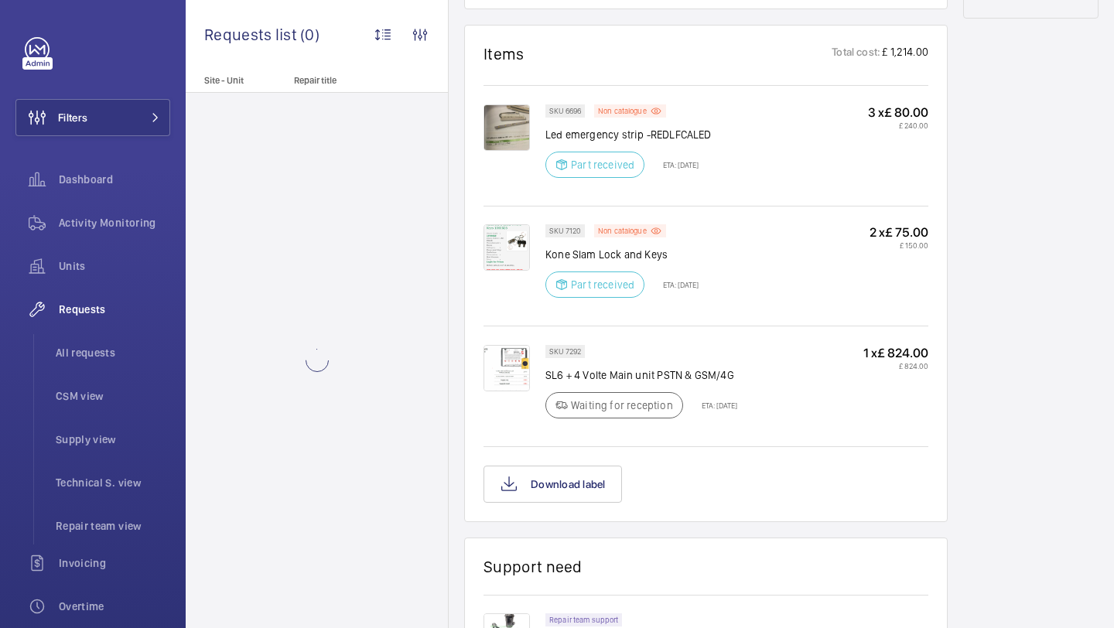
scroll to position [894, 0]
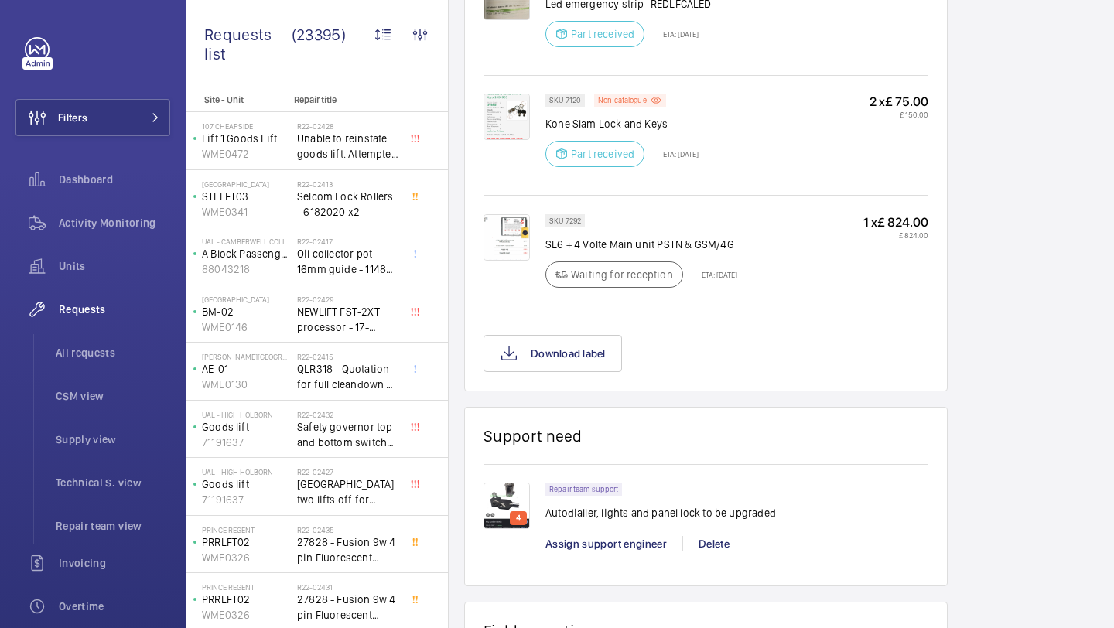
scroll to position [832, 0]
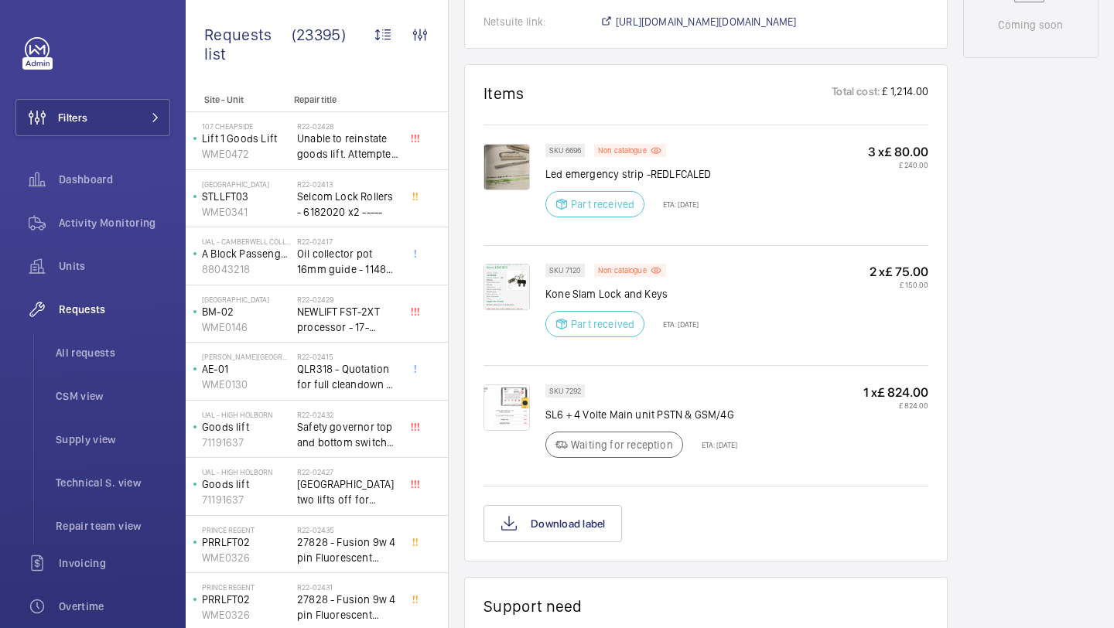
click at [603, 422] on p "SL6 + 4 Volte Main unit PSTN & GSM/4G" at bounding box center [641, 414] width 192 height 15
click at [633, 422] on p "SL6 + 4 Volte Main unit PSTN & GSM/4G" at bounding box center [641, 414] width 192 height 15
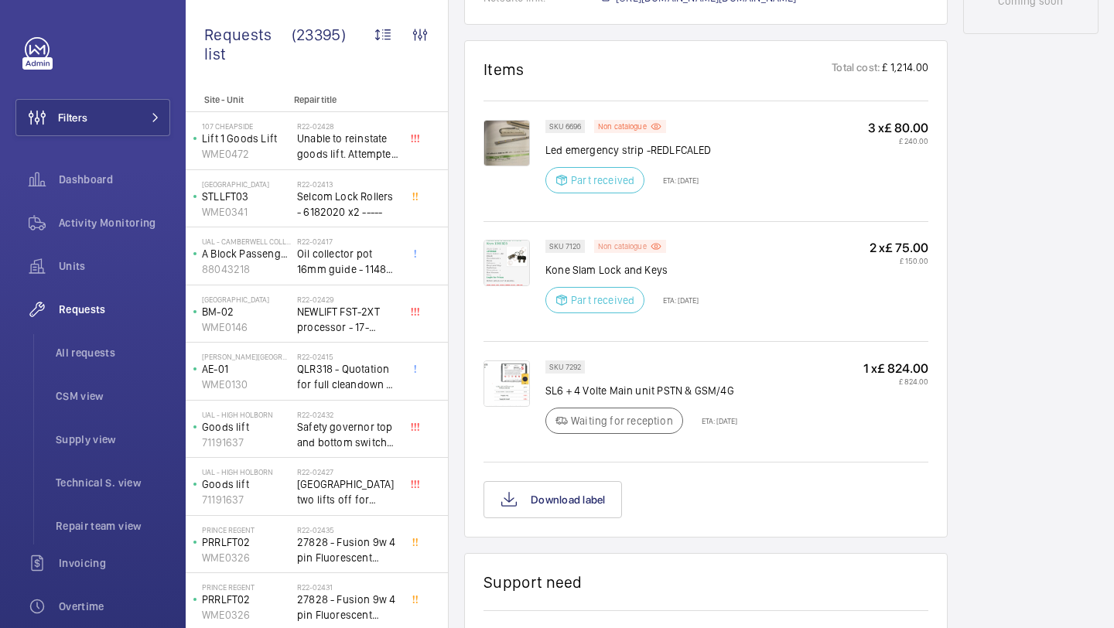
scroll to position [841, 0]
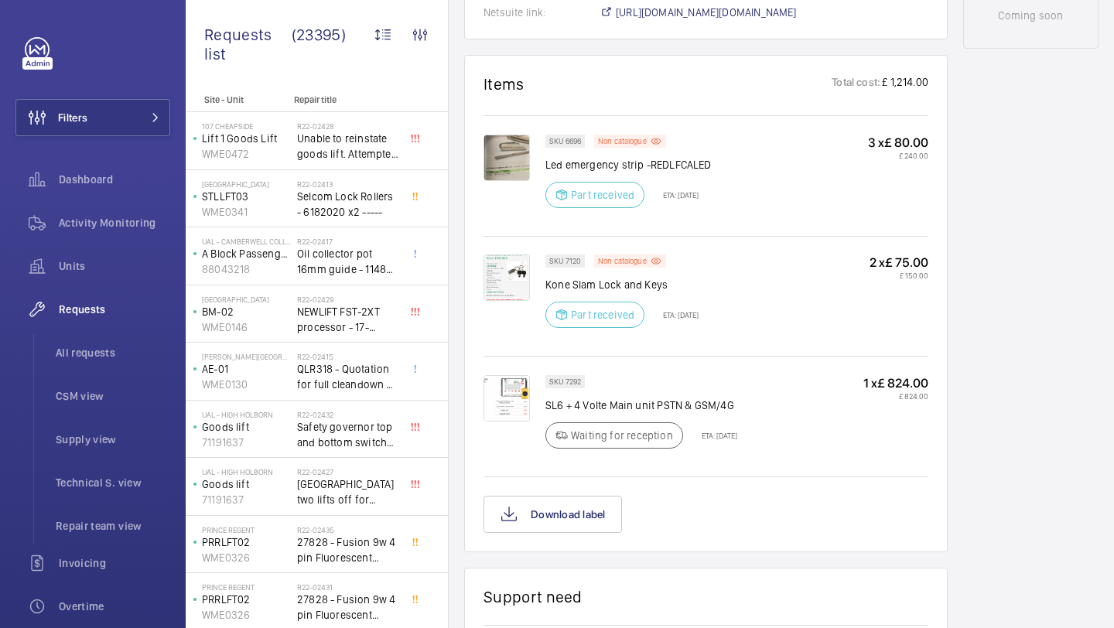
click at [502, 179] on img at bounding box center [506, 158] width 46 height 46
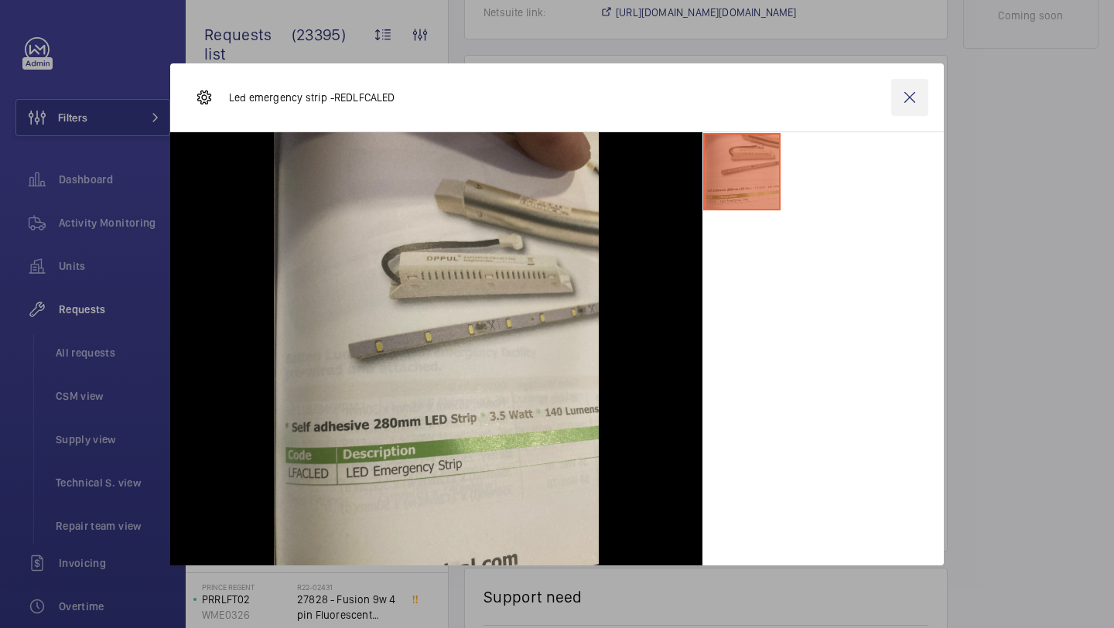
click at [915, 95] on wm-front-icon-button at bounding box center [909, 97] width 37 height 37
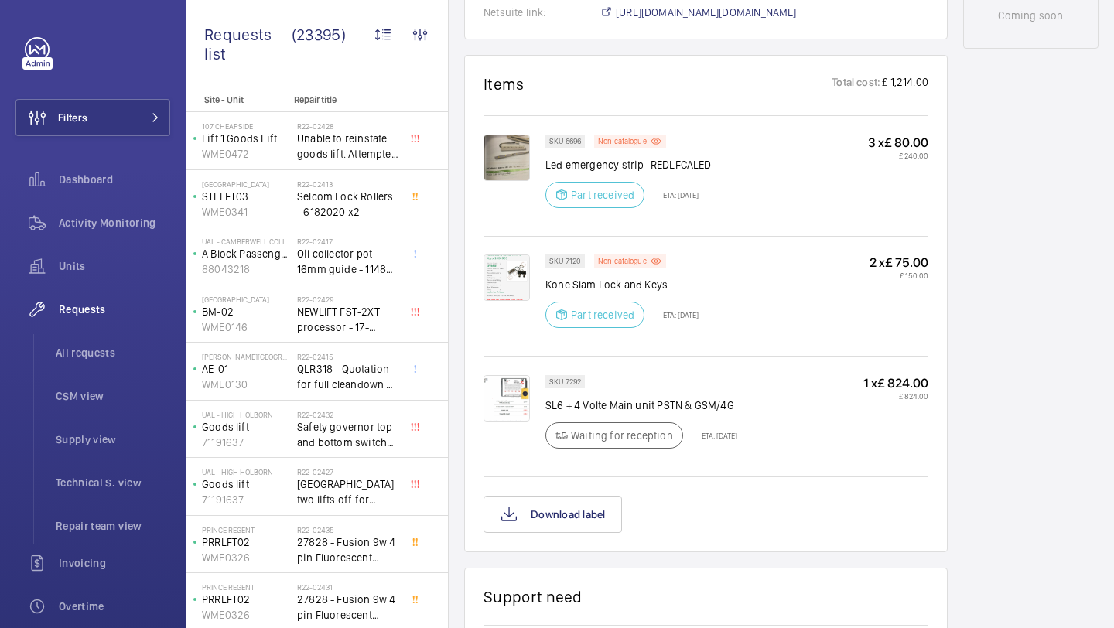
click at [525, 163] on img at bounding box center [506, 158] width 46 height 46
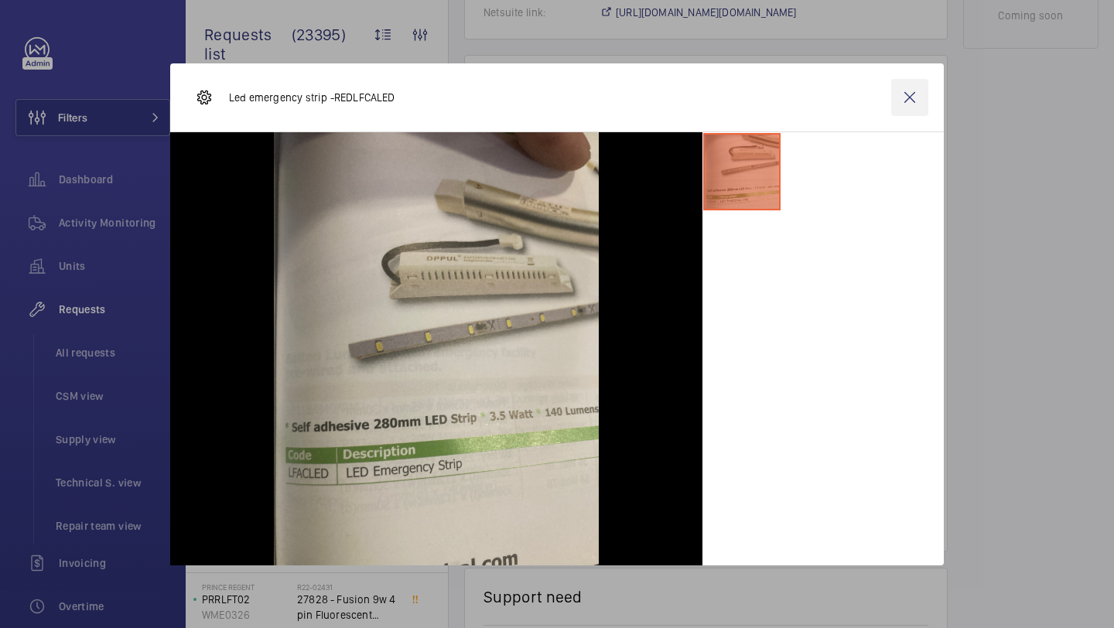
click at [909, 101] on wm-front-icon-button at bounding box center [909, 97] width 37 height 37
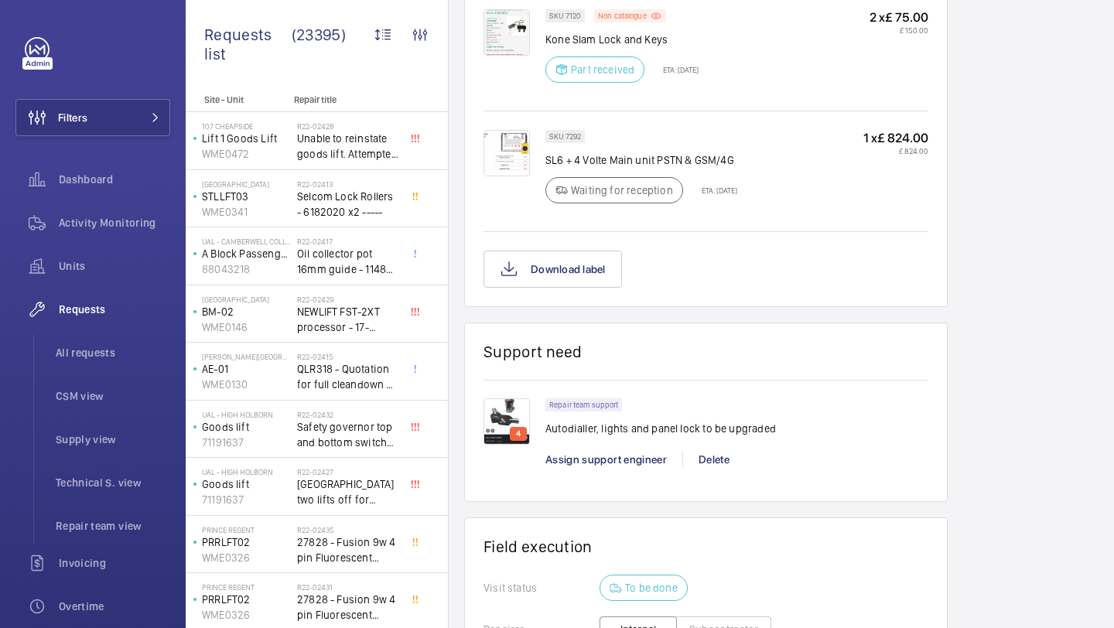
scroll to position [1155, 0]
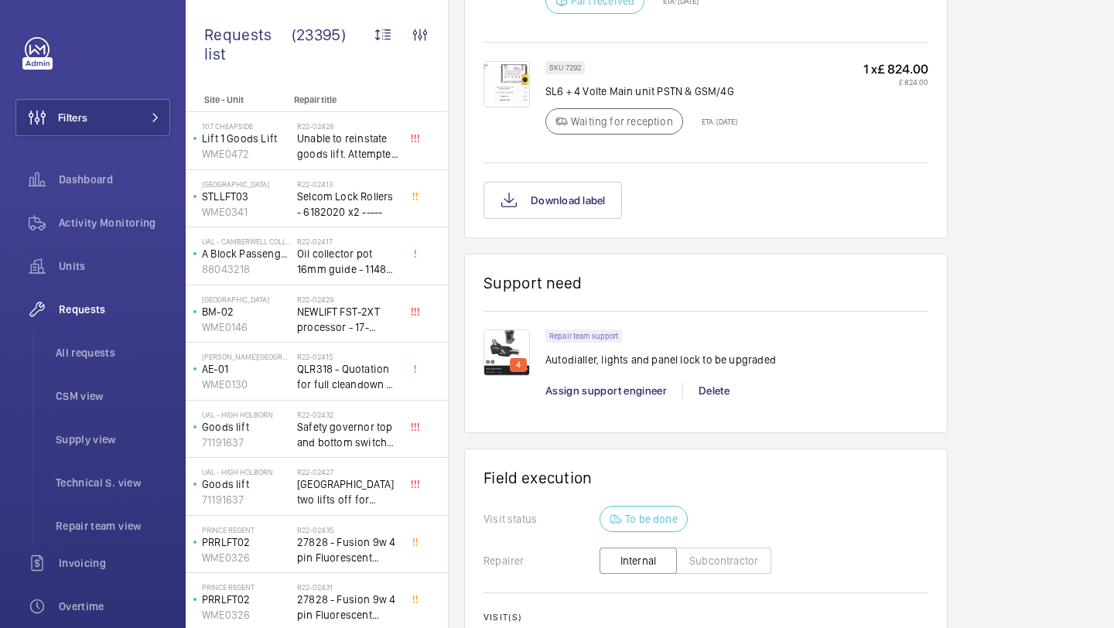
click at [488, 360] on img at bounding box center [506, 353] width 46 height 46
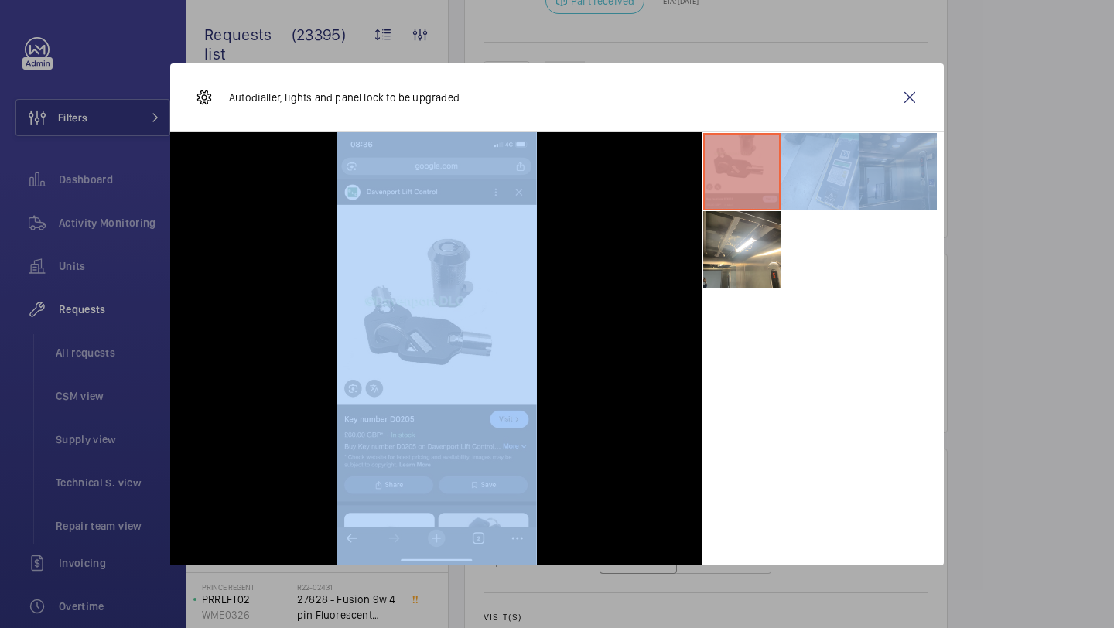
drag, startPoint x: 918, startPoint y: 92, endPoint x: 893, endPoint y: 187, distance: 98.3
click at [893, 187] on wm-front-display-task-pictures-dialog "Autodialler, lights and panel lock to be upgraded" at bounding box center [556, 314] width 773 height 502
click at [893, 187] on li at bounding box center [897, 171] width 77 height 77
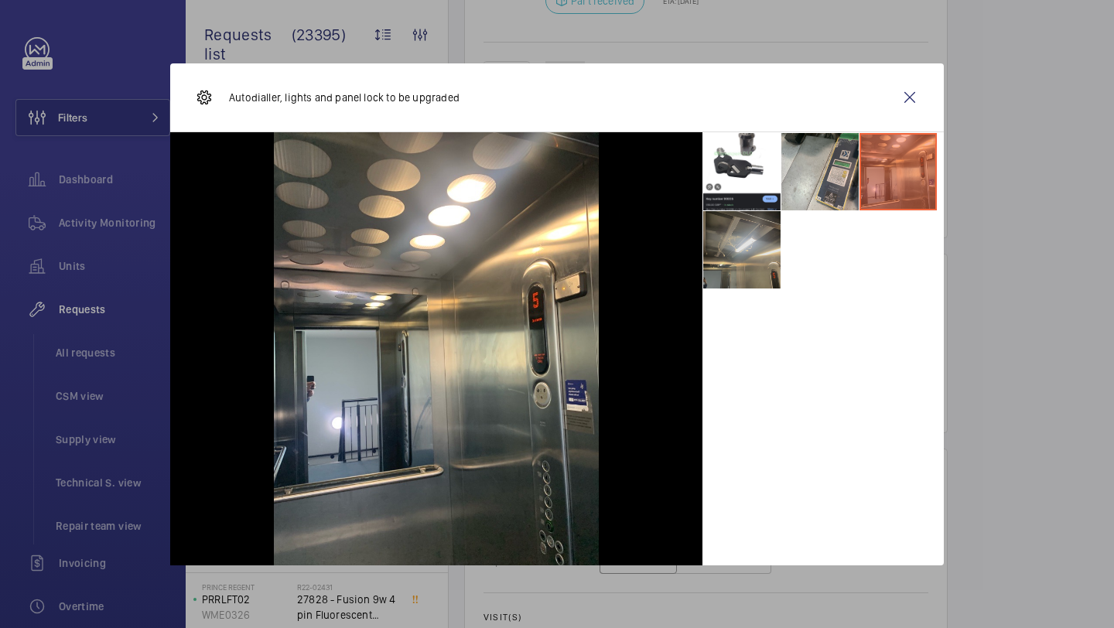
click at [780, 253] on li at bounding box center [741, 249] width 77 height 77
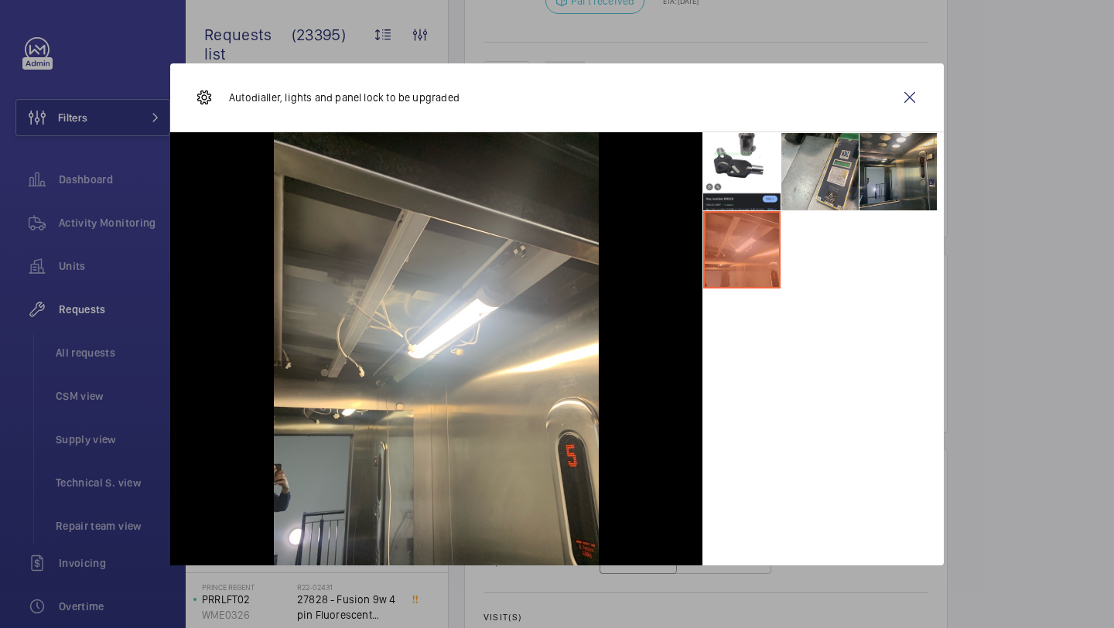
click at [875, 180] on li at bounding box center [897, 171] width 77 height 77
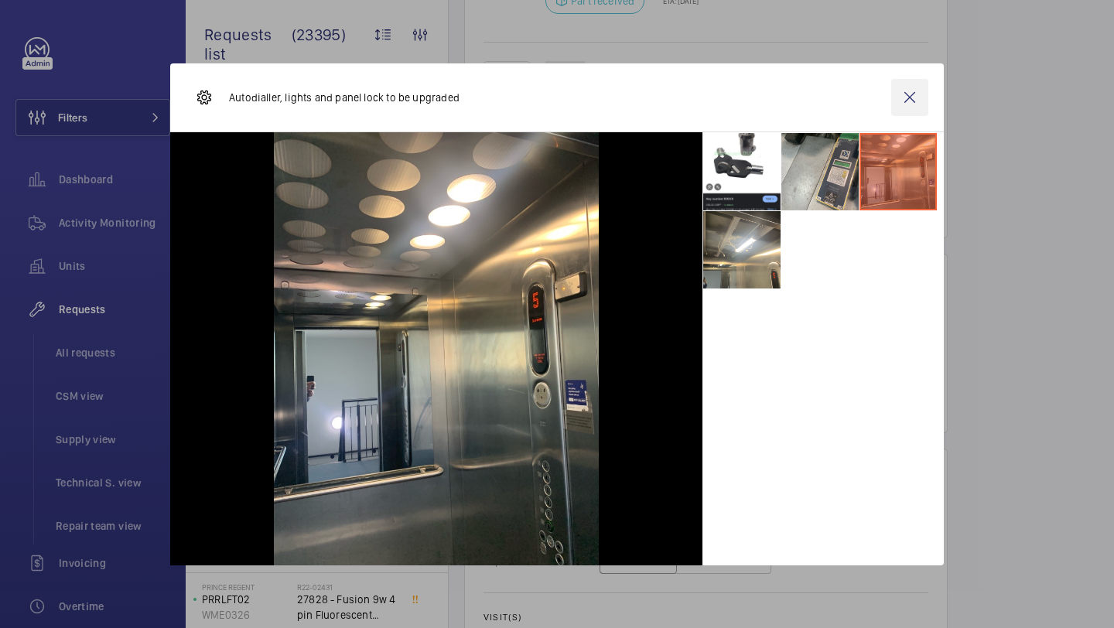
click at [905, 103] on wm-front-icon-button at bounding box center [909, 97] width 37 height 37
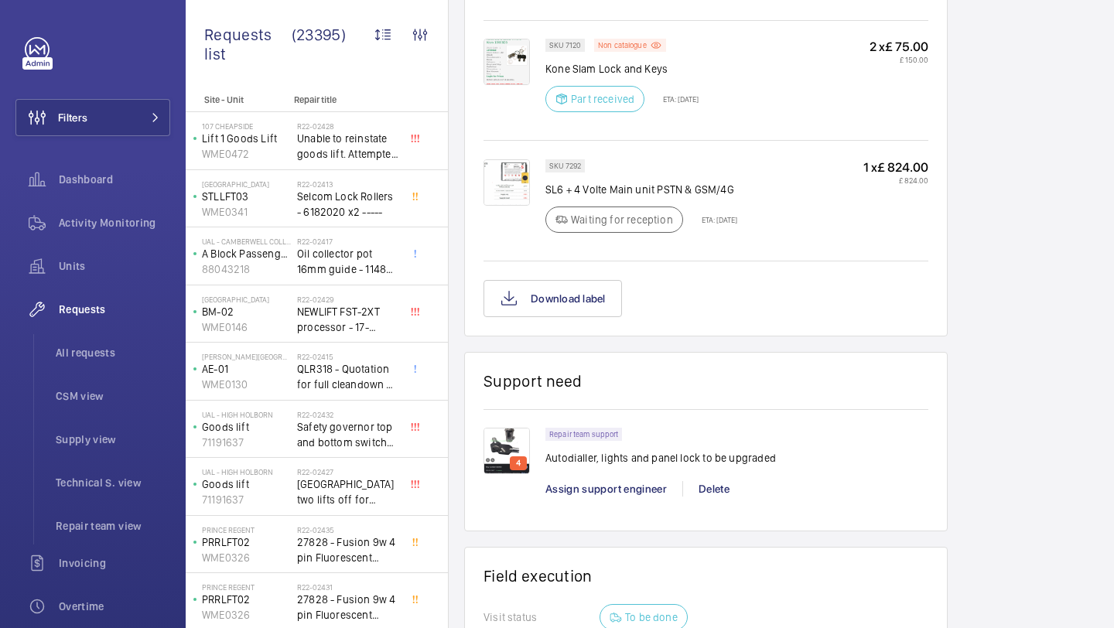
scroll to position [1108, 0]
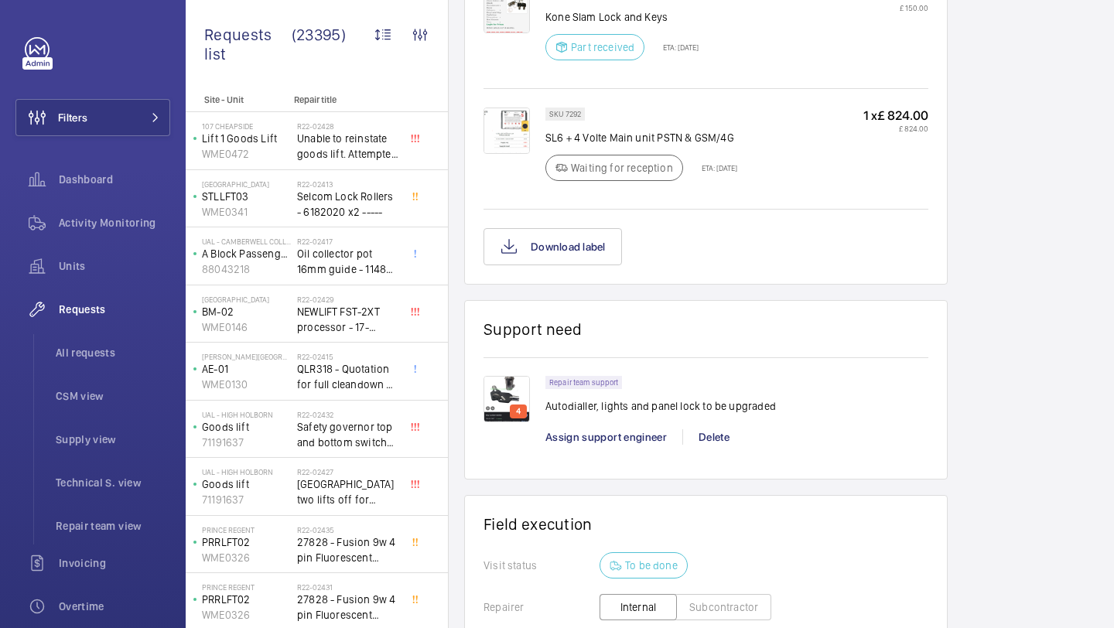
click at [579, 460] on div "Repair team support Autodialler, lights and panel lock to be upgraded Assign su…" at bounding box center [736, 418] width 383 height 84
click at [586, 443] on span "Assign support engineer" at bounding box center [605, 437] width 121 height 12
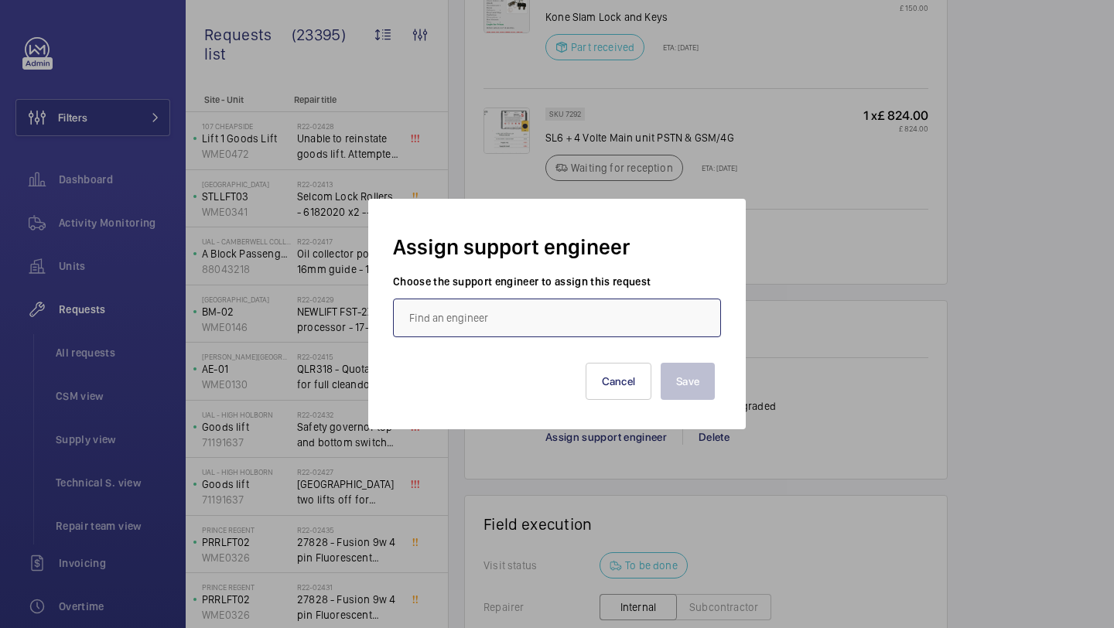
click at [470, 314] on input "text" at bounding box center [557, 318] width 328 height 39
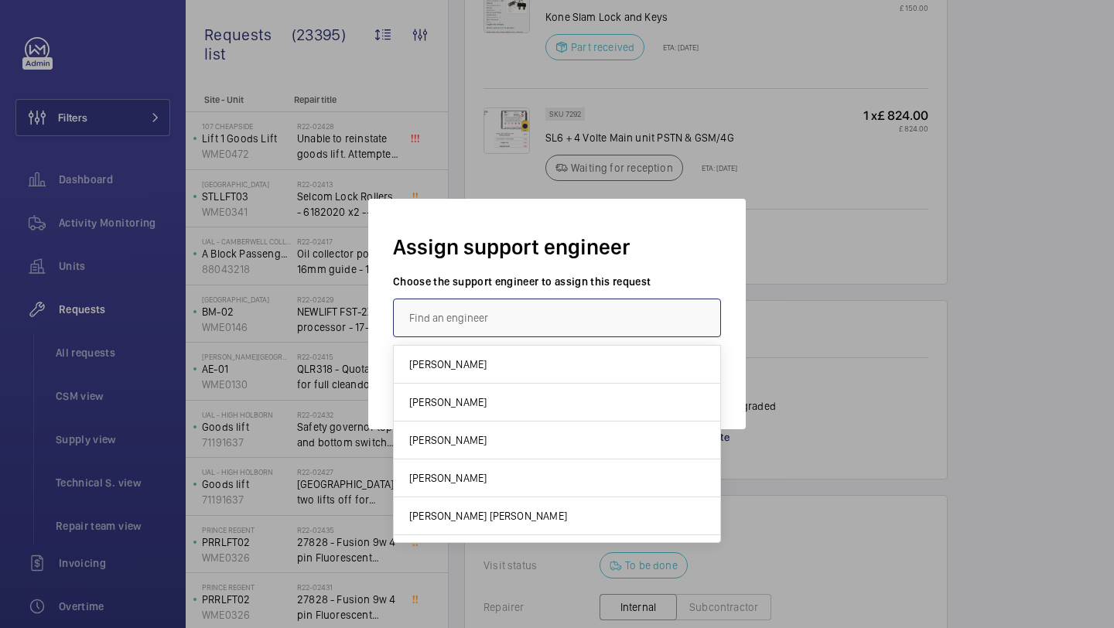
type input "L"
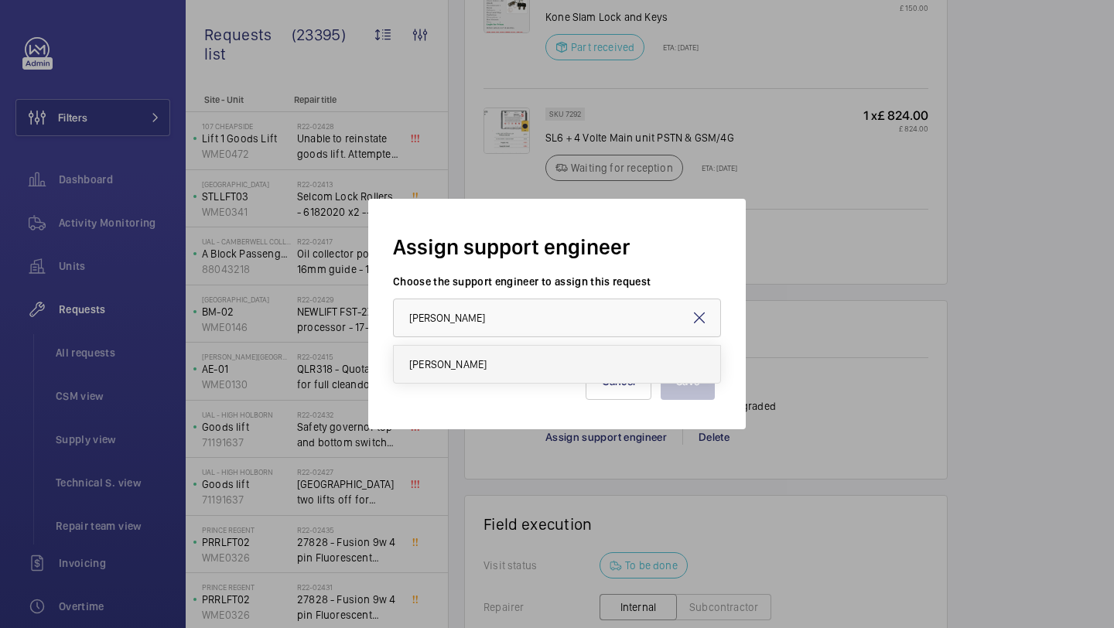
click at [451, 362] on span "[PERSON_NAME]" at bounding box center [447, 364] width 77 height 15
type input "[PERSON_NAME]"
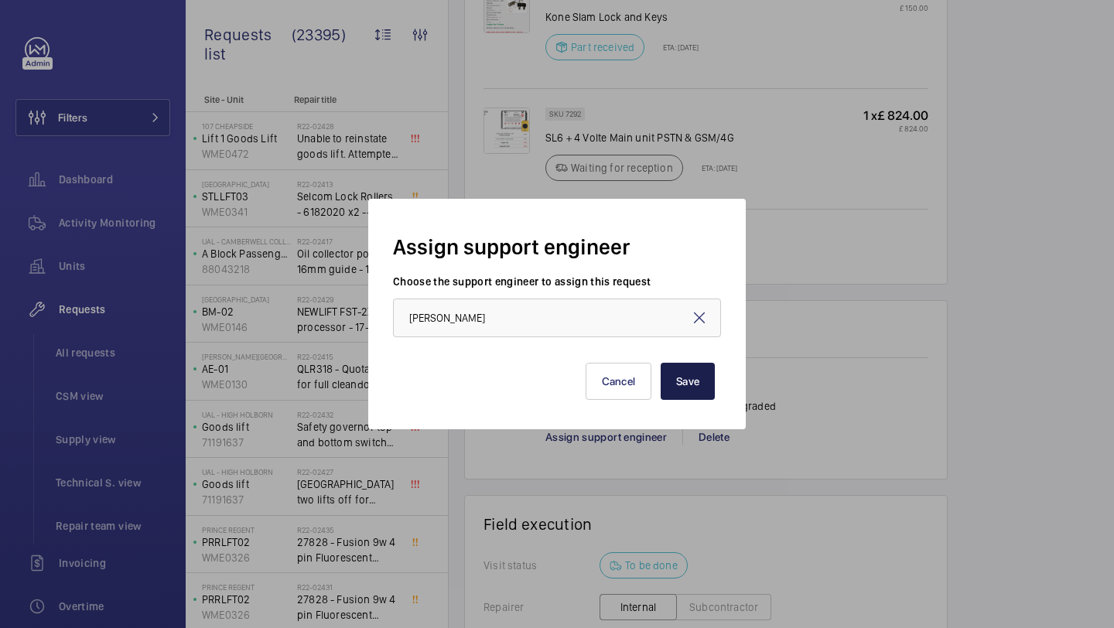
click at [692, 385] on button "Save" at bounding box center [688, 381] width 54 height 37
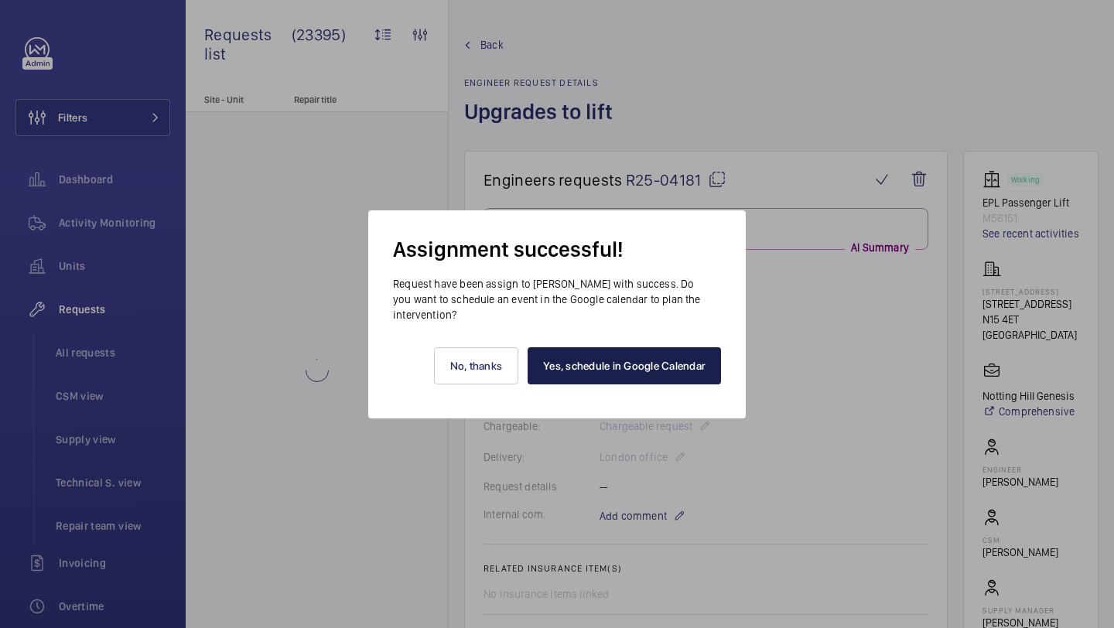
click at [594, 364] on link "Yes, schedule in Google Calendar" at bounding box center [624, 365] width 193 height 37
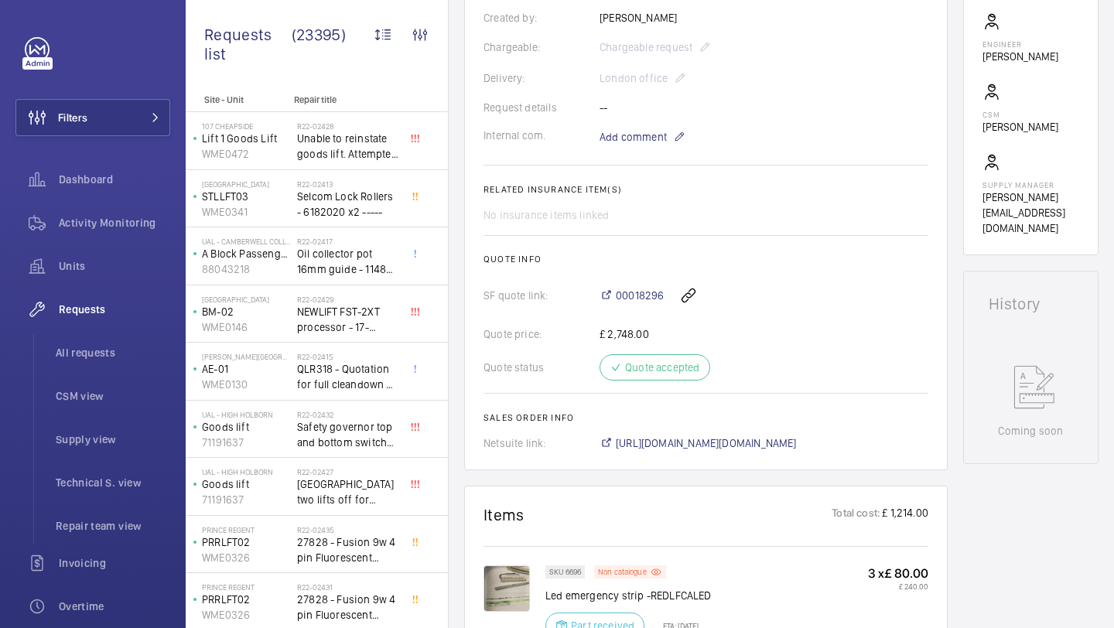
scroll to position [382, 0]
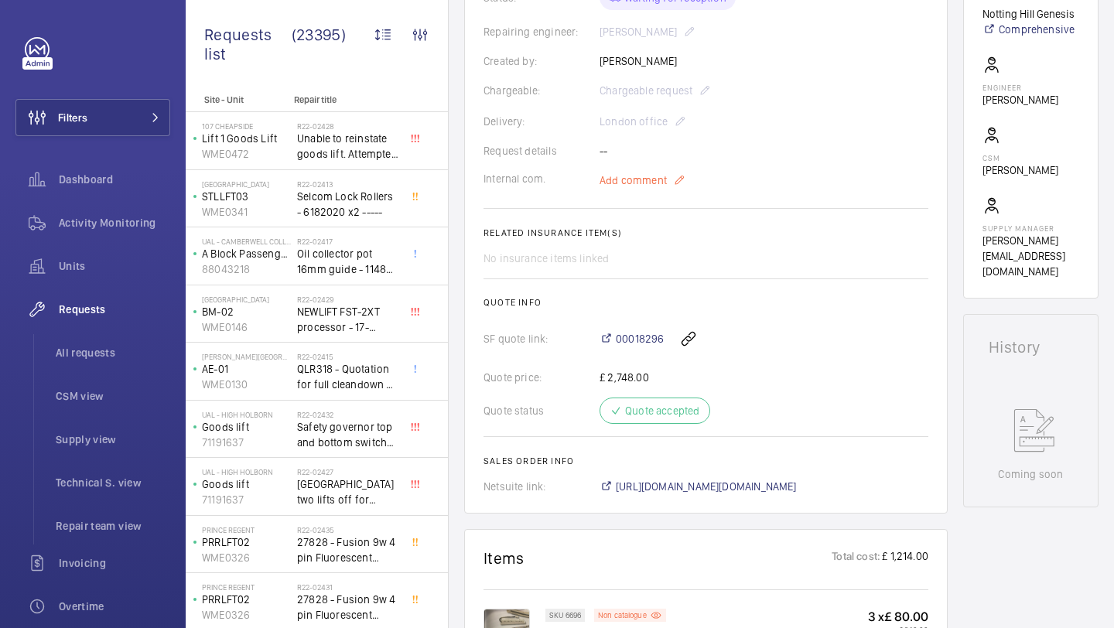
click at [626, 188] on span "Add comment" at bounding box center [632, 179] width 67 height 15
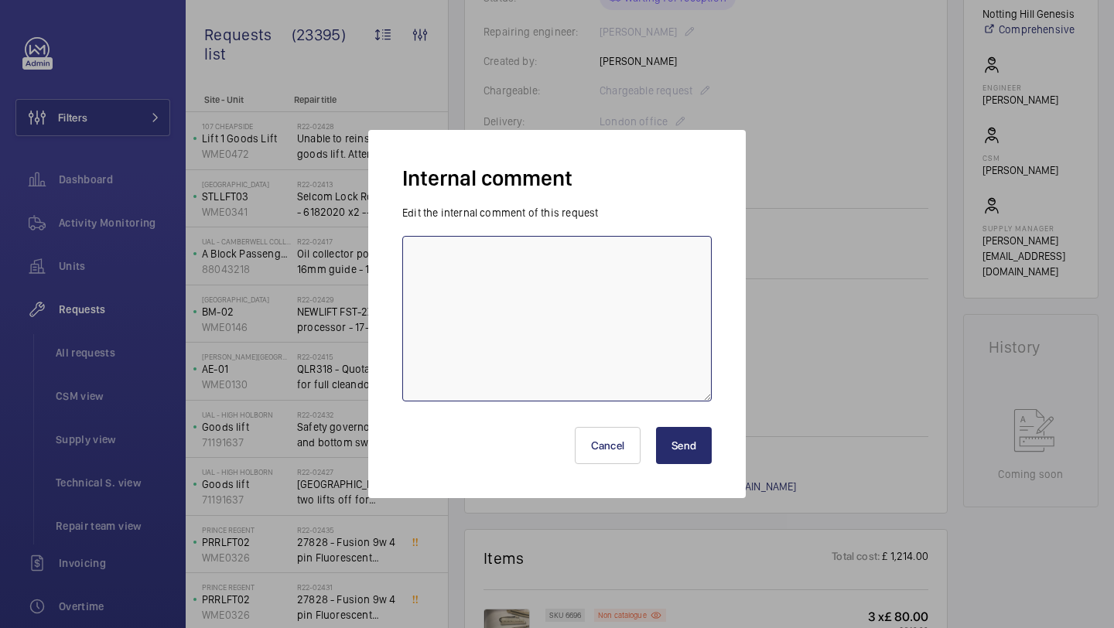
click at [585, 305] on textarea at bounding box center [556, 319] width 309 height 166
type textarea "[PERSON_NAME] BOOKED [DATE]"
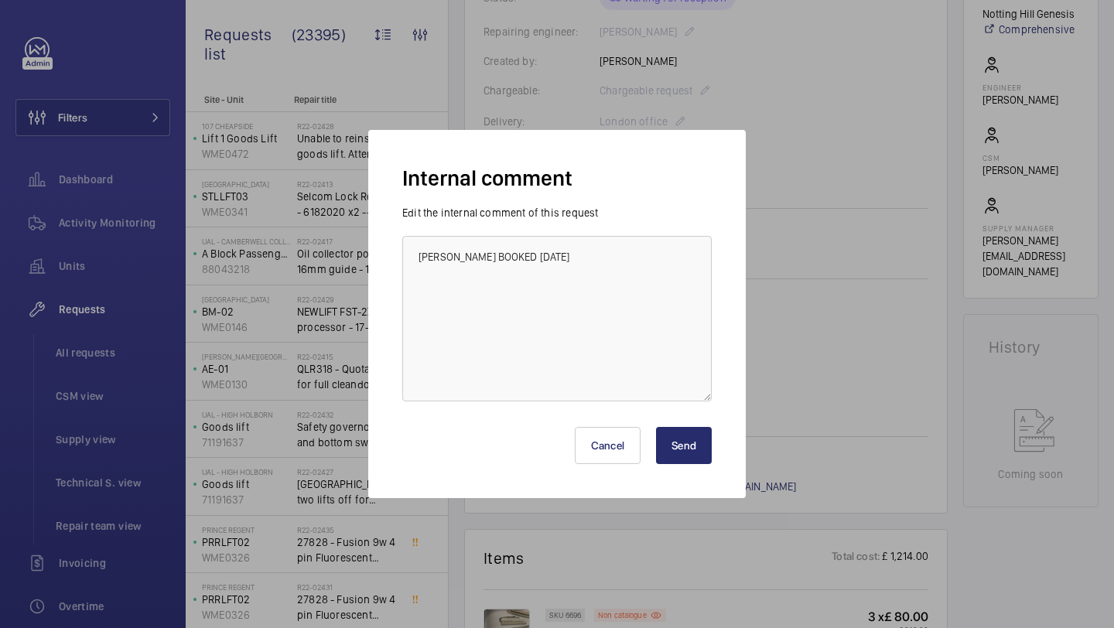
click at [668, 442] on button "Send" at bounding box center [684, 445] width 56 height 37
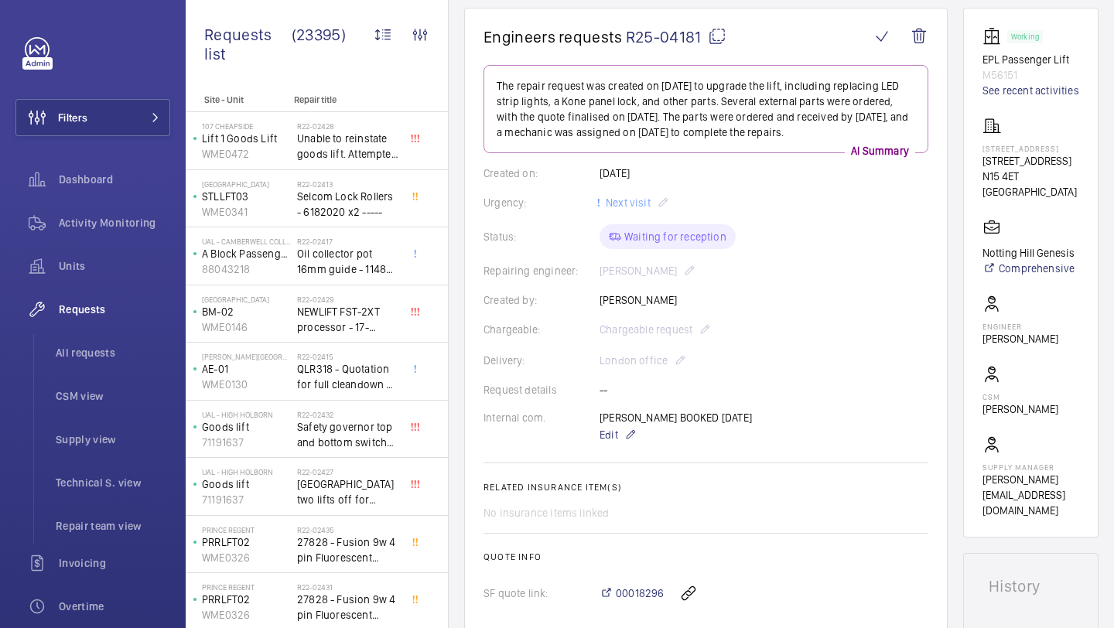
scroll to position [123, 0]
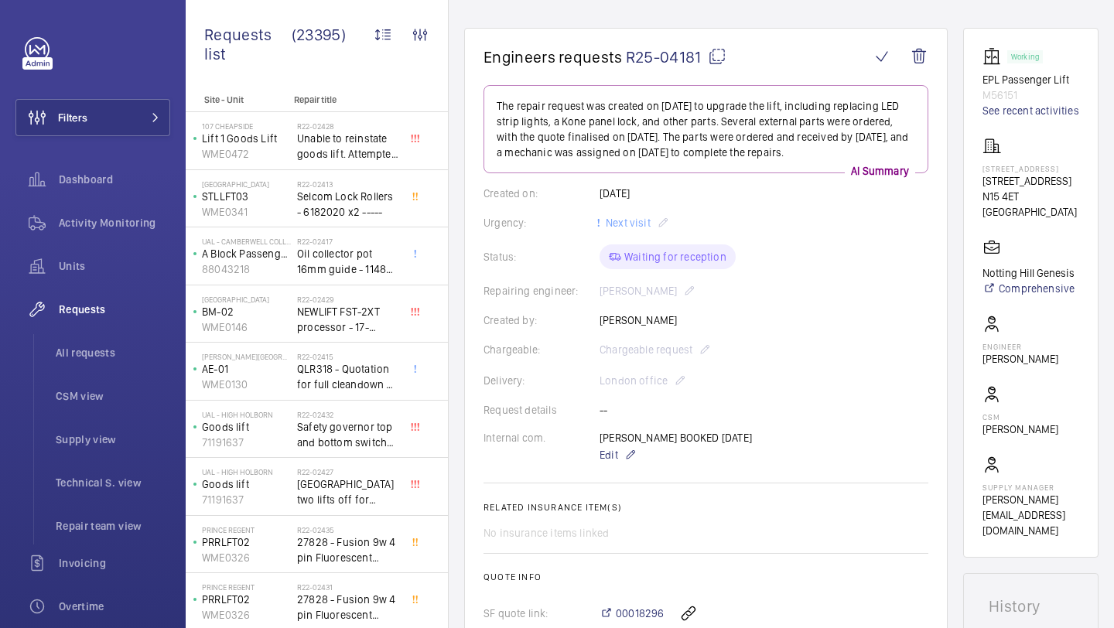
click at [719, 60] on mat-icon at bounding box center [717, 56] width 19 height 19
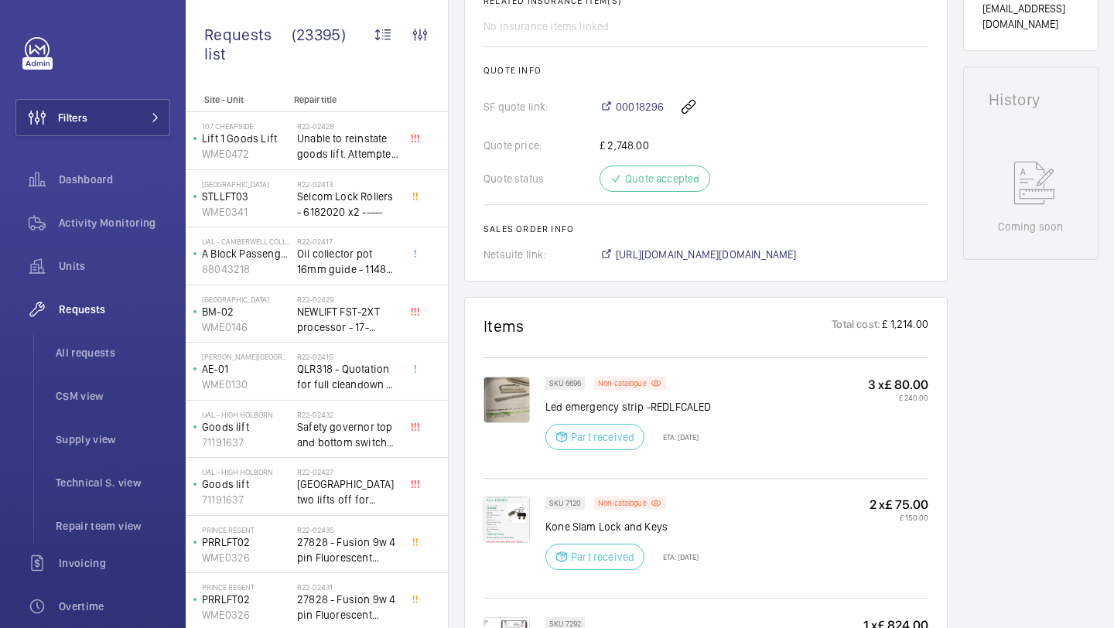
scroll to position [672, 0]
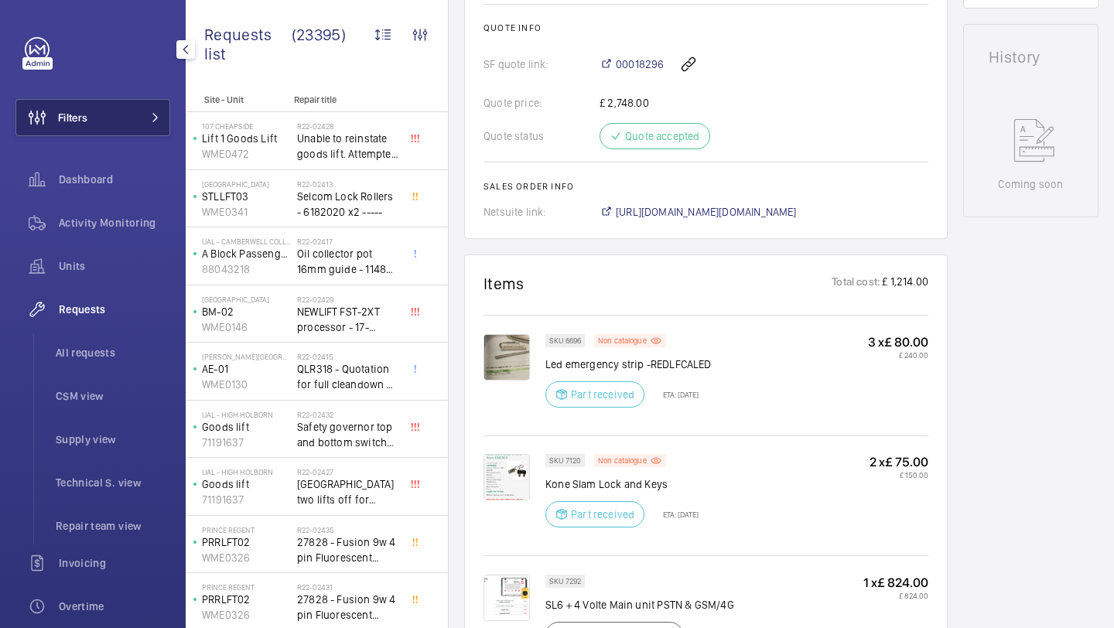
click at [124, 125] on button "Filters" at bounding box center [92, 117] width 155 height 37
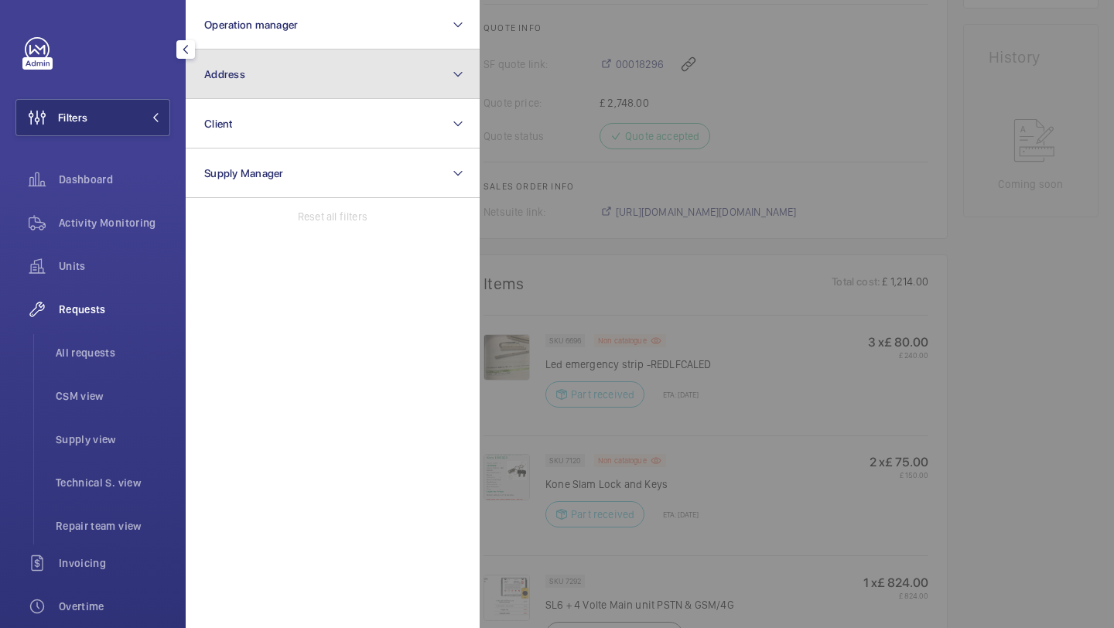
click at [279, 77] on button "Address" at bounding box center [333, 75] width 294 height 50
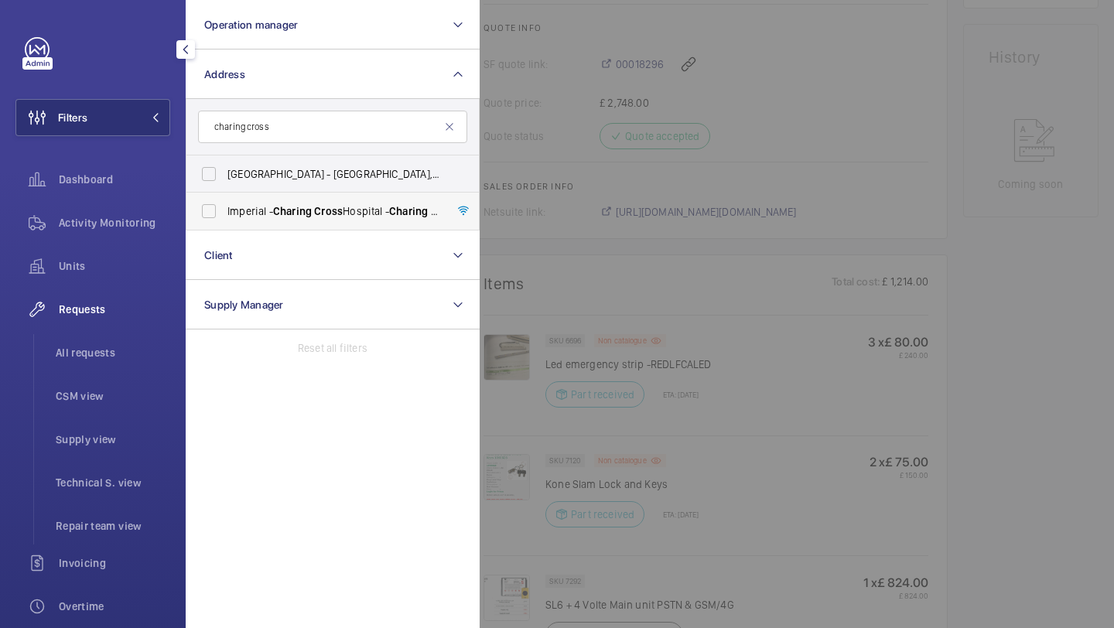
type input "charing cross"
click at [254, 222] on label "[GEOGRAPHIC_DATA] - [GEOGRAPHIC_DATA]" at bounding box center [320, 211] width 269 height 37
click at [224, 222] on input "[GEOGRAPHIC_DATA] - [GEOGRAPHIC_DATA]" at bounding box center [208, 211] width 31 height 31
checkbox input "true"
click at [579, 73] on div at bounding box center [1037, 314] width 1114 height 628
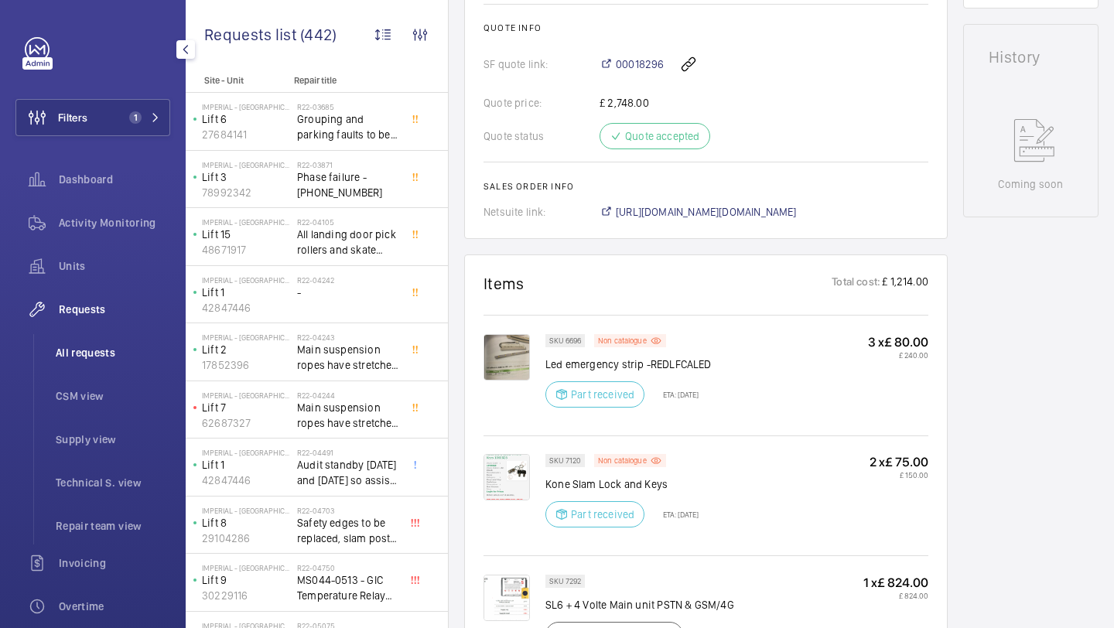
click at [101, 360] on span "All requests" at bounding box center [113, 352] width 114 height 15
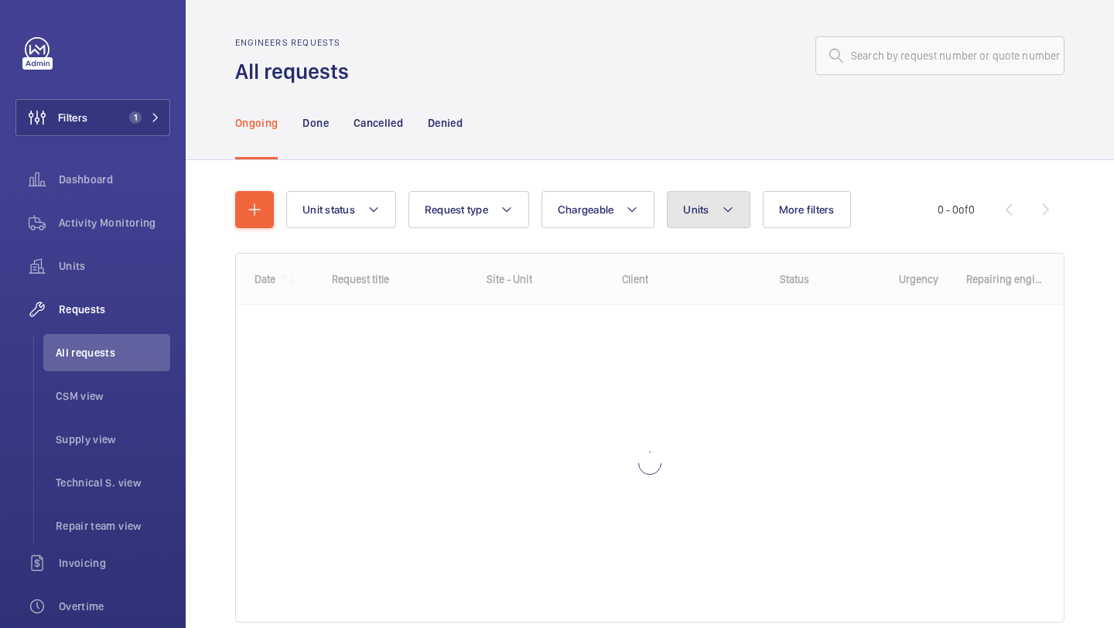
click at [709, 207] on button "Units" at bounding box center [708, 209] width 83 height 37
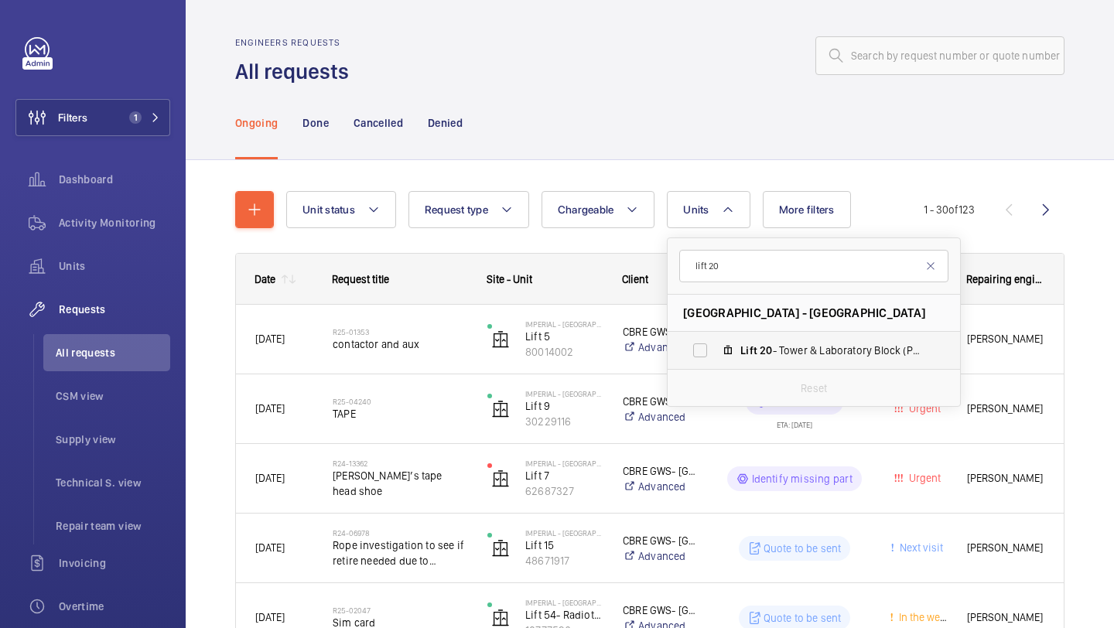
type input "lift 20"
click at [723, 335] on label "Lift 20 - Tower & Laboratory Block (Passenger), 90931621" at bounding box center [802, 350] width 268 height 37
click at [715, 335] on input "Lift 20 - Tower & Laboratory Block (Passenger), 90931621" at bounding box center [700, 350] width 31 height 31
checkbox input "true"
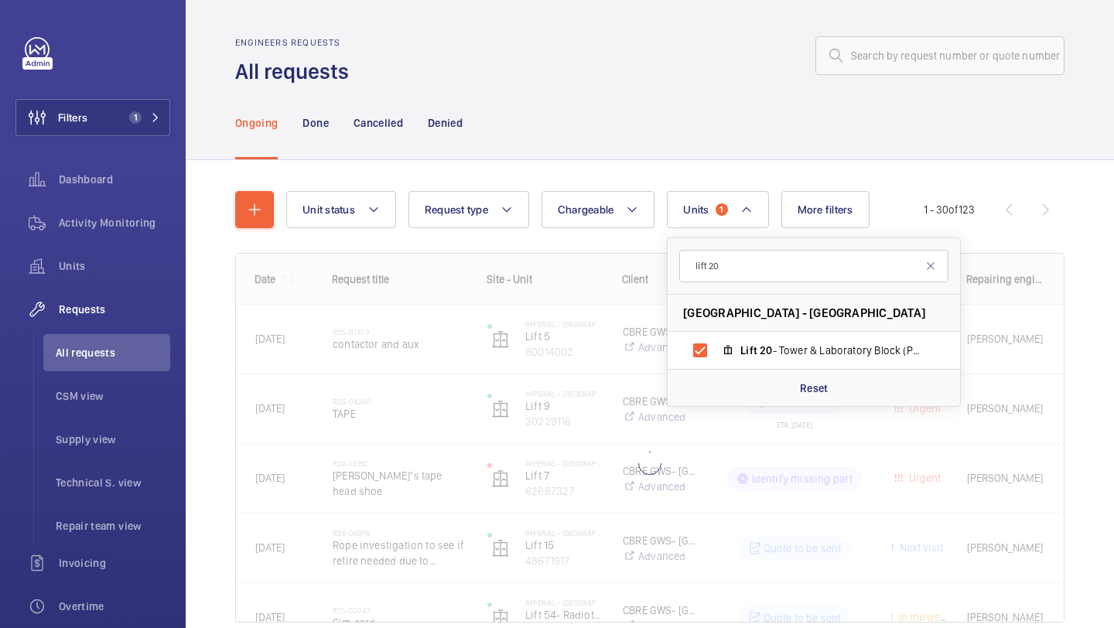
click at [1113, 310] on div "Unit status Request type Chargeable Units 1 lift 20 [GEOGRAPHIC_DATA] - [GEOGRA…" at bounding box center [650, 428] width 928 height 537
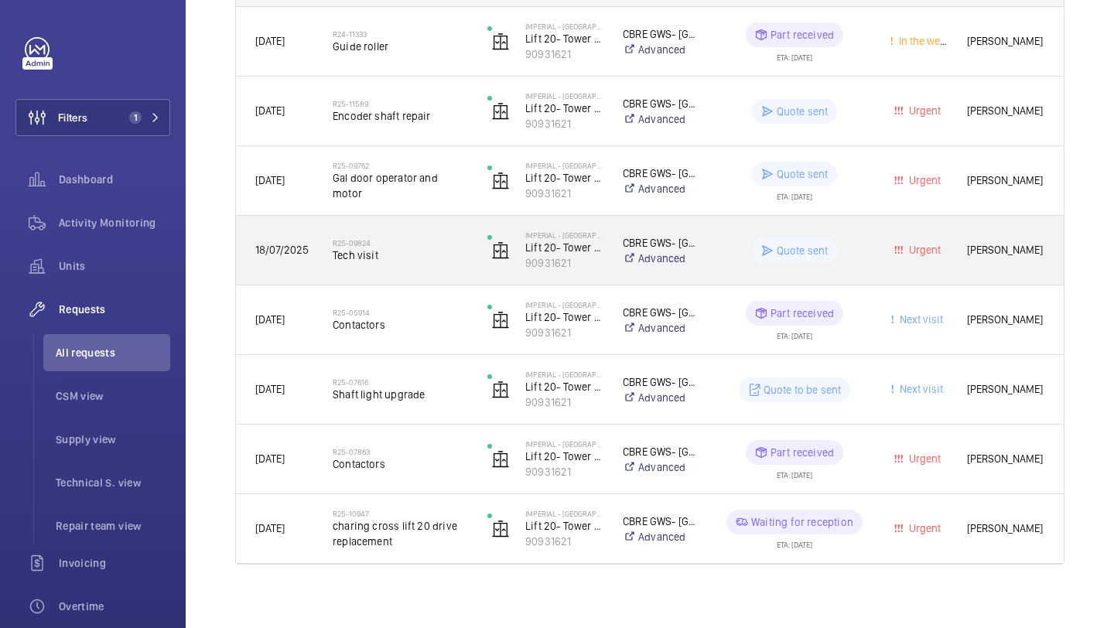
scroll to position [309, 0]
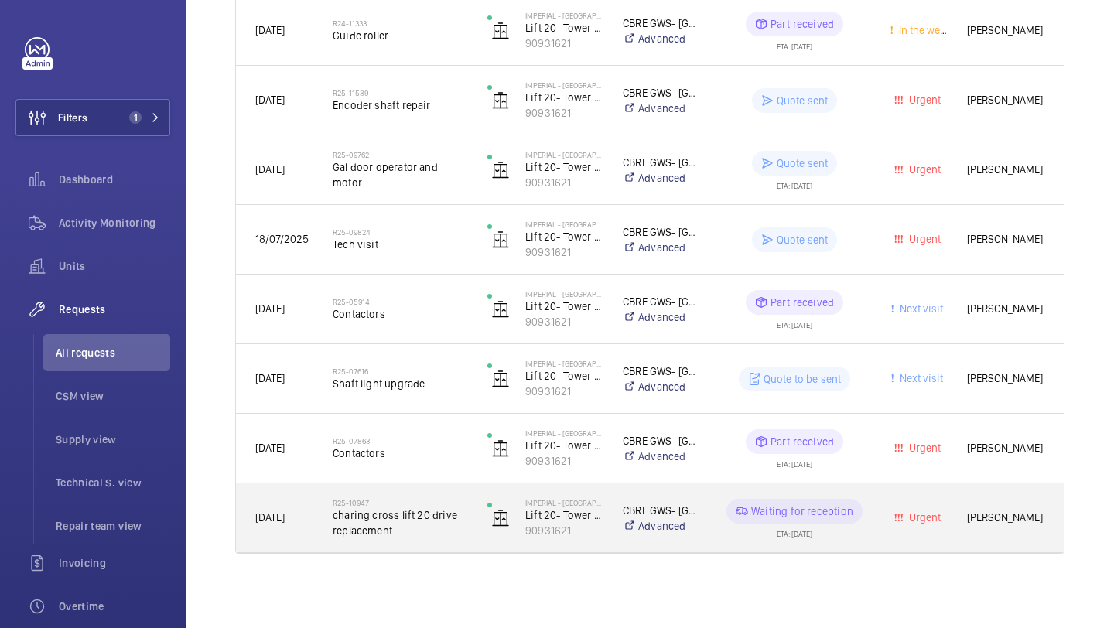
click at [437, 511] on span "charing cross lift 20 drive replacement" at bounding box center [400, 522] width 135 height 31
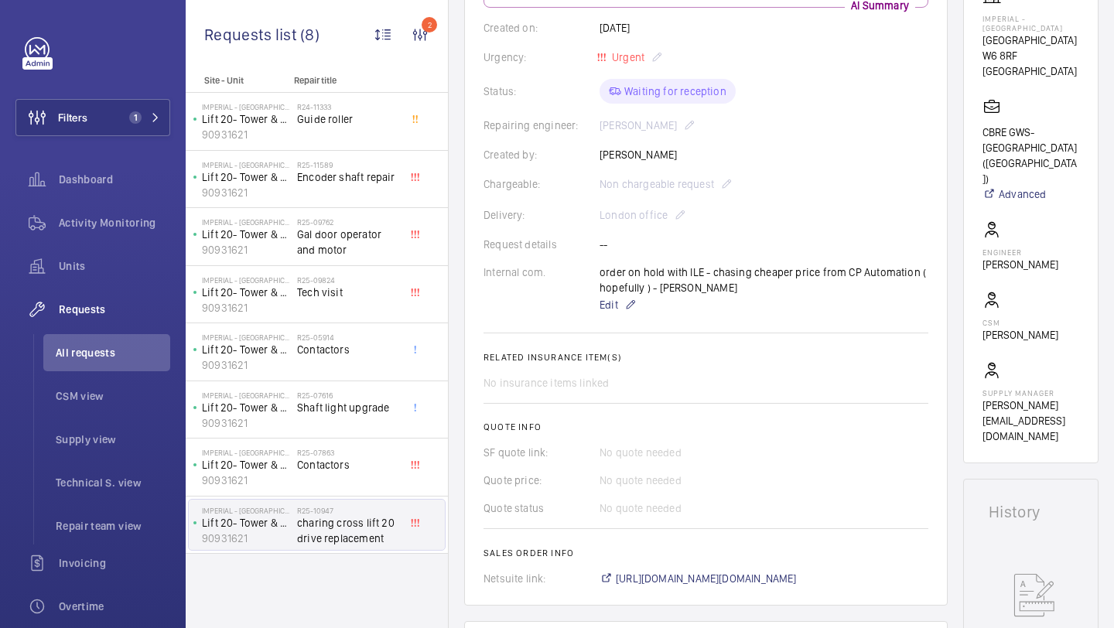
scroll to position [524, 0]
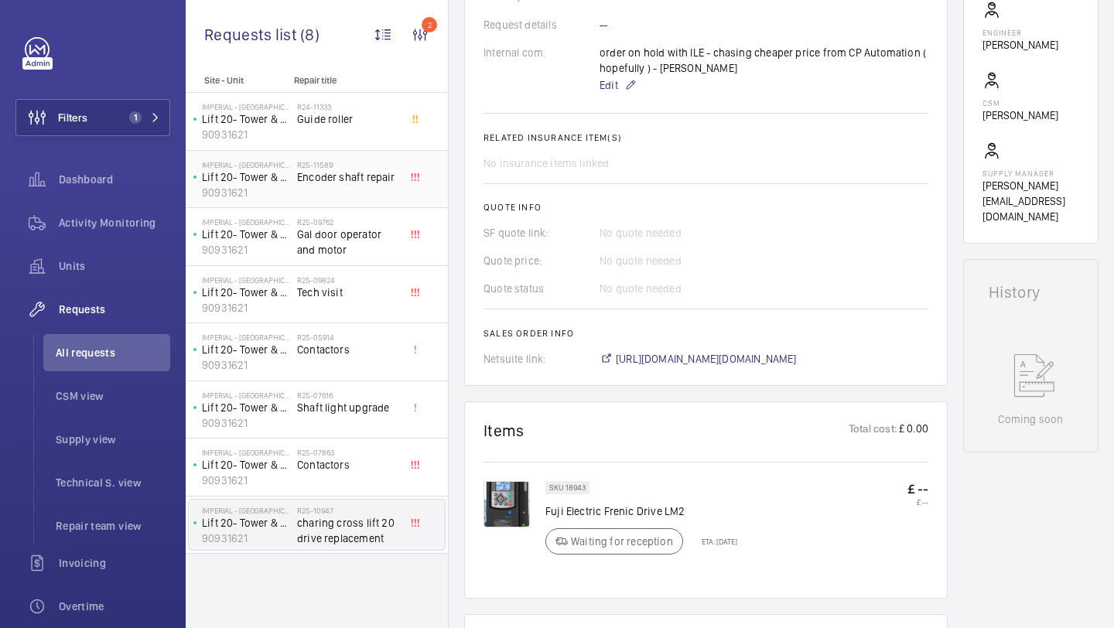
click at [373, 186] on div "R25-11589 Encoder shaft repair" at bounding box center [348, 182] width 102 height 45
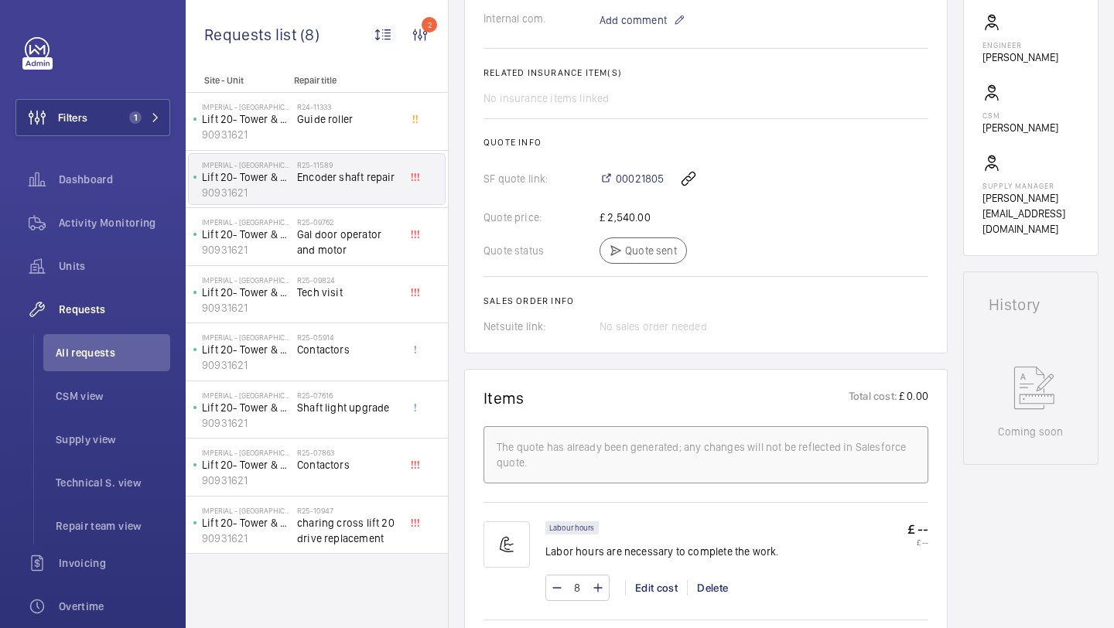
scroll to position [553, 0]
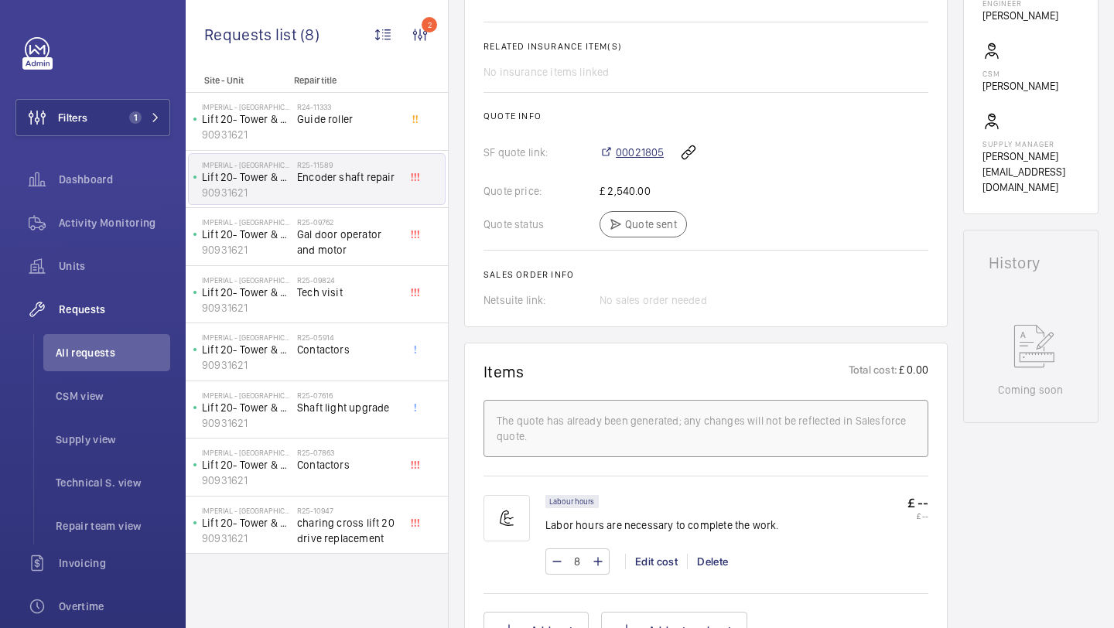
click at [652, 153] on span "00021805" at bounding box center [640, 152] width 48 height 15
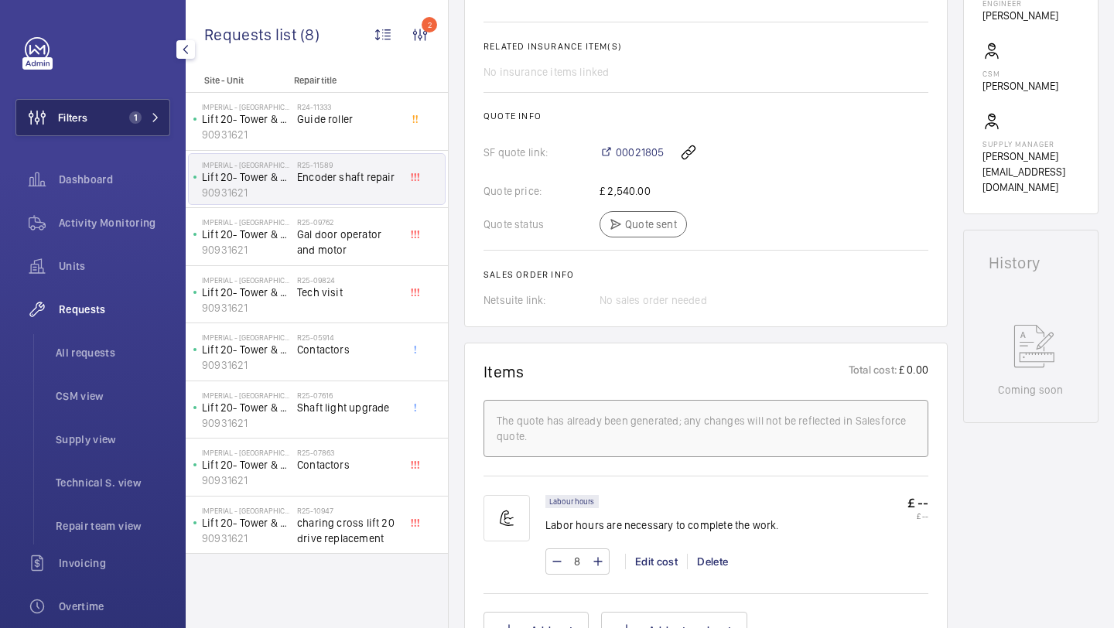
click at [142, 124] on button "Filters 1" at bounding box center [92, 117] width 155 height 37
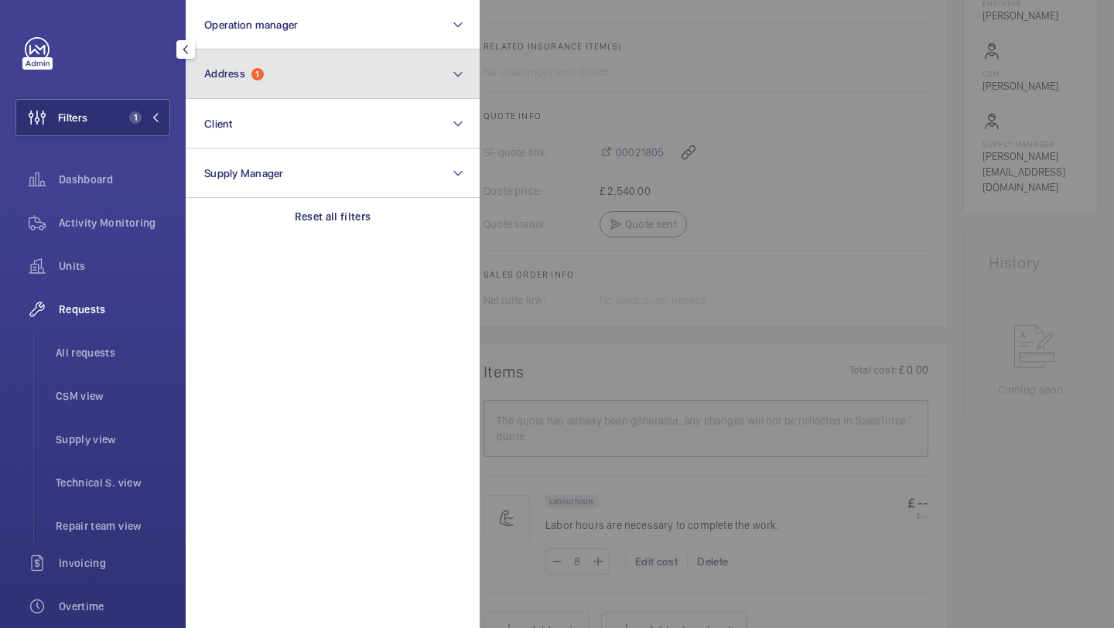
click at [232, 86] on button "Address 1" at bounding box center [333, 75] width 294 height 50
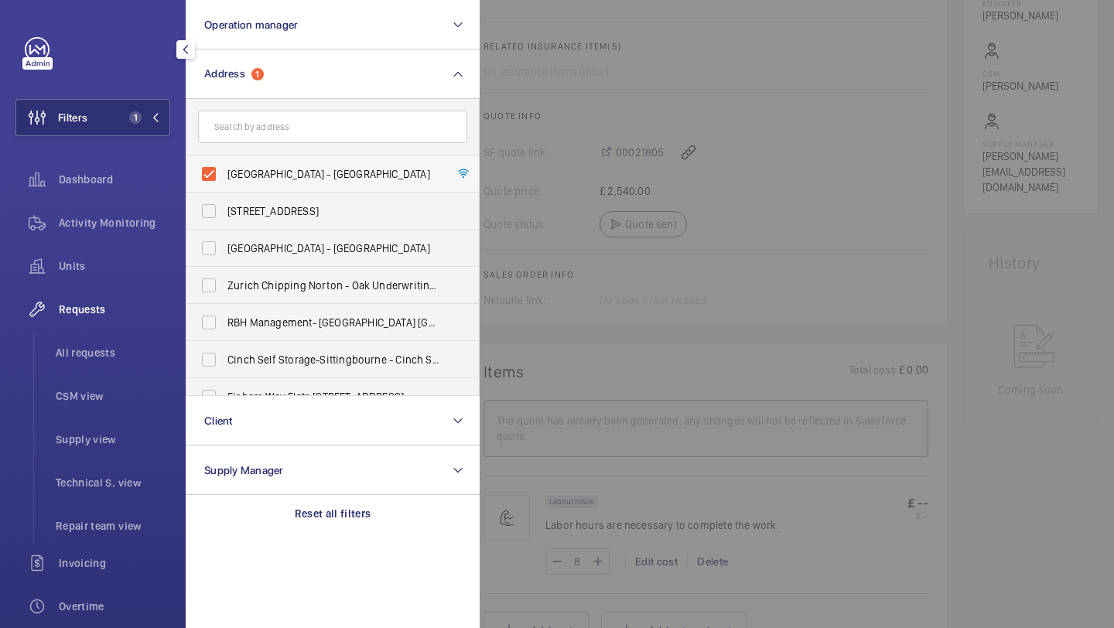
click at [239, 174] on span "[GEOGRAPHIC_DATA] - [GEOGRAPHIC_DATA]" at bounding box center [333, 173] width 213 height 15
click at [224, 174] on input "[GEOGRAPHIC_DATA] - [GEOGRAPHIC_DATA]" at bounding box center [208, 174] width 31 height 31
checkbox input "false"
click at [276, 145] on form at bounding box center [332, 127] width 292 height 56
click at [278, 141] on input "text" at bounding box center [332, 127] width 269 height 32
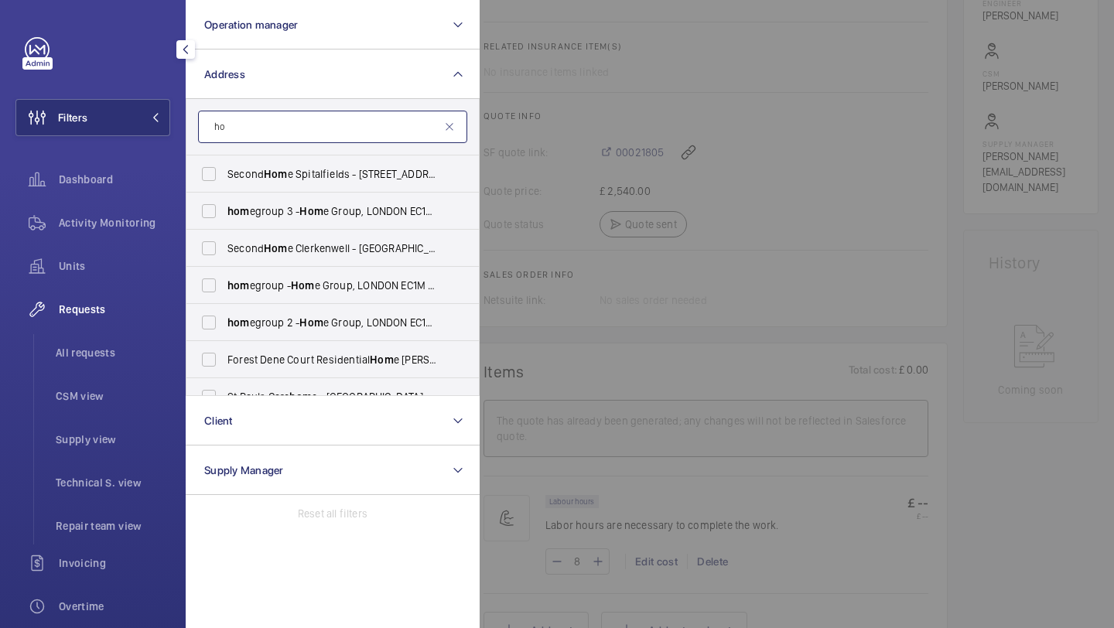
type input "h"
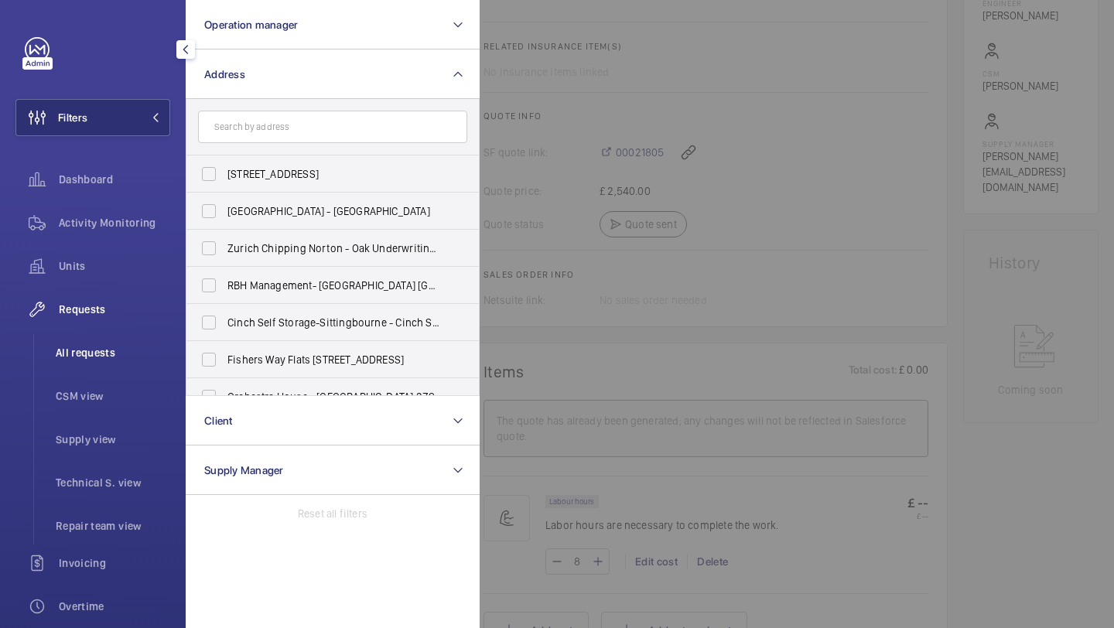
click at [51, 371] on ul "All requests CSM view Supply view Technical S. view Repair team view" at bounding box center [101, 439] width 137 height 210
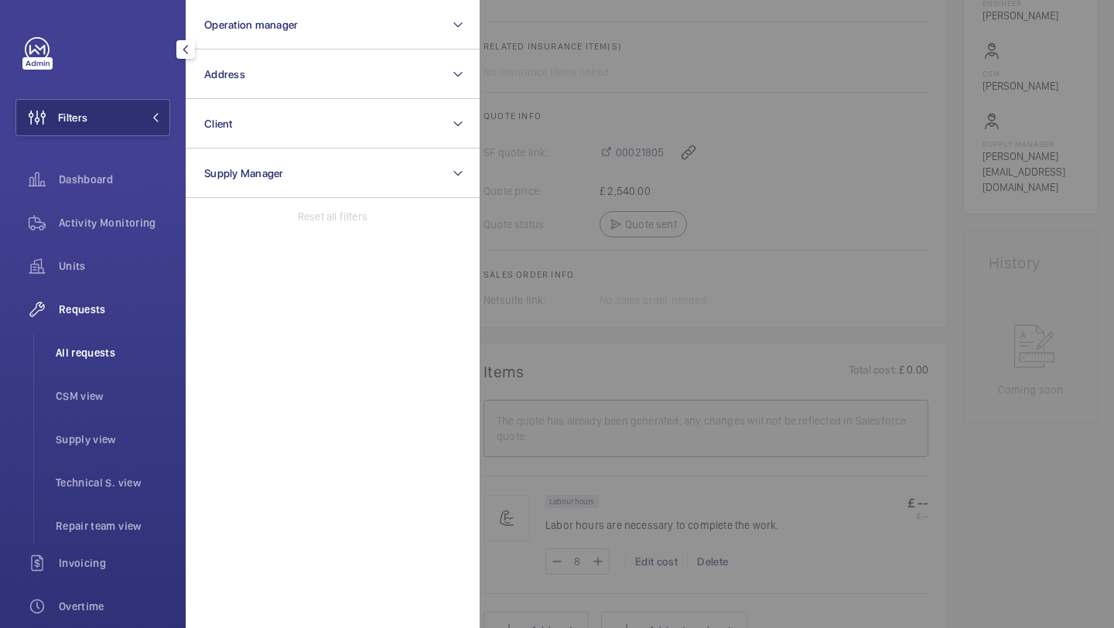
click at [61, 367] on li "All requests" at bounding box center [106, 352] width 127 height 37
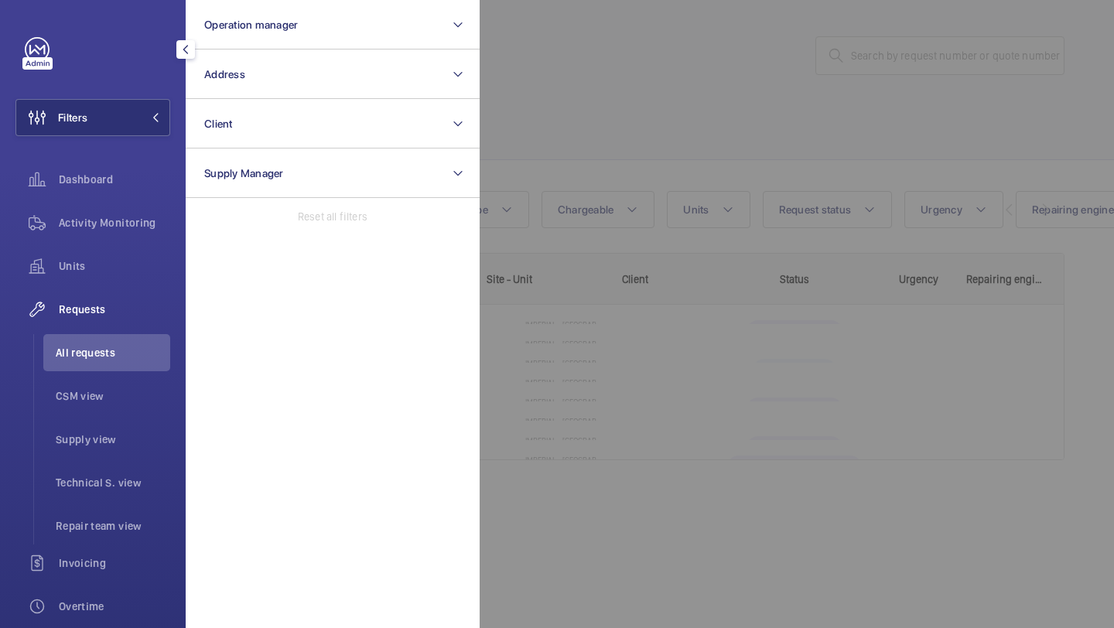
click at [594, 100] on div at bounding box center [1037, 314] width 1114 height 628
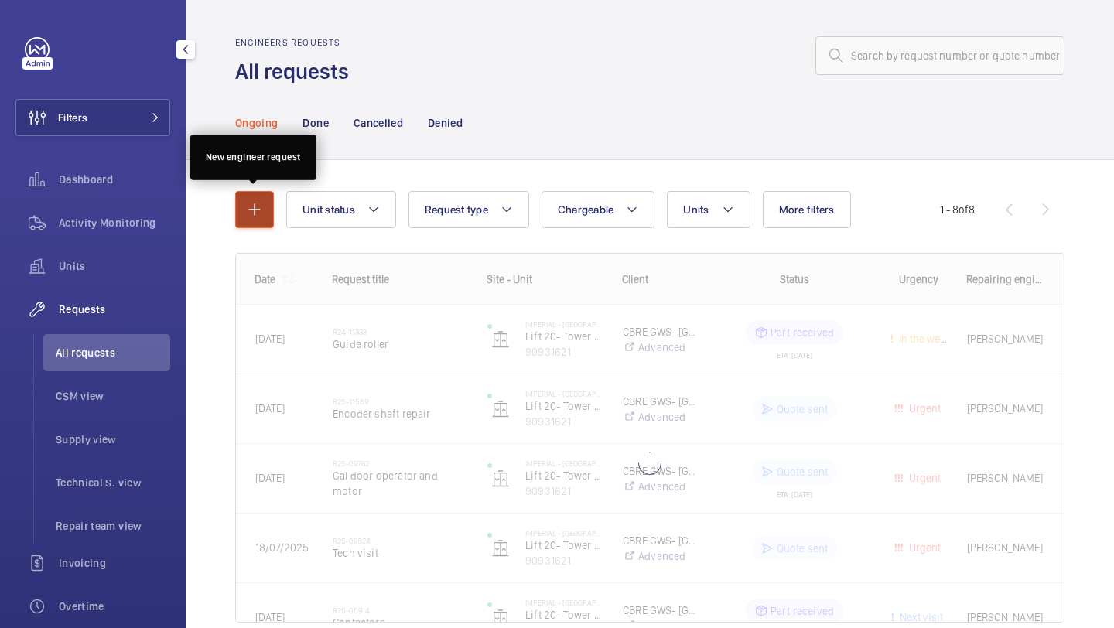
click at [253, 217] on mat-icon "button" at bounding box center [254, 209] width 19 height 19
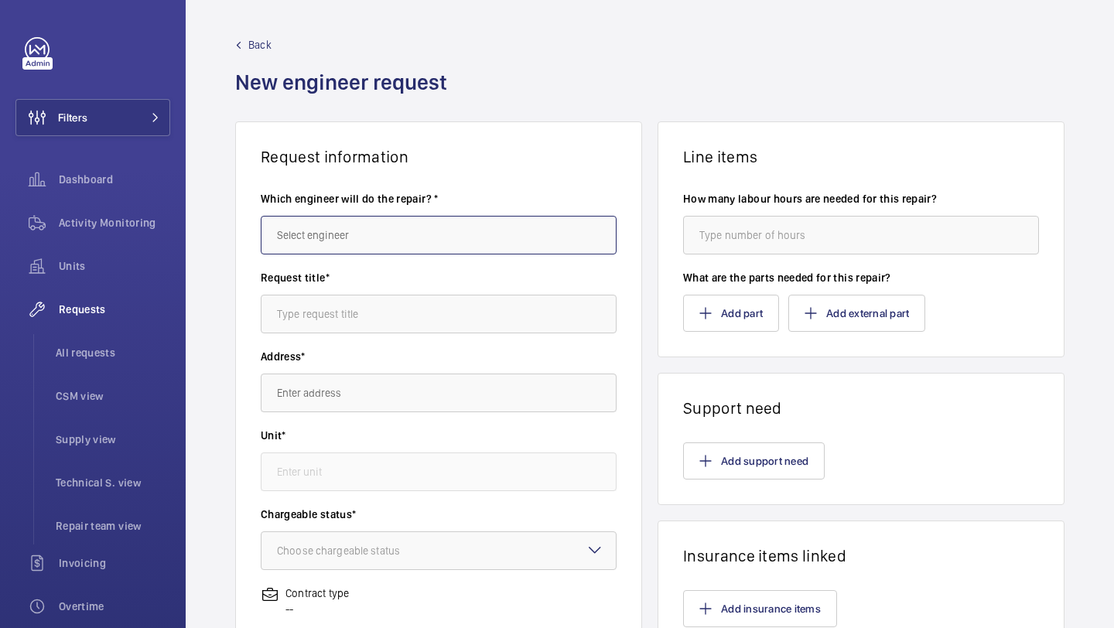
click at [332, 229] on input "text" at bounding box center [439, 235] width 356 height 39
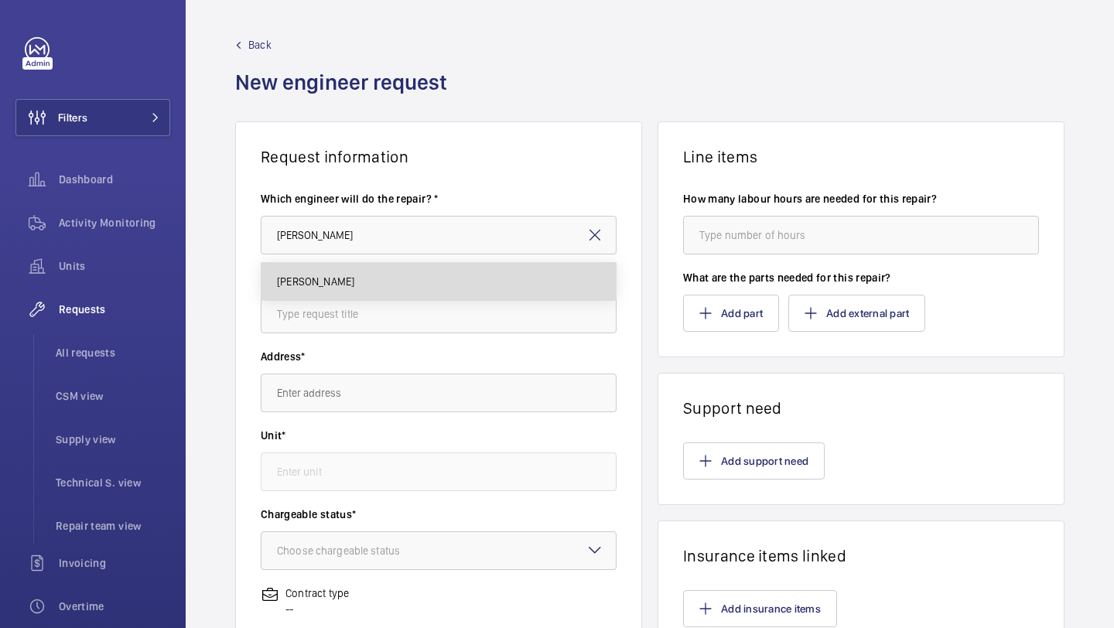
click at [316, 266] on mat-option "[PERSON_NAME]" at bounding box center [438, 281] width 354 height 37
type input "[PERSON_NAME]"
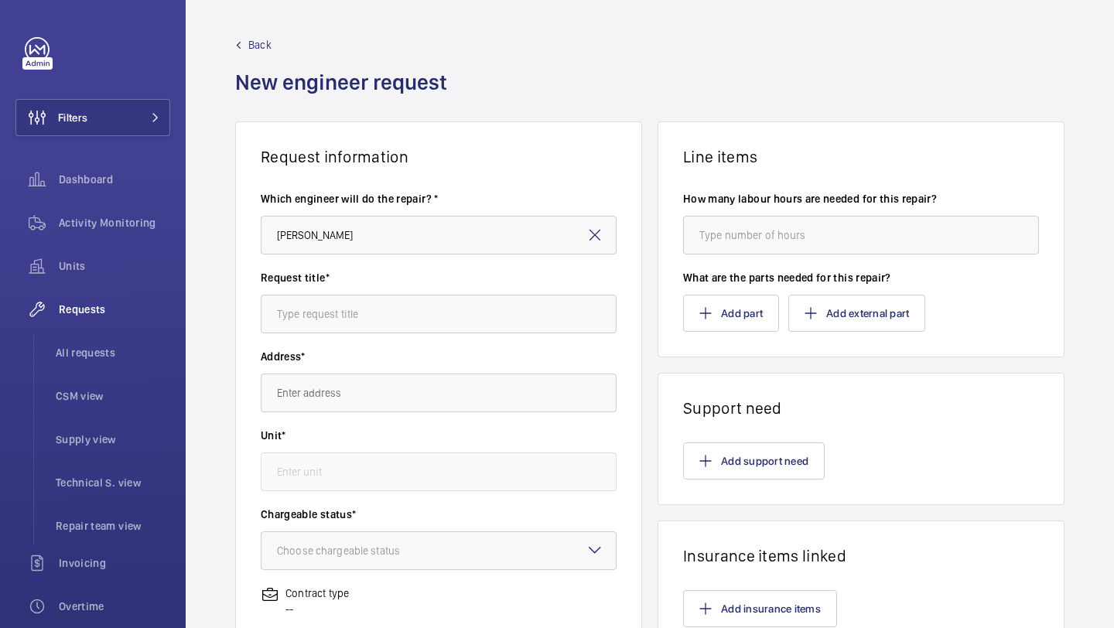
click at [329, 293] on wm-front-input "Request title*" at bounding box center [439, 301] width 356 height 63
click at [328, 301] on input "text" at bounding box center [439, 314] width 356 height 39
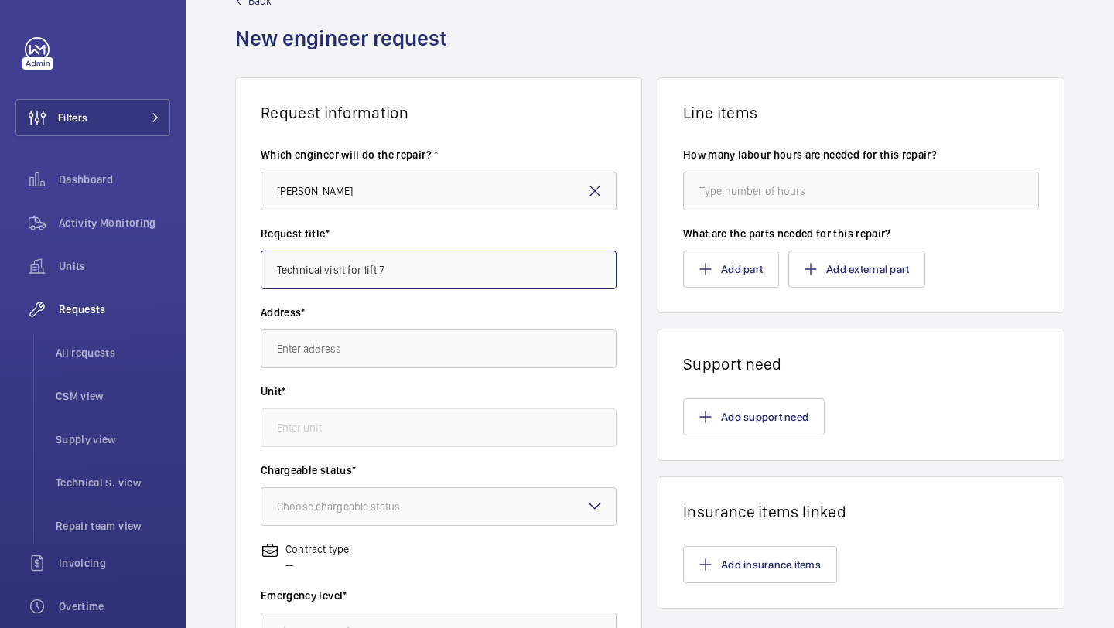
scroll to position [118, 0]
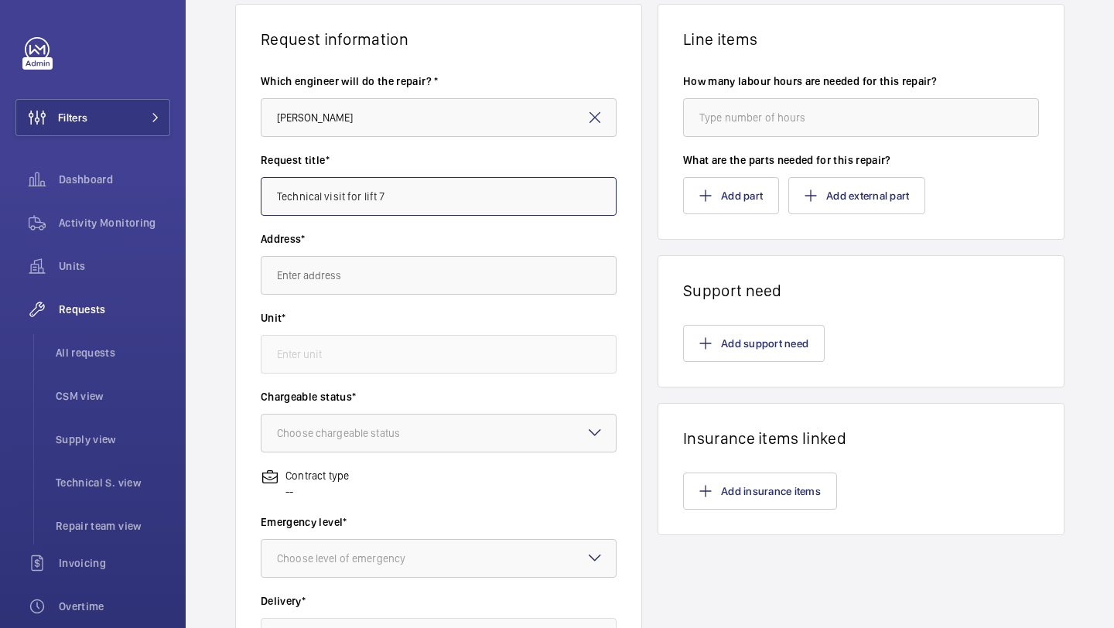
type input "Technical visit for lift 7"
click at [340, 291] on input "text" at bounding box center [439, 275] width 356 height 39
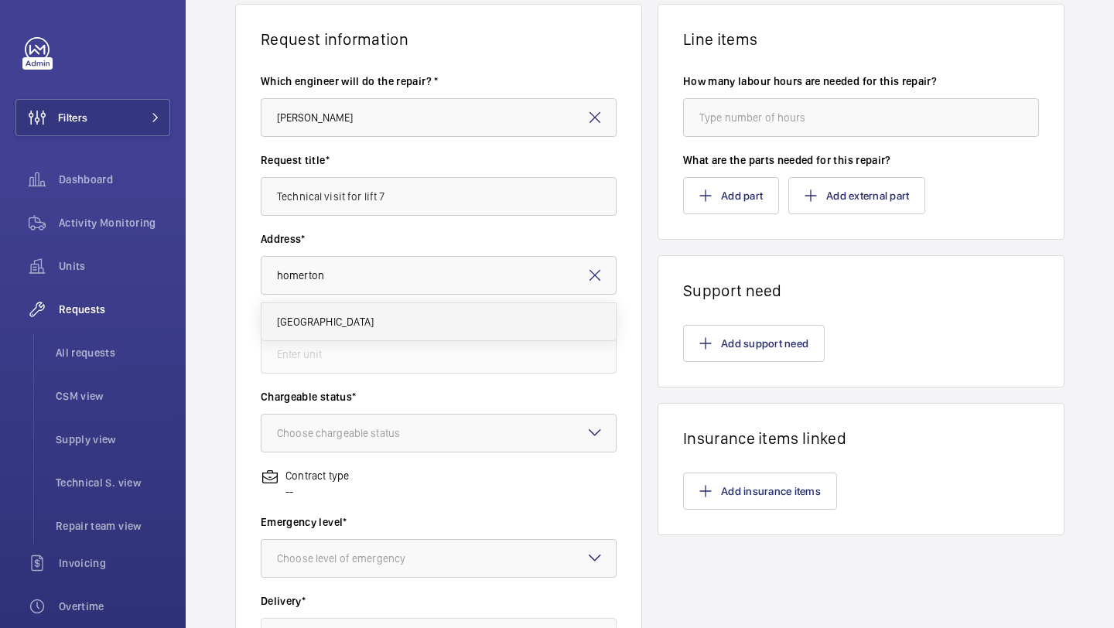
click at [345, 313] on mat-option "[GEOGRAPHIC_DATA]" at bounding box center [438, 321] width 354 height 37
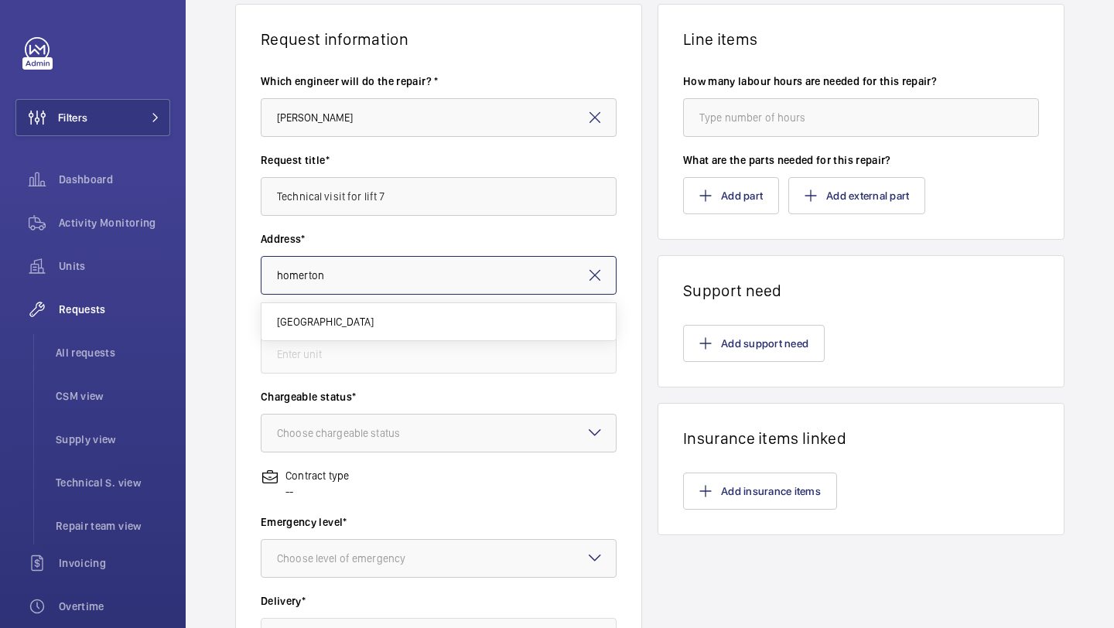
type input "[GEOGRAPHIC_DATA]"
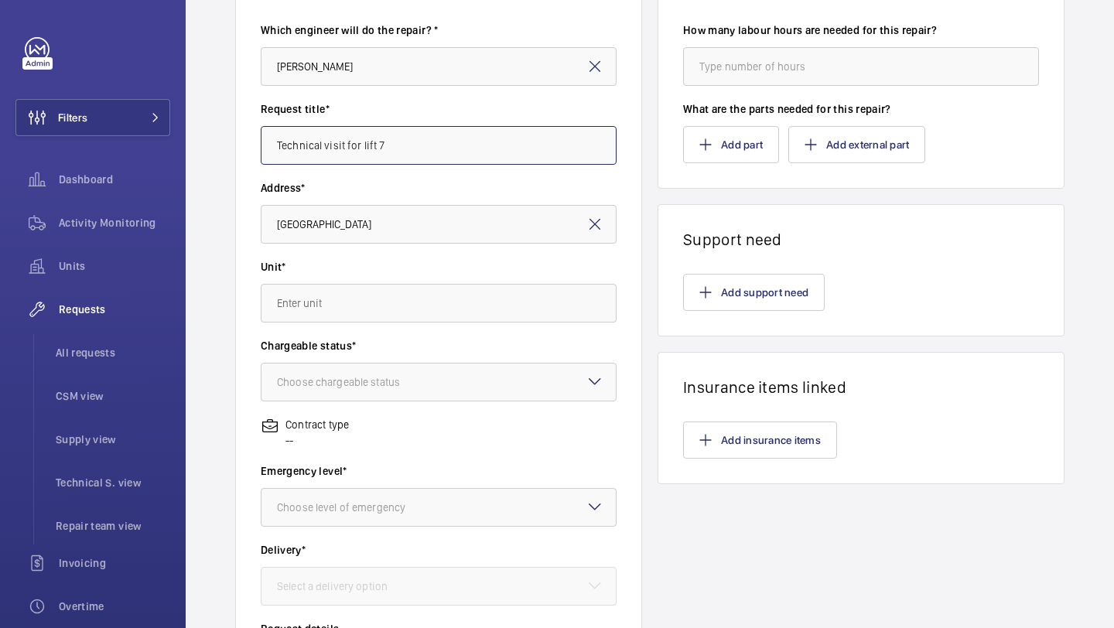
click at [425, 138] on input "Technical visit for lift 7" at bounding box center [439, 145] width 356 height 39
click at [367, 285] on input "text" at bounding box center [439, 303] width 356 height 39
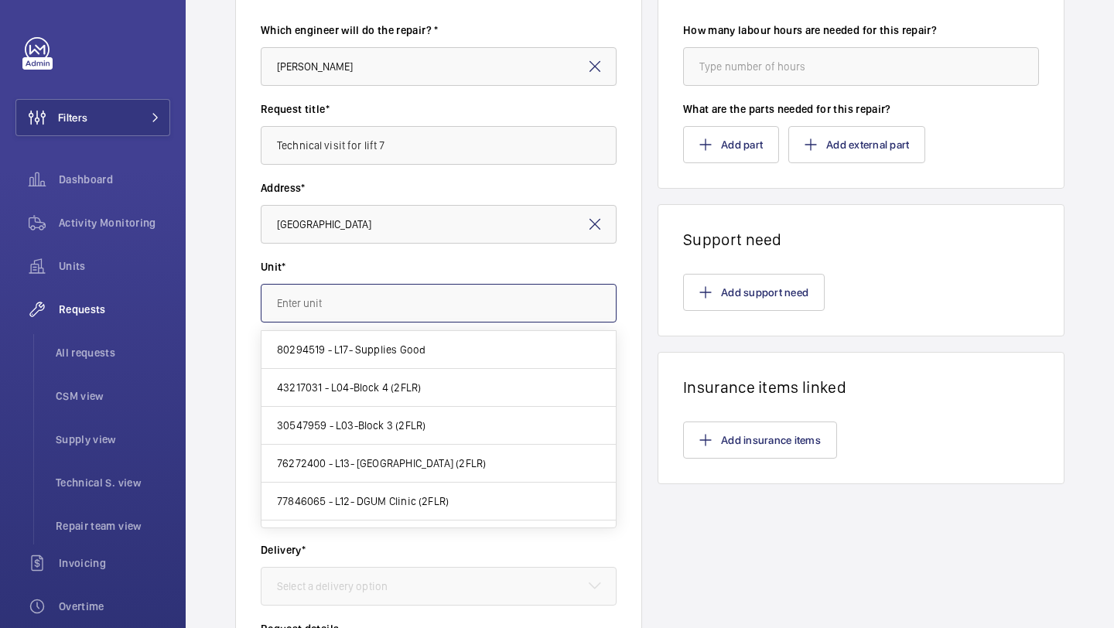
scroll to position [173, 0]
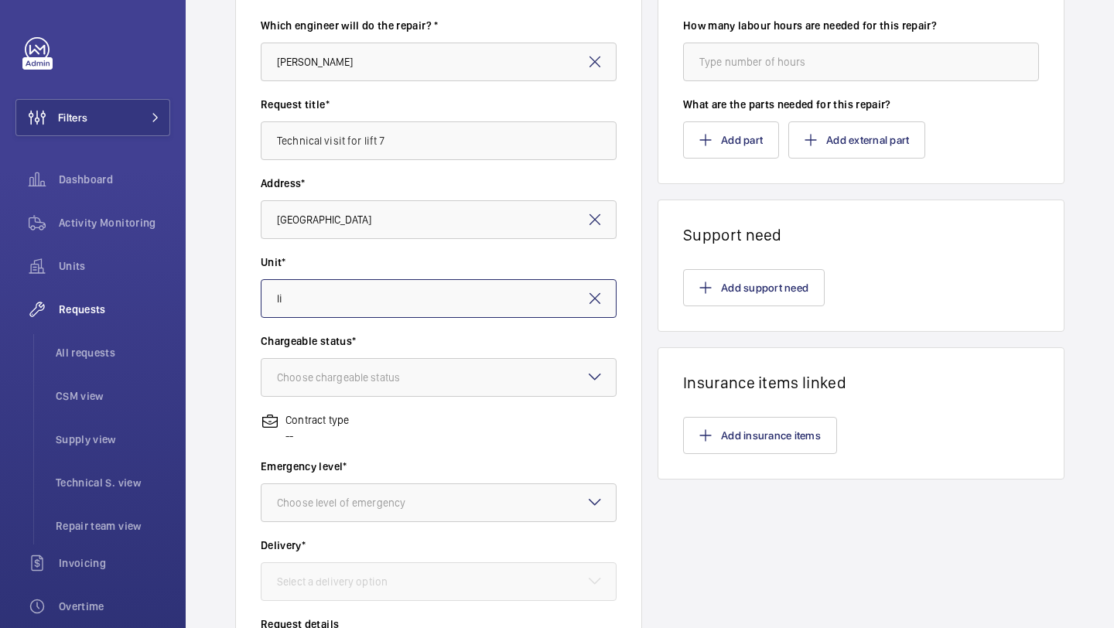
type input "l"
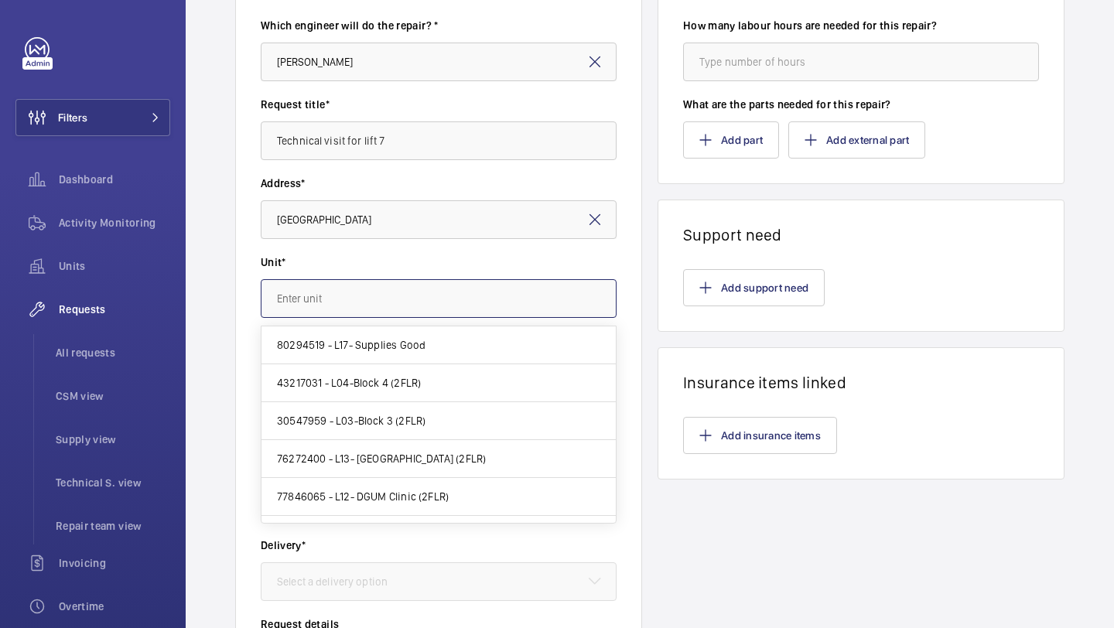
type input "p"
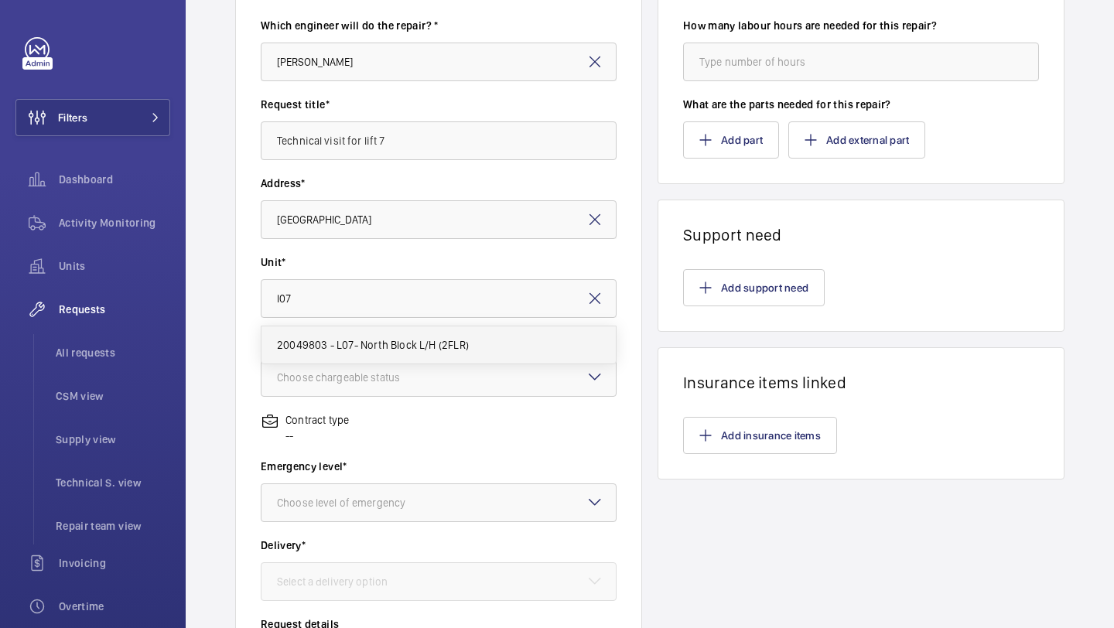
click at [364, 341] on span "20049803 - L07- North Block L/H (2FLR)" at bounding box center [373, 344] width 192 height 15
type input "20049803 - L07- North Block L/H (2FLR)"
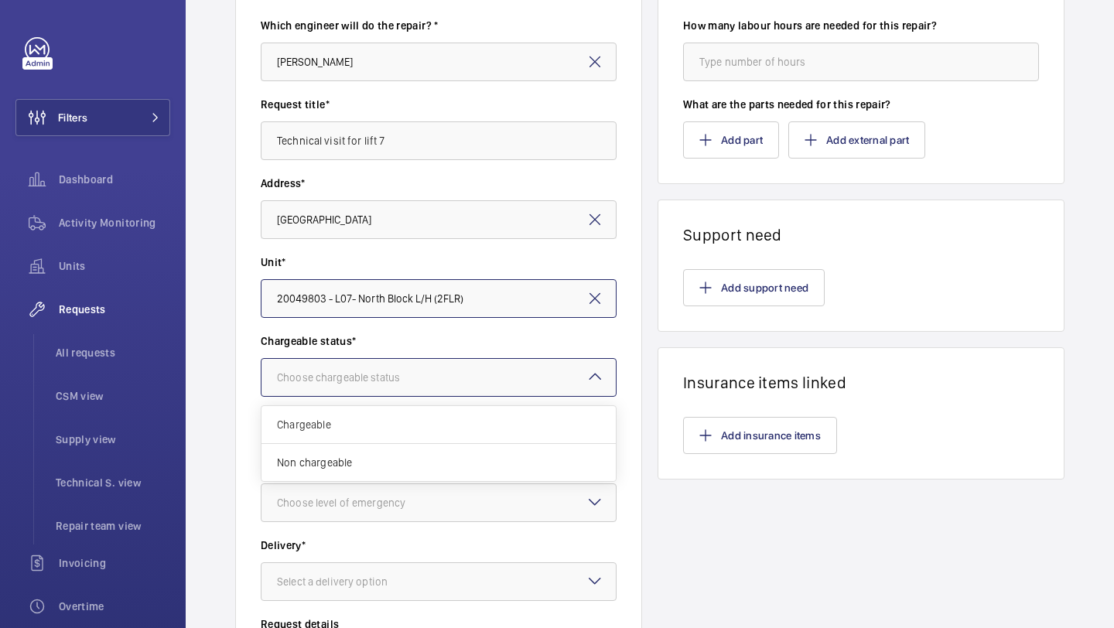
click at [360, 367] on div at bounding box center [438, 377] width 354 height 37
click at [357, 414] on div "Chargeable" at bounding box center [438, 425] width 354 height 38
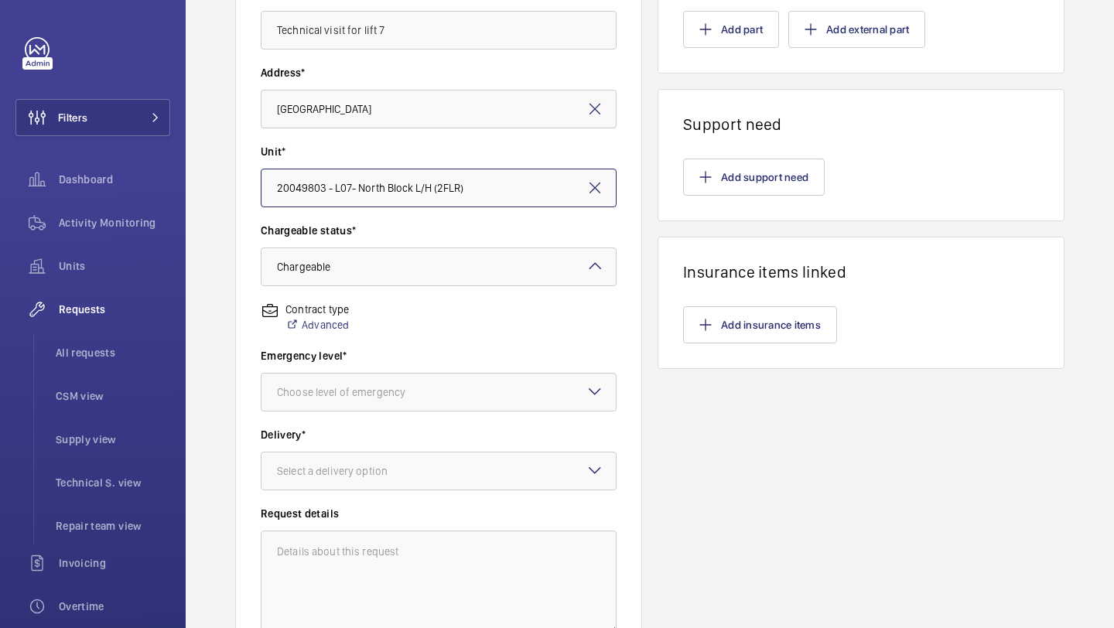
scroll to position [287, 0]
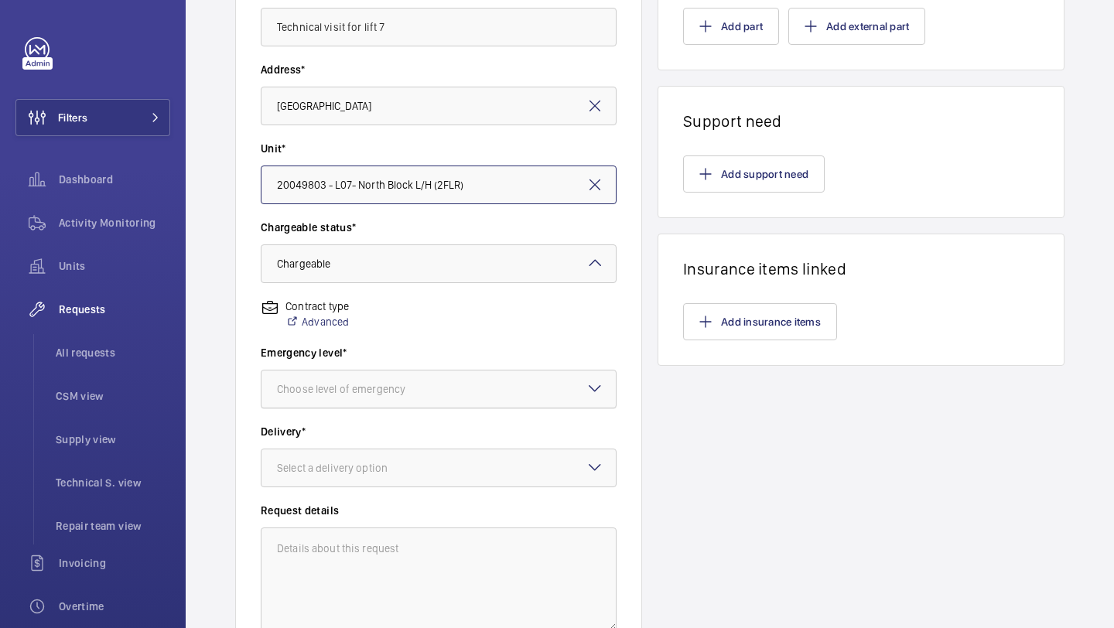
click at [371, 387] on div "Choose level of emergency" at bounding box center [360, 388] width 167 height 15
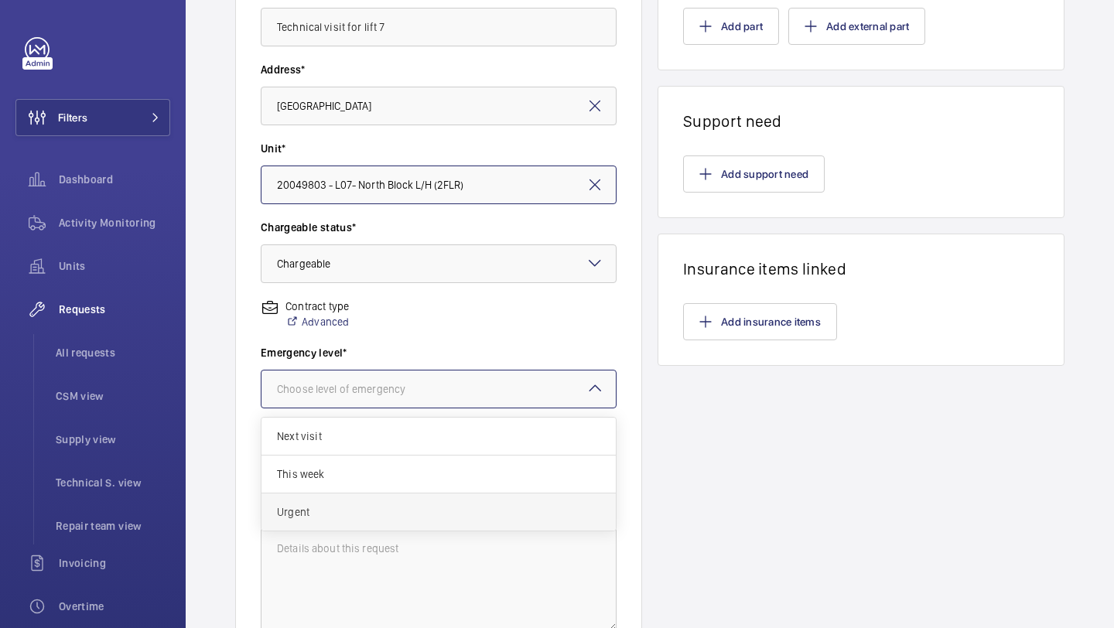
click at [349, 506] on span "Urgent" at bounding box center [438, 511] width 323 height 15
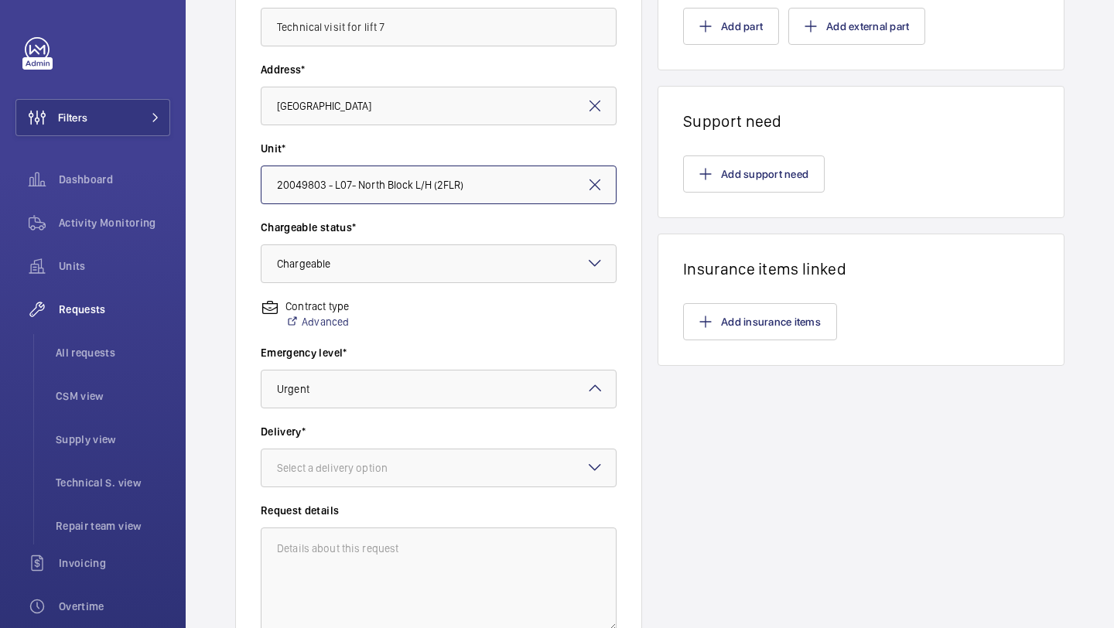
scroll to position [427, 0]
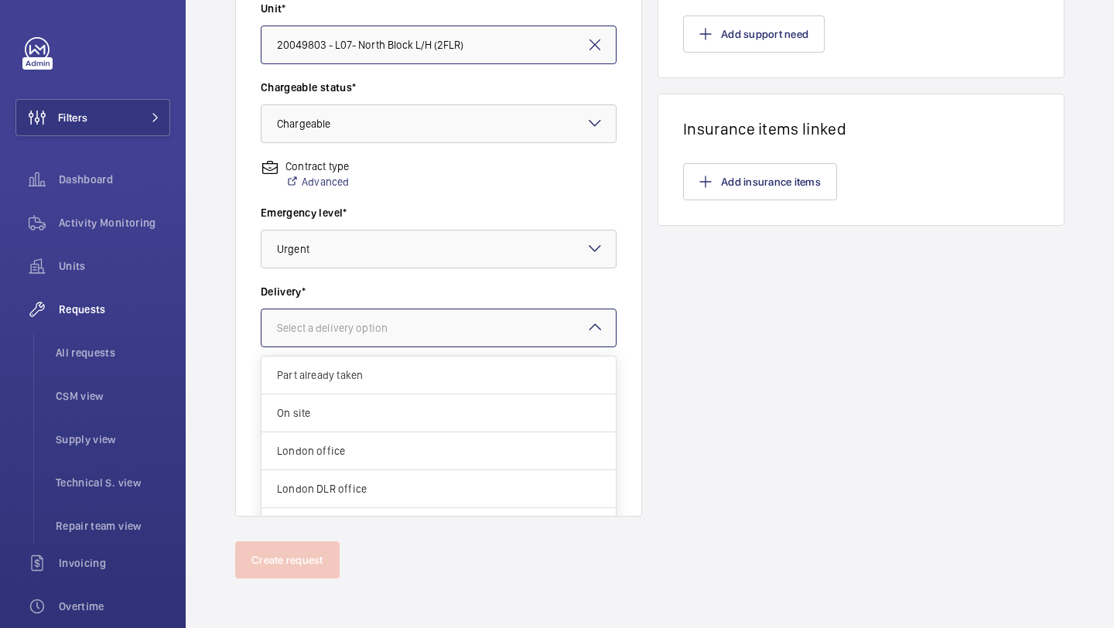
click at [418, 333] on div "Select a delivery option" at bounding box center [351, 327] width 149 height 15
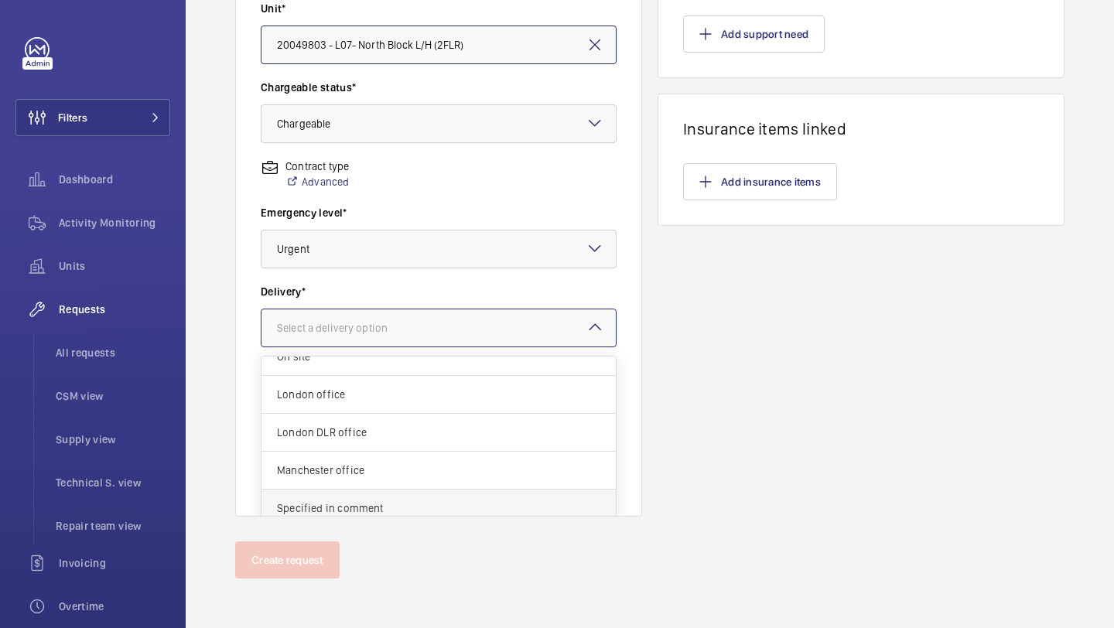
click at [371, 498] on div "Specified in comment" at bounding box center [438, 508] width 354 height 37
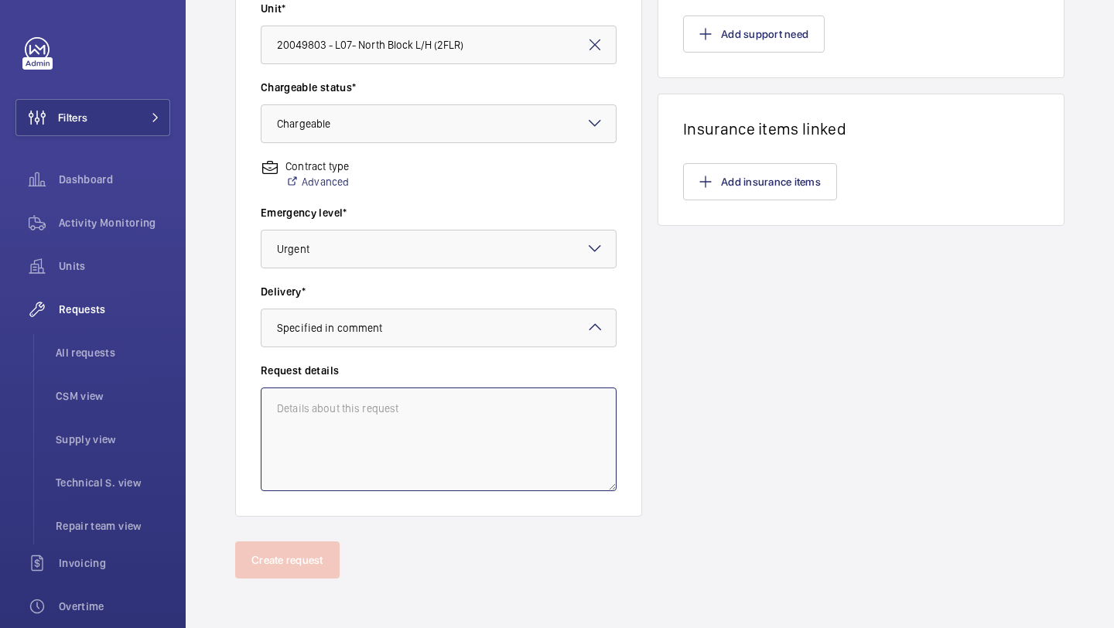
click at [384, 441] on textarea at bounding box center [439, 440] width 356 height 104
click at [429, 408] on textarea "Carry out a technical visit to invetigate recent breakdowns on lift 7" at bounding box center [439, 440] width 356 height 104
click at [484, 452] on textarea "Carry out a technical visit to investigate recent breakdowns on lift 7" at bounding box center [439, 440] width 356 height 104
click at [497, 425] on textarea "Carry out a technical visit to investigate recent breakdowns on lift 7" at bounding box center [439, 440] width 356 height 104
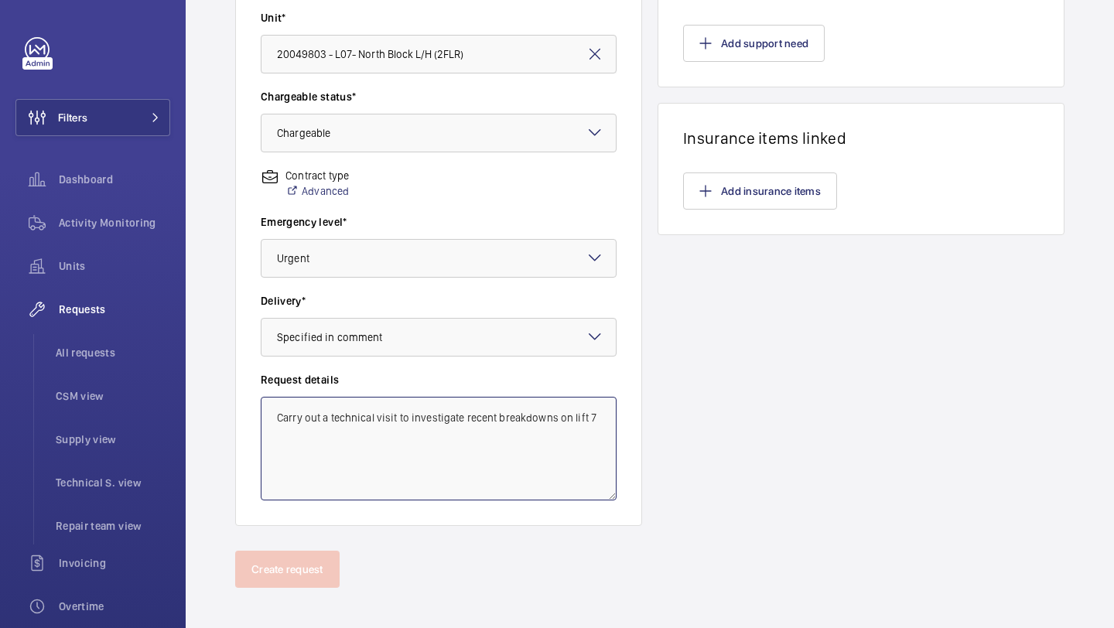
scroll to position [416, 0]
click at [499, 412] on textarea "Carry out a technical visit to investigate recent breakdowns on lift 7" at bounding box center [439, 450] width 356 height 104
click at [596, 418] on textarea "Carry out a technical visit to investigate recent breakdowns on lift 7" at bounding box center [439, 450] width 356 height 104
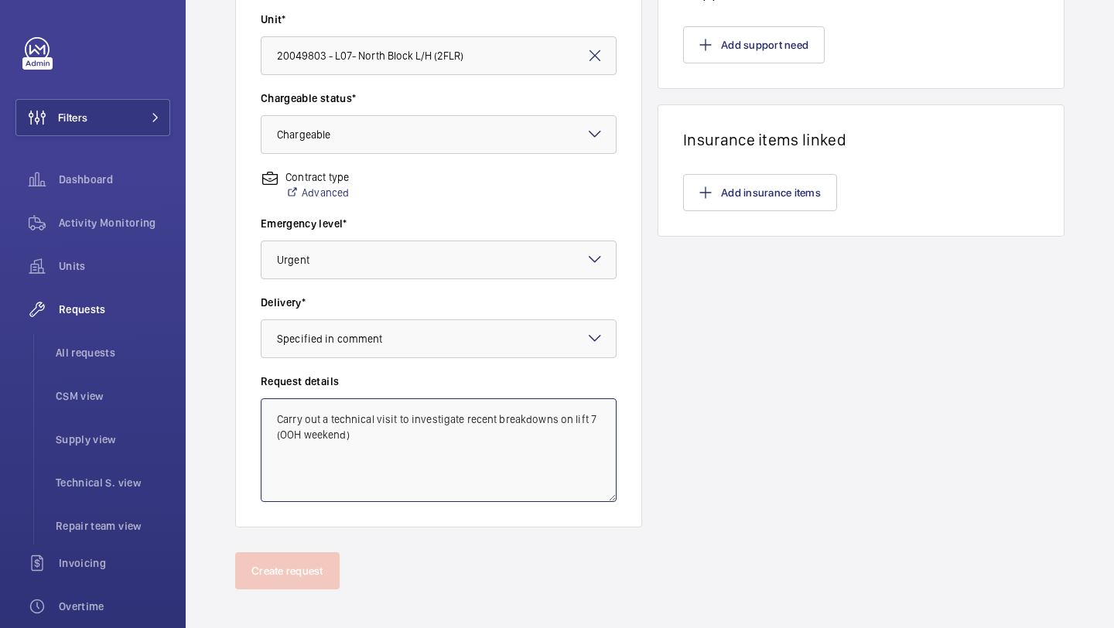
scroll to position [0, 0]
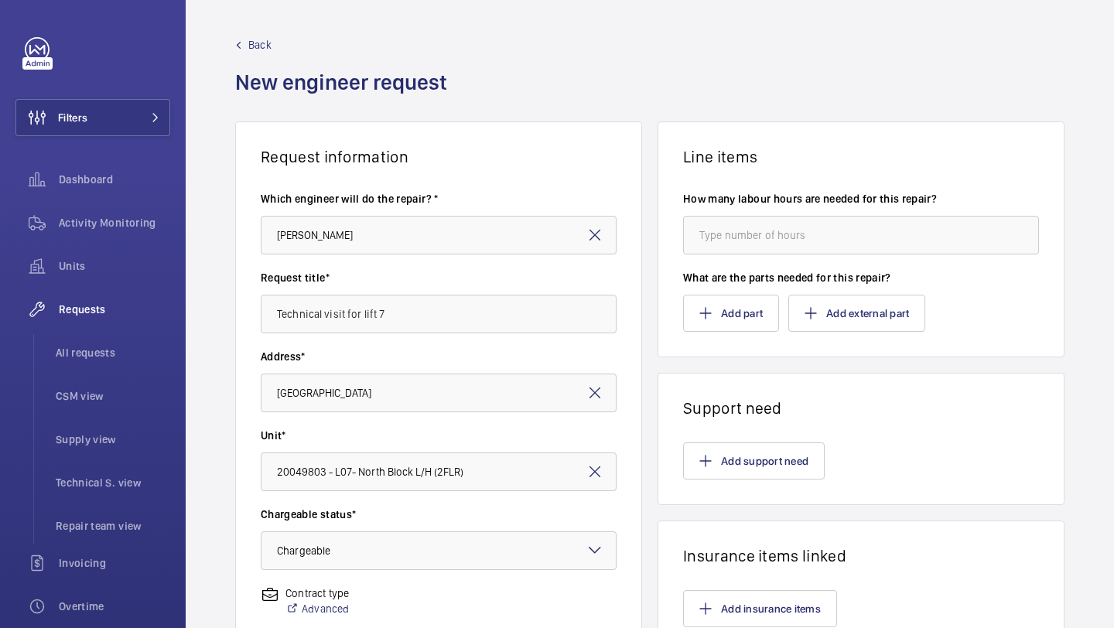
type textarea "Carry out a technical visit to investigate recent breakdowns on lift 7 (OOH wee…"
click at [756, 254] on input "number" at bounding box center [861, 235] width 356 height 39
click at [765, 236] on input "number" at bounding box center [861, 235] width 356 height 39
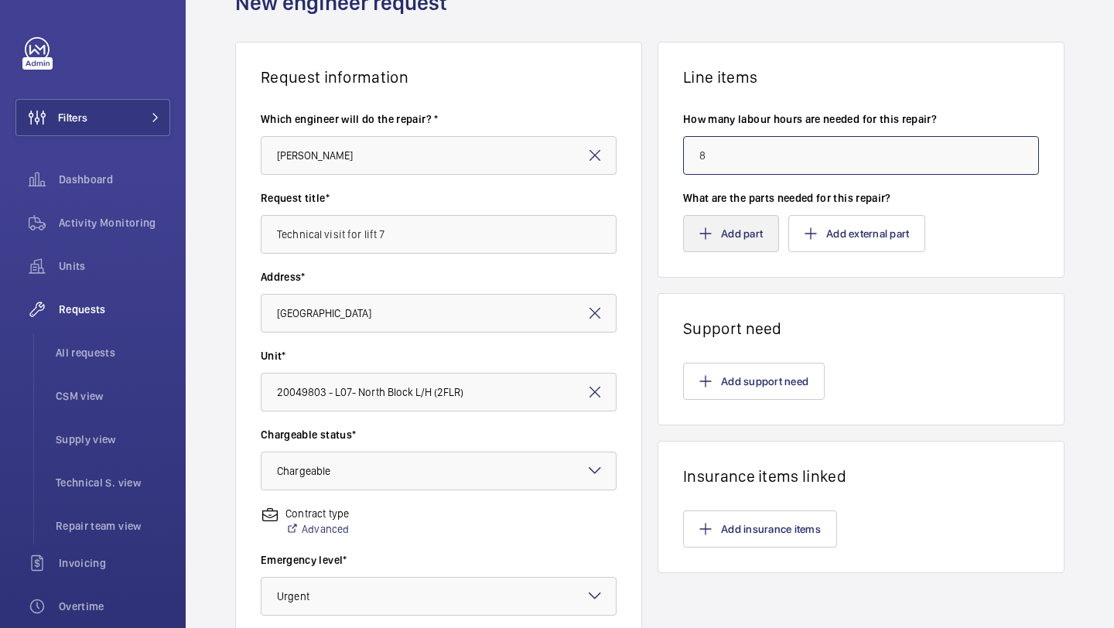
scroll to position [133, 0]
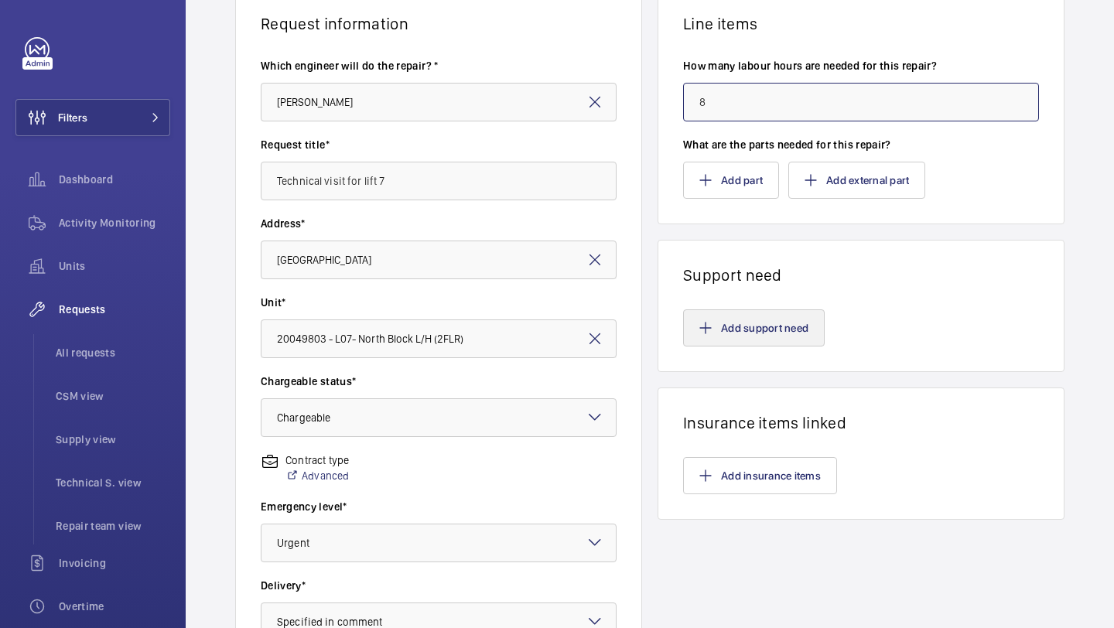
type input "8"
click at [735, 346] on button "Add support need" at bounding box center [754, 327] width 142 height 37
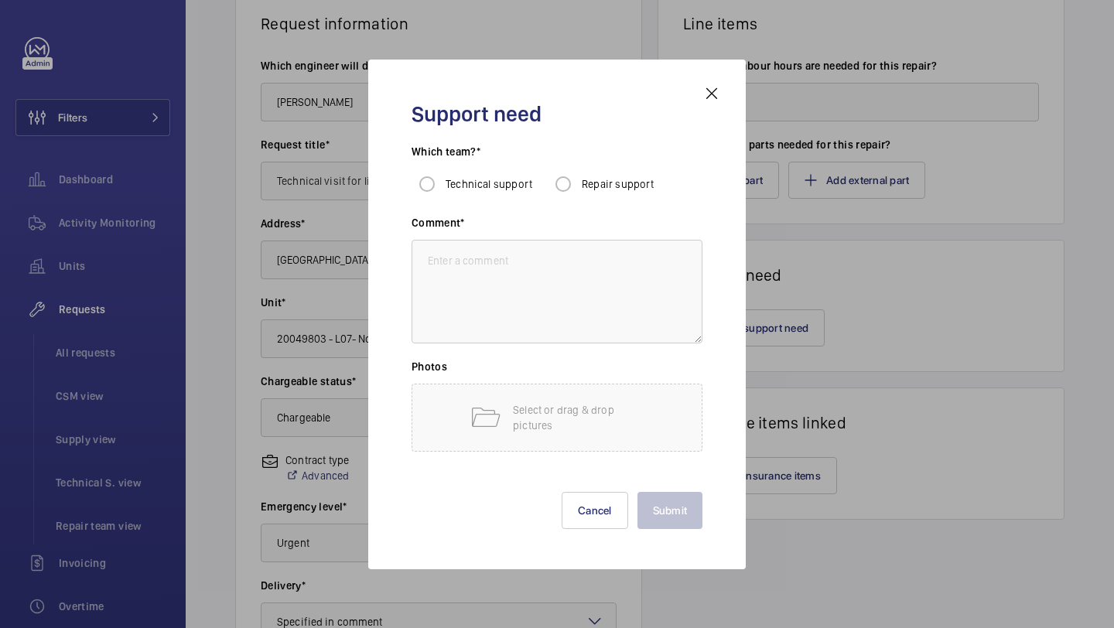
click at [452, 174] on div "Technical support" at bounding box center [472, 184] width 121 height 31
click at [423, 179] on input "Technical support" at bounding box center [427, 184] width 31 height 31
radio input "true"
click at [493, 282] on textarea at bounding box center [557, 292] width 291 height 104
type textarea "V"
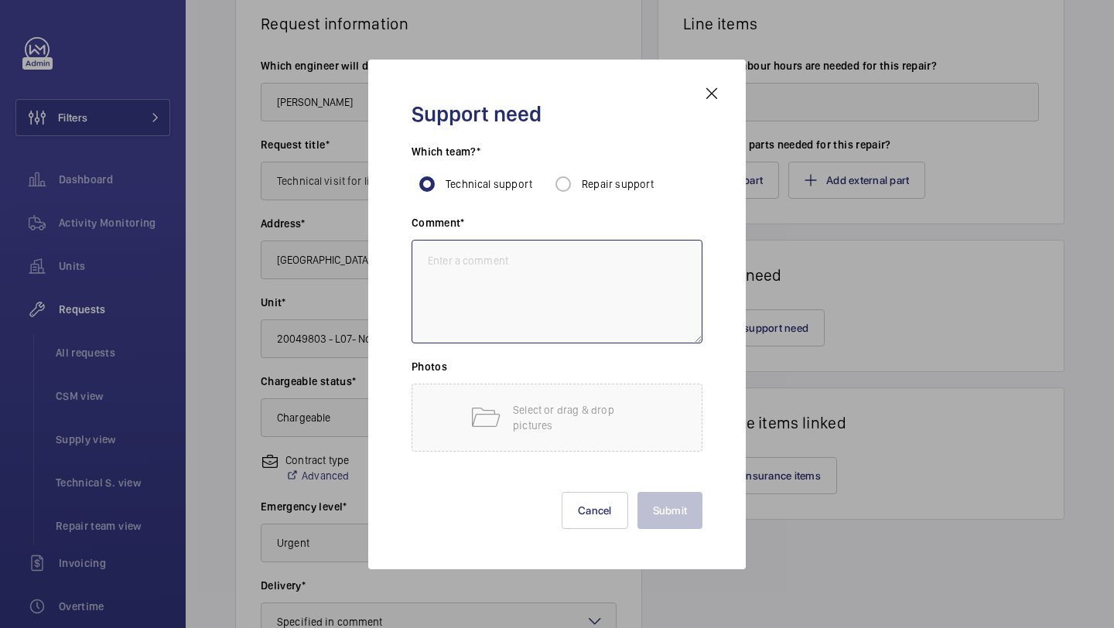
paste textarea "Carry out a technical visit to investigate recent breakdowns on lift 7"
type textarea "Carry out a technical visit to investigate recent breakdowns on lift 7"
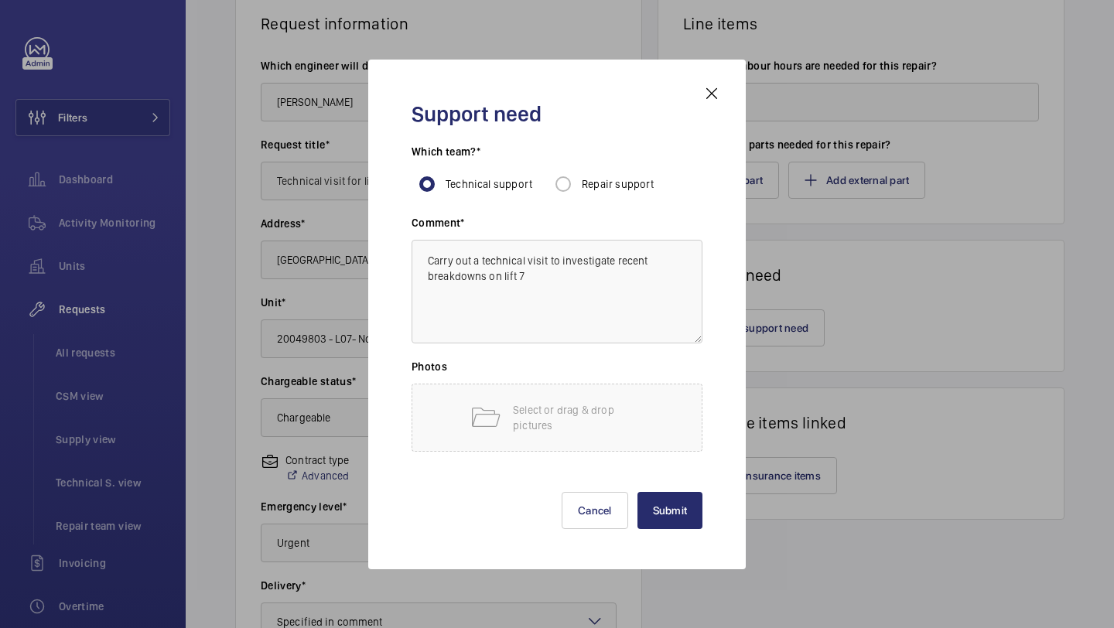
click at [676, 484] on div "Submit Cancel" at bounding box center [557, 498] width 291 height 62
click at [676, 493] on button "Submit" at bounding box center [670, 510] width 66 height 37
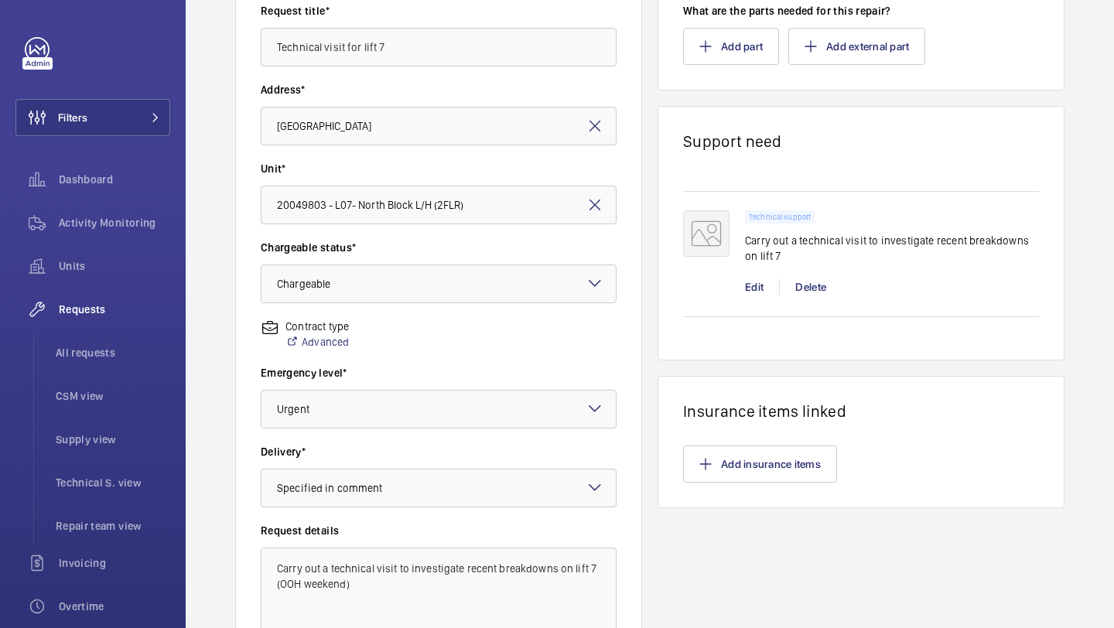
scroll to position [427, 0]
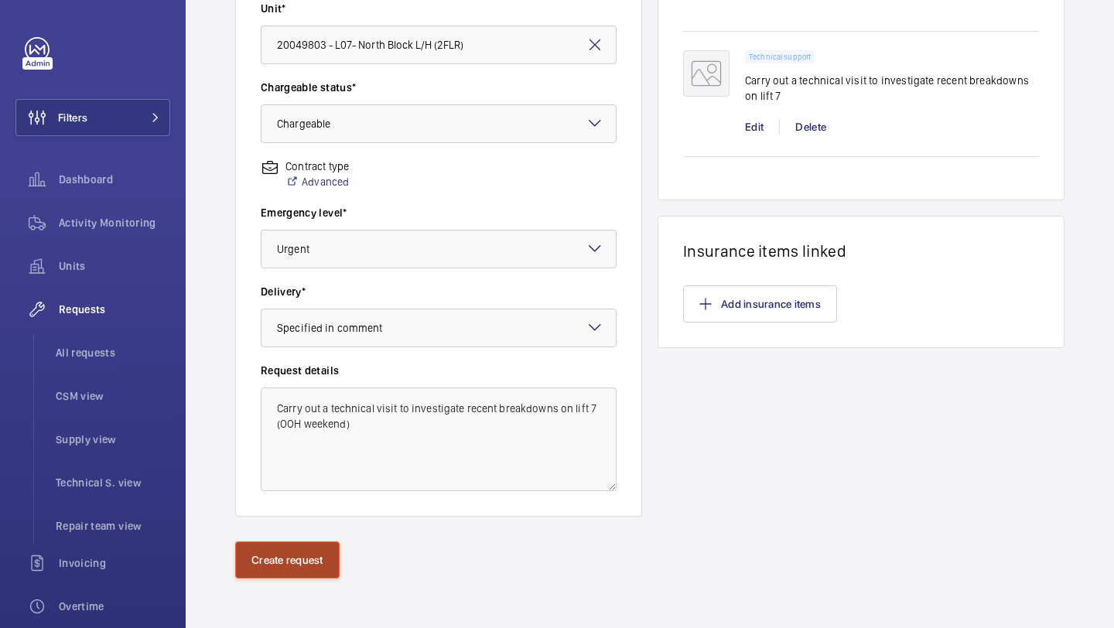
click at [277, 565] on button "Create request" at bounding box center [287, 559] width 104 height 37
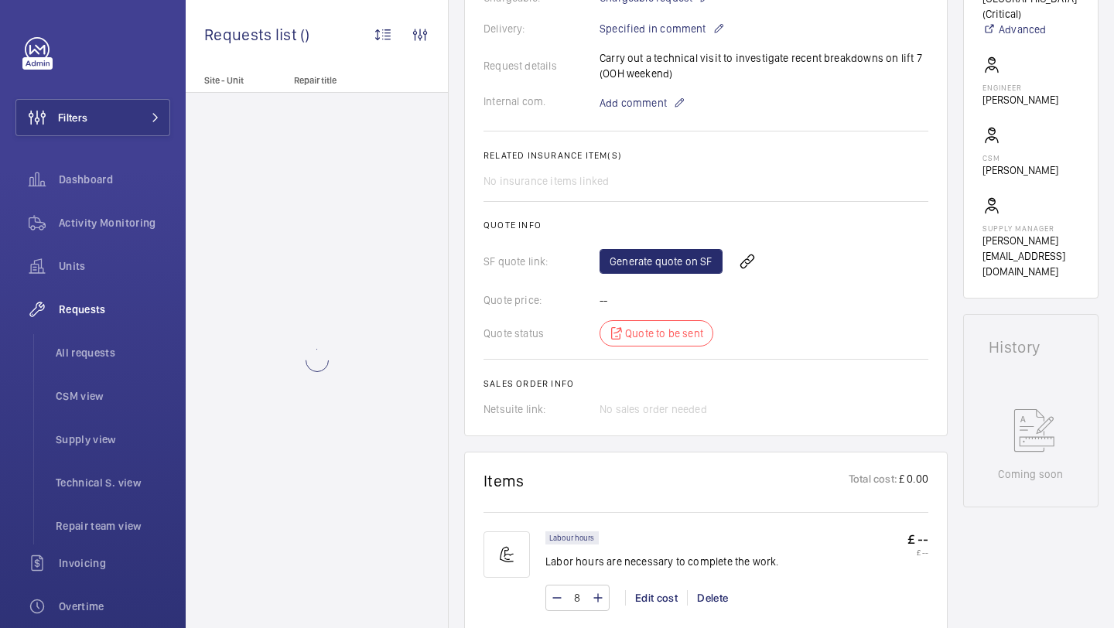
scroll to position [475, 0]
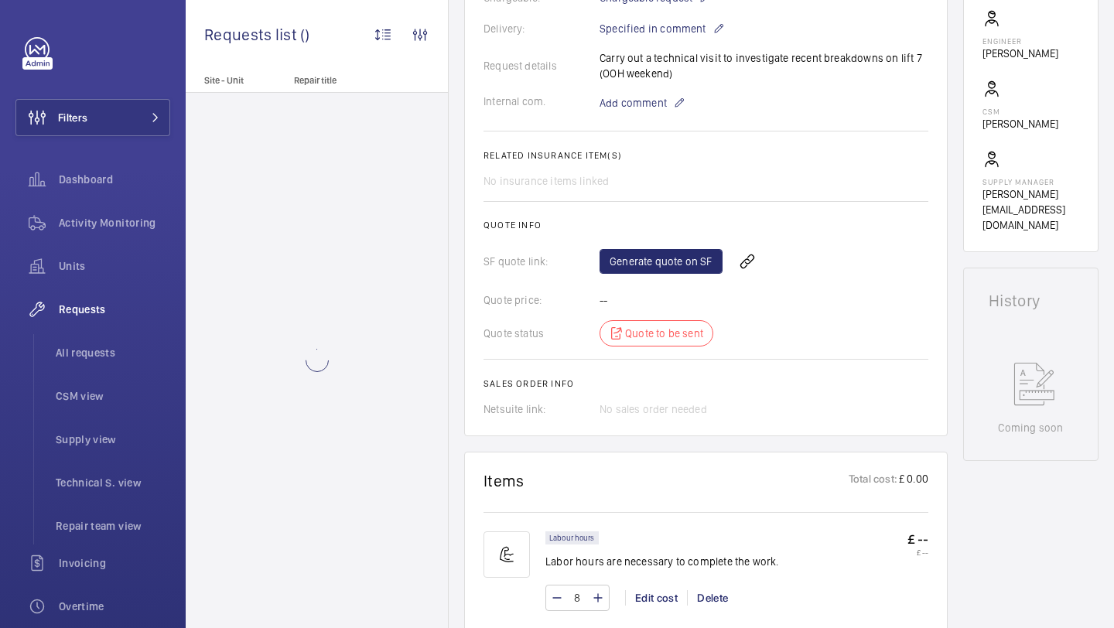
click at [633, 275] on div "Generate quote on SF" at bounding box center [763, 261] width 329 height 37
click at [636, 266] on link "Generate quote on SF" at bounding box center [660, 261] width 123 height 25
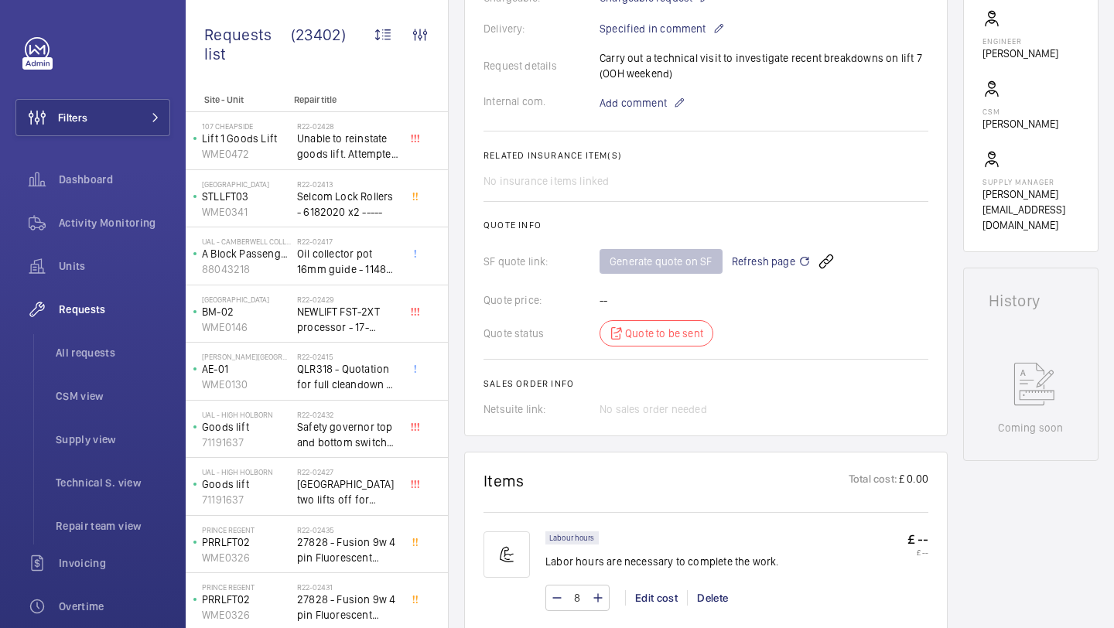
click at [738, 263] on span "Refresh page" at bounding box center [771, 261] width 79 height 19
